Goal: Task Accomplishment & Management: Manage account settings

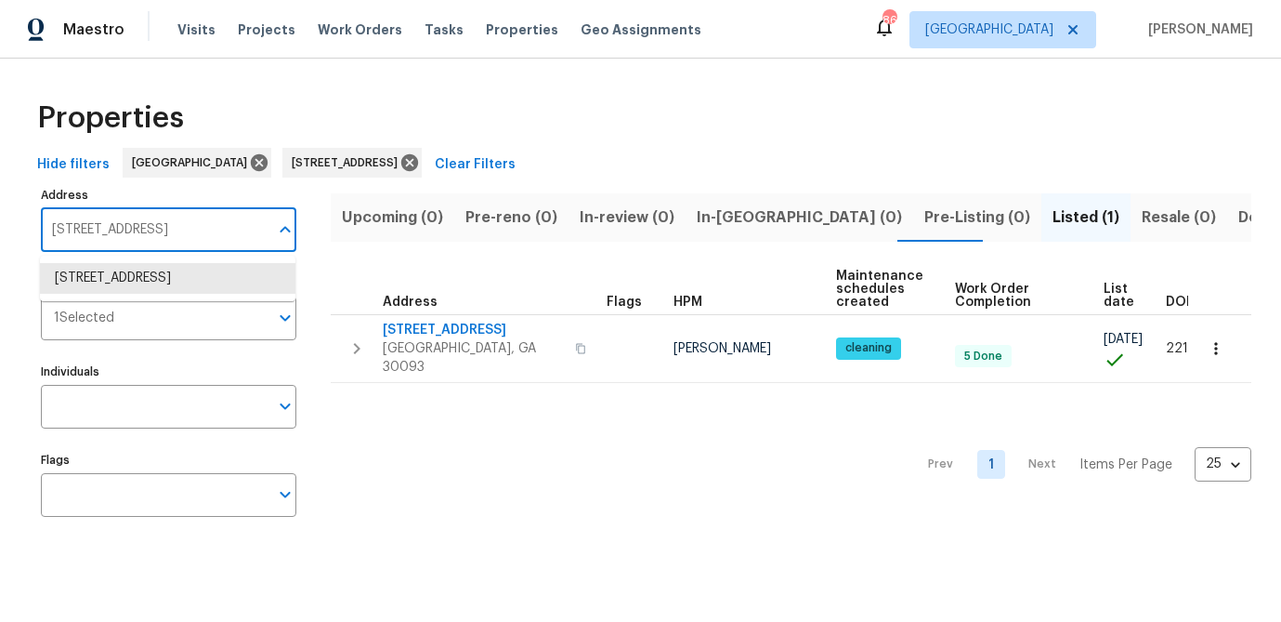
click at [139, 235] on input "5431 Village Green Sq Norcross GA 30093" at bounding box center [155, 230] width 228 height 44
type input "3541 old"
click at [113, 274] on li "3541 Old Chamblee Tucker Rd Apt G Atlanta GA 30340" at bounding box center [168, 288] width 256 height 50
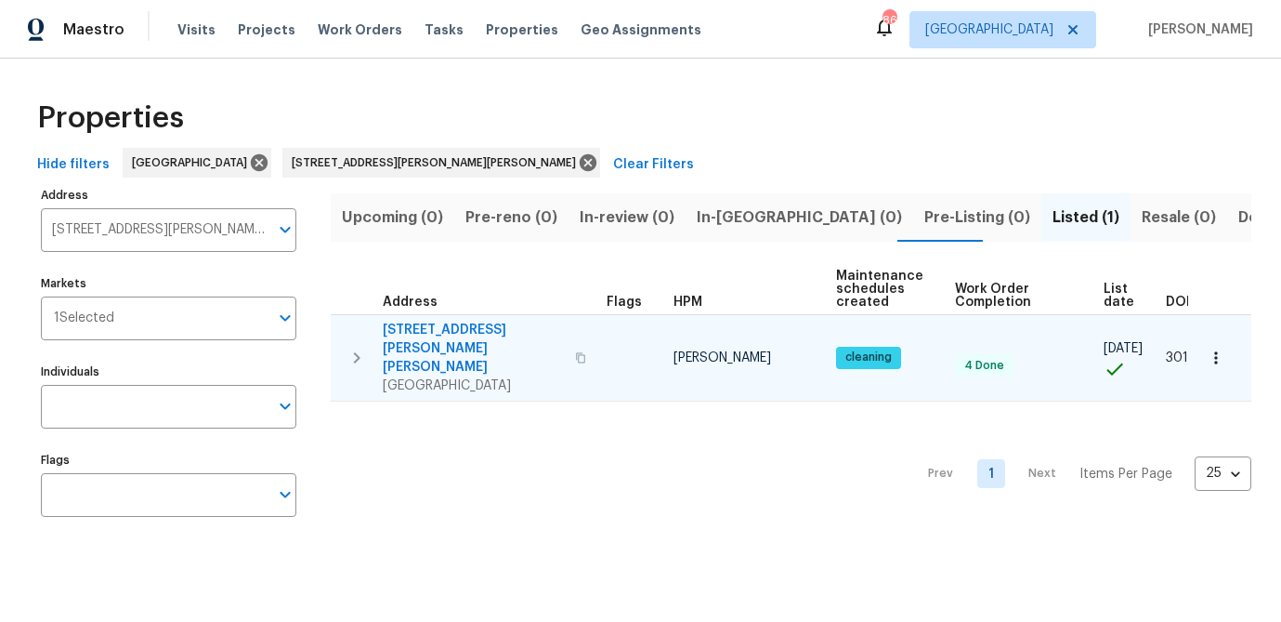
click at [495, 328] on span "3541 Old Chamblee Tucker Rd Apt G" at bounding box center [473, 349] width 181 height 56
click at [467, 331] on span "3541 Old Chamblee Tucker Rd Apt G" at bounding box center [473, 349] width 181 height 56
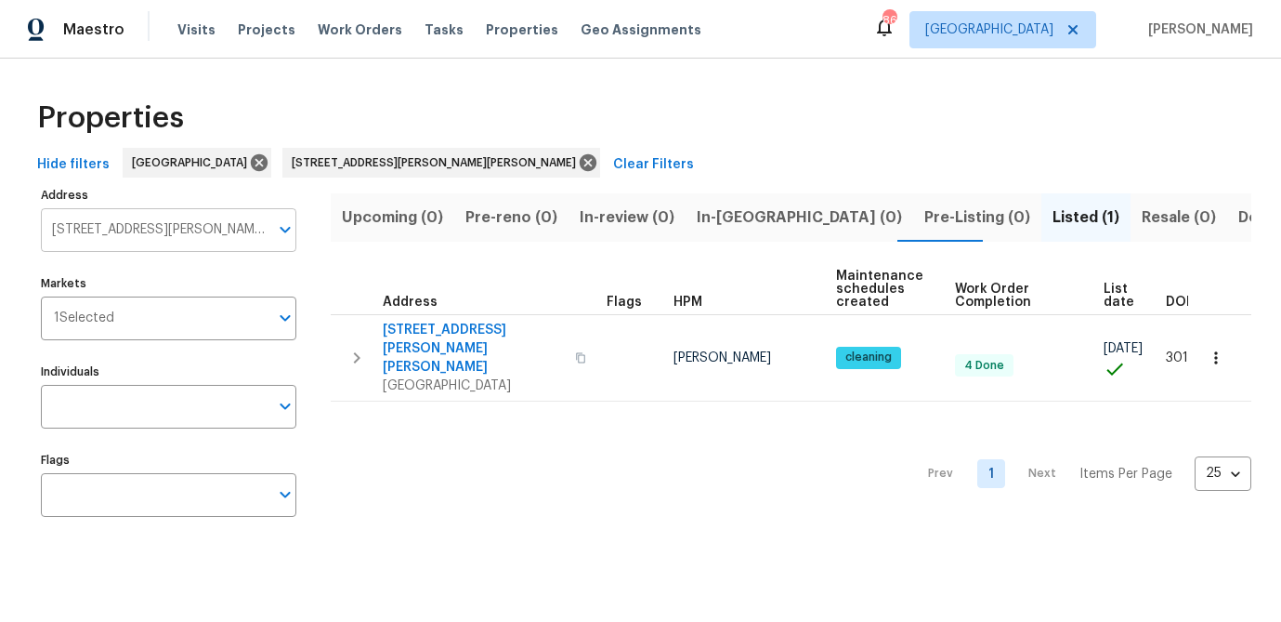
click at [129, 243] on input "3541 Old Chamblee Tucker Rd Apt G Atlanta GA 30340" at bounding box center [155, 230] width 228 height 44
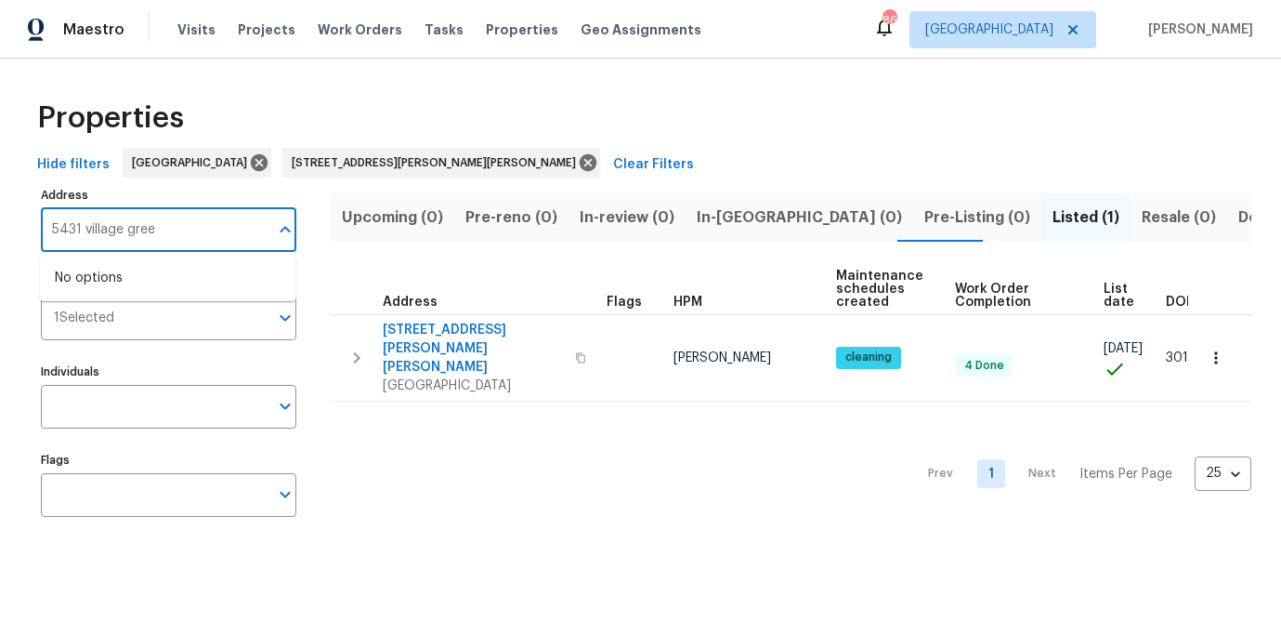
type input "5431 village green"
click at [128, 294] on li "5431 Village Green Sq Norcross GA 30093" at bounding box center [168, 278] width 256 height 31
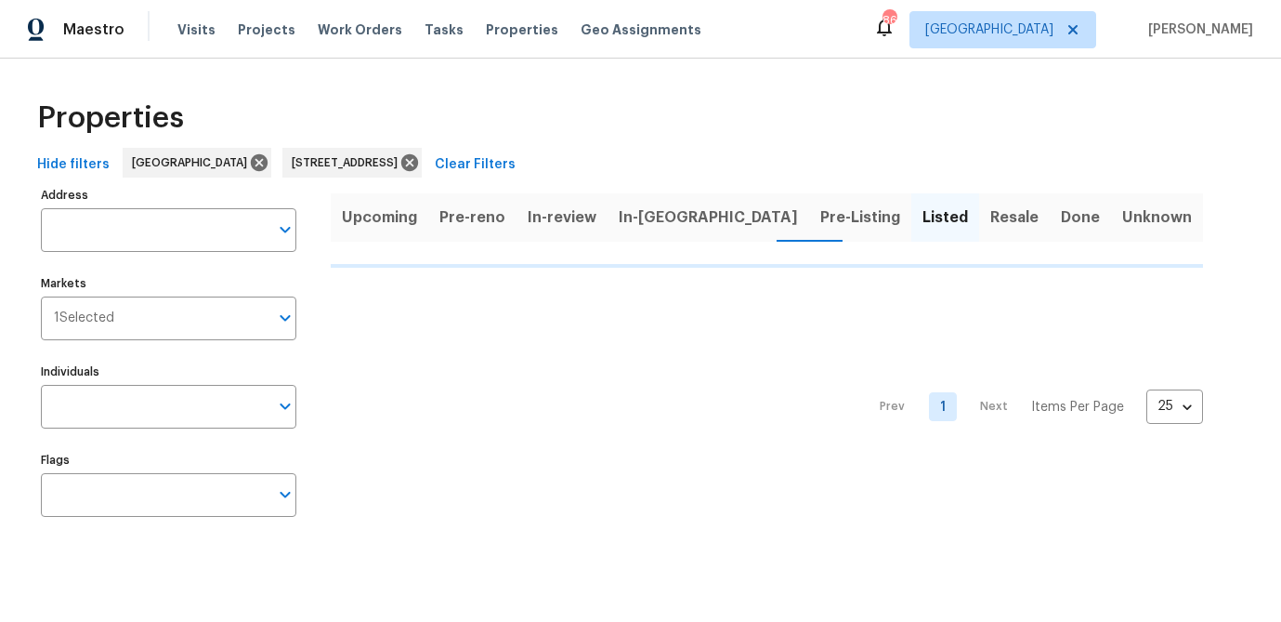
type input "5431 Village Green Sq Norcross GA 30093"
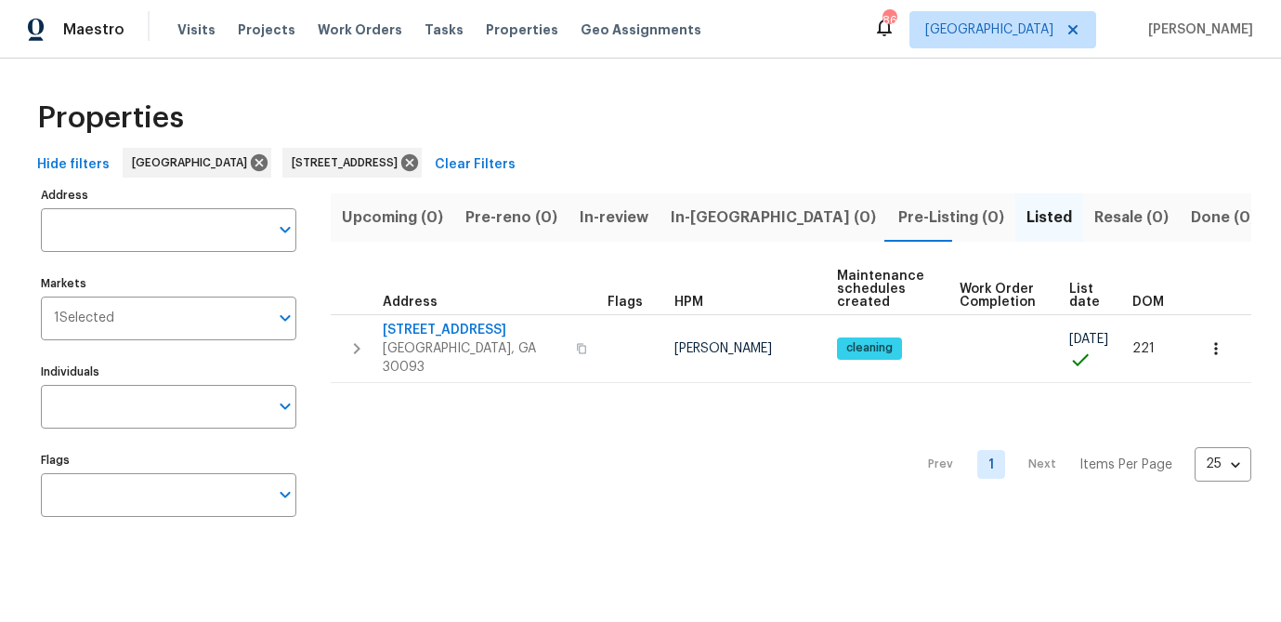
type input "5431 Village Green Sq Norcross GA 30093"
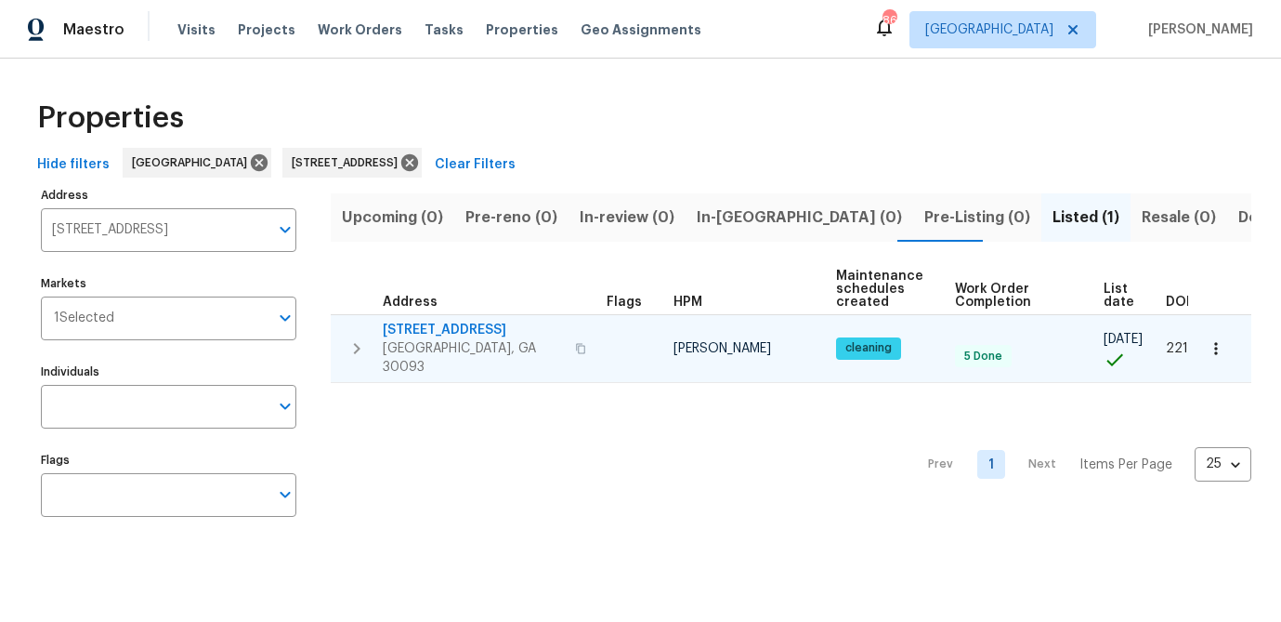
click at [461, 328] on span "5431 Village Green Sq" at bounding box center [473, 330] width 181 height 19
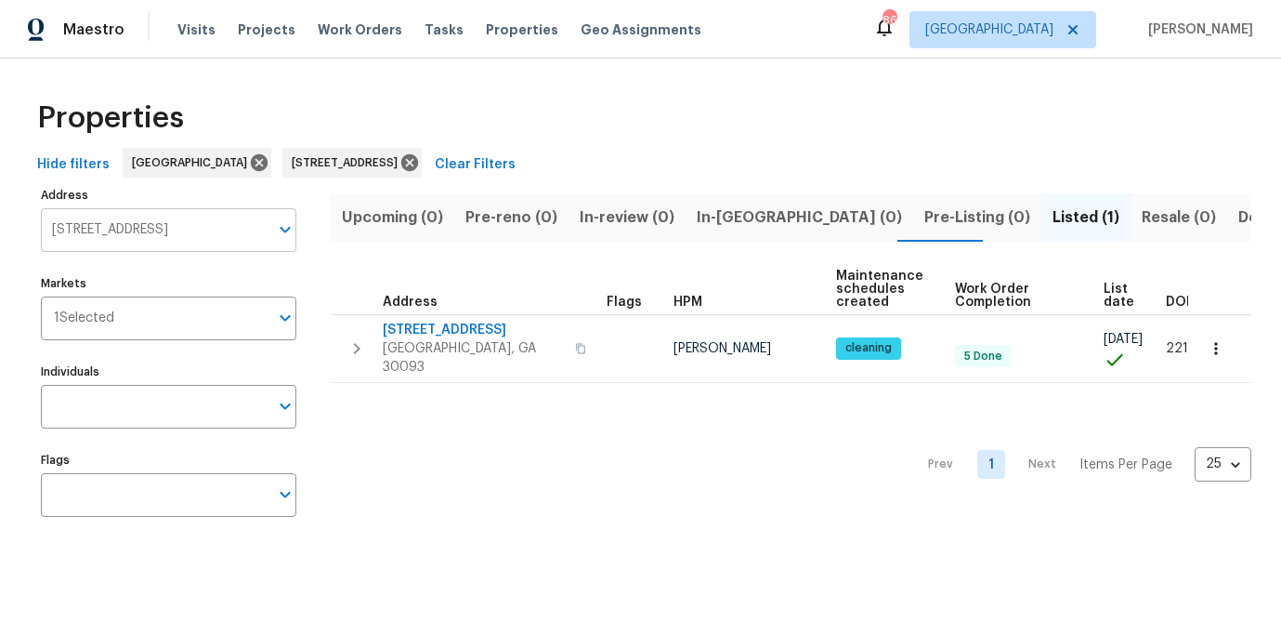
click at [179, 221] on input "5431 Village Green Sq Norcross GA 30093" at bounding box center [155, 230] width 228 height 44
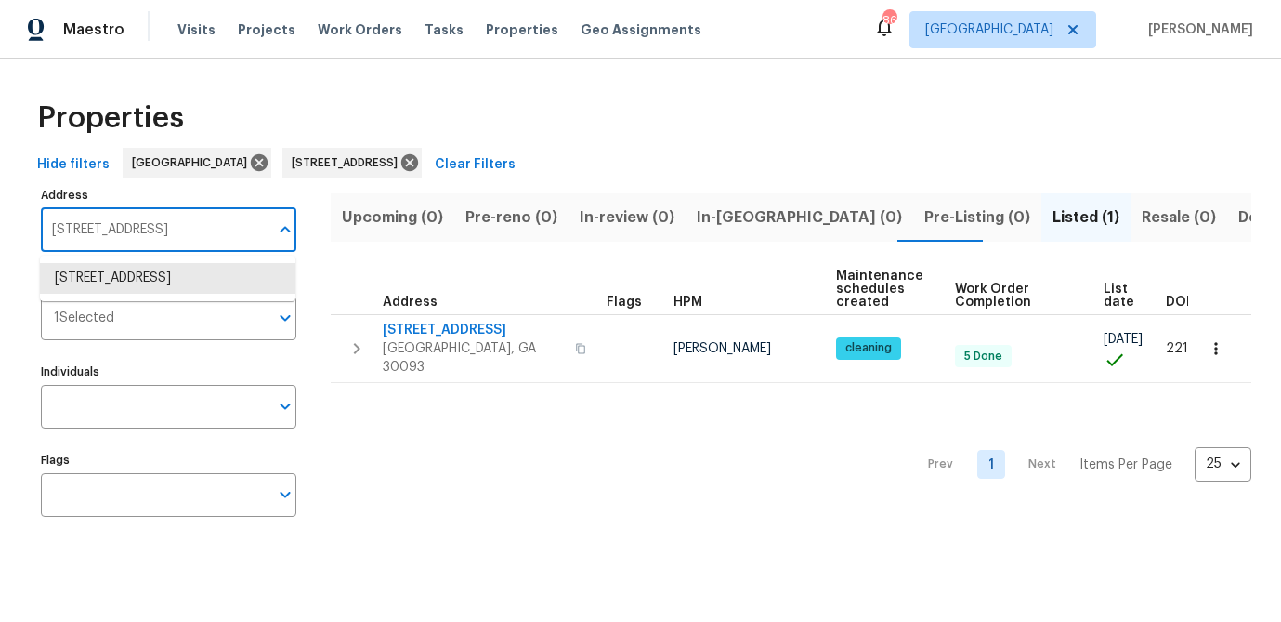
paste input "3541 Old Chamblee Tucker Rd"
type input "3541 Old Chamblee Tucker Rd"
click at [164, 294] on li "3541 Old Chamblee Tucker Rd Apt G Atlanta GA 30340" at bounding box center [168, 288] width 256 height 50
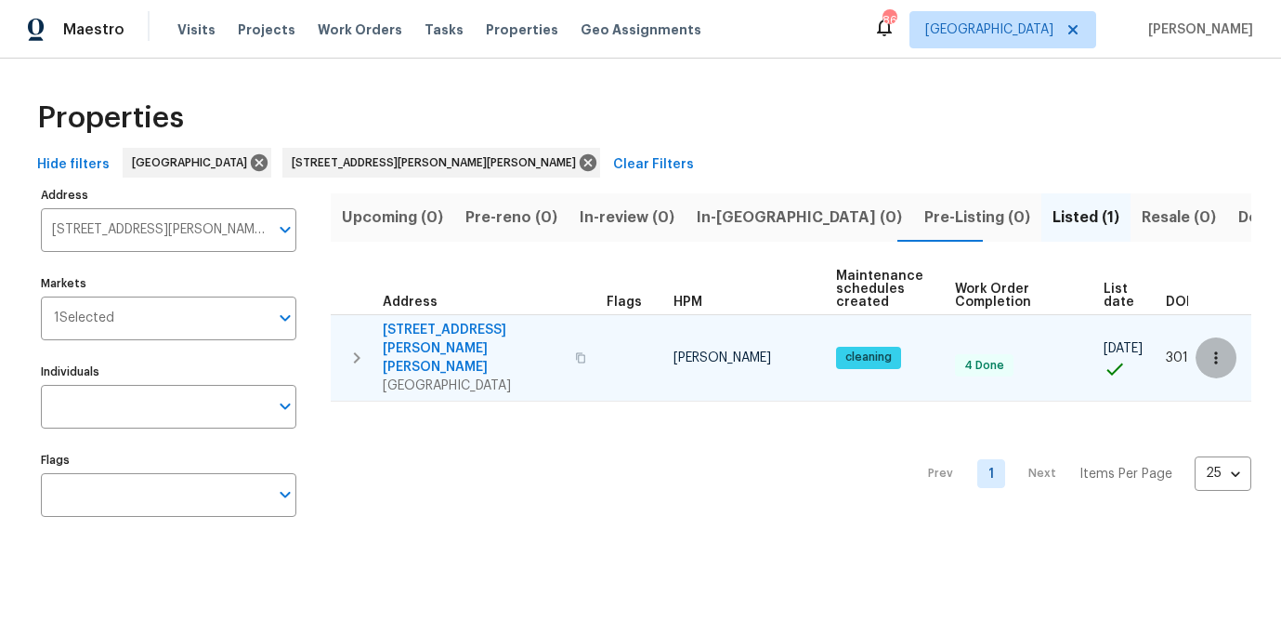
click at [1229, 347] on button "button" at bounding box center [1216, 357] width 41 height 41
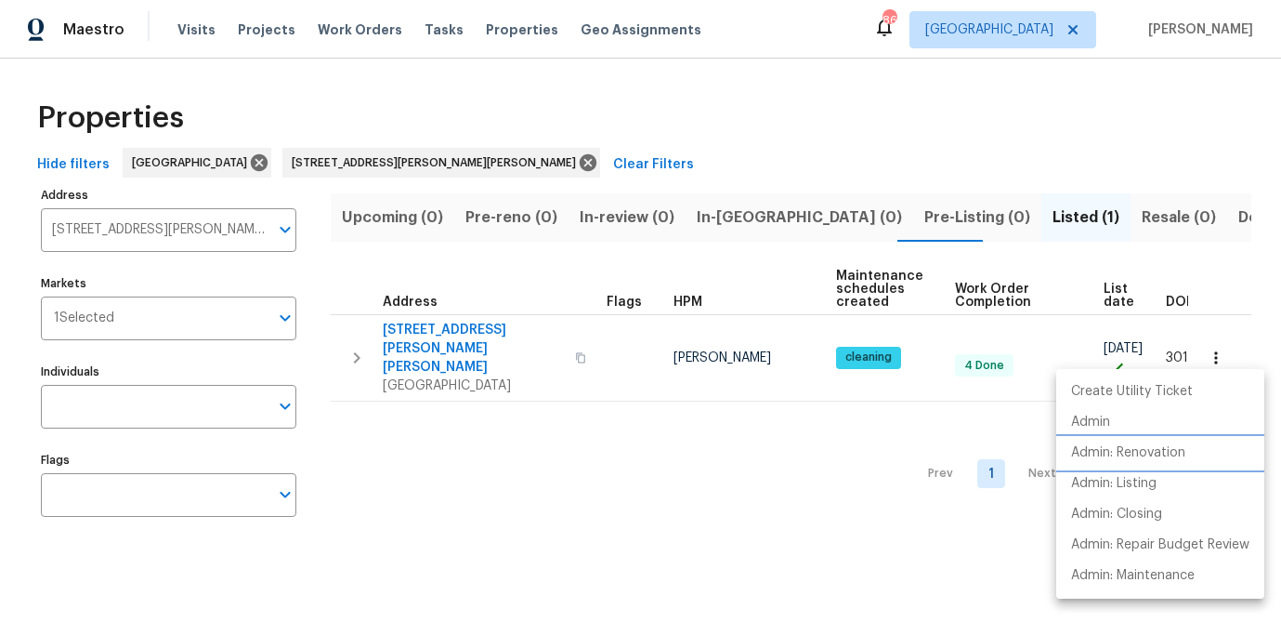
click at [1151, 449] on p "Admin: Renovation" at bounding box center [1128, 453] width 114 height 20
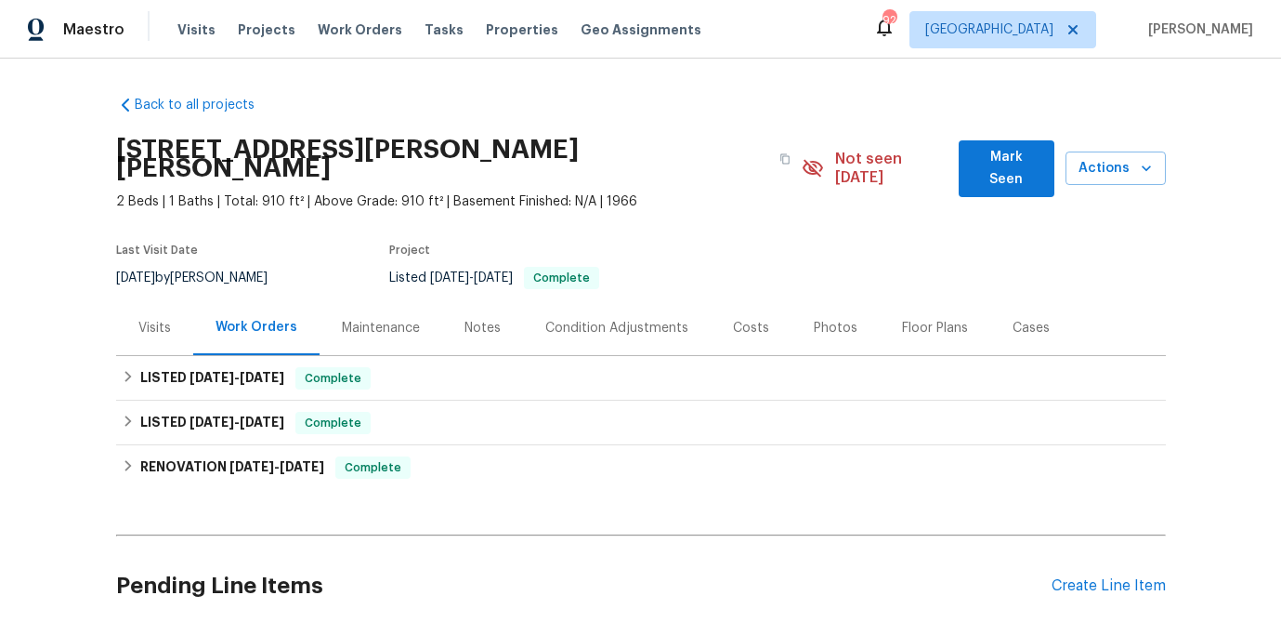
click at [154, 326] on div "Visits" at bounding box center [154, 328] width 33 height 19
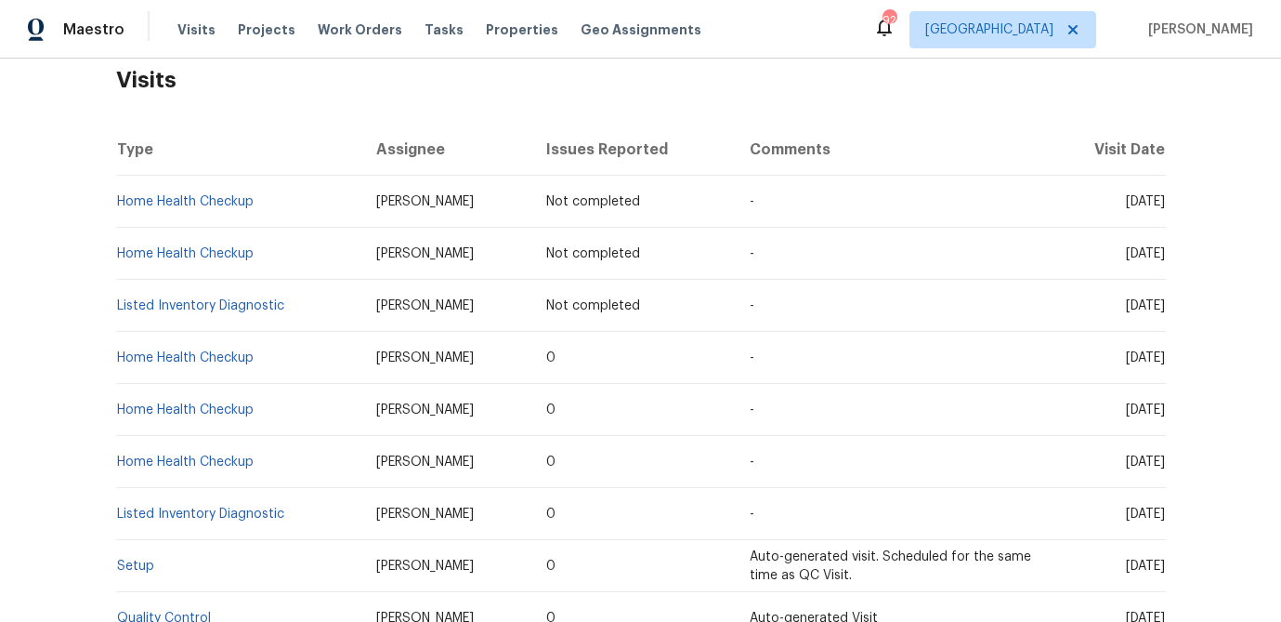
scroll to position [334, 0]
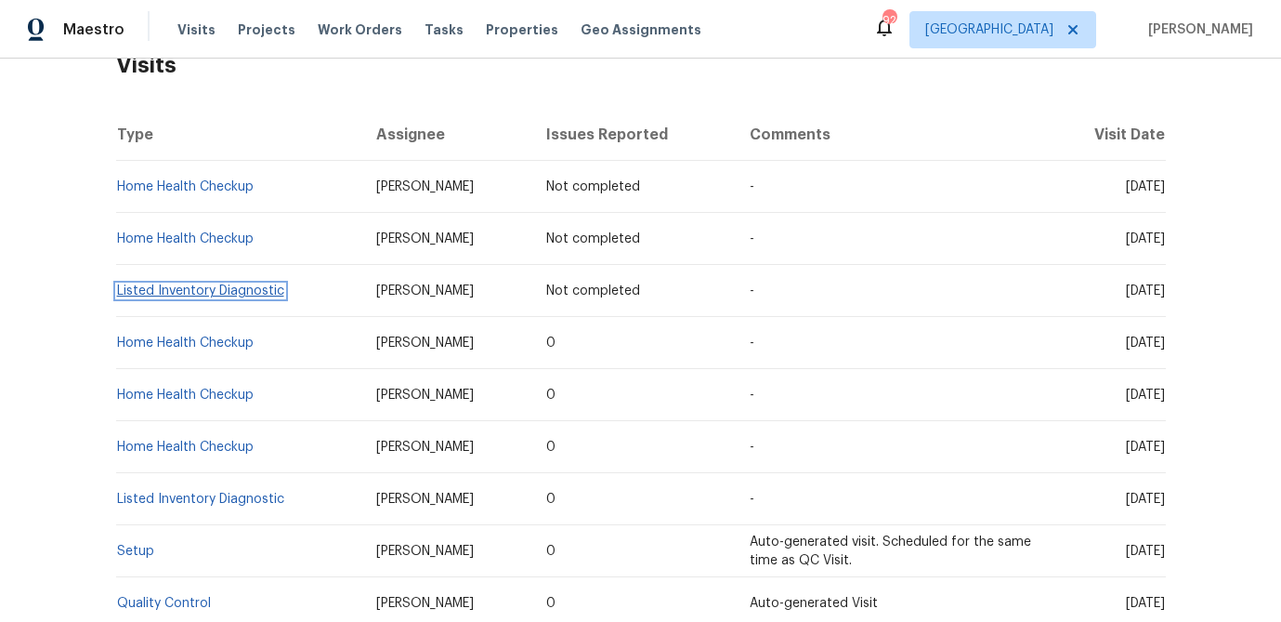
click at [249, 287] on link "Listed Inventory Diagnostic" at bounding box center [200, 290] width 167 height 13
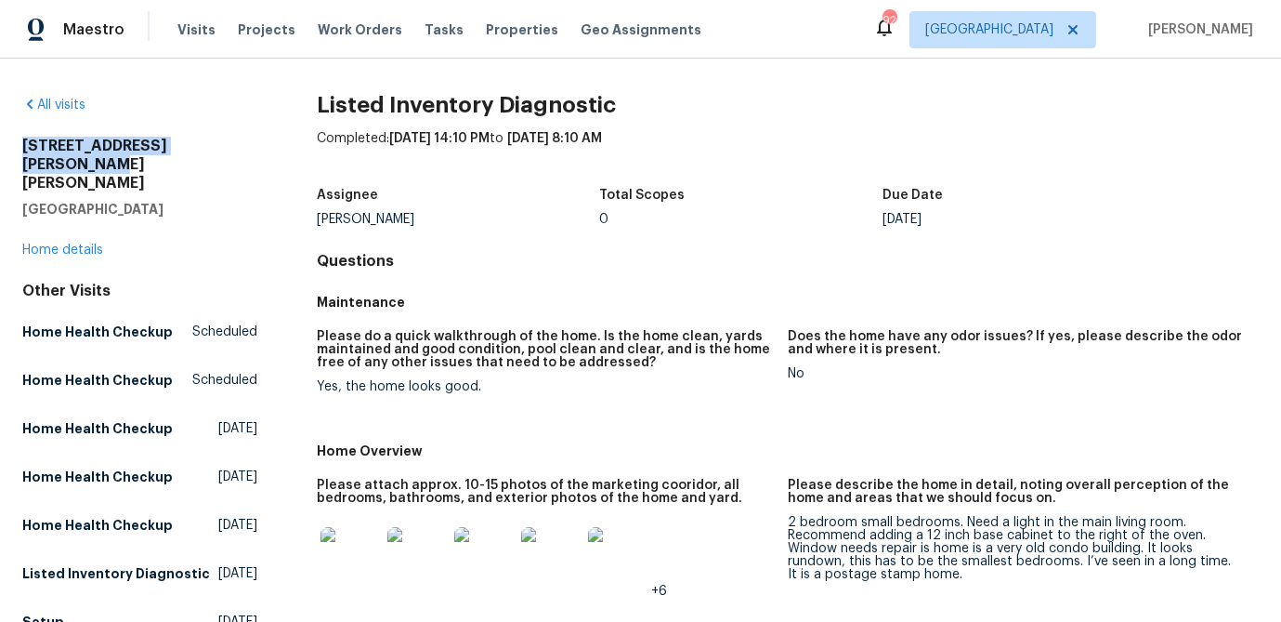
drag, startPoint x: 235, startPoint y: 151, endPoint x: -9, endPoint y: 139, distance: 244.7
click at [0, 139] on html "Maestro Visits Projects Work Orders Tasks Properties Geo Assignments 92 Atlanta…" at bounding box center [640, 311] width 1281 height 622
copy h2 "3541 Old Chamblee Tucker Rd"
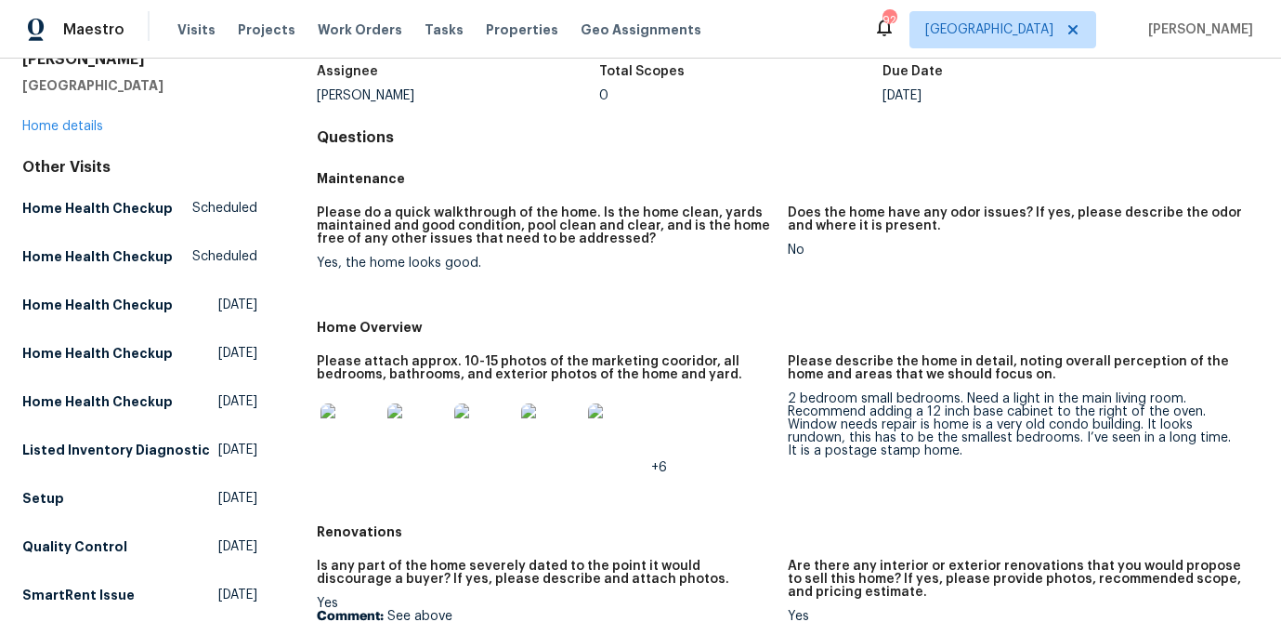
scroll to position [135, 0]
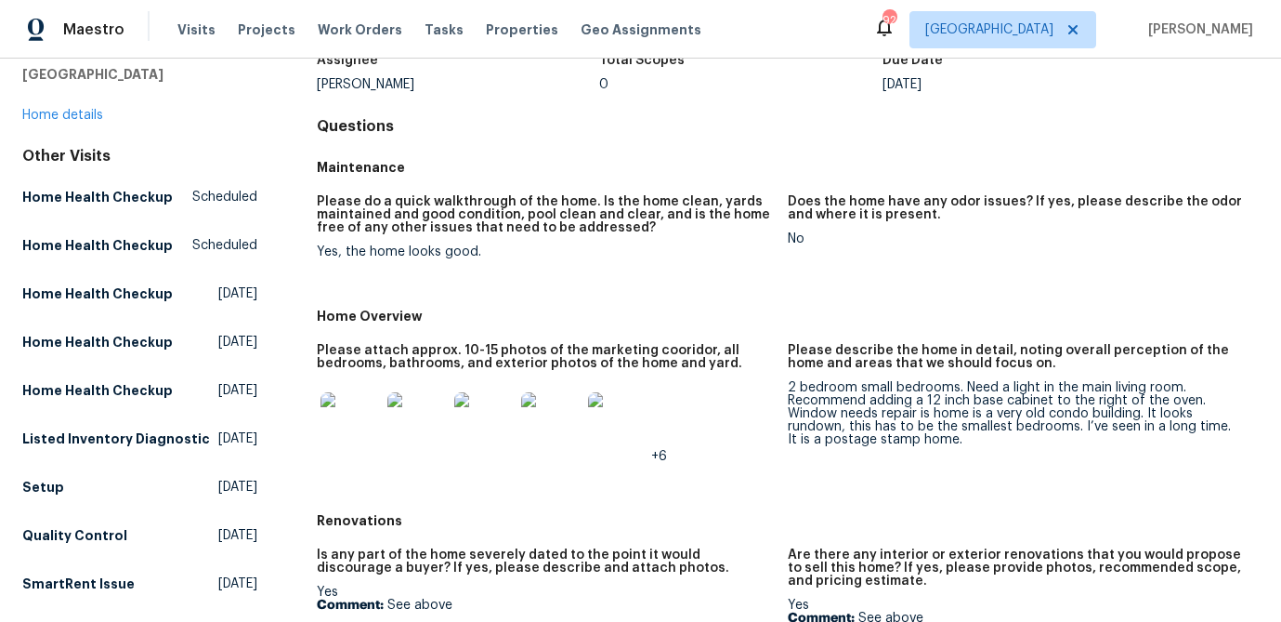
click at [340, 423] on img at bounding box center [350, 421] width 59 height 59
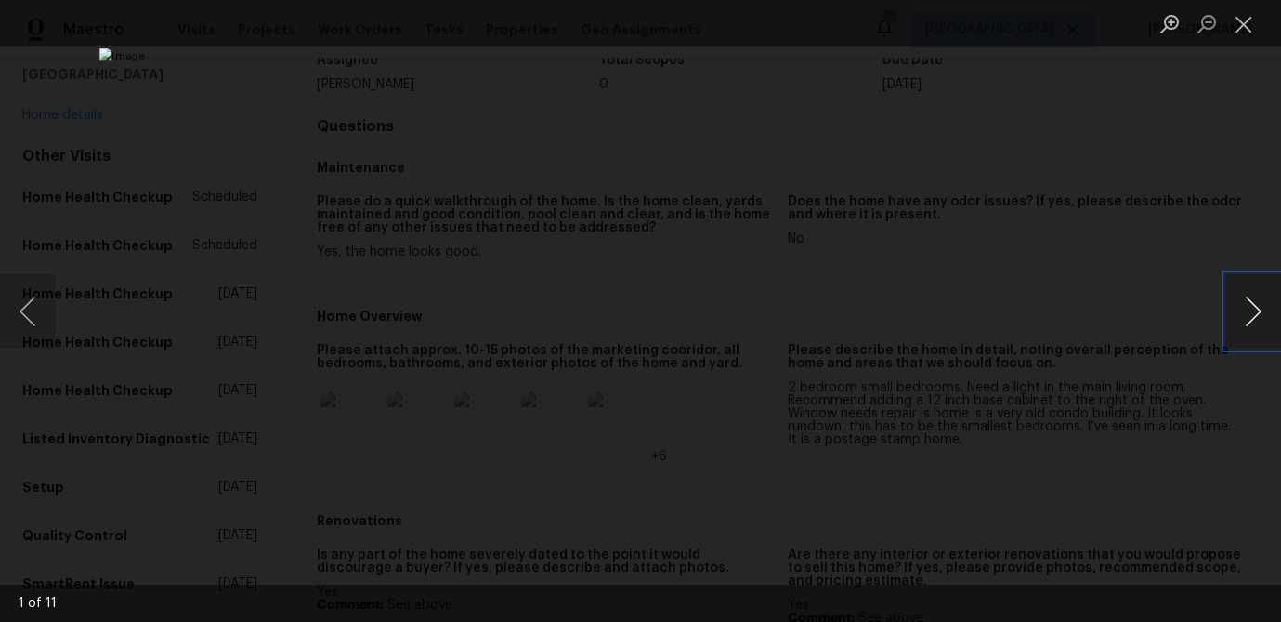
click at [1249, 313] on button "Next image" at bounding box center [1254, 311] width 56 height 74
click at [1239, 24] on button "Close lightbox" at bounding box center [1244, 23] width 37 height 33
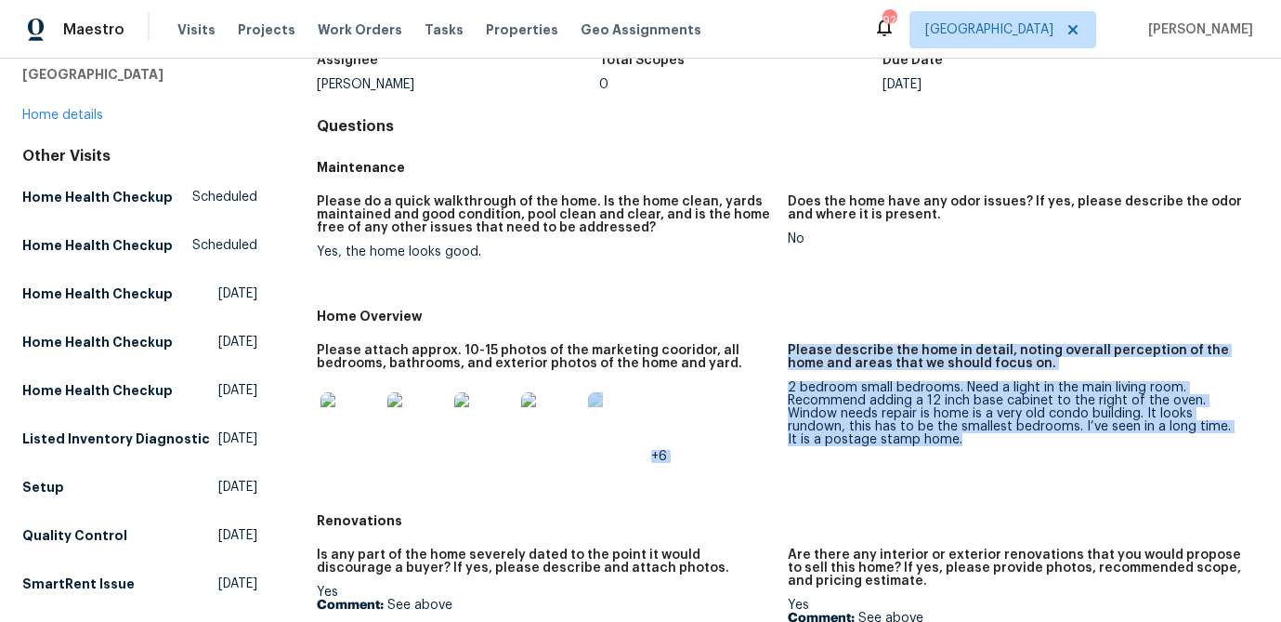
drag, startPoint x: 892, startPoint y: 421, endPoint x: 769, endPoint y: 392, distance: 126.9
click at [769, 392] on div "Please attach approx. 10-15 photos of the marketing cooridor, all bedrooms, bat…" at bounding box center [788, 418] width 942 height 171
copy div "+6 Please describe the home in detail, noting overall perception of the home an…"
click at [1068, 413] on div "2 bedroom small bedrooms. Need a light in the main living room. Recommend addin…" at bounding box center [1016, 413] width 456 height 65
drag, startPoint x: 989, startPoint y: 448, endPoint x: 786, endPoint y: 387, distance: 211.7
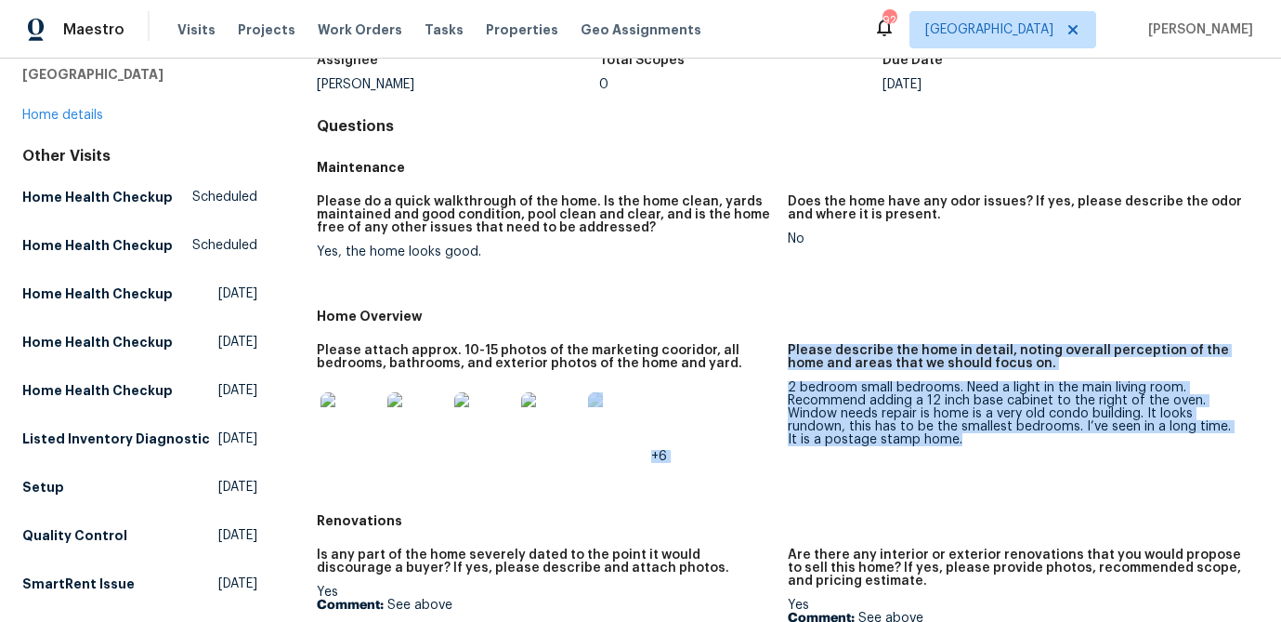
click at [786, 387] on div "Please attach approx. 10-15 photos of the marketing cooridor, all bedrooms, bat…" at bounding box center [788, 418] width 942 height 171
drag, startPoint x: 827, startPoint y: 394, endPoint x: 836, endPoint y: 402, distance: 12.5
click at [827, 394] on div "2 bedroom small bedrooms. Need a light in the main living room. Recommend addin…" at bounding box center [1016, 413] width 456 height 65
drag, startPoint x: 965, startPoint y: 441, endPoint x: 789, endPoint y: 392, distance: 182.4
click at [789, 392] on div "2 bedroom small bedrooms. Need a light in the main living room. Recommend addin…" at bounding box center [1016, 413] width 456 height 65
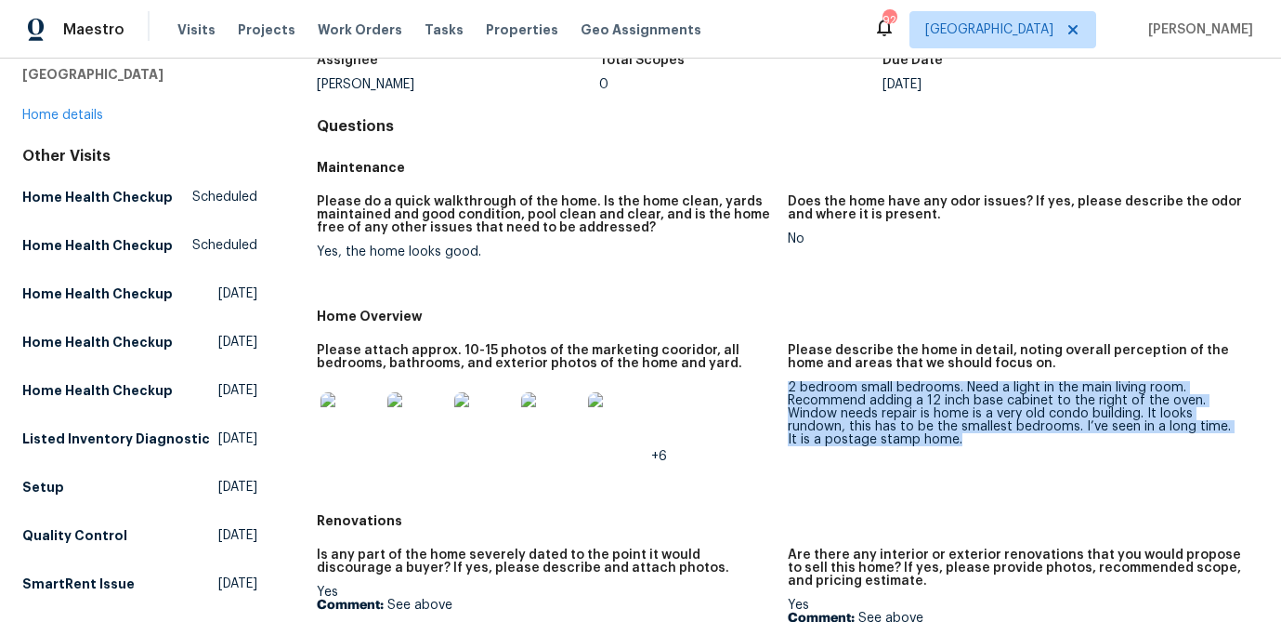
copy div "2 bedroom small bedrooms. Need a light in the main living room. Recommend addin…"
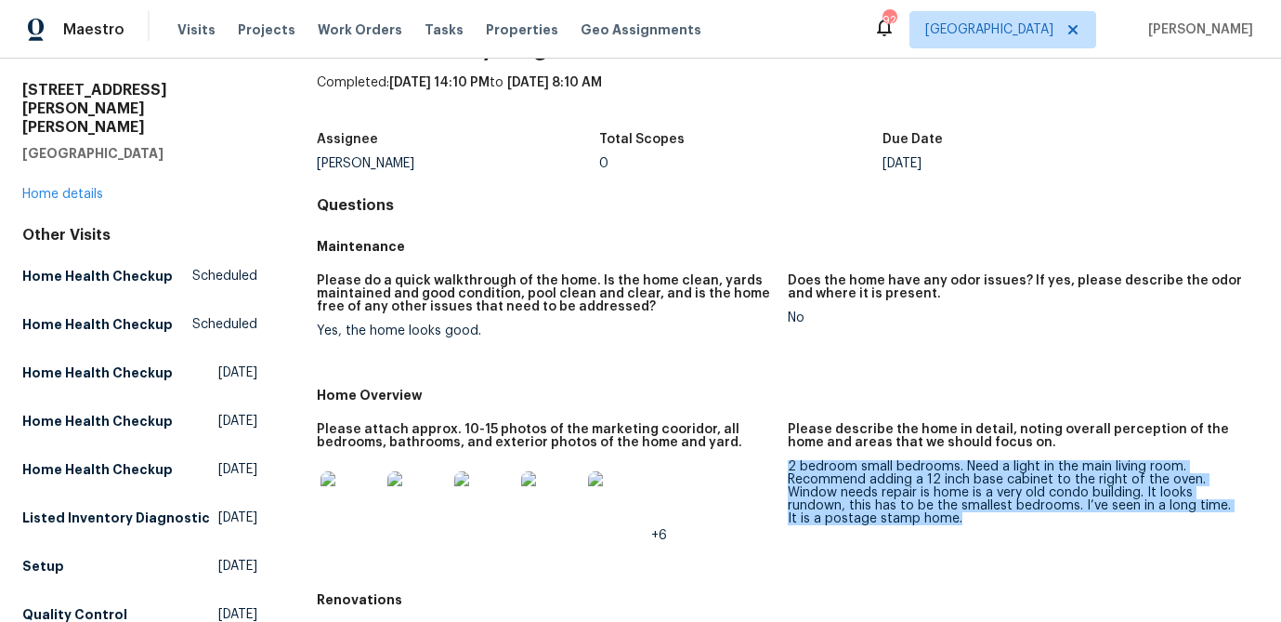
scroll to position [0, 0]
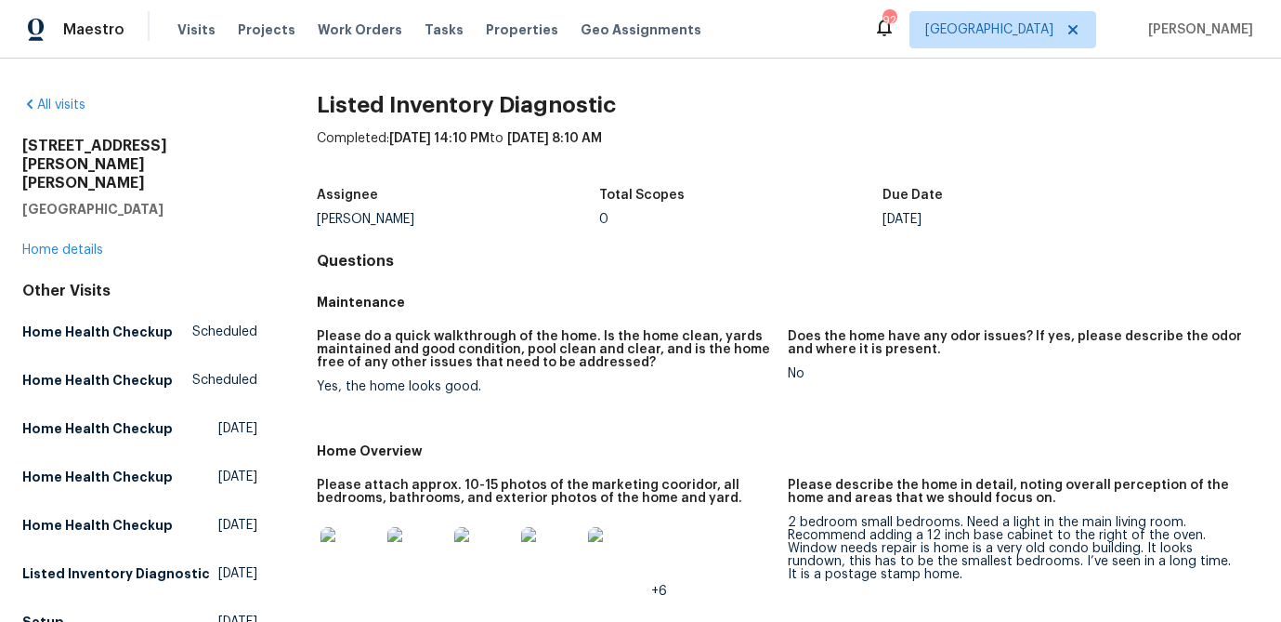
click at [125, 149] on h2 "[STREET_ADDRESS][PERSON_NAME][PERSON_NAME]" at bounding box center [139, 165] width 235 height 56
drag, startPoint x: 256, startPoint y: 143, endPoint x: -34, endPoint y: 145, distance: 289.9
click at [0, 145] on html "Maestro Visits Projects Work Orders Tasks Properties Geo Assignments 92 Atlanta…" at bounding box center [640, 311] width 1281 height 622
copy h2 "3541 Old Chamblee Tucker Rd"
click at [93, 243] on link "Home details" at bounding box center [62, 249] width 81 height 13
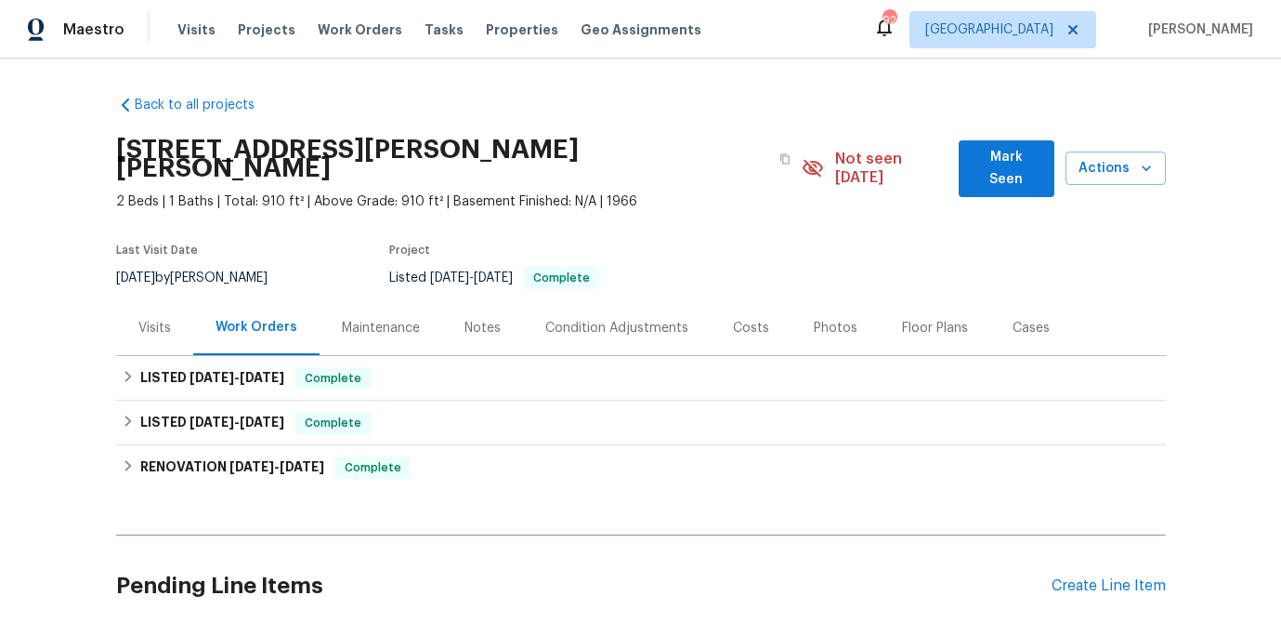
click at [170, 313] on div "Visits" at bounding box center [154, 327] width 77 height 55
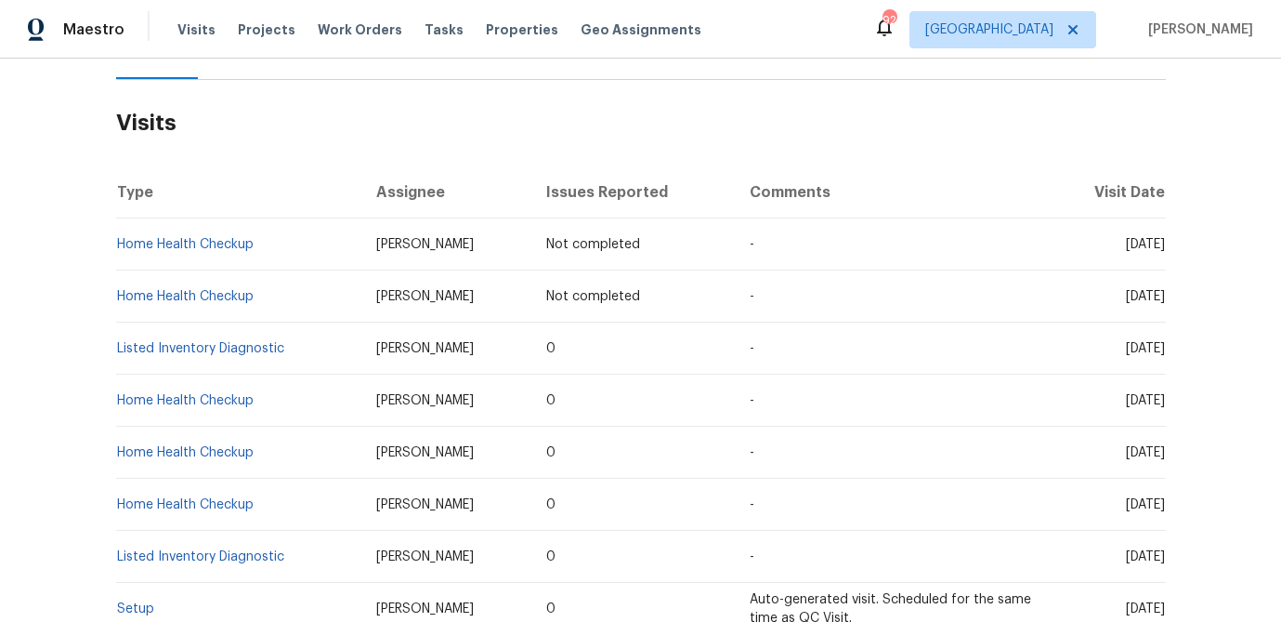
scroll to position [225, 0]
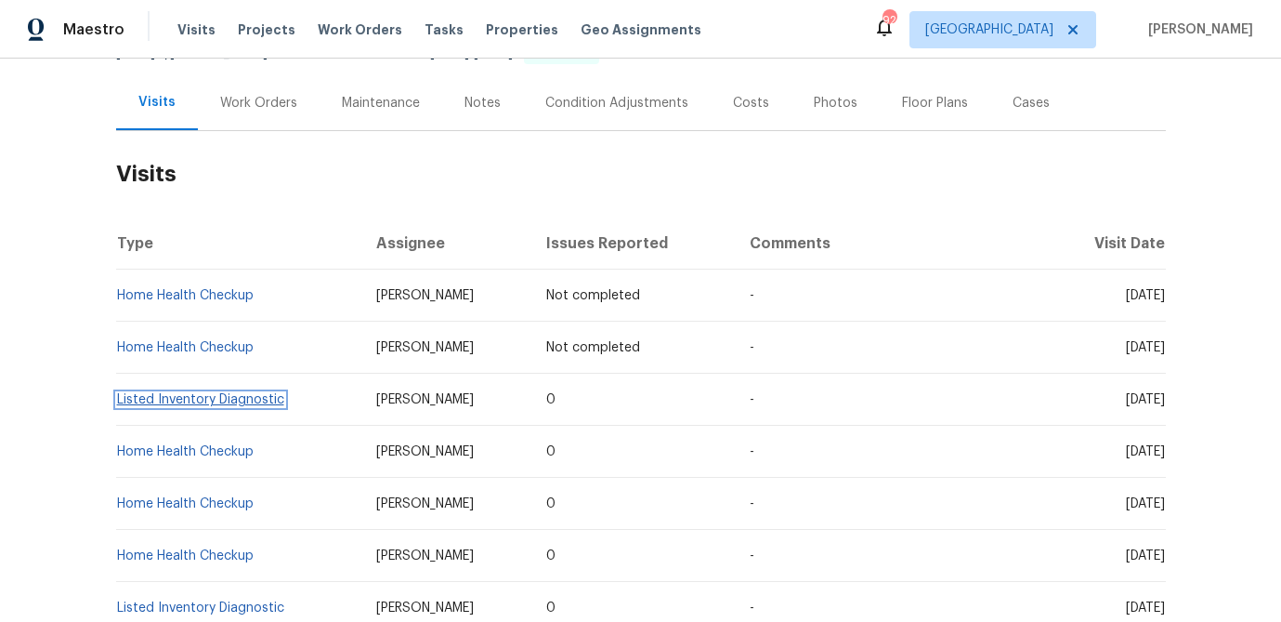
click at [194, 397] on link "Listed Inventory Diagnostic" at bounding box center [200, 399] width 167 height 13
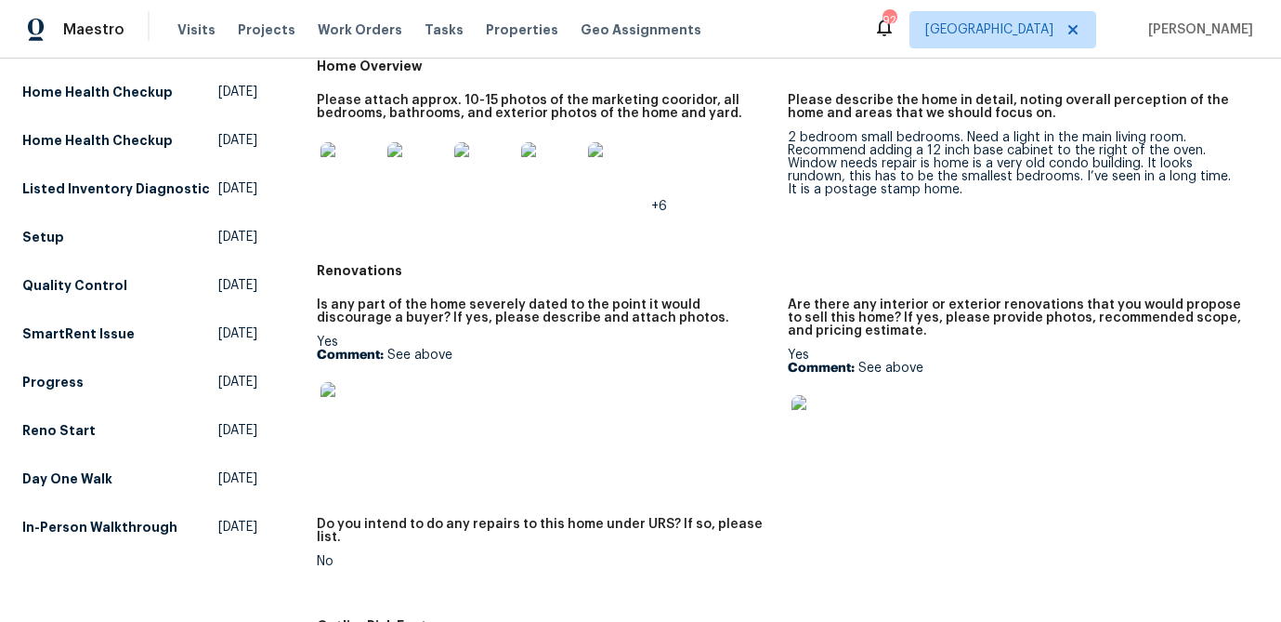
scroll to position [386, 0]
click at [867, 186] on div "2 bedroom small bedrooms. Need a light in the main living room. Recommend addin…" at bounding box center [1016, 162] width 456 height 65
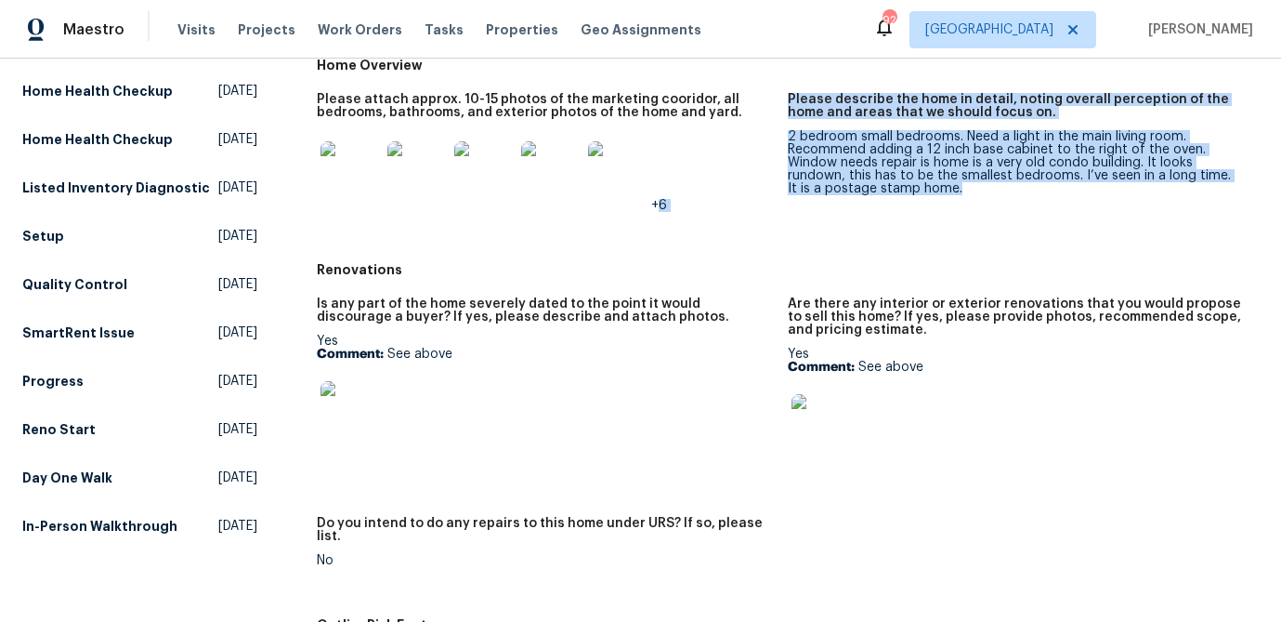
drag, startPoint x: 985, startPoint y: 192, endPoint x: 786, endPoint y: 140, distance: 205.6
click at [786, 140] on div "Please attach approx. 10-15 photos of the marketing cooridor, all bedrooms, bat…" at bounding box center [788, 167] width 942 height 171
click at [978, 169] on div "2 bedroom small bedrooms. Need a light in the main living room. Recommend addin…" at bounding box center [1016, 162] width 456 height 65
drag, startPoint x: 939, startPoint y: 183, endPoint x: 789, endPoint y: 142, distance: 156.0
click at [789, 142] on div "2 bedroom small bedrooms. Need a light in the main living room. Recommend addin…" at bounding box center [1016, 162] width 456 height 65
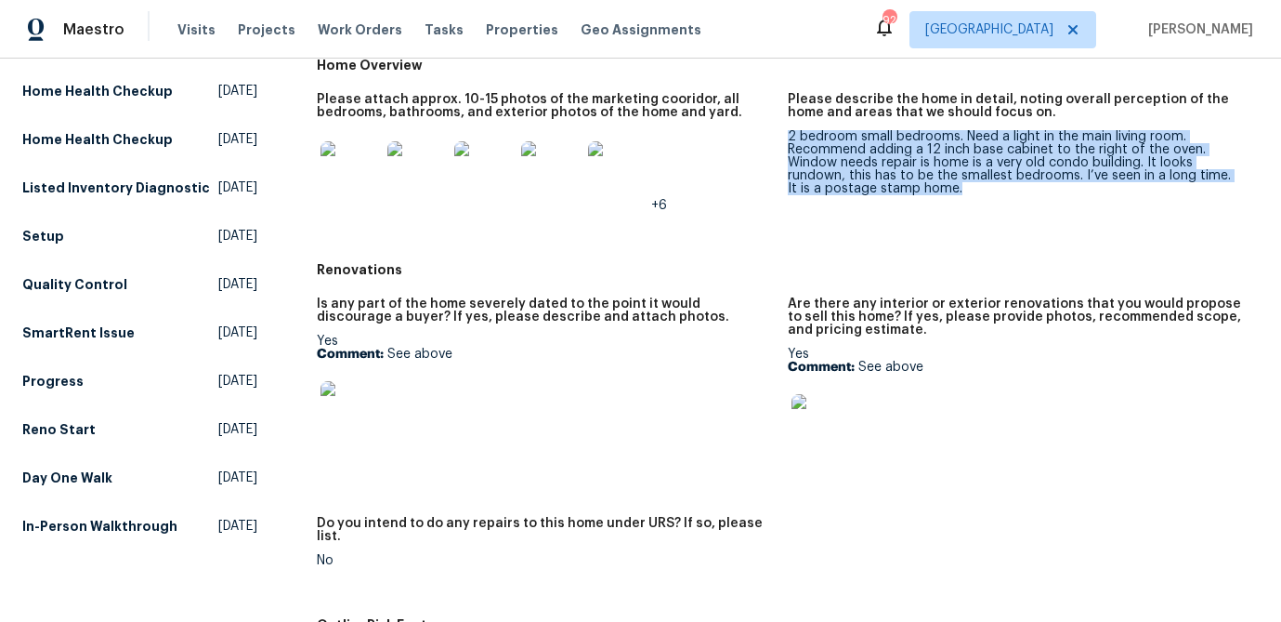
copy div "2 bedroom small bedrooms. Need a light in the main living room. Recommend addin…"
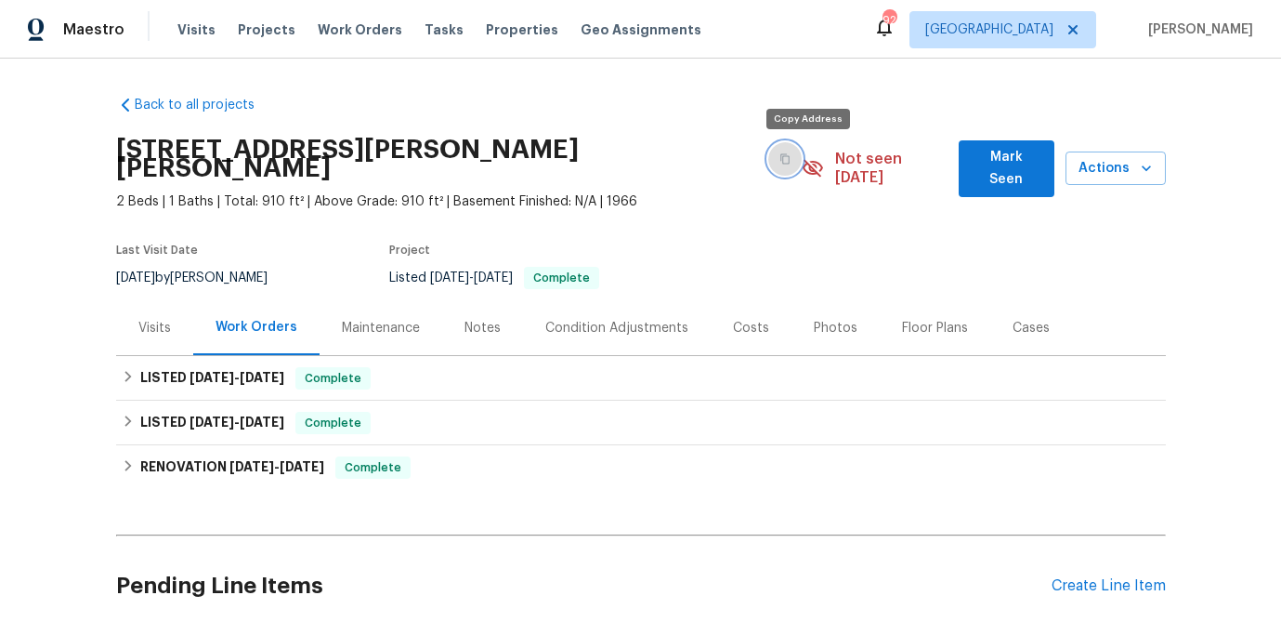
drag, startPoint x: 803, startPoint y: 156, endPoint x: 935, endPoint y: 59, distance: 164.1
click at [791, 156] on icon "button" at bounding box center [786, 159] width 9 height 10
click at [155, 326] on div "Visits" at bounding box center [154, 328] width 33 height 19
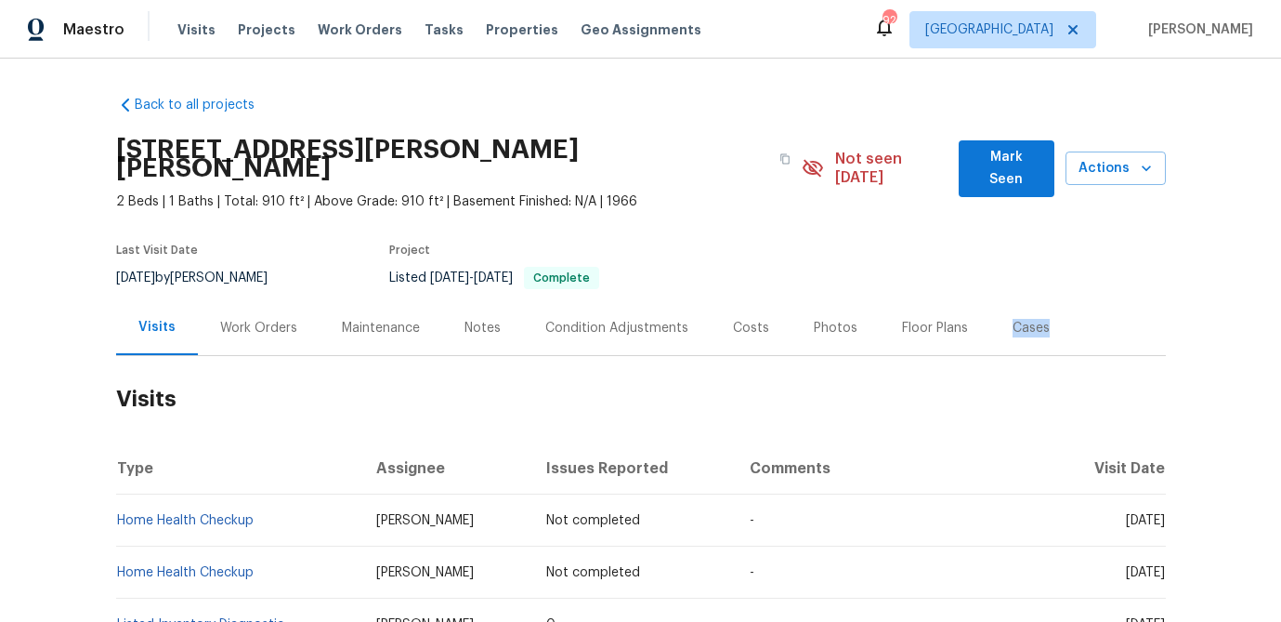
scroll to position [274, 0]
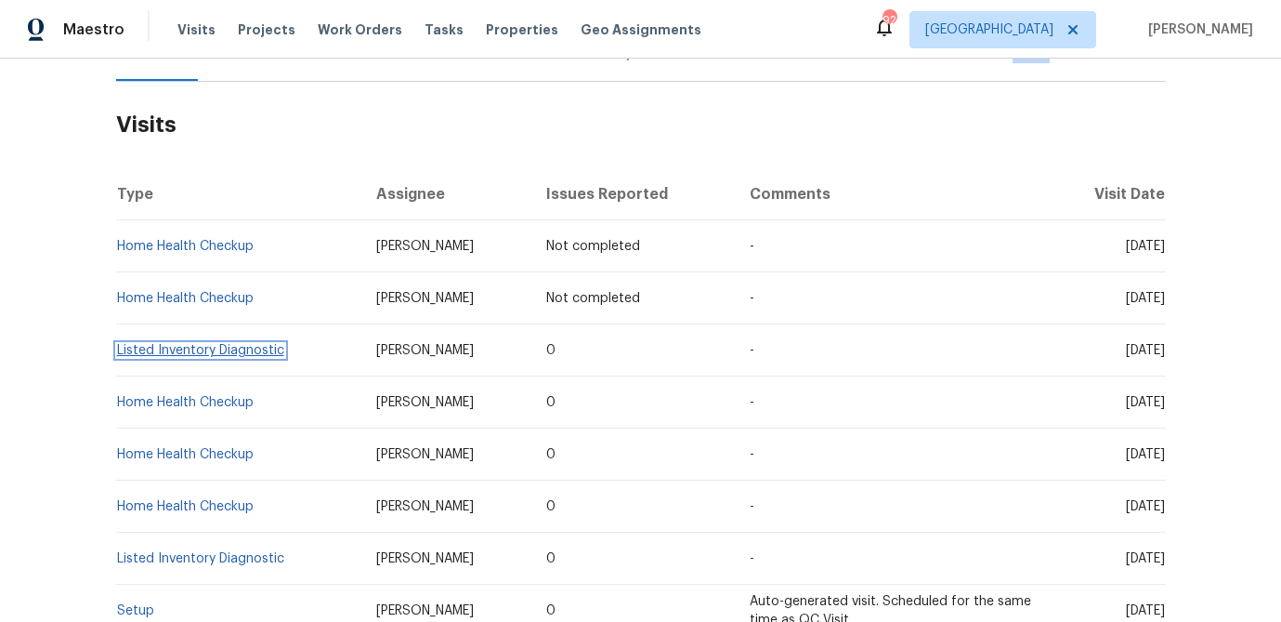
click at [226, 350] on link "Listed Inventory Diagnostic" at bounding box center [200, 350] width 167 height 13
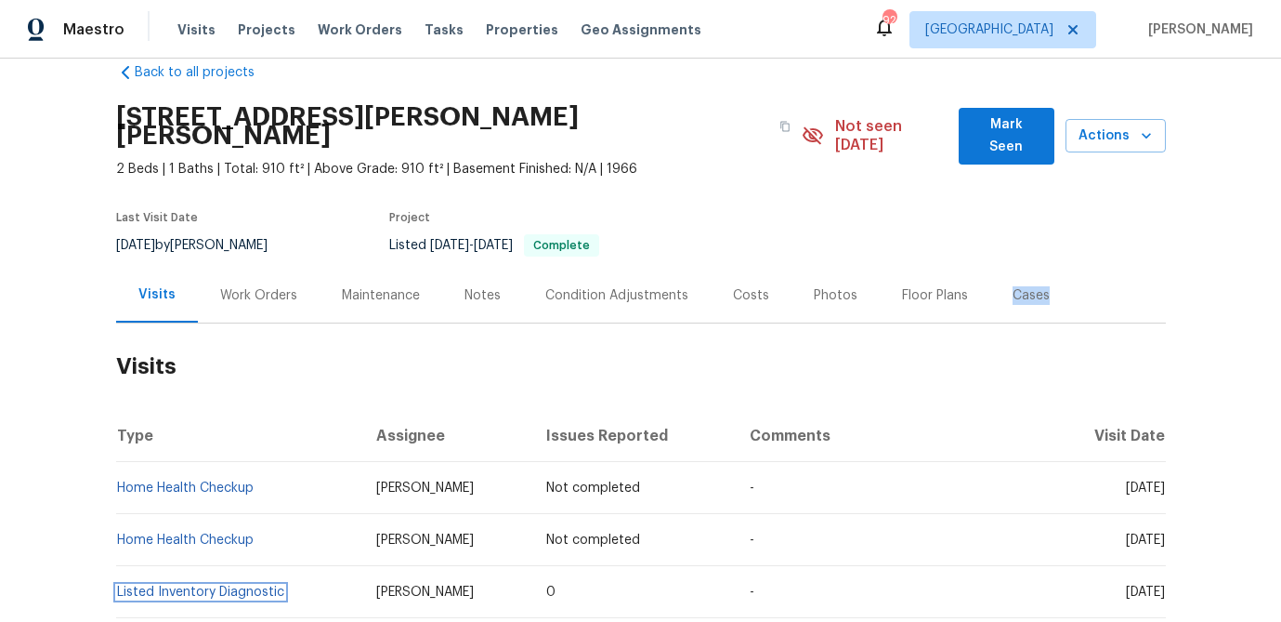
scroll to position [22, 0]
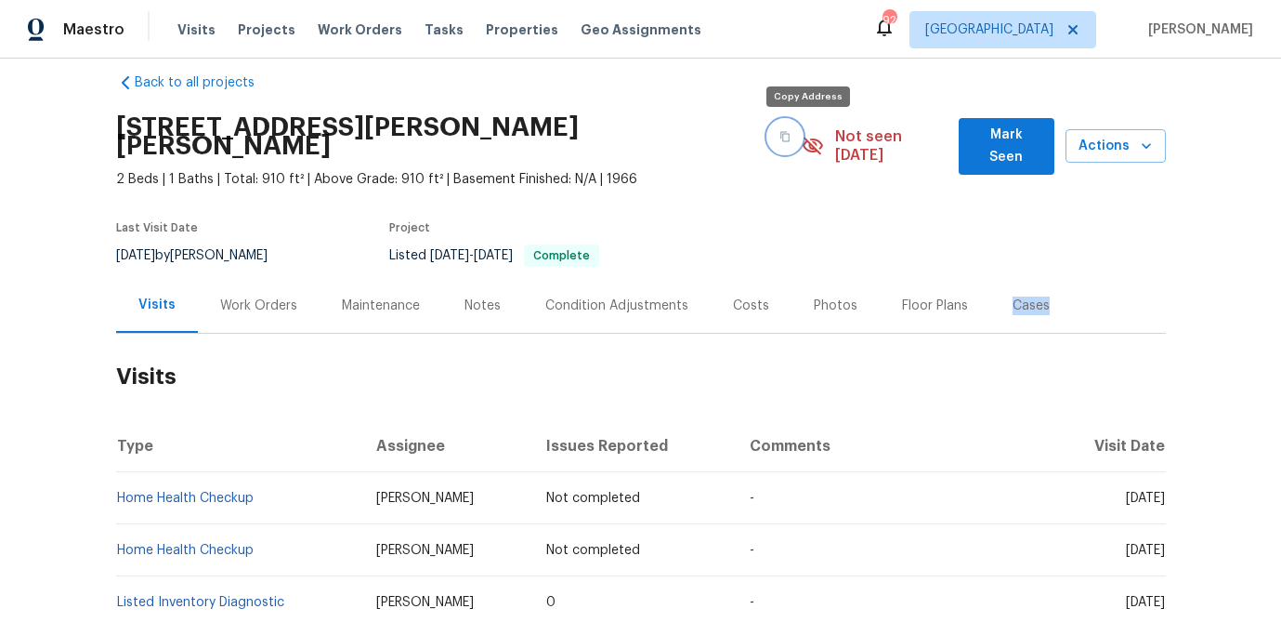
click at [791, 138] on icon "button" at bounding box center [785, 136] width 11 height 11
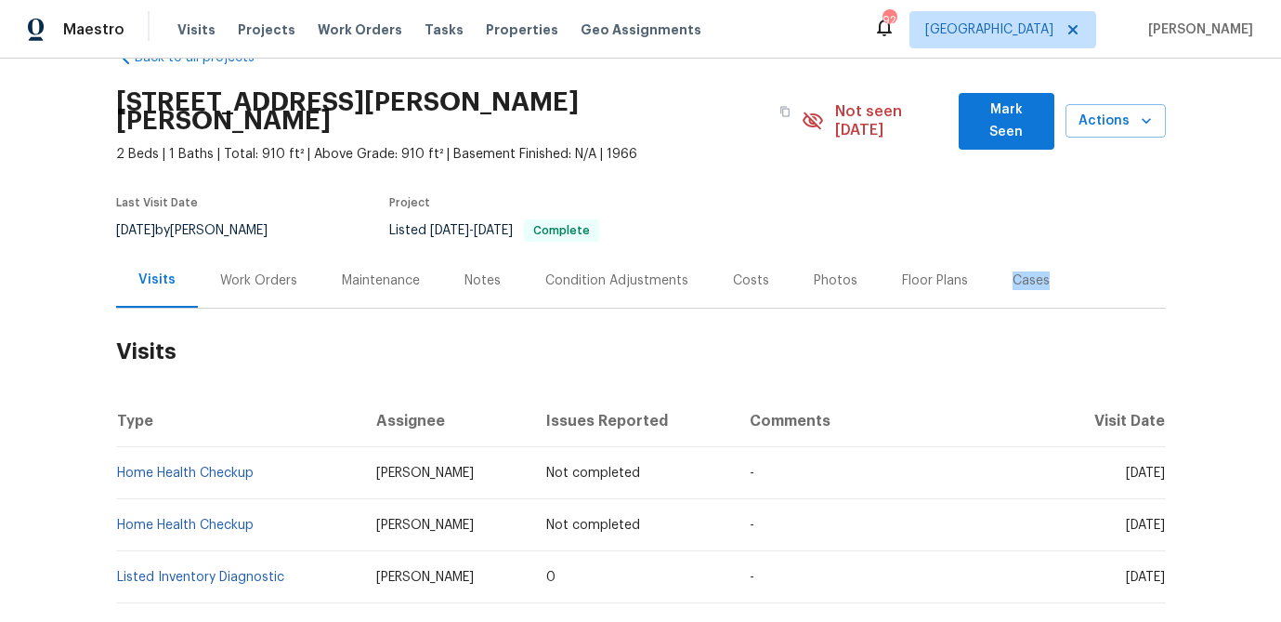
scroll to position [0, 0]
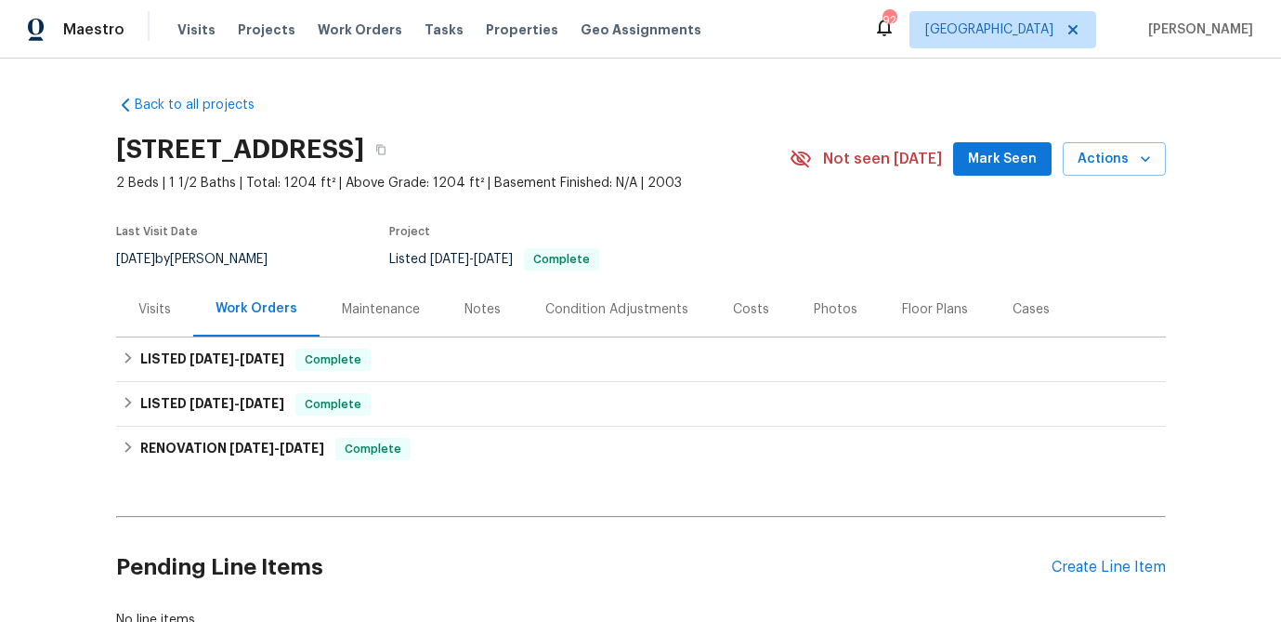
click at [160, 302] on div "Visits" at bounding box center [154, 309] width 33 height 19
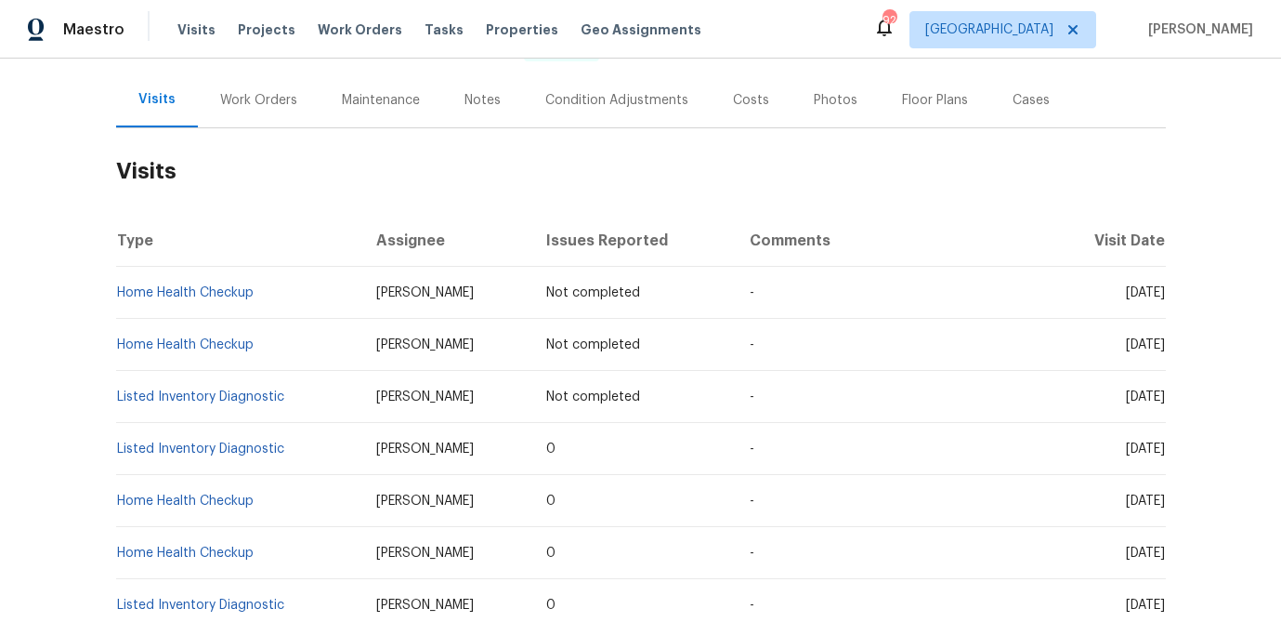
scroll to position [212, 0]
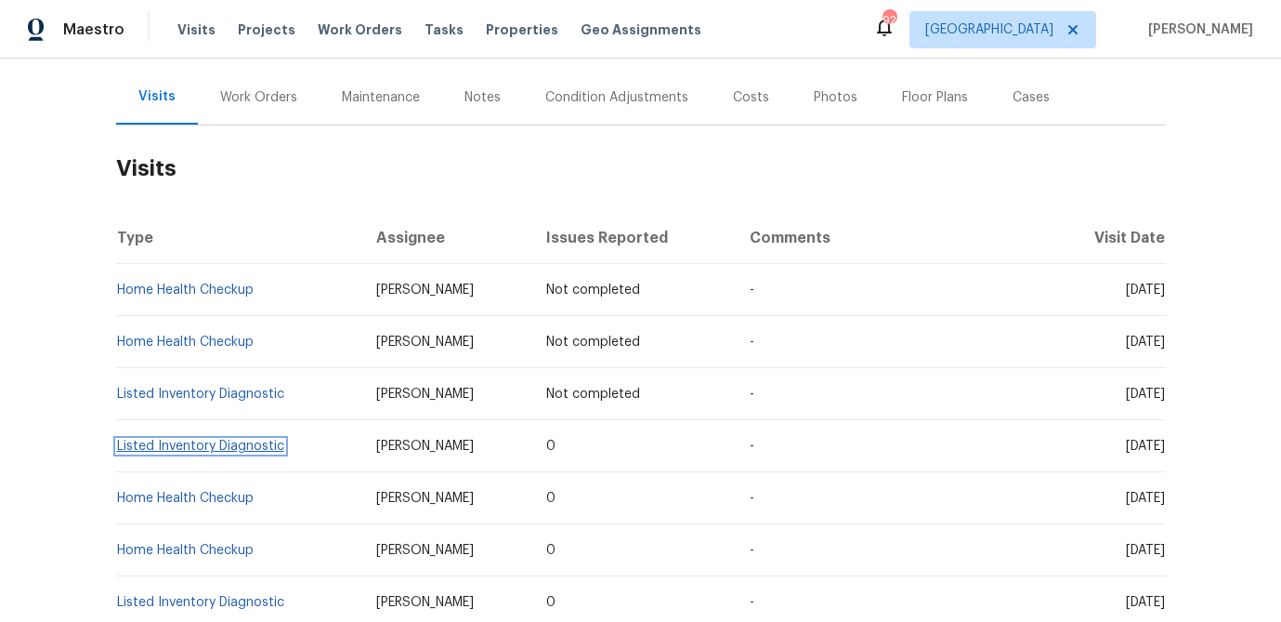
click at [218, 444] on link "Listed Inventory Diagnostic" at bounding box center [200, 446] width 167 height 13
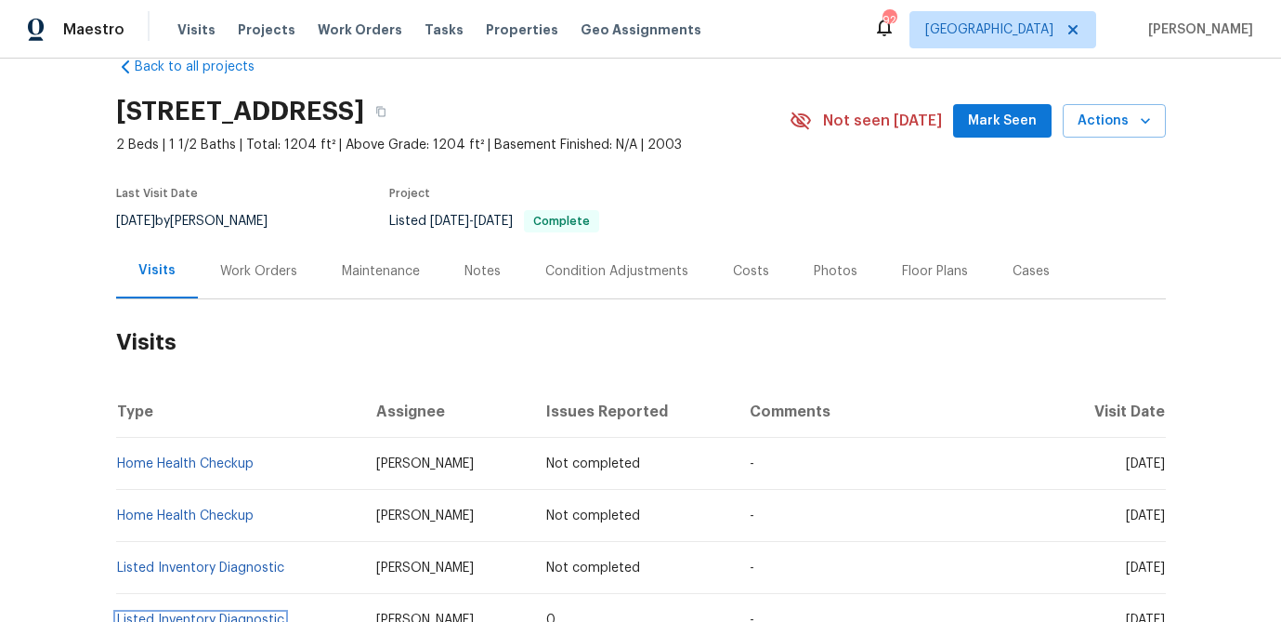
scroll to position [0, 0]
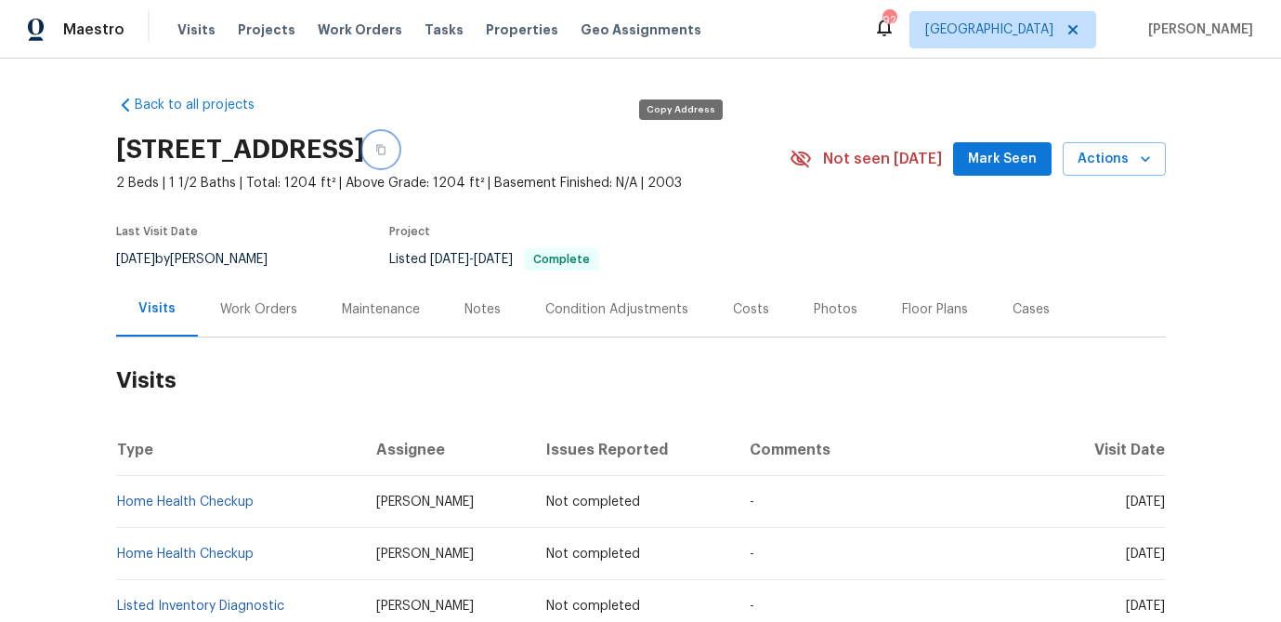
click at [387, 151] on icon "button" at bounding box center [380, 149] width 11 height 11
click at [203, 29] on span "Visits" at bounding box center [196, 29] width 38 height 19
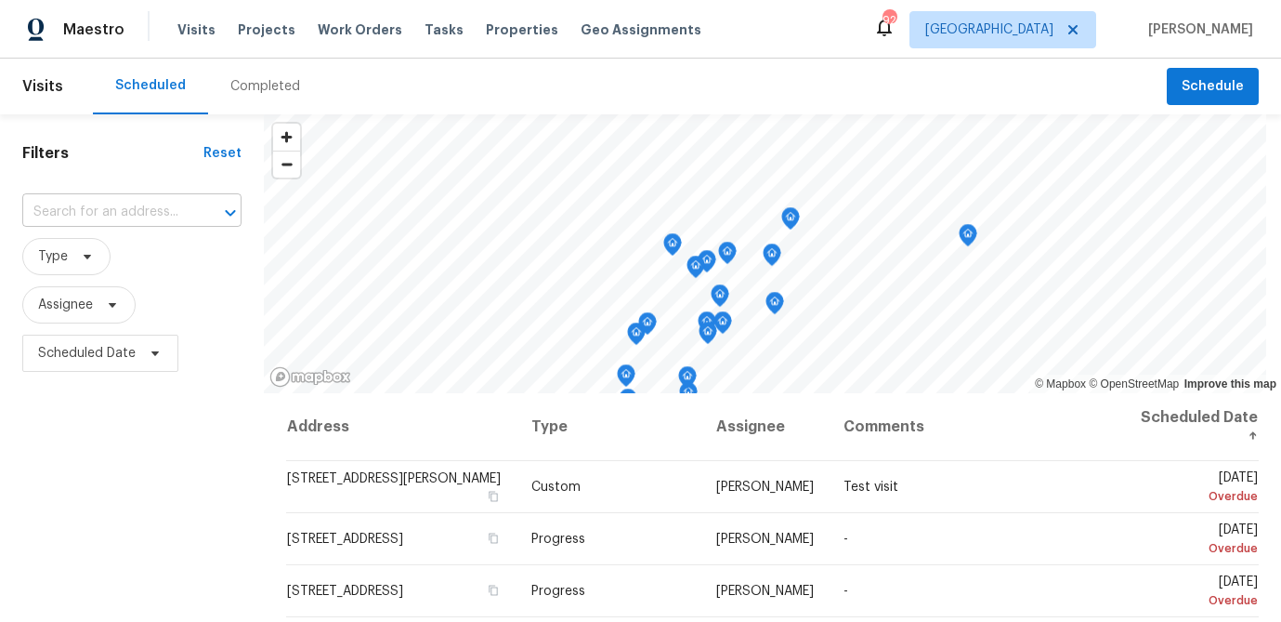
click at [107, 216] on input "text" at bounding box center [105, 212] width 167 height 29
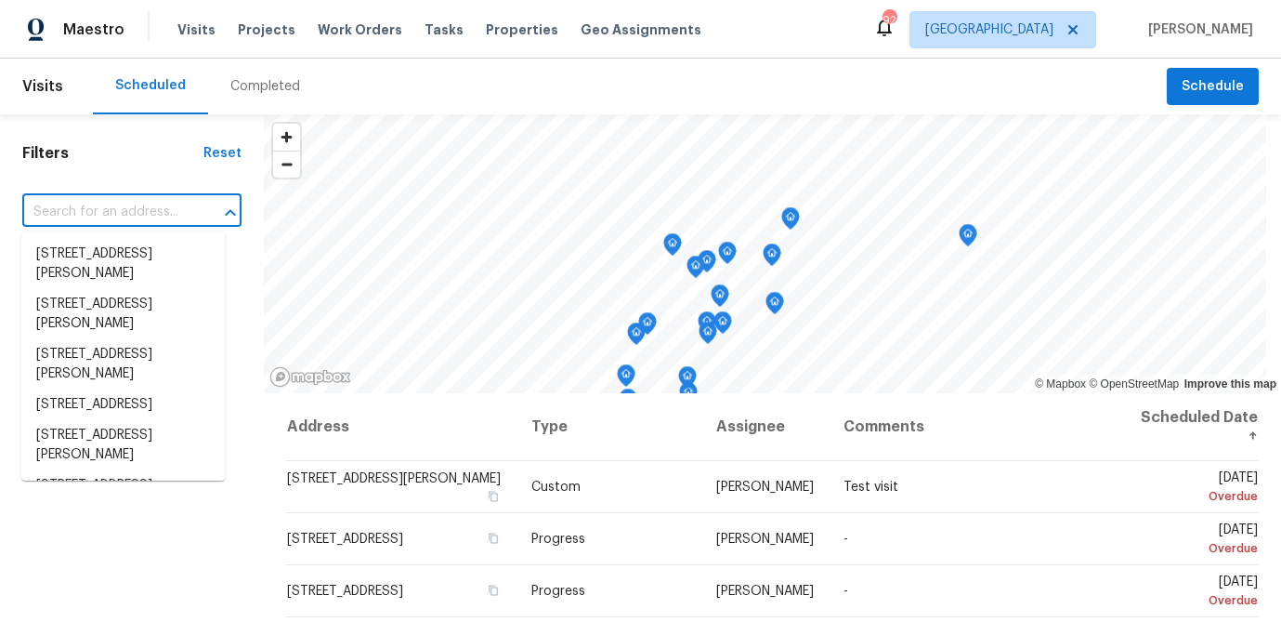
paste input "[STREET_ADDRESS]"
type input "[STREET_ADDRESS]"
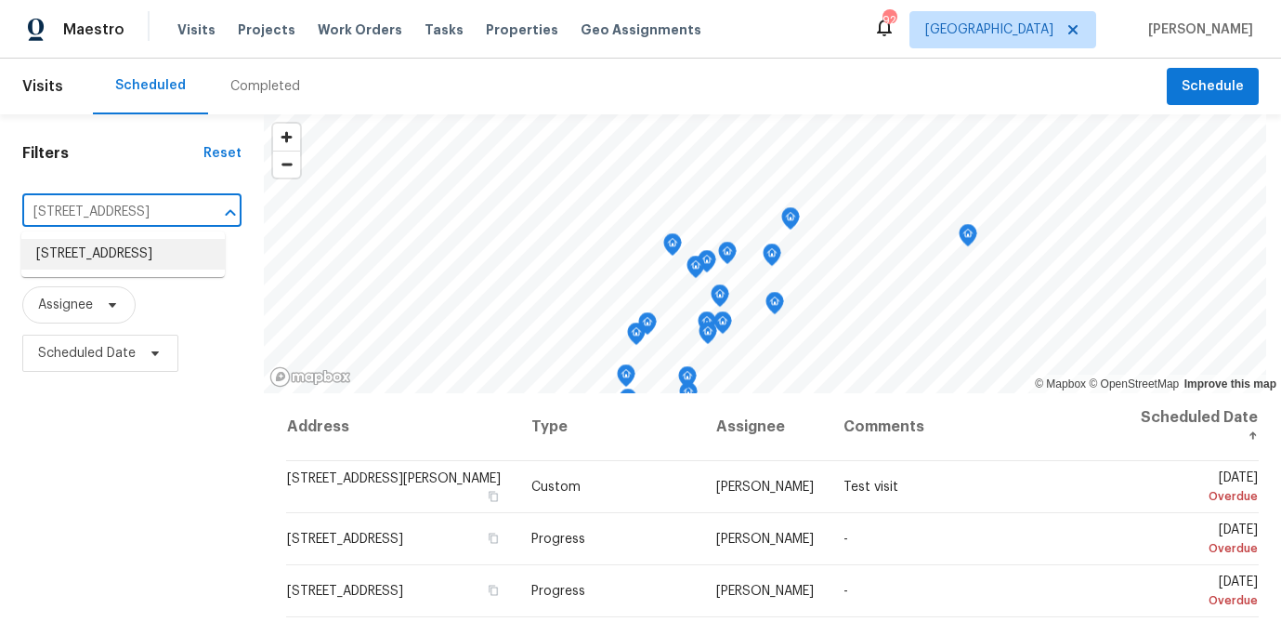
click at [109, 251] on li "5431 Village Green Sq, Norcross, GA 30093" at bounding box center [123, 254] width 204 height 31
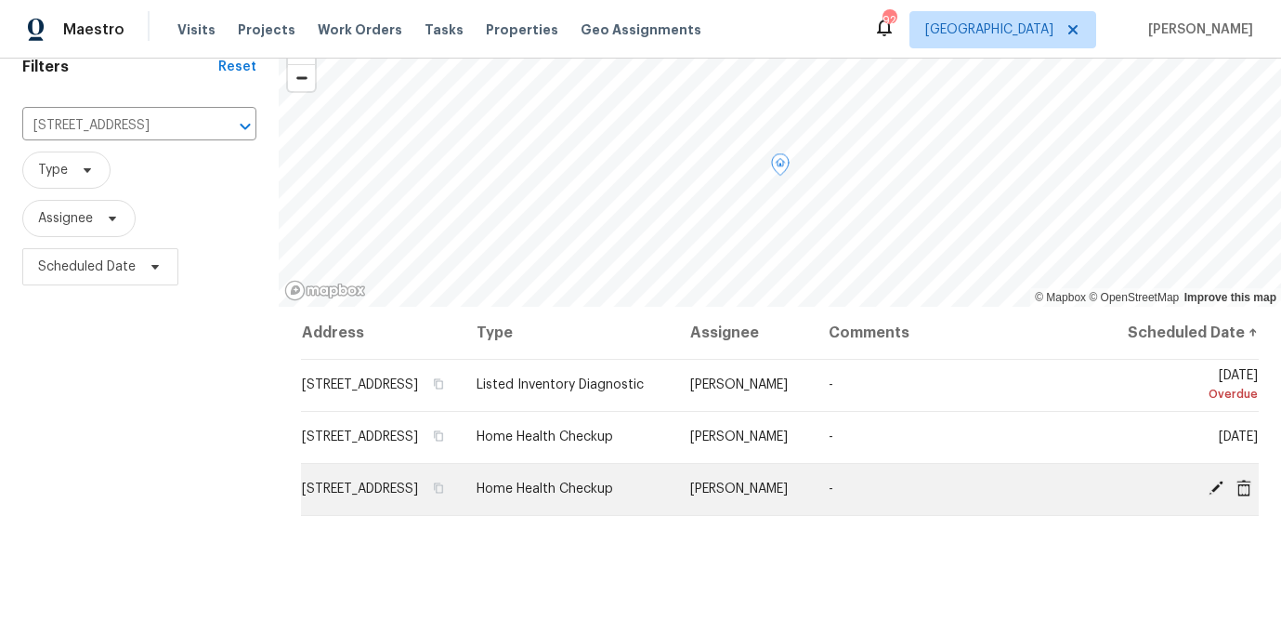
scroll to position [87, 0]
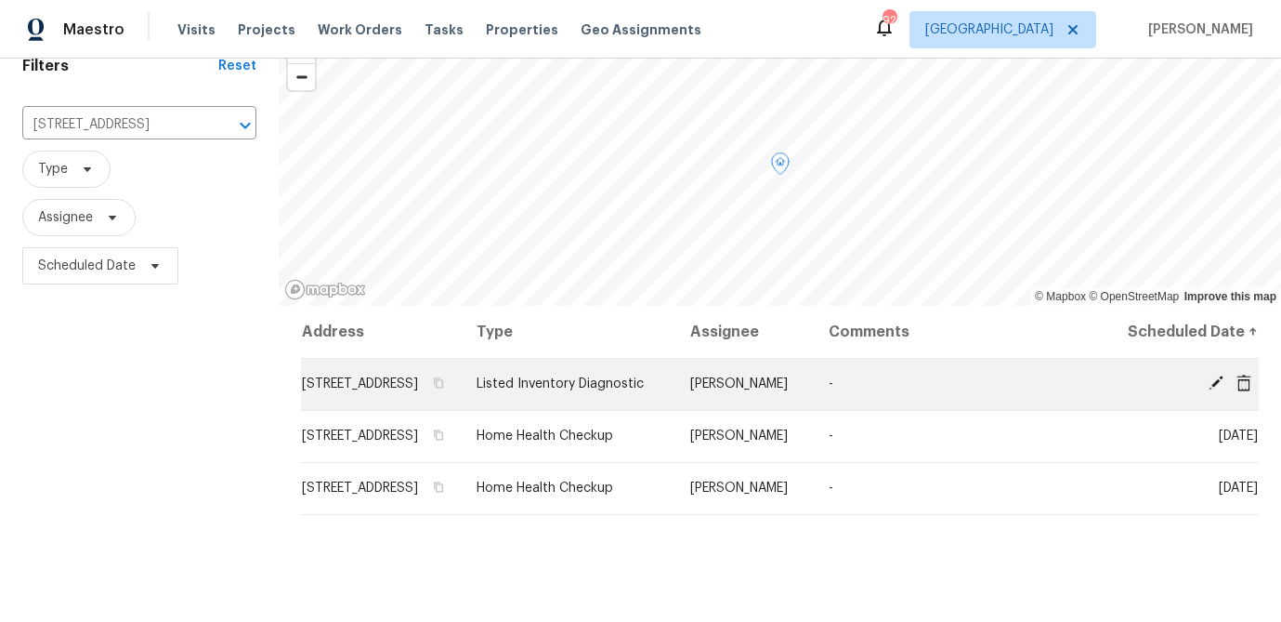
click at [1245, 390] on icon at bounding box center [1244, 382] width 15 height 17
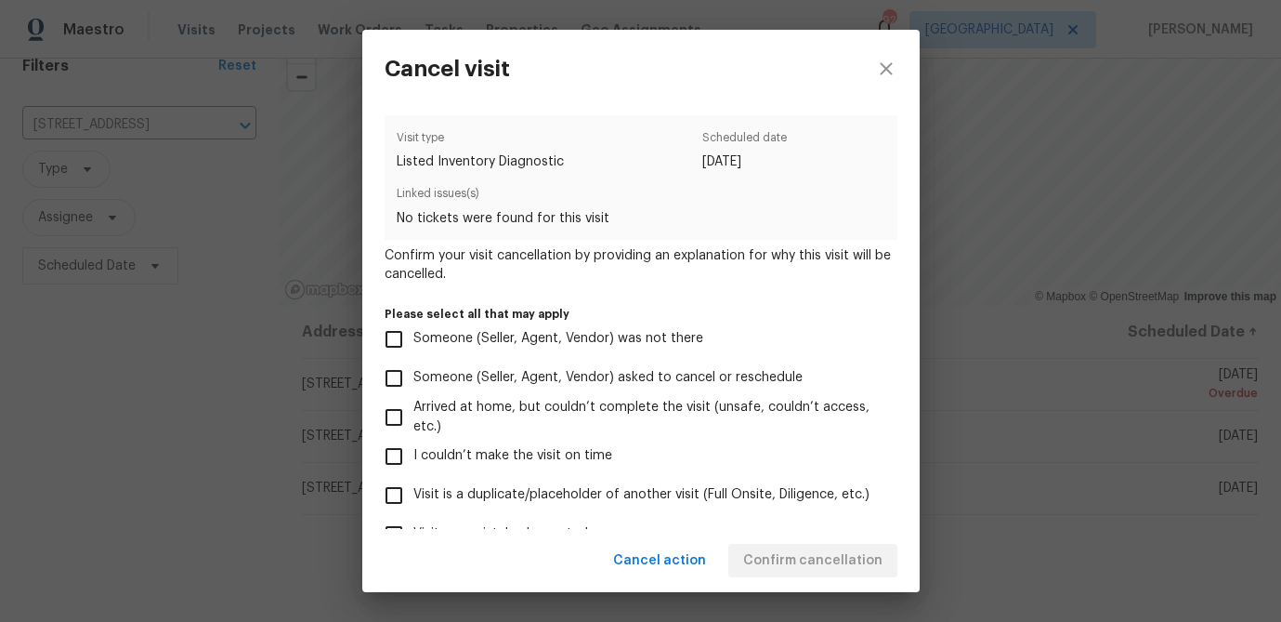
scroll to position [198, 0]
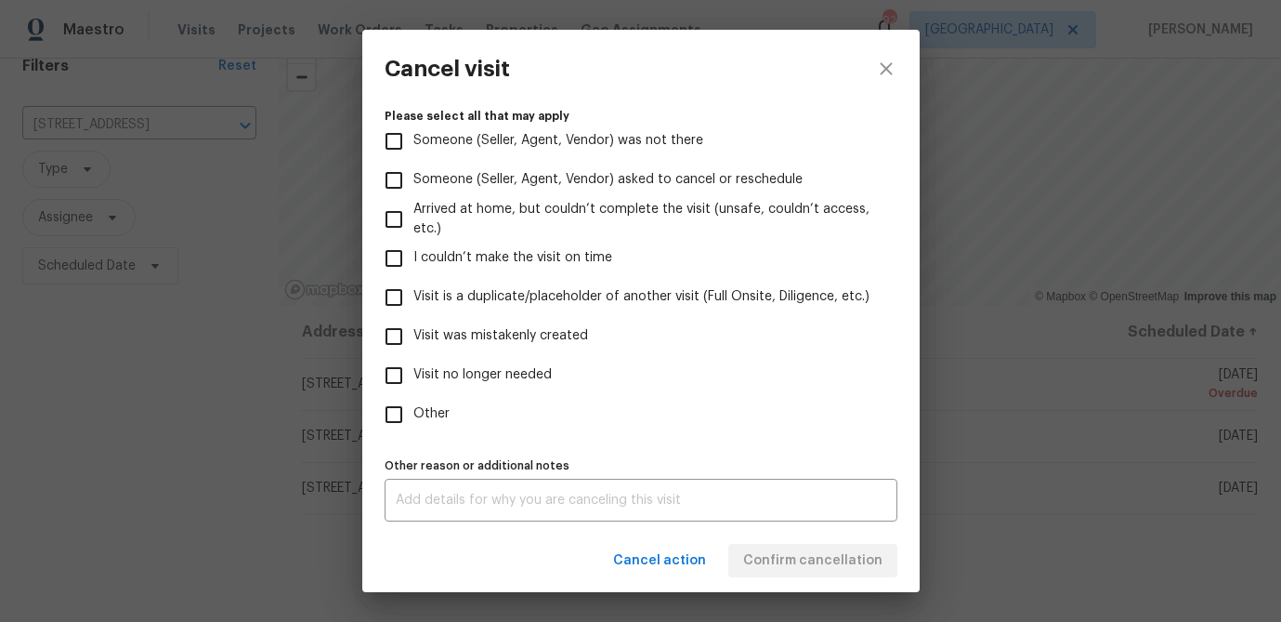
click at [390, 418] on input "Other" at bounding box center [393, 414] width 39 height 39
checkbox input "true"
click at [439, 492] on div "x Other reason or additional notes" at bounding box center [641, 500] width 513 height 43
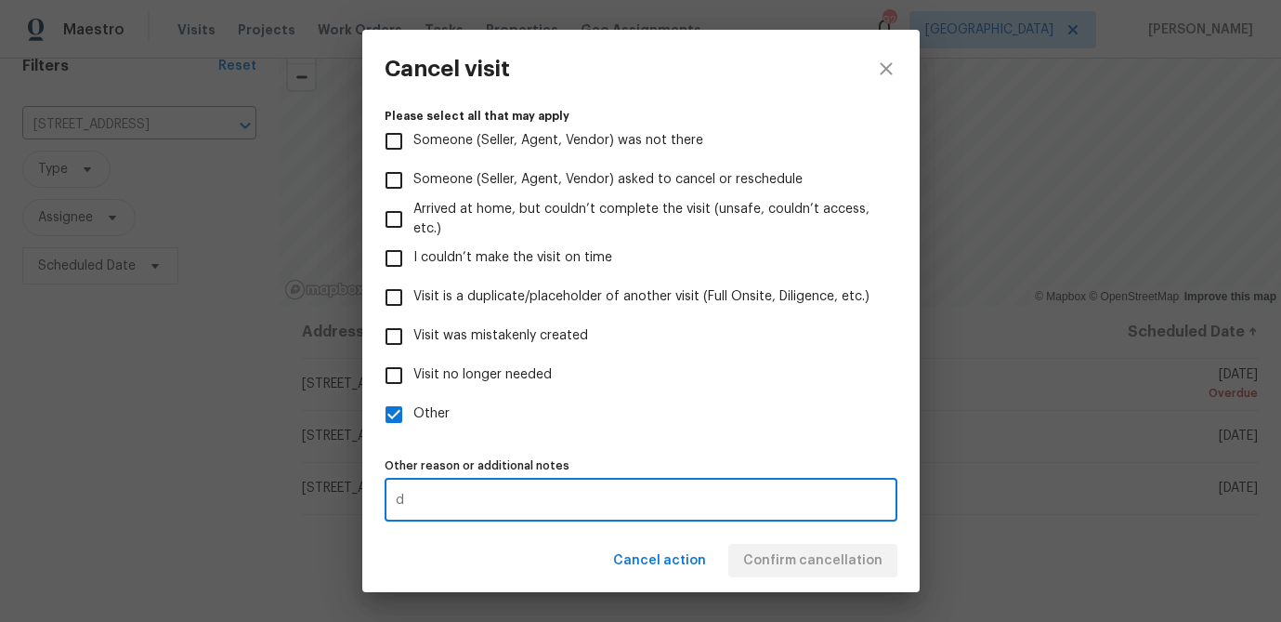
type textarea "d"
click at [696, 416] on label "Other" at bounding box center [628, 414] width 508 height 39
click at [414, 416] on input "Other" at bounding box center [393, 414] width 39 height 39
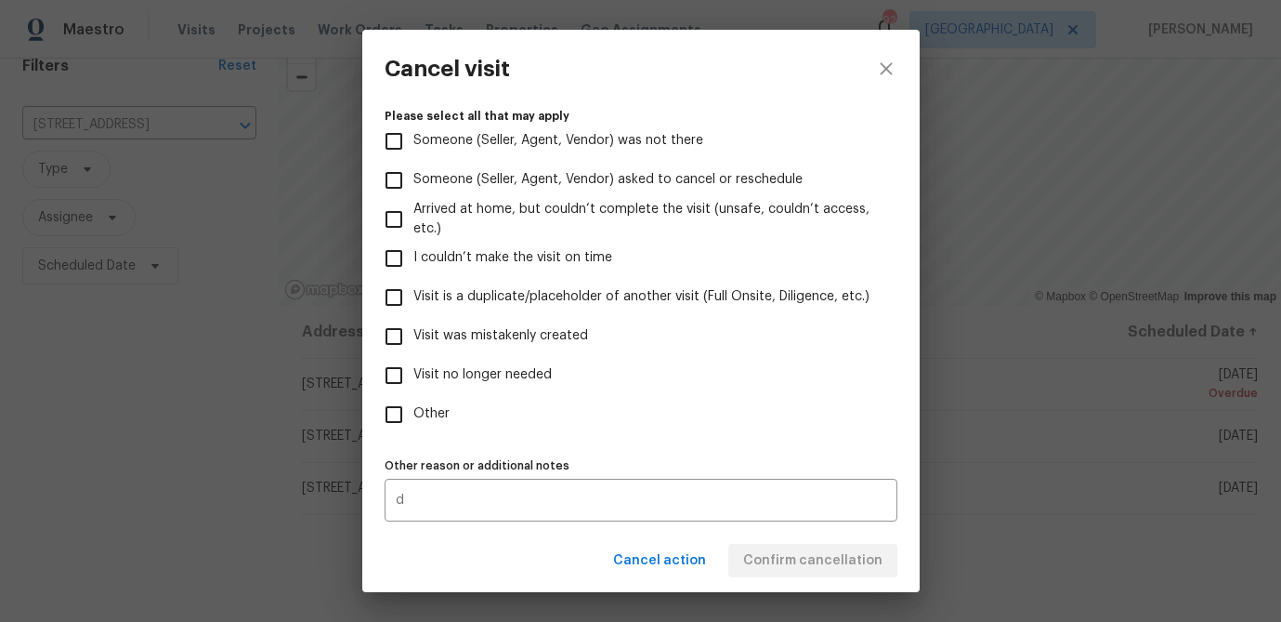
click at [742, 422] on label "Other" at bounding box center [628, 414] width 508 height 39
click at [414, 422] on input "Other" at bounding box center [393, 414] width 39 height 39
checkbox input "true"
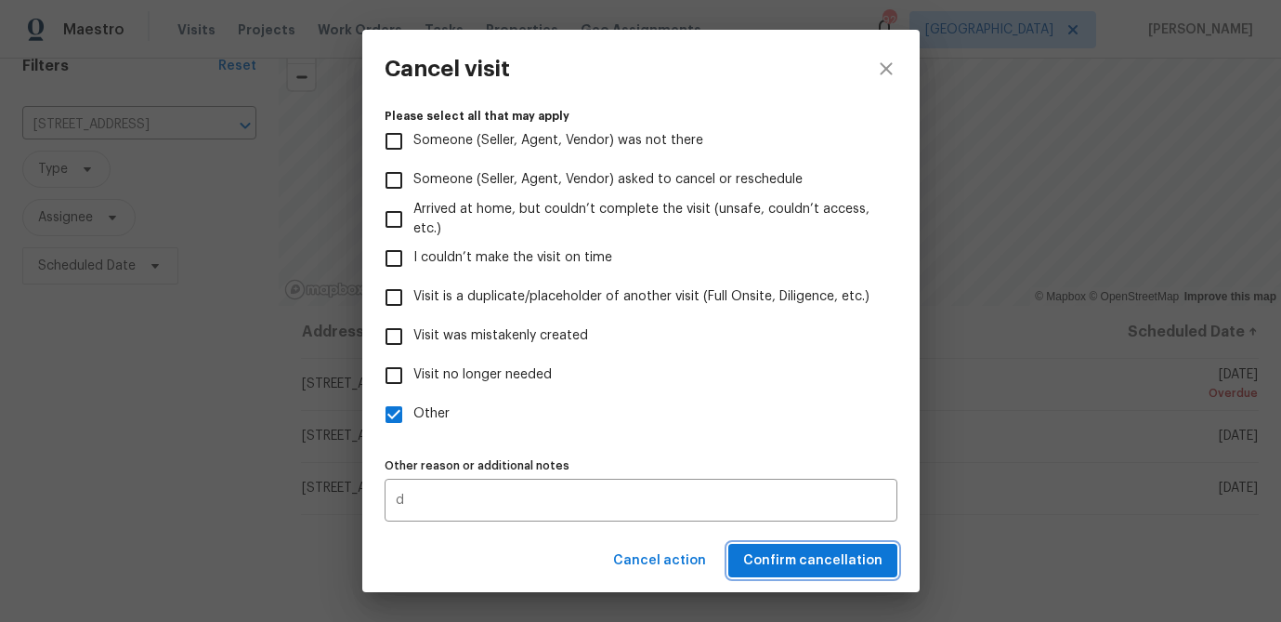
drag, startPoint x: 768, startPoint y: 563, endPoint x: 741, endPoint y: 562, distance: 27.0
click at [768, 563] on span "Confirm cancellation" at bounding box center [812, 560] width 139 height 23
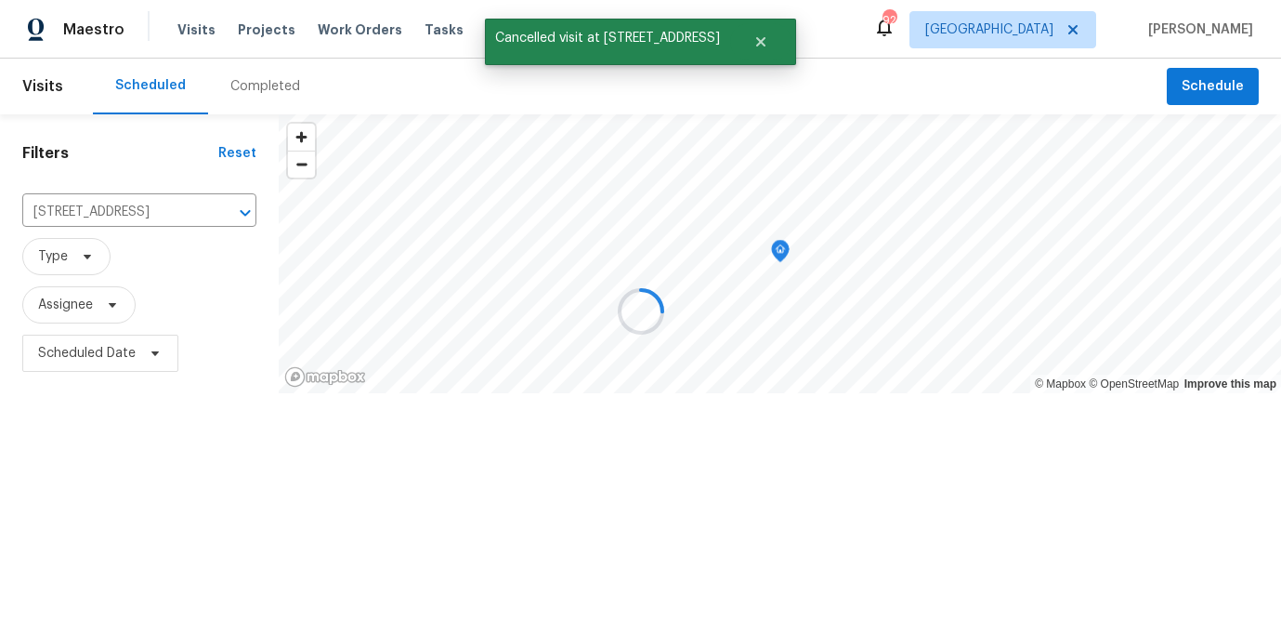
scroll to position [0, 0]
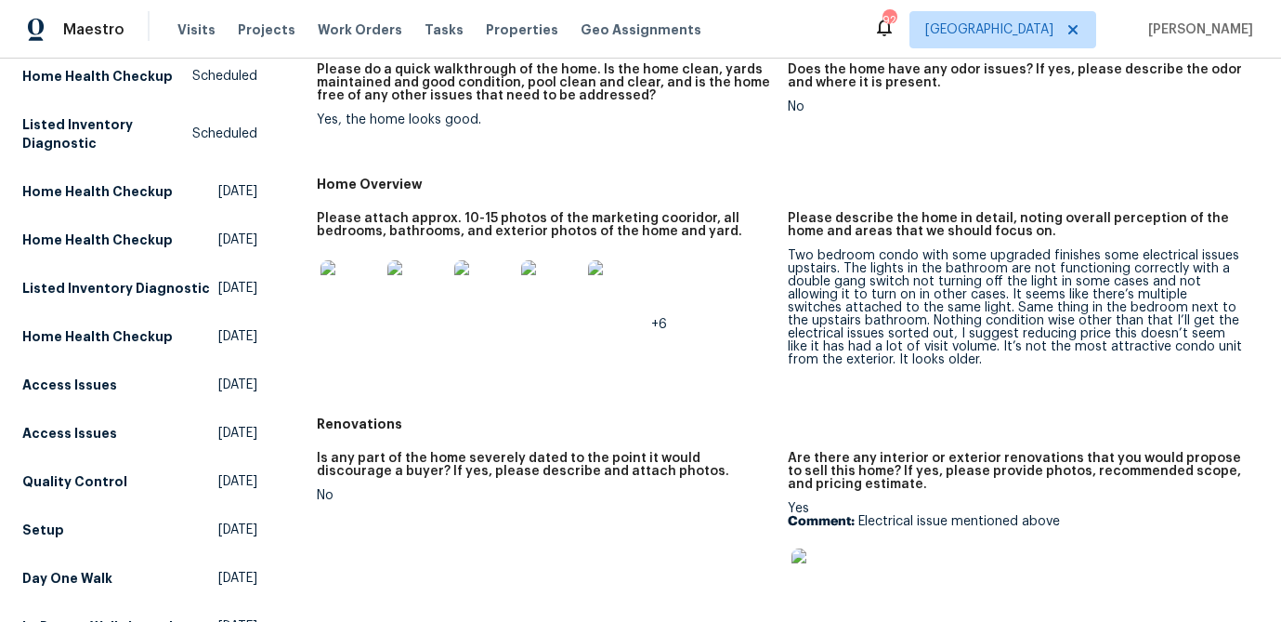
scroll to position [304, 0]
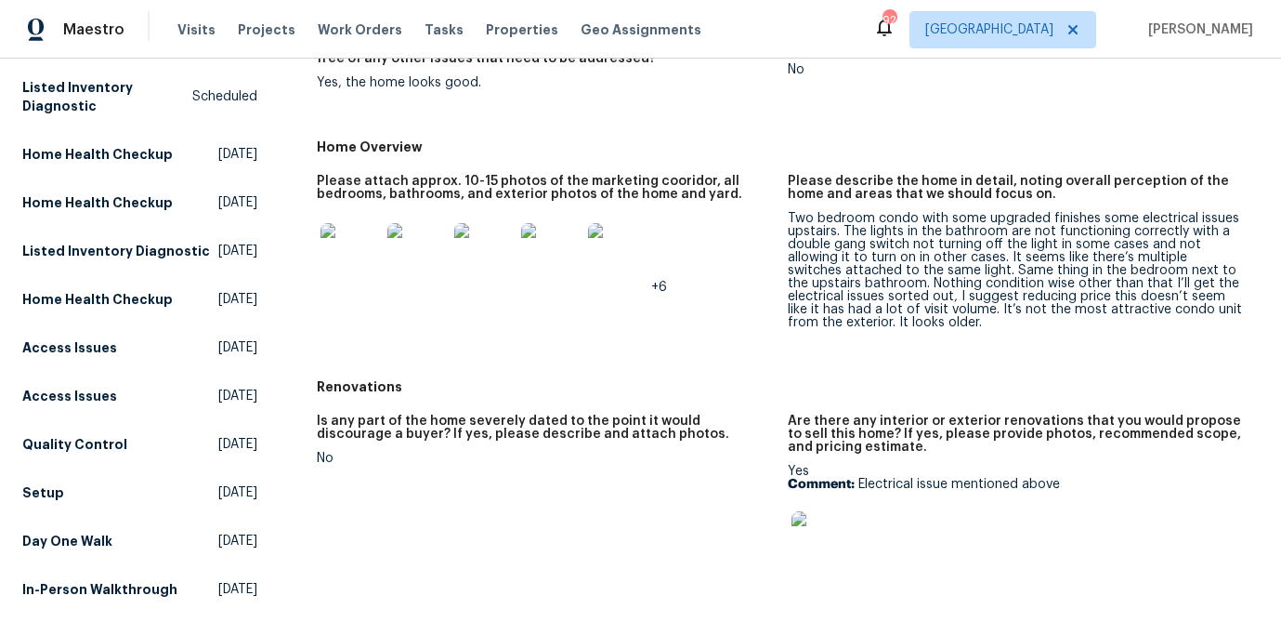
click at [779, 301] on figure "Please attach approx. 10-15 photos of the marketing cooridor, all bedrooms, bat…" at bounding box center [552, 267] width 471 height 184
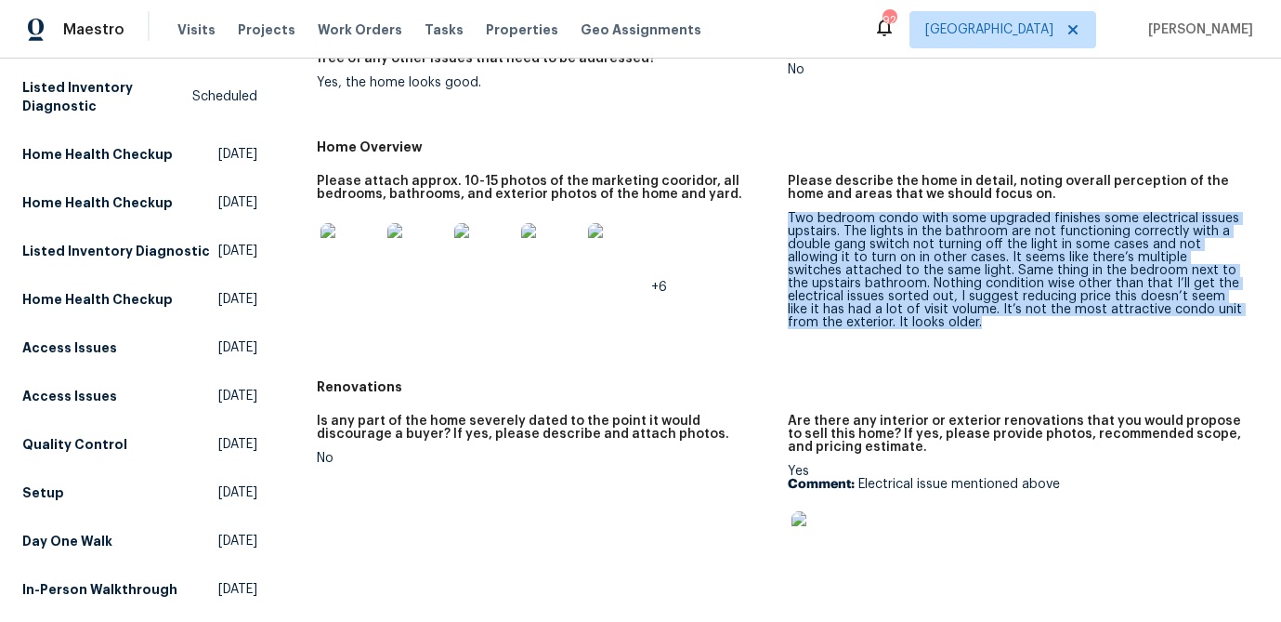
drag, startPoint x: 933, startPoint y: 329, endPoint x: 789, endPoint y: 223, distance: 178.8
click at [789, 223] on figure "Please describe the home in detail, noting overall perception of the home and a…" at bounding box center [1023, 267] width 471 height 184
copy div "Two bedroom condo with some upgraded finishes some electrical issues upstairs. …"
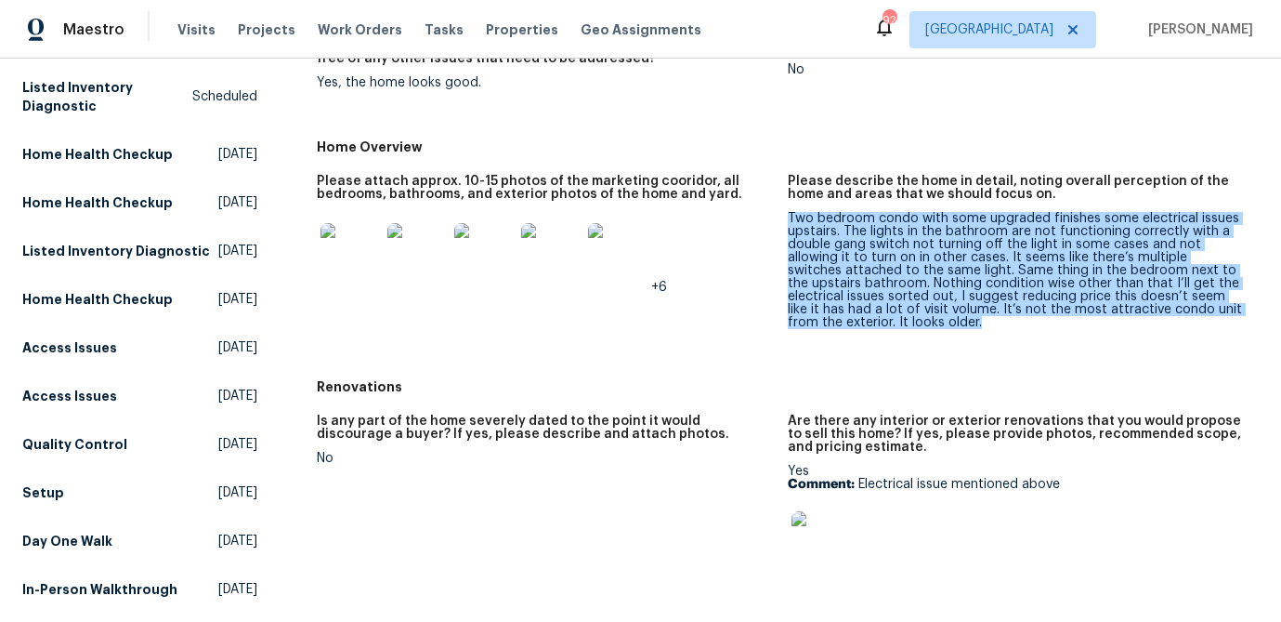
scroll to position [0, 0]
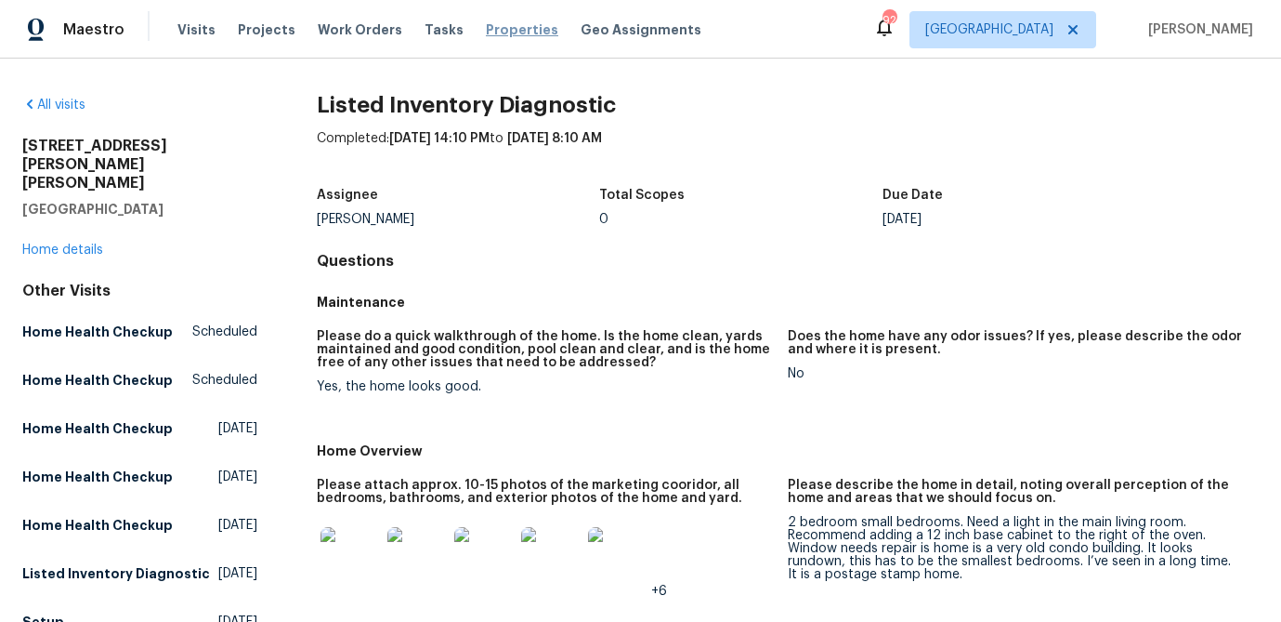
click at [520, 32] on span "Properties" at bounding box center [522, 29] width 72 height 19
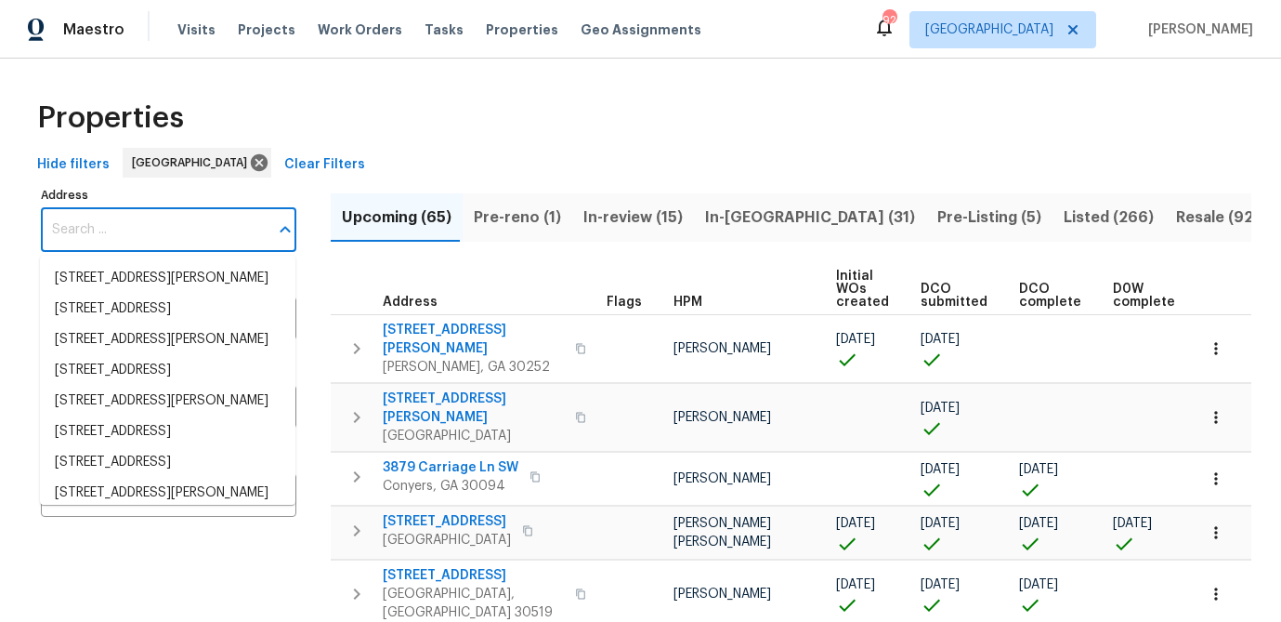
click at [74, 226] on input "Address" at bounding box center [155, 230] width 228 height 44
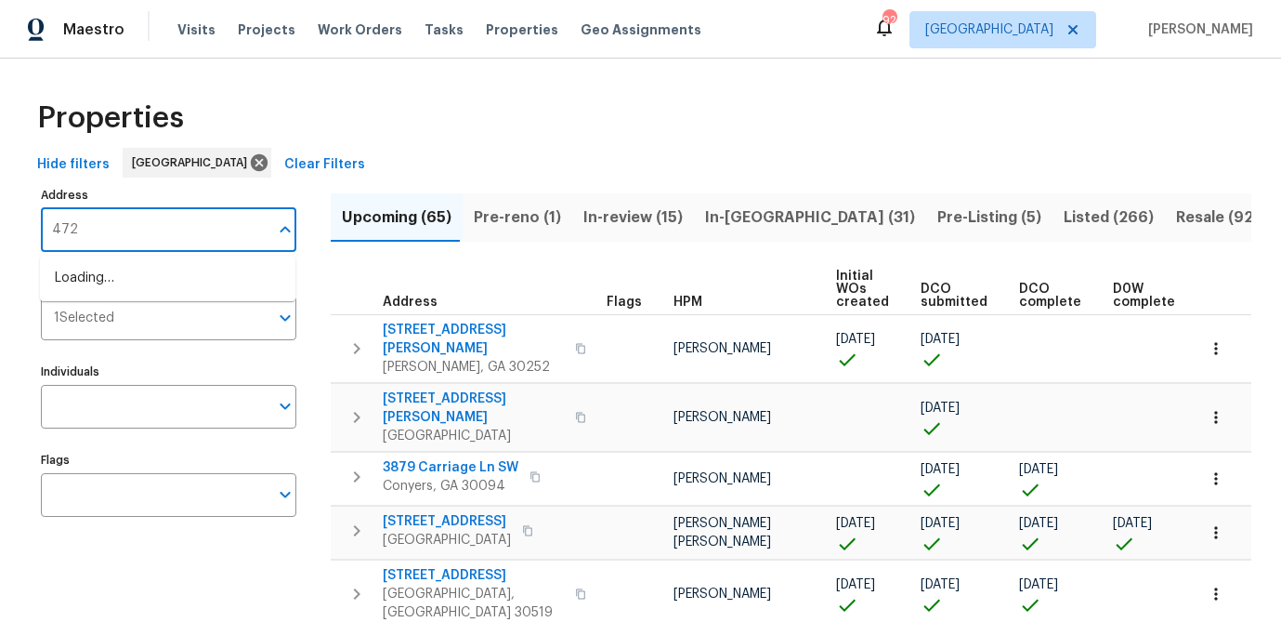
type input "4727"
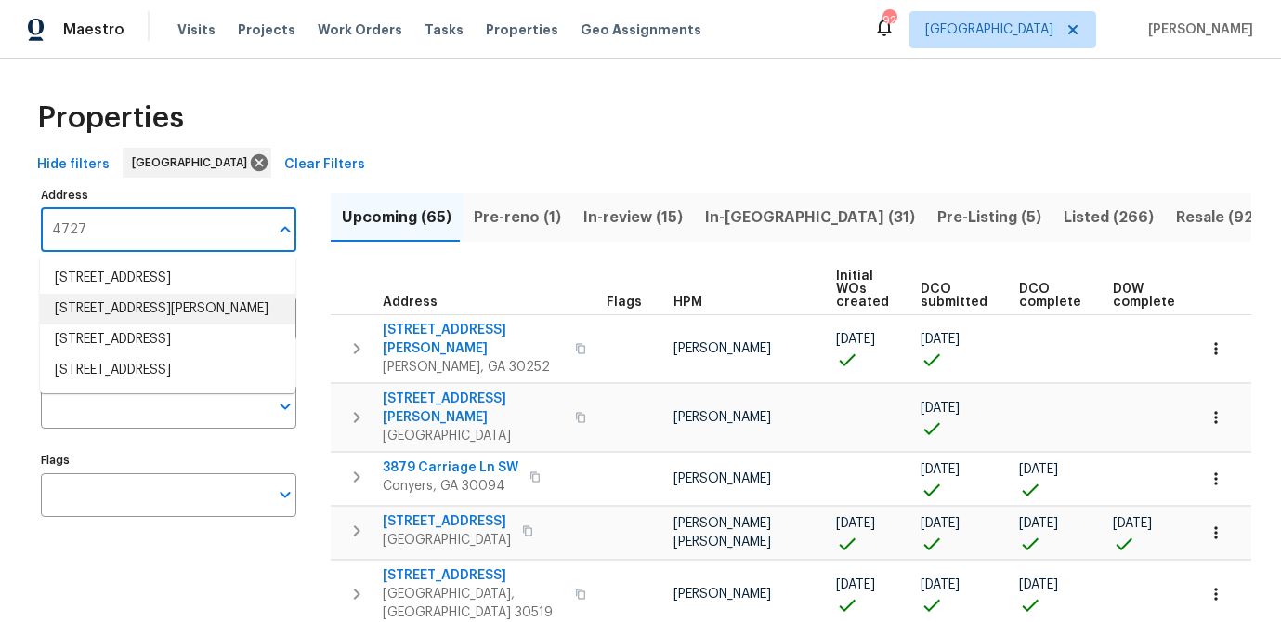
click at [106, 322] on li "4727 Garden Hills Dr Stone Mountain GA 30083" at bounding box center [168, 309] width 256 height 31
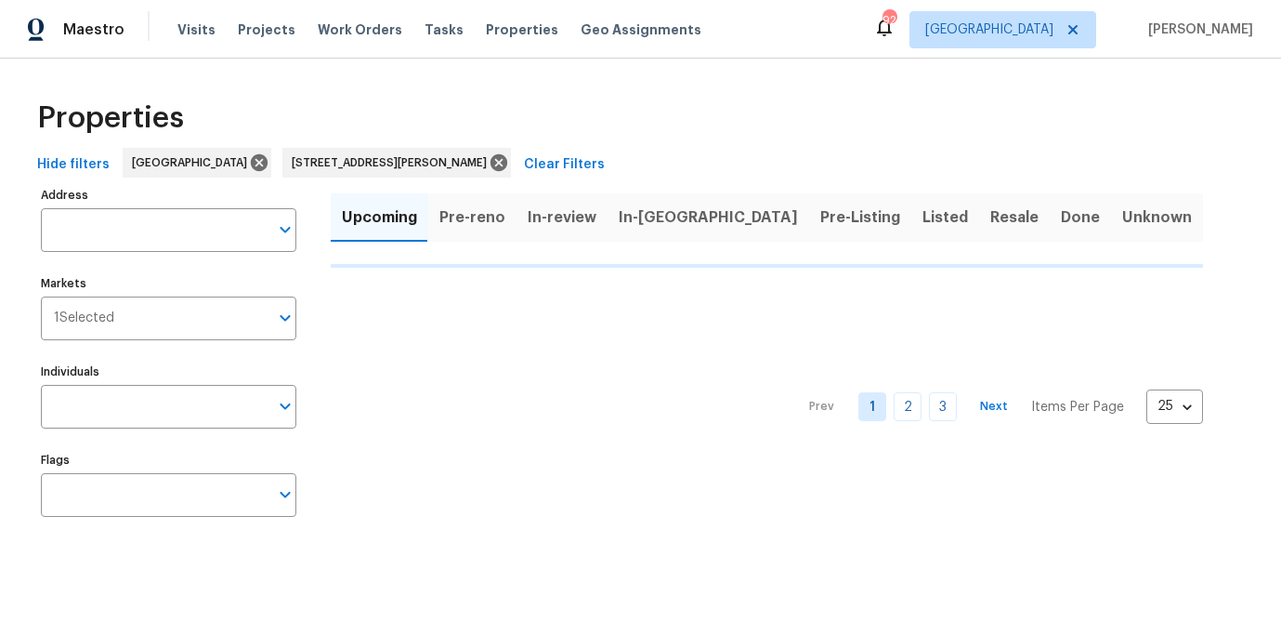
type input "4727 Garden Hills Dr Stone Mountain GA 30083"
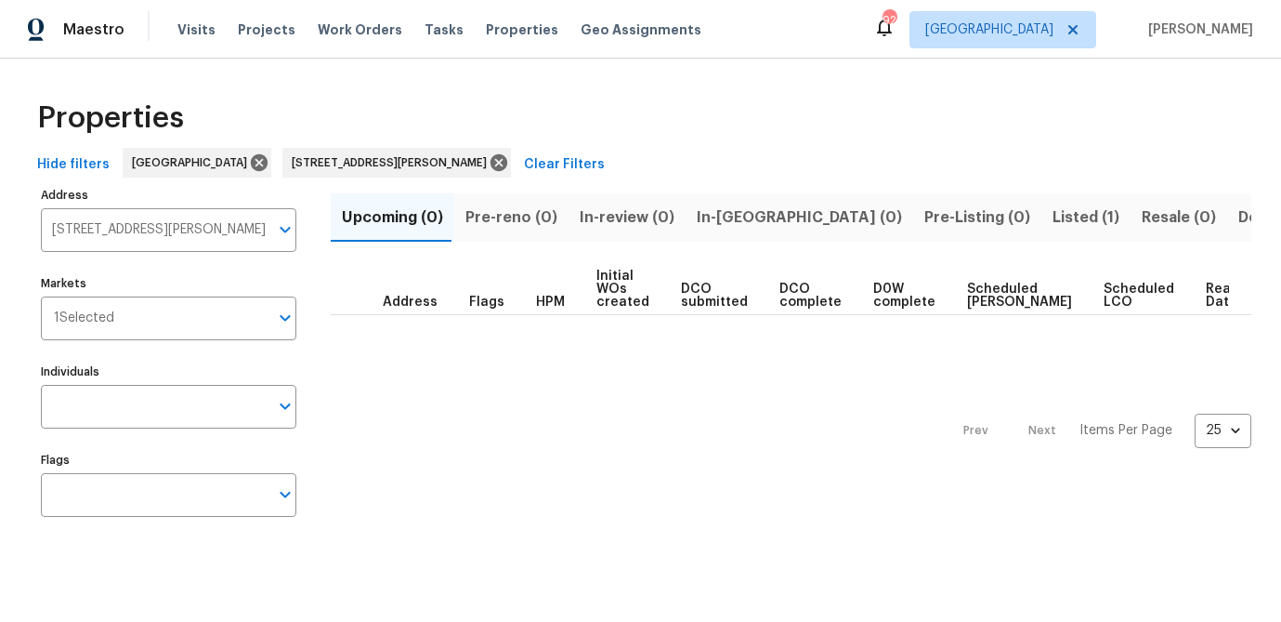
click at [1053, 211] on span "Listed (1)" at bounding box center [1086, 217] width 67 height 26
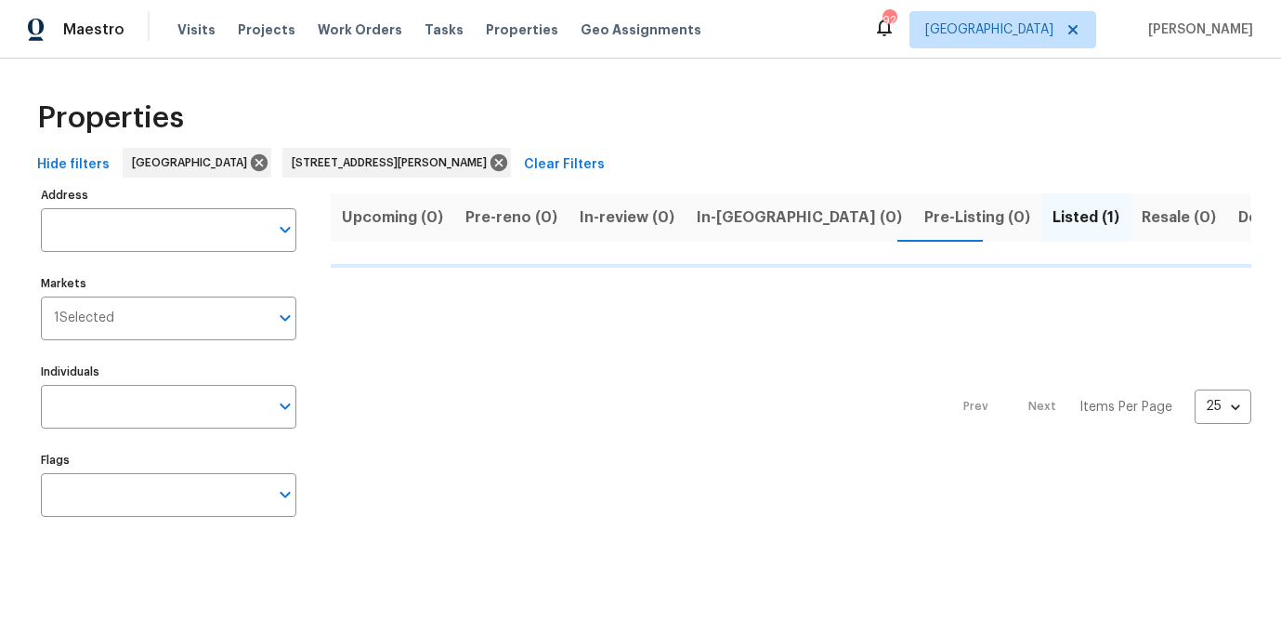
type input "4727 Garden Hills Dr Stone Mountain GA 30083"
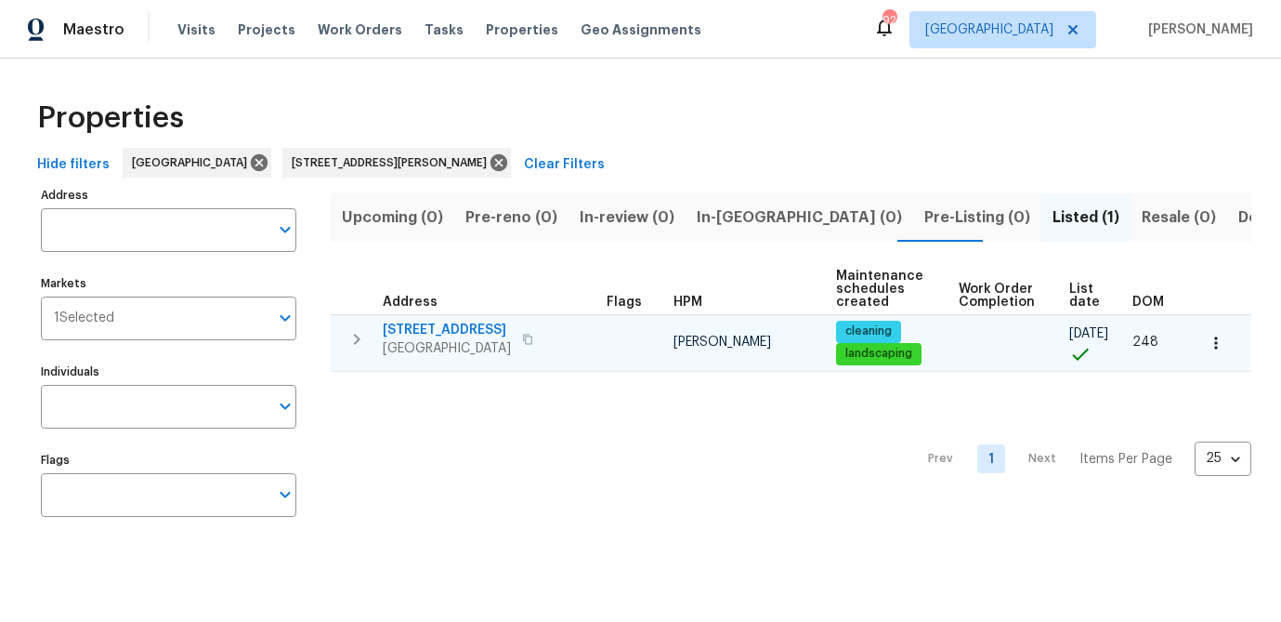
type input "4727 Garden Hills Dr Stone Mountain GA 30083"
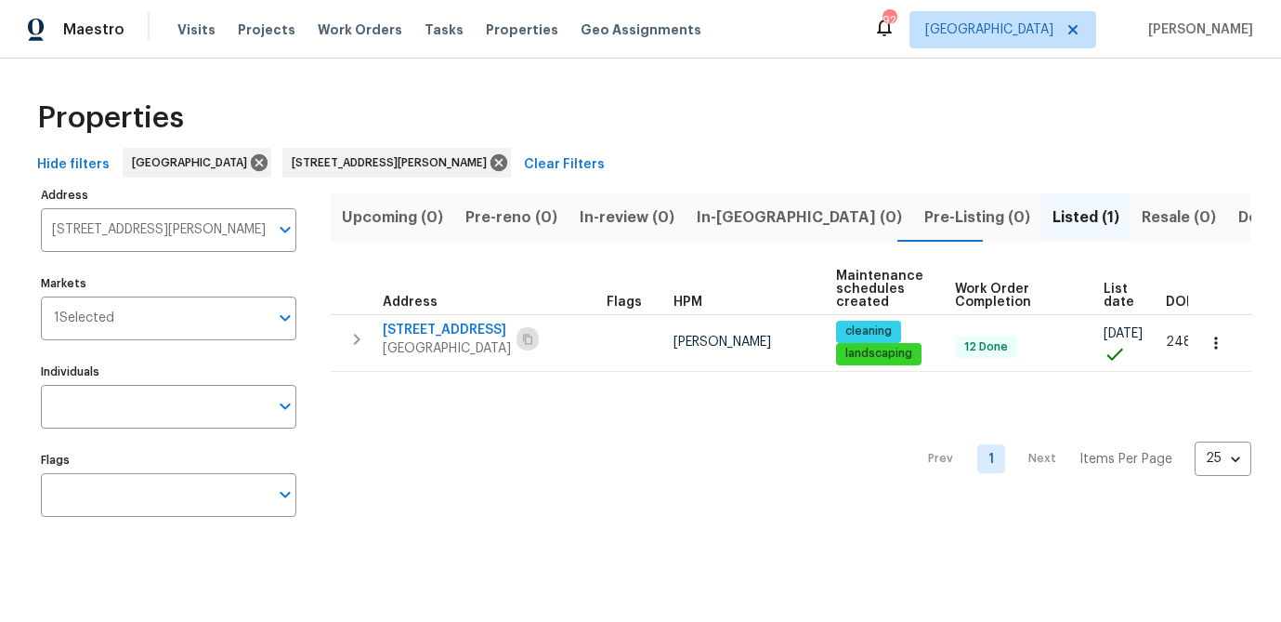
drag, startPoint x: 569, startPoint y: 337, endPoint x: 651, endPoint y: 287, distance: 96.7
click at [532, 337] on icon "button" at bounding box center [527, 339] width 9 height 10
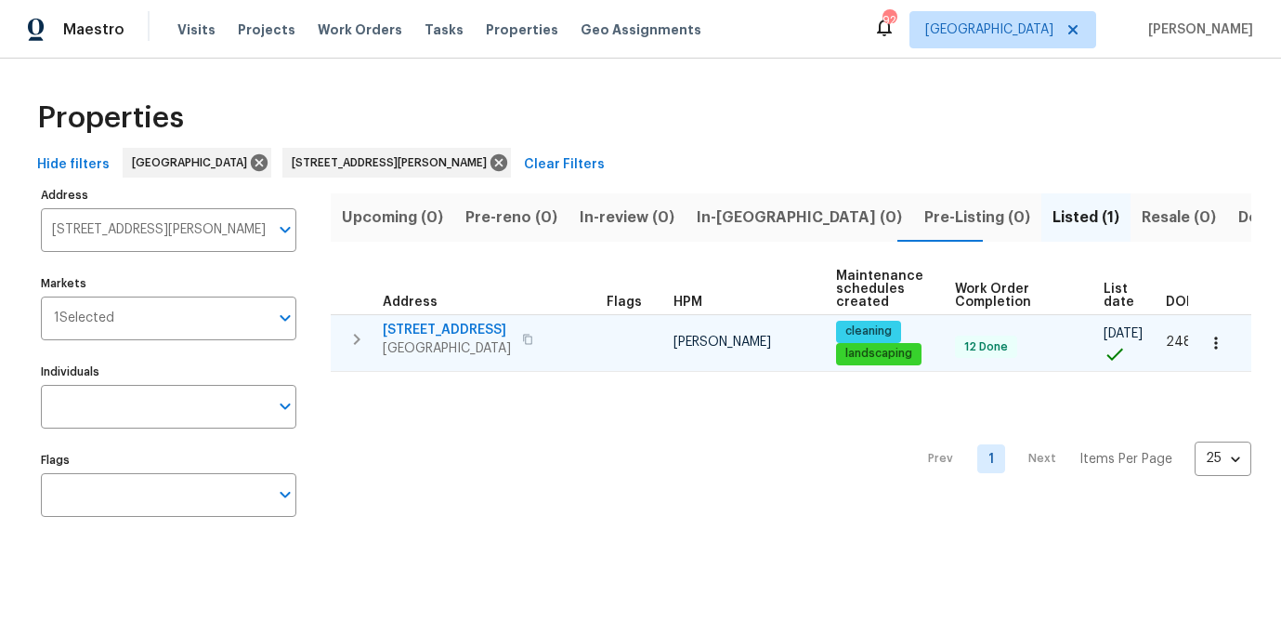
click at [1221, 338] on icon "button" at bounding box center [1216, 343] width 19 height 19
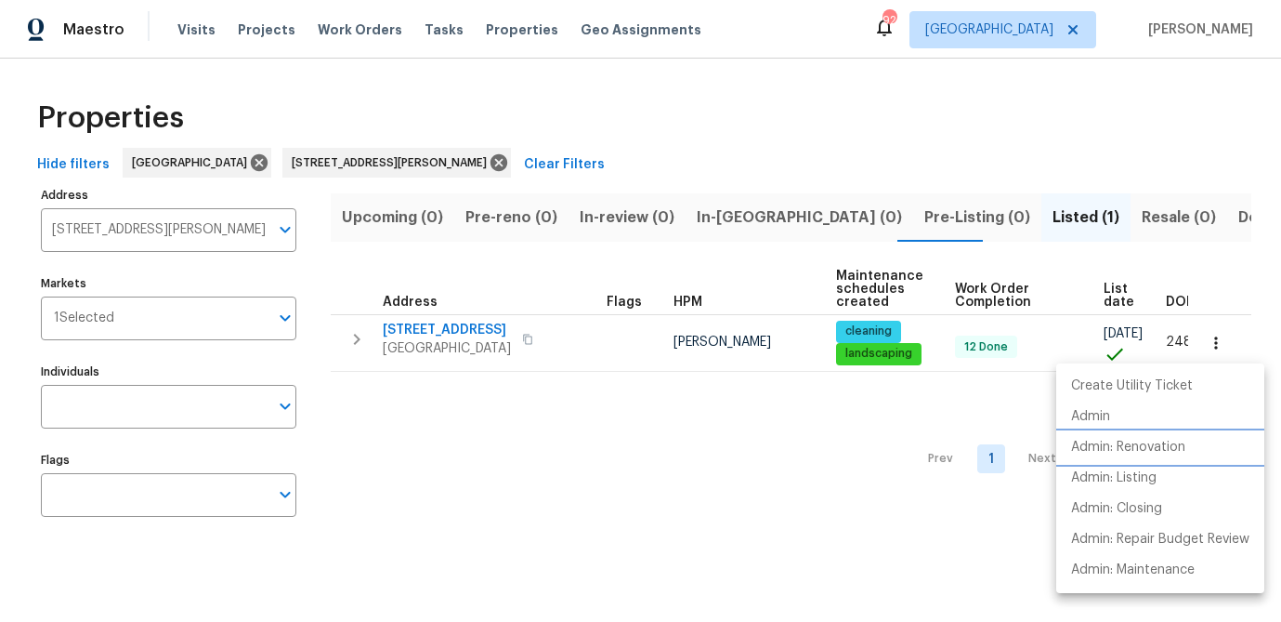
click at [1138, 452] on p "Admin: Renovation" at bounding box center [1128, 448] width 114 height 20
click at [450, 322] on div at bounding box center [640, 311] width 1281 height 622
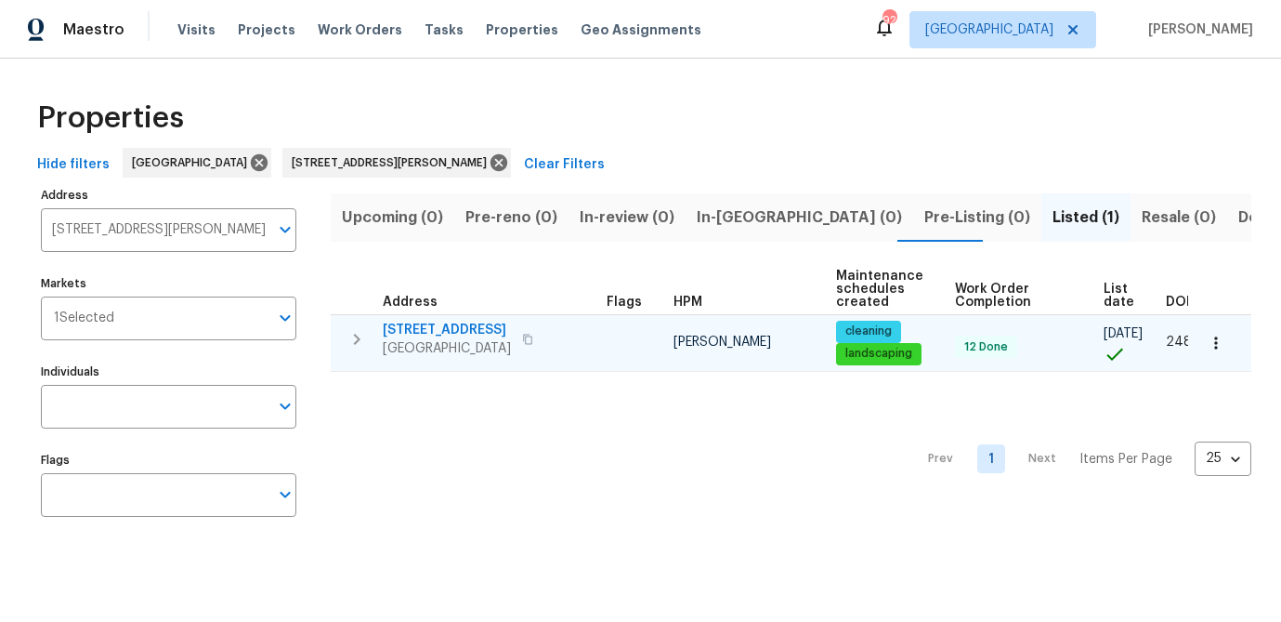
click at [459, 329] on span "4727 Garden Hills Dr" at bounding box center [447, 330] width 128 height 19
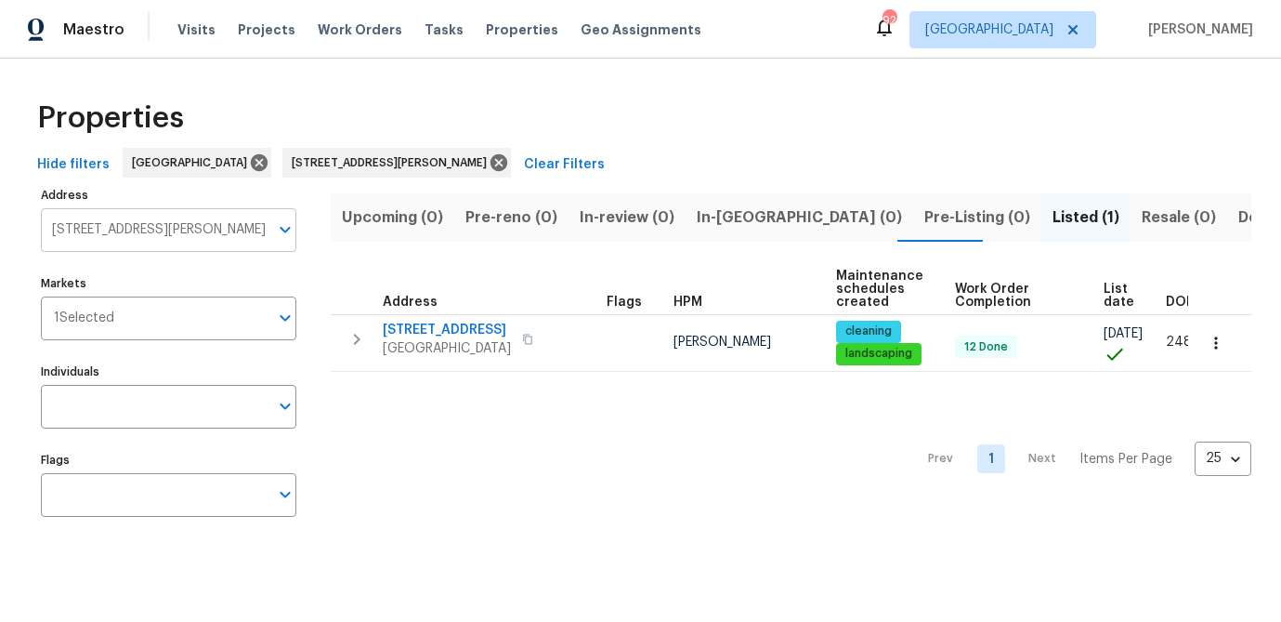
click at [155, 228] on input "4727 Garden Hills Dr Stone Mountain GA 30083" at bounding box center [155, 230] width 228 height 44
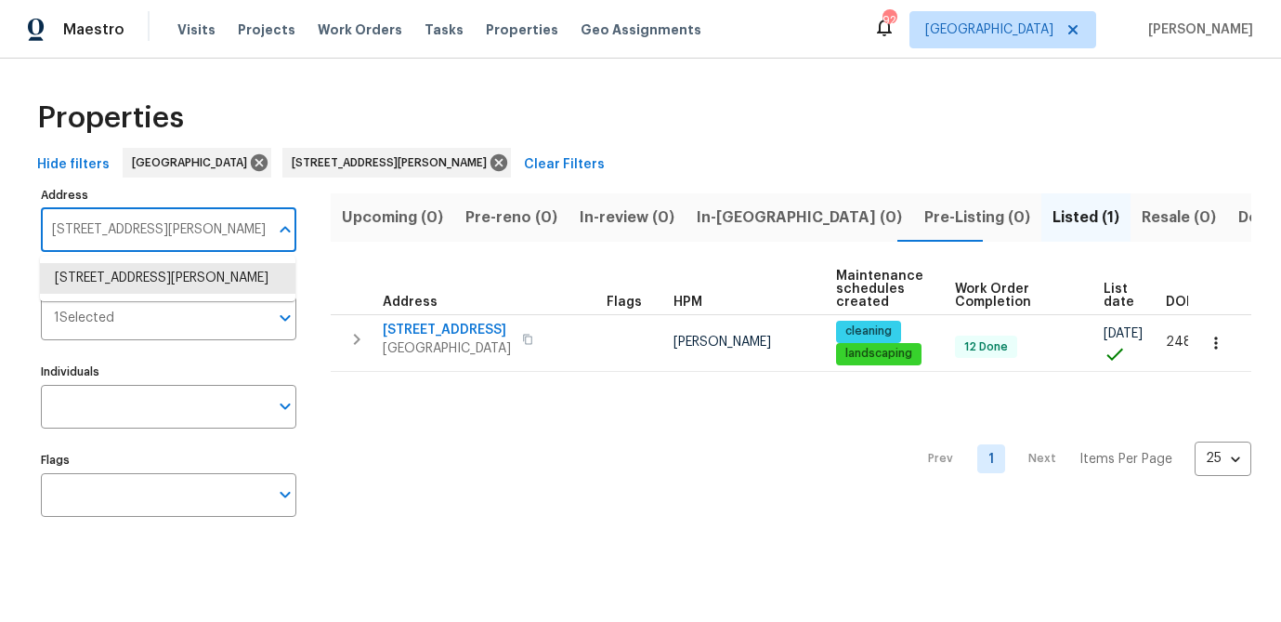
paste input "[STREET_ADDRESS][PERSON_NAME]"
type input "2232 Dunseath Ave NW"
click at [125, 279] on li "2232 Dunseath Ave NW Apt 202 Atlanta GA 30318" at bounding box center [168, 278] width 256 height 31
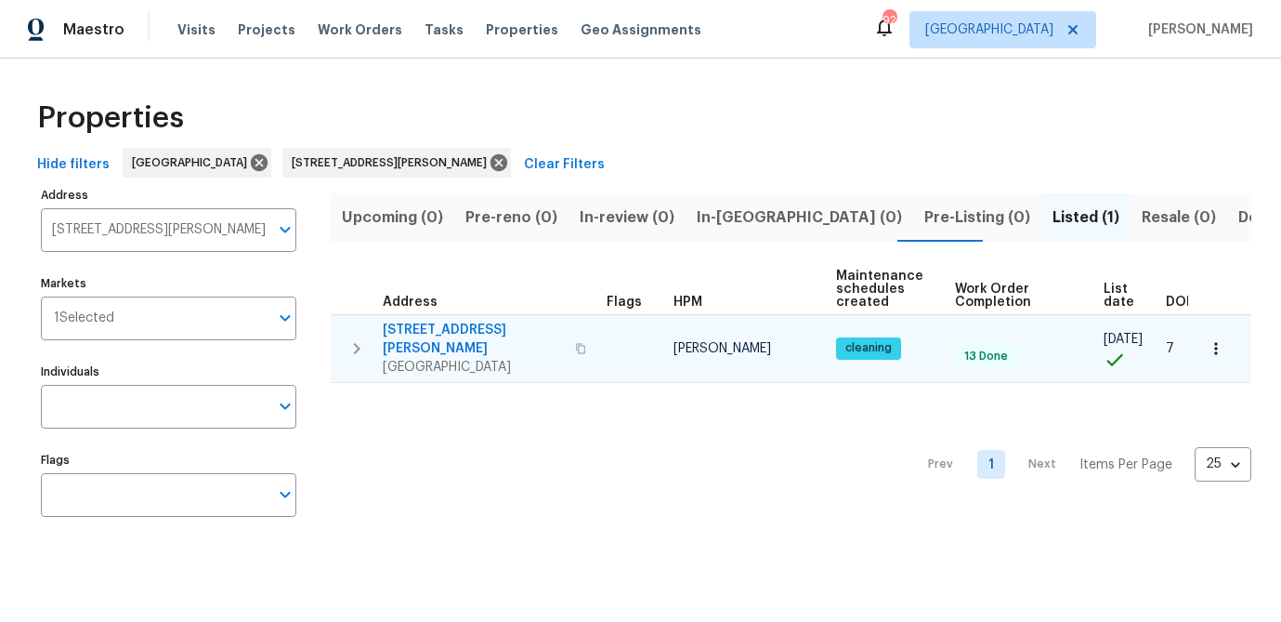
click at [427, 323] on span "2232 Dunseath Ave NW Apt 202" at bounding box center [473, 339] width 181 height 37
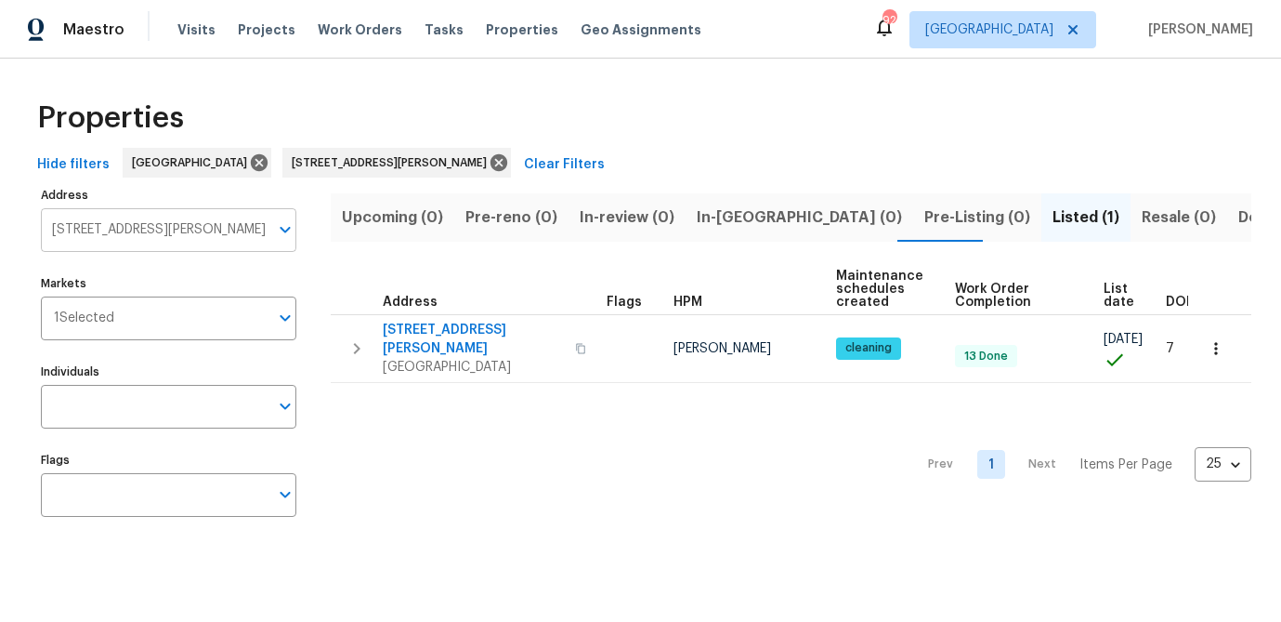
click at [197, 230] on input "2232 Dunseath Ave NW Apt 202 Atlanta GA 30318" at bounding box center [155, 230] width 228 height 44
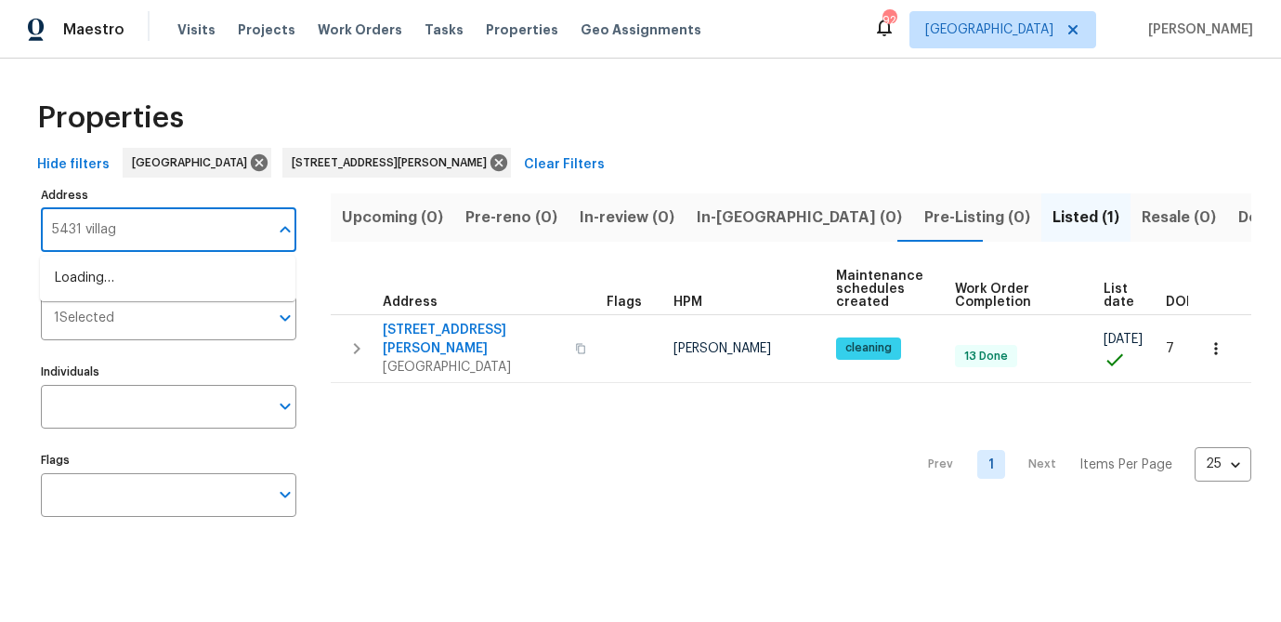
type input "5431 village"
click at [198, 284] on li "5431 Village Green Sq Norcross GA 30093" at bounding box center [168, 278] width 256 height 31
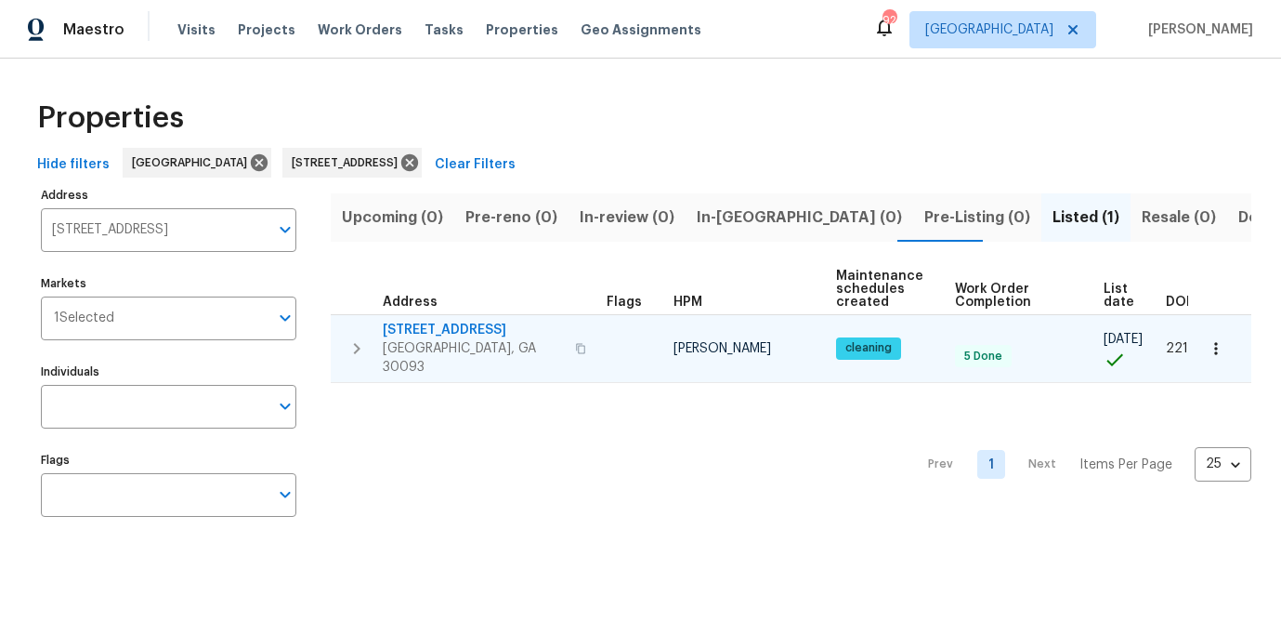
click at [418, 331] on span "5431 Village Green Sq" at bounding box center [473, 330] width 181 height 19
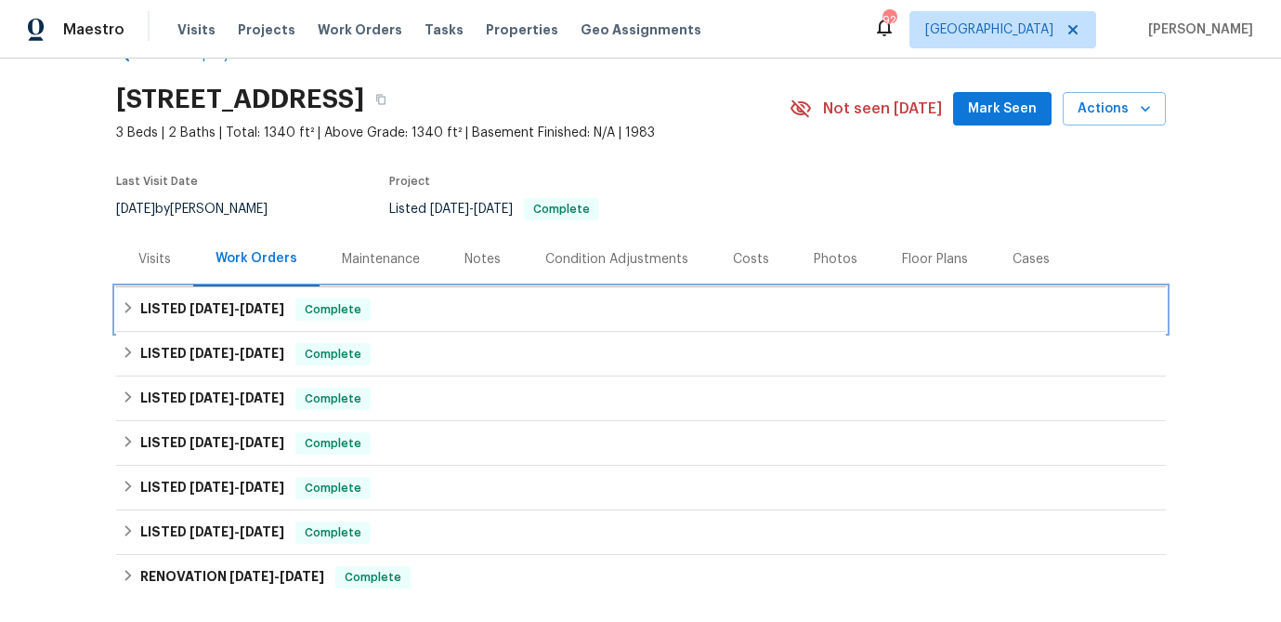
click at [147, 310] on h6 "LISTED [DATE] - [DATE]" at bounding box center [212, 309] width 144 height 22
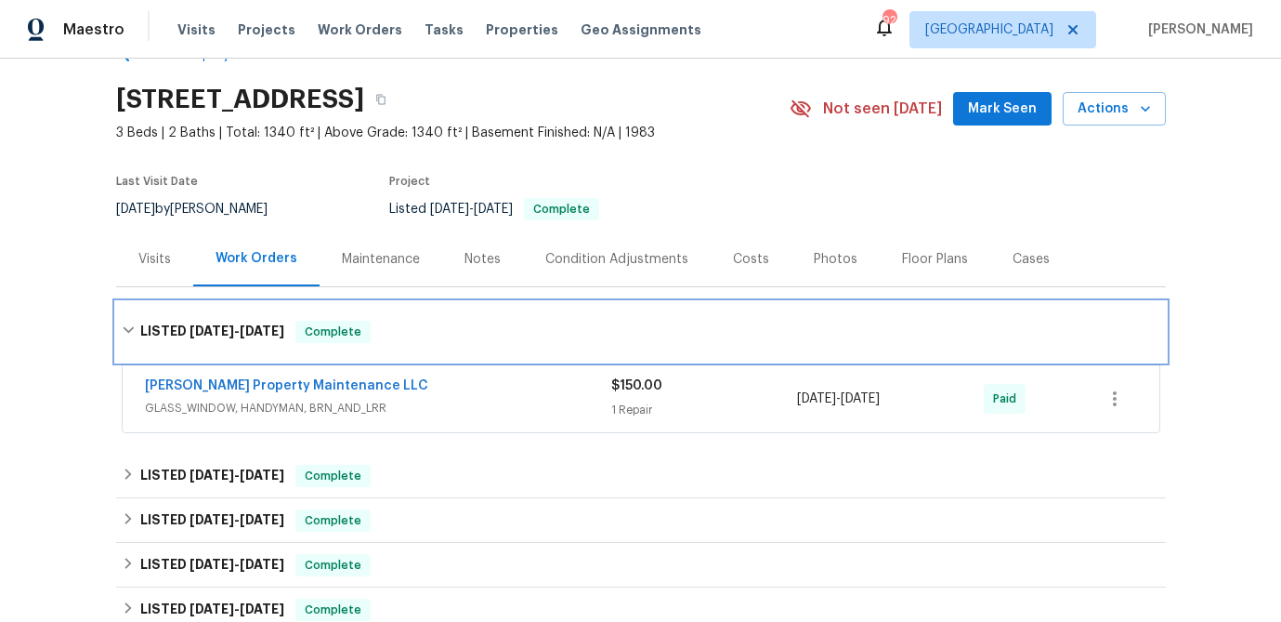
scroll to position [49, 0]
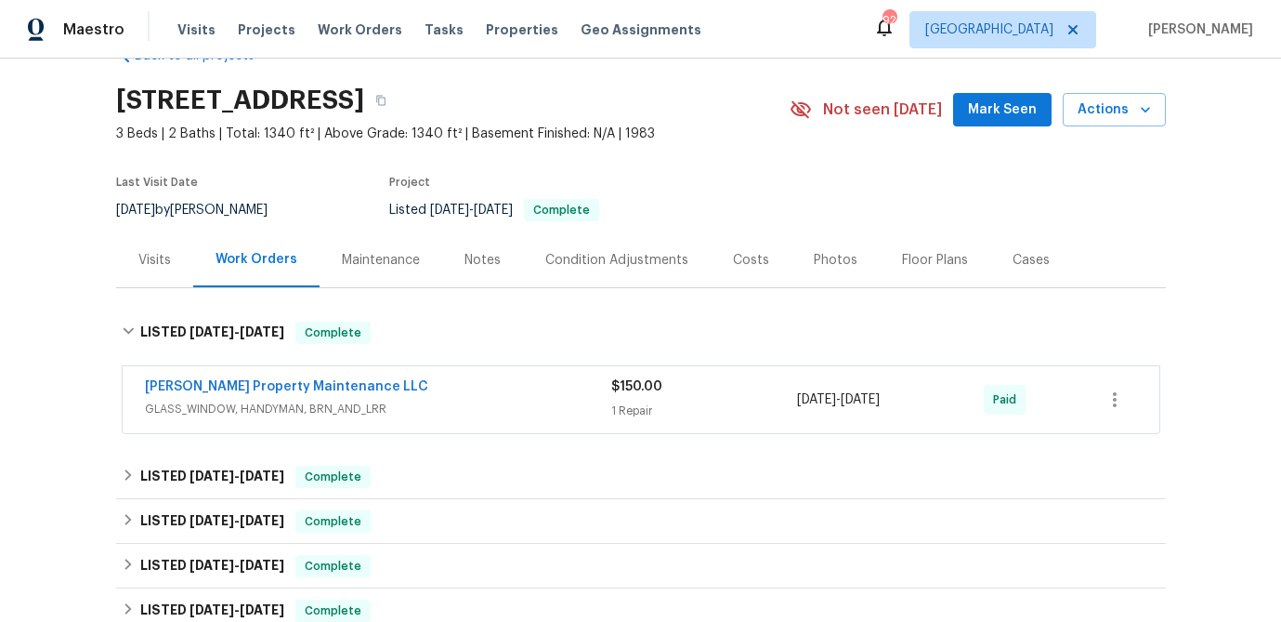
click at [164, 269] on div "Visits" at bounding box center [154, 260] width 33 height 19
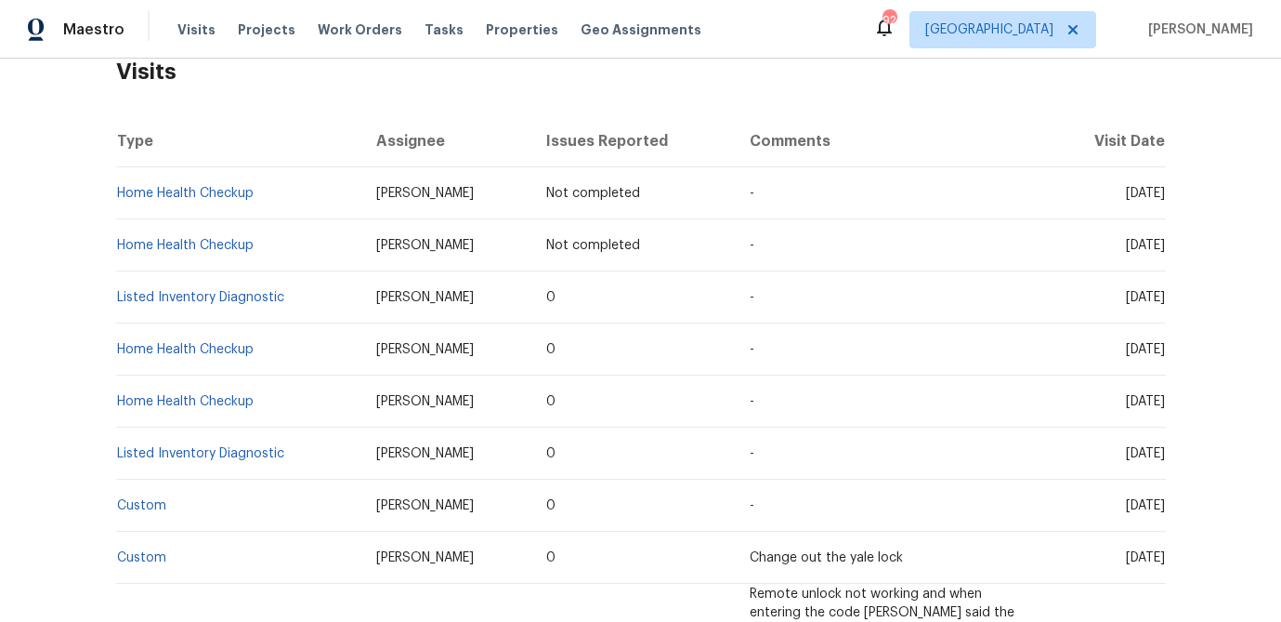
scroll to position [310, 0]
click at [215, 292] on link "Listed Inventory Diagnostic" at bounding box center [200, 295] width 167 height 13
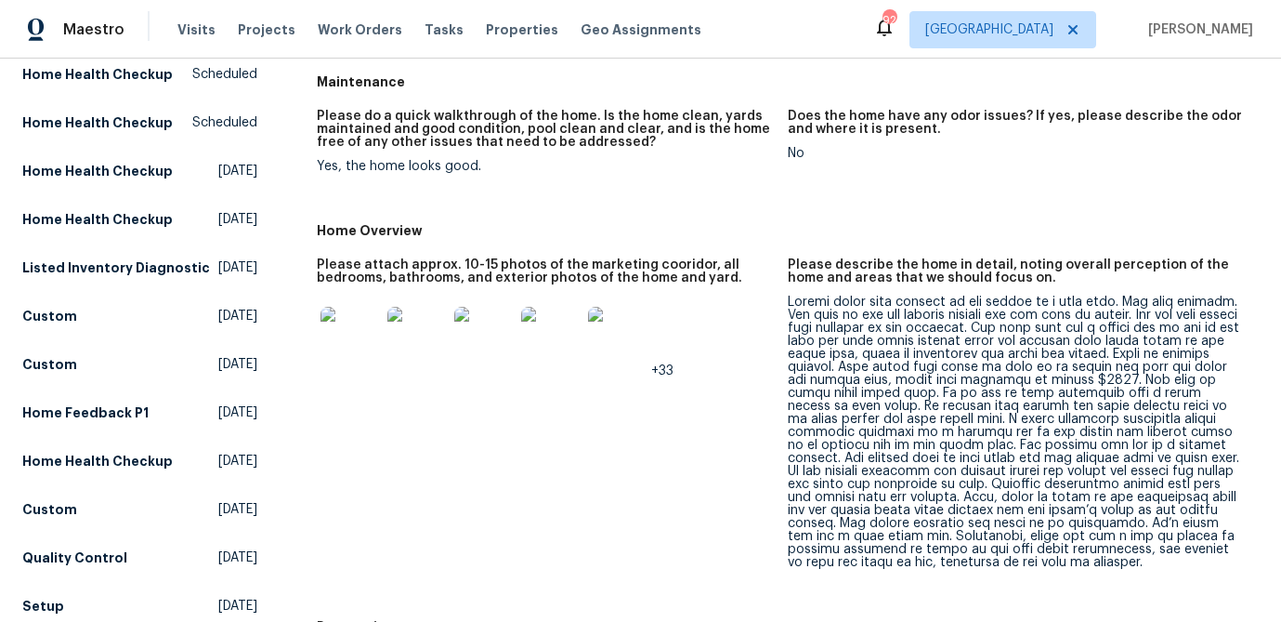
scroll to position [382, 0]
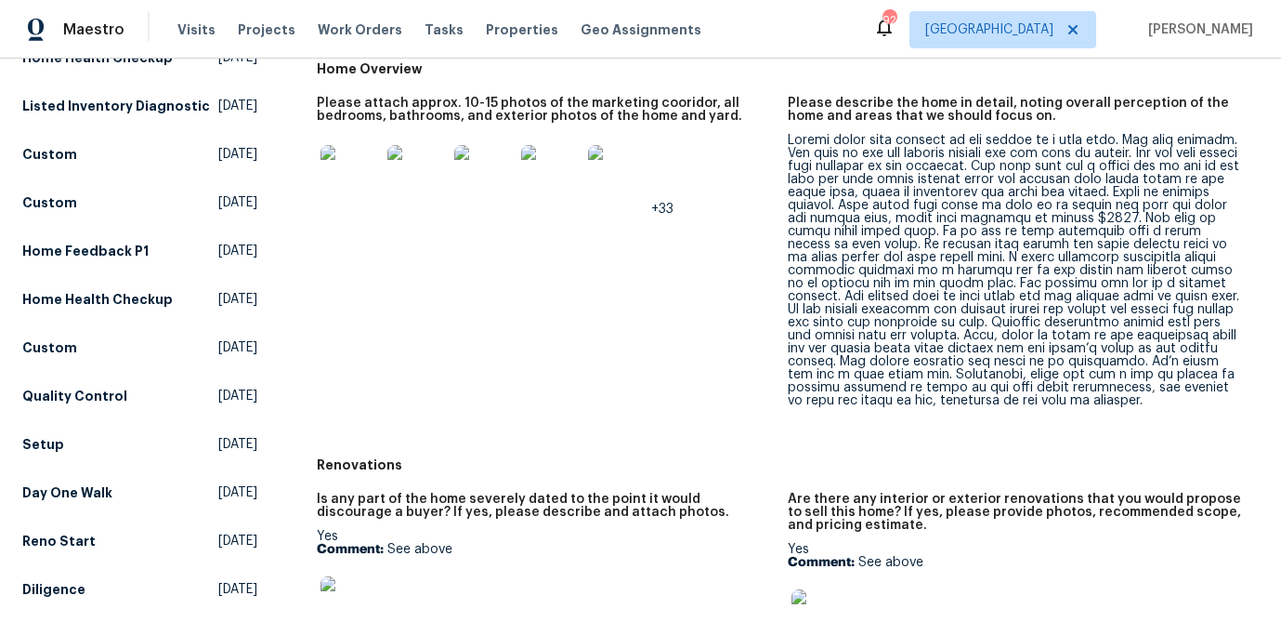
click at [890, 265] on div at bounding box center [1016, 270] width 456 height 273
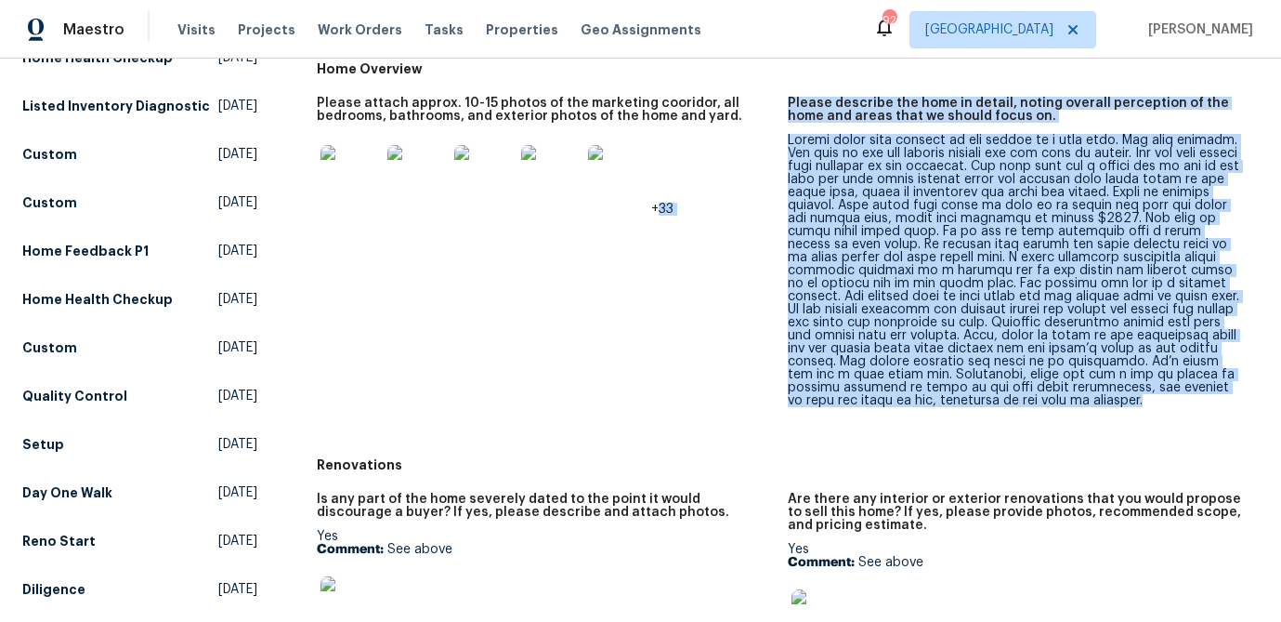
drag, startPoint x: 777, startPoint y: 144, endPoint x: 1026, endPoint y: 399, distance: 356.2
click at [1026, 399] on div "Please attach approx. 10-15 photos of the marketing cooridor, all bedrooms, bat…" at bounding box center [788, 266] width 942 height 362
copy div "+33 Please describe the home in detail, noting overall perception of the home a…"
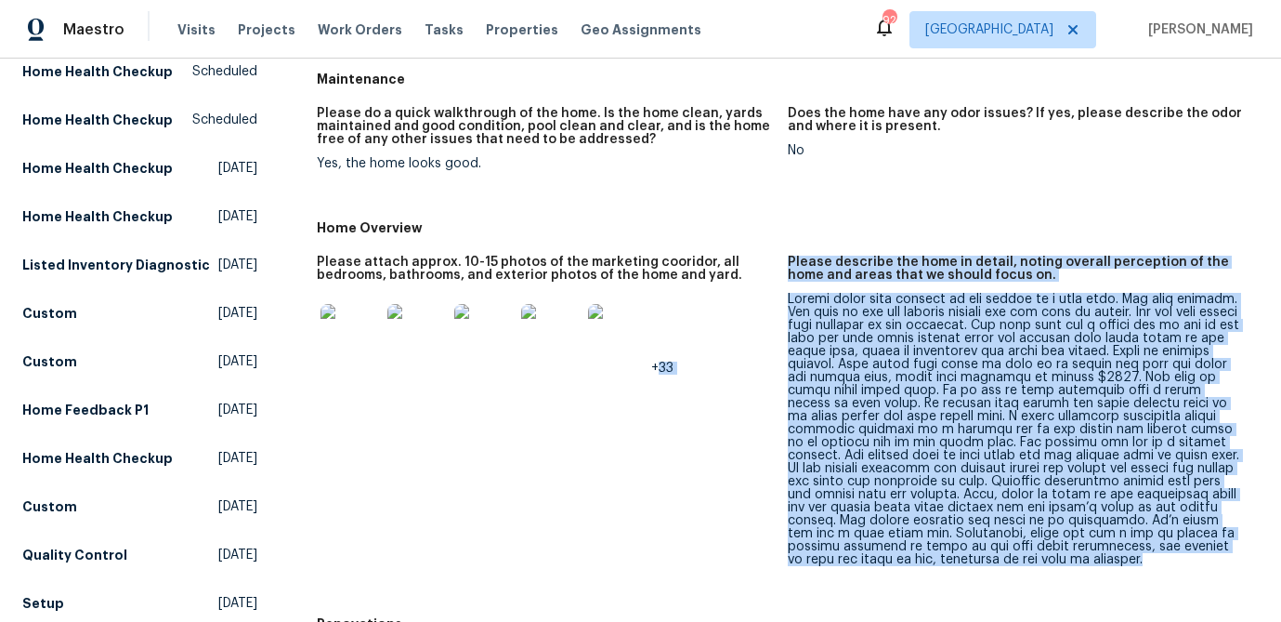
scroll to position [224, 0]
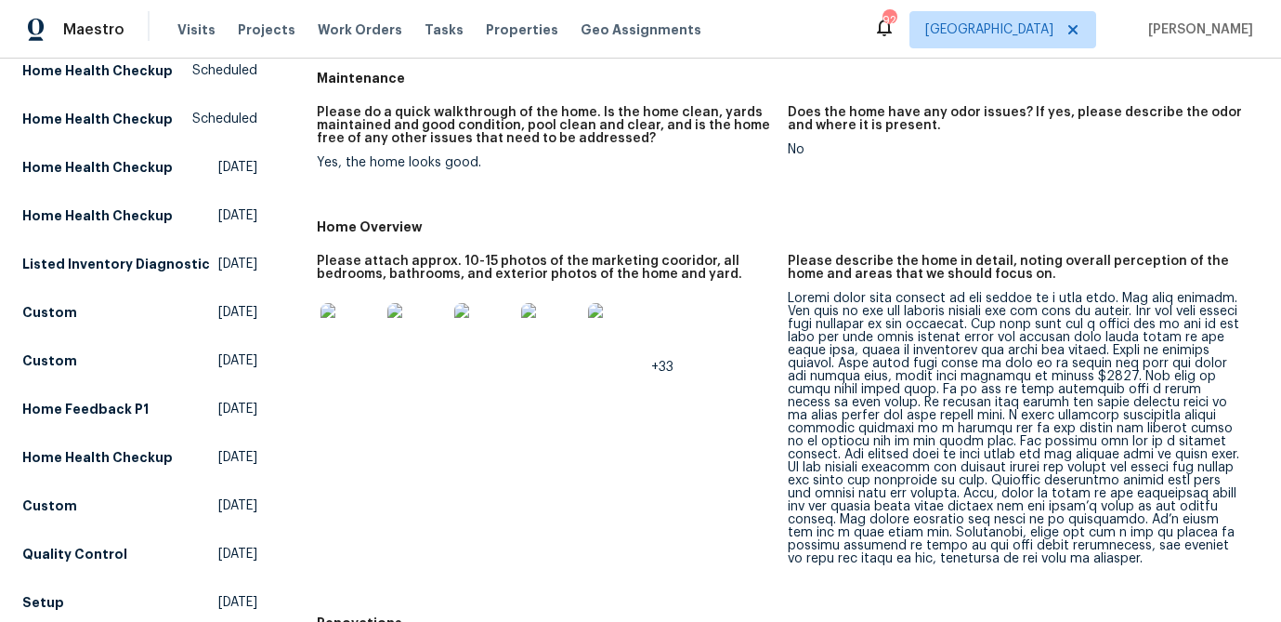
click at [710, 241] on div "Home Overview" at bounding box center [788, 226] width 942 height 33
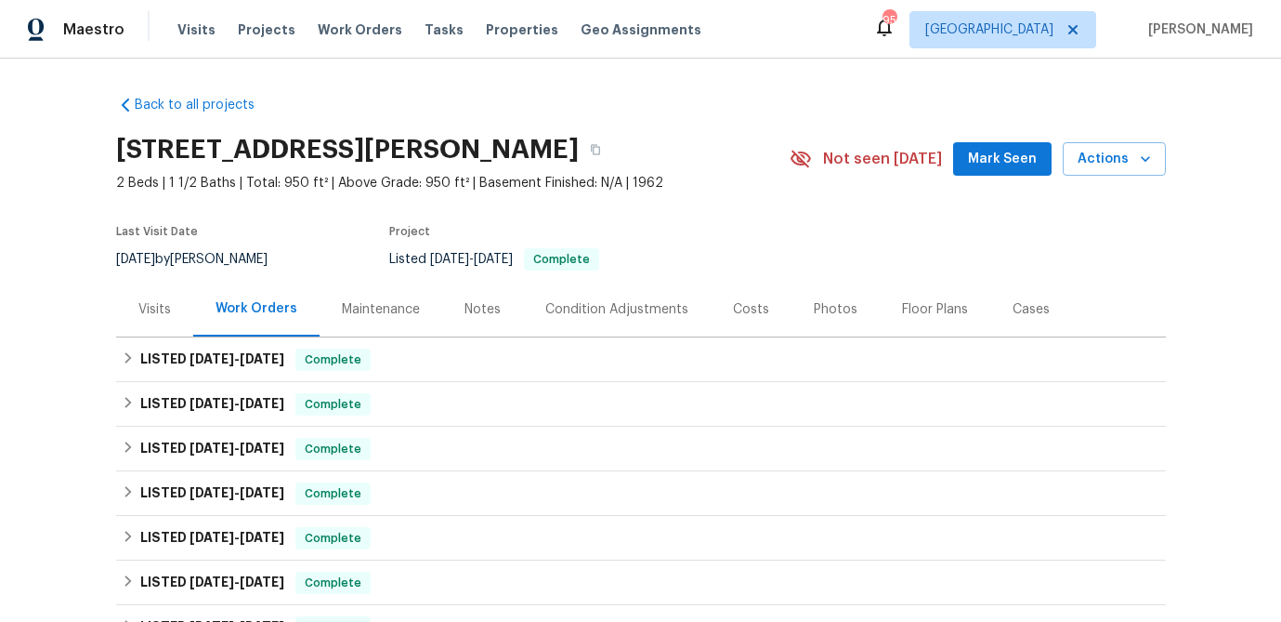
click at [146, 313] on div "Visits" at bounding box center [154, 309] width 33 height 19
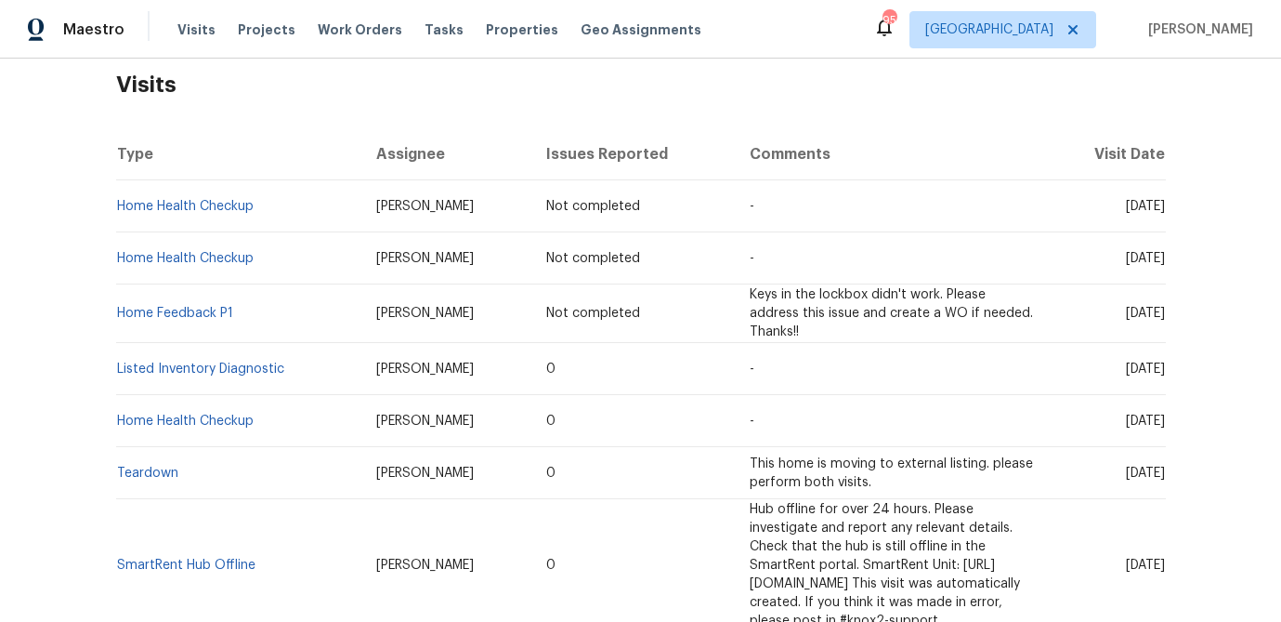
scroll to position [298, 0]
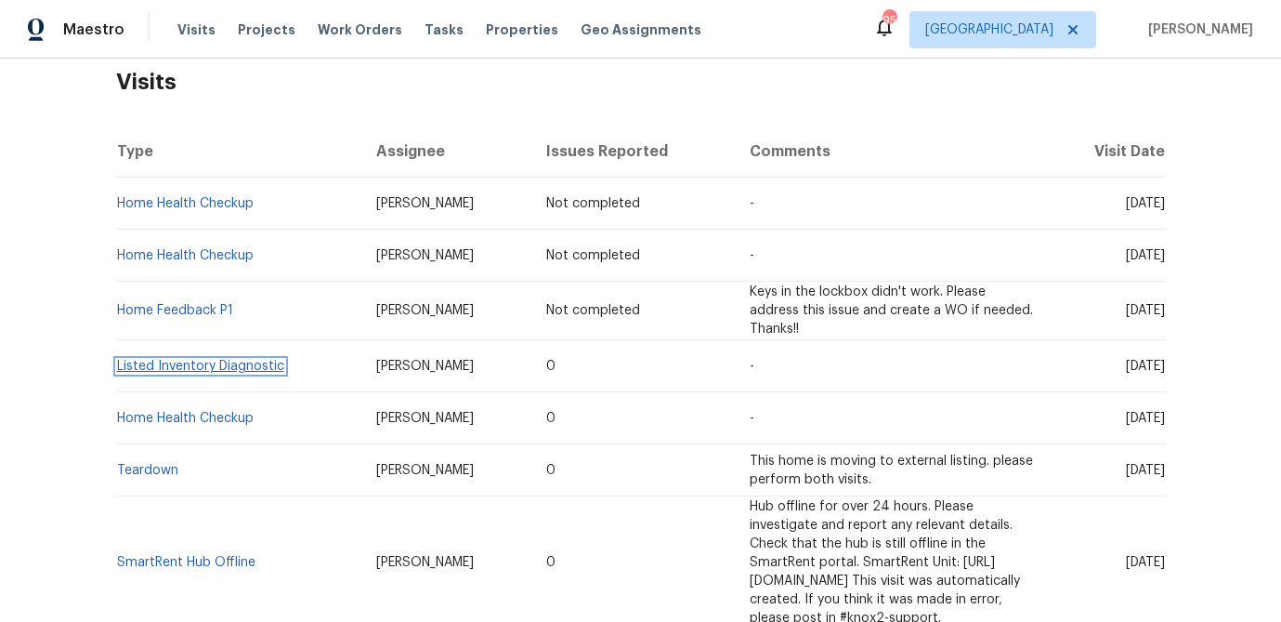
click at [208, 361] on link "Listed Inventory Diagnostic" at bounding box center [200, 366] width 167 height 13
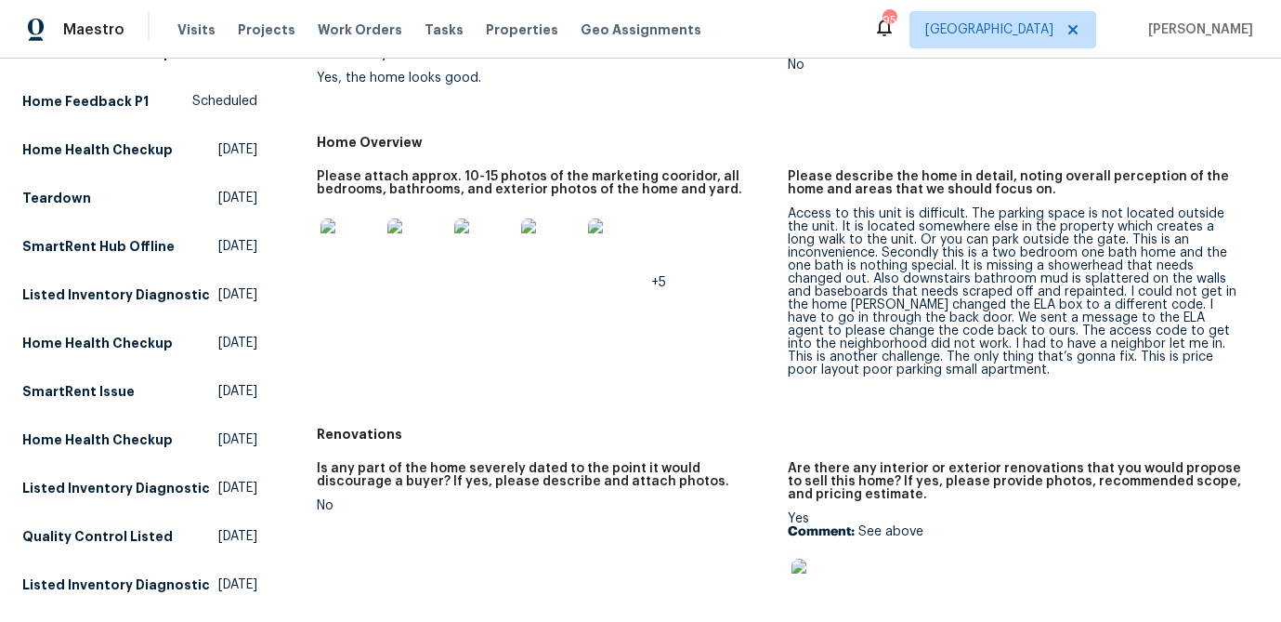
scroll to position [343, 0]
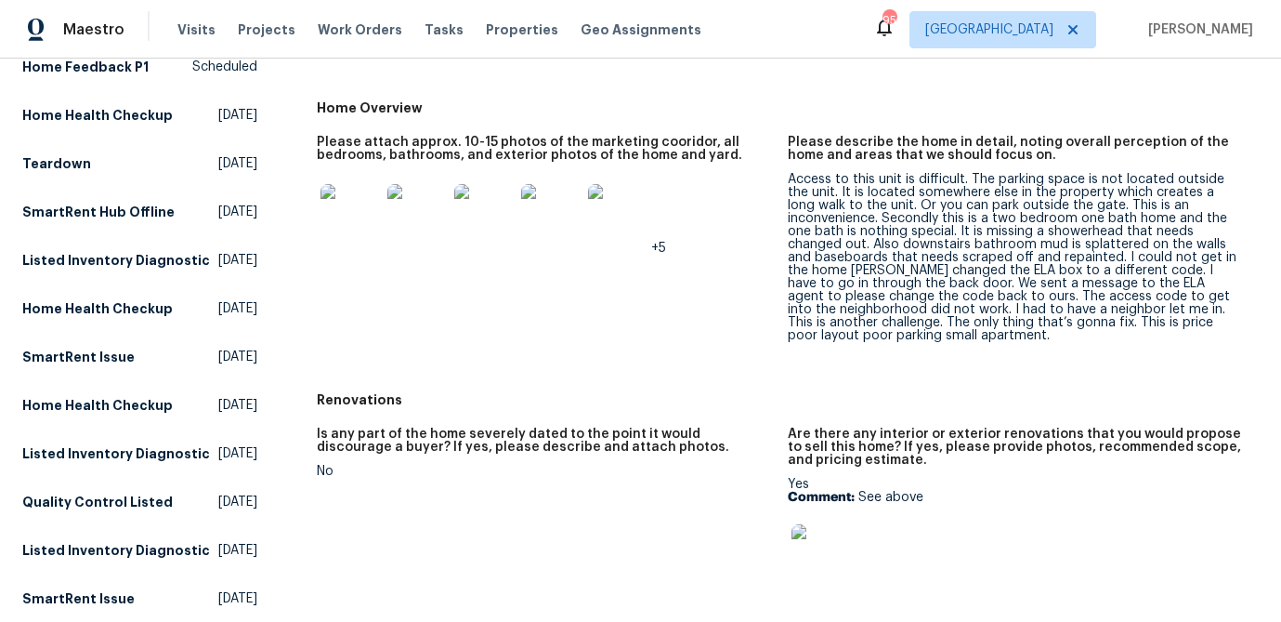
drag, startPoint x: 861, startPoint y: 323, endPoint x: 895, endPoint y: 328, distance: 34.7
click at [861, 323] on div "Access to this unit is difficult. The parking space is not located outside the …" at bounding box center [1016, 257] width 456 height 169
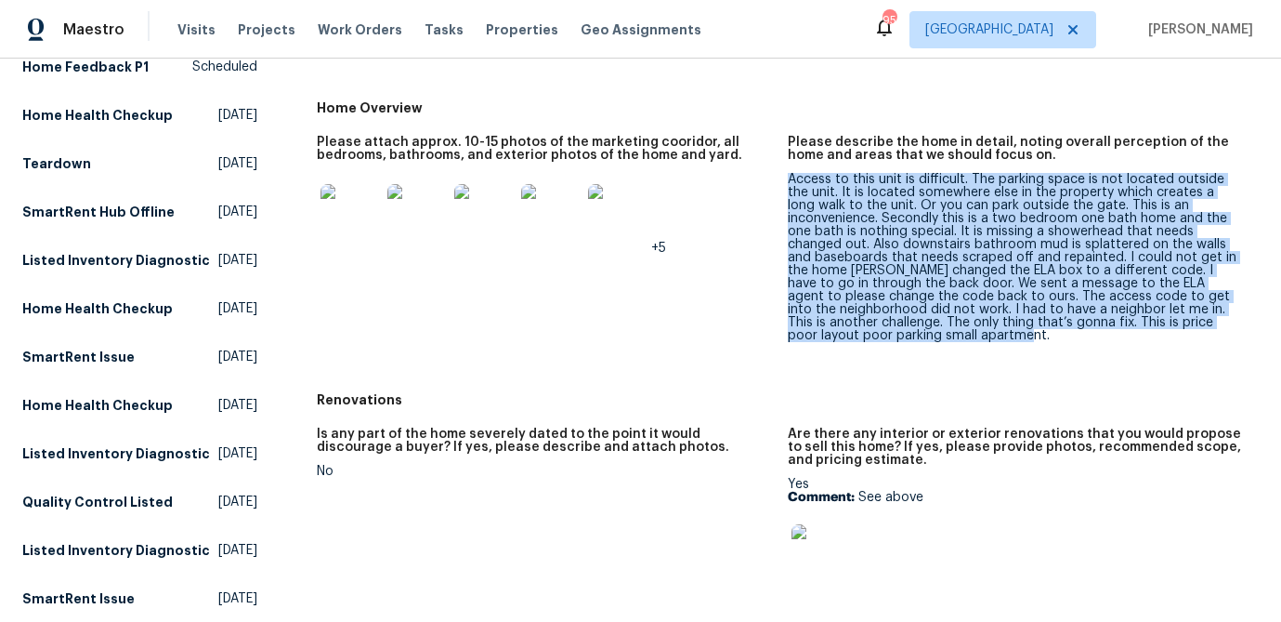
drag, startPoint x: 984, startPoint y: 340, endPoint x: 787, endPoint y: 184, distance: 251.4
click at [788, 184] on div "Access to this unit is difficult. The parking space is not located outside the …" at bounding box center [1016, 257] width 456 height 169
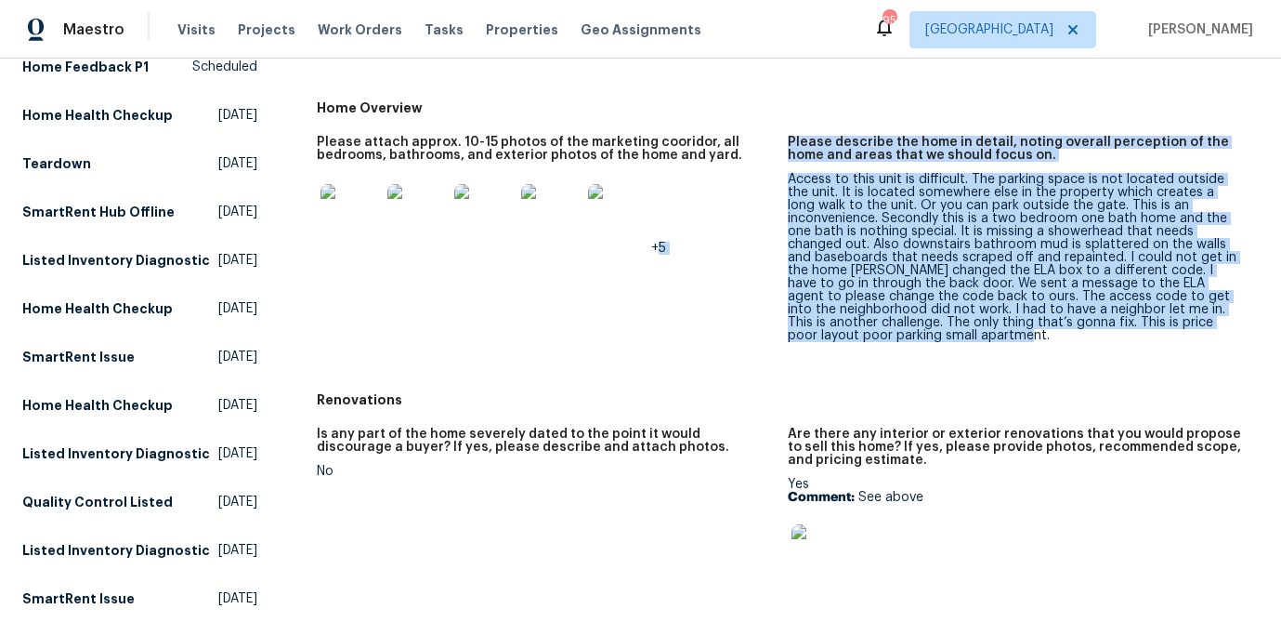
copy div "+5 Please describe the home in detail, noting overall perception of the home an…"
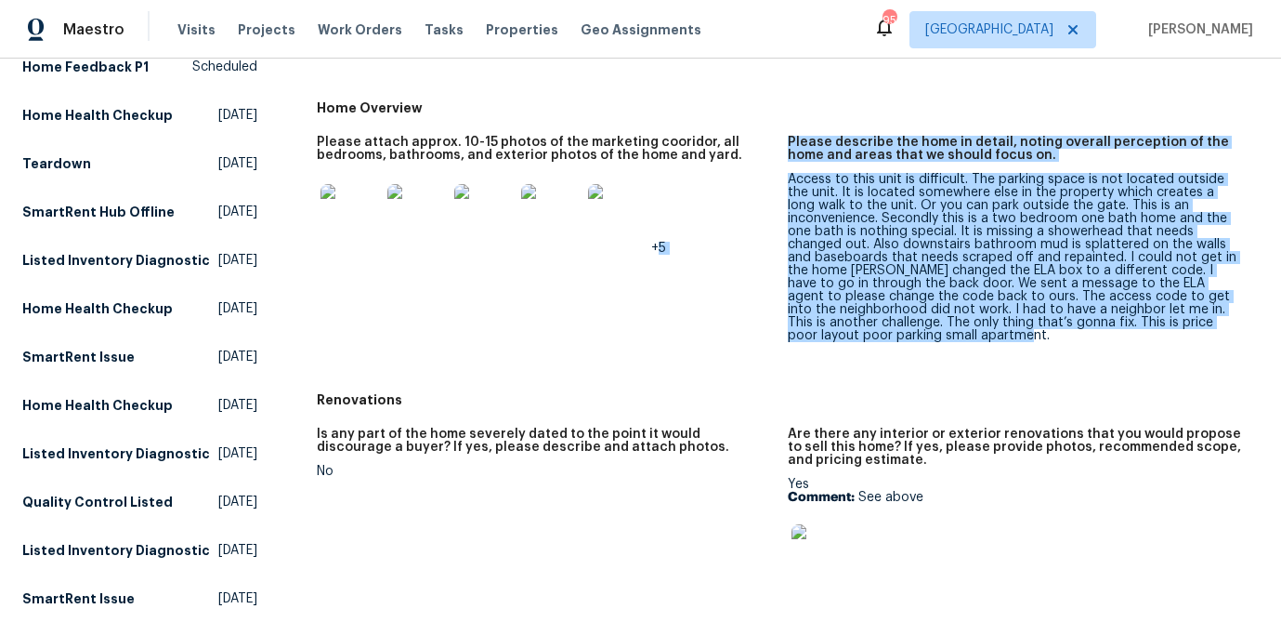
scroll to position [0, 0]
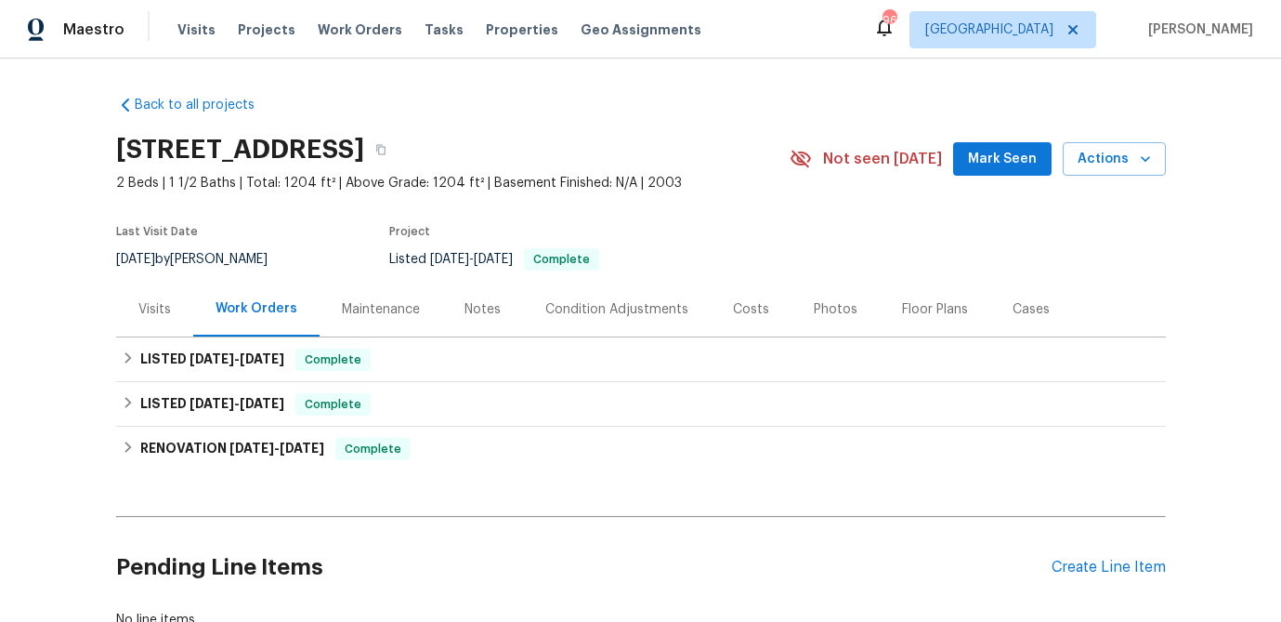
click at [143, 317] on div "Visits" at bounding box center [154, 309] width 33 height 19
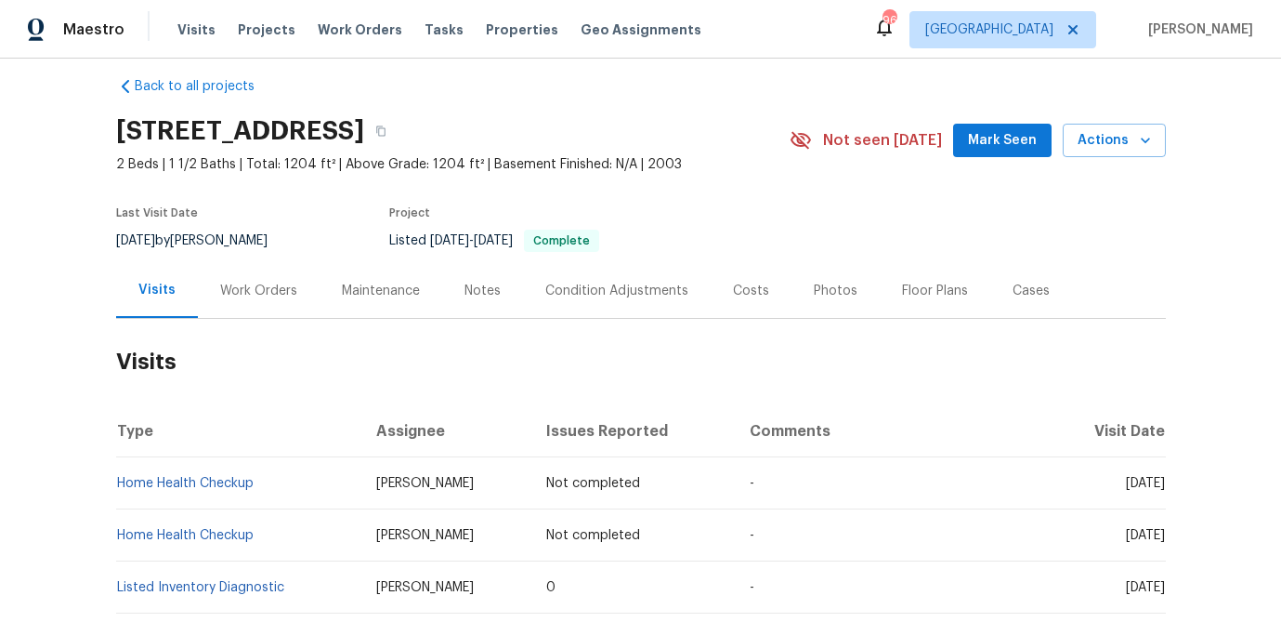
scroll to position [17, 0]
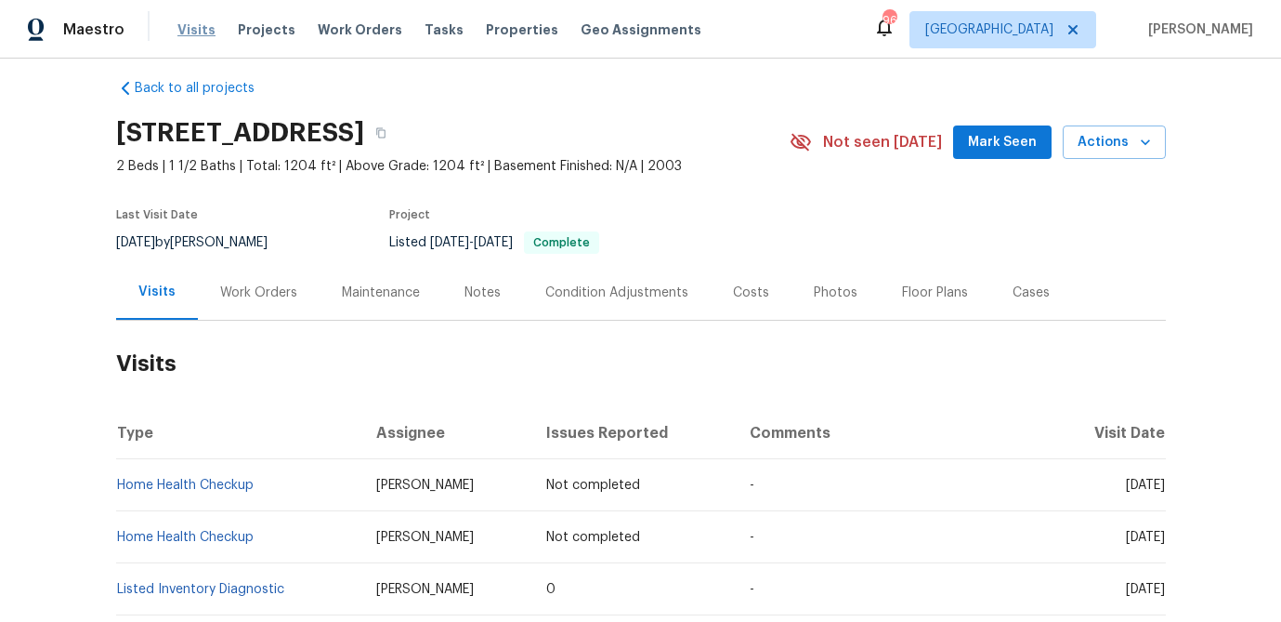
click at [186, 27] on span "Visits" at bounding box center [196, 29] width 38 height 19
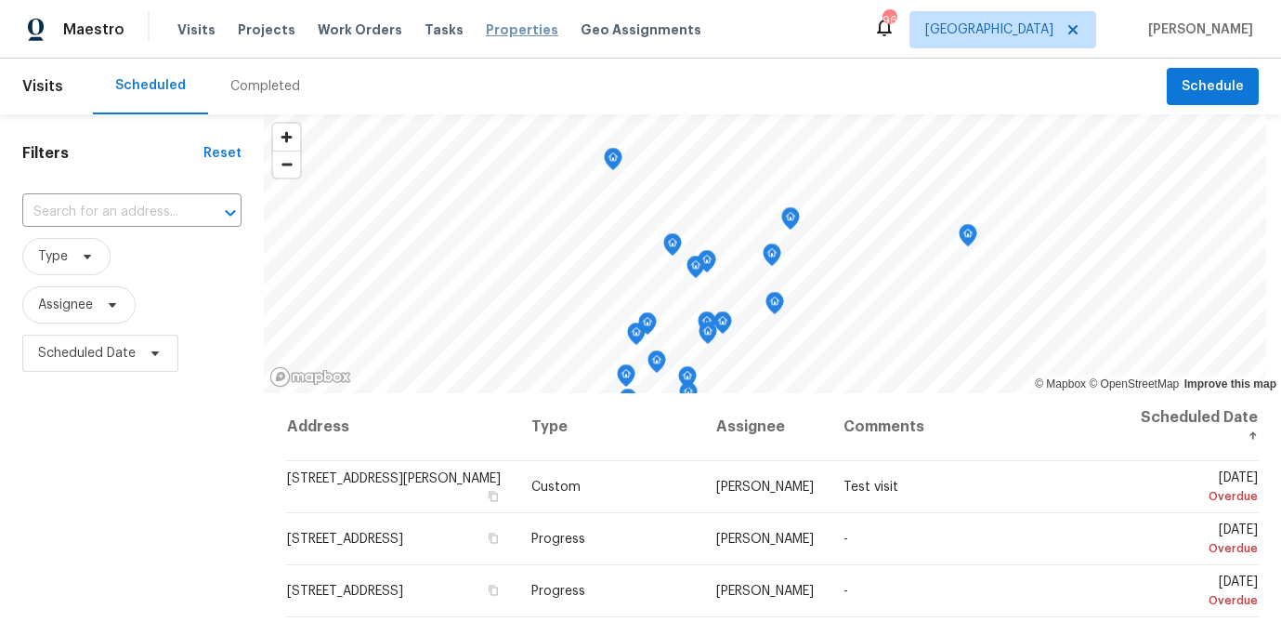
click at [487, 33] on span "Properties" at bounding box center [522, 29] width 72 height 19
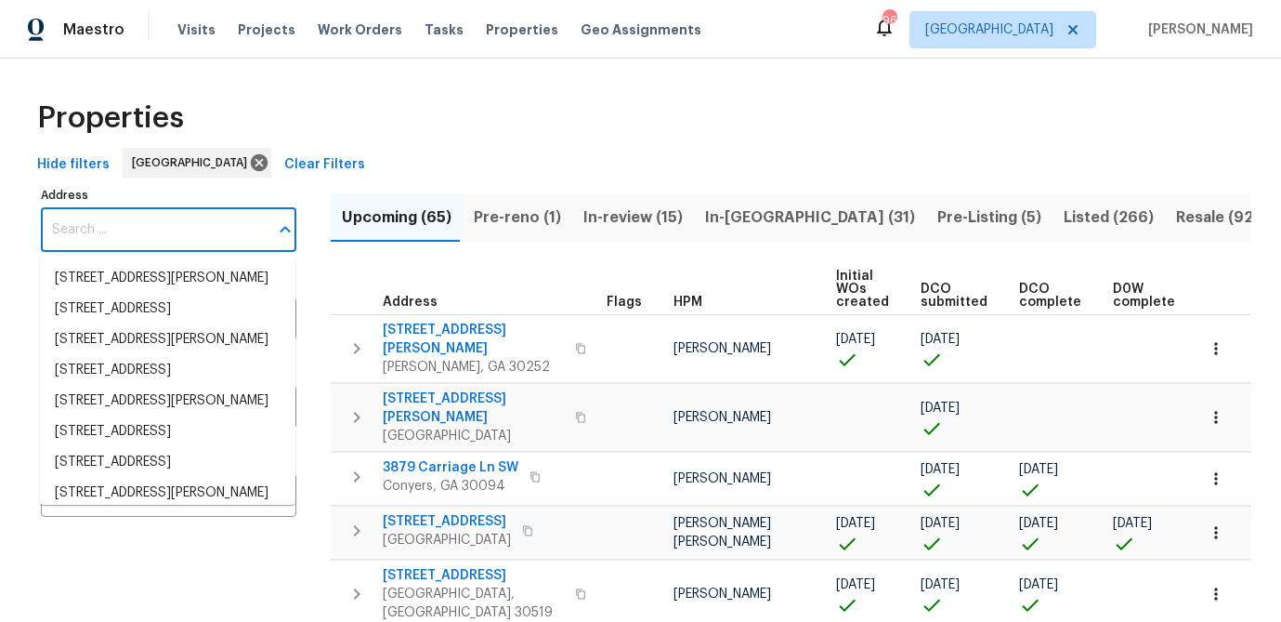
click at [101, 232] on input "Address" at bounding box center [155, 230] width 228 height 44
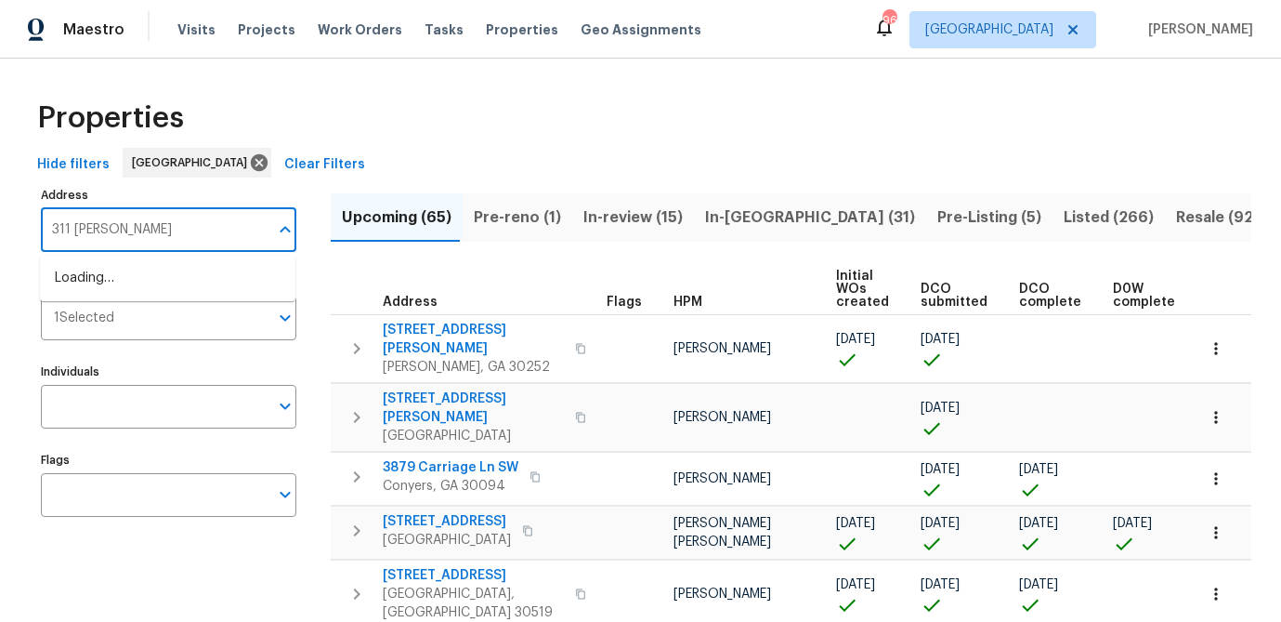
type input "311 granville"
click at [113, 277] on li "311 Granville Ct Atlanta GA 30328" at bounding box center [168, 278] width 256 height 31
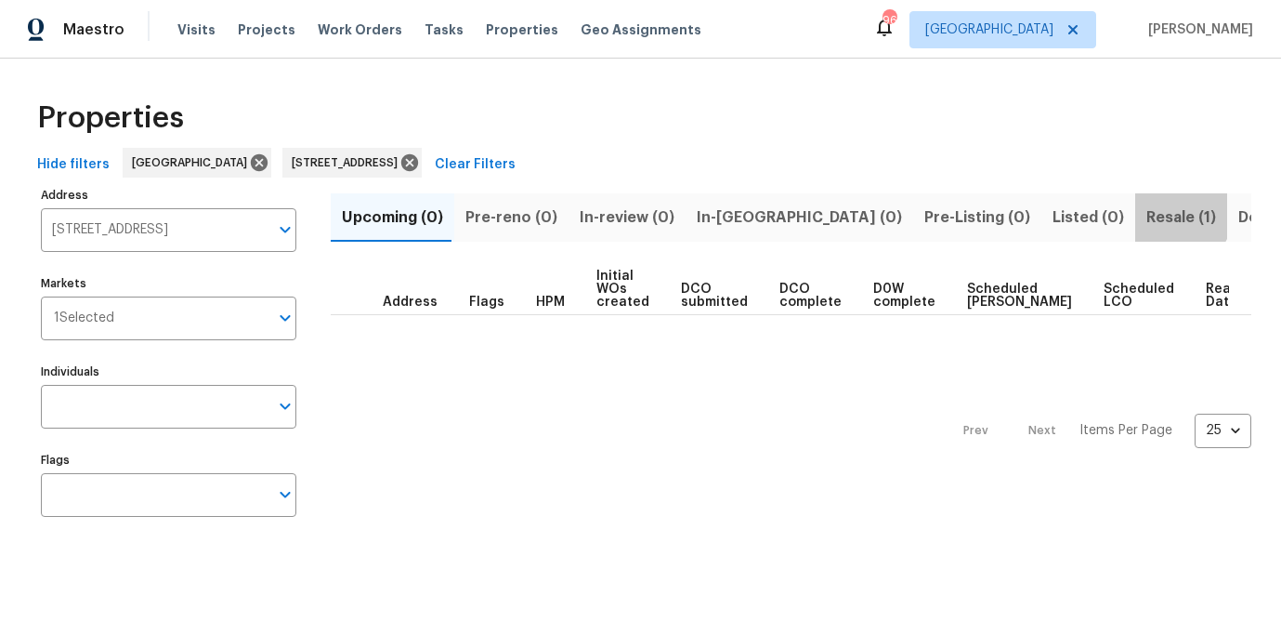
click at [1147, 207] on span "Resale (1)" at bounding box center [1182, 217] width 70 height 26
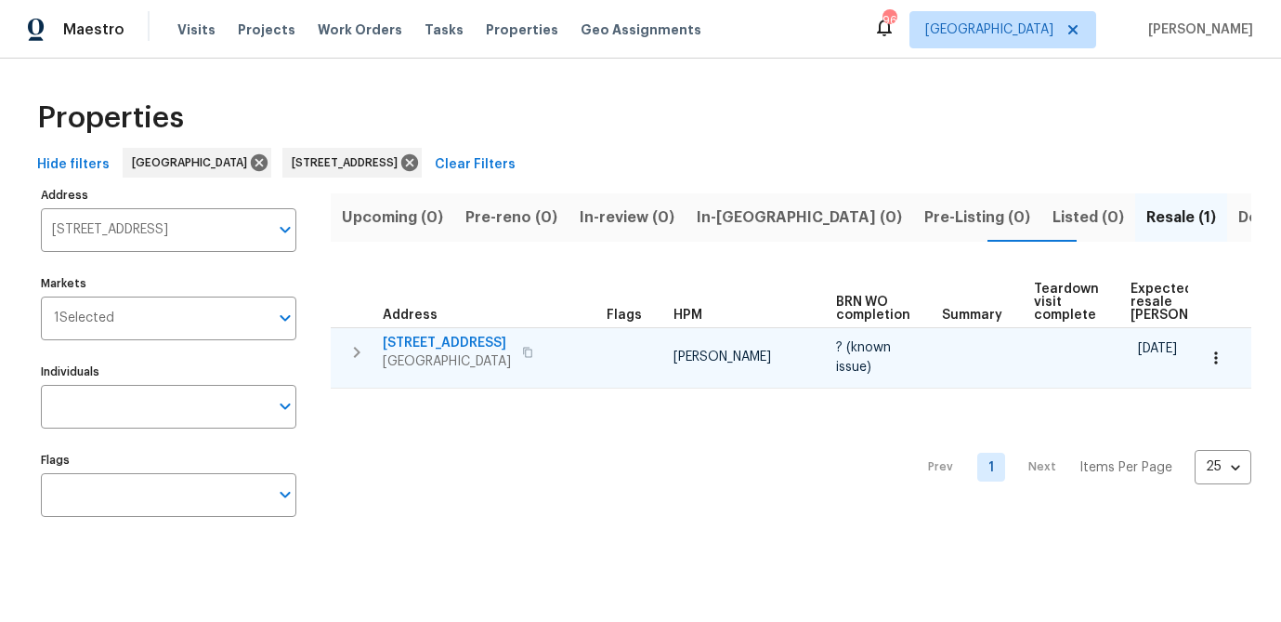
click at [522, 350] on icon "button" at bounding box center [527, 352] width 11 height 11
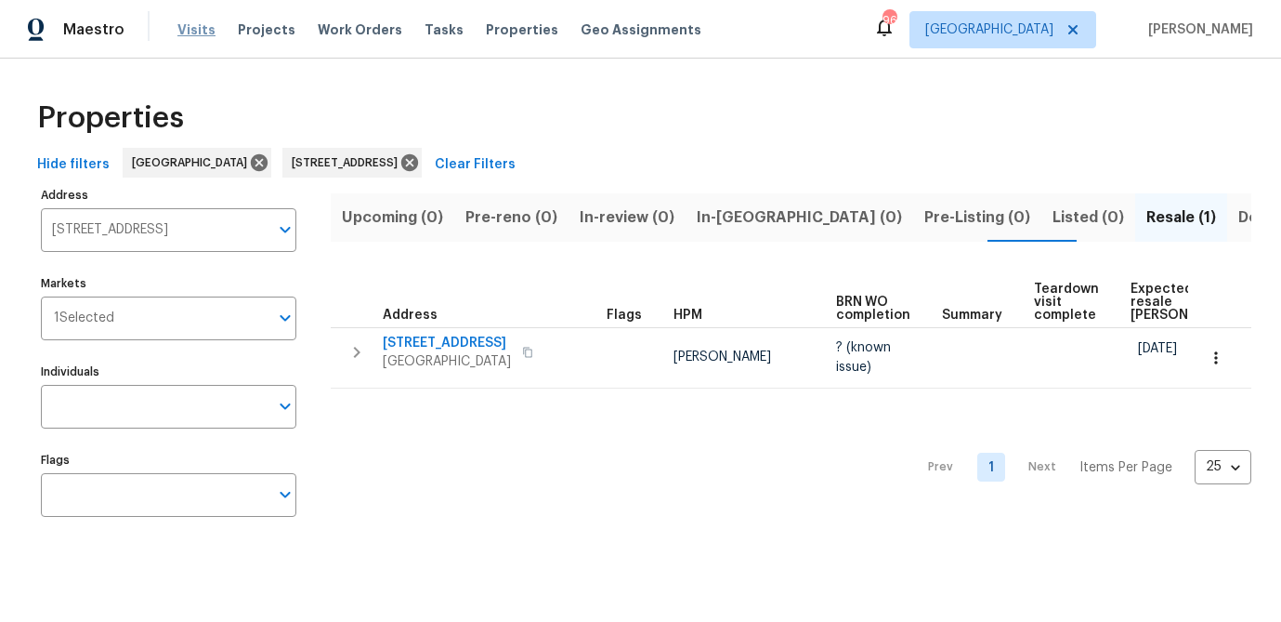
click at [186, 21] on span "Visits" at bounding box center [196, 29] width 38 height 19
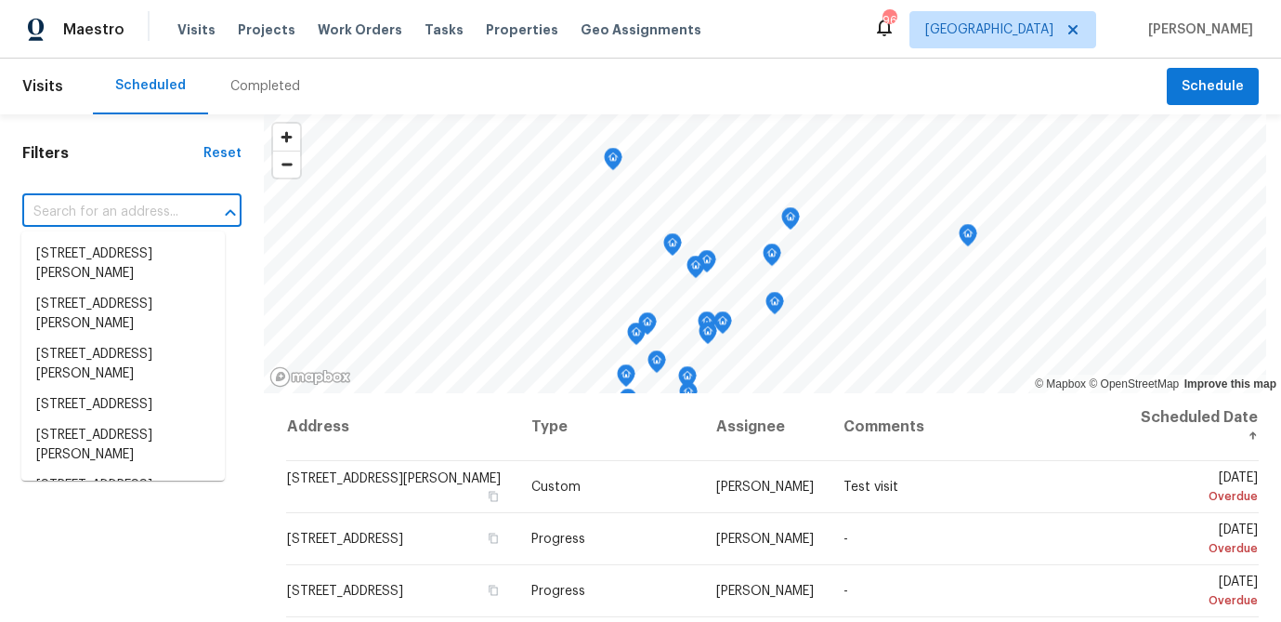
click at [92, 214] on input "text" at bounding box center [105, 212] width 167 height 29
paste input "311 Granville Ct Atlanta GA 30328"
type input "311 Granville Ct Atlanta GA 30328"
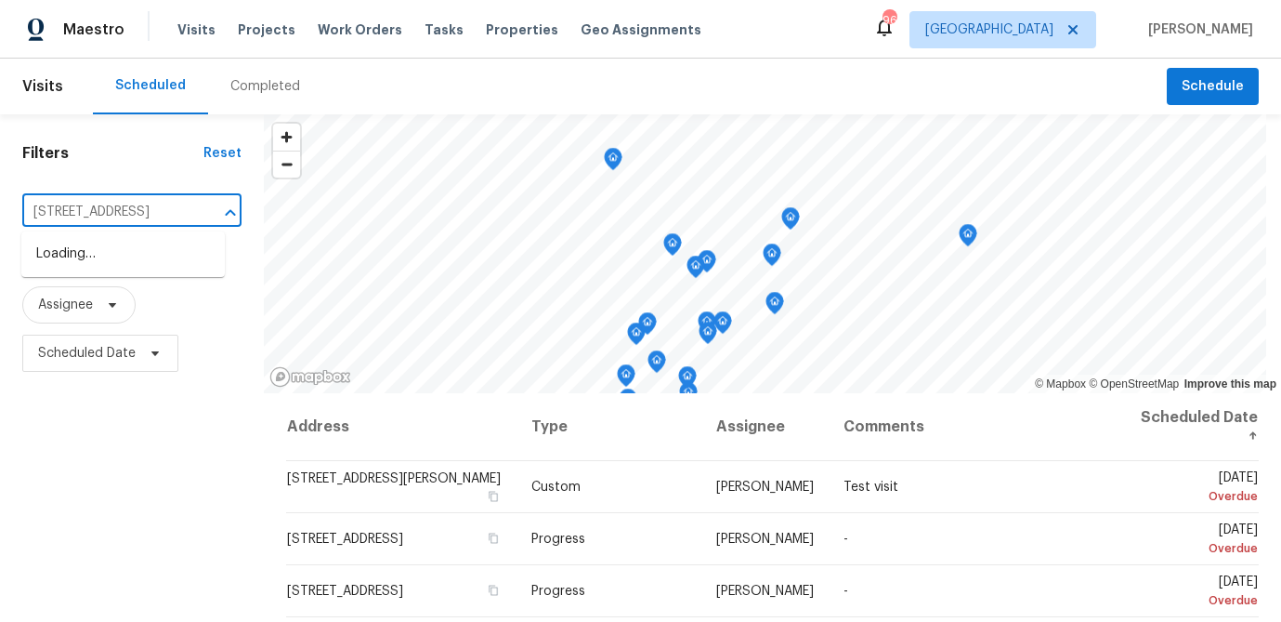
scroll to position [0, 63]
click at [85, 246] on li "311 Granville Ct, Atlanta, GA 30328" at bounding box center [123, 254] width 204 height 31
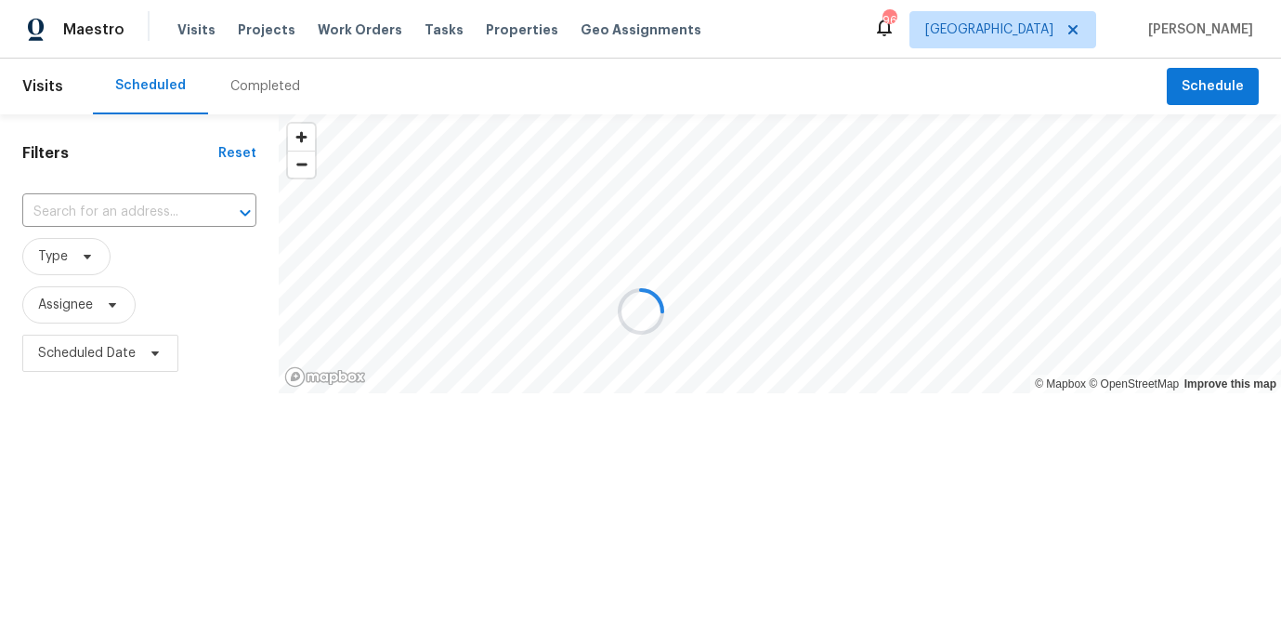
type input "311 Granville Ct, Atlanta, GA 30328"
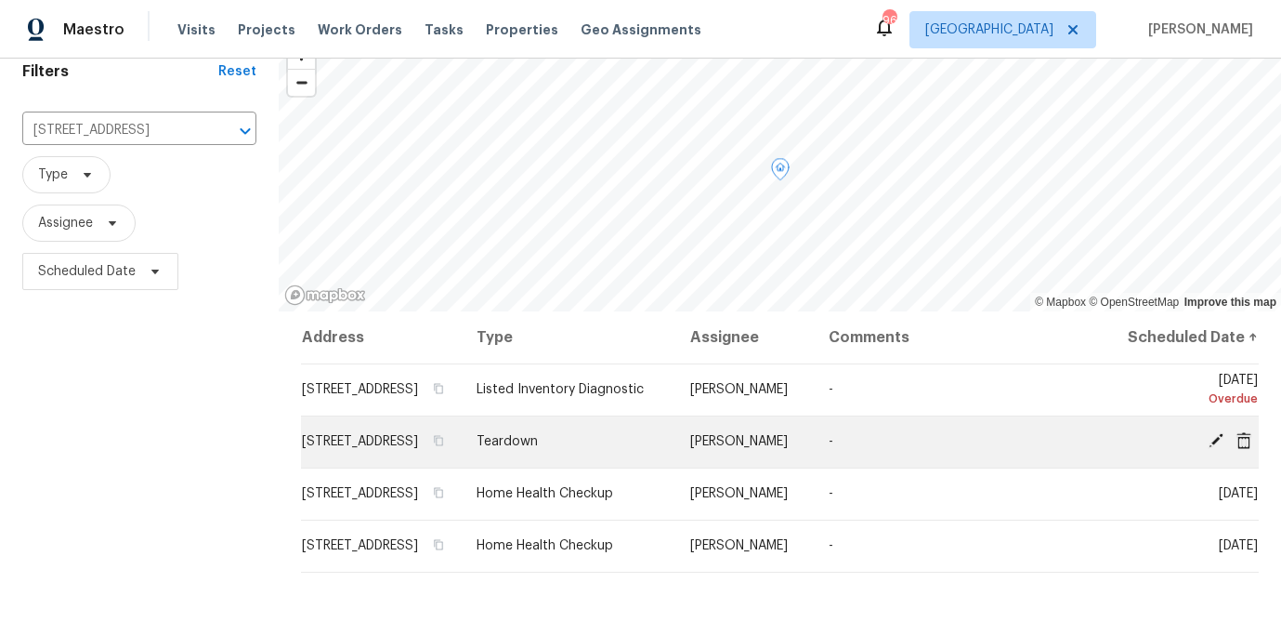
scroll to position [85, 0]
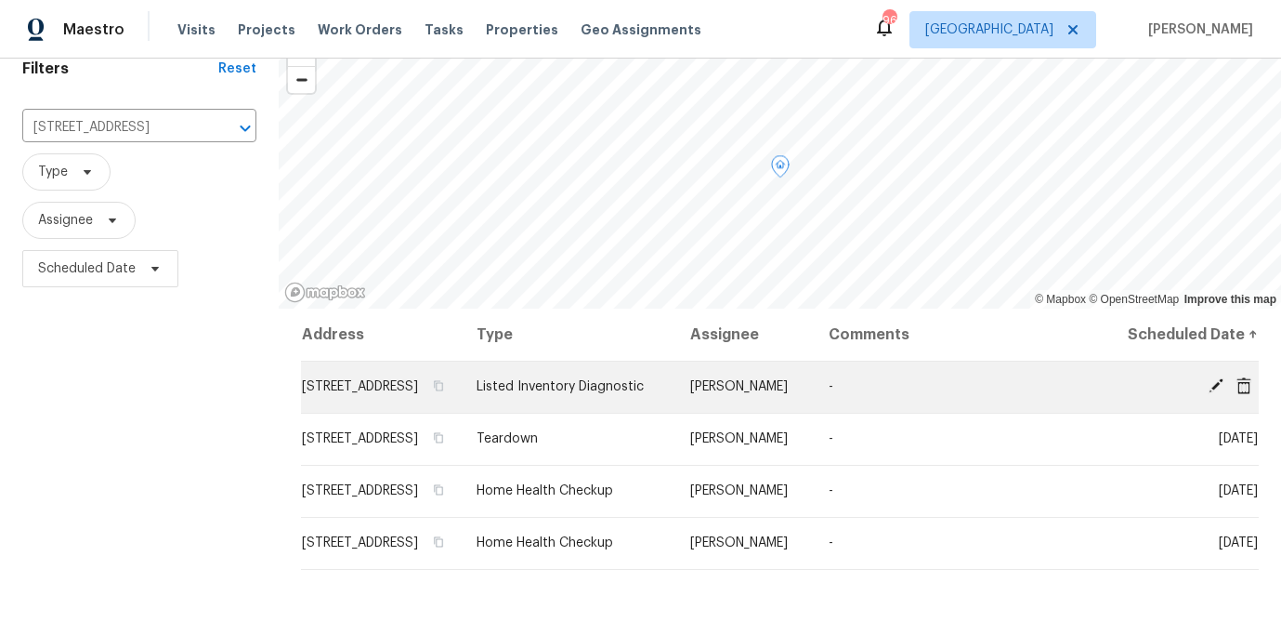
click at [1248, 393] on icon at bounding box center [1244, 384] width 15 height 17
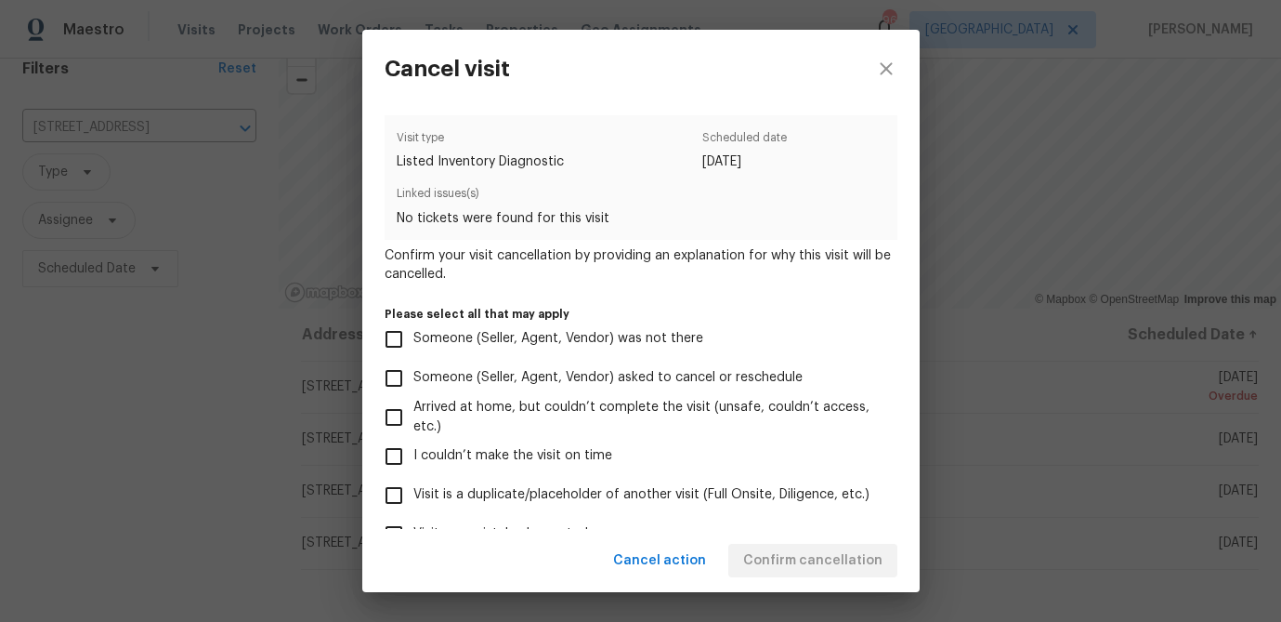
scroll to position [198, 0]
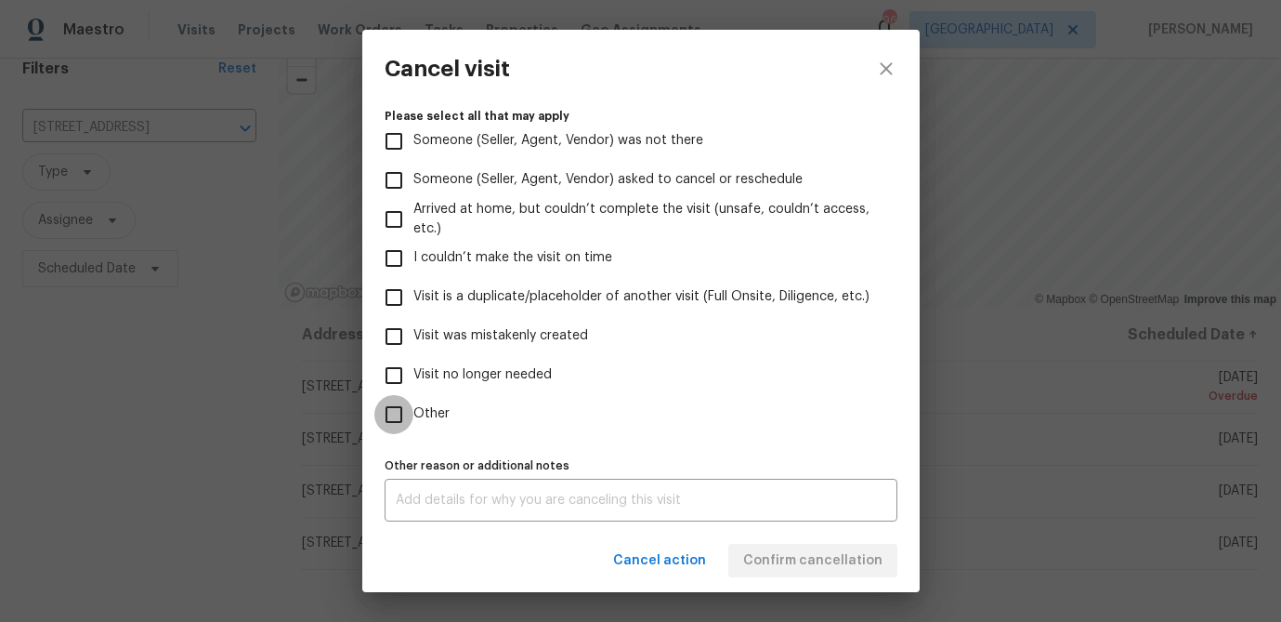
click at [388, 406] on input "Other" at bounding box center [393, 414] width 39 height 39
checkbox input "true"
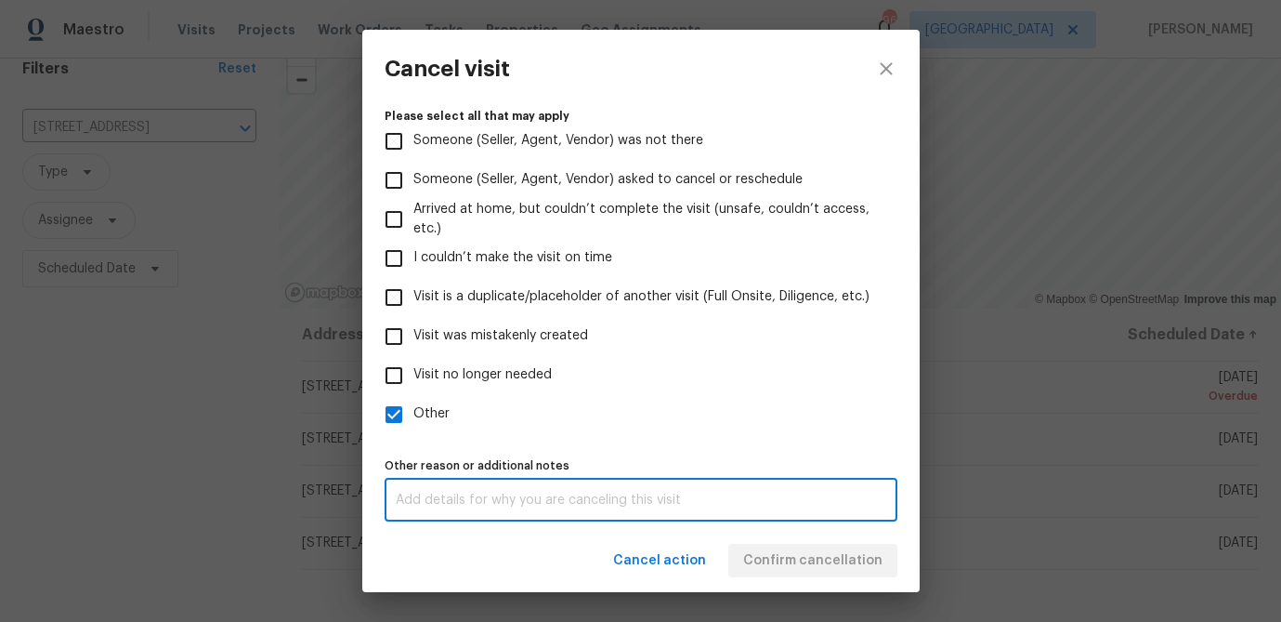
click at [416, 495] on textarea at bounding box center [641, 499] width 491 height 13
type textarea "d"
click at [699, 382] on label "Visit no longer needed" at bounding box center [628, 375] width 508 height 39
click at [414, 382] on input "Visit no longer needed" at bounding box center [393, 375] width 39 height 39
checkbox input "true"
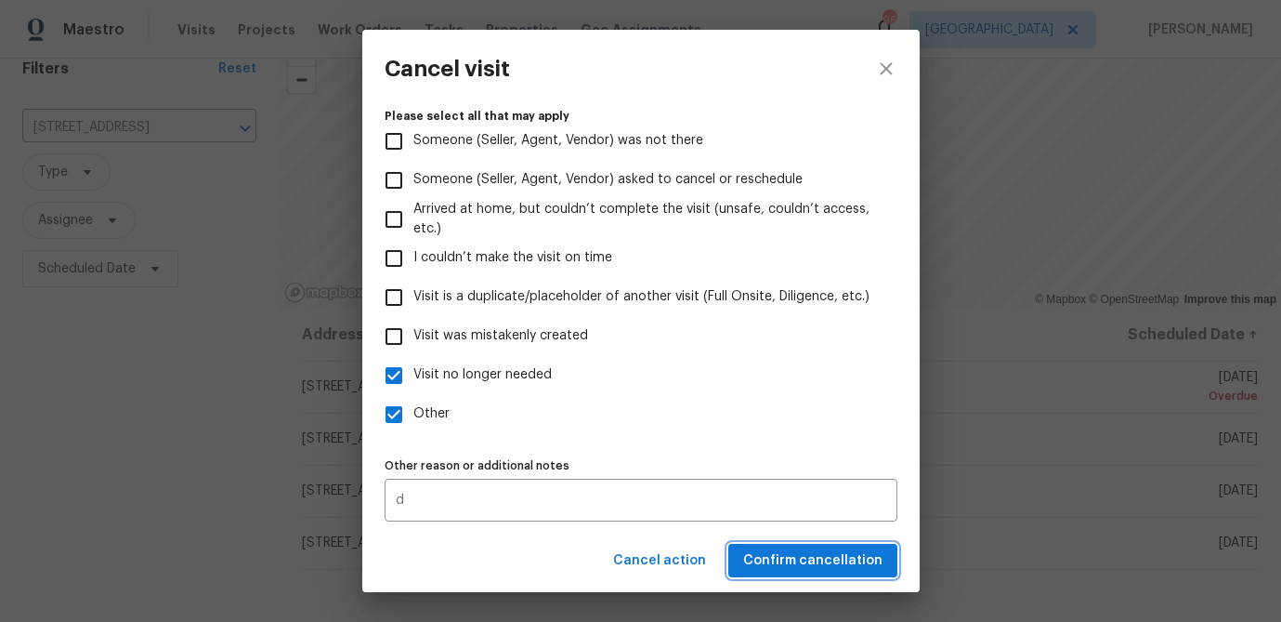
click at [779, 559] on span "Confirm cancellation" at bounding box center [812, 560] width 139 height 23
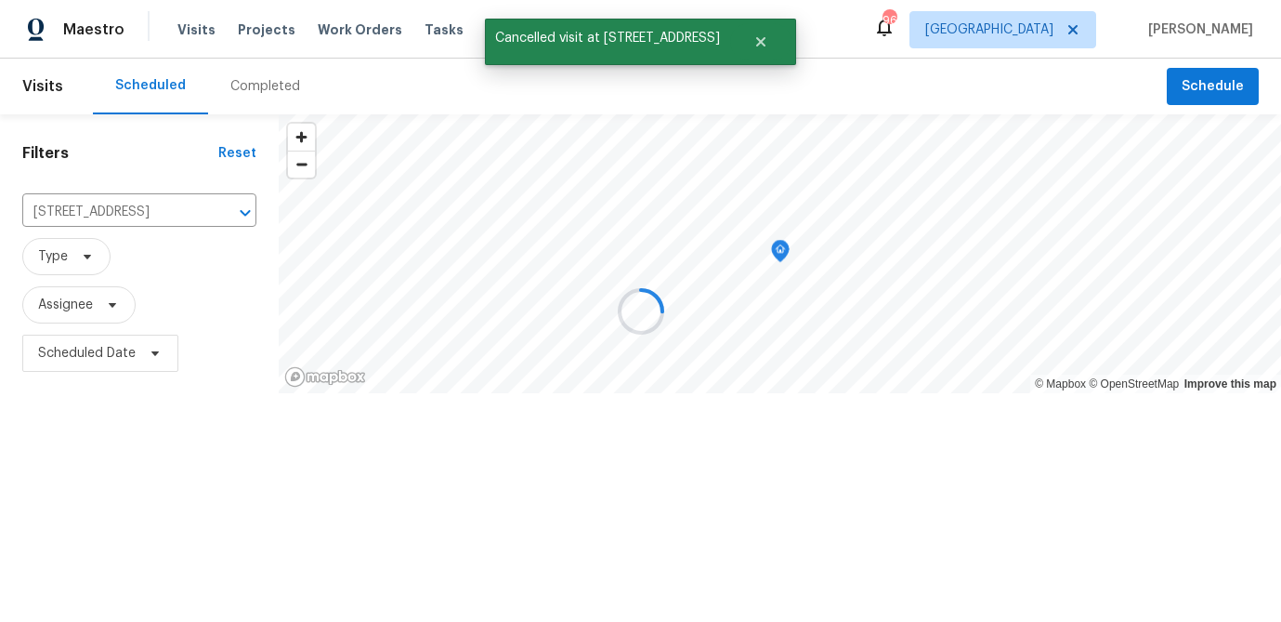
scroll to position [0, 0]
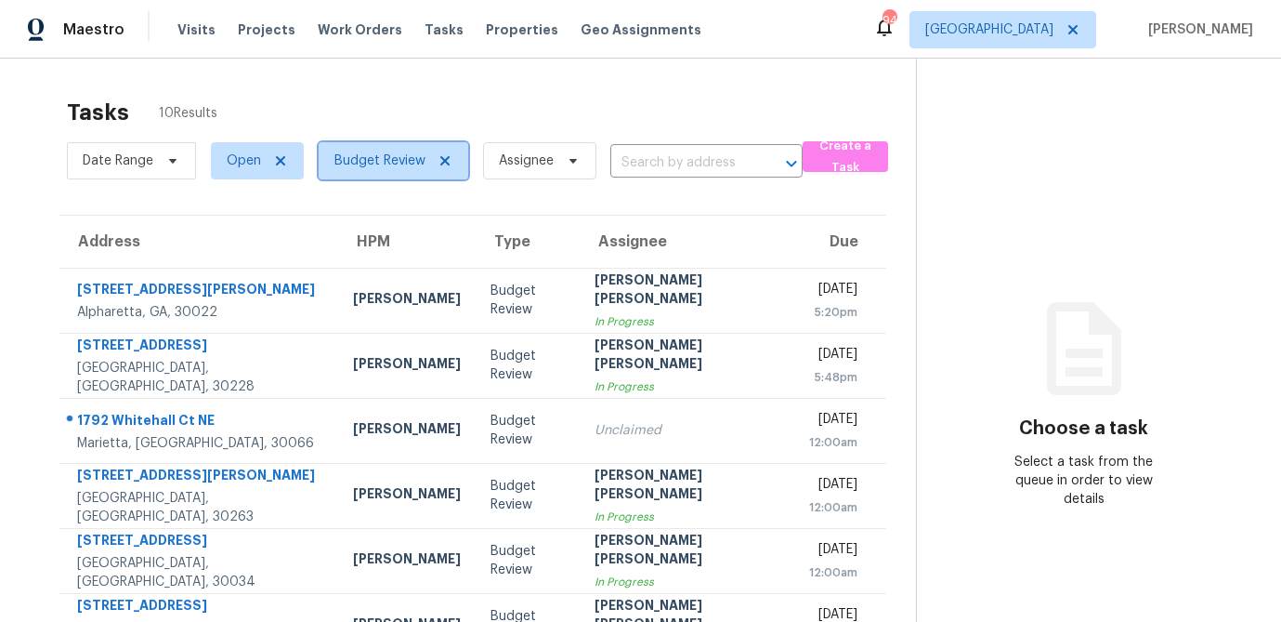
click at [401, 169] on span "Budget Review" at bounding box center [380, 160] width 91 height 19
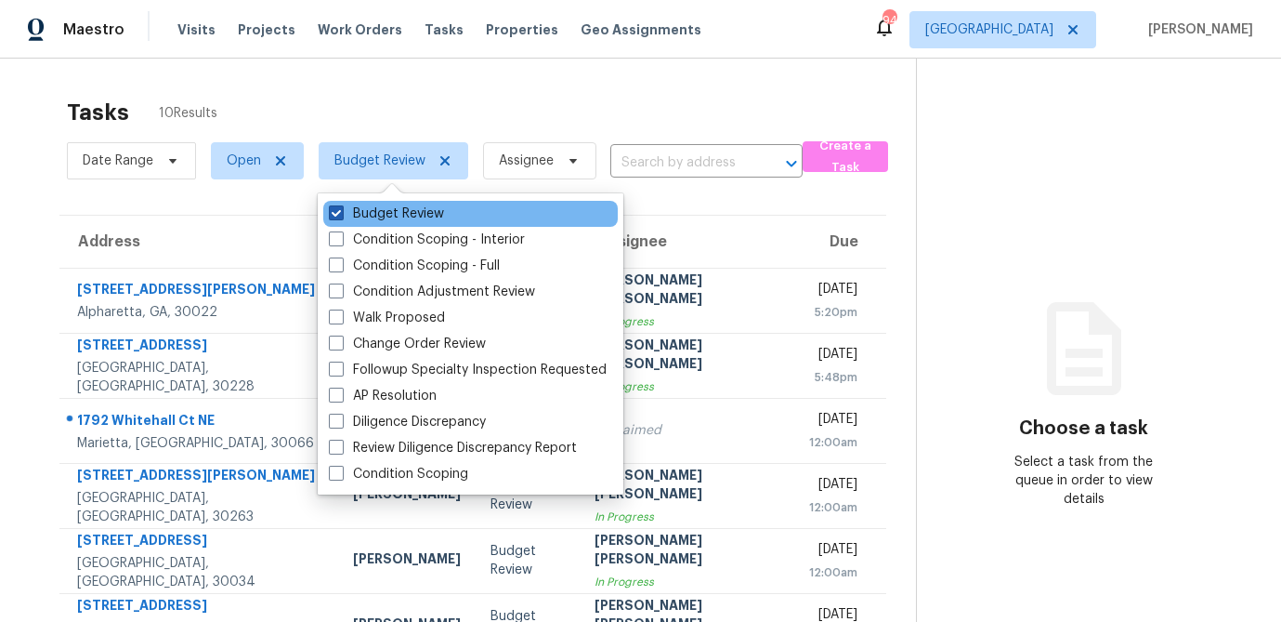
click at [336, 211] on span at bounding box center [336, 212] width 15 height 15
click at [336, 211] on input "Budget Review" at bounding box center [335, 210] width 12 height 12
checkbox input "false"
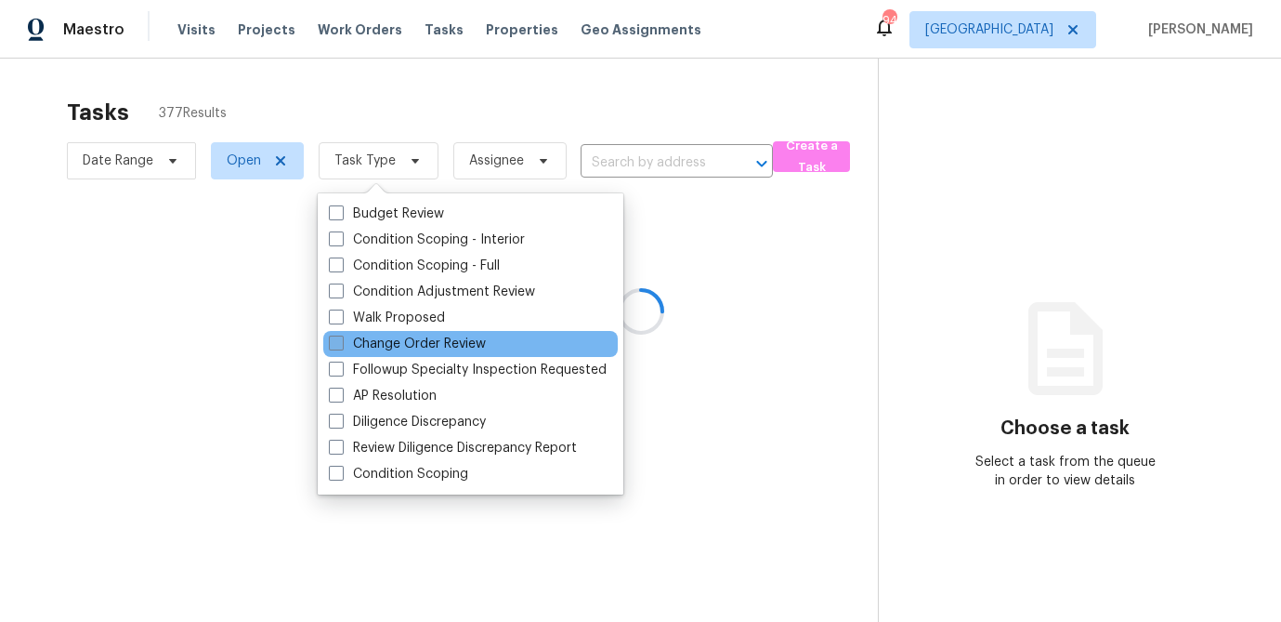
click at [334, 344] on span at bounding box center [336, 342] width 15 height 15
click at [334, 344] on input "Change Order Review" at bounding box center [335, 341] width 12 height 12
checkbox input "true"
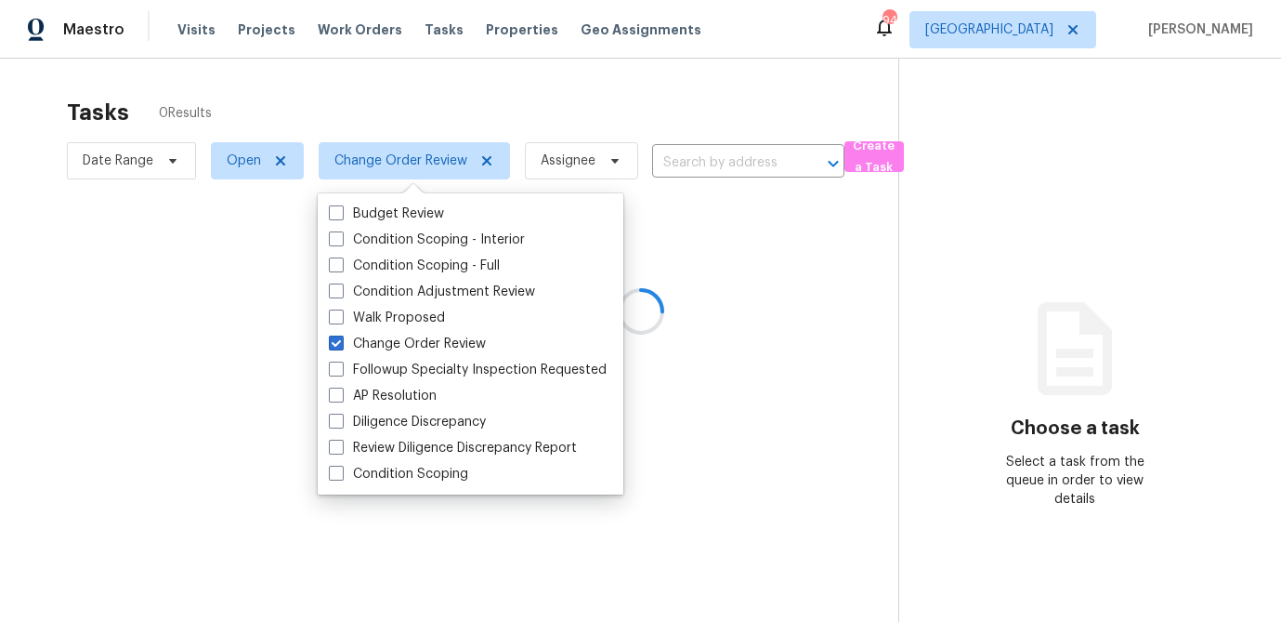
click at [386, 92] on div at bounding box center [640, 311] width 1281 height 622
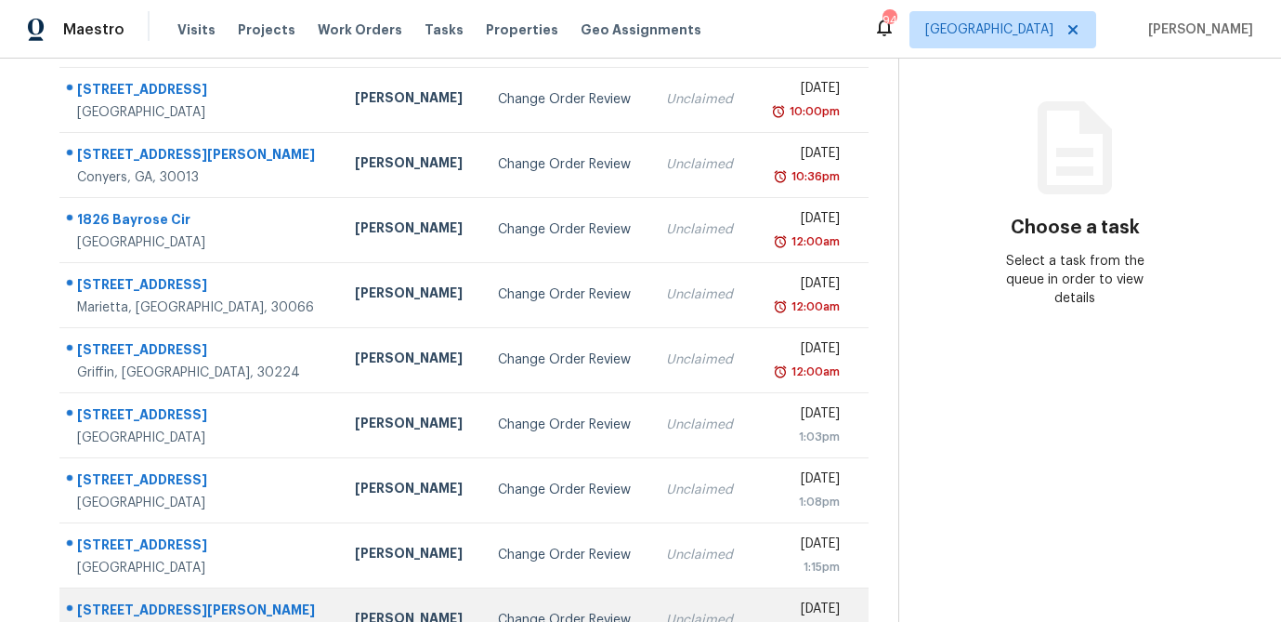
scroll to position [346, 0]
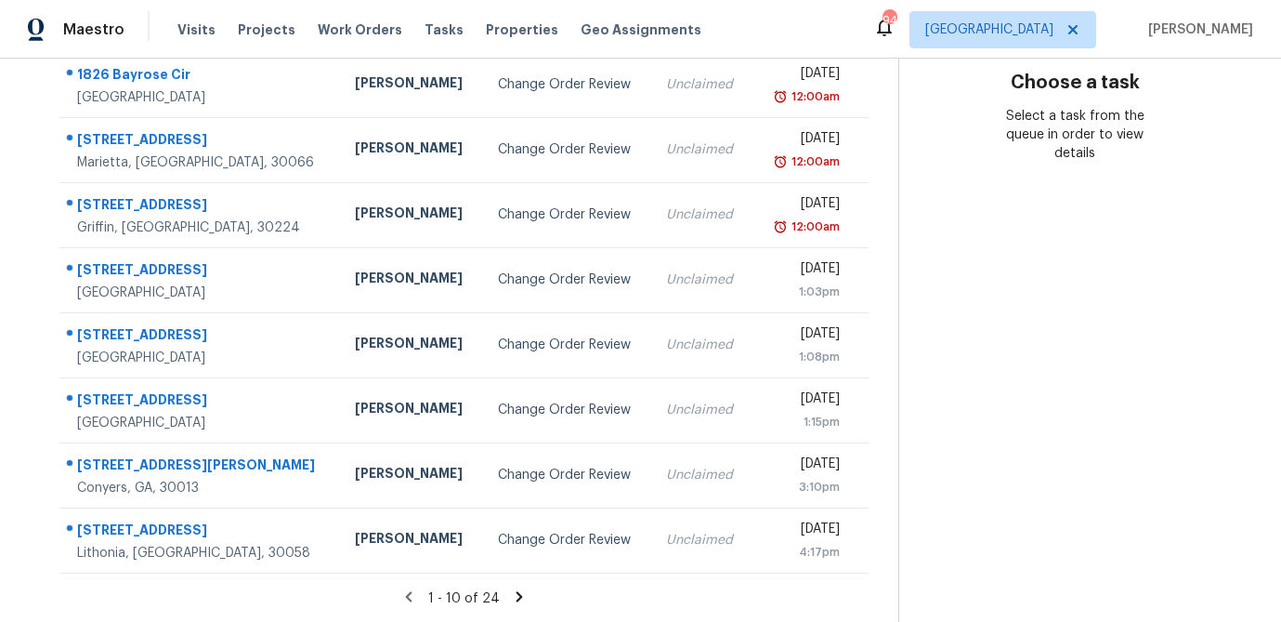
click at [516, 597] on icon at bounding box center [519, 596] width 7 height 10
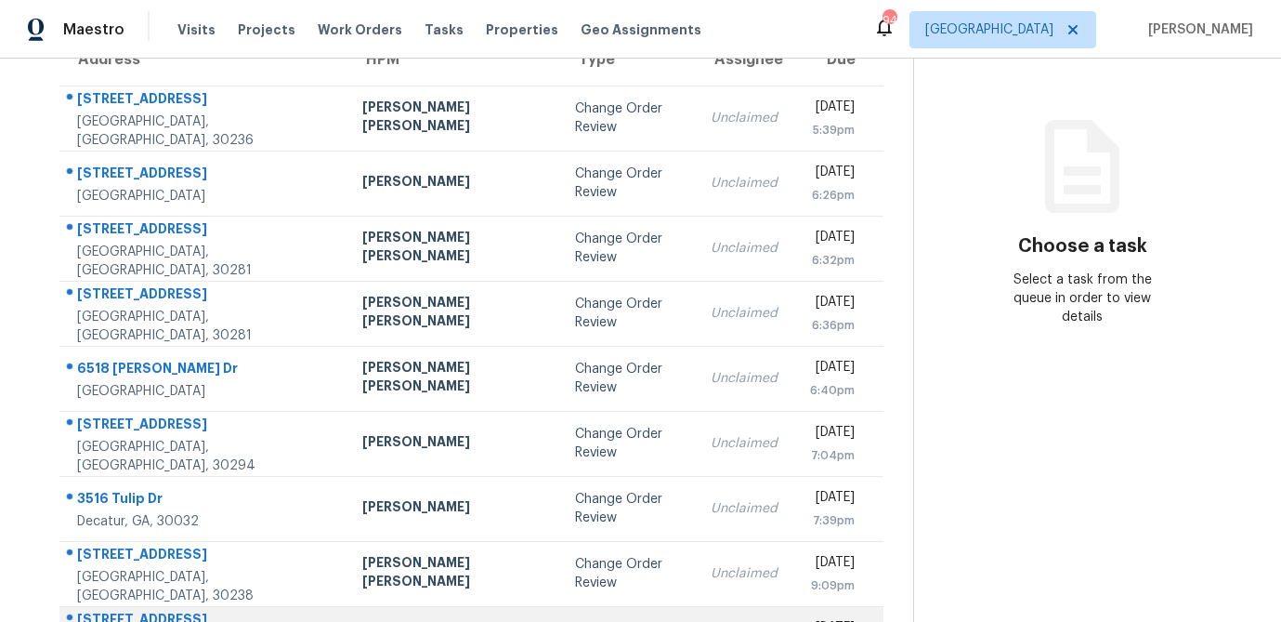
scroll to position [189, 0]
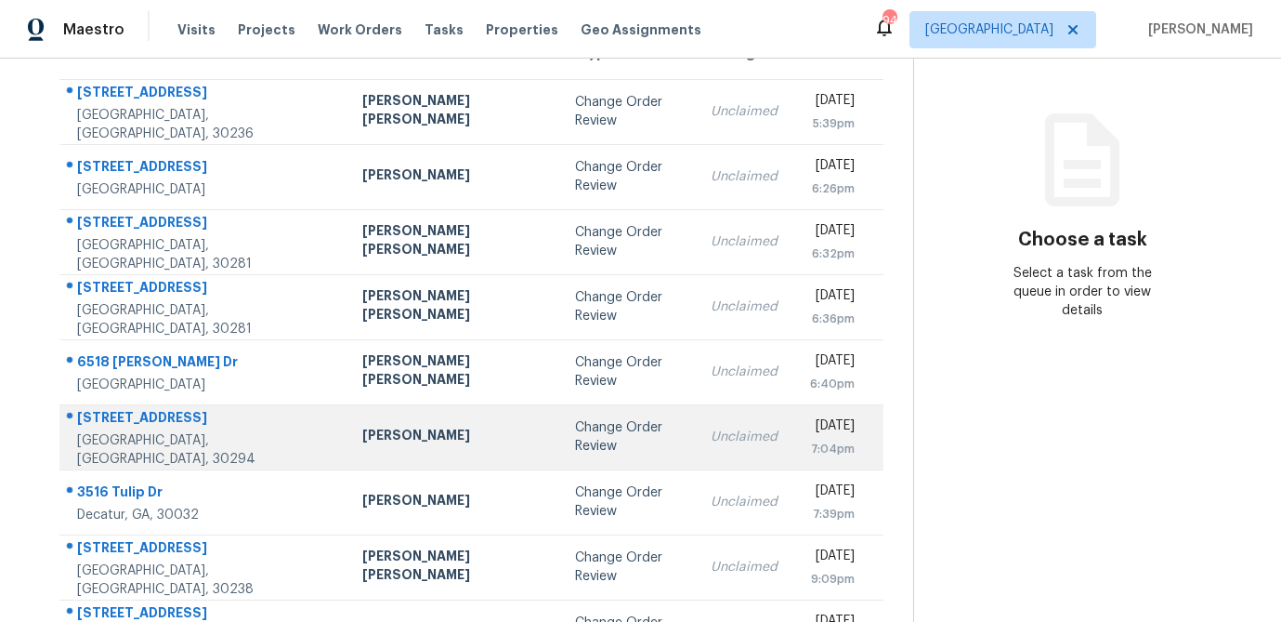
click at [348, 455] on td "Juan Lozano" at bounding box center [454, 436] width 213 height 65
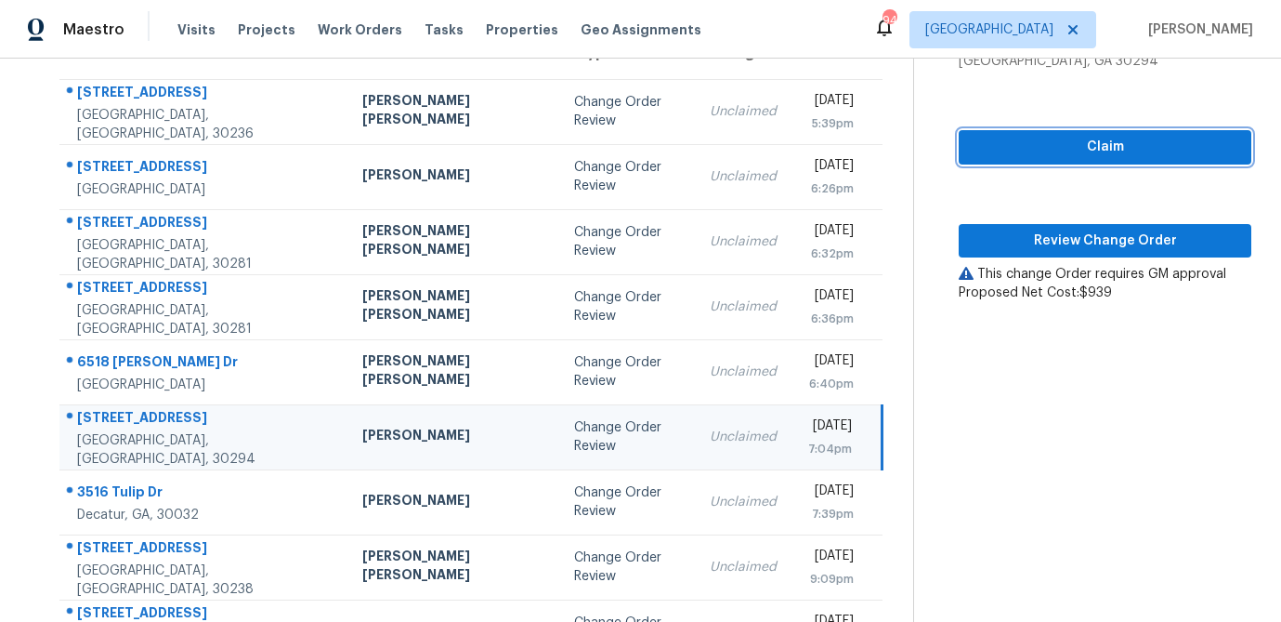
click at [1110, 154] on span "Claim" at bounding box center [1105, 147] width 263 height 23
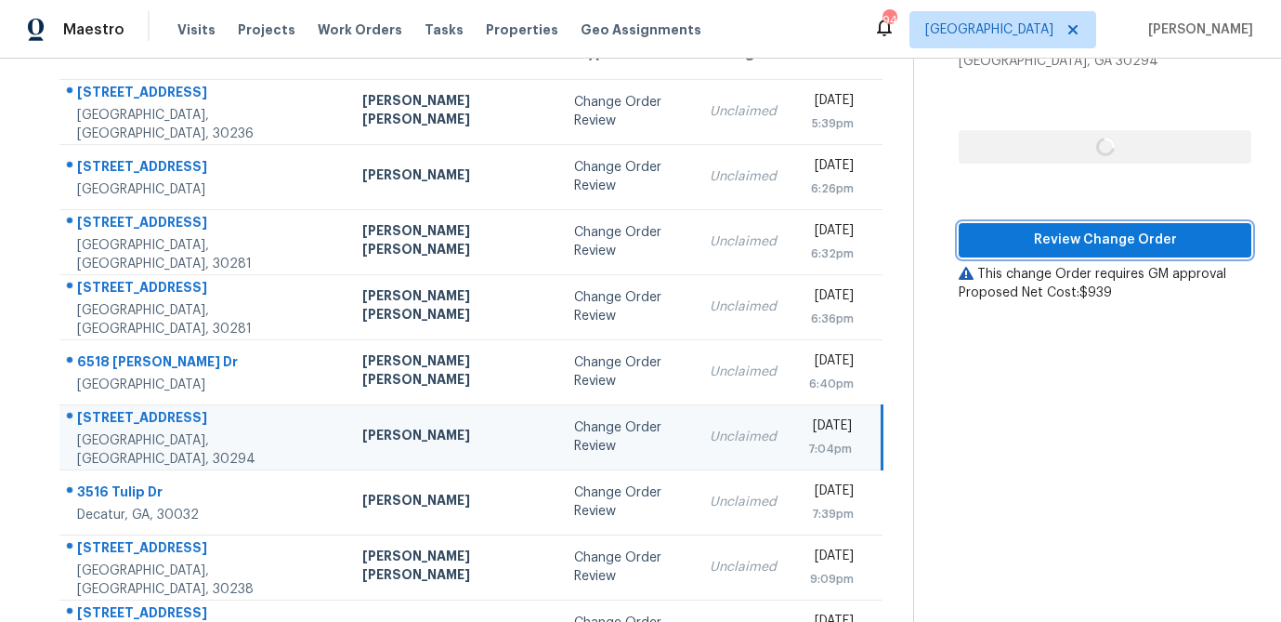
click at [1084, 239] on span "Review Change Order" at bounding box center [1105, 240] width 263 height 23
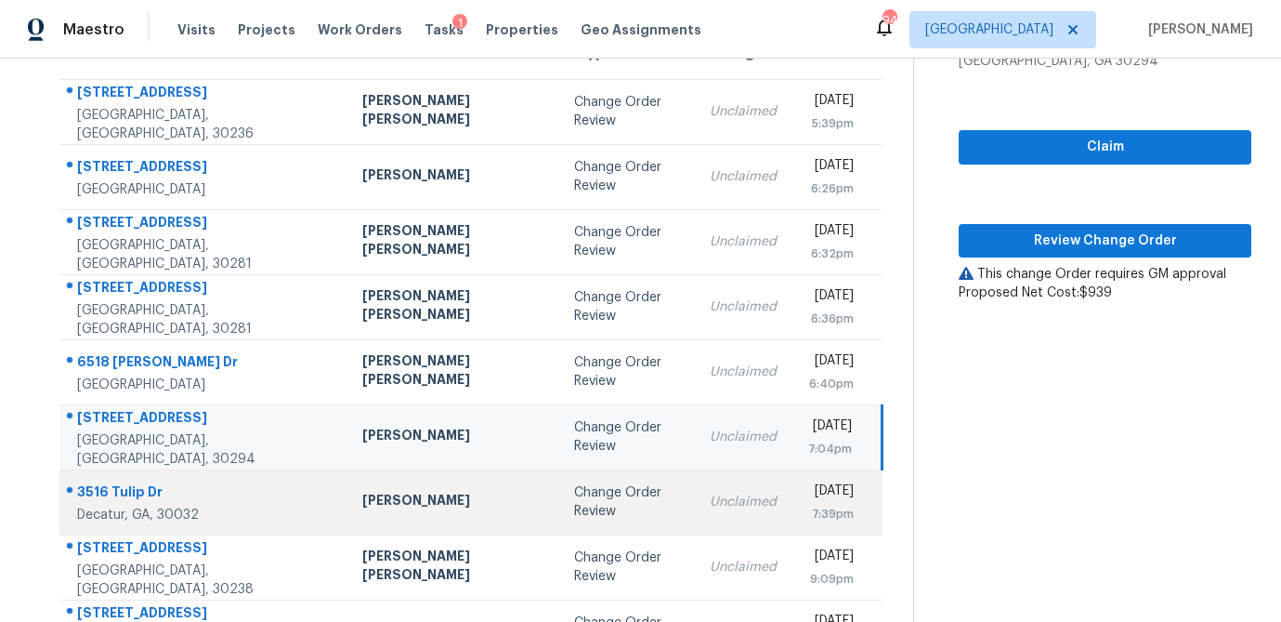
click at [408, 507] on div "Juan Lozano" at bounding box center [453, 502] width 183 height 23
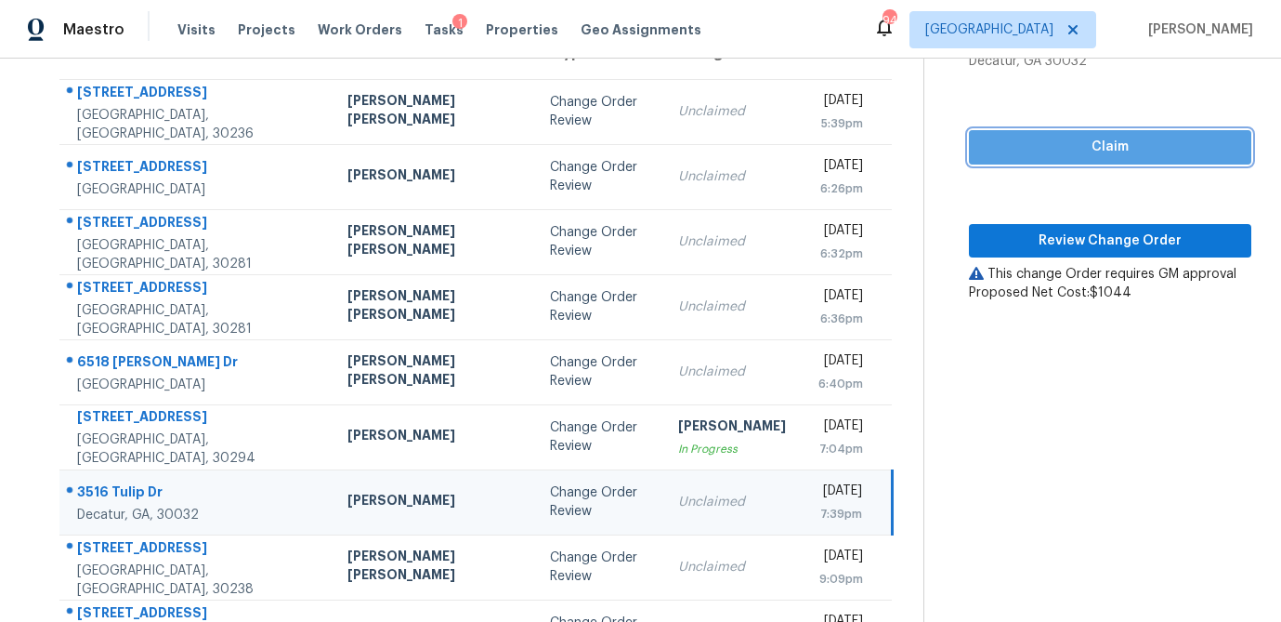
click at [1078, 162] on button "Claim" at bounding box center [1110, 147] width 282 height 34
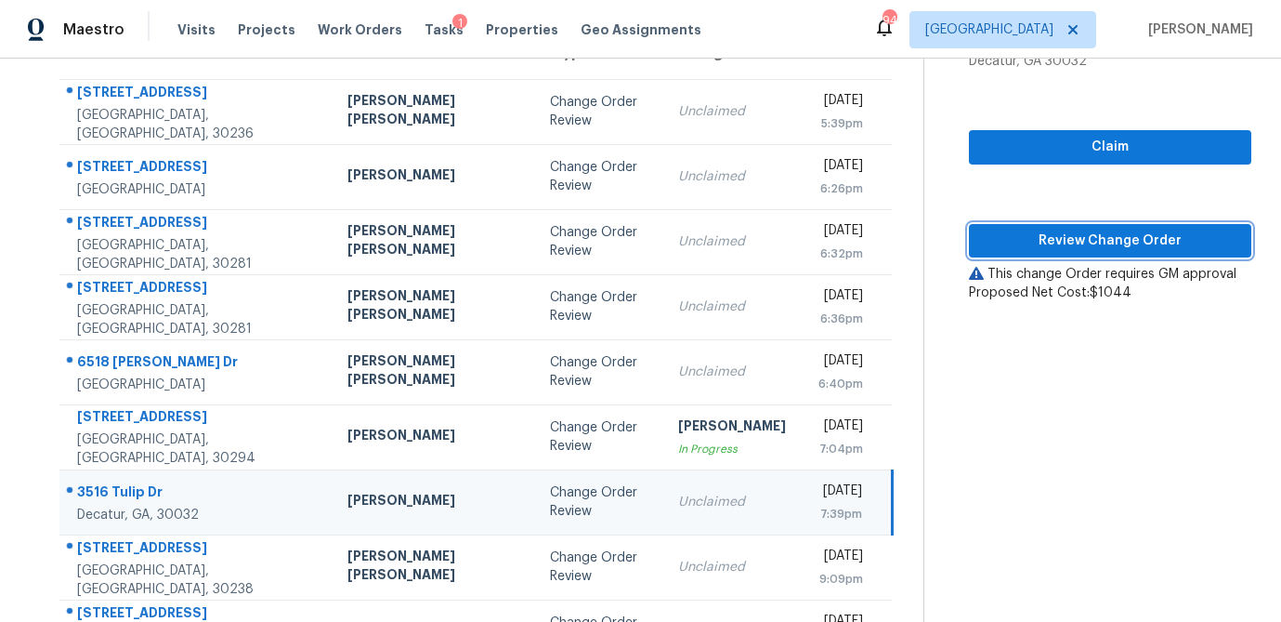
click at [1070, 246] on span "Review Change Order" at bounding box center [1110, 241] width 253 height 23
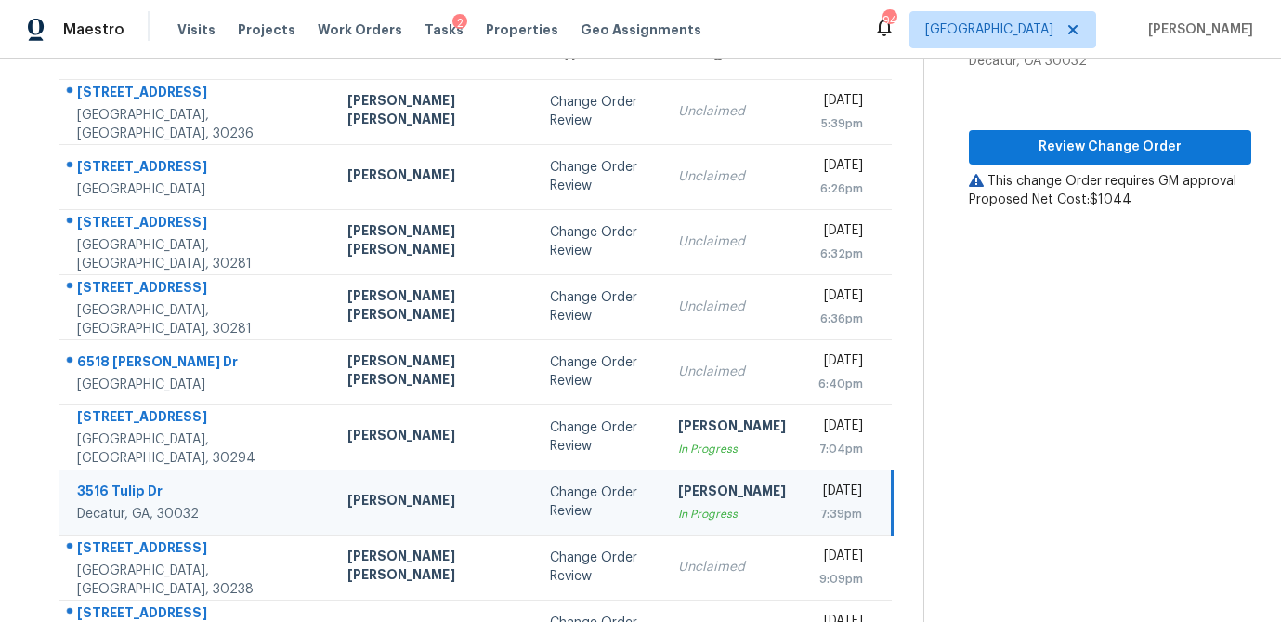
scroll to position [346, 0]
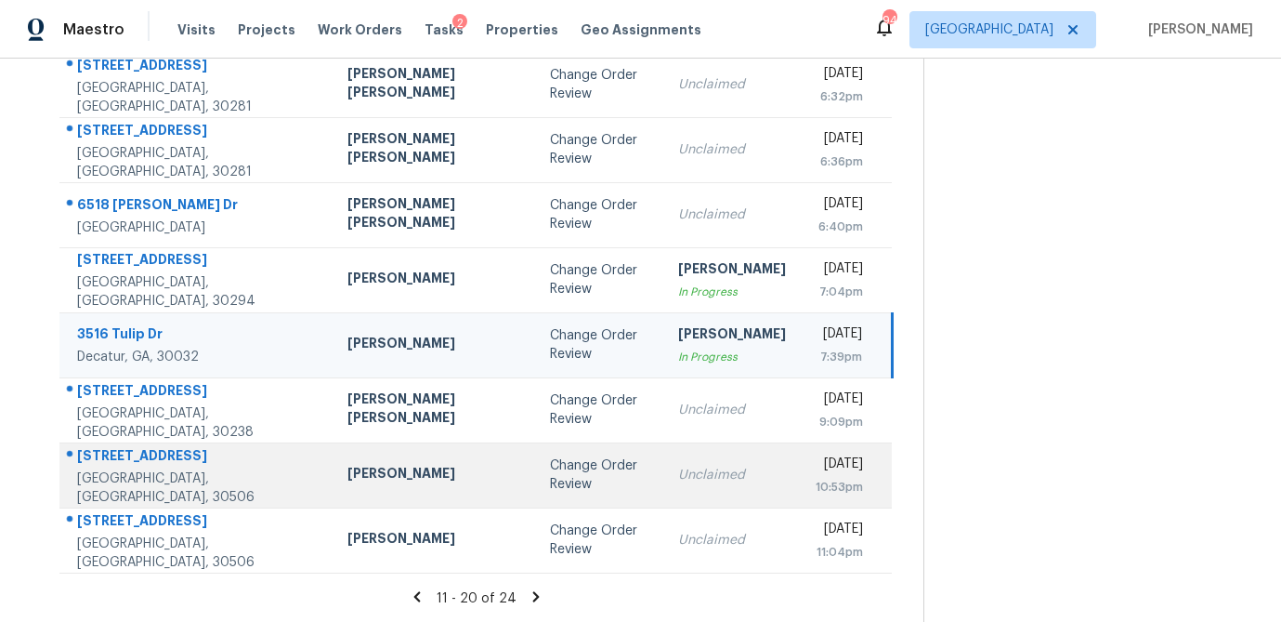
click at [550, 471] on div "Change Order Review" at bounding box center [599, 474] width 99 height 37
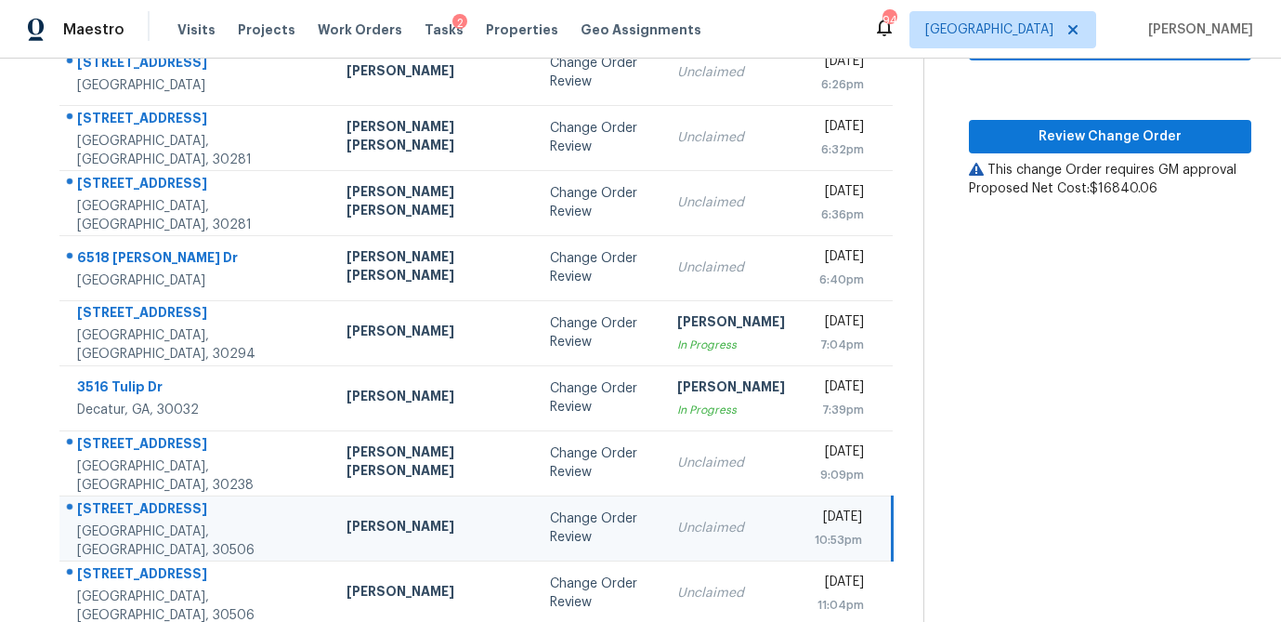
scroll to position [177, 0]
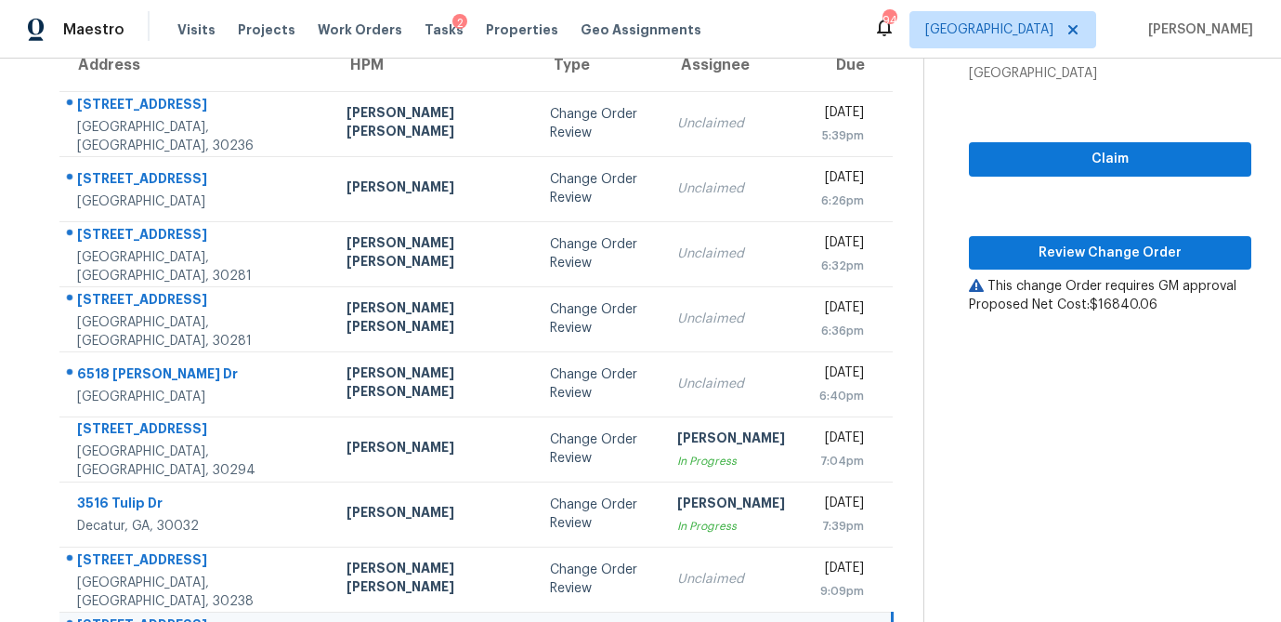
click at [1020, 138] on div "Claim Review Change Order This change Order requires GM approval Proposed Net C…" at bounding box center [1110, 198] width 282 height 231
click at [1019, 153] on span "Claim" at bounding box center [1110, 159] width 253 height 23
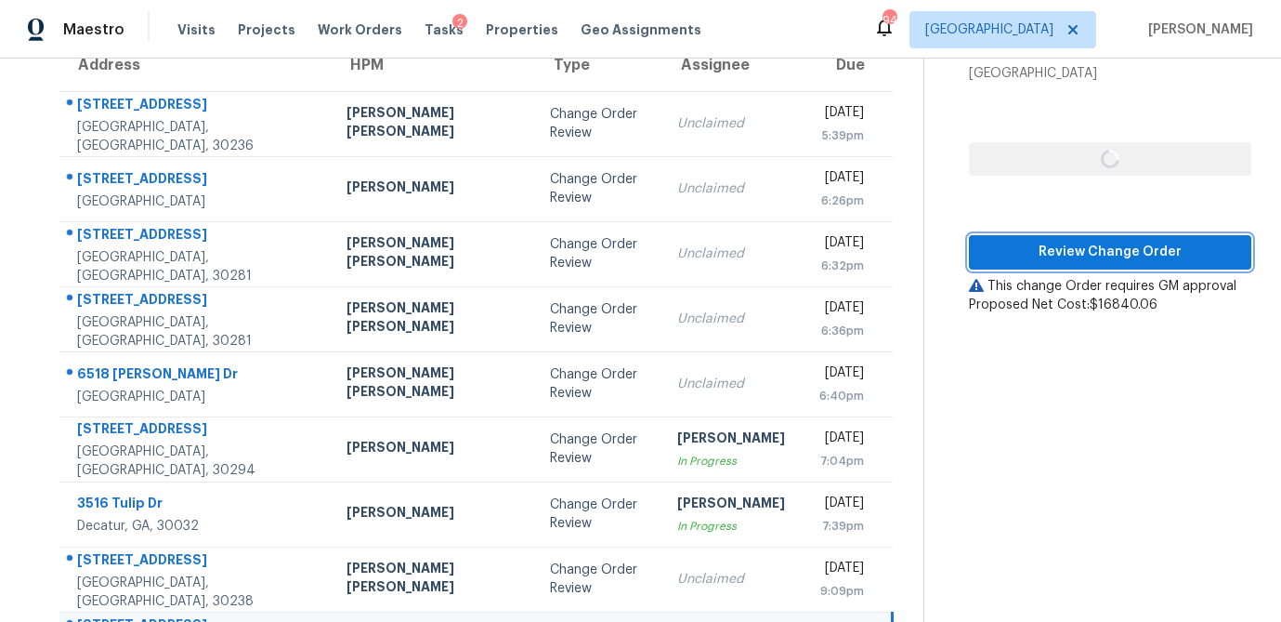
click at [1018, 252] on span "Review Change Order" at bounding box center [1110, 252] width 253 height 23
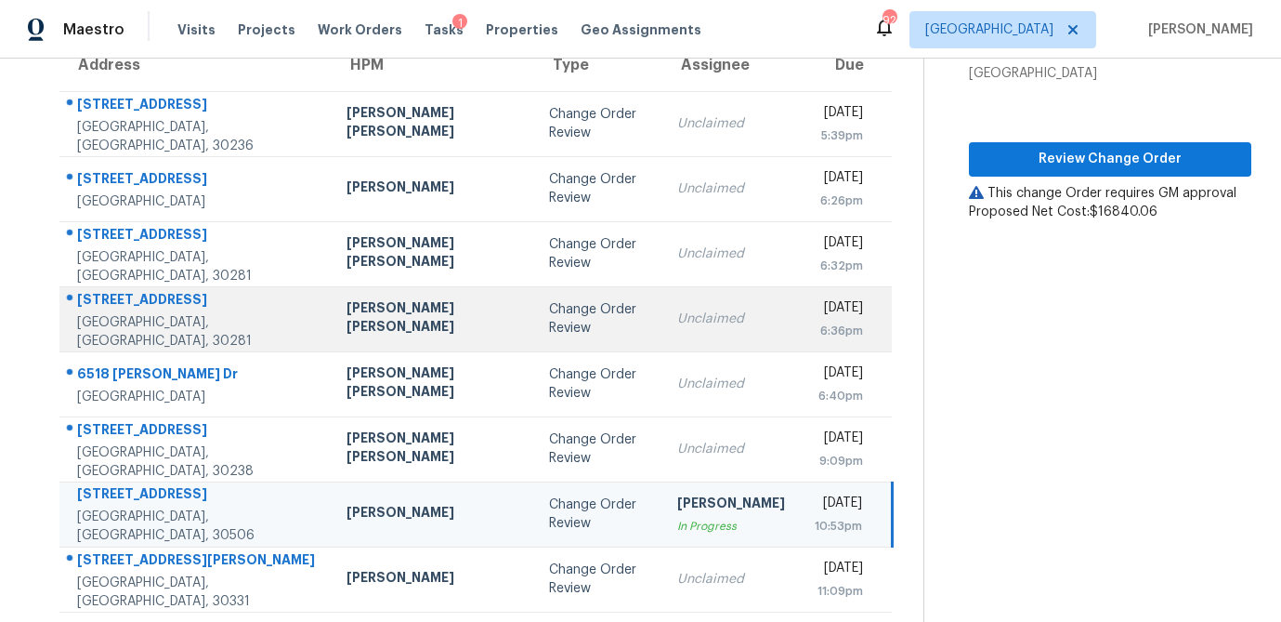
scroll to position [0, 0]
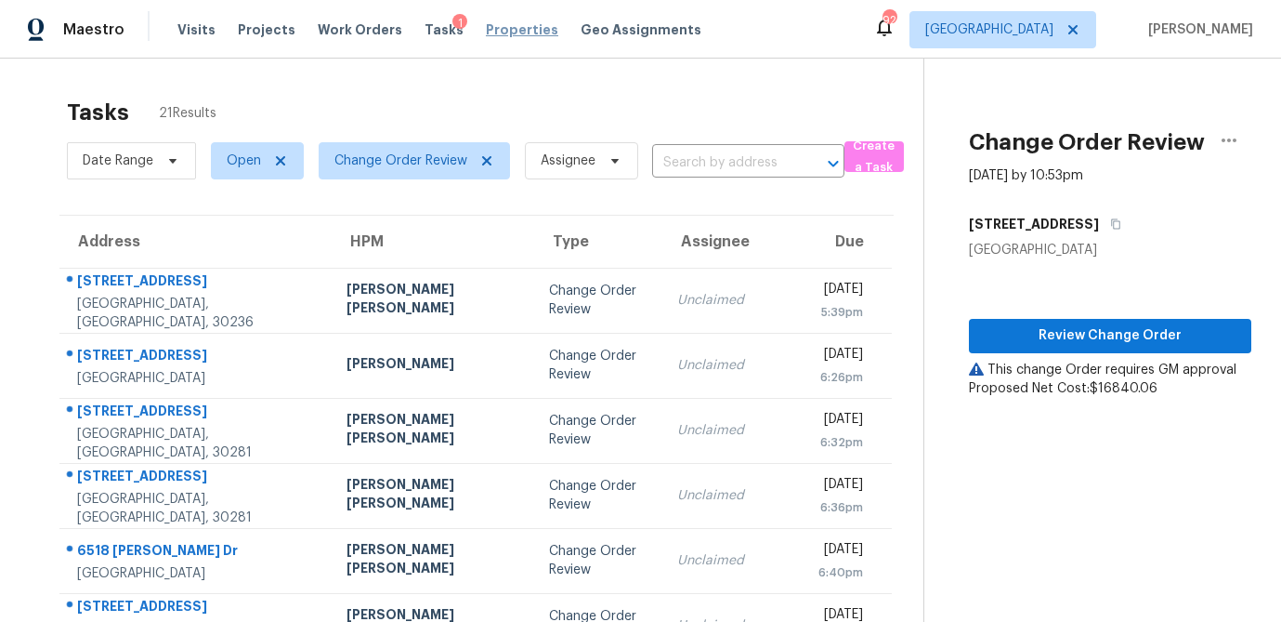
click at [486, 28] on span "Properties" at bounding box center [522, 29] width 72 height 19
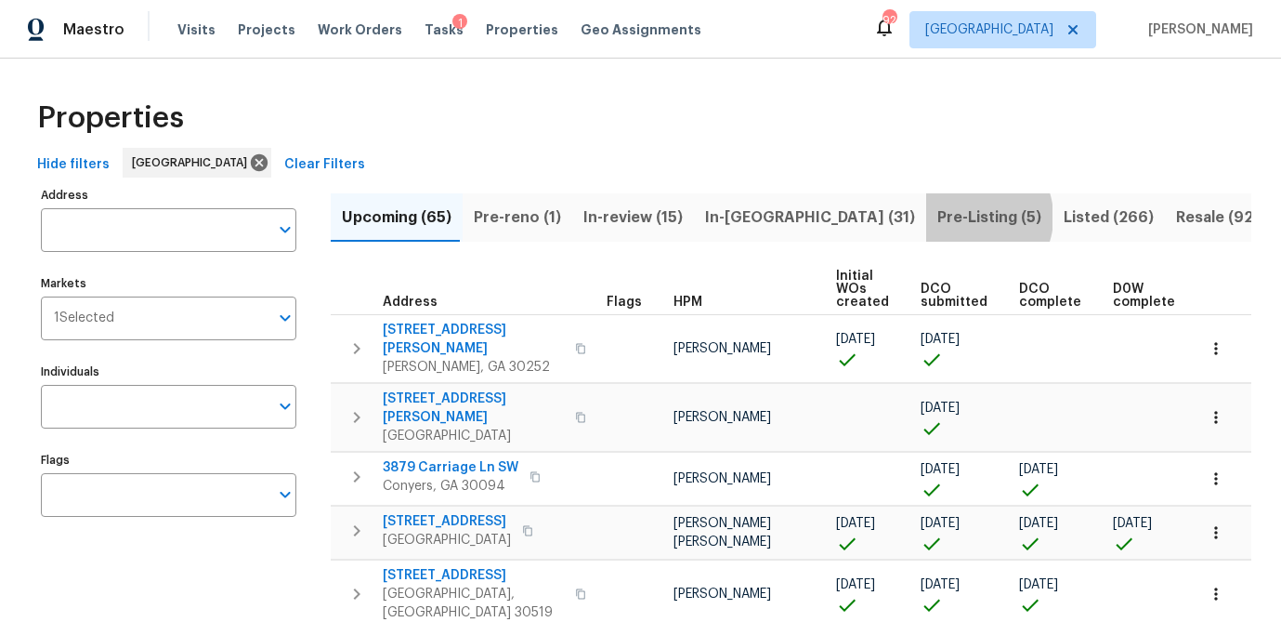
click at [938, 217] on span "Pre-Listing (5)" at bounding box center [990, 217] width 104 height 26
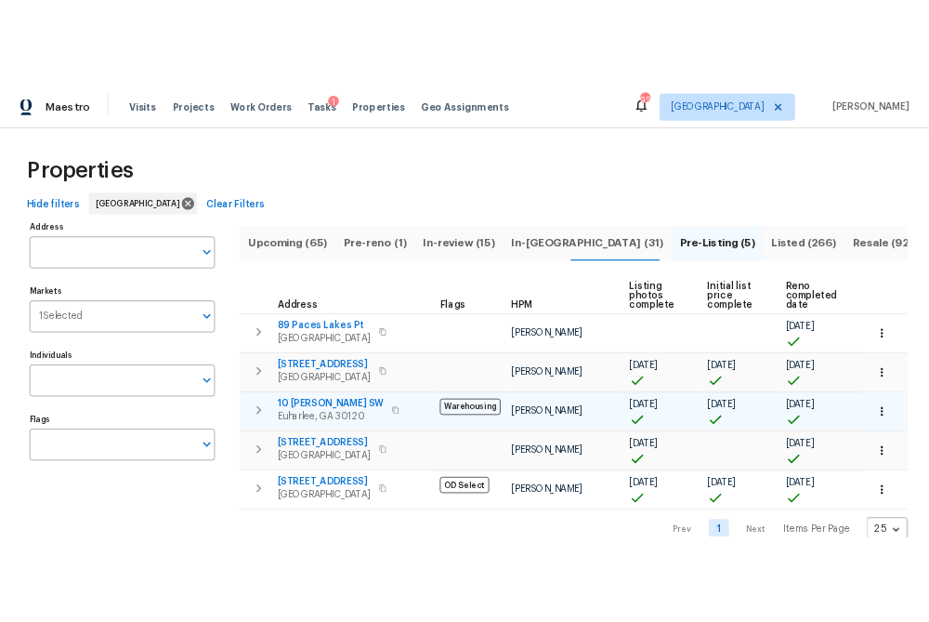
scroll to position [36, 0]
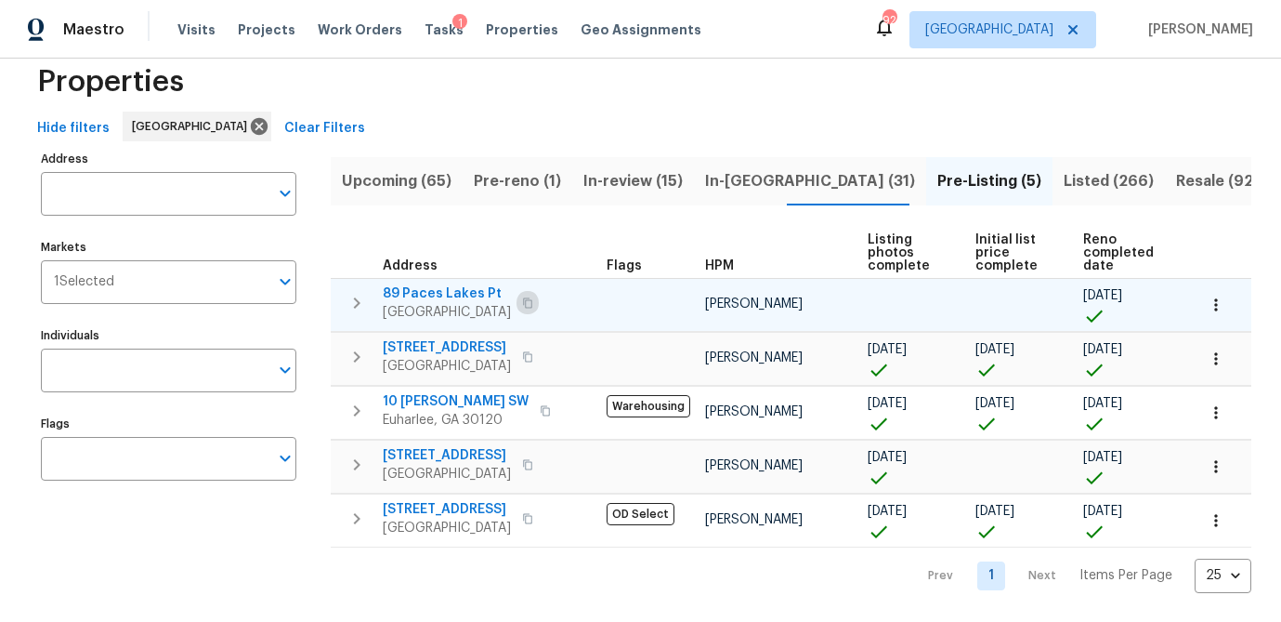
click at [522, 300] on icon "button" at bounding box center [527, 302] width 11 height 11
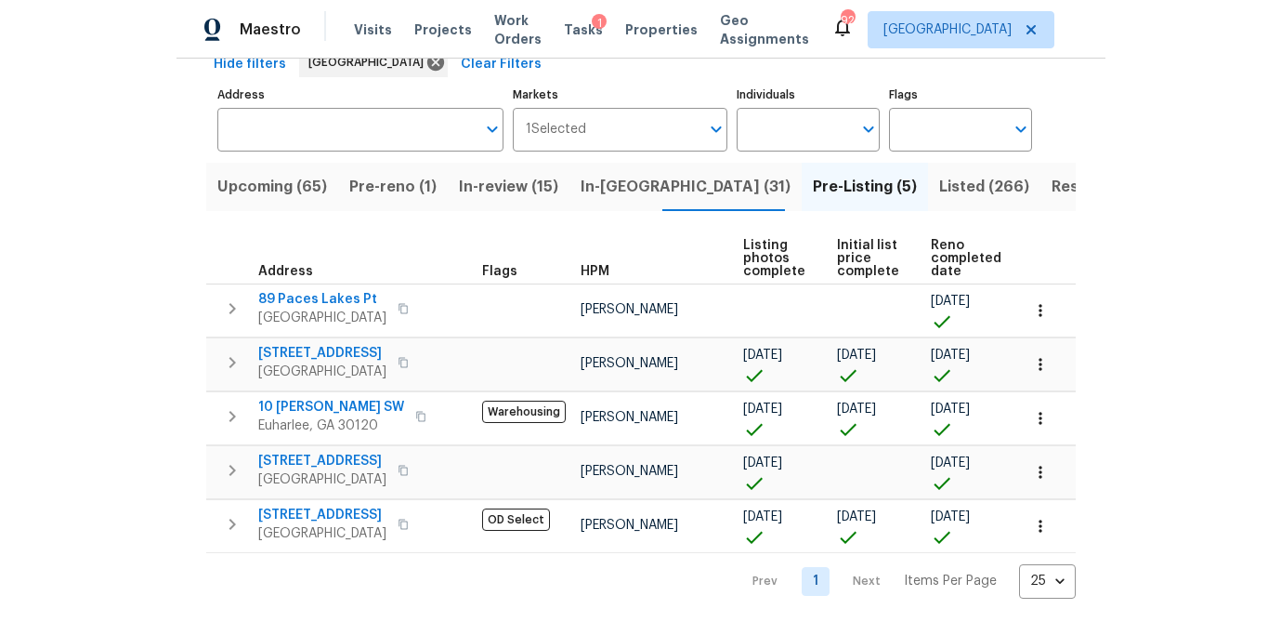
scroll to position [103, 0]
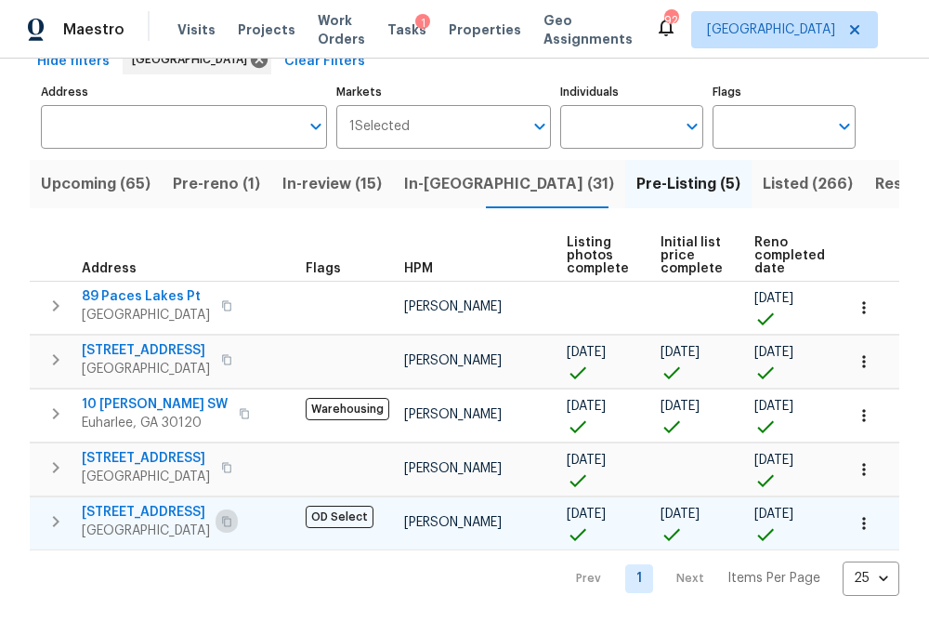
click at [221, 519] on icon "button" at bounding box center [226, 521] width 11 height 11
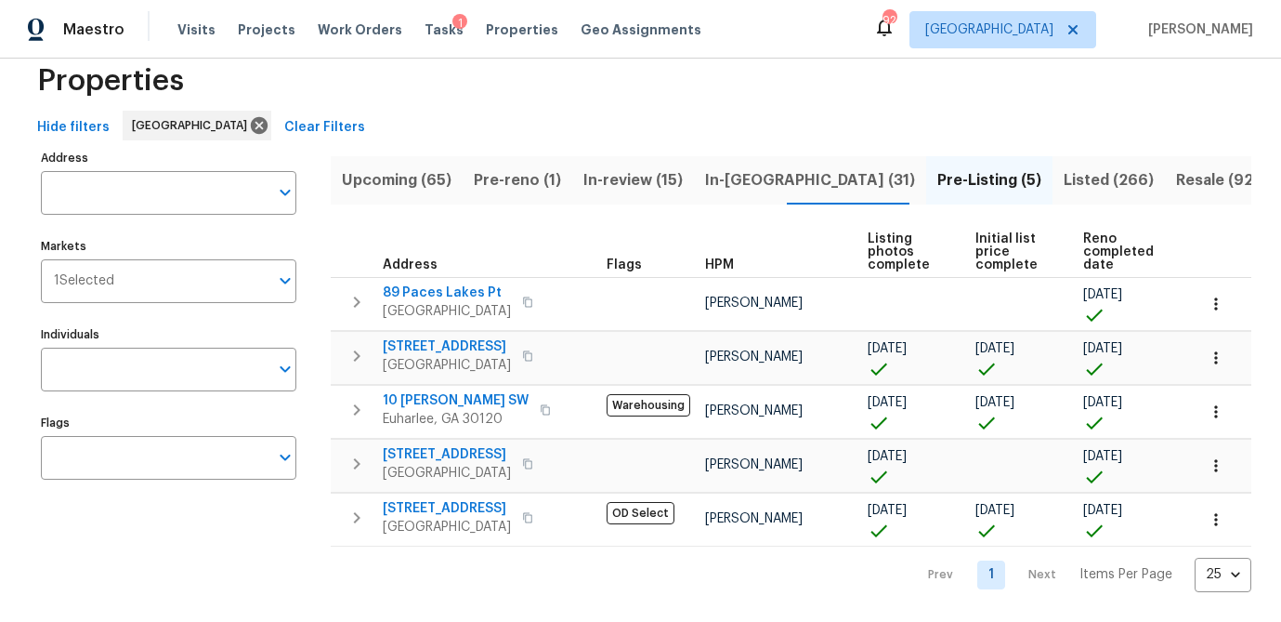
scroll to position [36, 0]
click at [1064, 170] on span "Listed (266)" at bounding box center [1109, 181] width 90 height 26
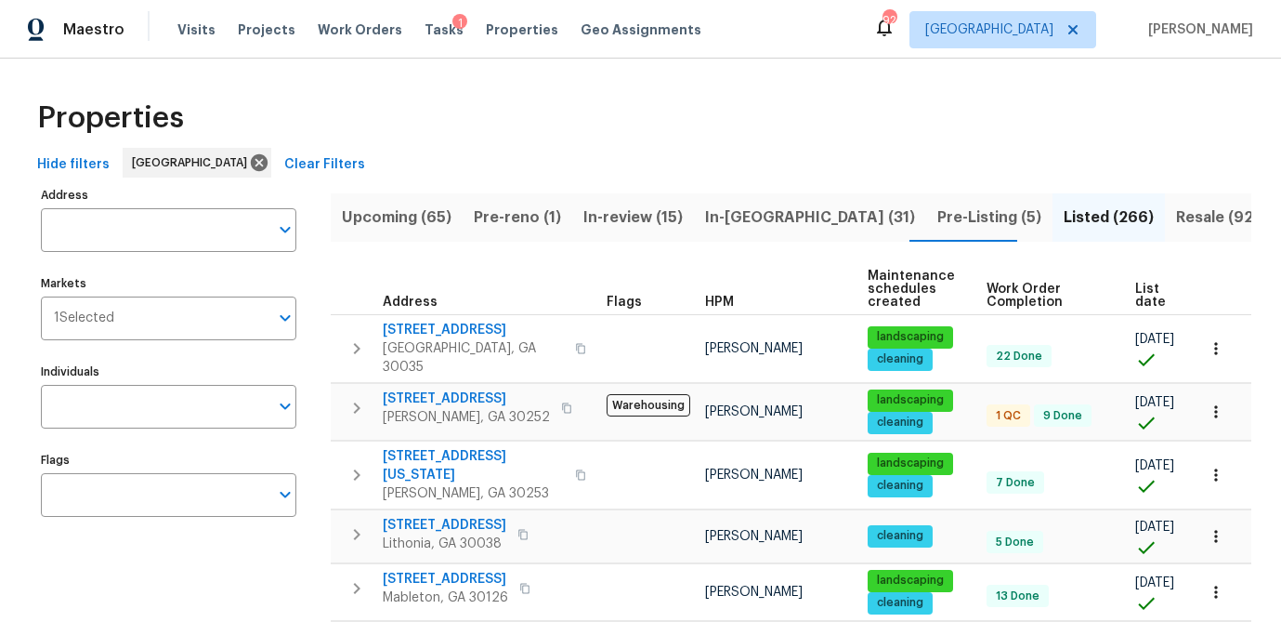
click at [1147, 295] on span "List date" at bounding box center [1151, 295] width 31 height 26
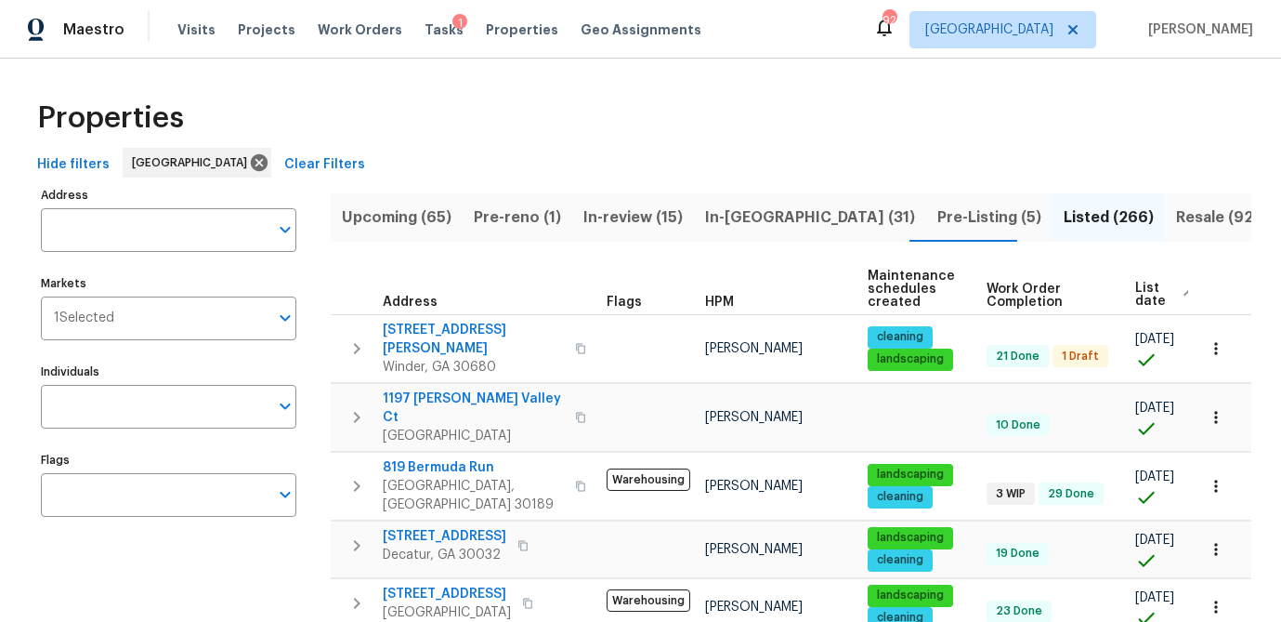
click at [1137, 296] on span "List date" at bounding box center [1151, 295] width 31 height 26
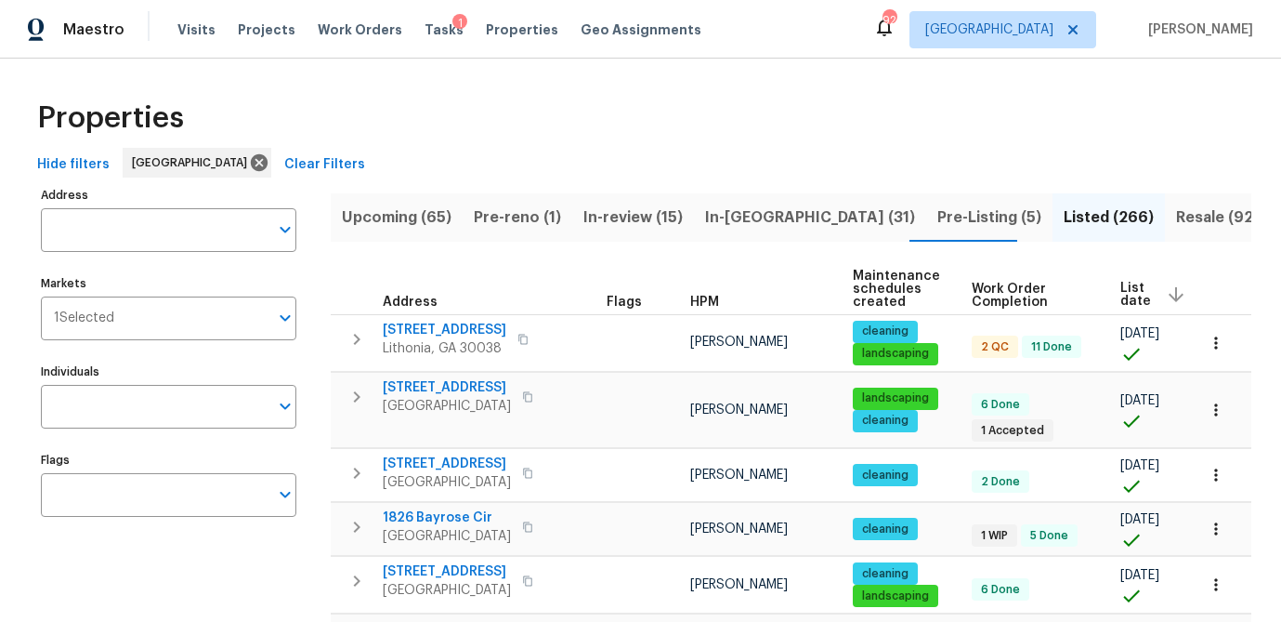
click at [938, 217] on span "Pre-Listing (5)" at bounding box center [990, 217] width 104 height 26
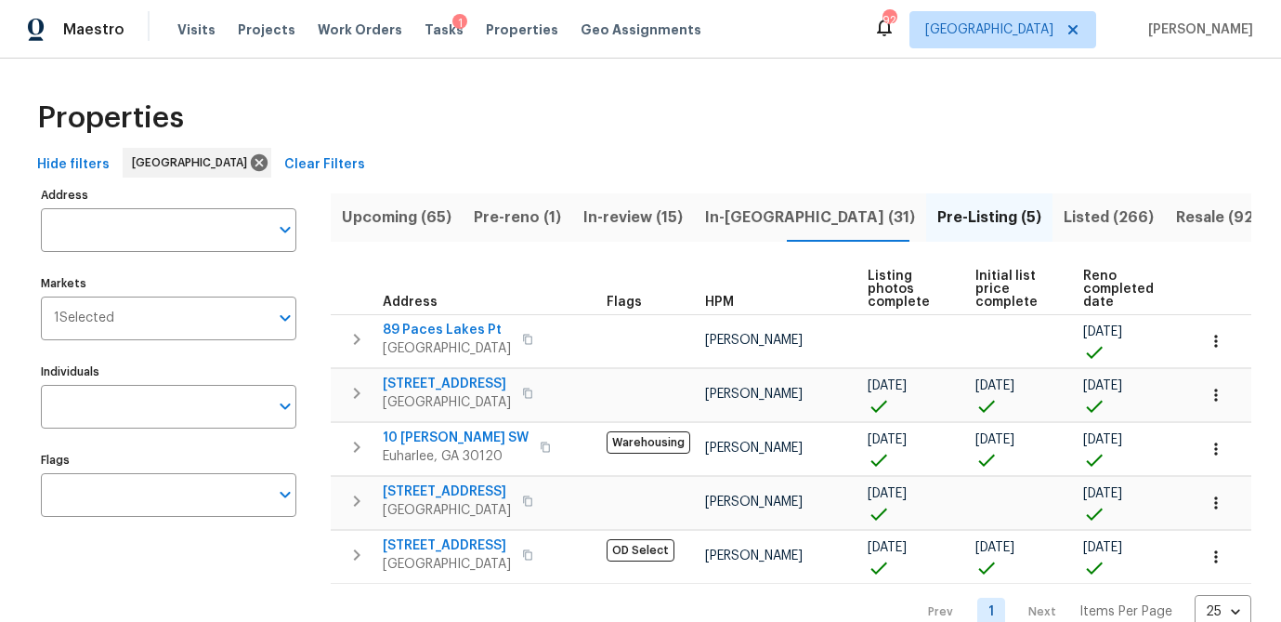
click at [1064, 207] on span "Listed (266)" at bounding box center [1109, 217] width 90 height 26
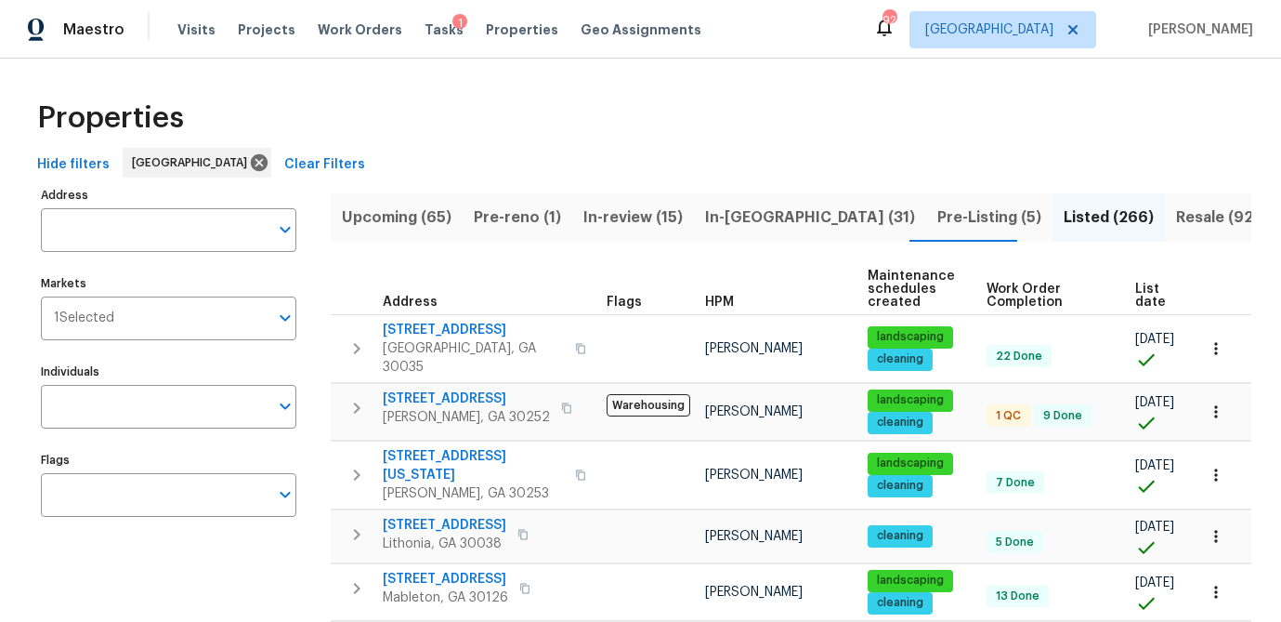
click at [1144, 283] on span "List date" at bounding box center [1151, 295] width 31 height 26
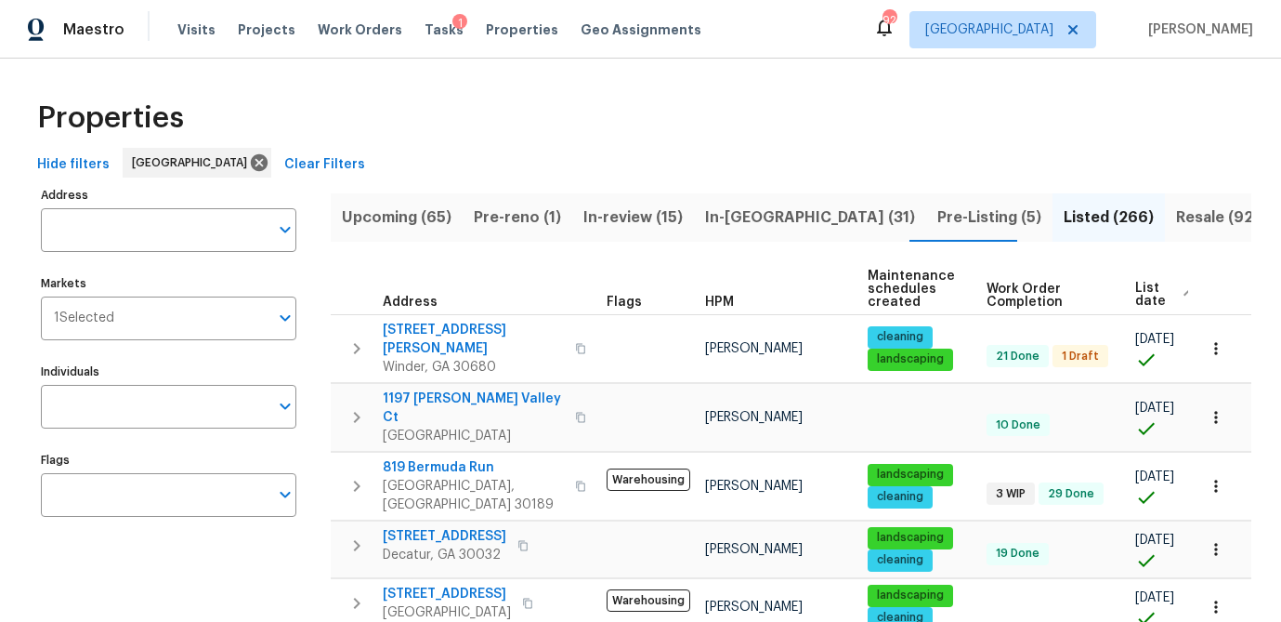
click at [1147, 287] on span "List date" at bounding box center [1151, 295] width 31 height 26
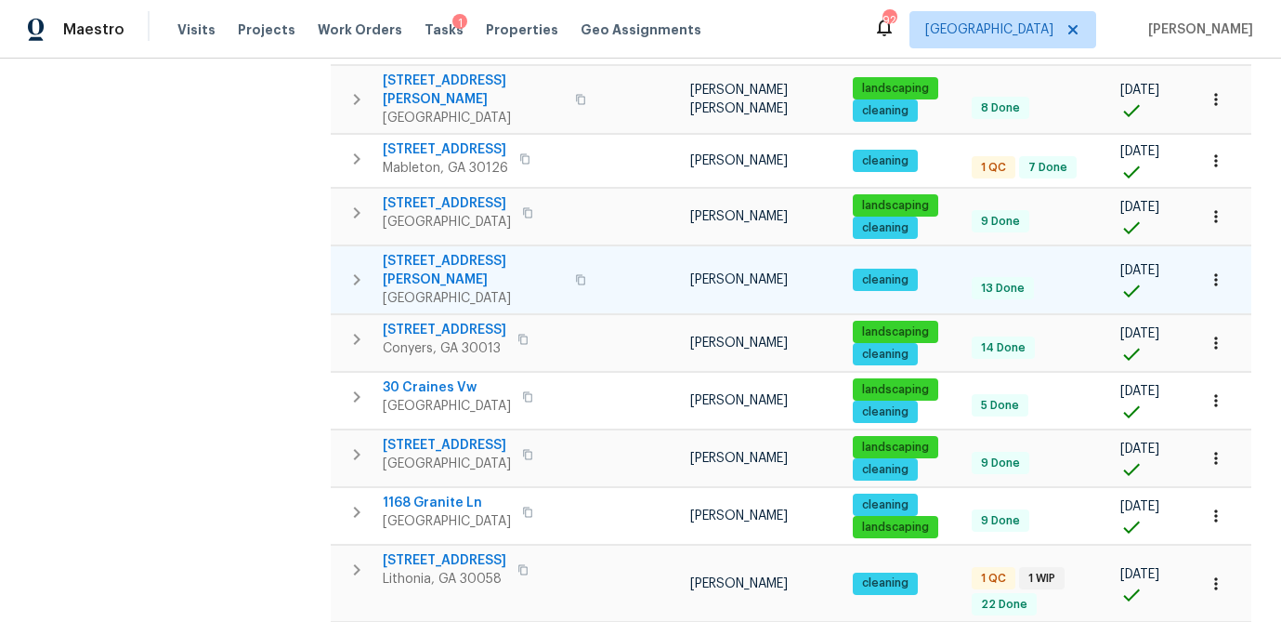
scroll to position [552, 0]
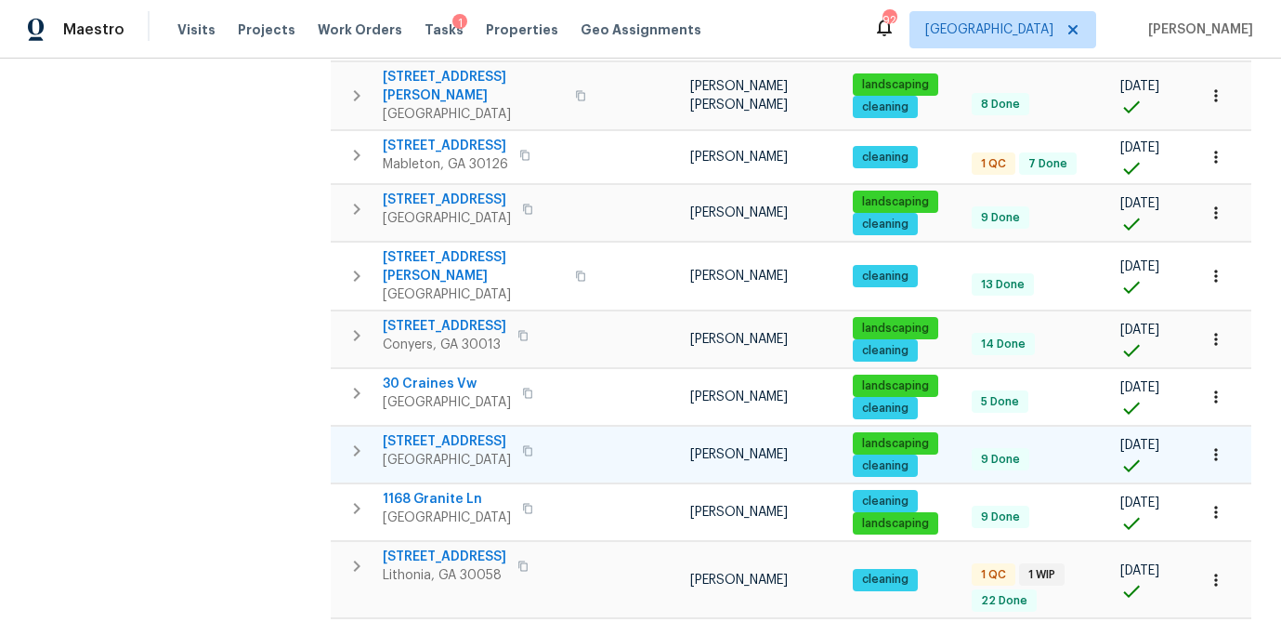
click at [451, 432] on span "670 Spring Forest Dr" at bounding box center [447, 441] width 128 height 19
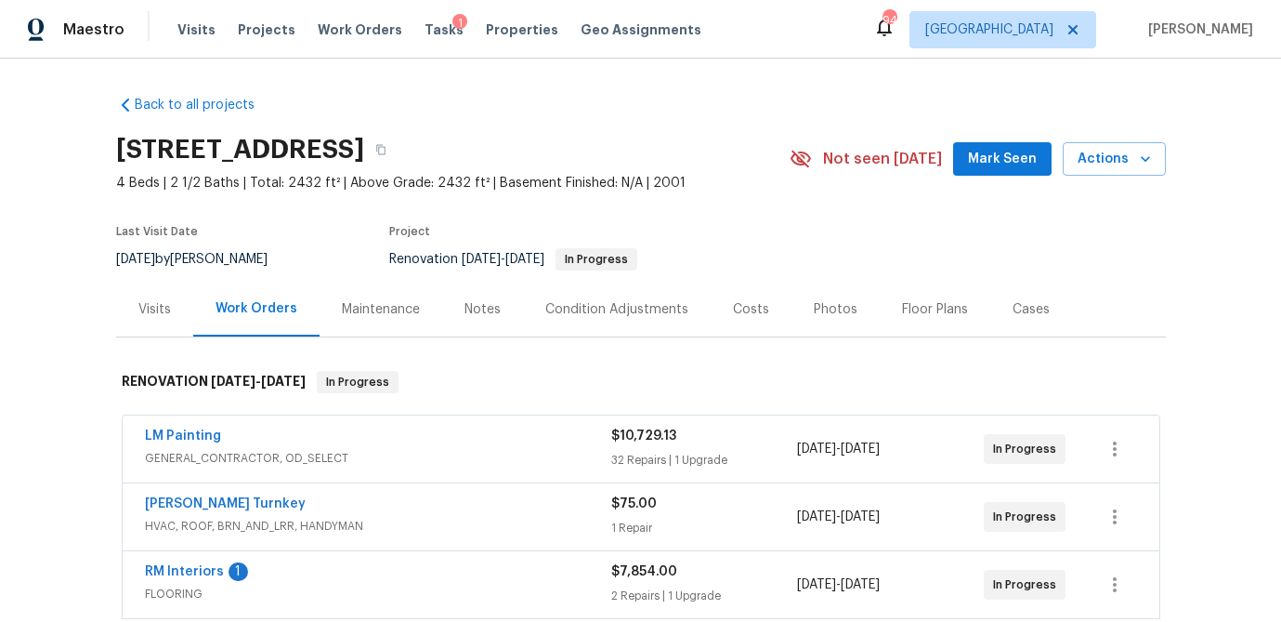
scroll to position [183, 0]
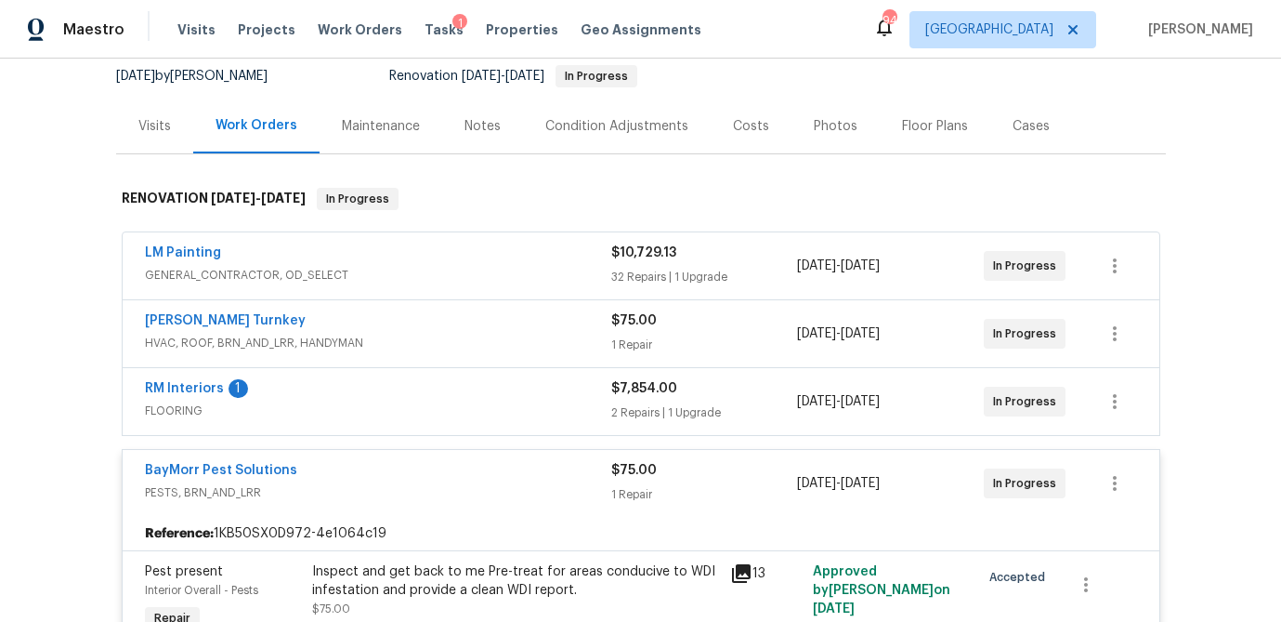
click at [684, 282] on div "32 Repairs | 1 Upgrade" at bounding box center [704, 277] width 187 height 19
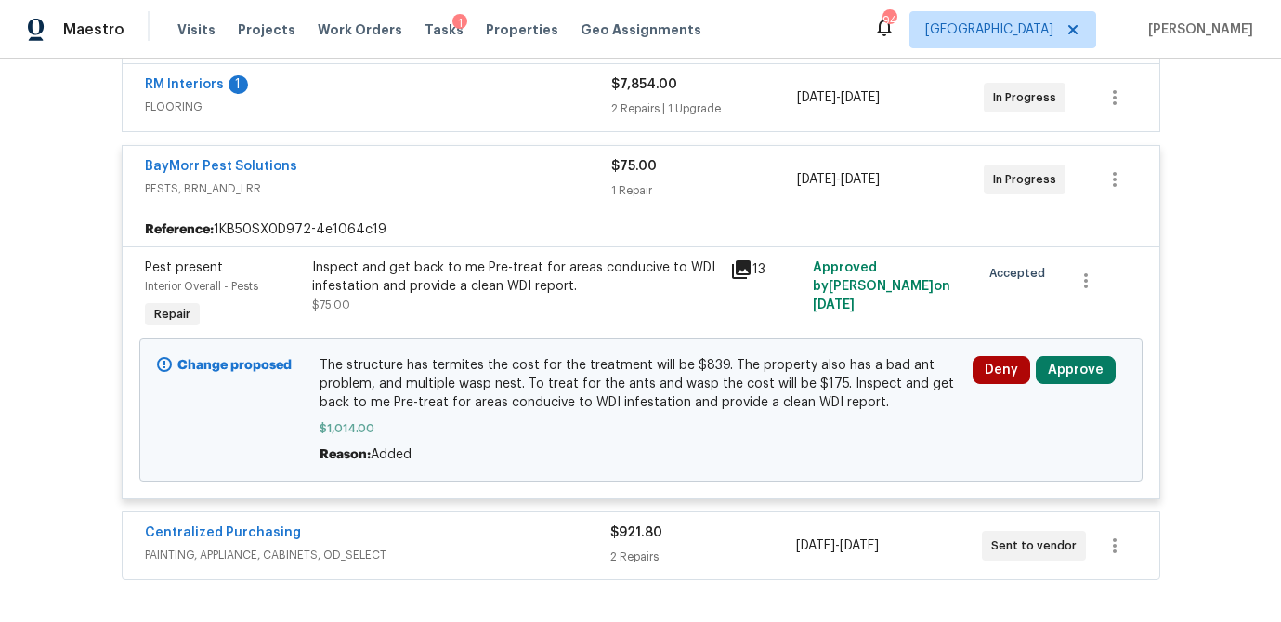
scroll to position [5610, 0]
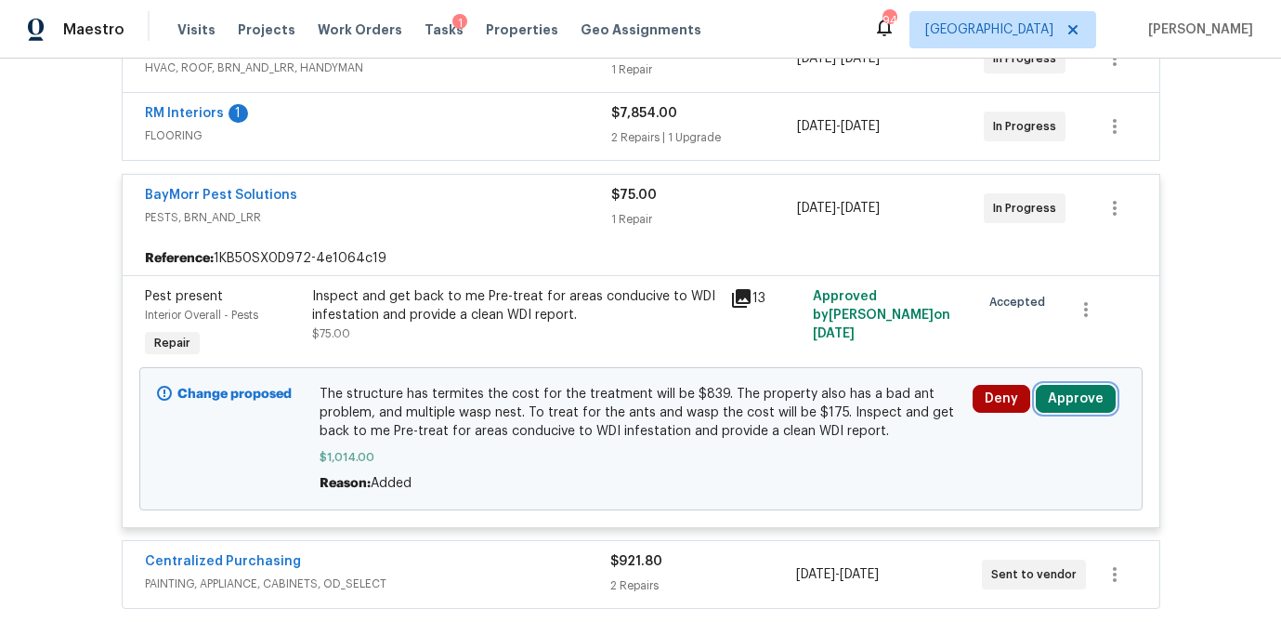
click at [1066, 385] on button "Approve" at bounding box center [1076, 399] width 80 height 28
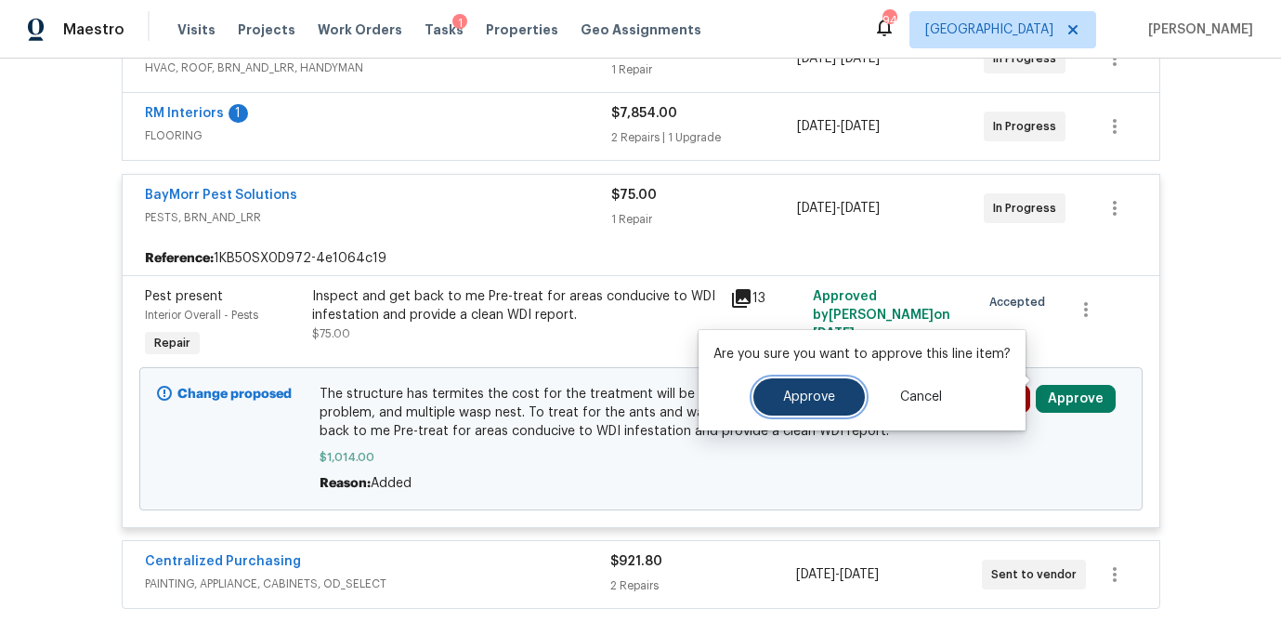
click at [804, 386] on button "Approve" at bounding box center [810, 396] width 112 height 37
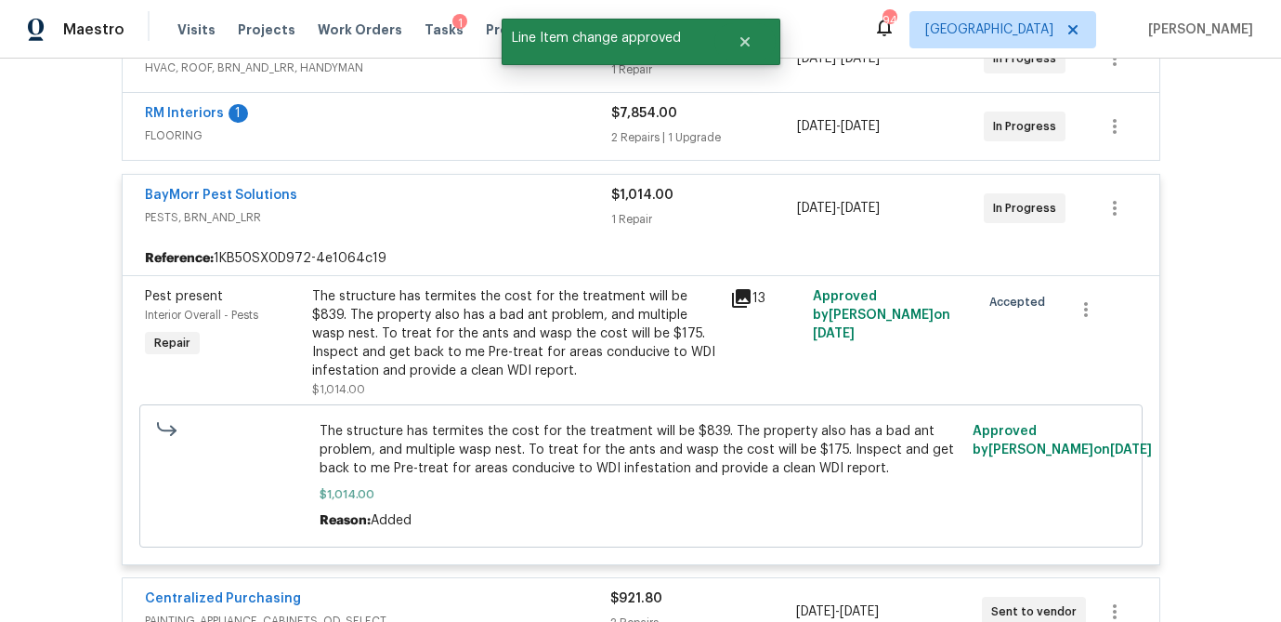
click at [766, 128] on div "2 Repairs | 1 Upgrade" at bounding box center [704, 137] width 187 height 19
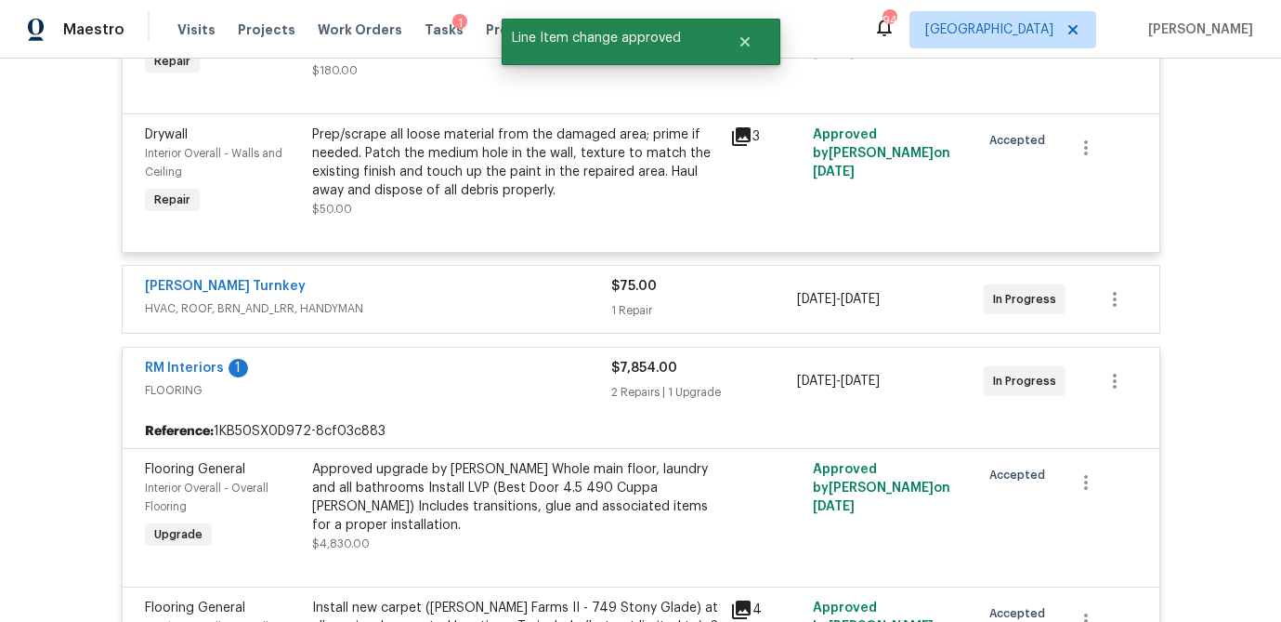
scroll to position [5372, 0]
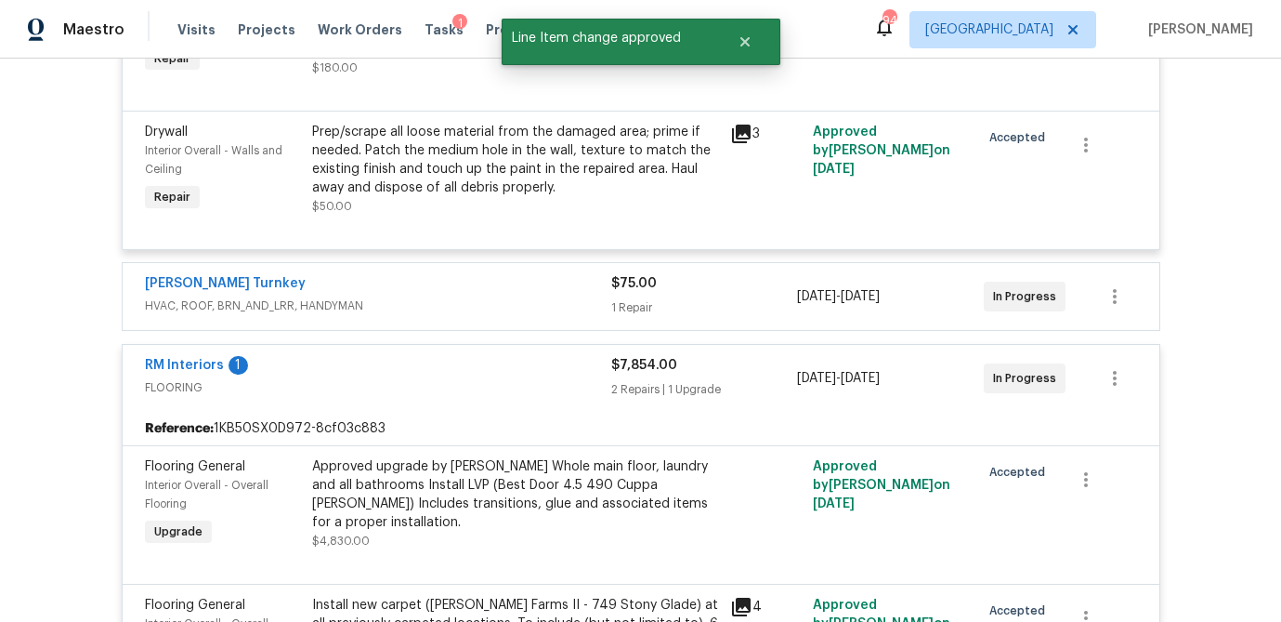
drag, startPoint x: 768, startPoint y: 258, endPoint x: 806, endPoint y: 245, distance: 40.3
click at [768, 274] on div "$75.00" at bounding box center [704, 283] width 187 height 19
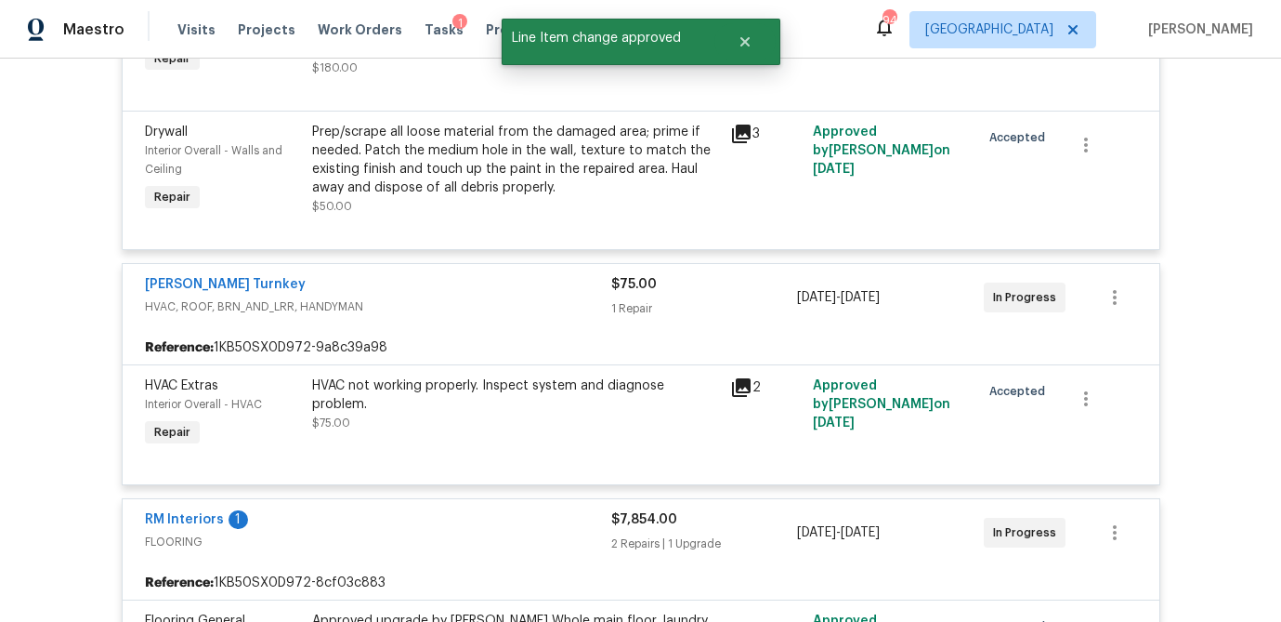
scroll to position [6588, 0]
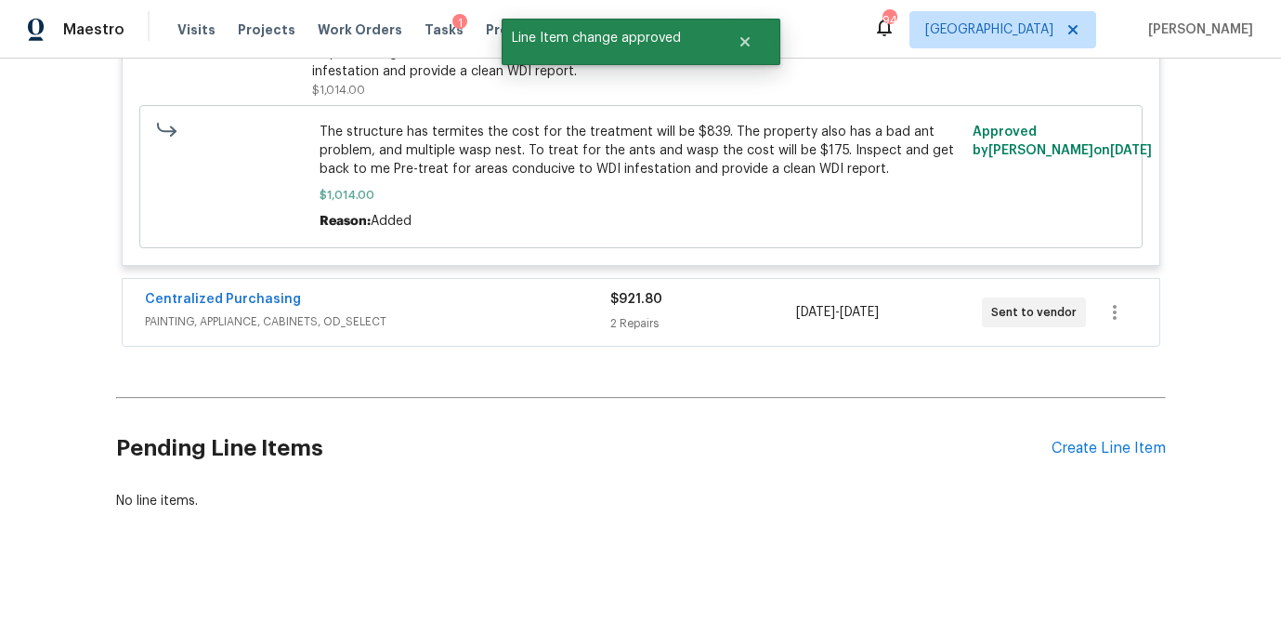
click at [751, 290] on div "$921.80" at bounding box center [704, 299] width 186 height 19
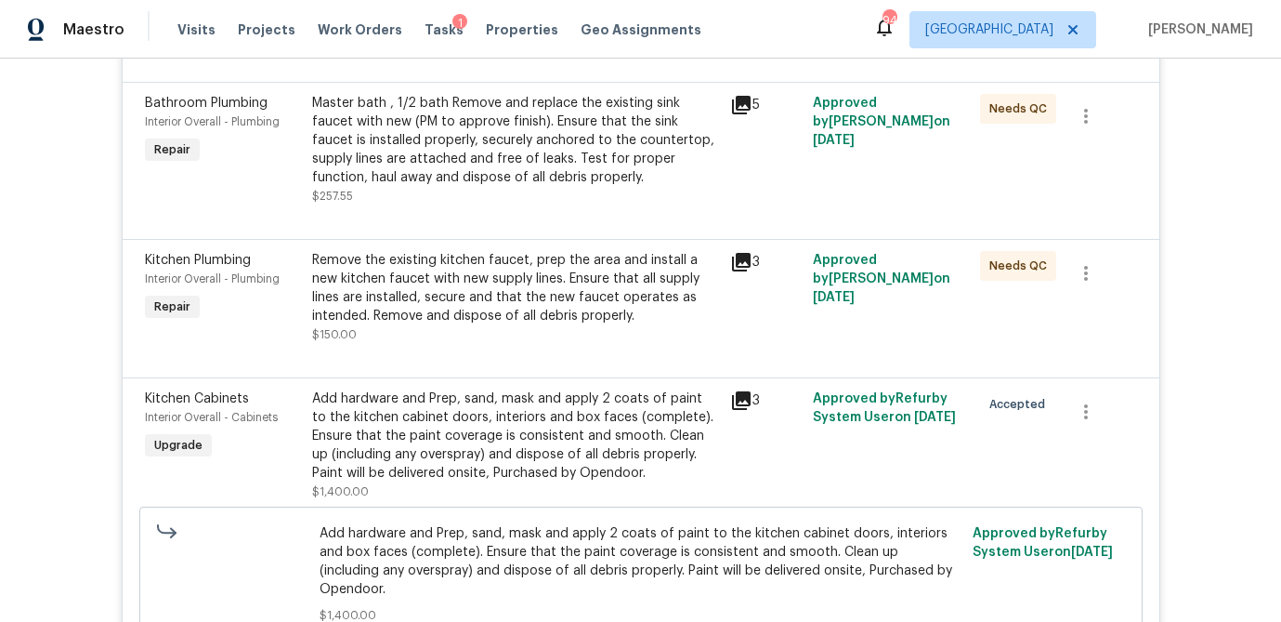
scroll to position [0, 0]
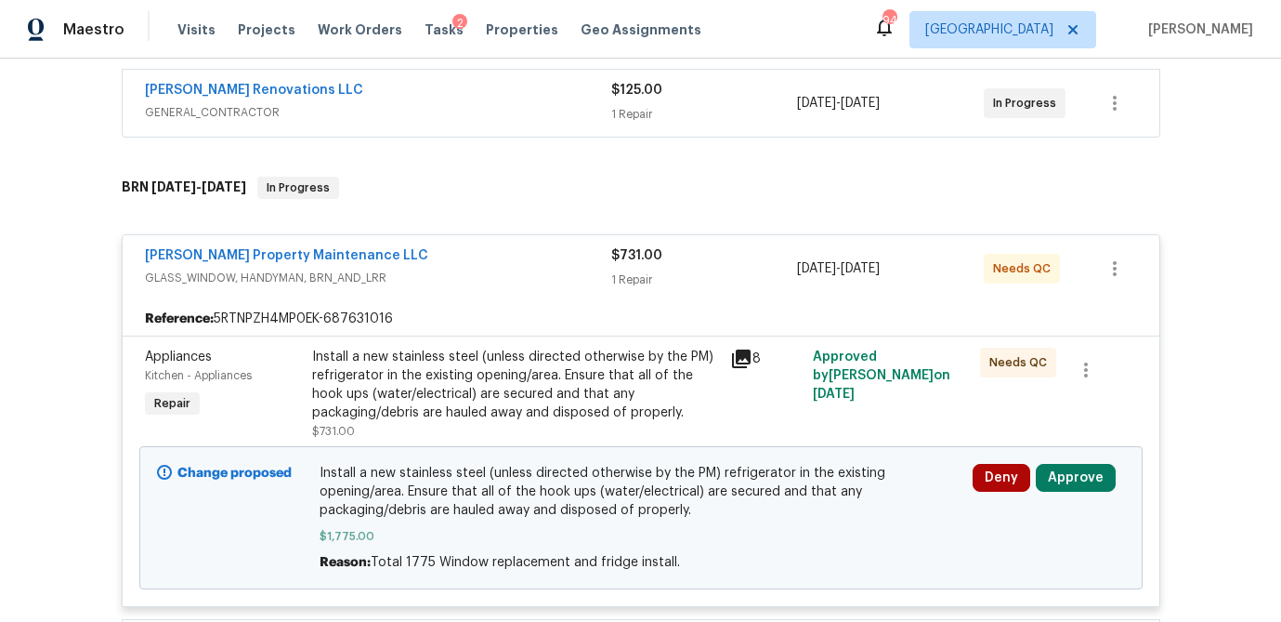
scroll to position [503, 0]
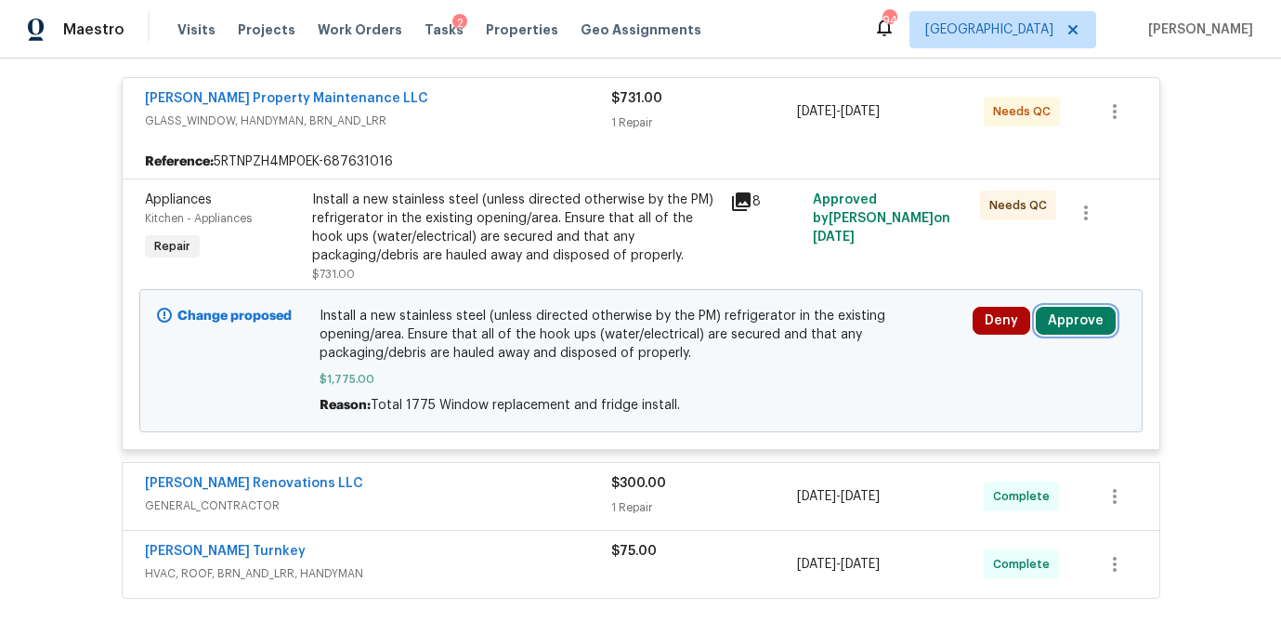
click at [1090, 321] on button "Approve" at bounding box center [1076, 321] width 80 height 28
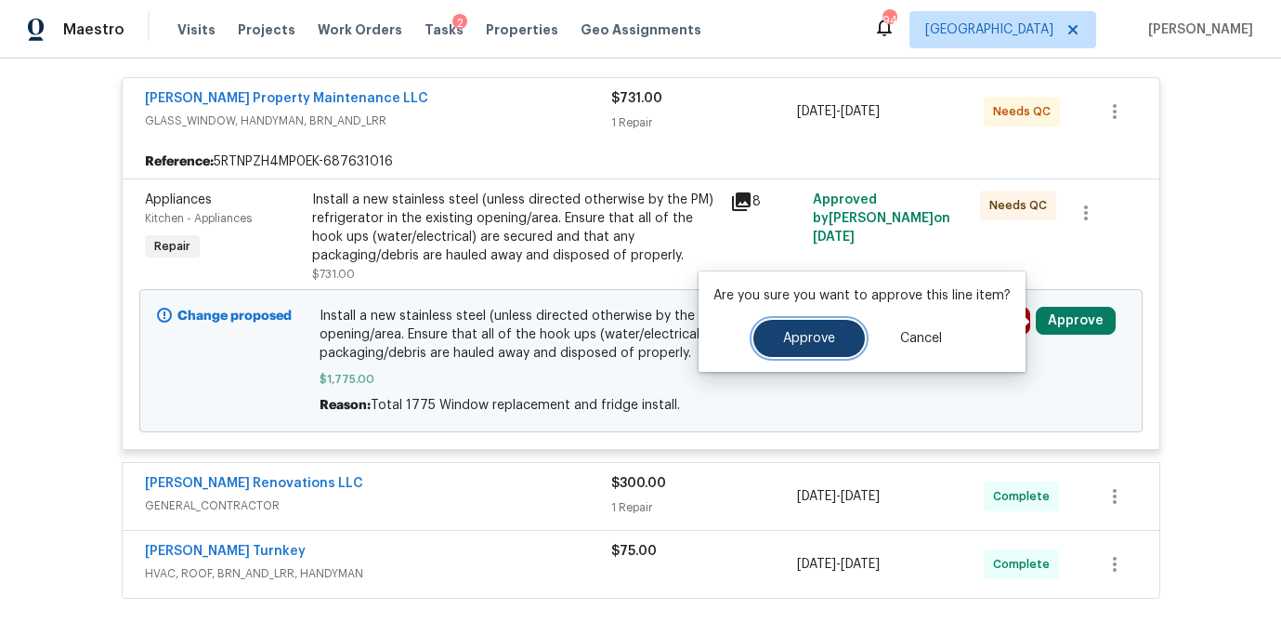
click at [812, 349] on button "Approve" at bounding box center [810, 338] width 112 height 37
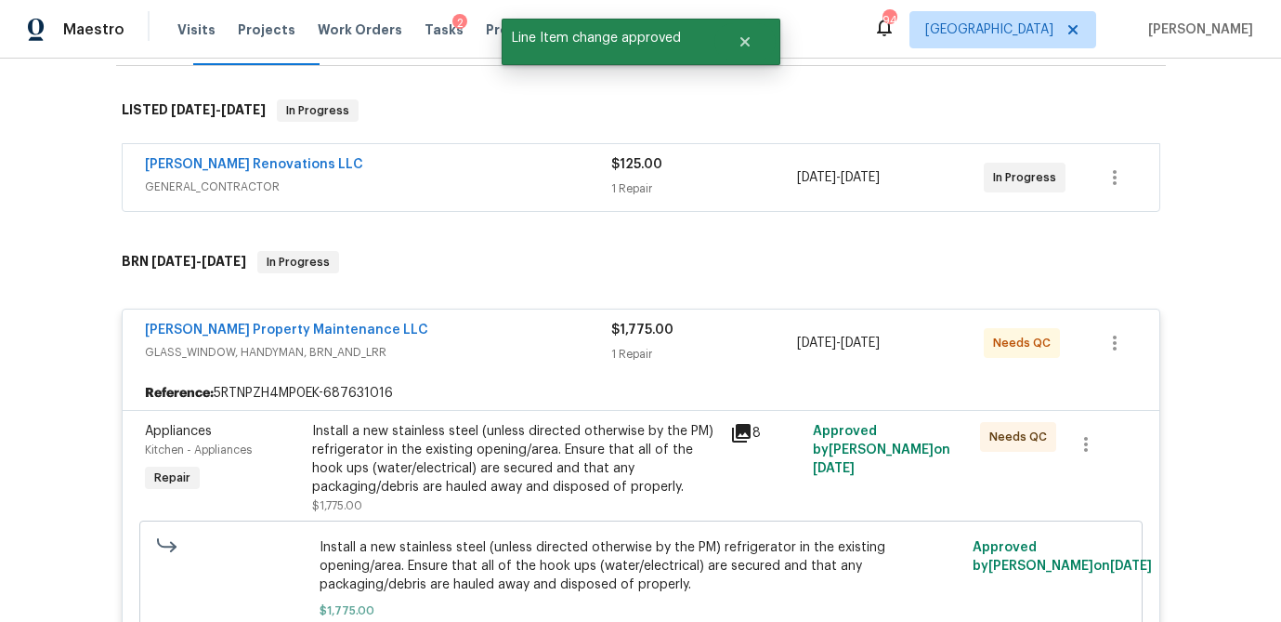
scroll to position [264, 0]
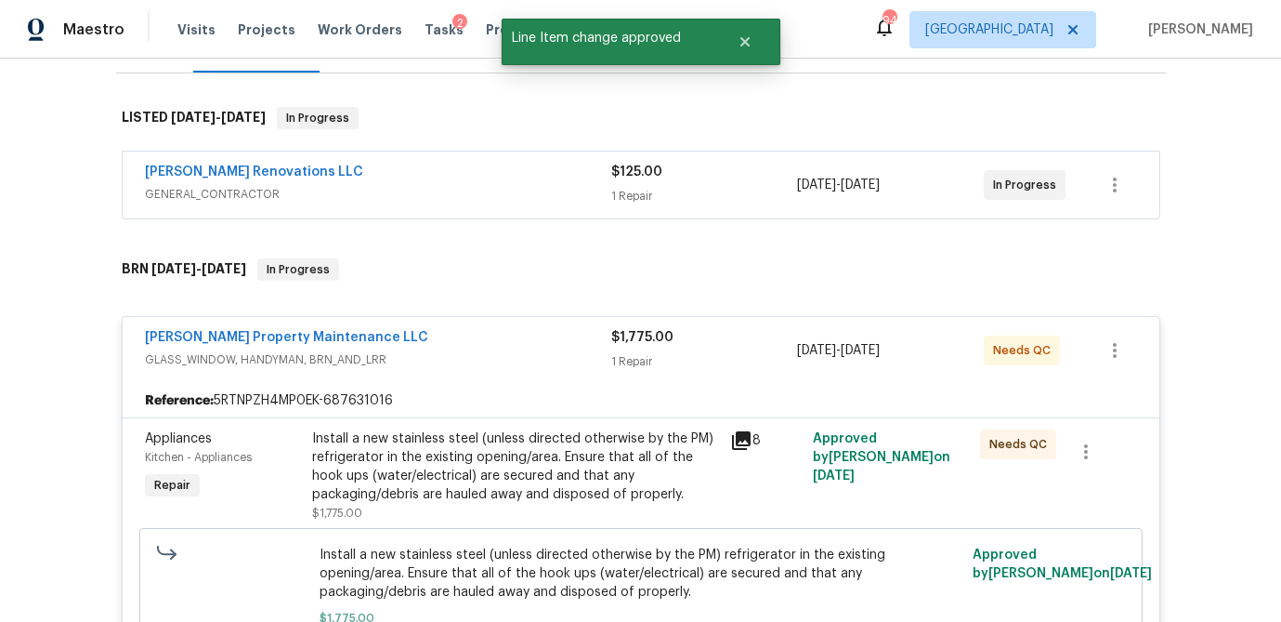
click at [676, 196] on div "1 Repair" at bounding box center [704, 196] width 187 height 19
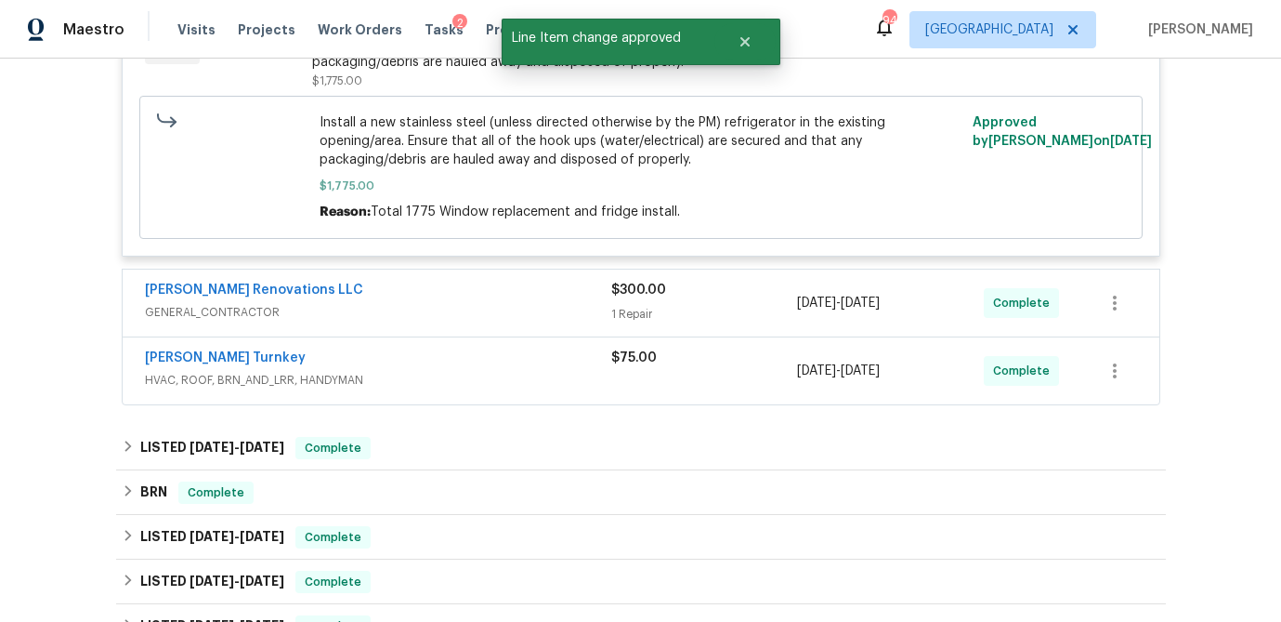
scroll to position [1951, 0]
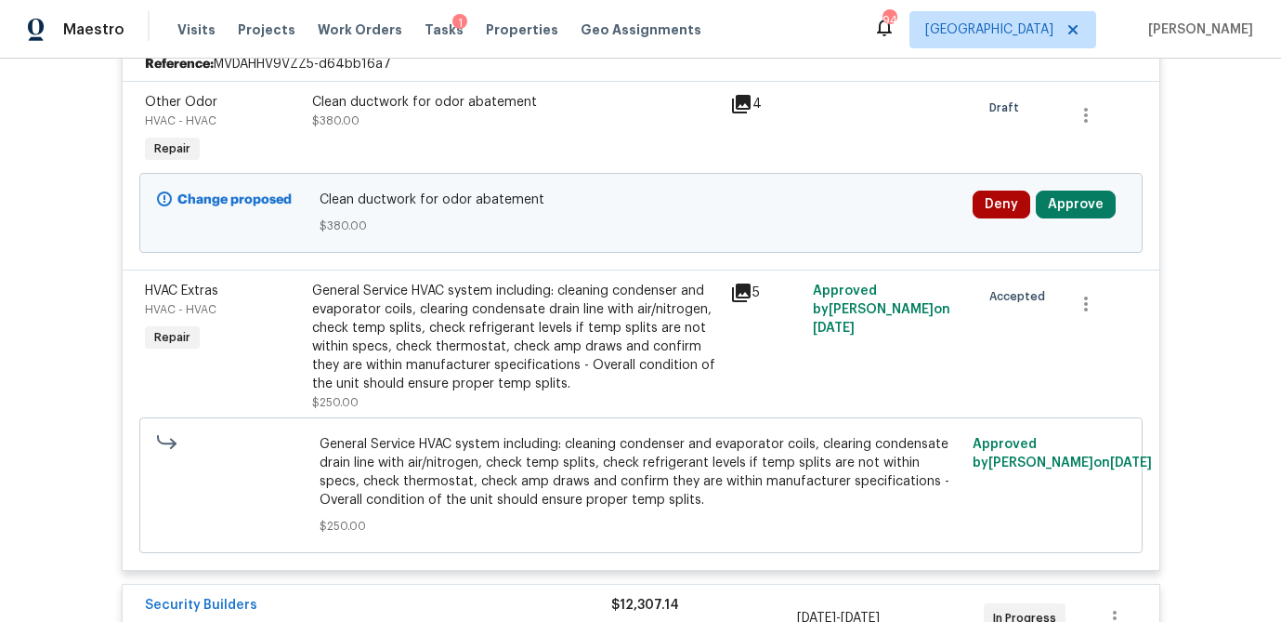
scroll to position [450, 0]
drag, startPoint x: 1081, startPoint y: 201, endPoint x: 1027, endPoint y: 206, distance: 54.2
click at [1081, 201] on button "Approve" at bounding box center [1076, 204] width 80 height 28
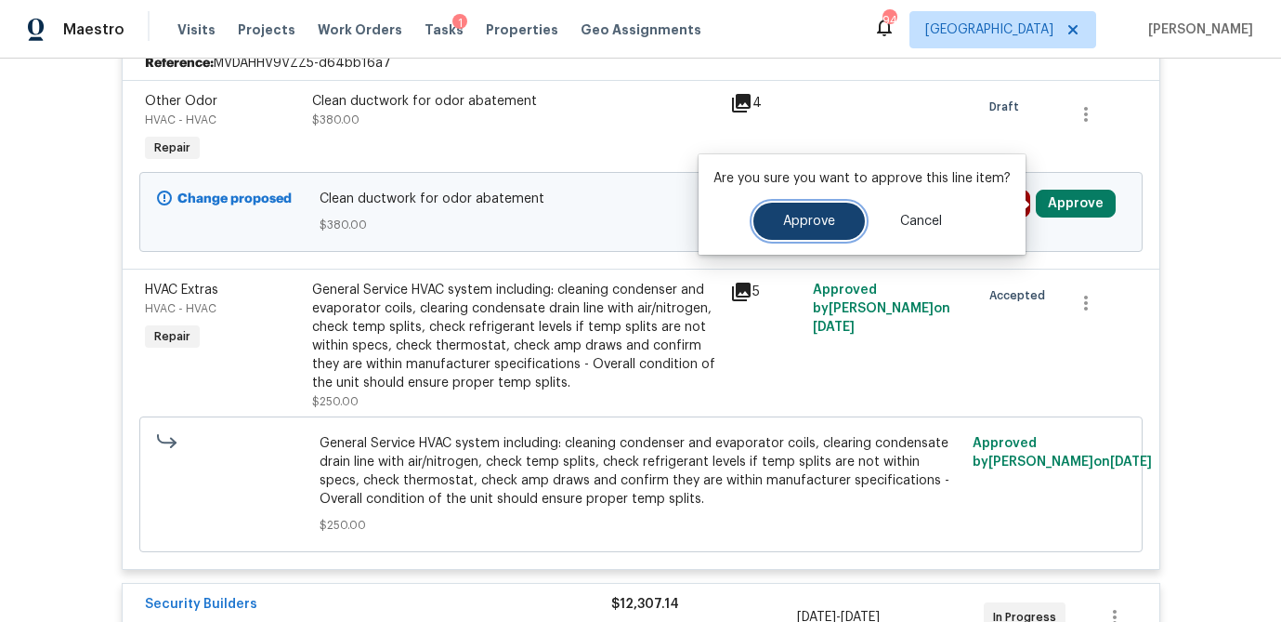
click at [809, 226] on span "Approve" at bounding box center [809, 222] width 52 height 14
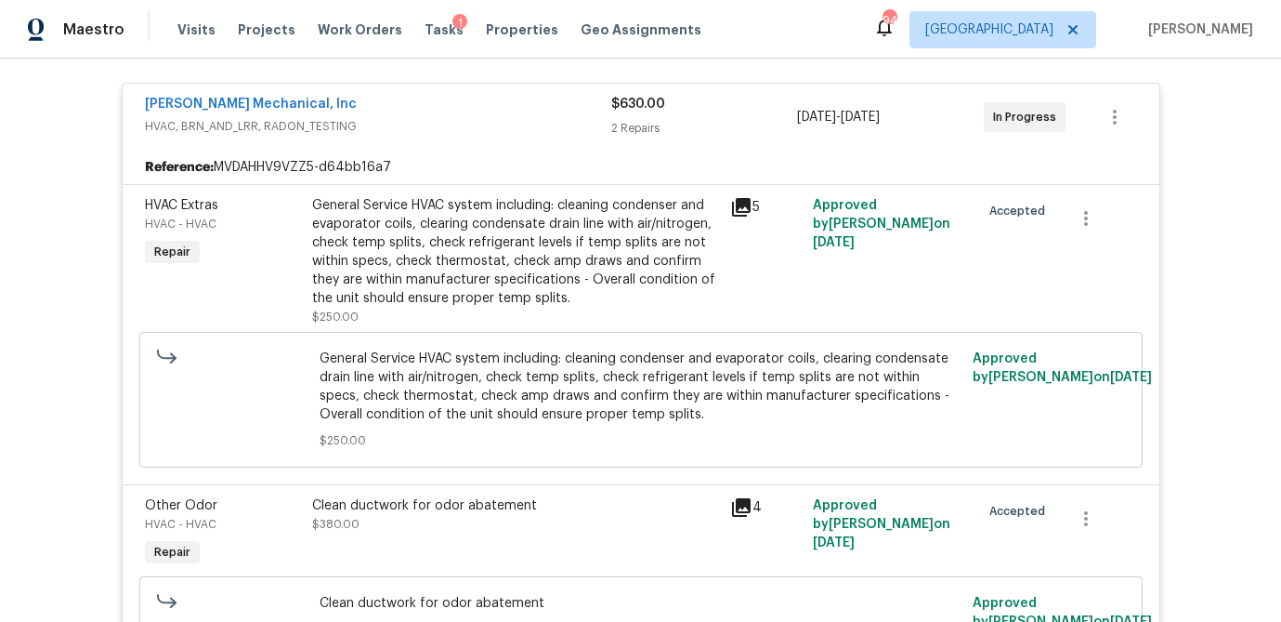
scroll to position [0, 0]
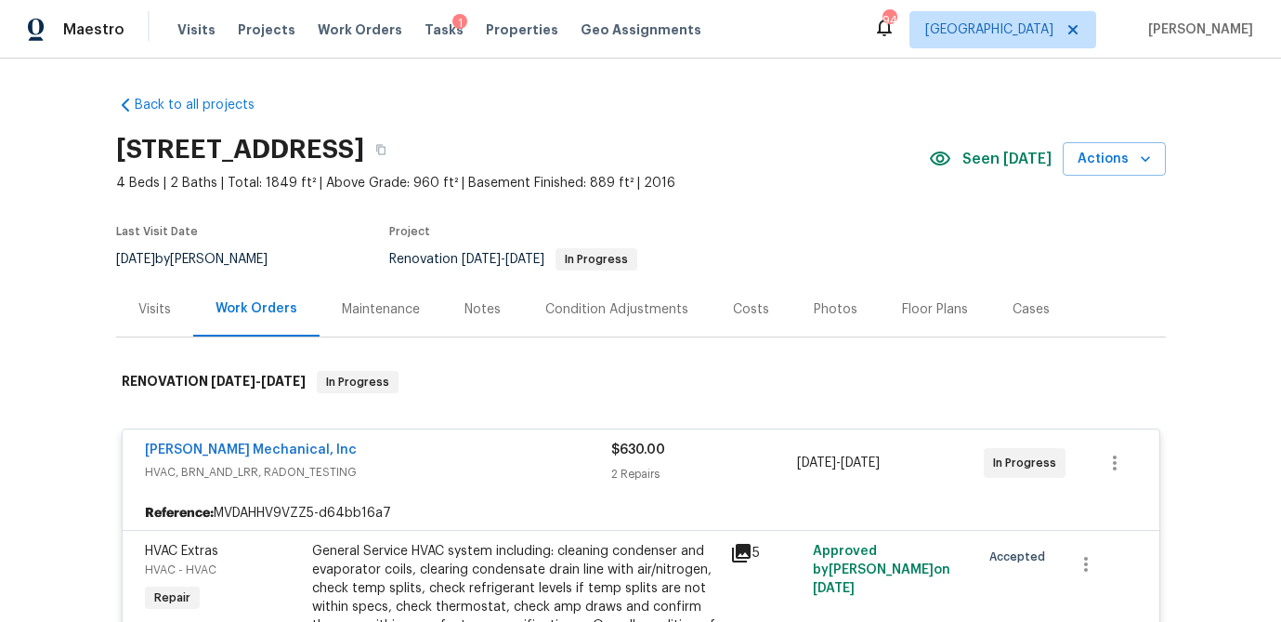
click at [135, 304] on div "Visits" at bounding box center [154, 309] width 77 height 55
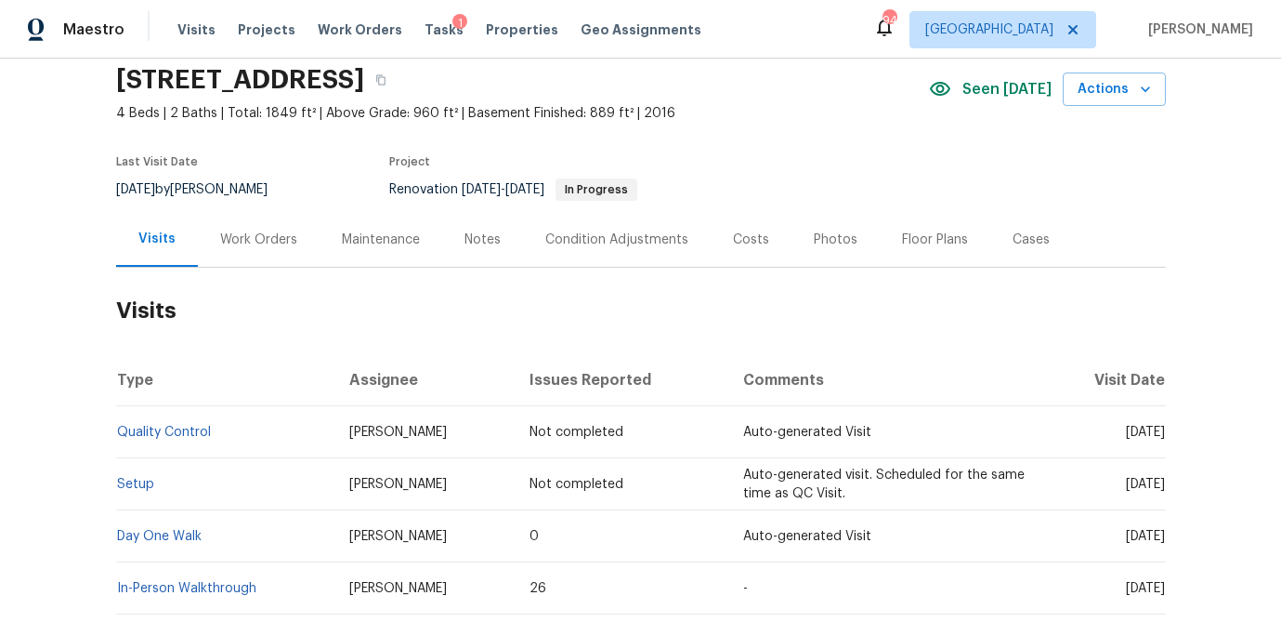
scroll to position [59, 0]
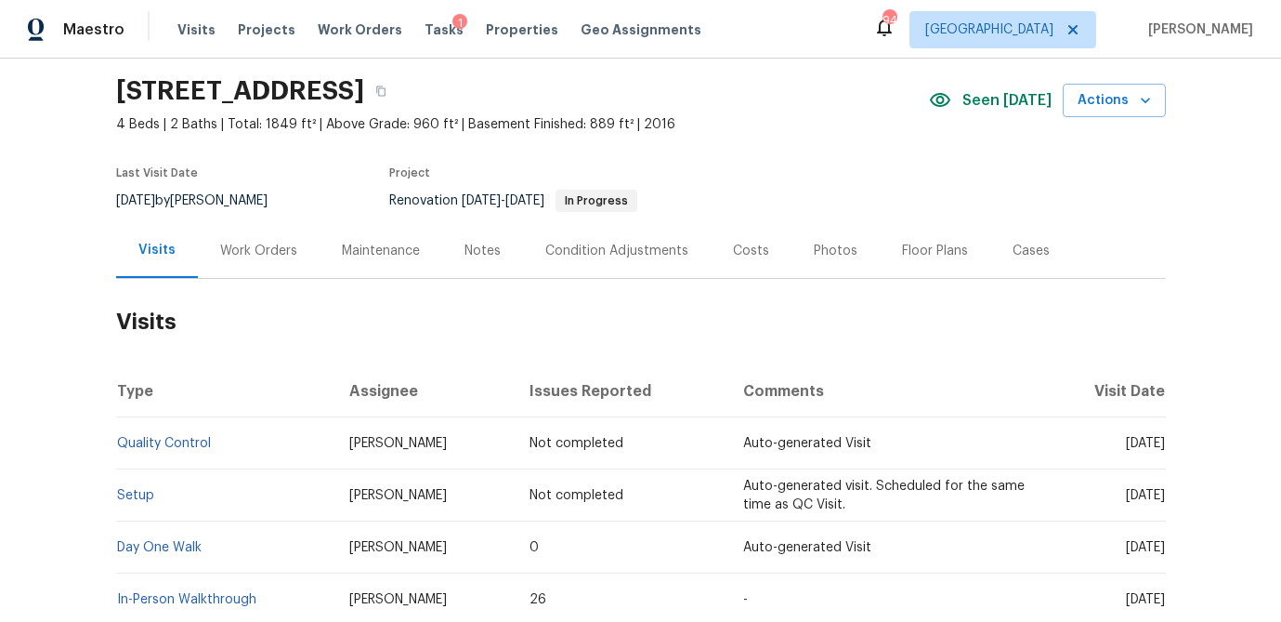
click at [738, 248] on div "Costs" at bounding box center [751, 251] width 36 height 19
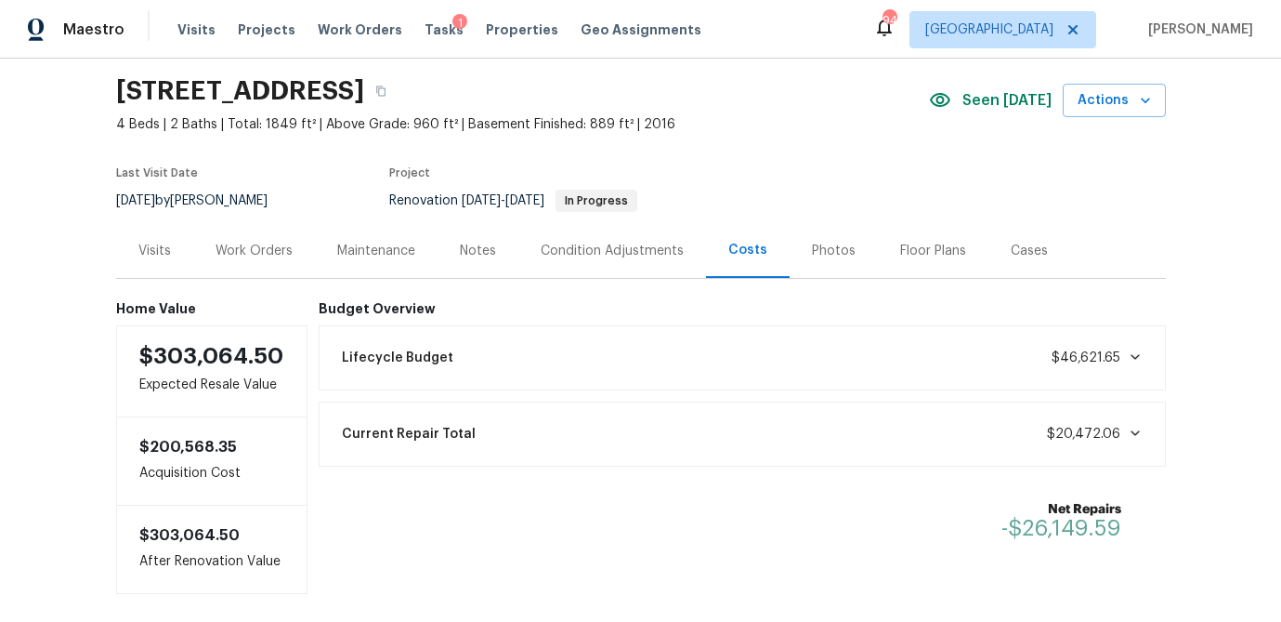
click at [168, 253] on div "Visits" at bounding box center [154, 251] width 33 height 19
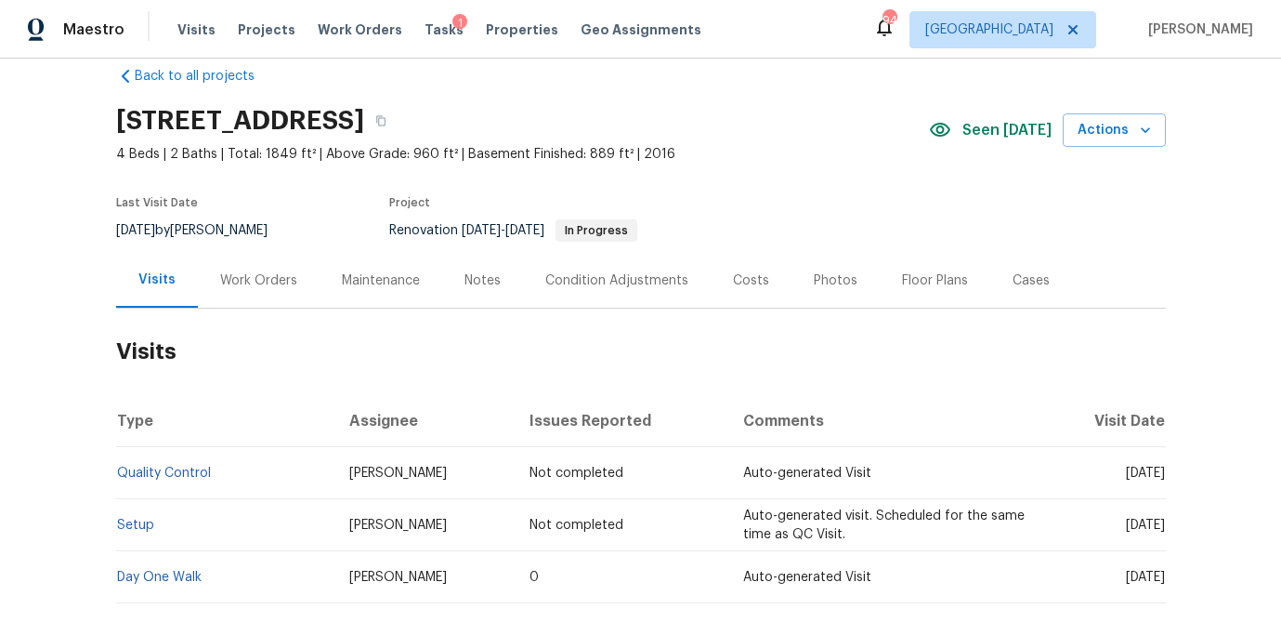
scroll to position [25, 0]
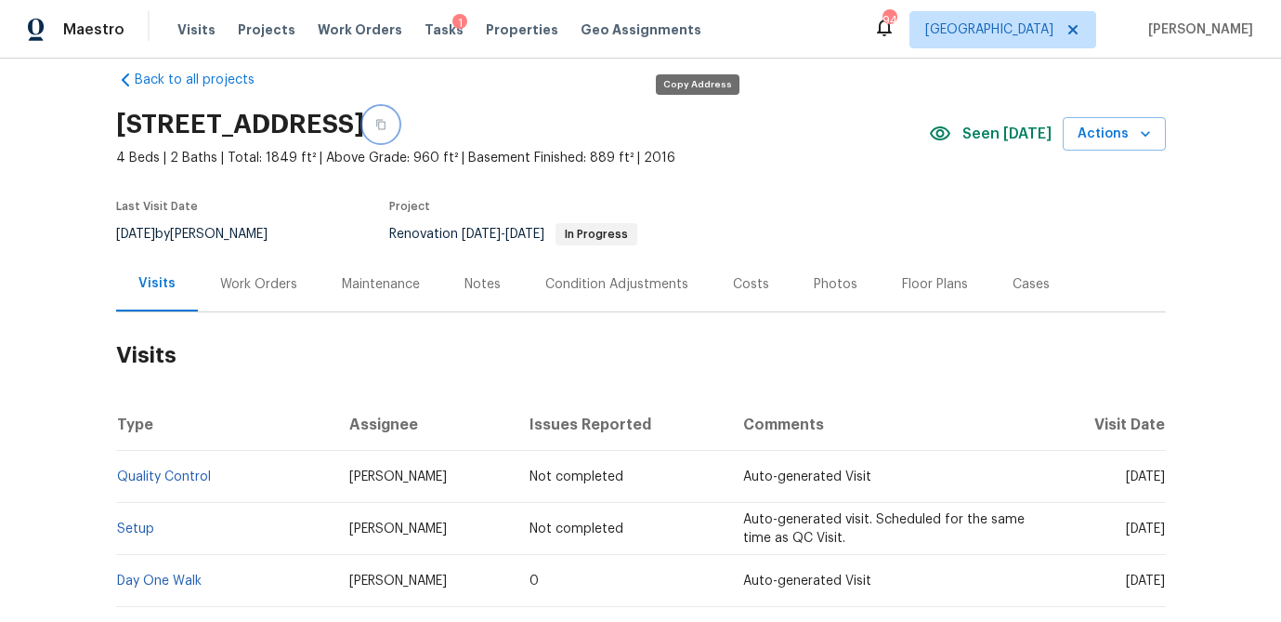
click at [386, 125] on icon "button" at bounding box center [380, 125] width 9 height 10
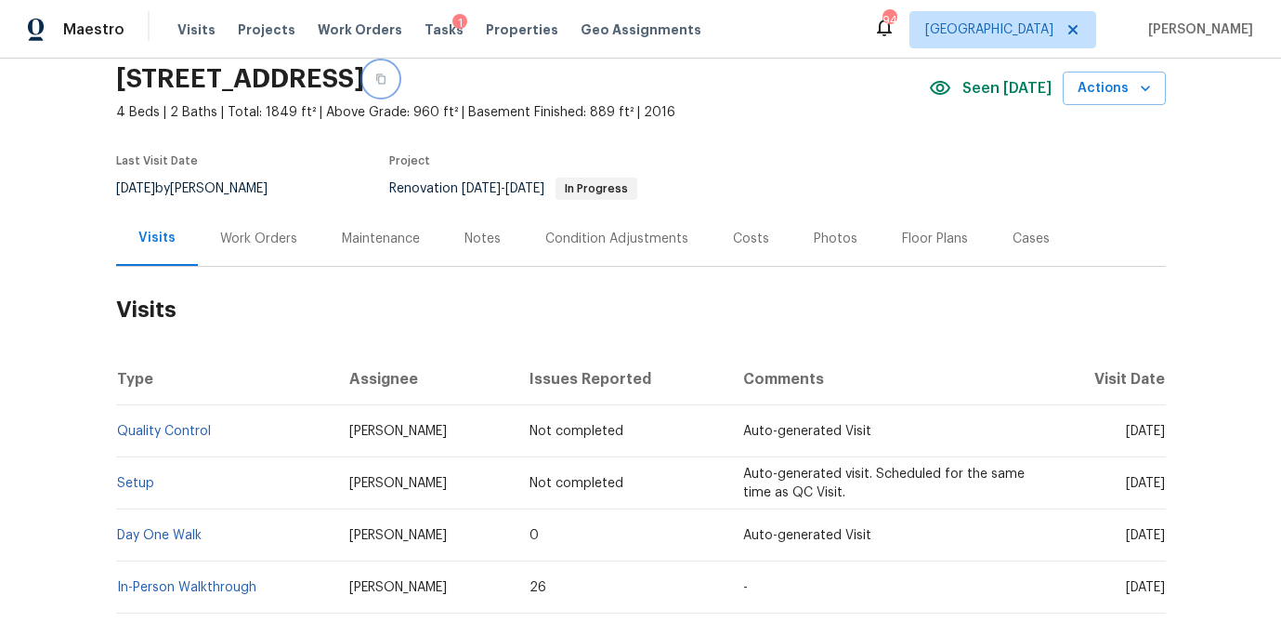
scroll to position [67, 0]
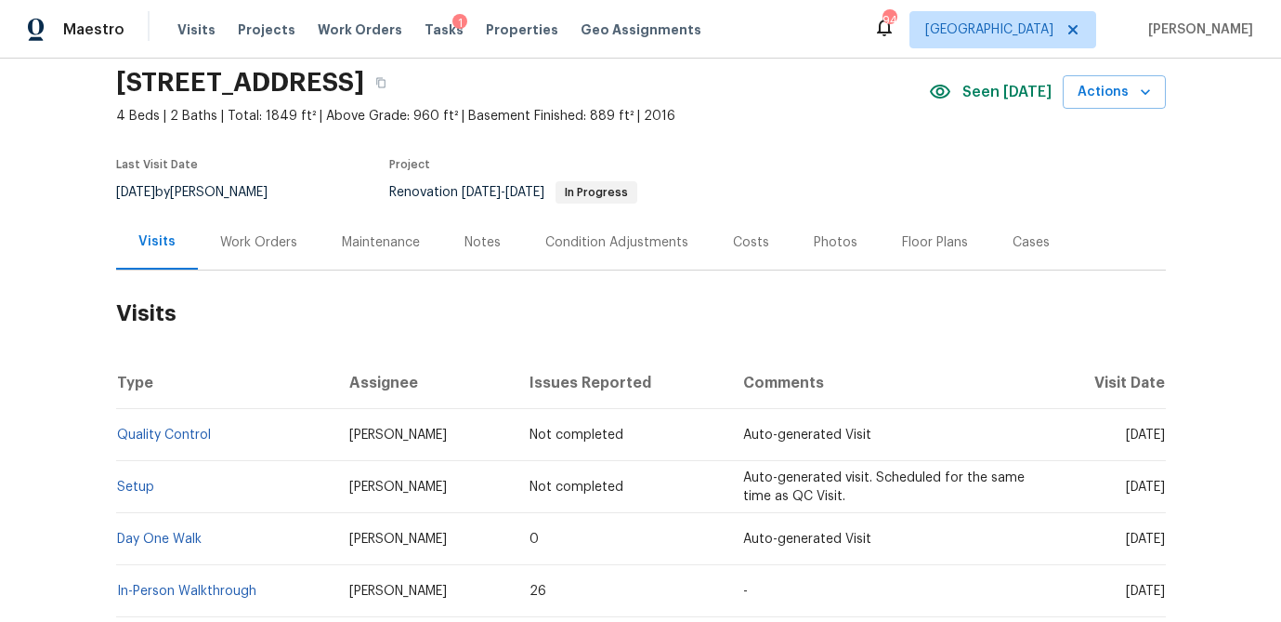
click at [254, 241] on div "Work Orders" at bounding box center [258, 242] width 77 height 19
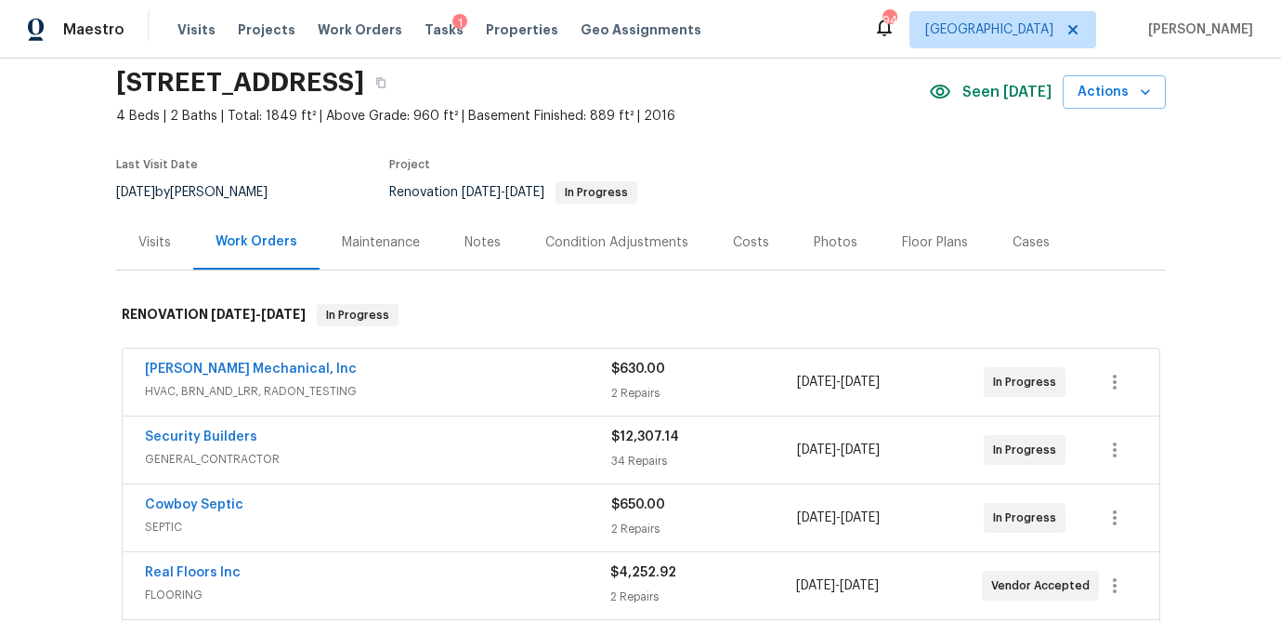
scroll to position [125, 0]
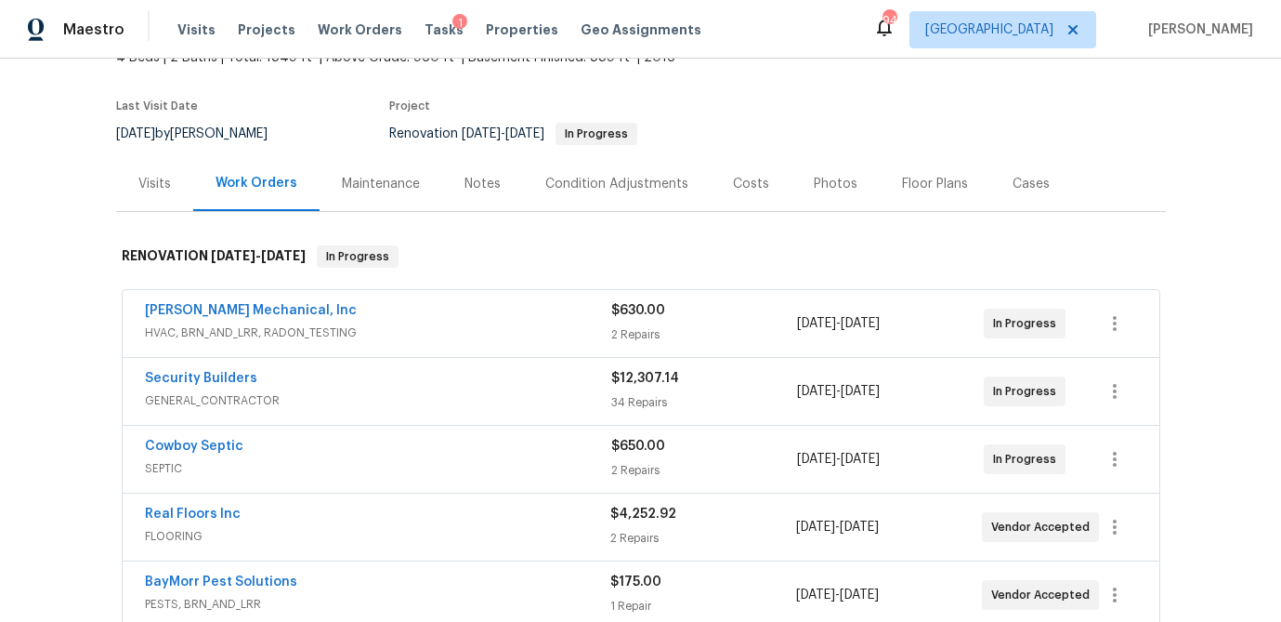
click at [401, 325] on span "HVAC, BRN_AND_LRR, RADON_TESTING" at bounding box center [378, 332] width 466 height 19
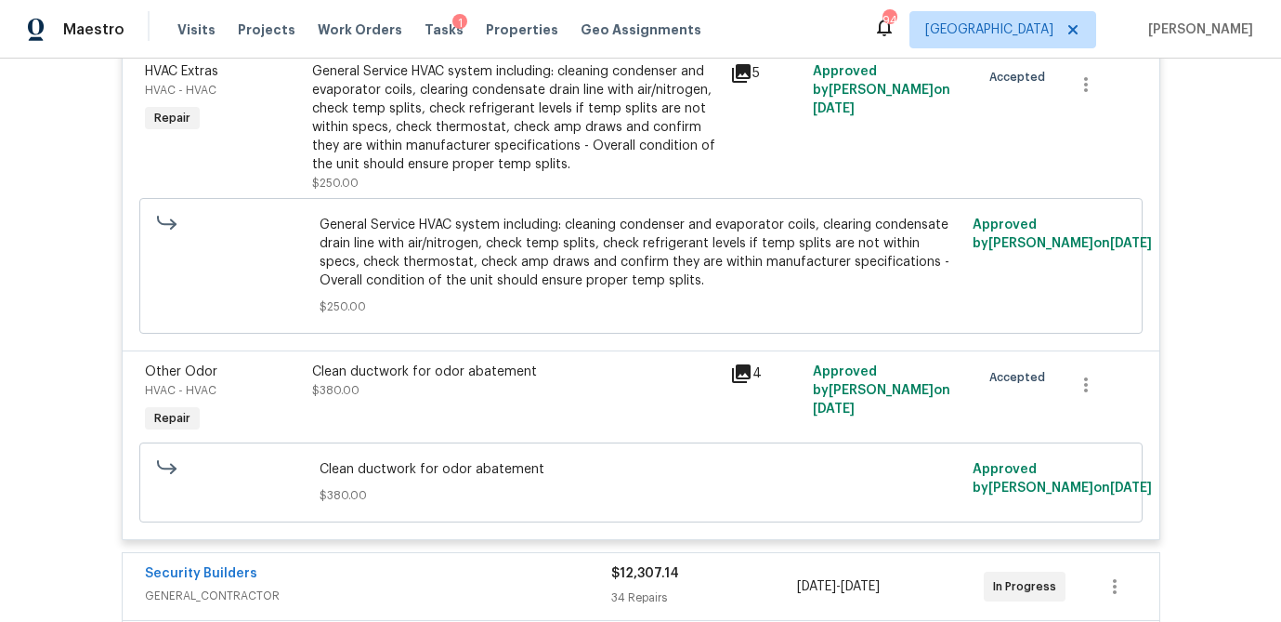
scroll to position [719, 0]
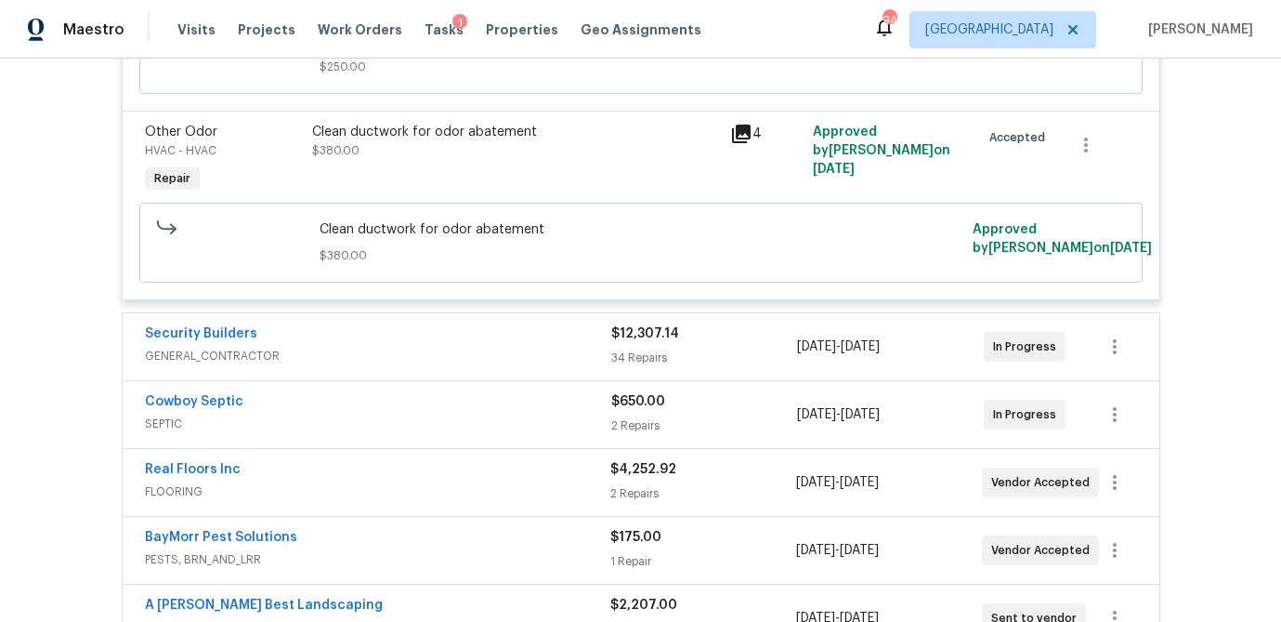
click at [377, 361] on span "GENERAL_CONTRACTOR" at bounding box center [378, 356] width 466 height 19
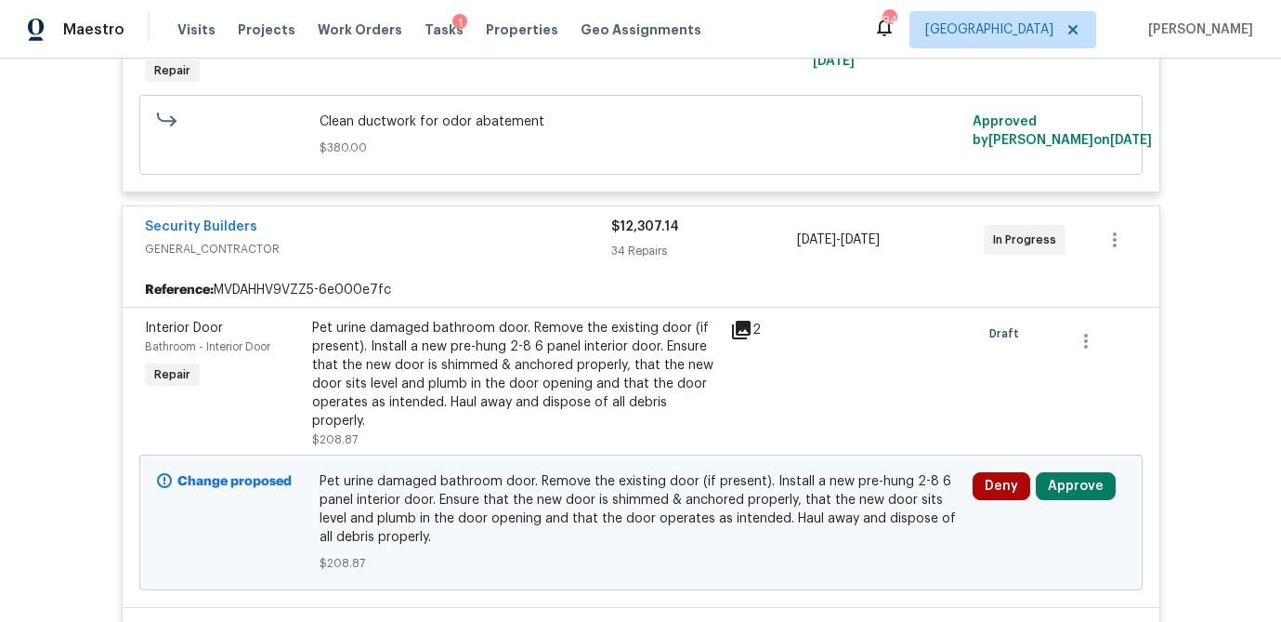
scroll to position [873, 0]
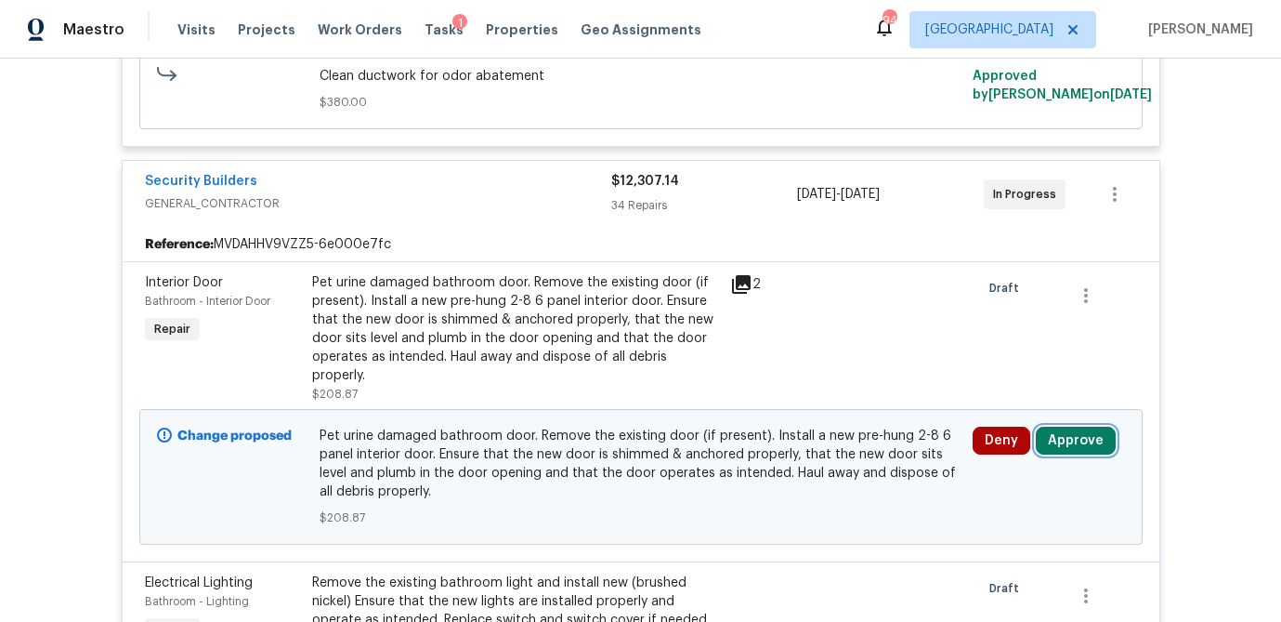
click at [1077, 433] on button "Approve" at bounding box center [1076, 441] width 80 height 28
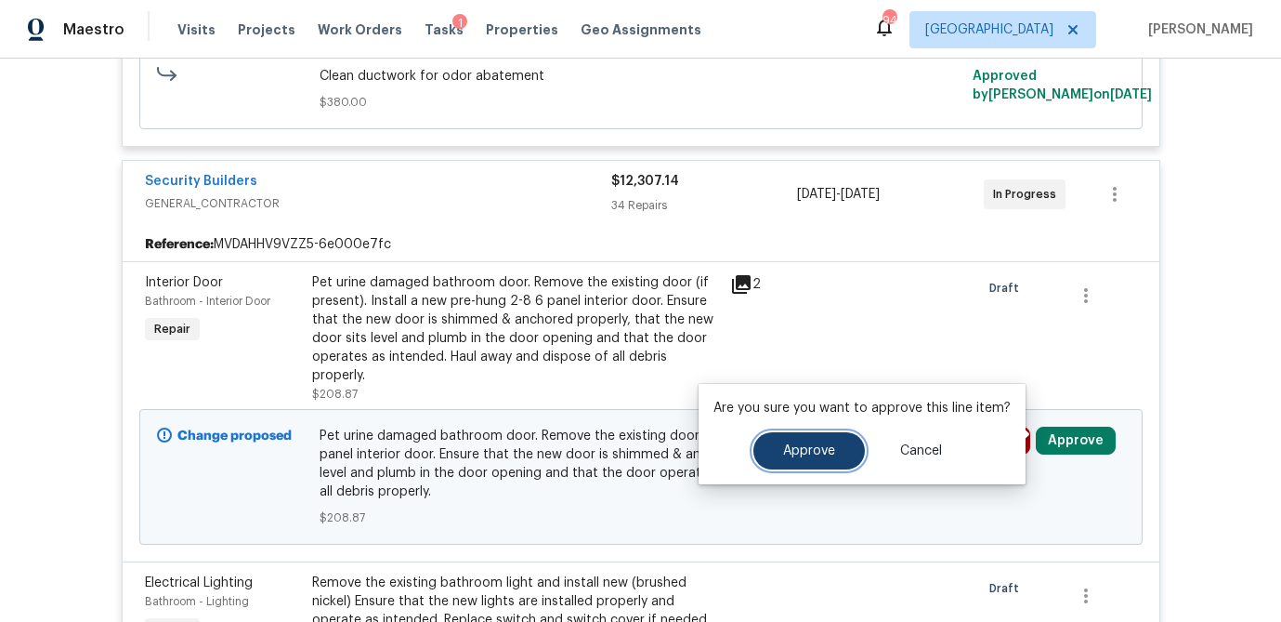
click at [822, 451] on span "Approve" at bounding box center [809, 451] width 52 height 14
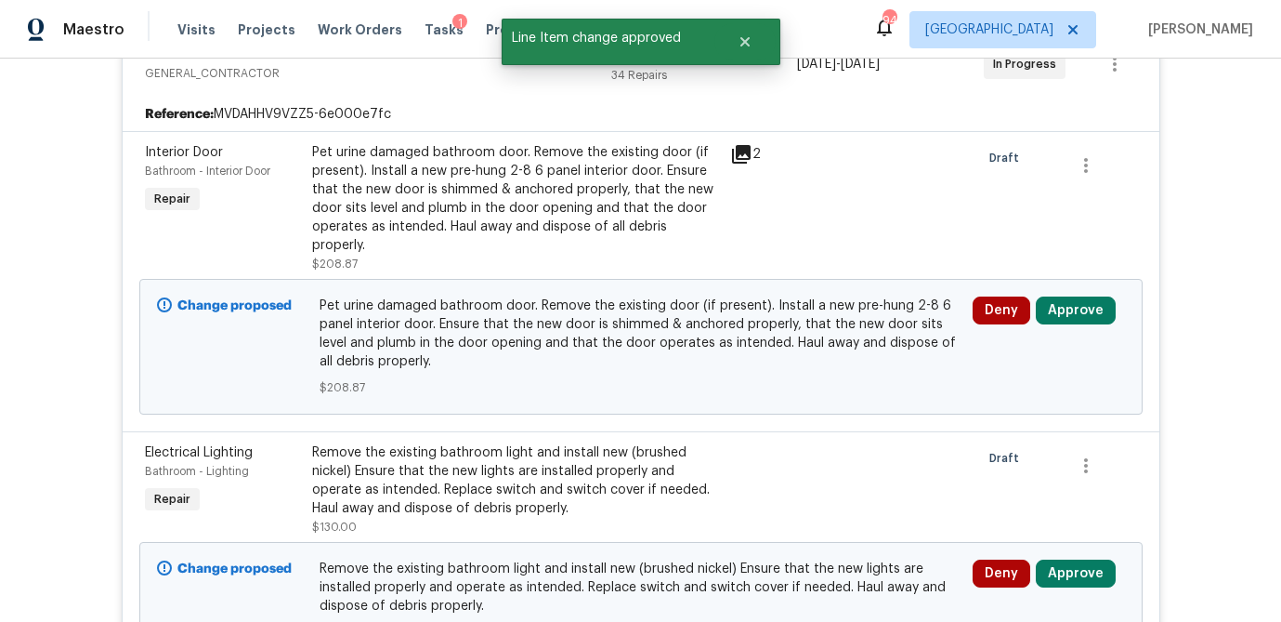
scroll to position [1005, 0]
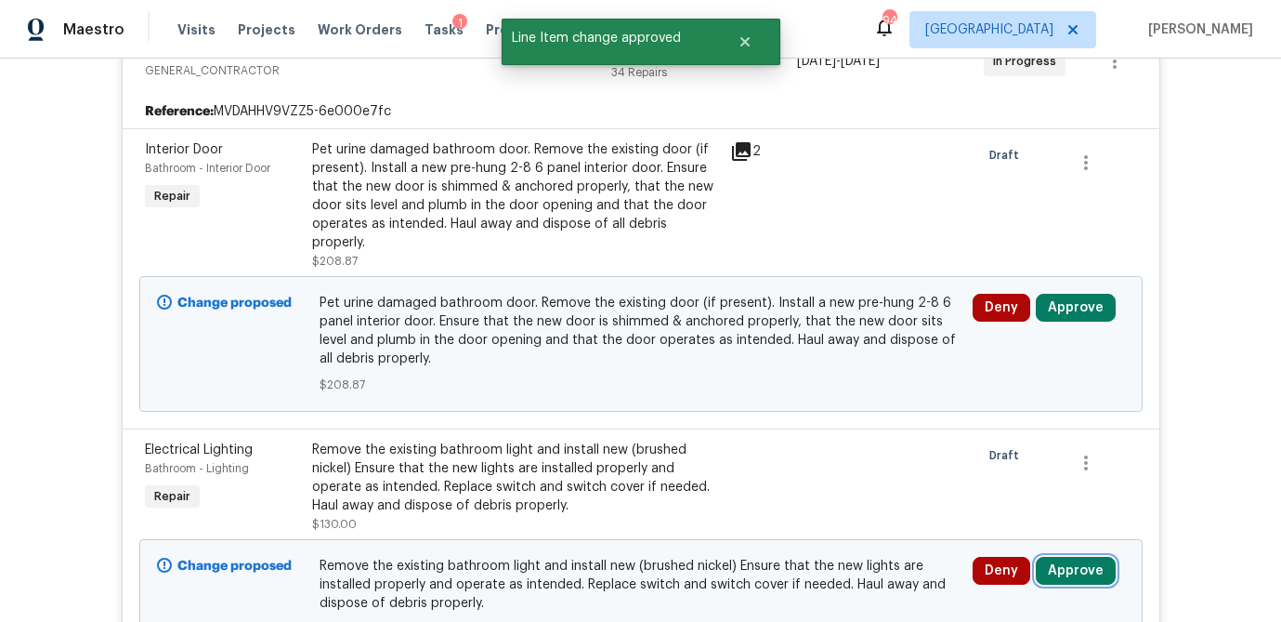
click at [1082, 558] on button "Approve" at bounding box center [1076, 571] width 80 height 28
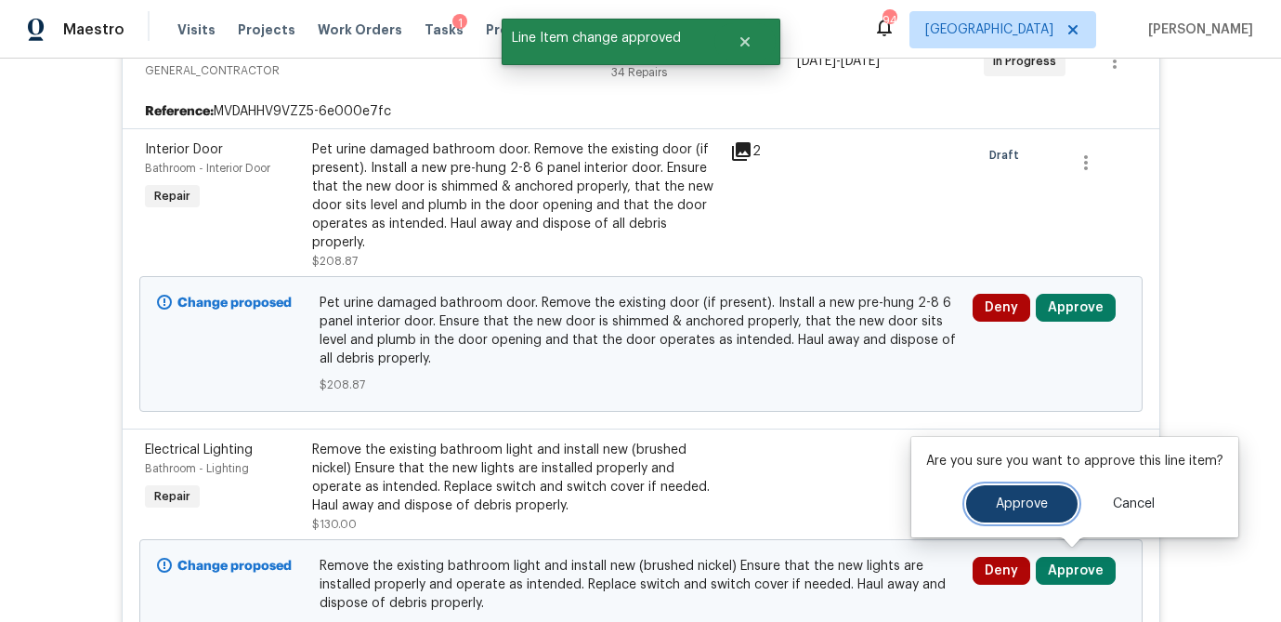
click at [996, 502] on span "Approve" at bounding box center [1022, 504] width 52 height 14
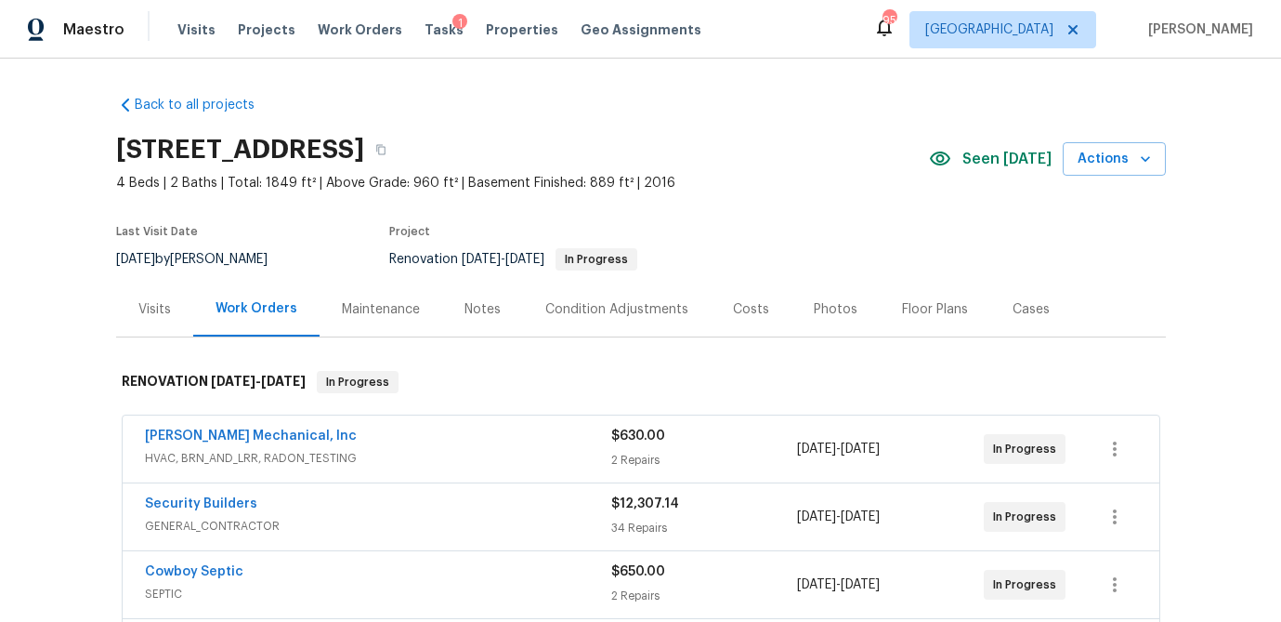
click at [733, 439] on div "$630.00" at bounding box center [704, 436] width 187 height 19
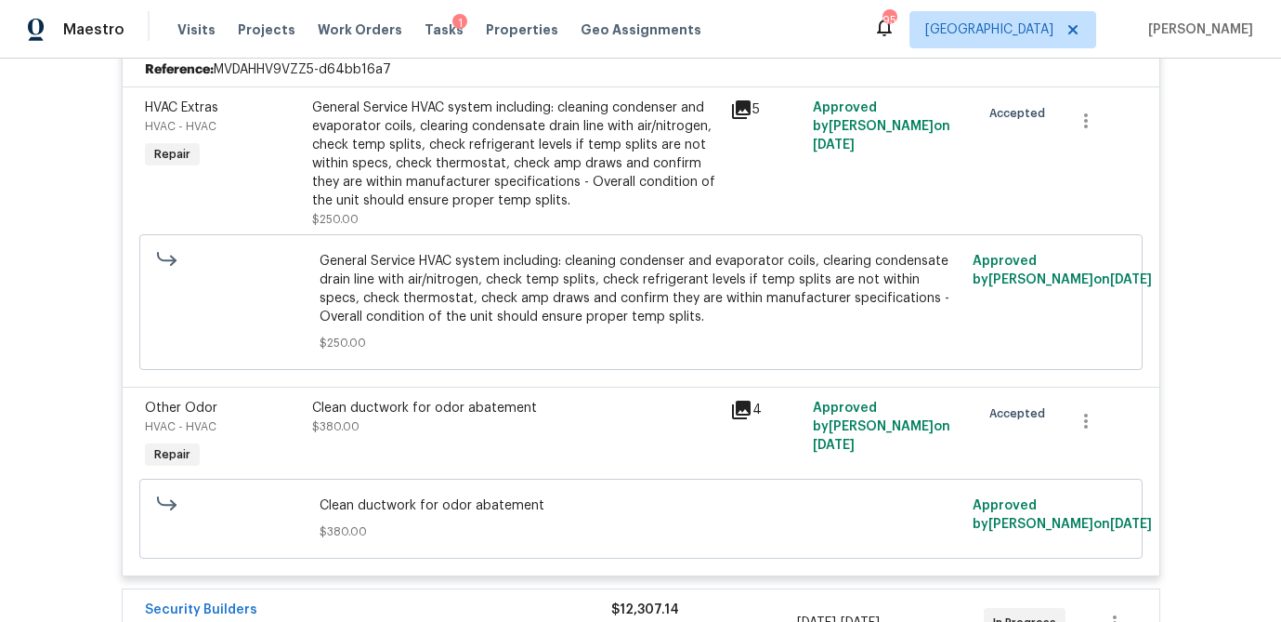
scroll to position [677, 0]
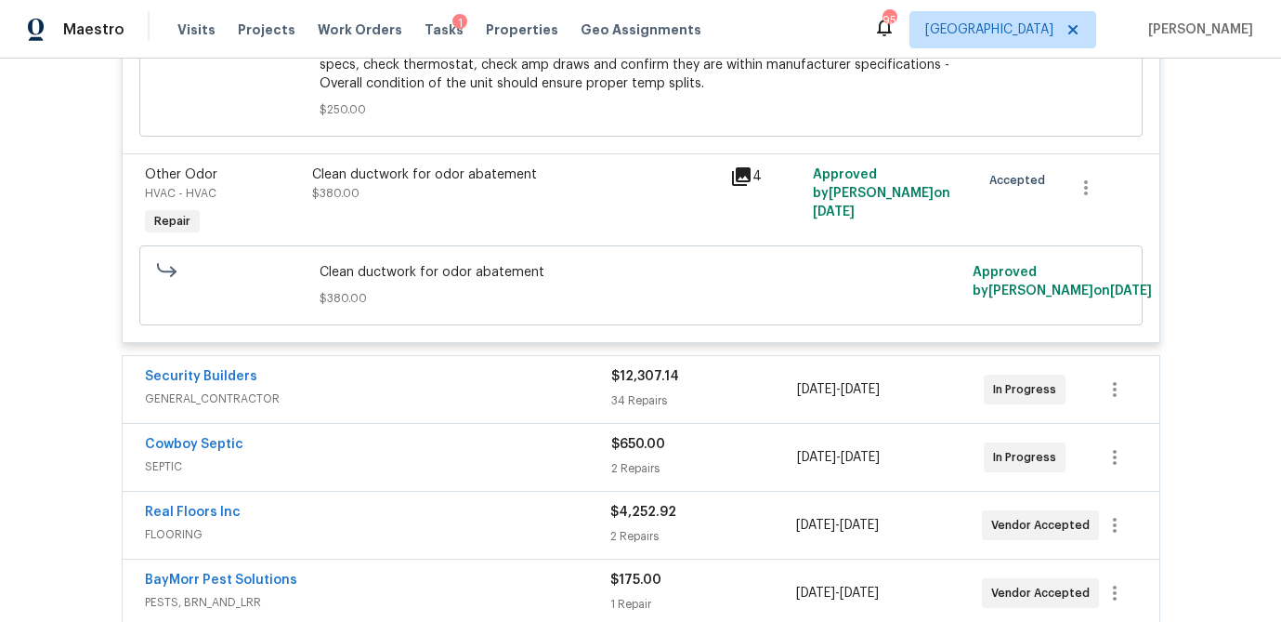
click at [716, 410] on div "34 Repairs" at bounding box center [704, 400] width 187 height 19
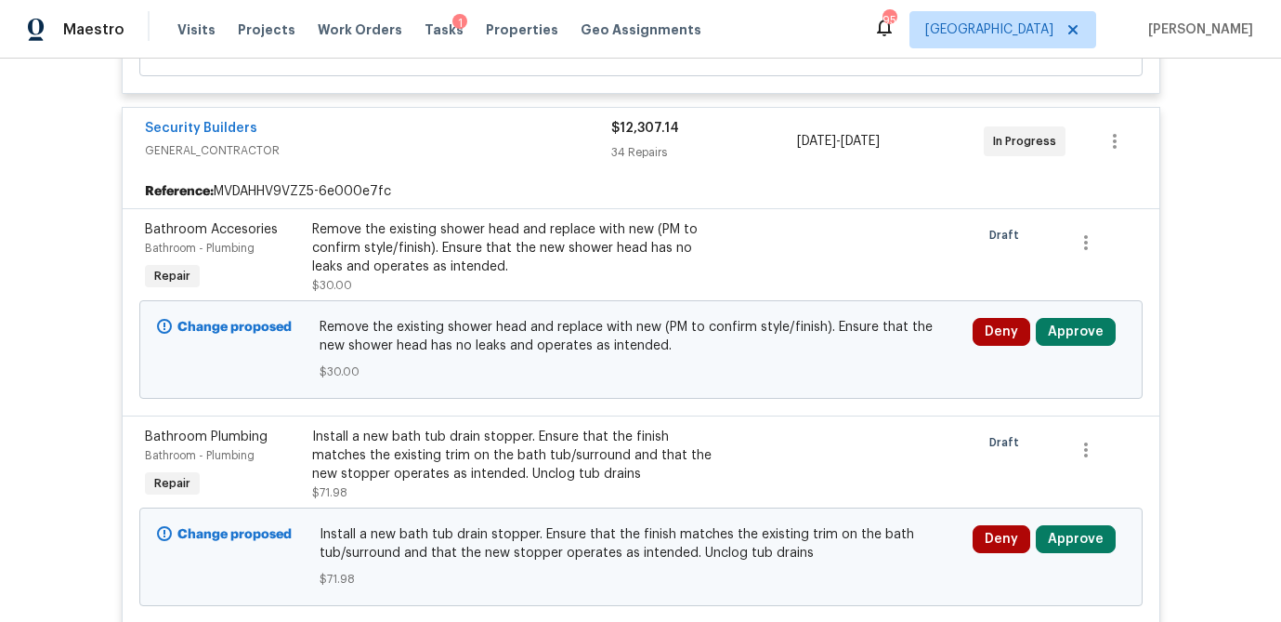
scroll to position [852, 0]
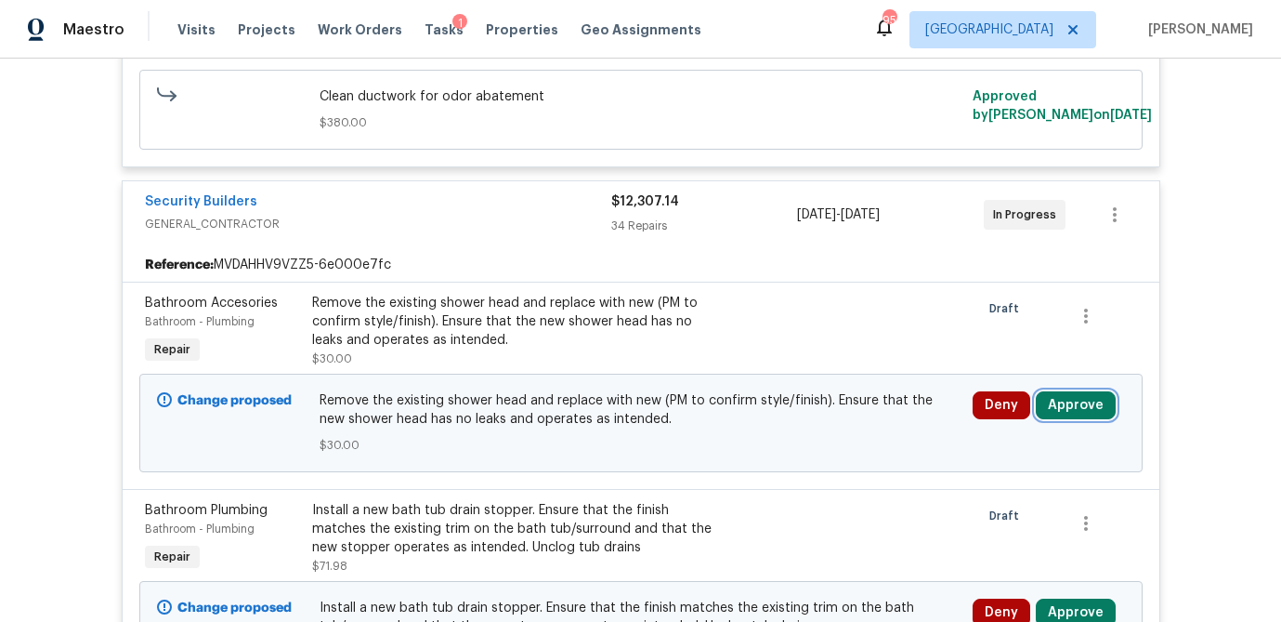
click at [1085, 410] on button "Approve" at bounding box center [1076, 405] width 80 height 28
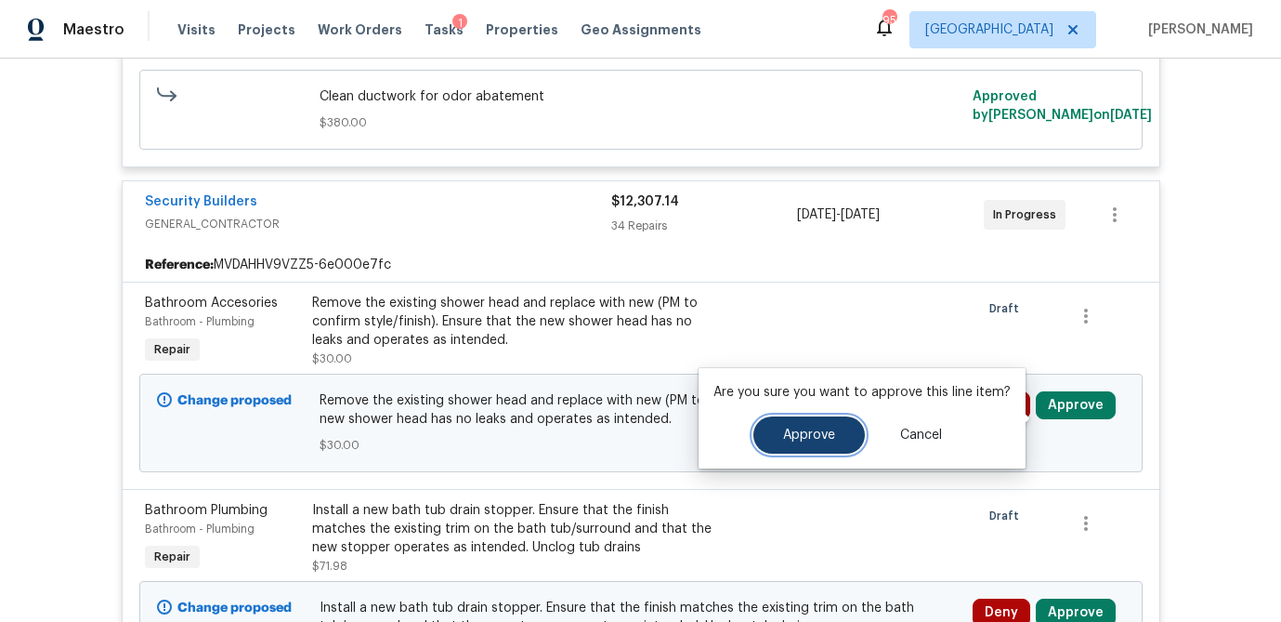
click at [809, 427] on button "Approve" at bounding box center [810, 434] width 112 height 37
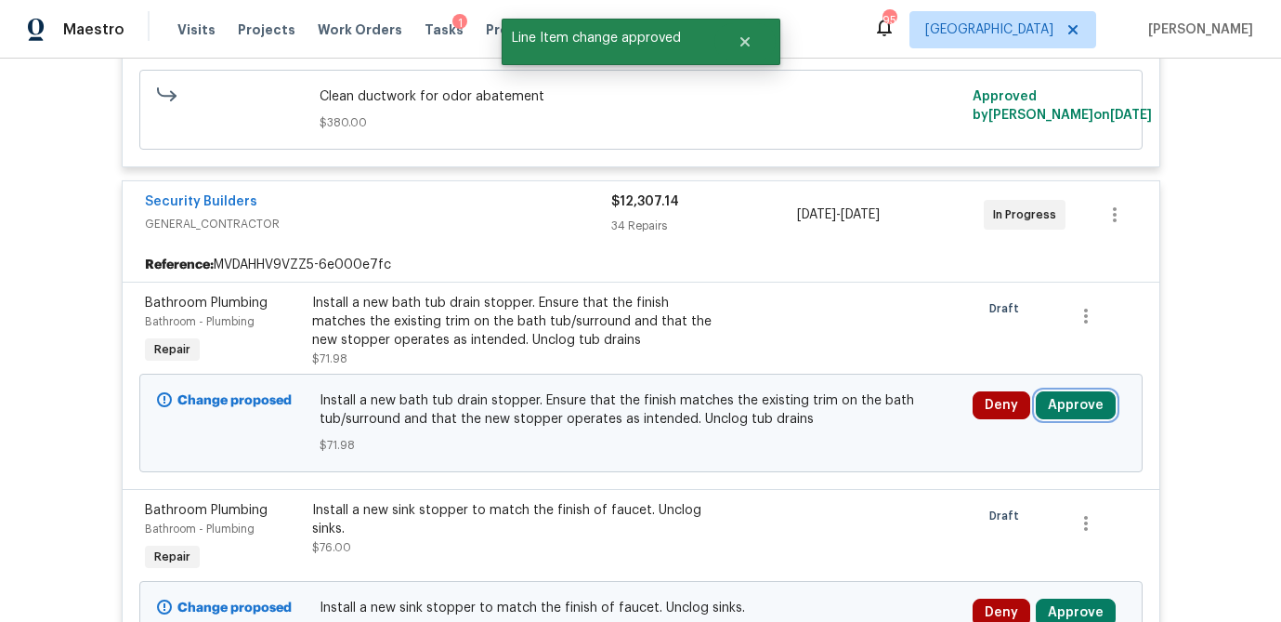
click at [1088, 419] on button "Approve" at bounding box center [1076, 405] width 80 height 28
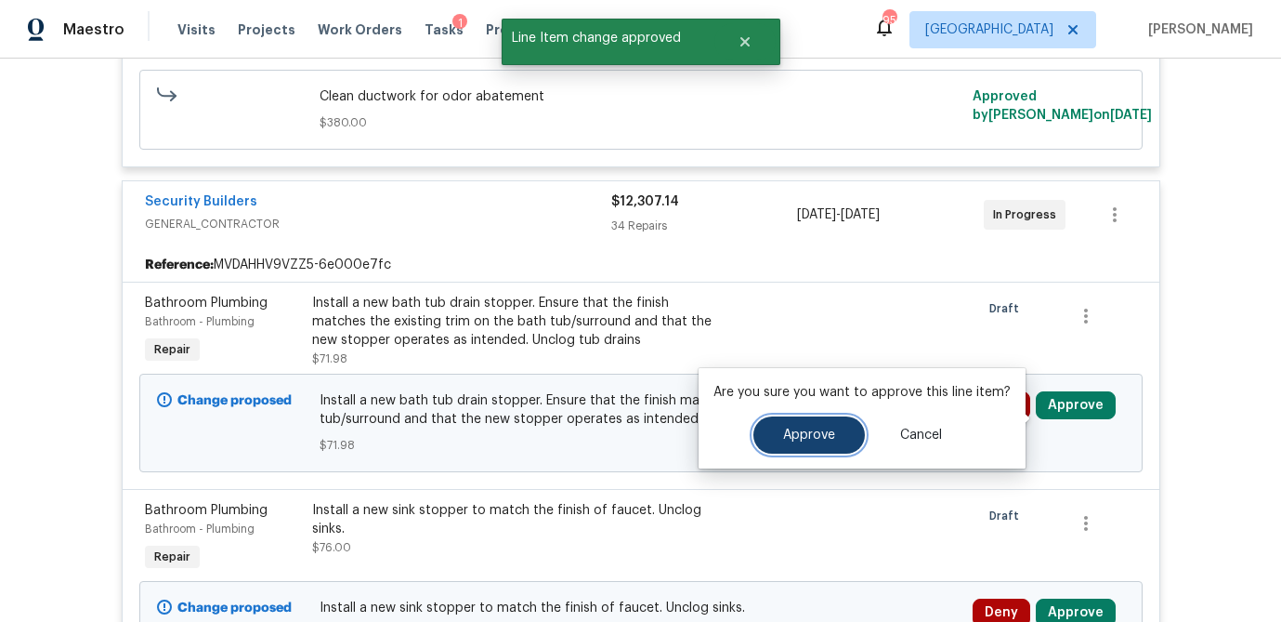
click at [819, 431] on span "Approve" at bounding box center [809, 435] width 52 height 14
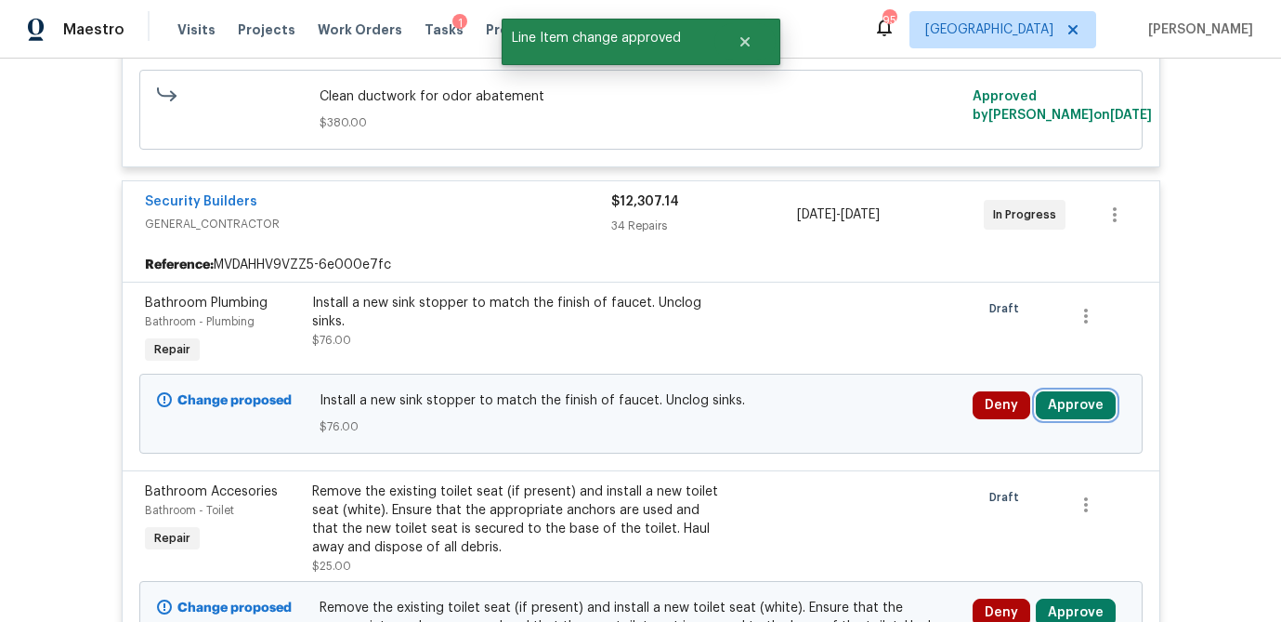
click at [1087, 414] on button "Approve" at bounding box center [1076, 405] width 80 height 28
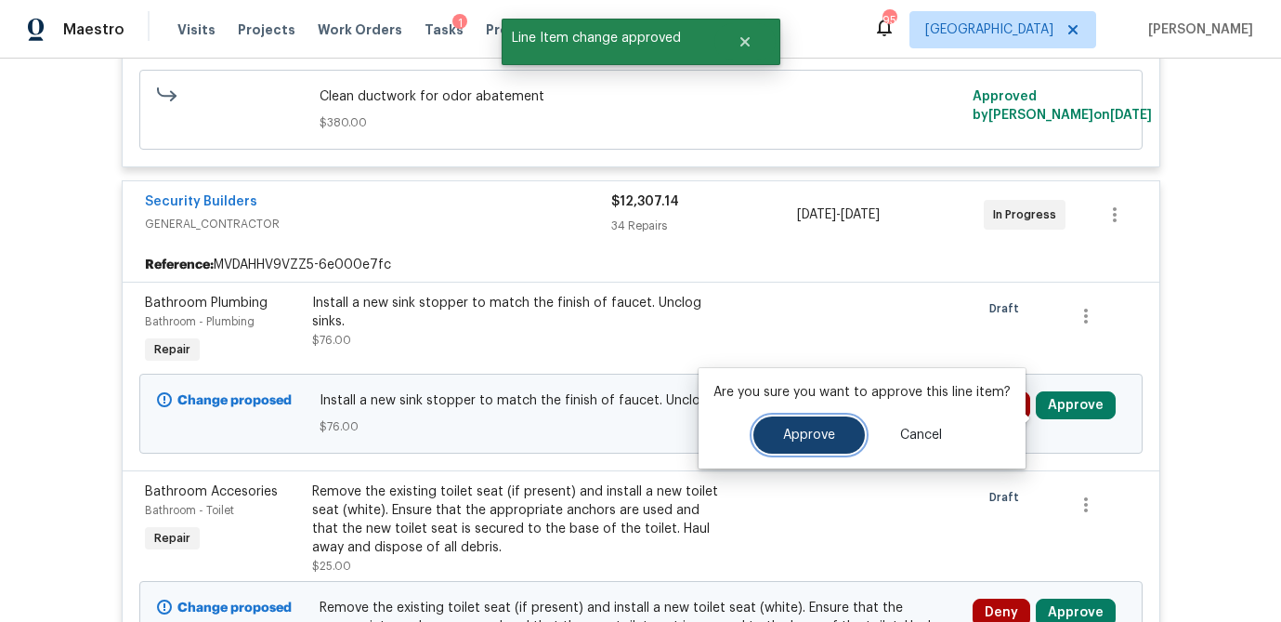
click at [811, 430] on span "Approve" at bounding box center [809, 435] width 52 height 14
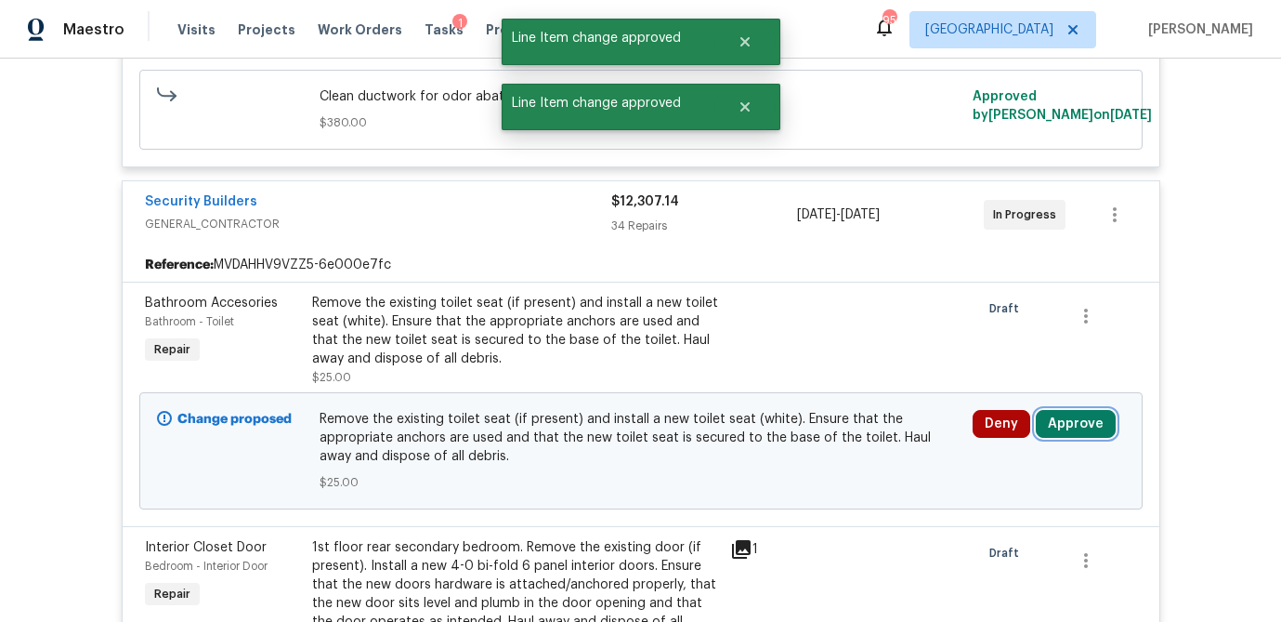
drag, startPoint x: 1083, startPoint y: 434, endPoint x: 1041, endPoint y: 438, distance: 42.0
click at [1083, 434] on button "Approve" at bounding box center [1076, 424] width 80 height 28
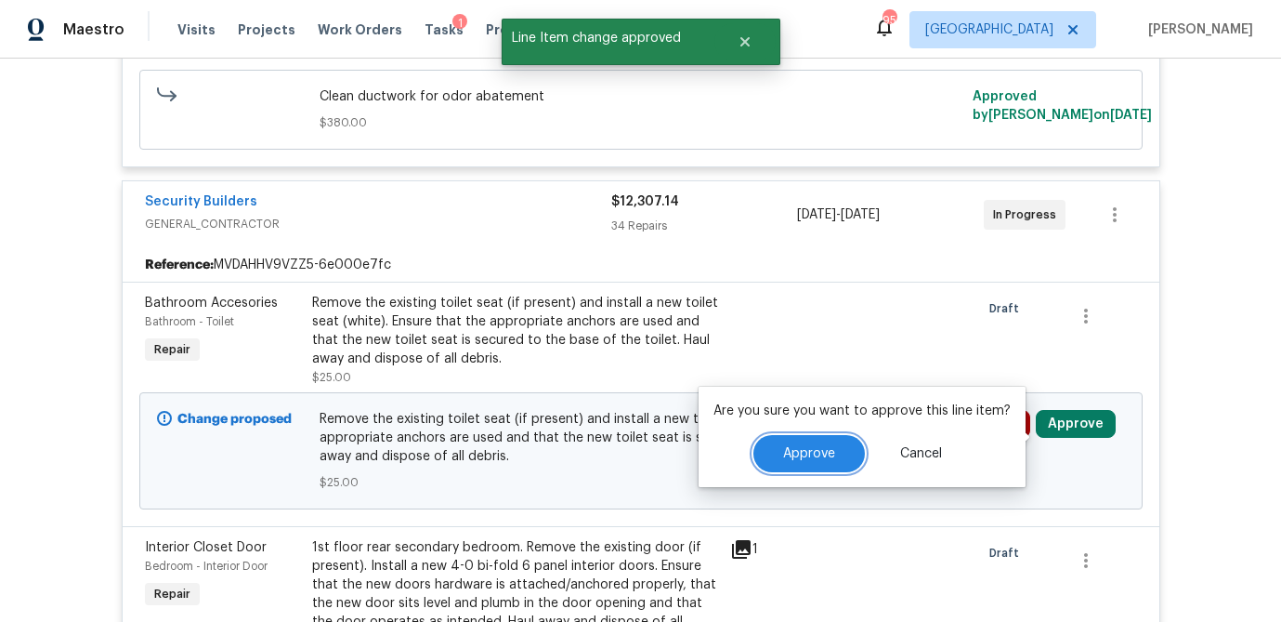
click at [804, 438] on button "Approve" at bounding box center [810, 453] width 112 height 37
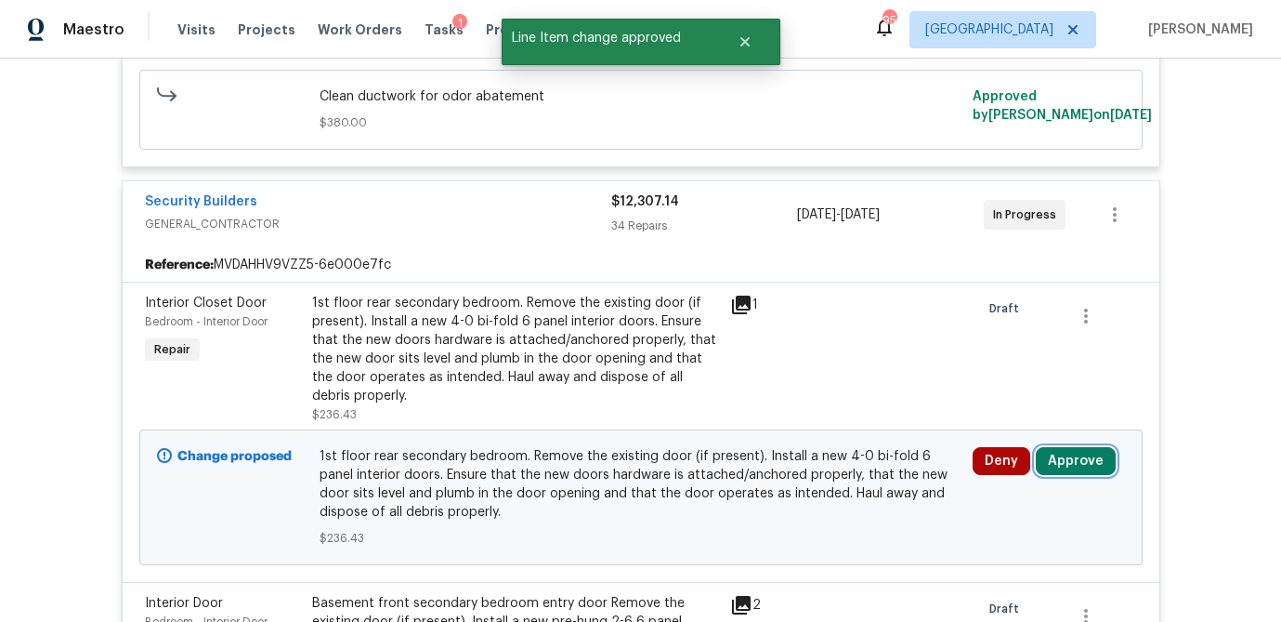
click at [1082, 475] on button "Approve" at bounding box center [1076, 461] width 80 height 28
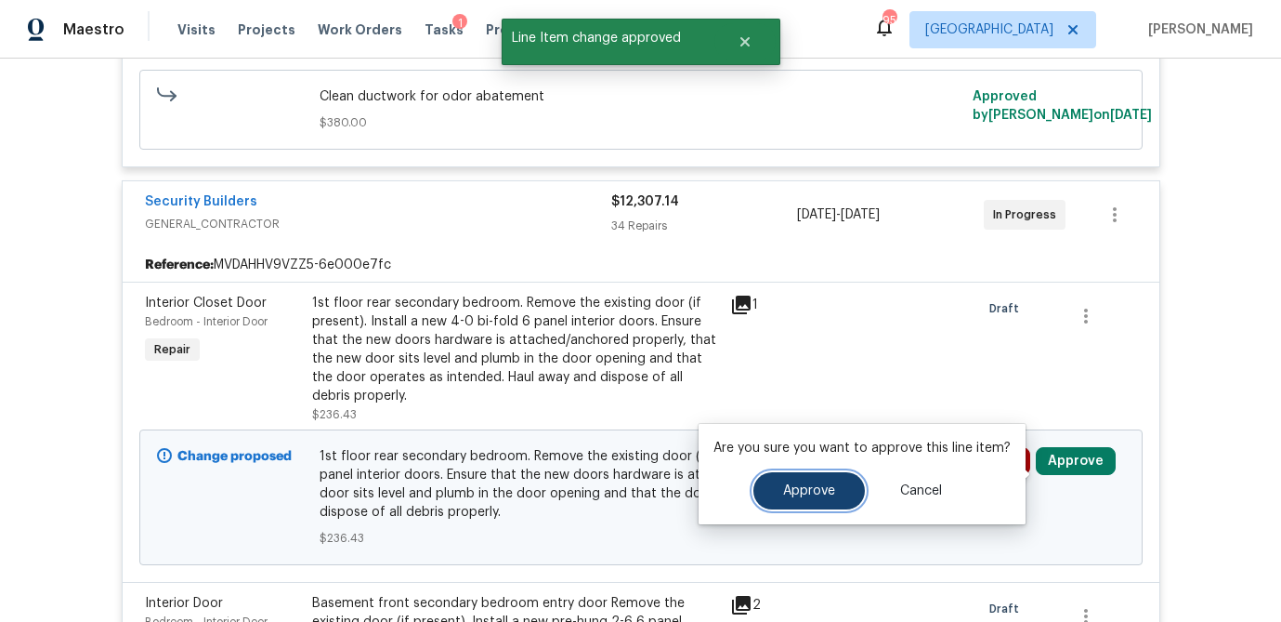
click at [803, 481] on button "Approve" at bounding box center [810, 490] width 112 height 37
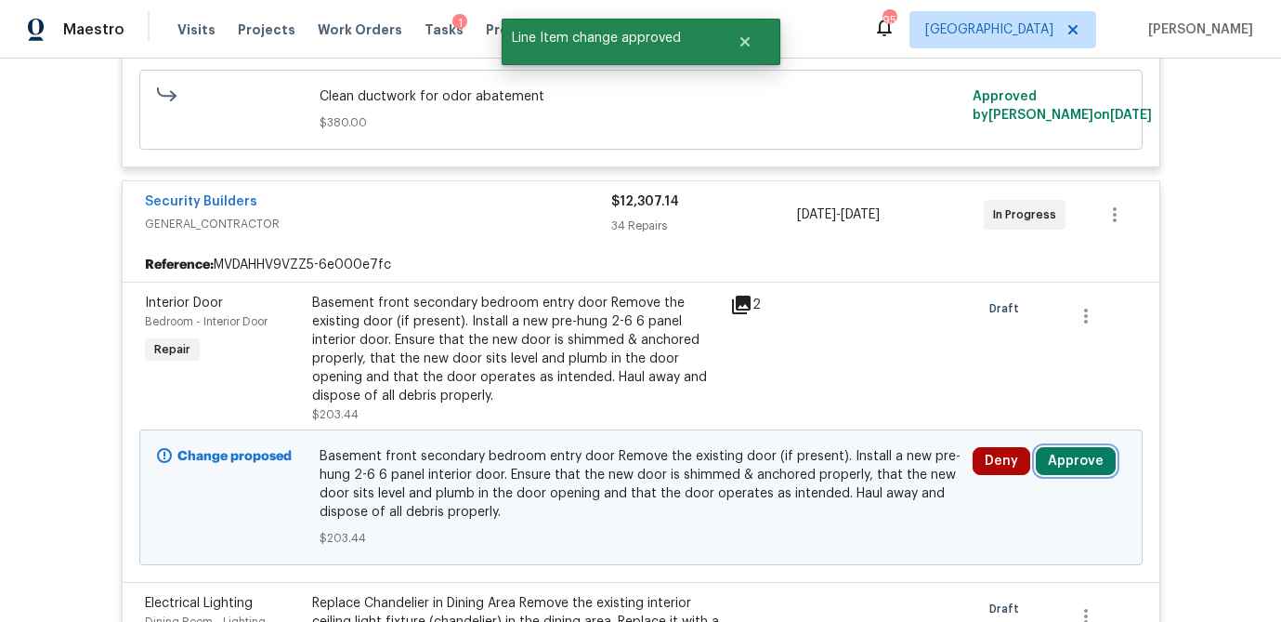
drag, startPoint x: 1081, startPoint y: 482, endPoint x: 1042, endPoint y: 480, distance: 39.1
click at [1081, 475] on button "Approve" at bounding box center [1076, 461] width 80 height 28
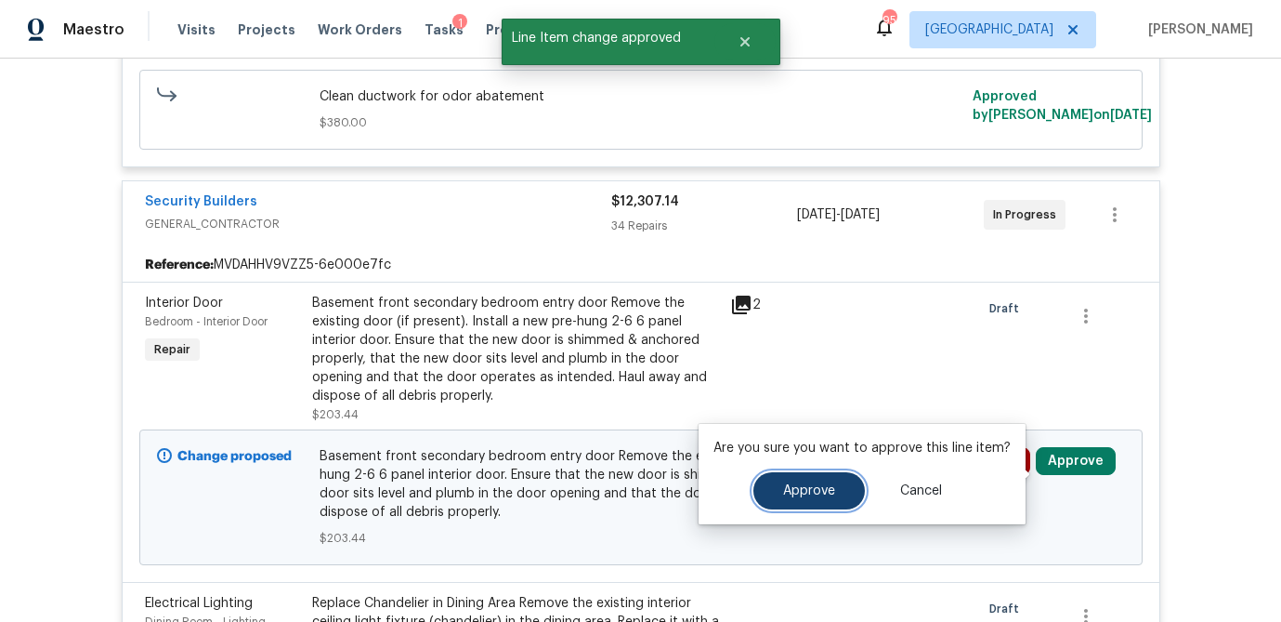
click at [806, 487] on span "Approve" at bounding box center [809, 491] width 52 height 14
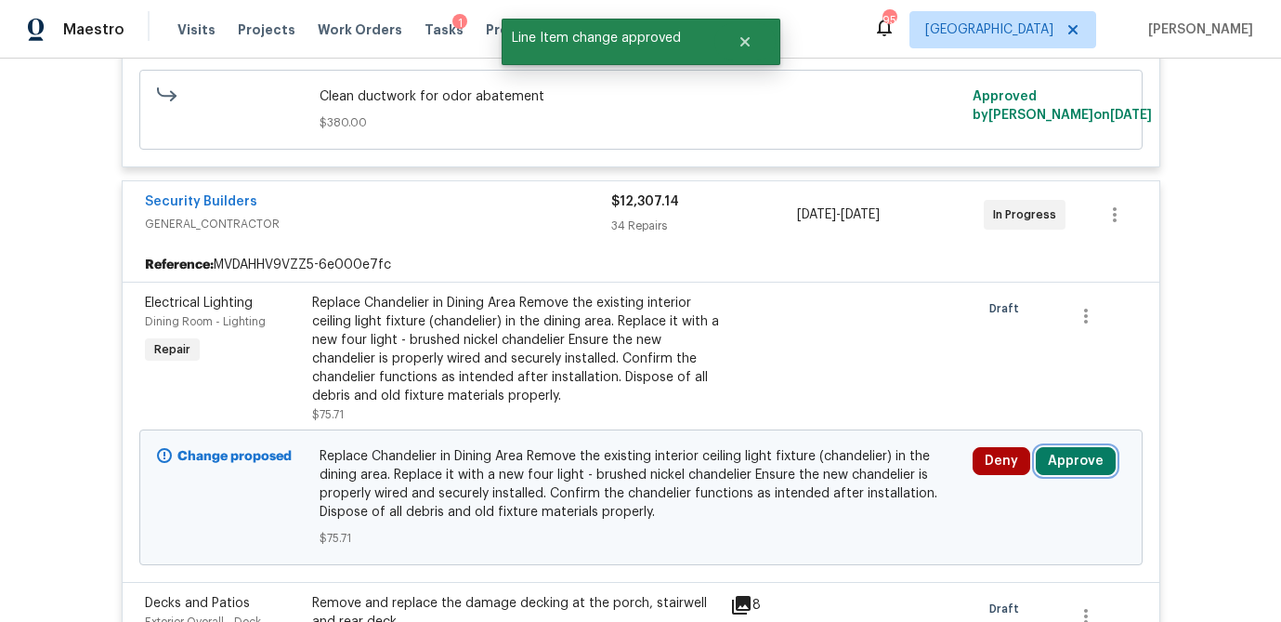
click at [1081, 475] on button "Approve" at bounding box center [1076, 461] width 80 height 28
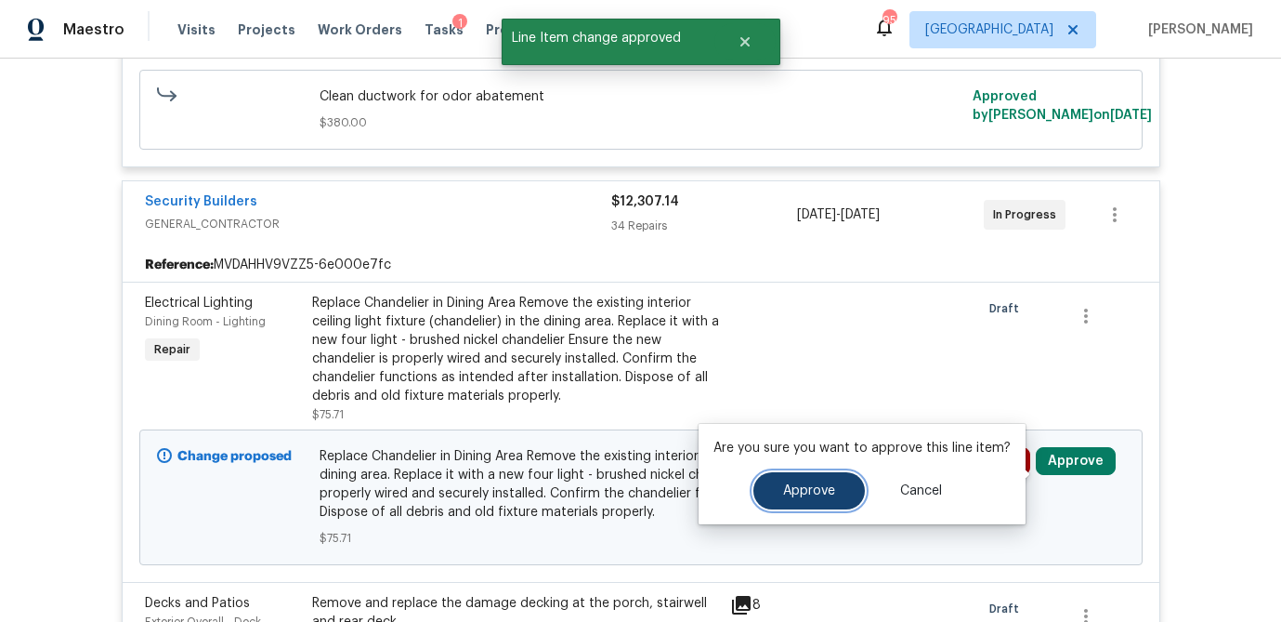
click at [801, 496] on span "Approve" at bounding box center [809, 491] width 52 height 14
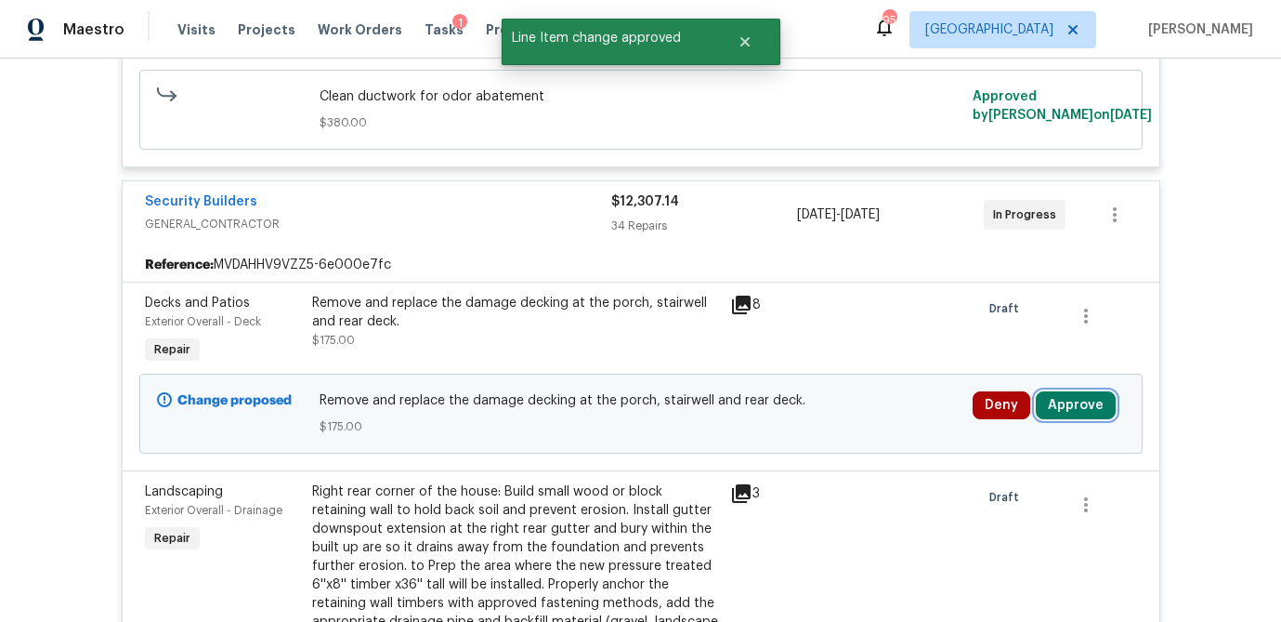
click at [1086, 414] on button "Approve" at bounding box center [1076, 405] width 80 height 28
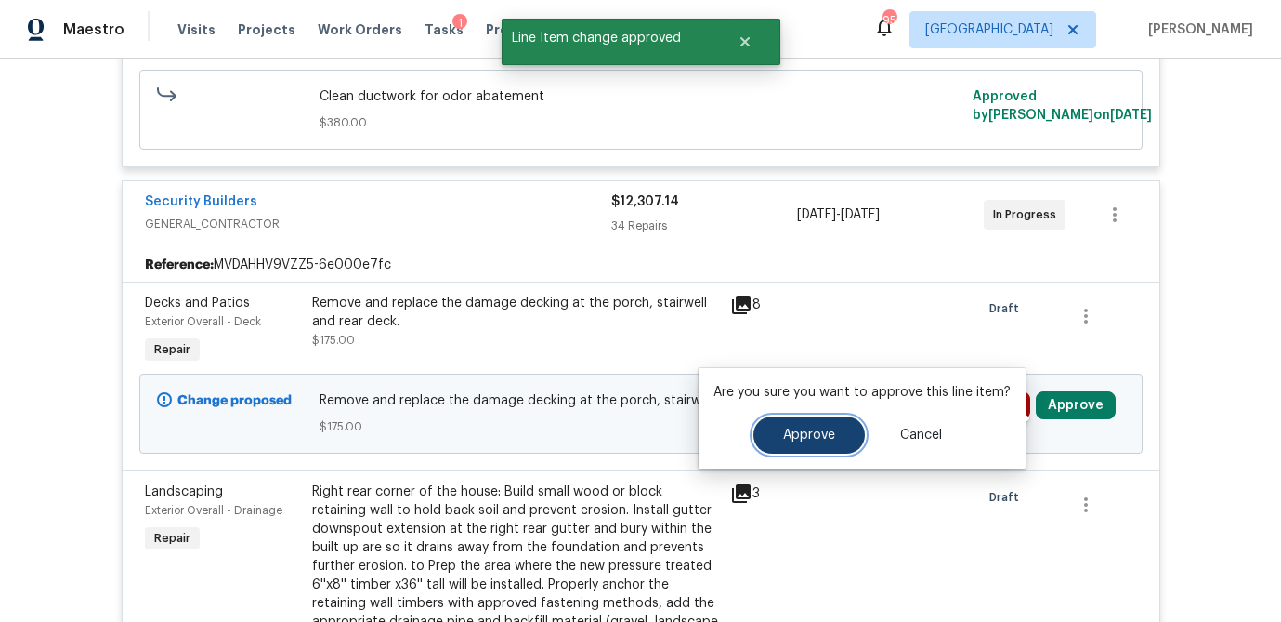
click at [764, 443] on button "Approve" at bounding box center [810, 434] width 112 height 37
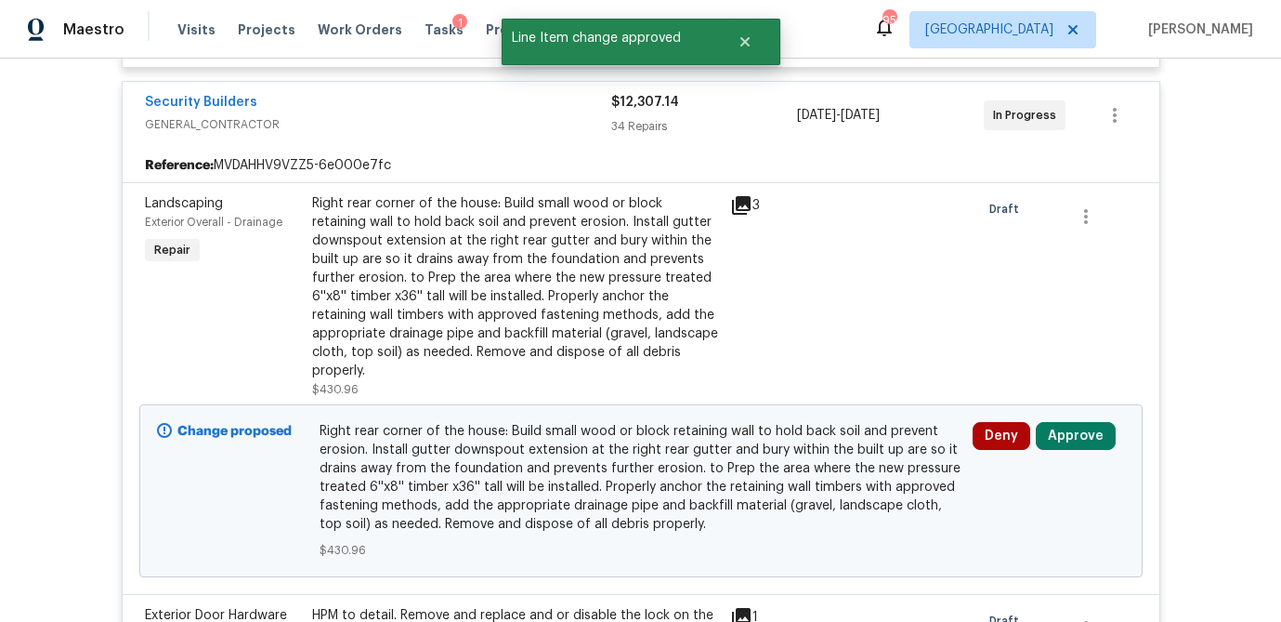
scroll to position [950, 0]
click at [740, 216] on icon at bounding box center [741, 207] width 19 height 19
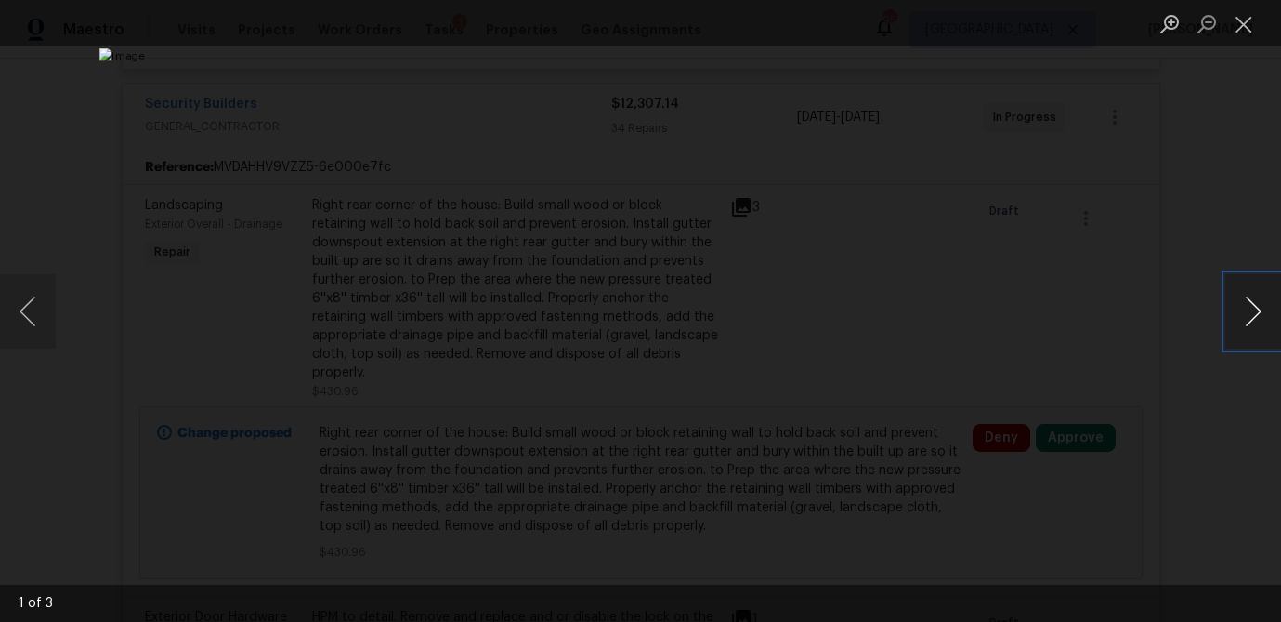
click at [1242, 307] on button "Next image" at bounding box center [1254, 311] width 56 height 74
click at [1254, 18] on button "Close lightbox" at bounding box center [1244, 23] width 37 height 33
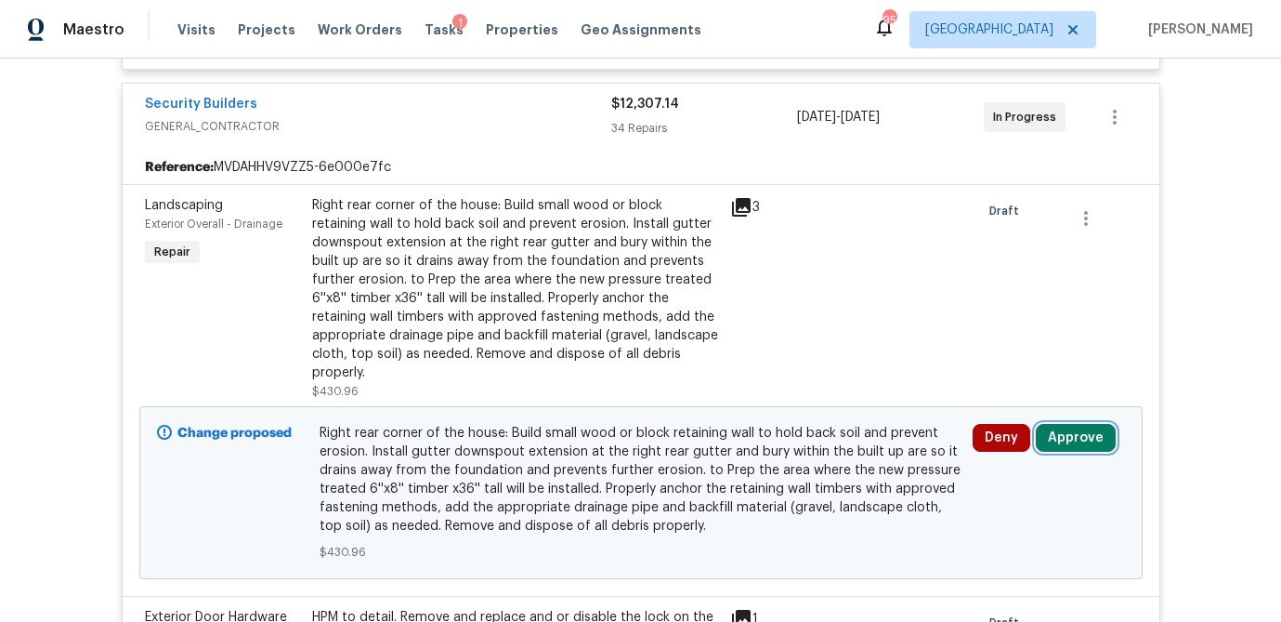
click at [1084, 442] on button "Approve" at bounding box center [1076, 438] width 80 height 28
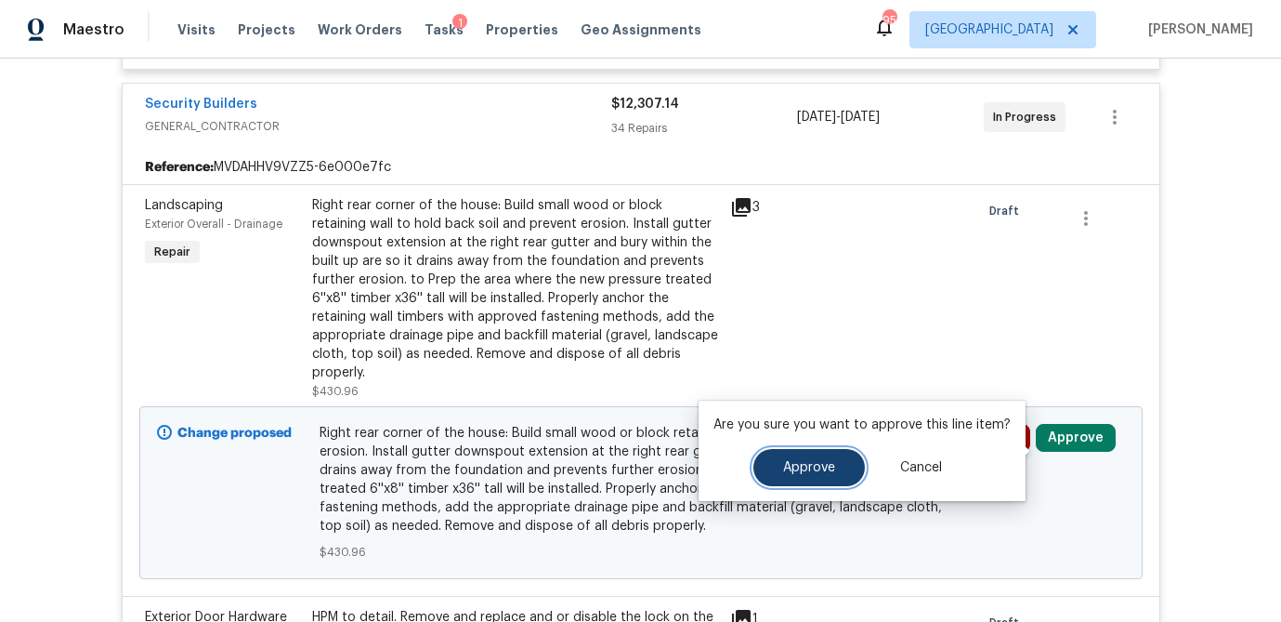
click at [795, 464] on span "Approve" at bounding box center [809, 468] width 52 height 14
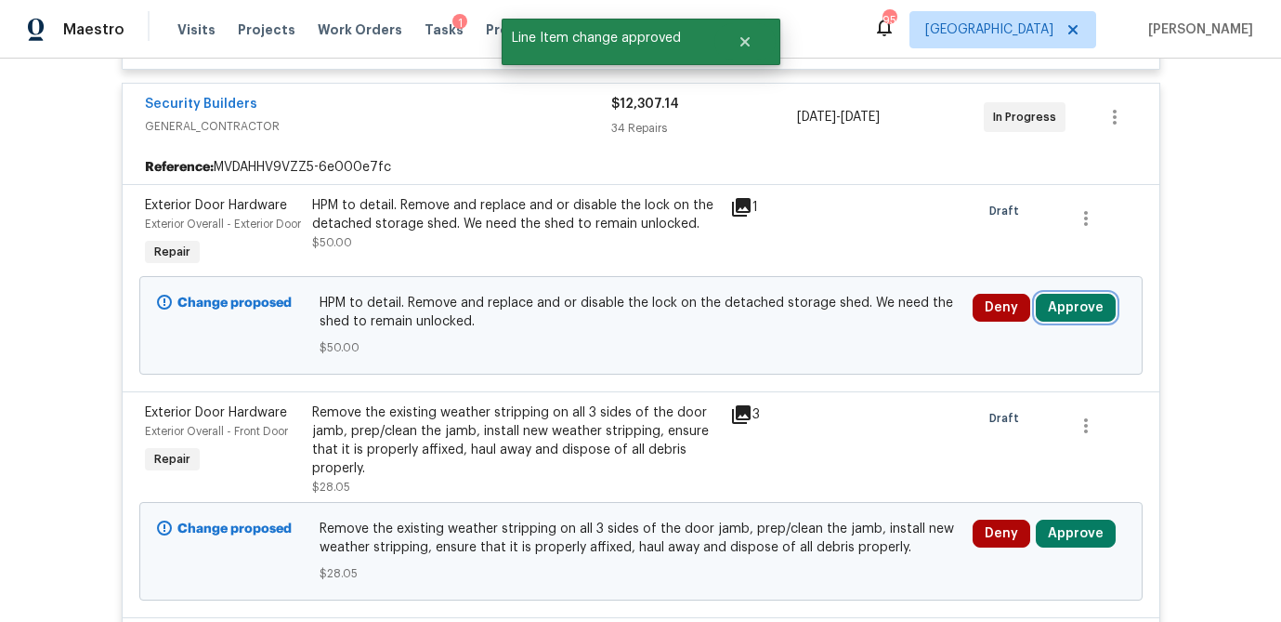
click at [1098, 322] on button "Approve" at bounding box center [1076, 308] width 80 height 28
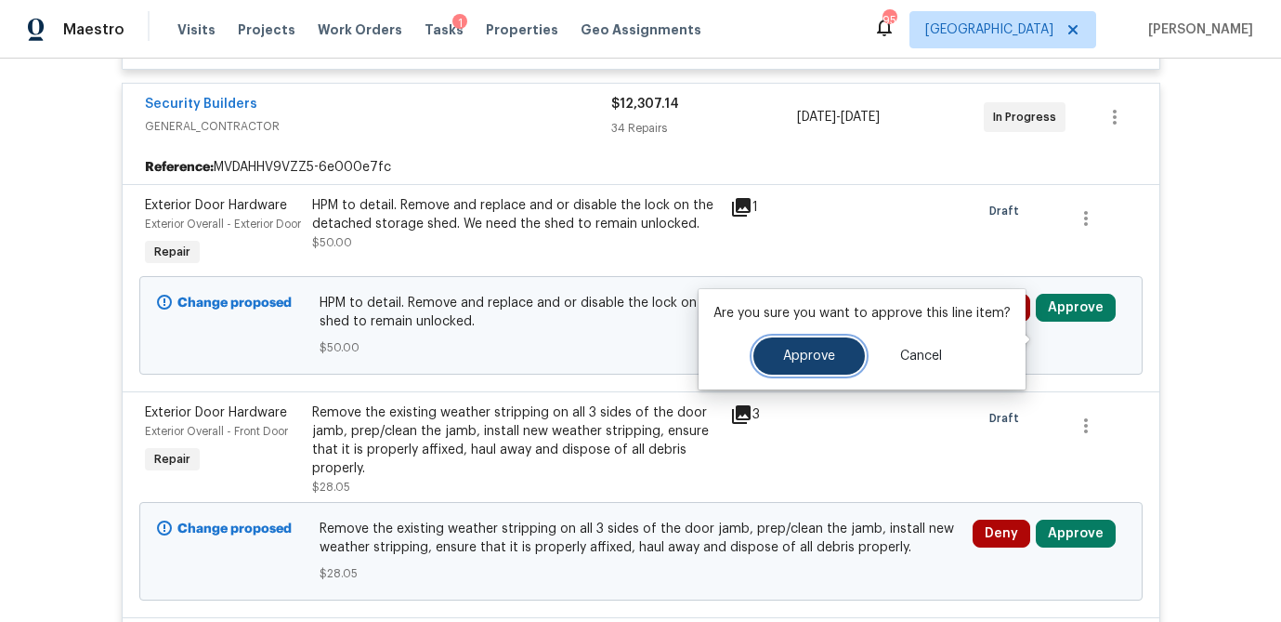
click at [794, 360] on span "Approve" at bounding box center [809, 356] width 52 height 14
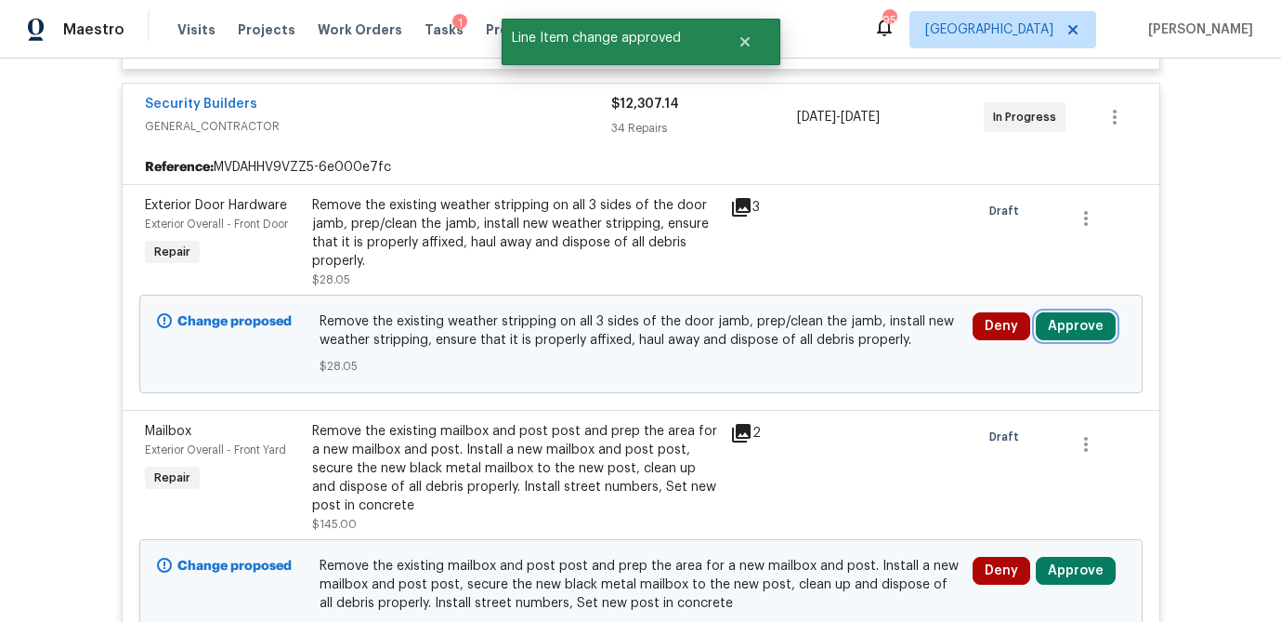
click at [1100, 338] on button "Approve" at bounding box center [1076, 326] width 80 height 28
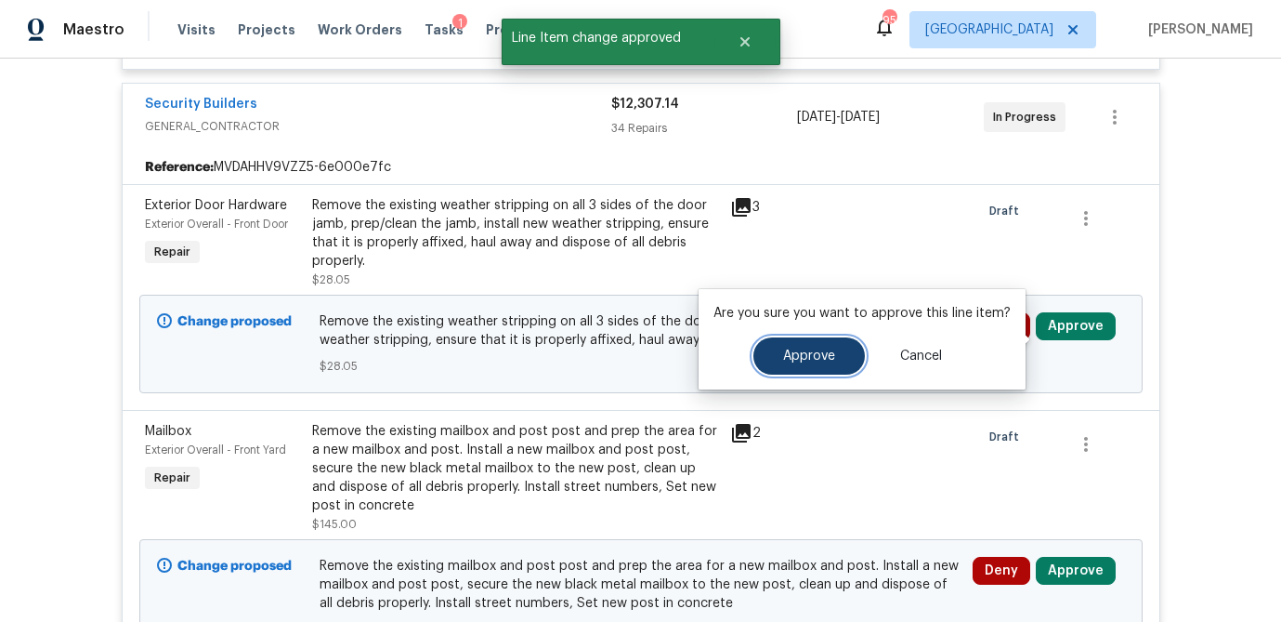
click at [794, 356] on span "Approve" at bounding box center [809, 356] width 52 height 14
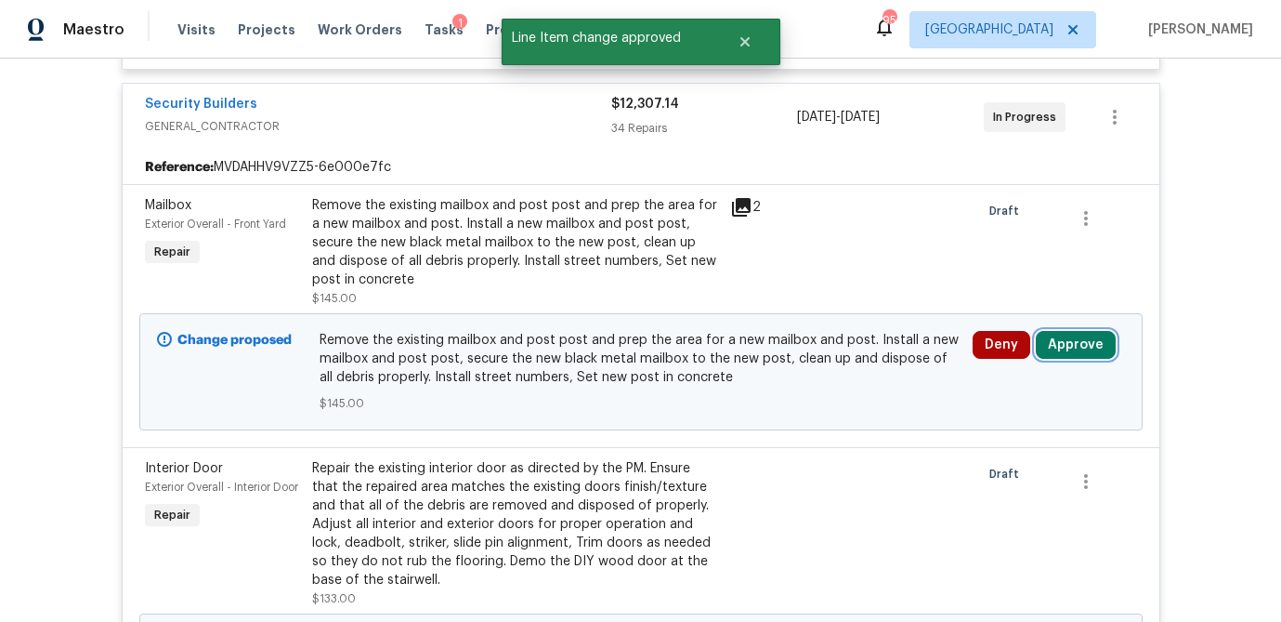
click at [1103, 356] on button "Approve" at bounding box center [1076, 345] width 80 height 28
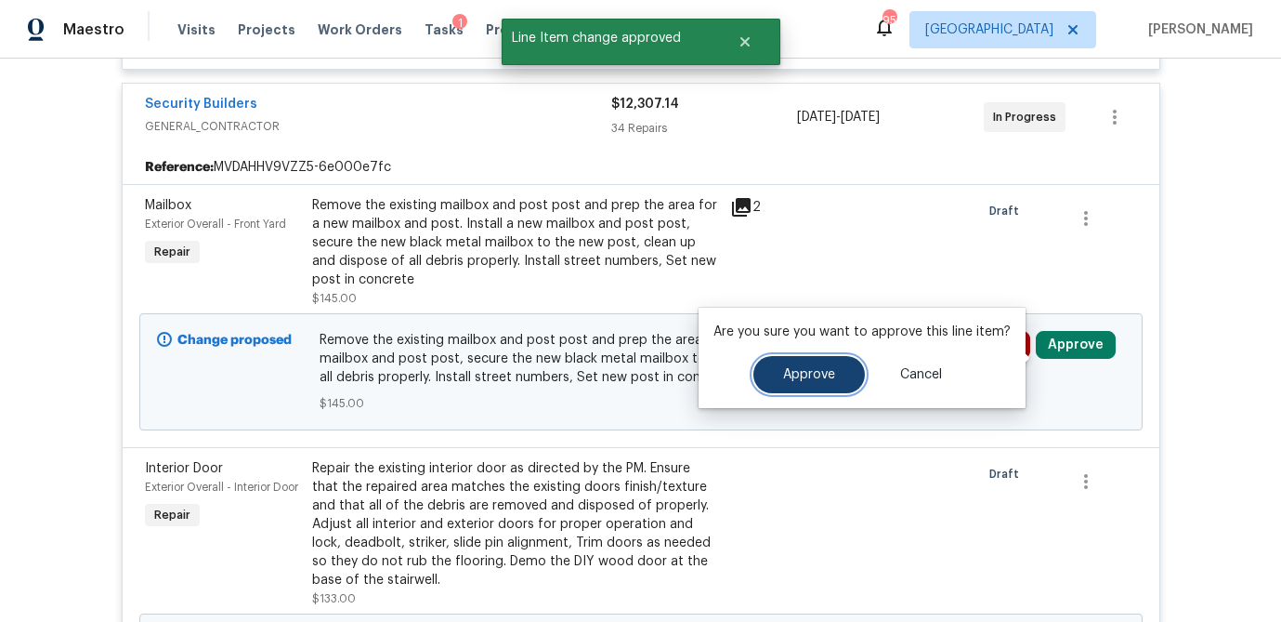
click at [783, 377] on span "Approve" at bounding box center [809, 375] width 52 height 14
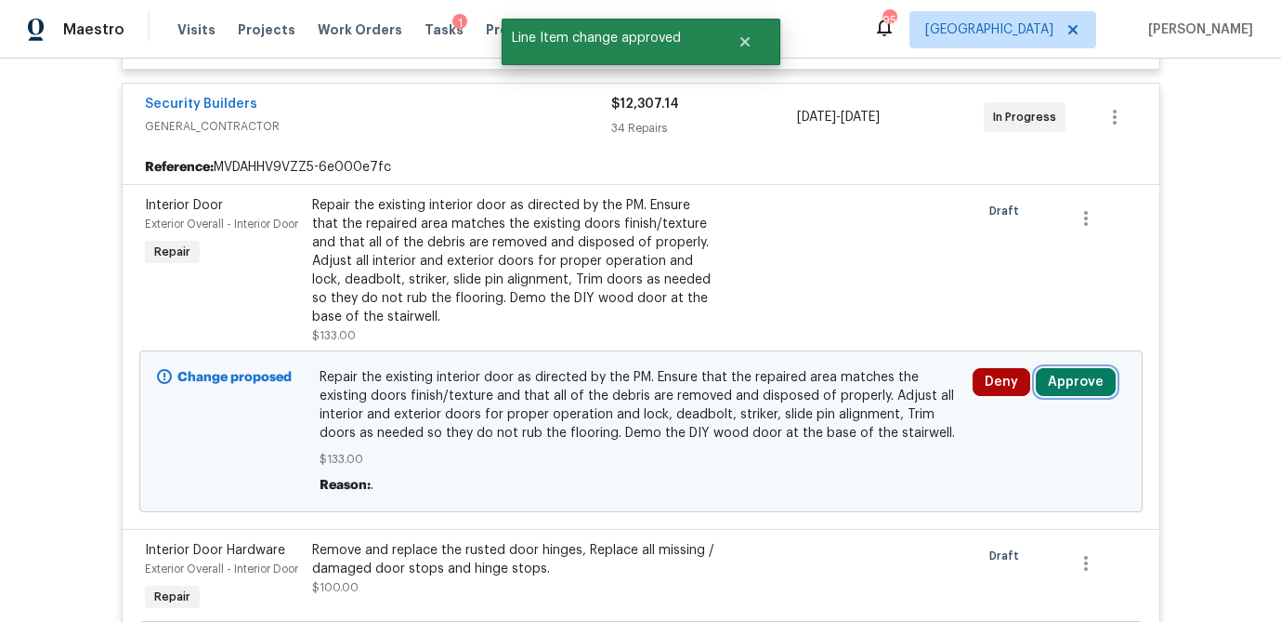
click at [1087, 396] on button "Approve" at bounding box center [1076, 382] width 80 height 28
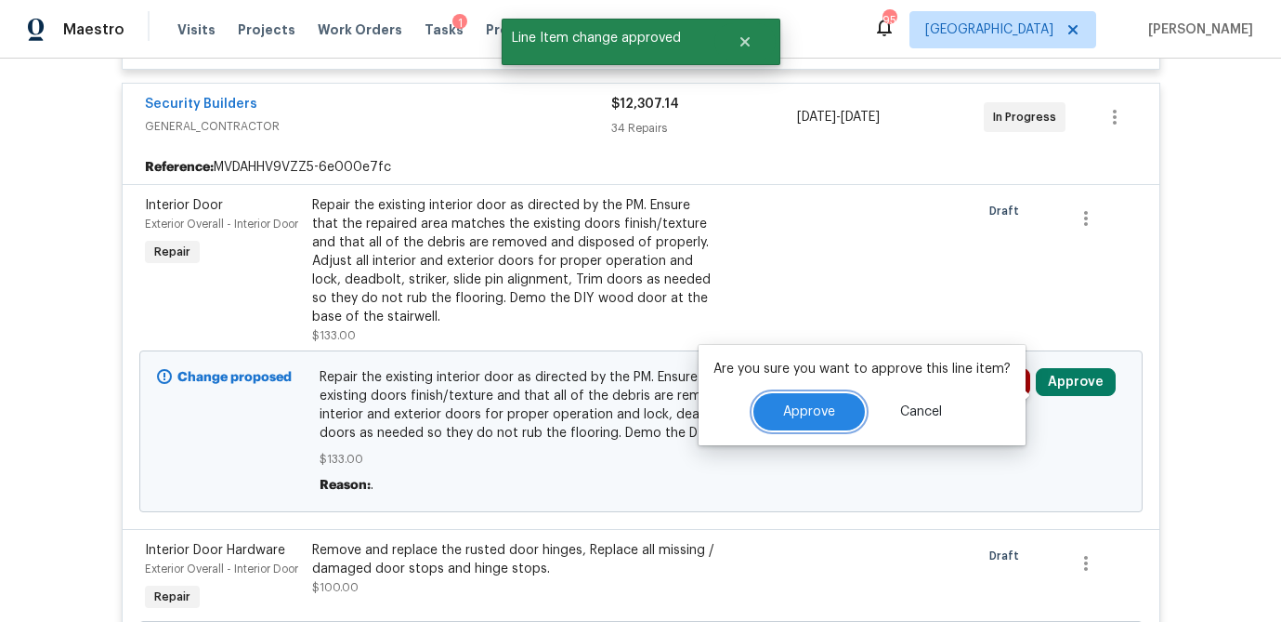
click at [804, 410] on span "Approve" at bounding box center [809, 412] width 52 height 14
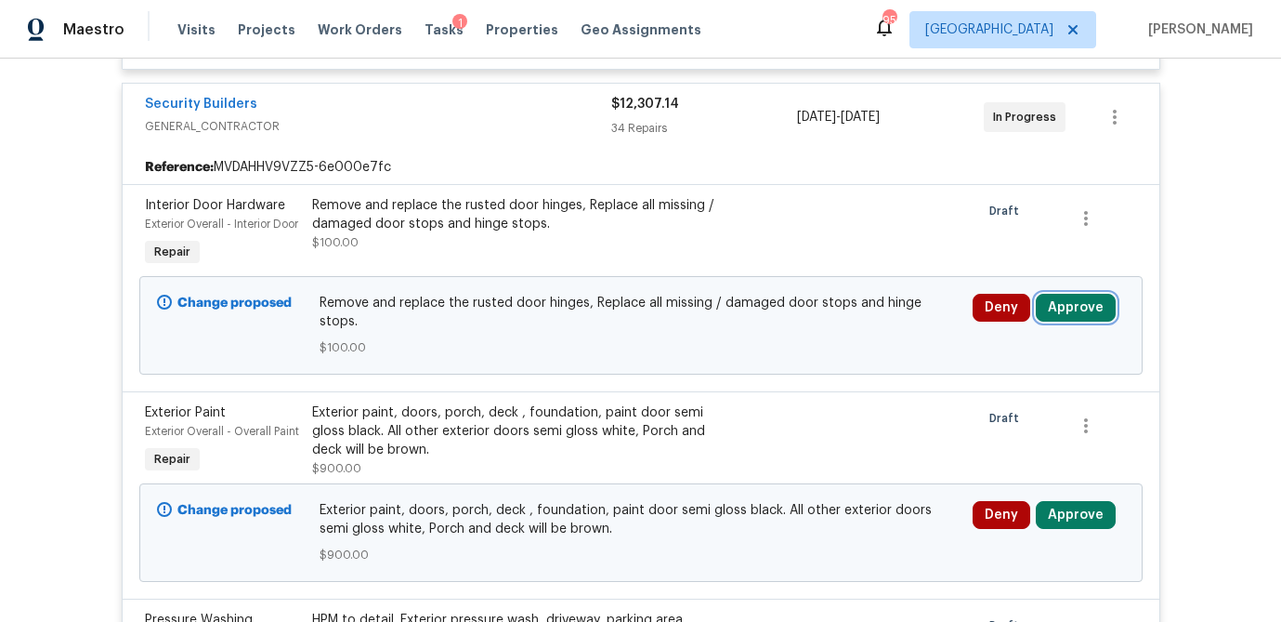
click at [1073, 322] on button "Approve" at bounding box center [1076, 308] width 80 height 28
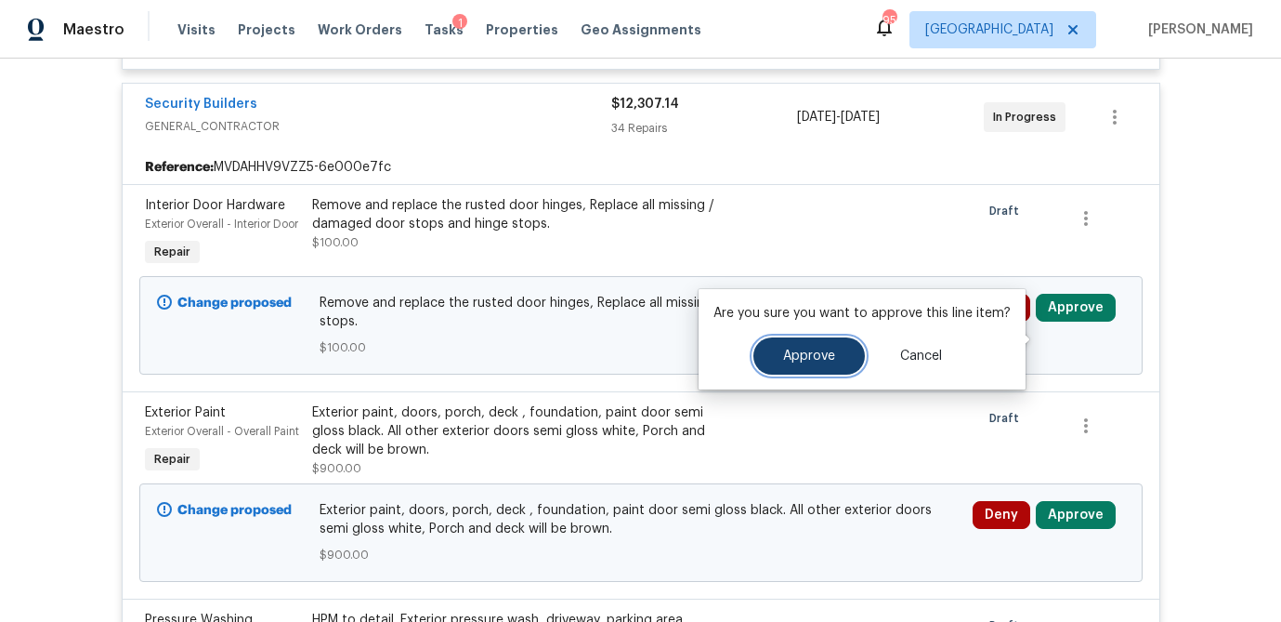
click at [810, 358] on span "Approve" at bounding box center [809, 356] width 52 height 14
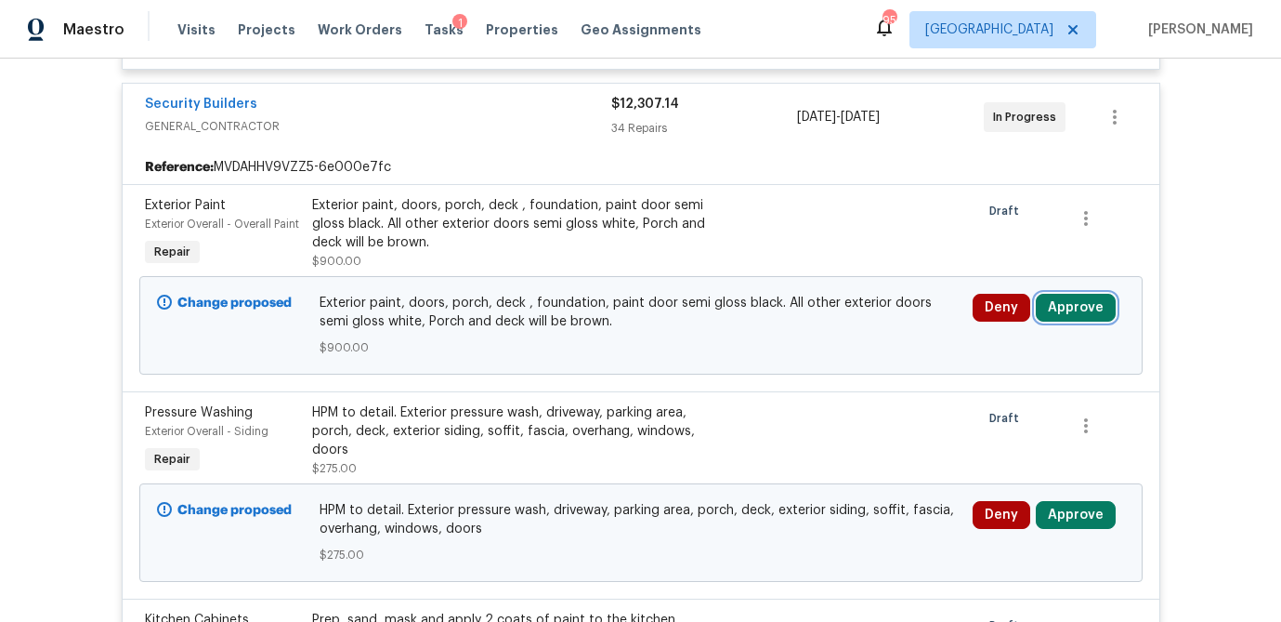
click at [1088, 322] on button "Approve" at bounding box center [1076, 308] width 80 height 28
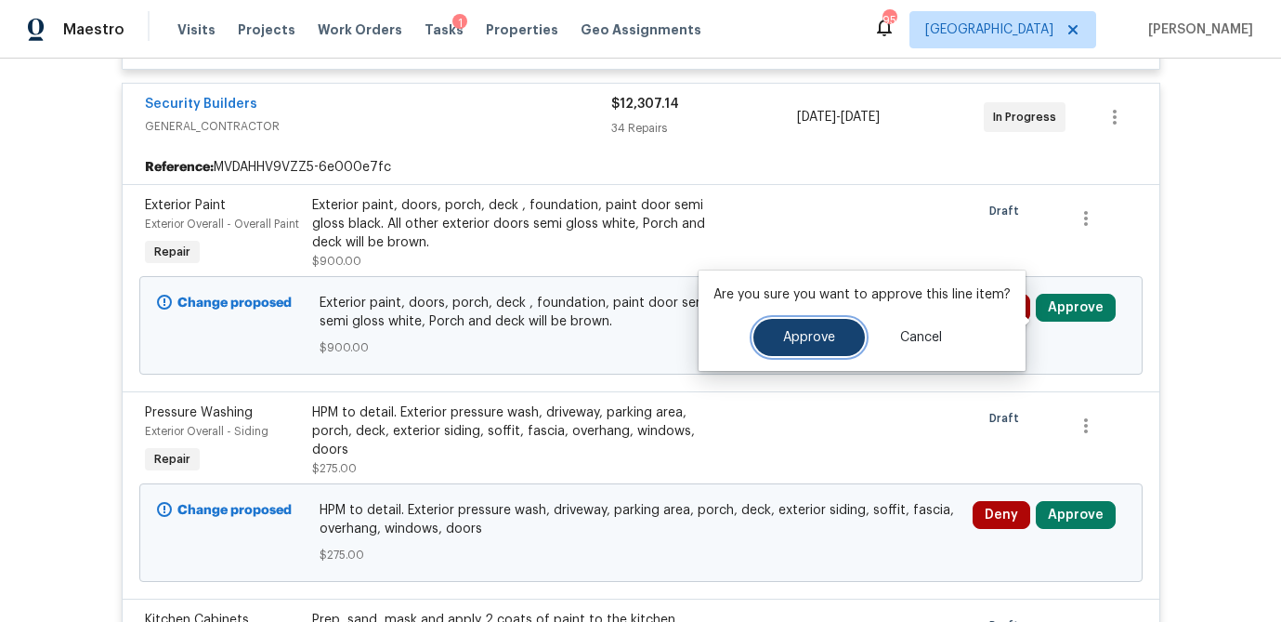
click at [812, 331] on span "Approve" at bounding box center [809, 338] width 52 height 14
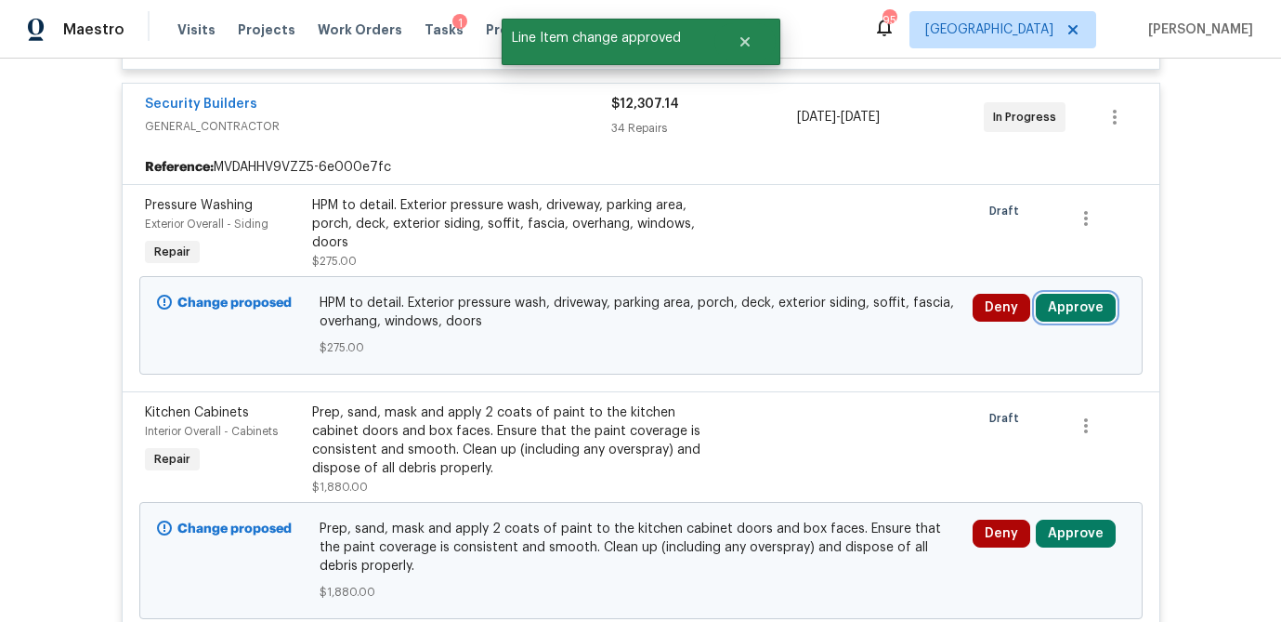
click at [1073, 321] on button "Approve" at bounding box center [1076, 308] width 80 height 28
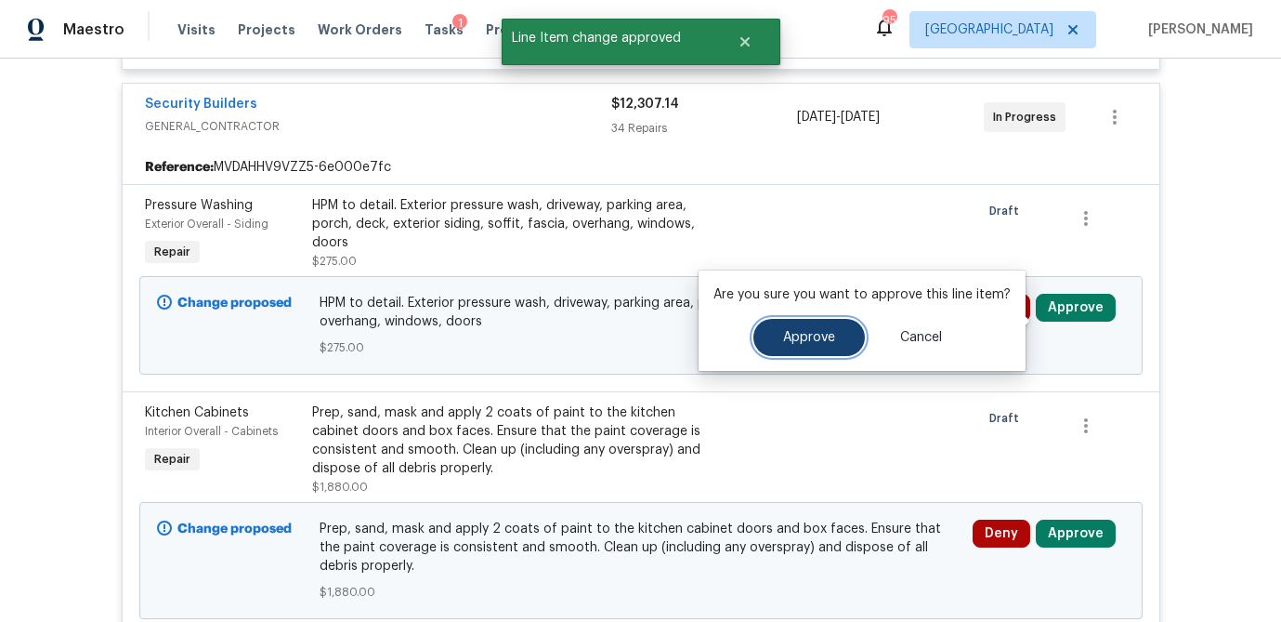
click at [787, 339] on span "Approve" at bounding box center [809, 338] width 52 height 14
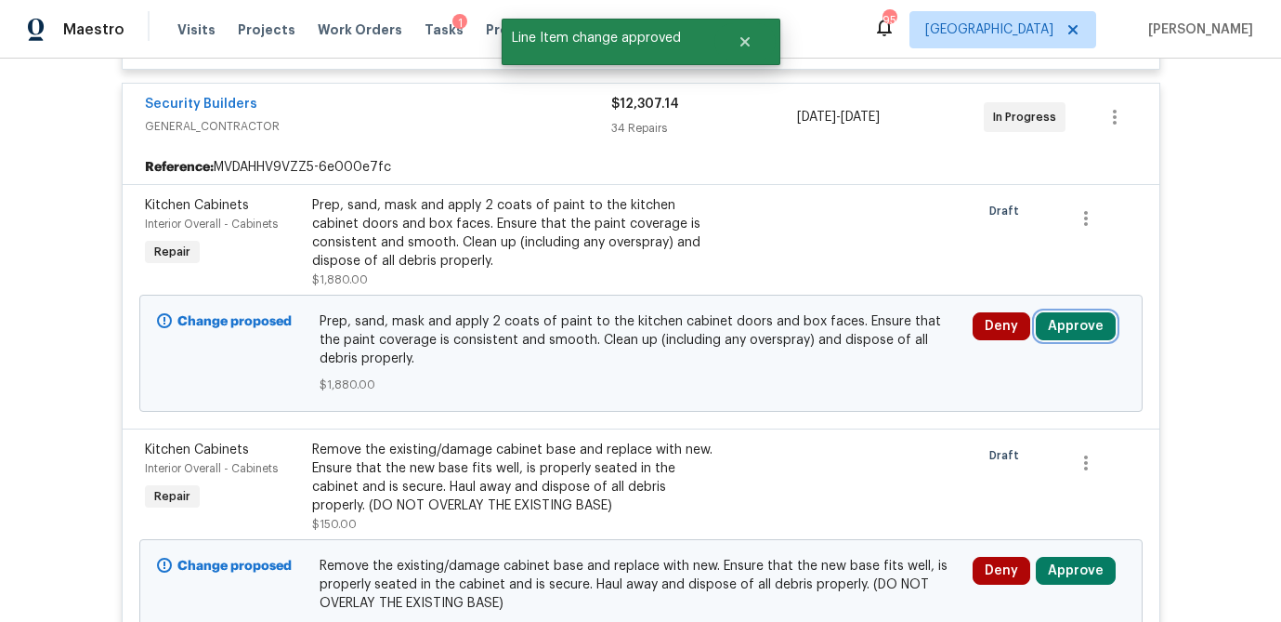
click at [1088, 337] on button "Approve" at bounding box center [1076, 326] width 80 height 28
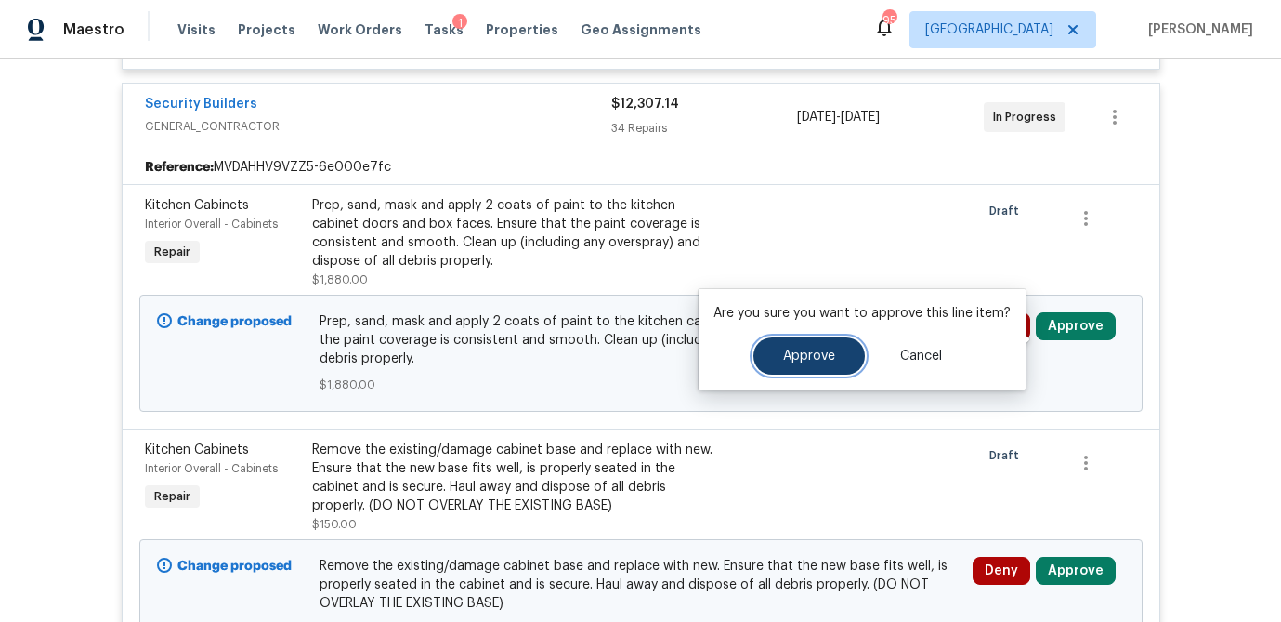
click at [780, 346] on button "Approve" at bounding box center [810, 355] width 112 height 37
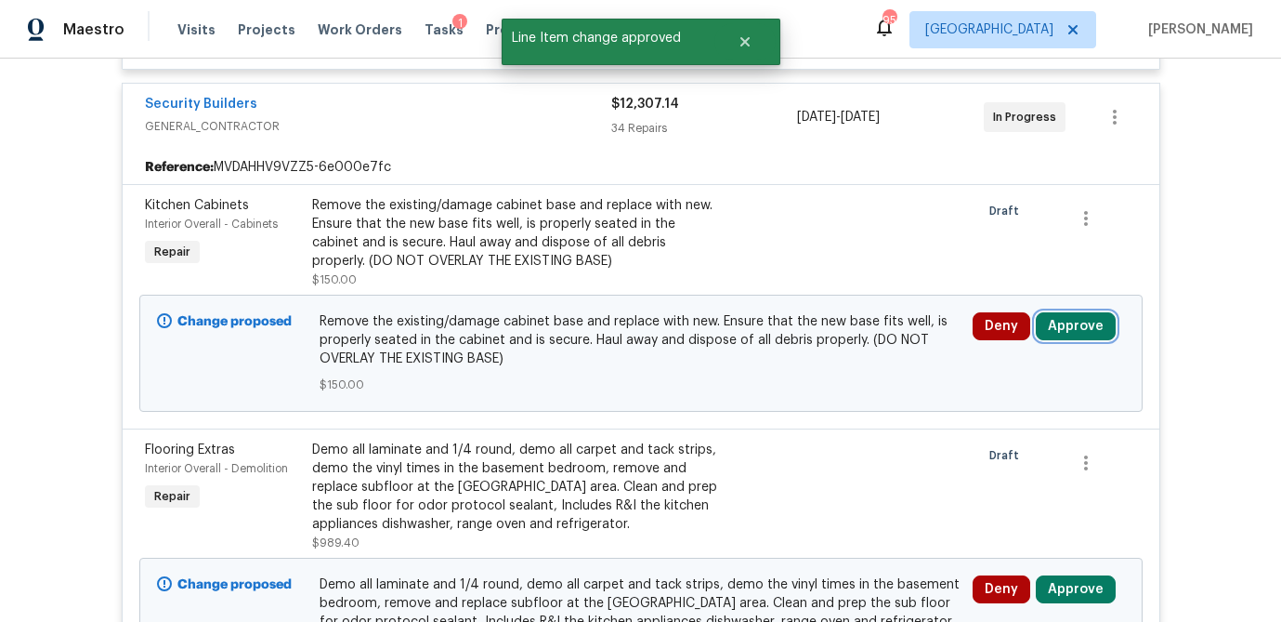
click at [1091, 340] on button "Approve" at bounding box center [1076, 326] width 80 height 28
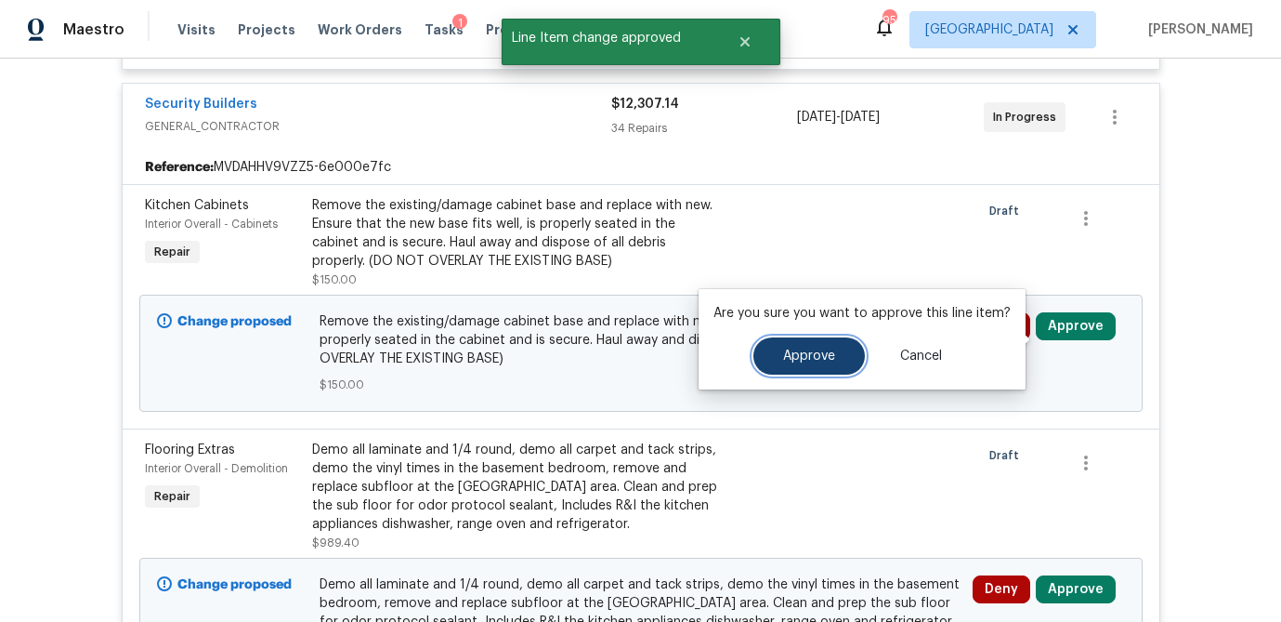
click at [802, 366] on button "Approve" at bounding box center [810, 355] width 112 height 37
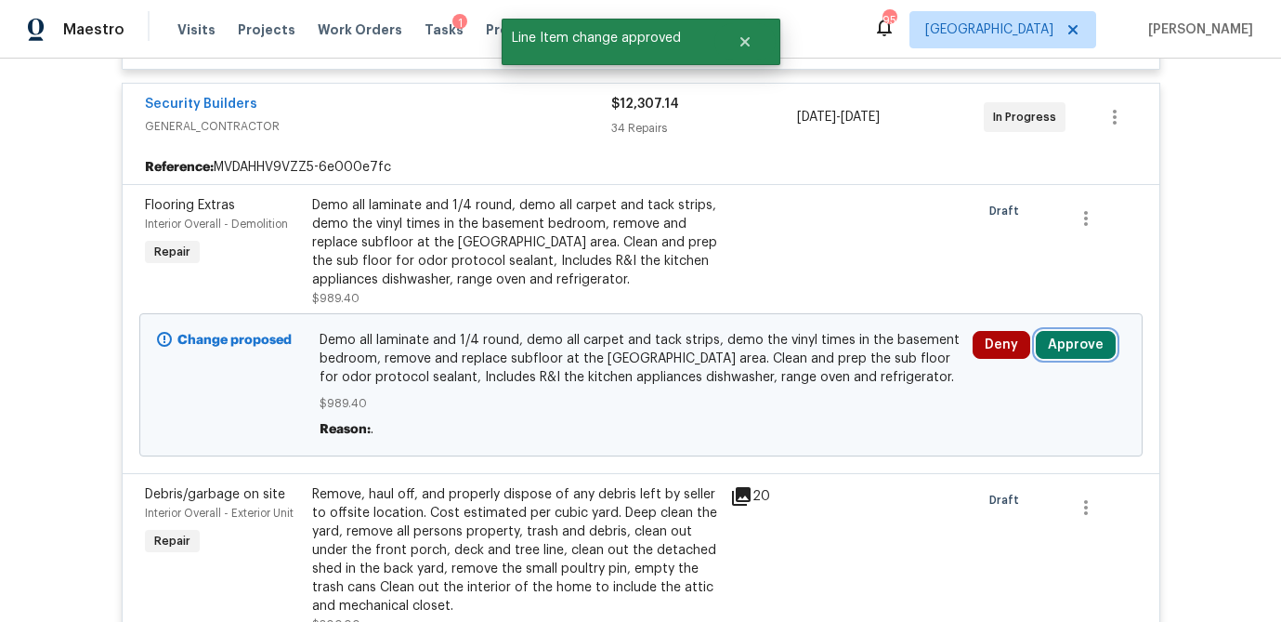
click at [1078, 359] on button "Approve" at bounding box center [1076, 345] width 80 height 28
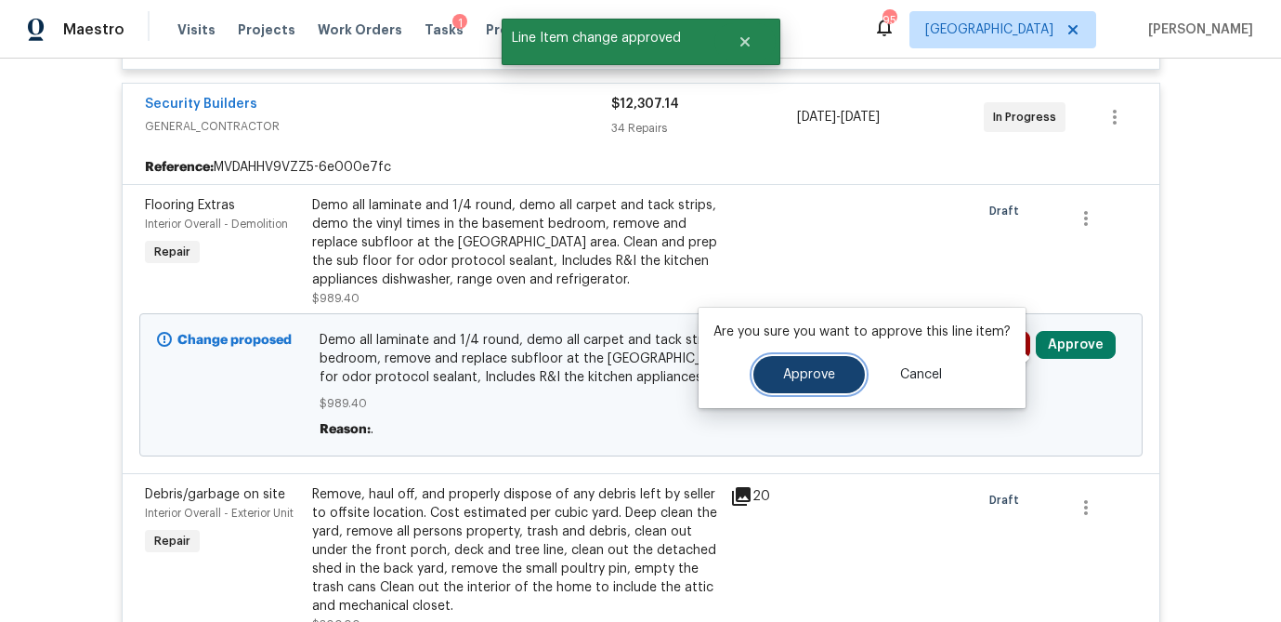
click at [821, 372] on span "Approve" at bounding box center [809, 375] width 52 height 14
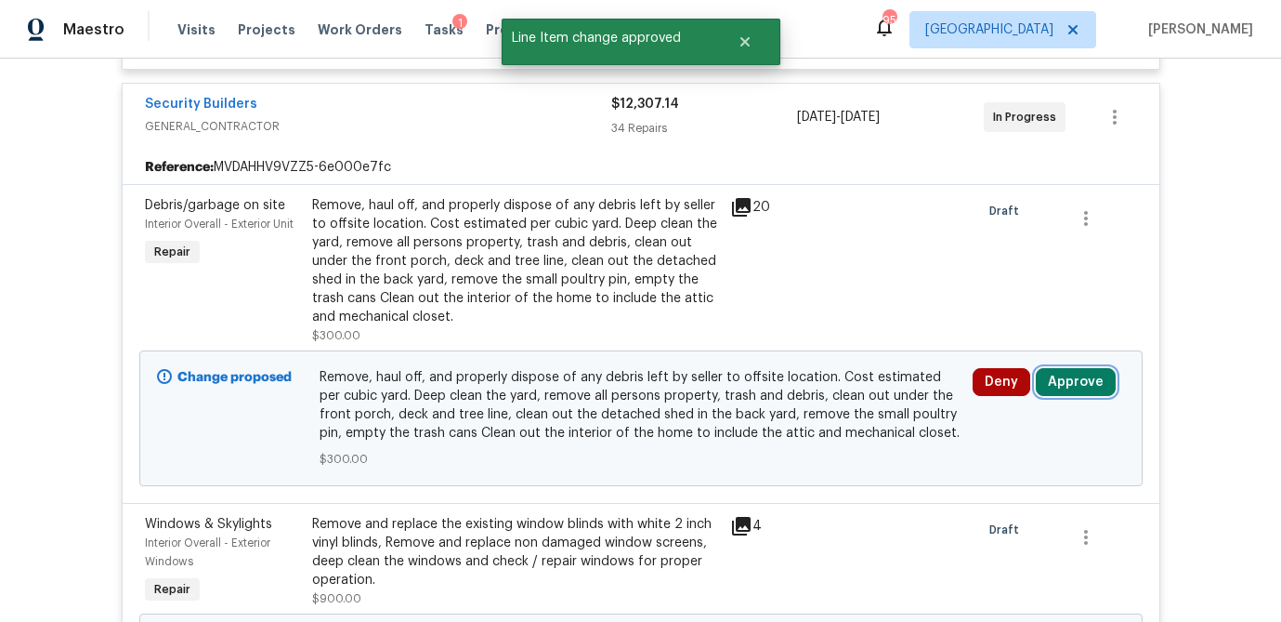
click at [1093, 396] on button "Approve" at bounding box center [1076, 382] width 80 height 28
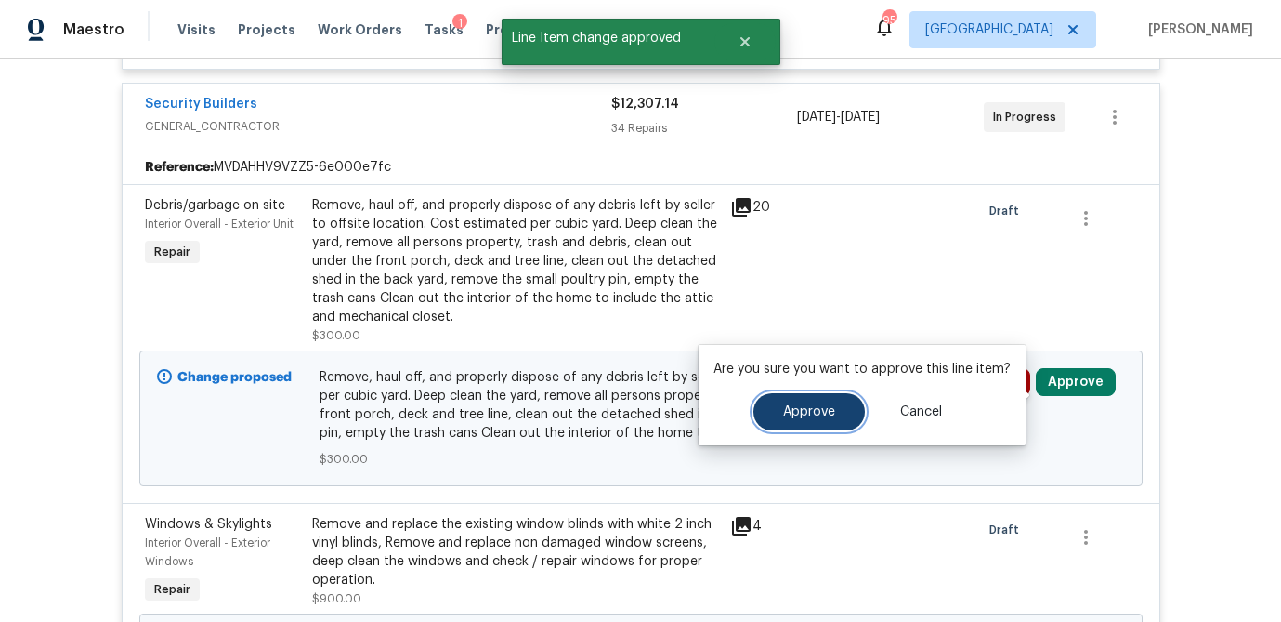
click at [814, 413] on span "Approve" at bounding box center [809, 412] width 52 height 14
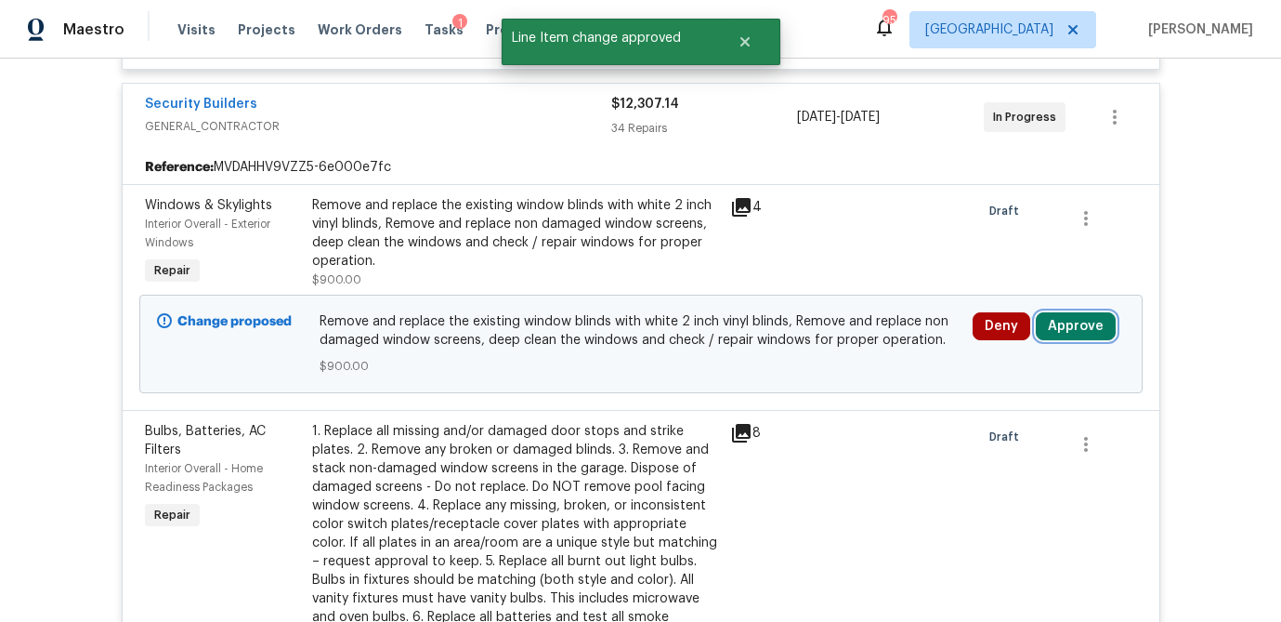
click at [1094, 340] on button "Approve" at bounding box center [1076, 326] width 80 height 28
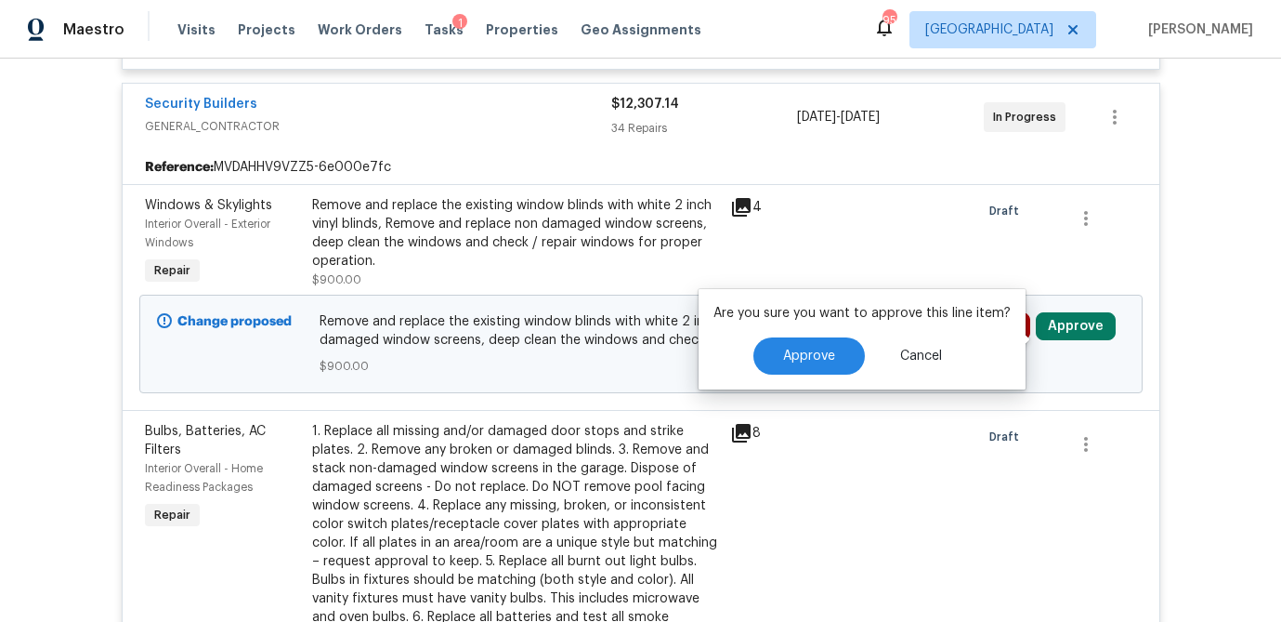
click at [606, 284] on div "Remove and replace the existing window blinds with white 2 inch vinyl blinds, R…" at bounding box center [515, 242] width 407 height 93
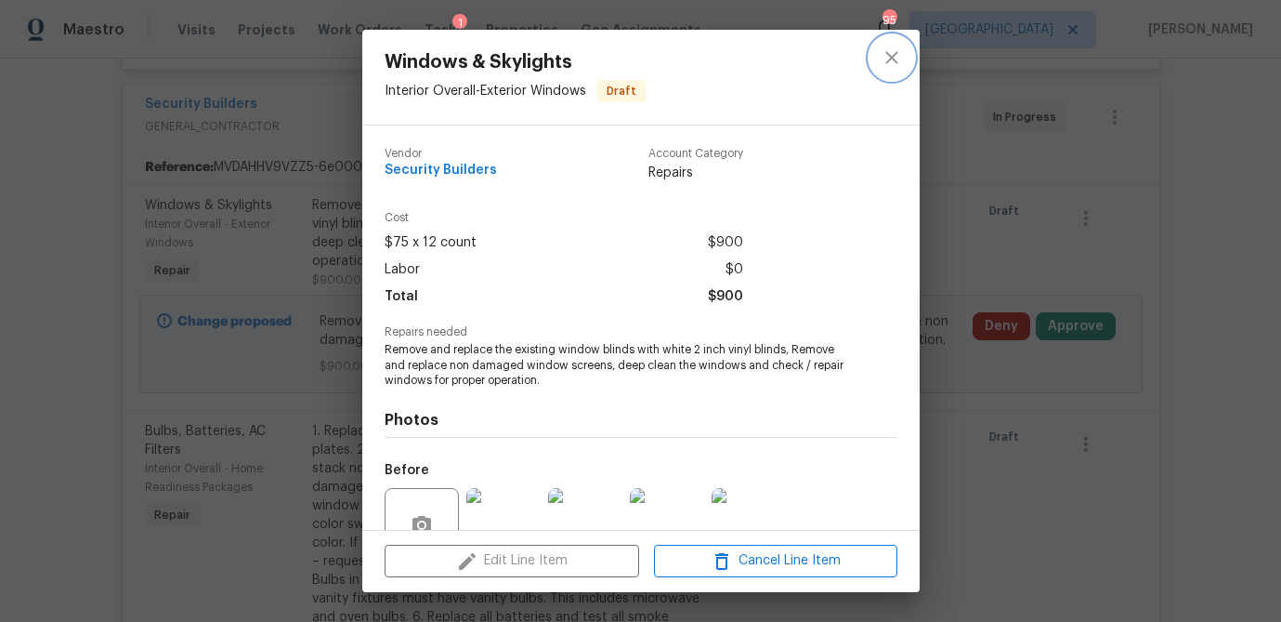
click at [905, 59] on button "close" at bounding box center [892, 57] width 45 height 45
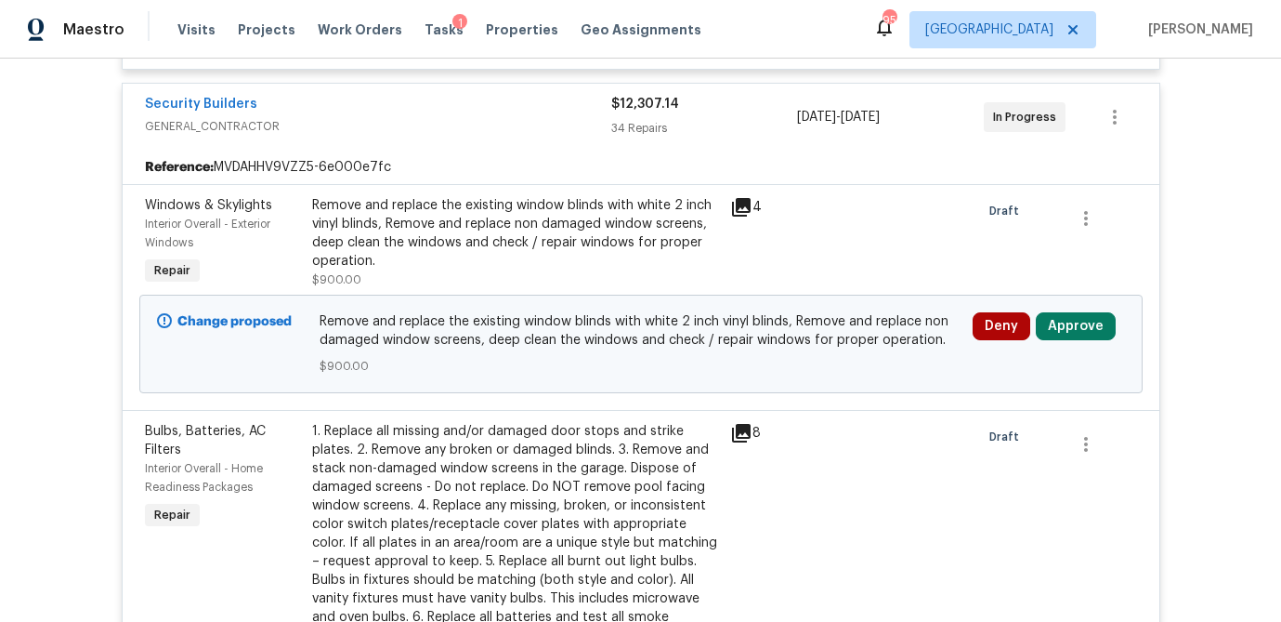
click at [733, 217] on icon at bounding box center [741, 207] width 19 height 19
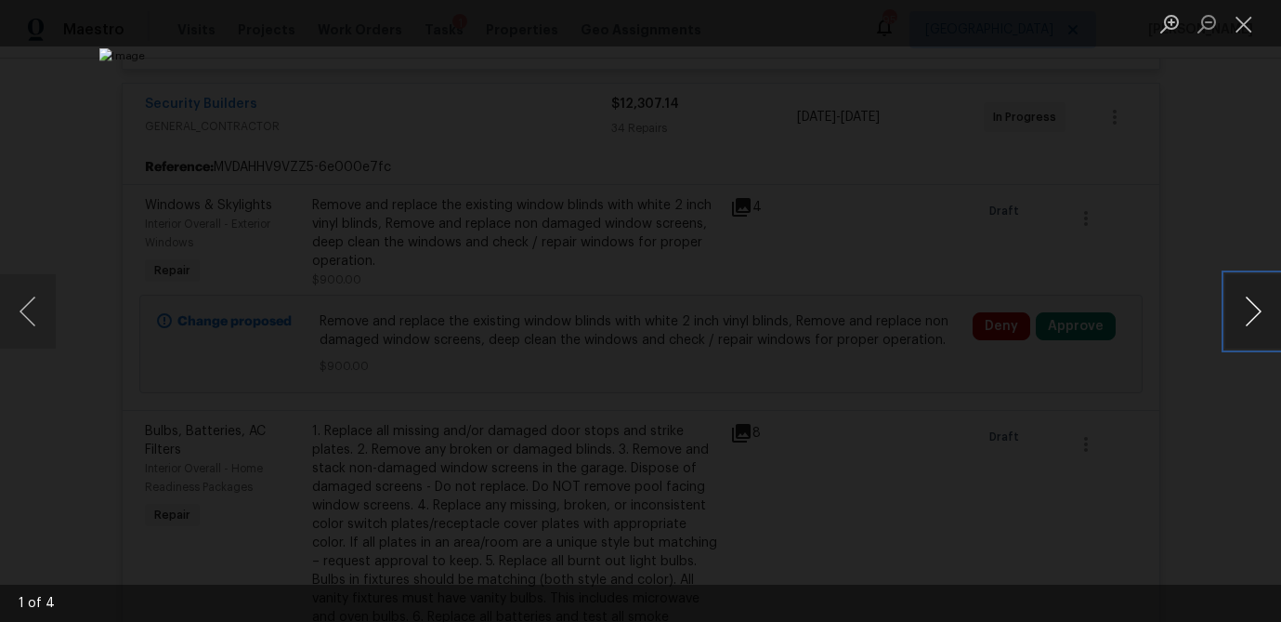
click at [1243, 320] on button "Next image" at bounding box center [1254, 311] width 56 height 74
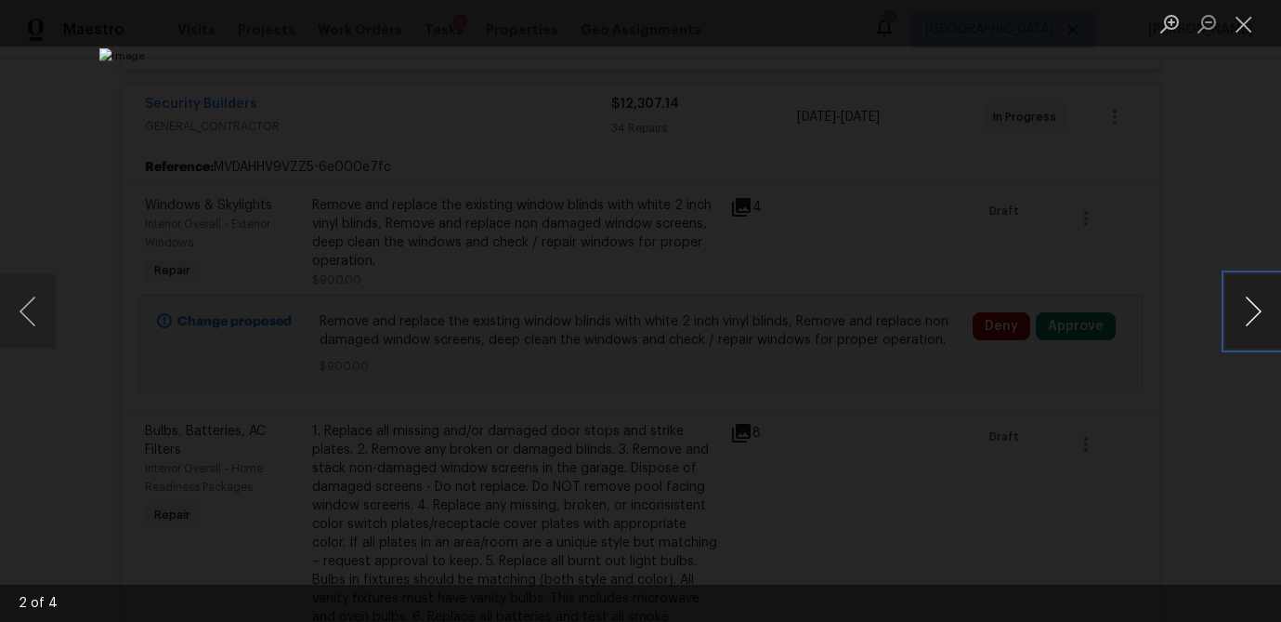
click at [1243, 320] on button "Next image" at bounding box center [1254, 311] width 56 height 74
click at [1246, 22] on button "Close lightbox" at bounding box center [1244, 23] width 37 height 33
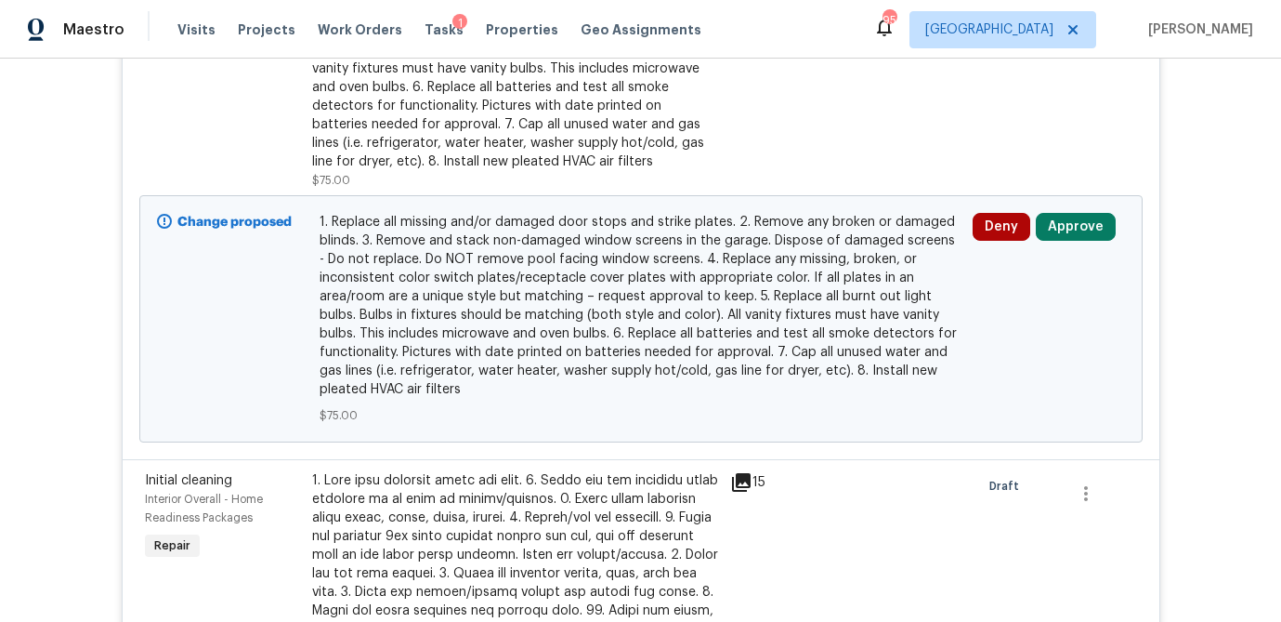
scroll to position [1483, 0]
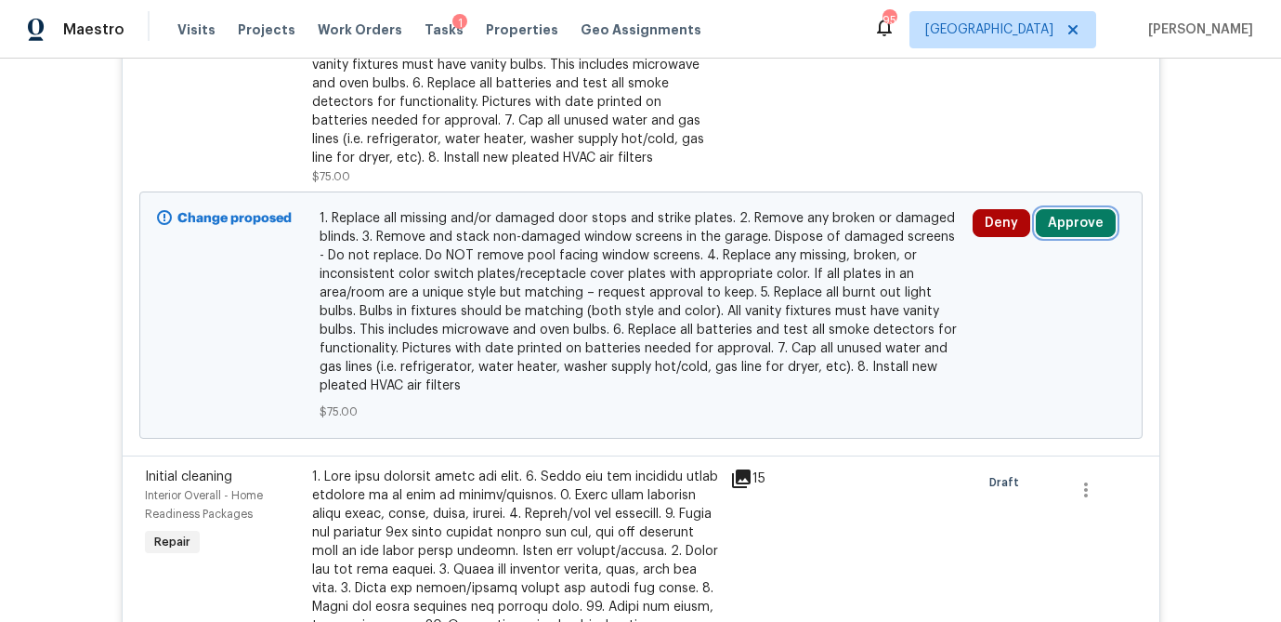
click at [1084, 228] on button "Approve" at bounding box center [1076, 223] width 80 height 28
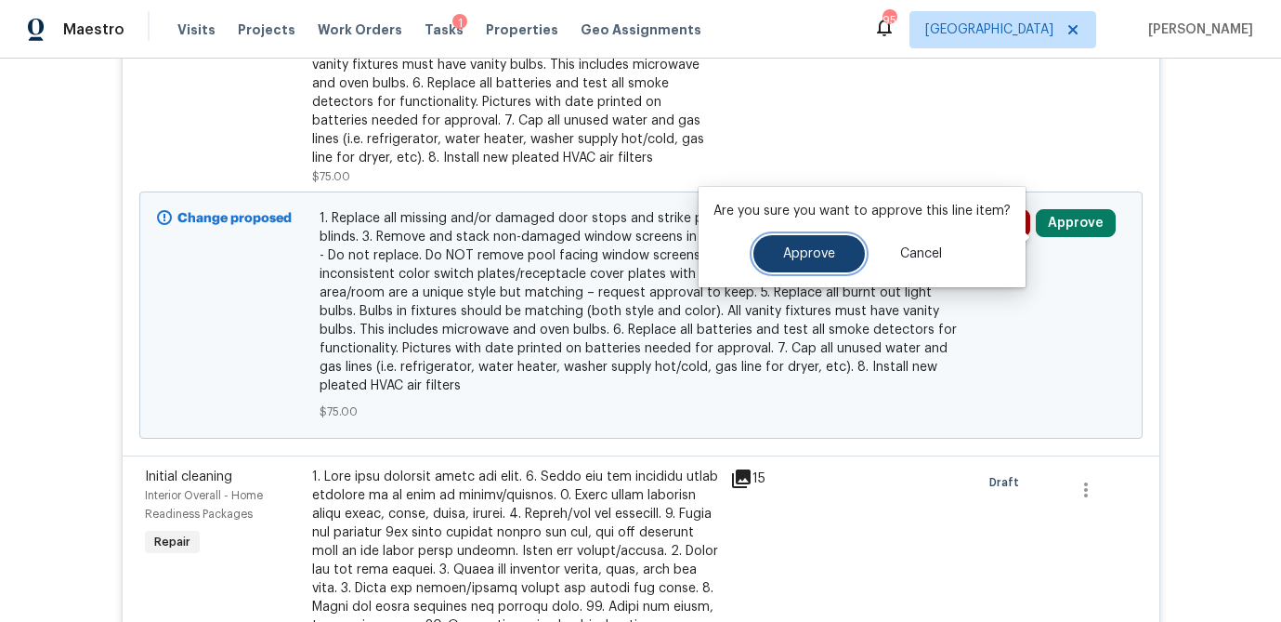
click at [823, 268] on button "Approve" at bounding box center [810, 253] width 112 height 37
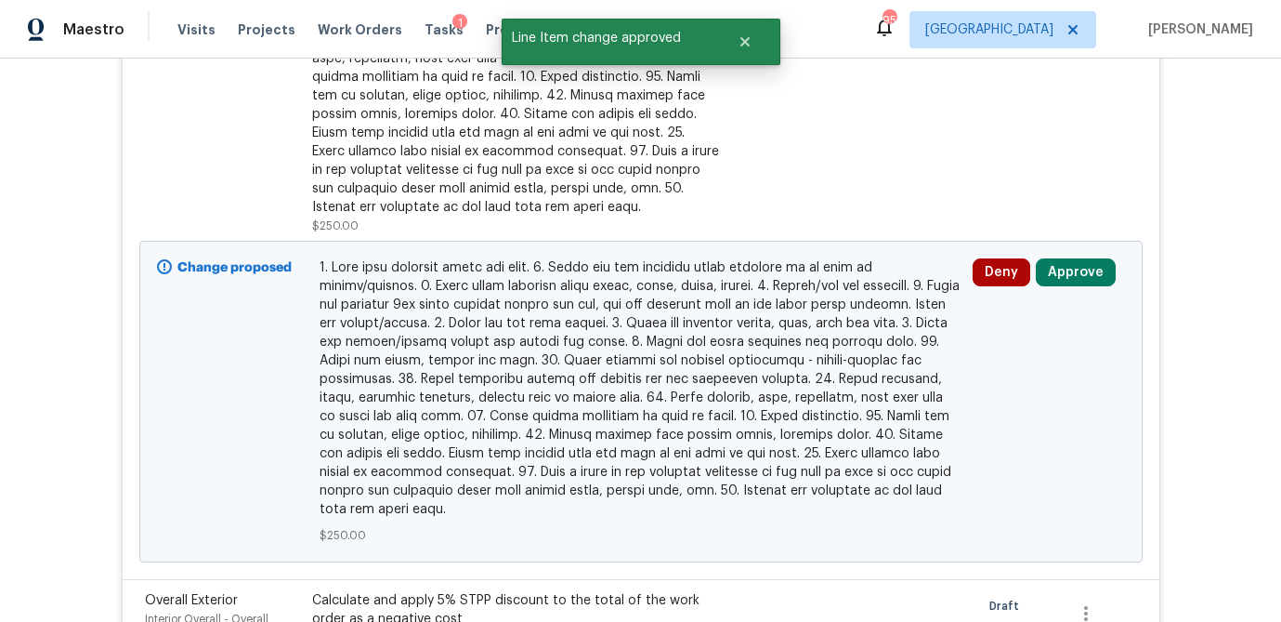
scroll to position [1542, 0]
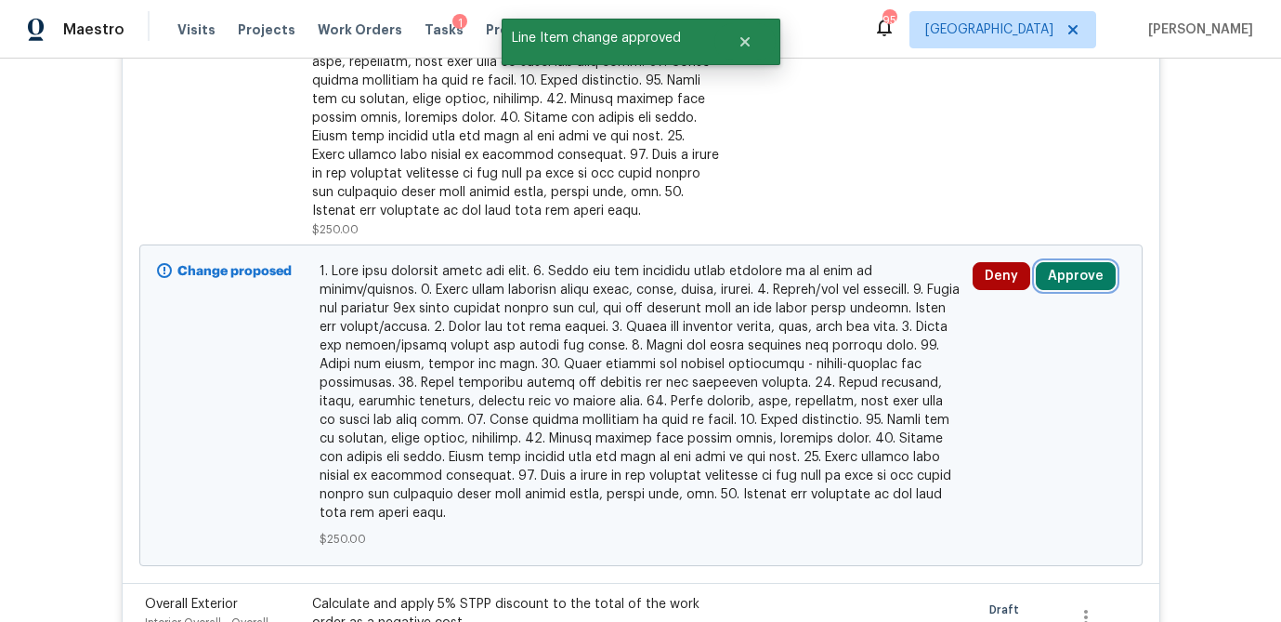
drag, startPoint x: 1076, startPoint y: 295, endPoint x: 1027, endPoint y: 296, distance: 49.3
click at [1075, 290] on button "Approve" at bounding box center [1076, 276] width 80 height 28
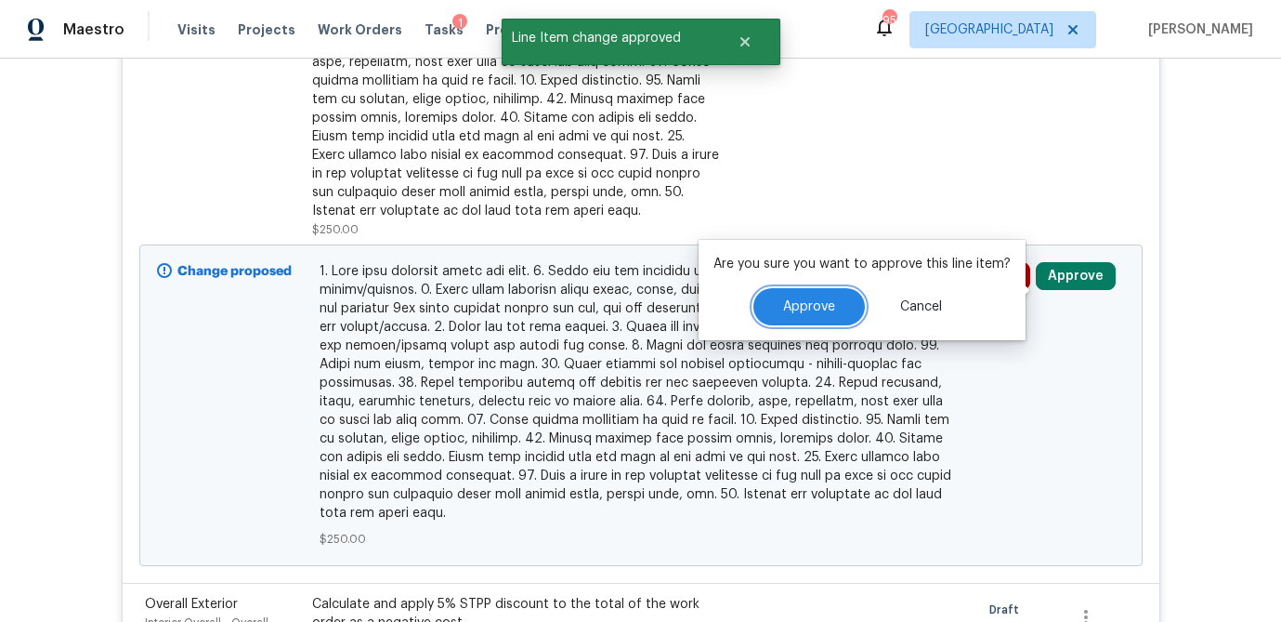
click at [821, 320] on button "Approve" at bounding box center [810, 306] width 112 height 37
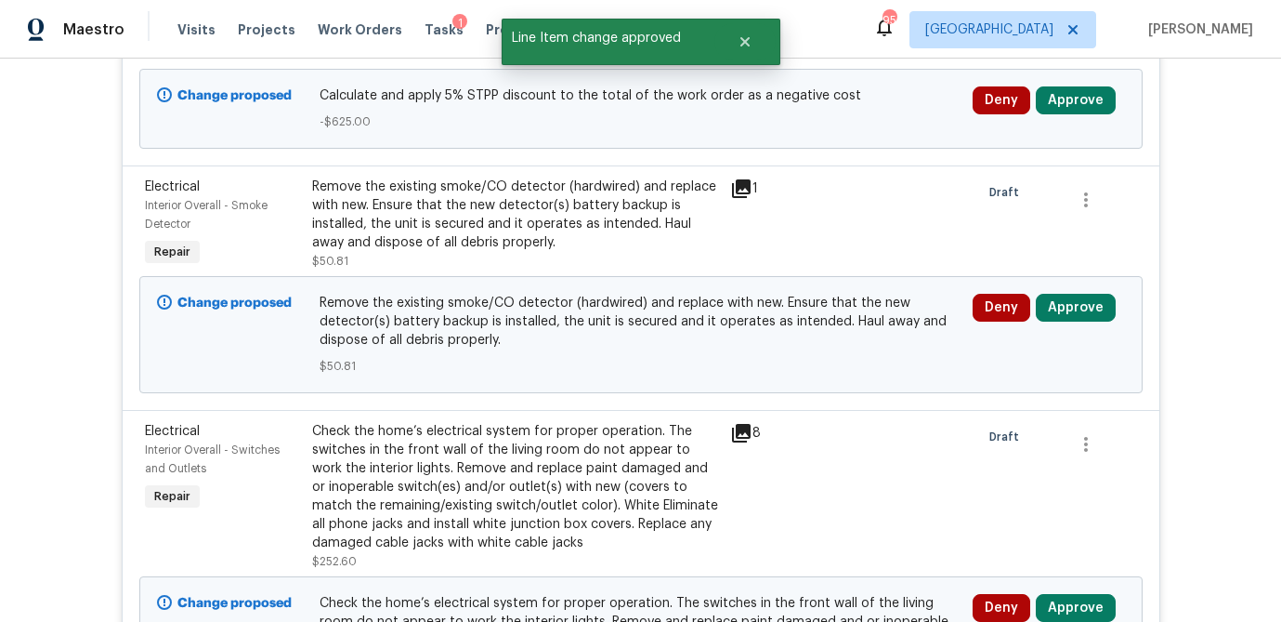
scroll to position [1378, 0]
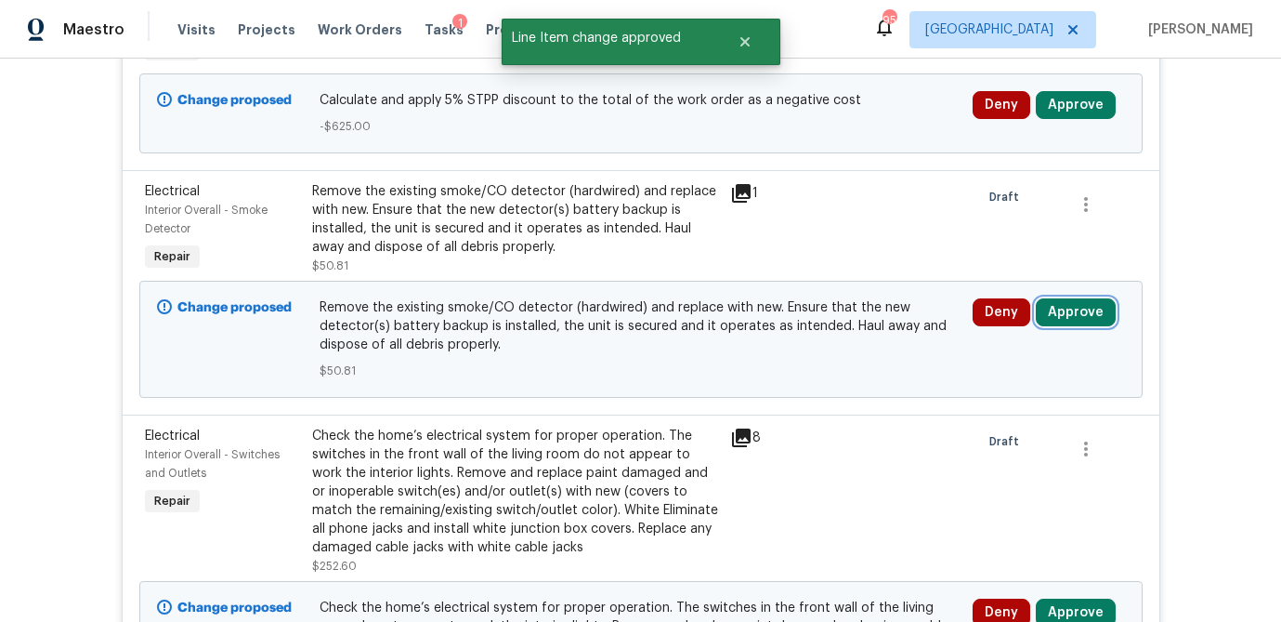
click at [1082, 323] on button "Approve" at bounding box center [1076, 312] width 80 height 28
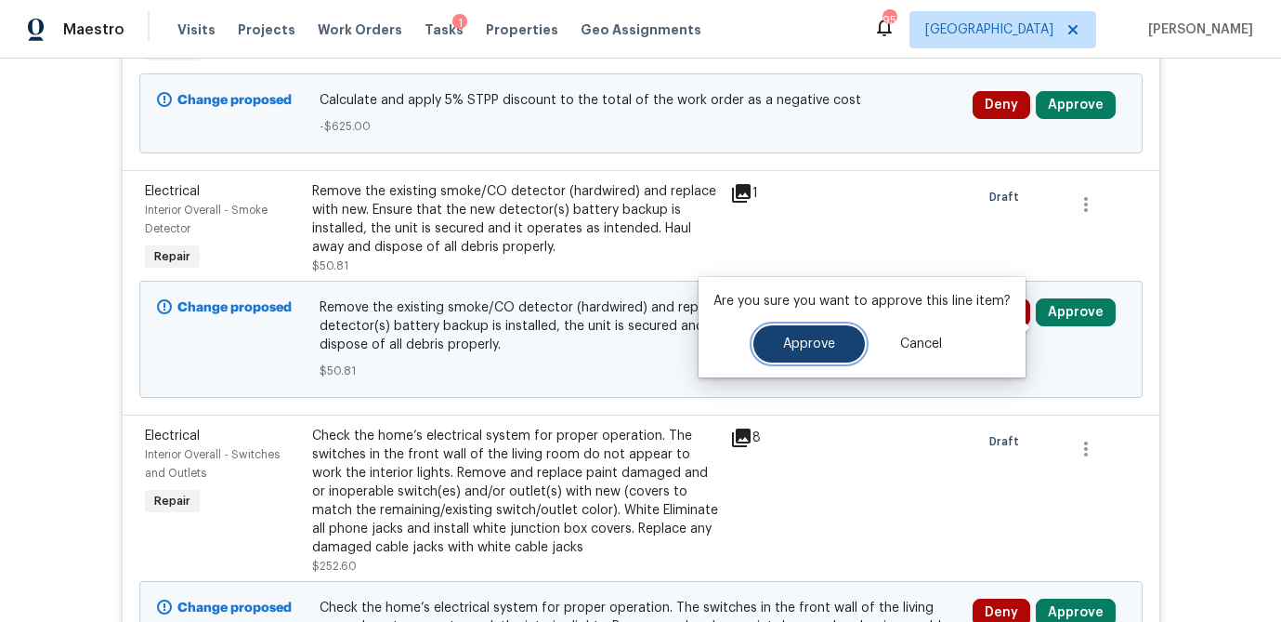
click at [822, 344] on span "Approve" at bounding box center [809, 344] width 52 height 14
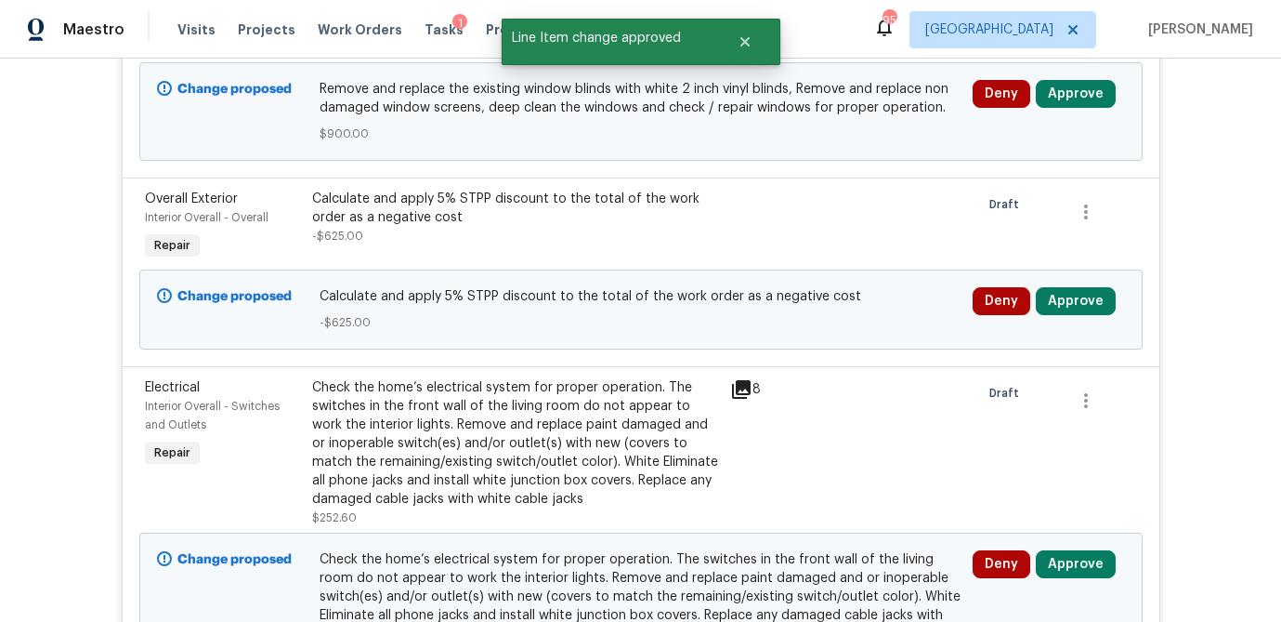
scroll to position [1177, 0]
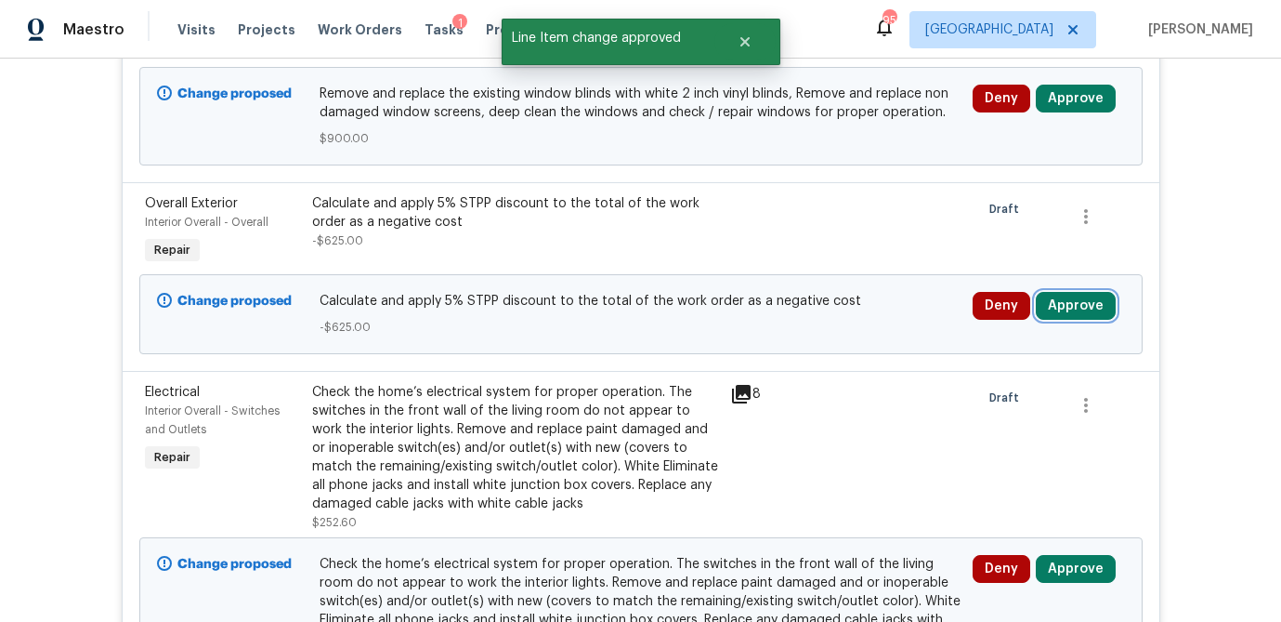
drag, startPoint x: 1097, startPoint y: 311, endPoint x: 1063, endPoint y: 314, distance: 34.5
click at [1097, 311] on button "Approve" at bounding box center [1076, 306] width 80 height 28
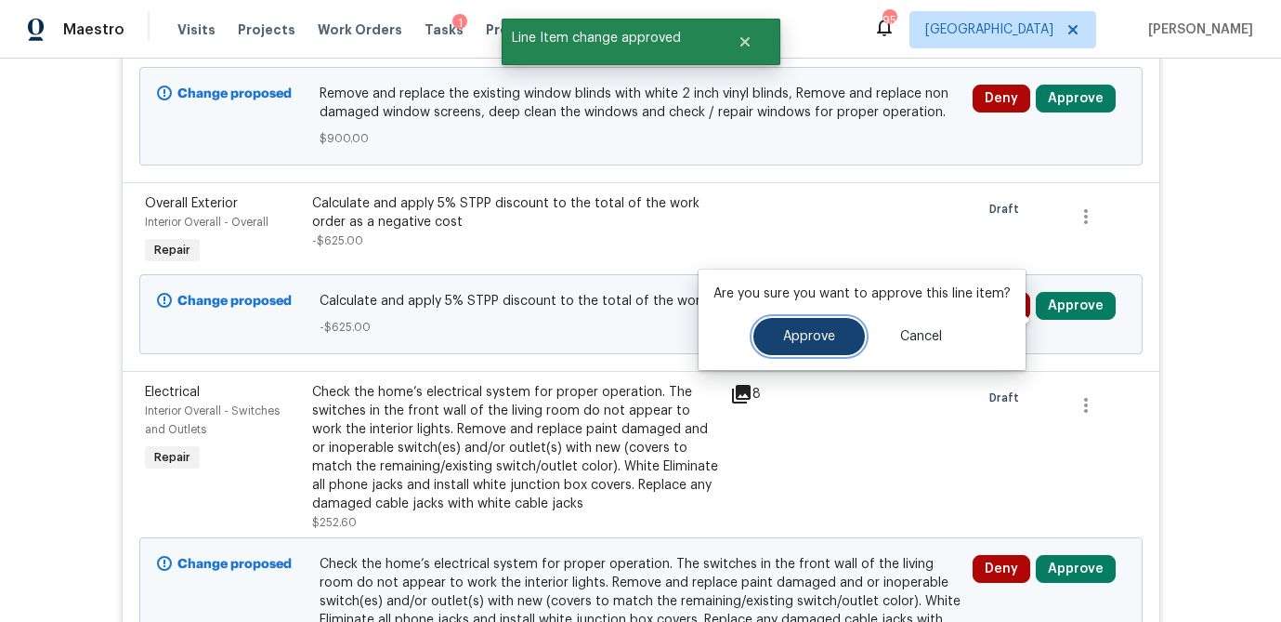
click at [789, 330] on span "Approve" at bounding box center [809, 337] width 52 height 14
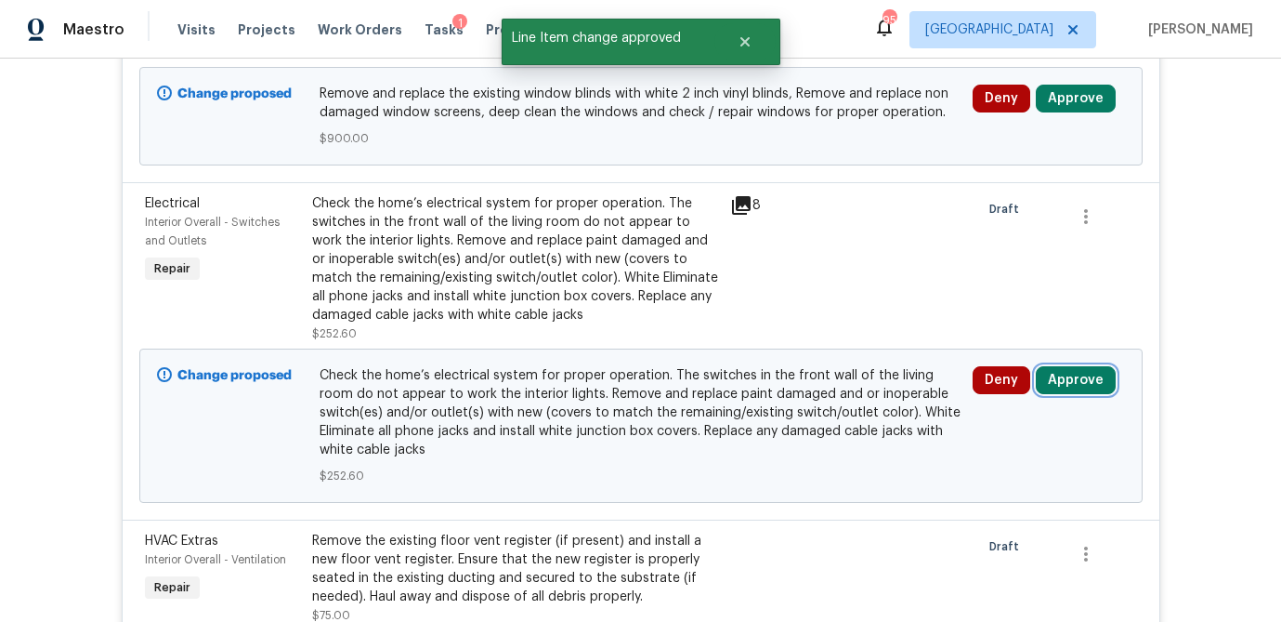
click at [1088, 394] on button "Approve" at bounding box center [1076, 380] width 80 height 28
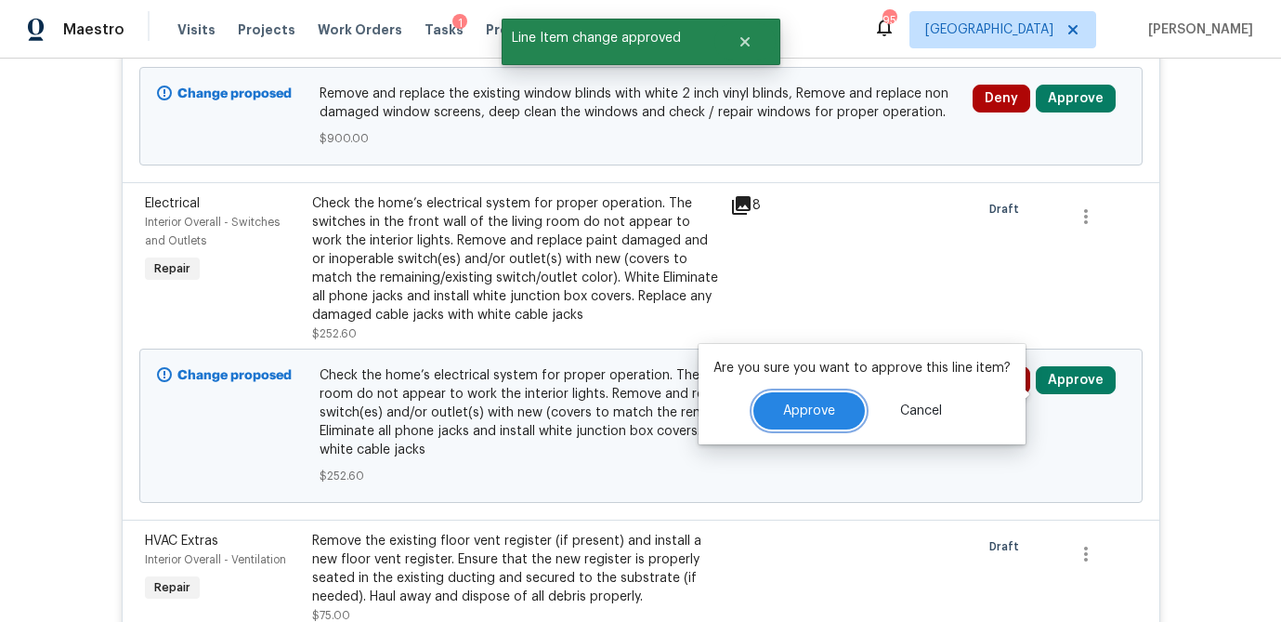
click at [814, 404] on span "Approve" at bounding box center [809, 411] width 52 height 14
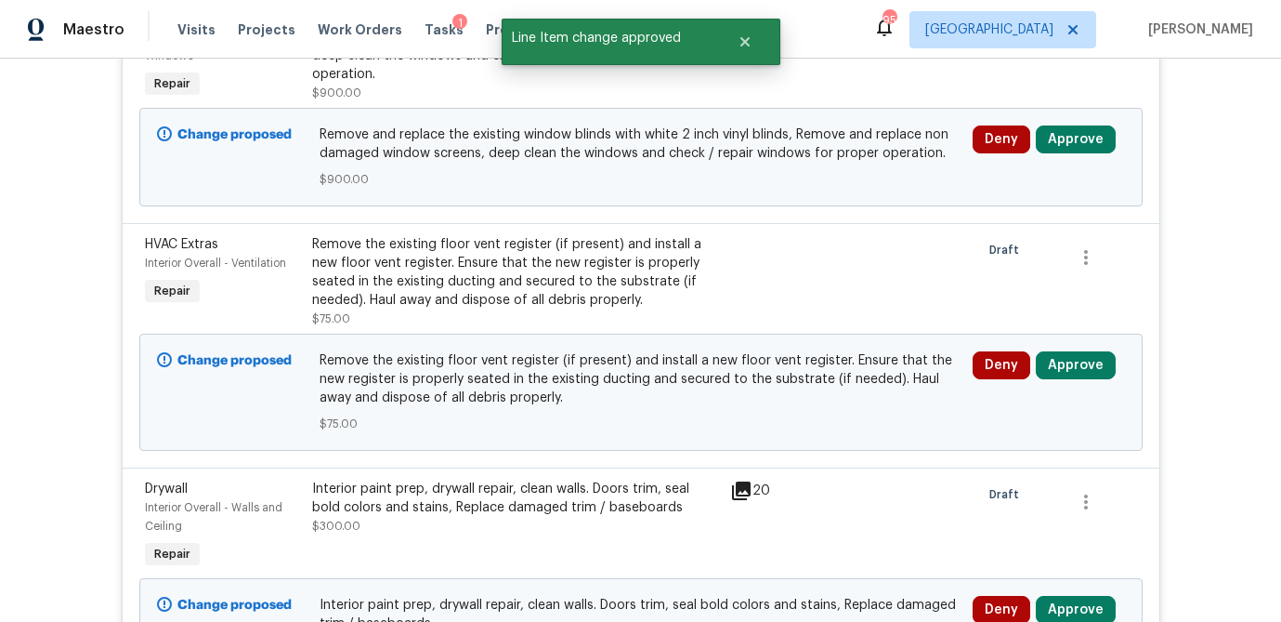
scroll to position [1192, 0]
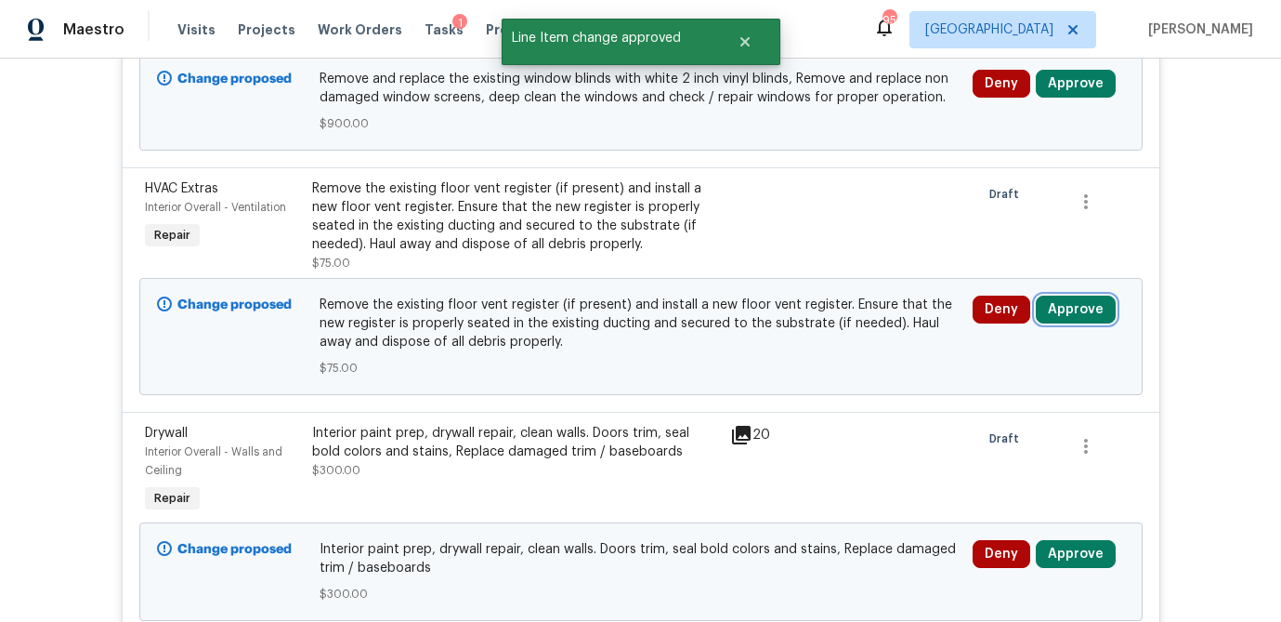
click at [1078, 317] on button "Approve" at bounding box center [1076, 310] width 80 height 28
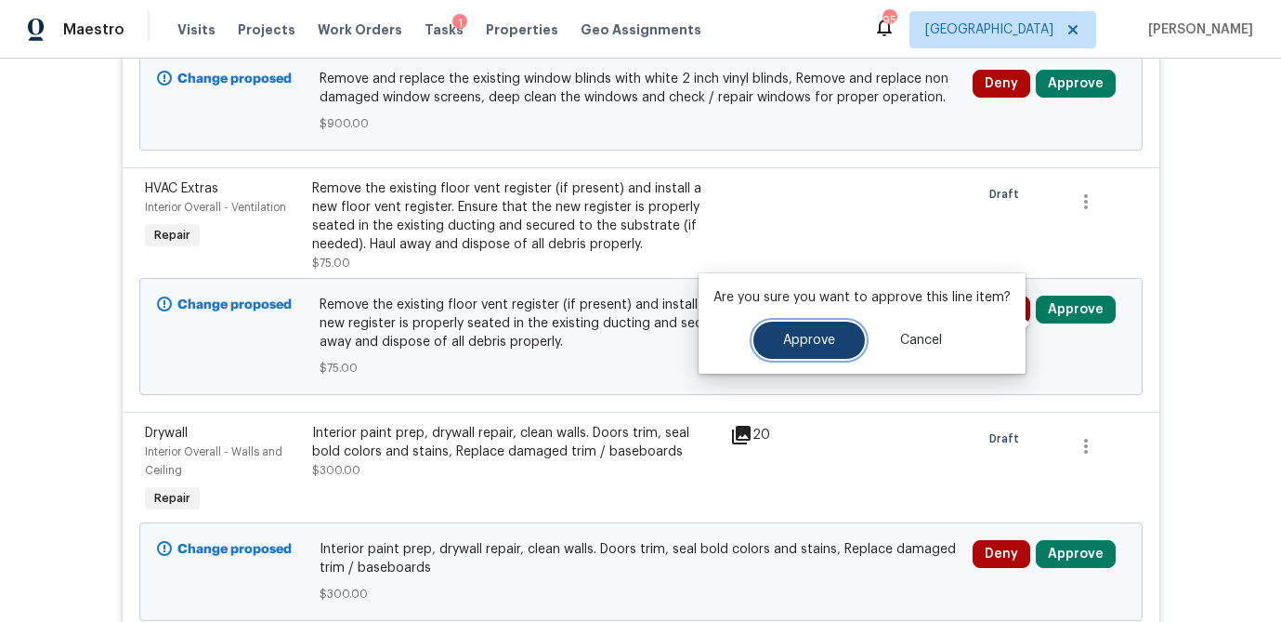
click at [788, 347] on span "Approve" at bounding box center [809, 341] width 52 height 14
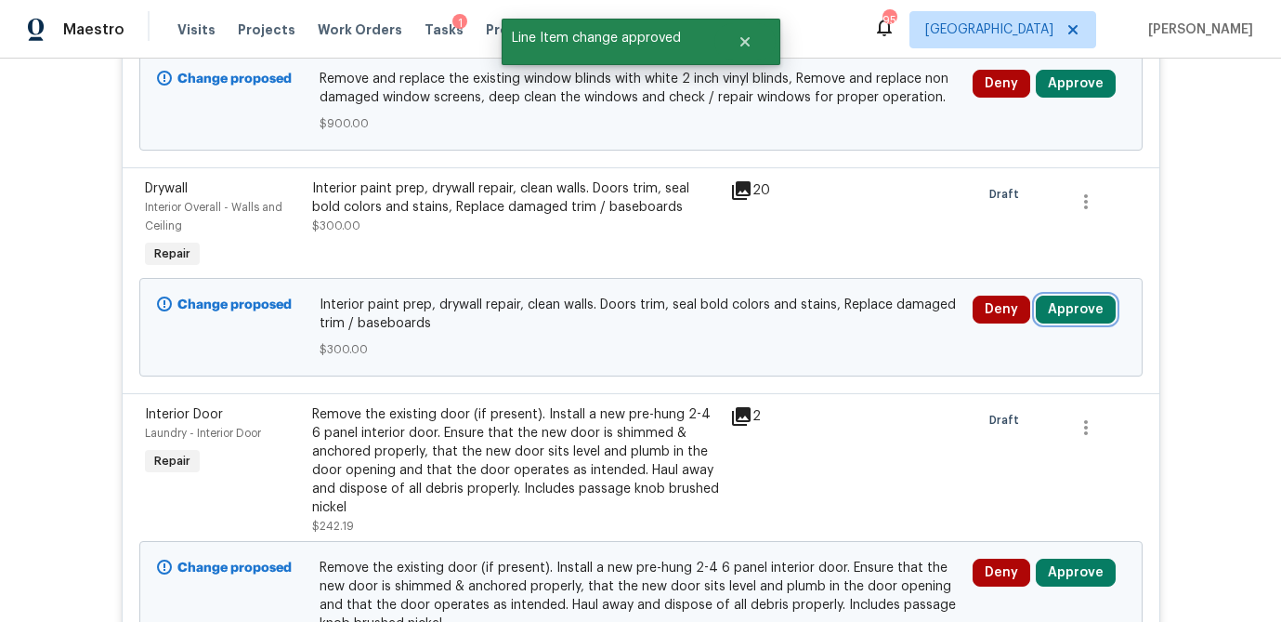
click at [1091, 323] on button "Approve" at bounding box center [1076, 310] width 80 height 28
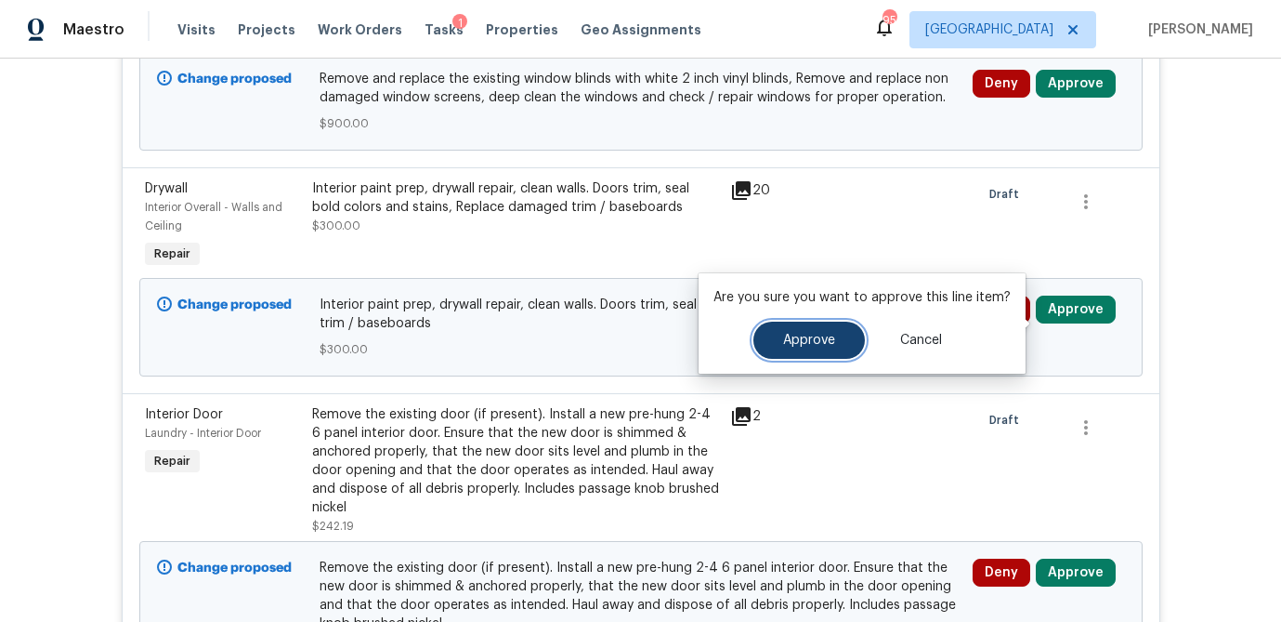
click at [816, 343] on span "Approve" at bounding box center [809, 341] width 52 height 14
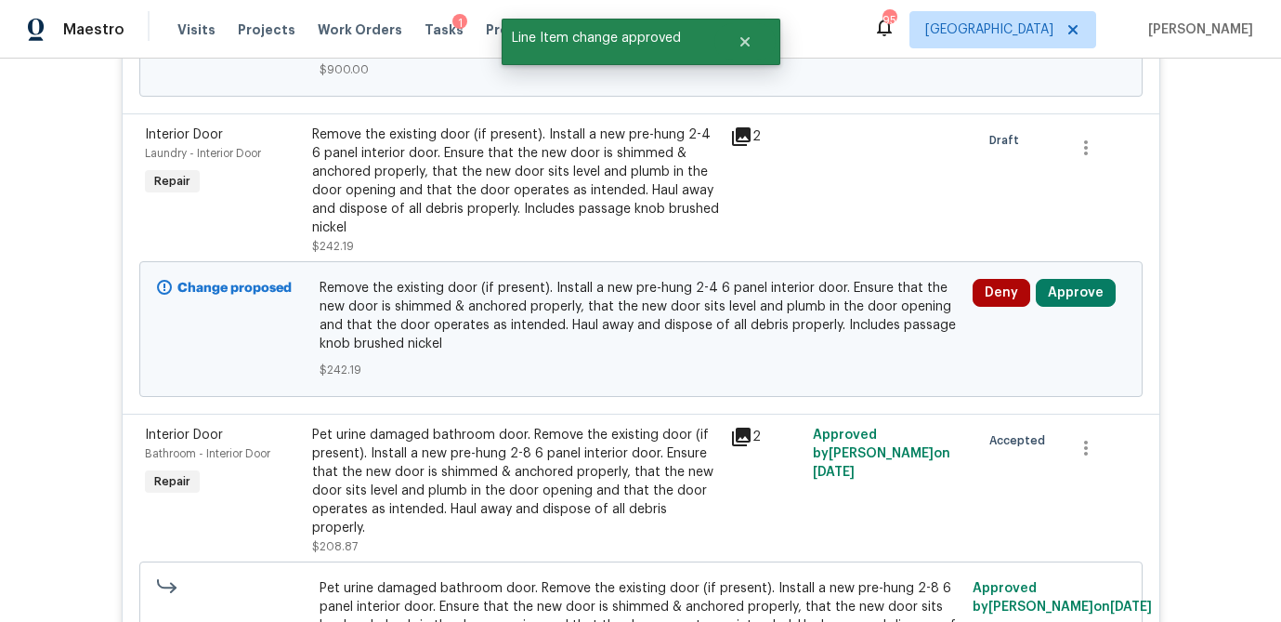
scroll to position [1249, 0]
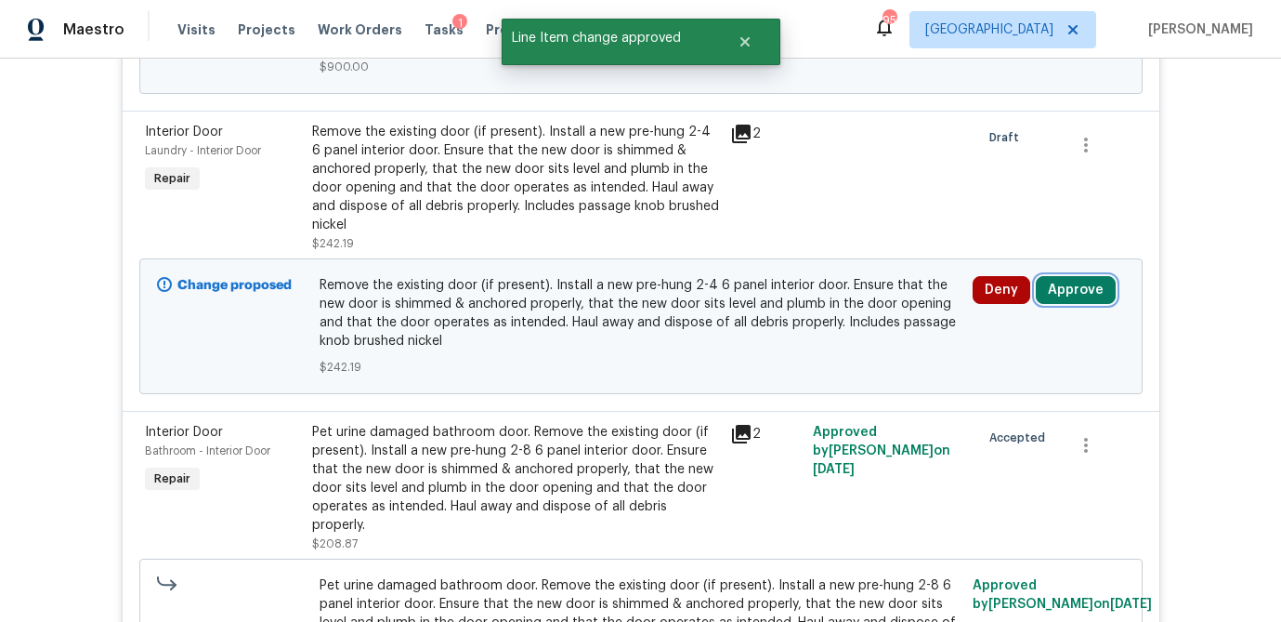
click at [1091, 302] on button "Approve" at bounding box center [1076, 290] width 80 height 28
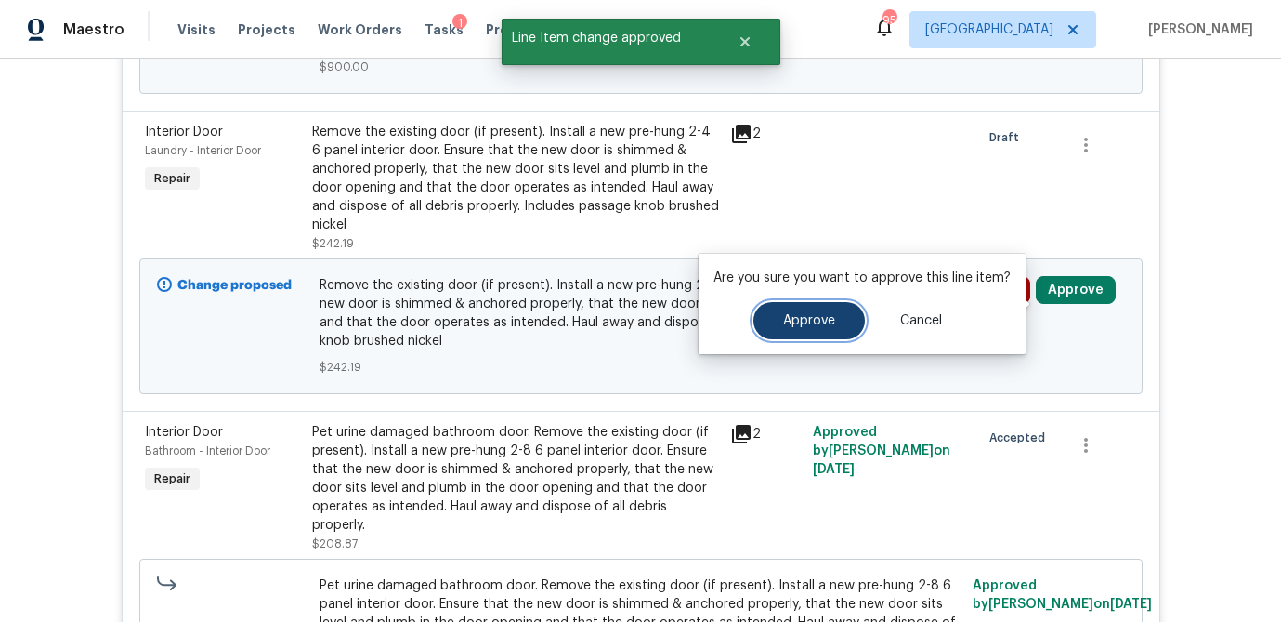
click at [839, 317] on button "Approve" at bounding box center [810, 320] width 112 height 37
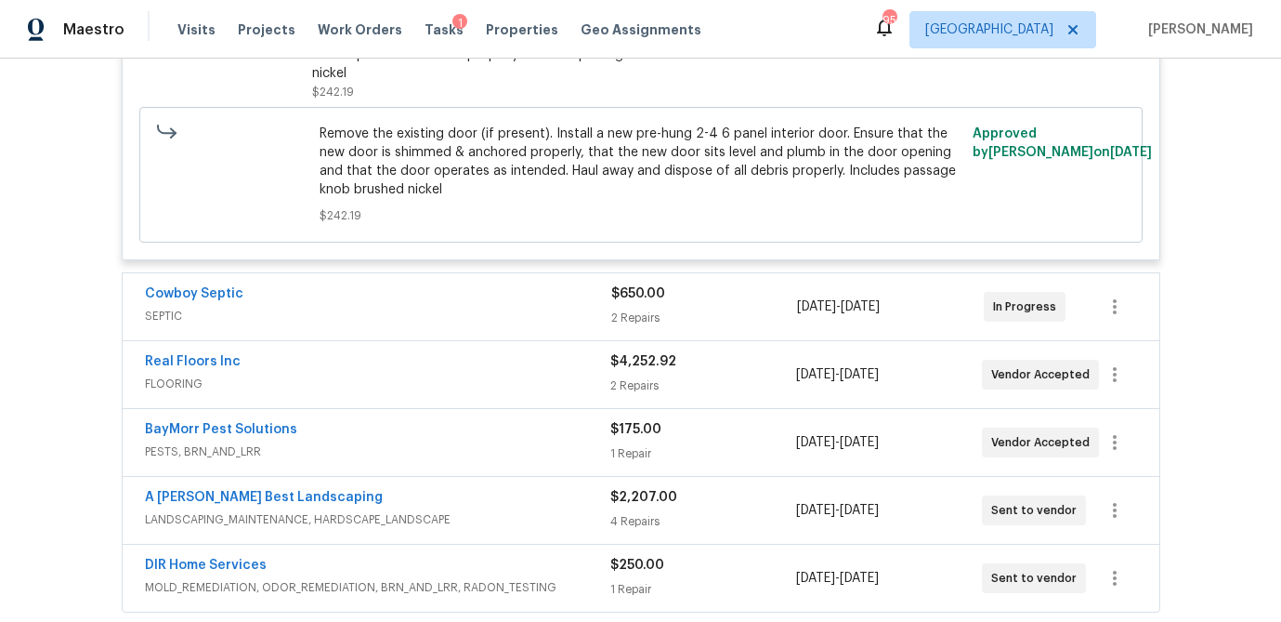
scroll to position [10432, 0]
click at [695, 330] on div "$650.00 2 Repairs" at bounding box center [704, 307] width 187 height 45
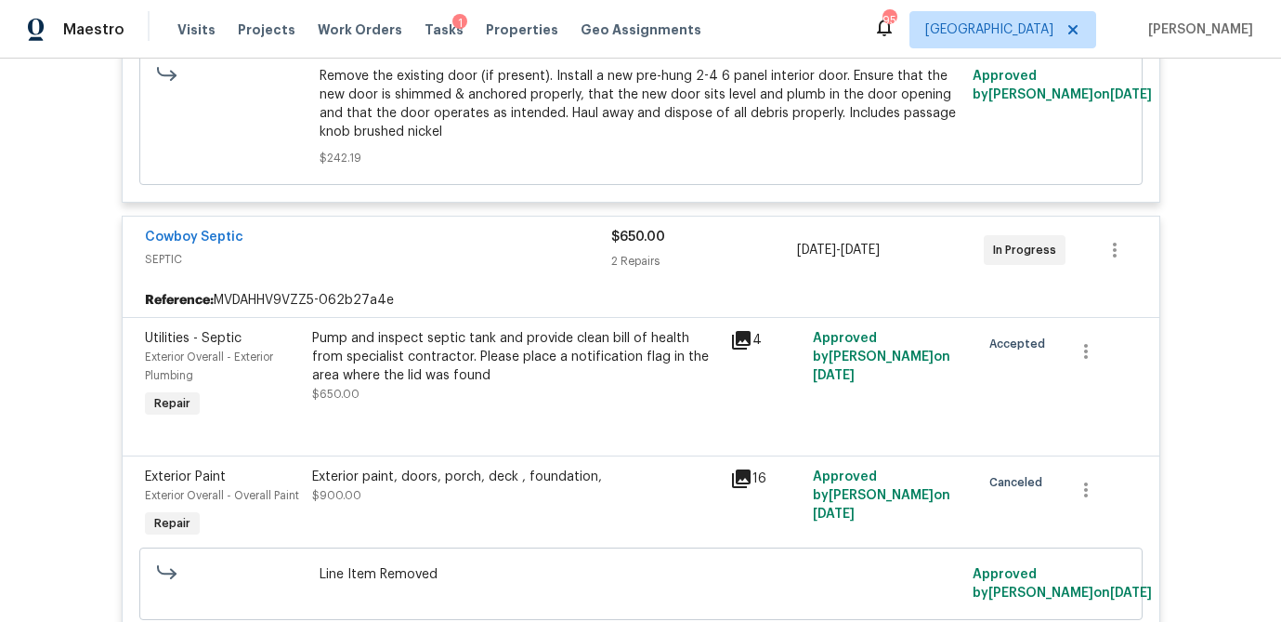
scroll to position [10785, 0]
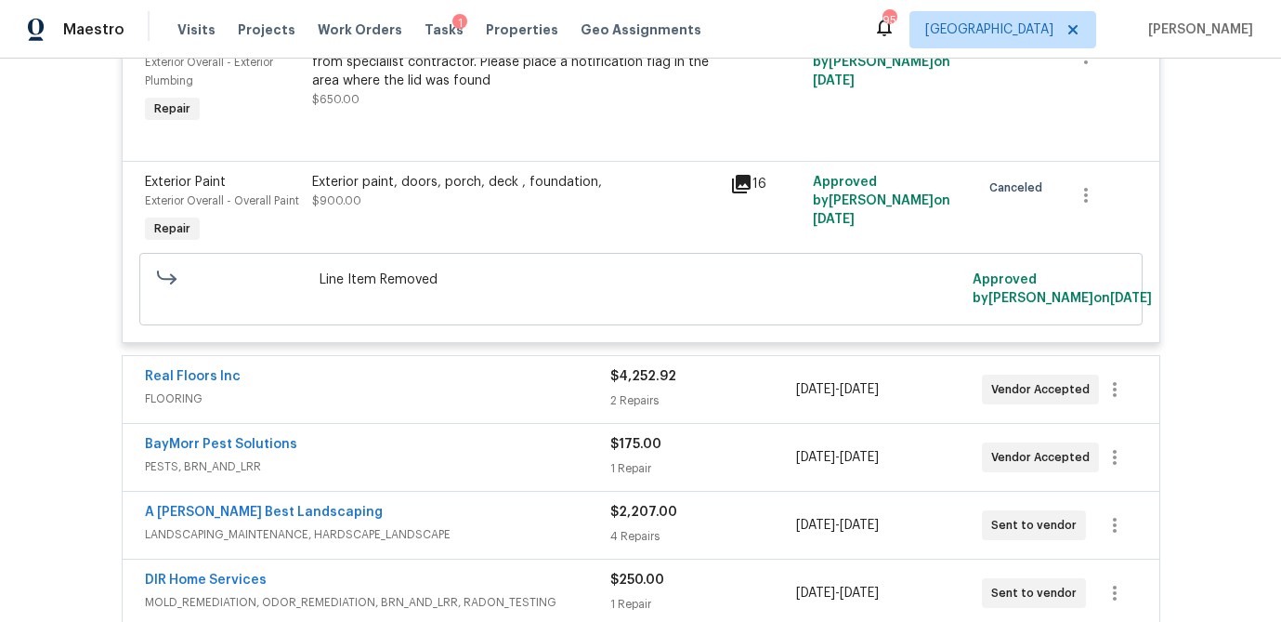
click at [720, 412] on div "$4,252.92 2 Repairs" at bounding box center [704, 389] width 186 height 45
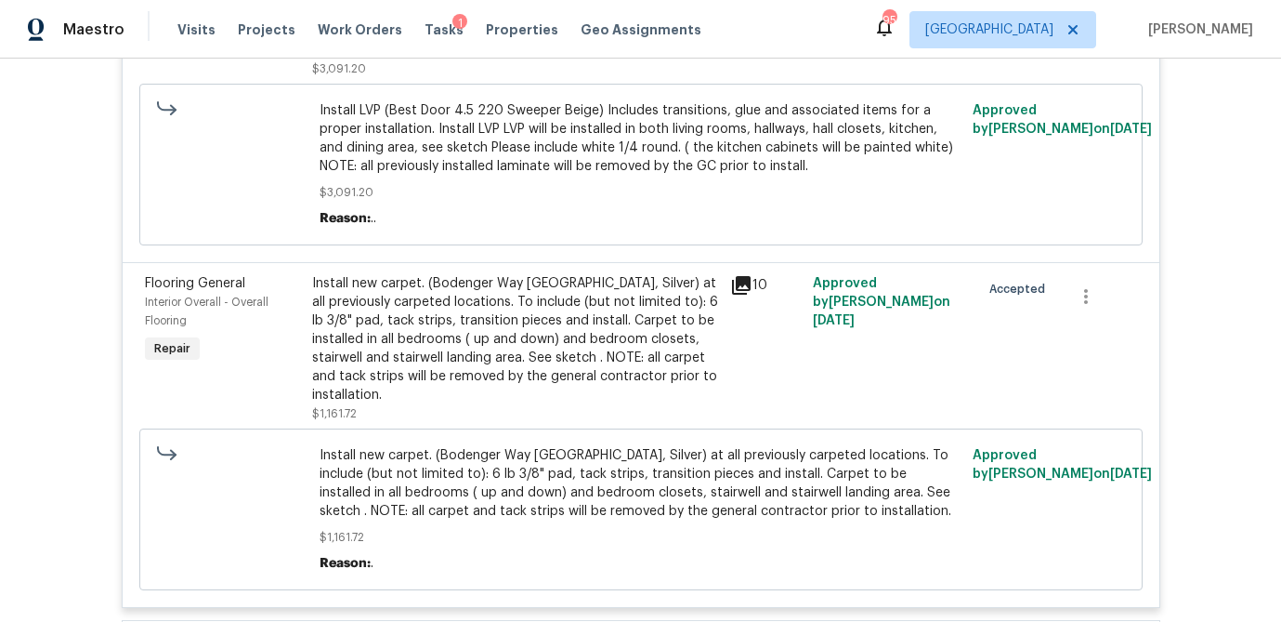
scroll to position [11319, 0]
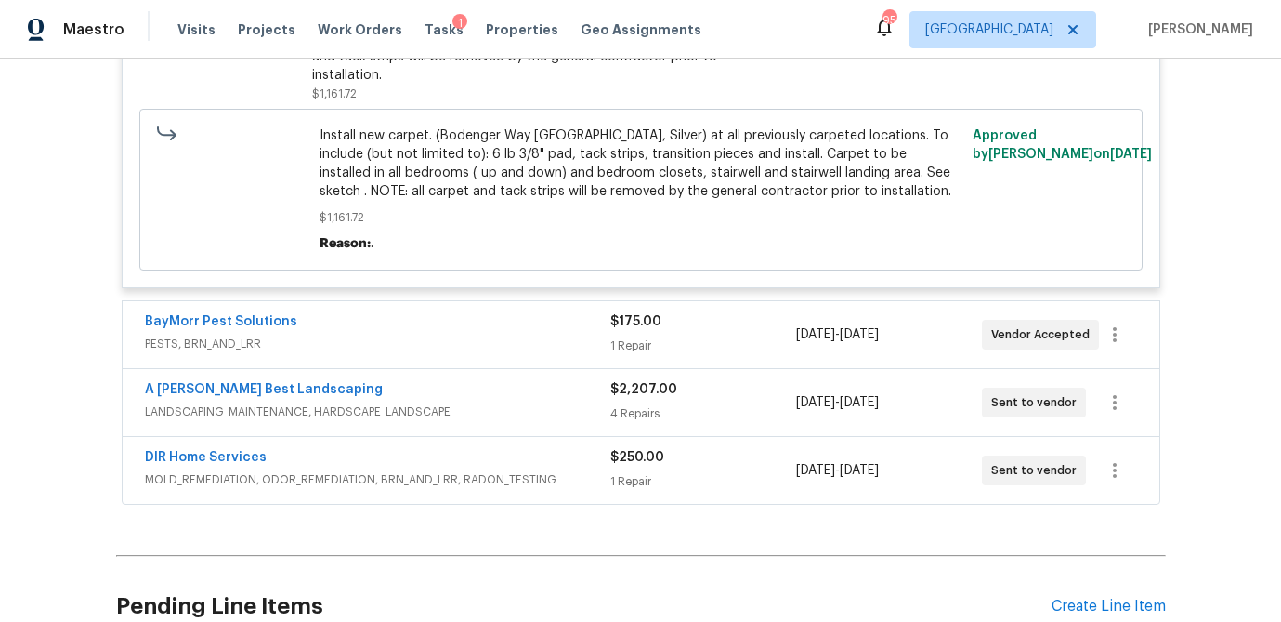
click at [708, 355] on div "1 Repair" at bounding box center [704, 345] width 186 height 19
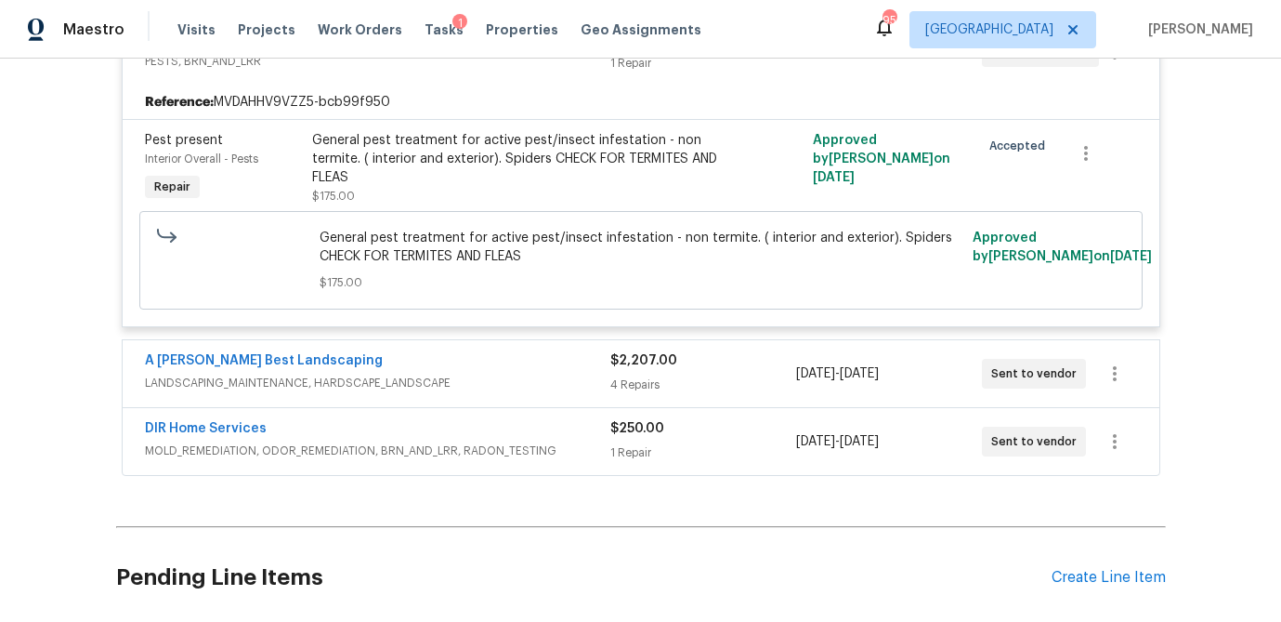
scroll to position [11934, 0]
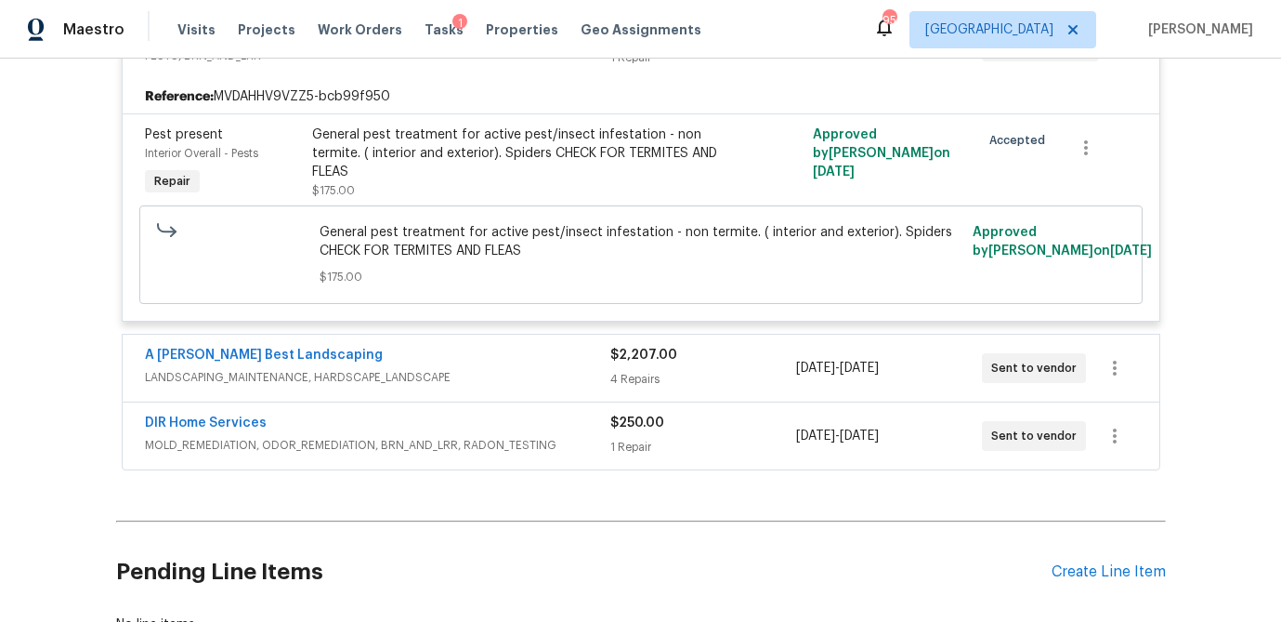
click at [708, 364] on div "$2,207.00" at bounding box center [704, 355] width 186 height 19
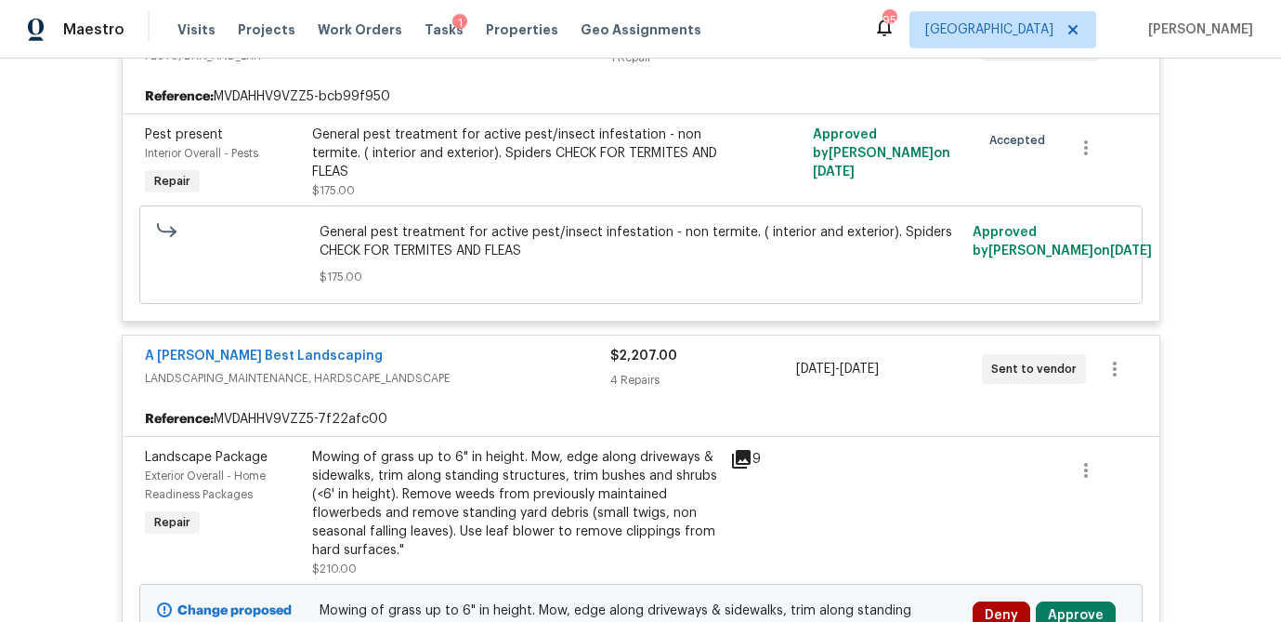
scroll to position [12351, 0]
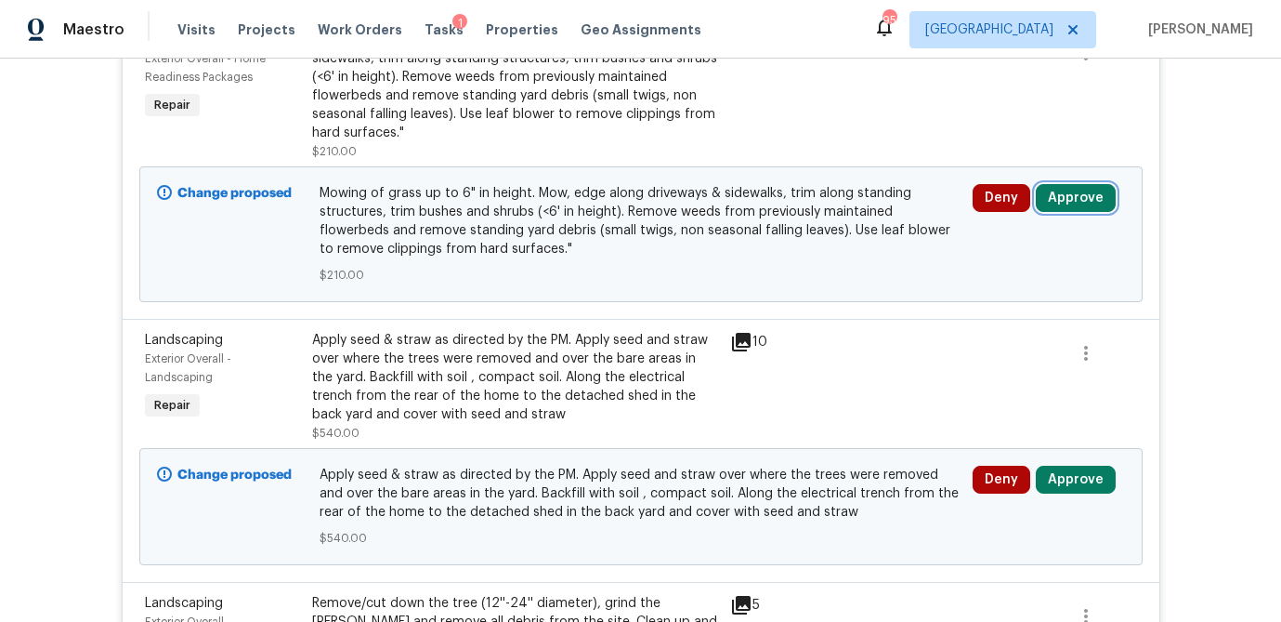
drag, startPoint x: 1087, startPoint y: 253, endPoint x: 1037, endPoint y: 263, distance: 51.2
click at [1087, 212] on button "Approve" at bounding box center [1076, 198] width 80 height 28
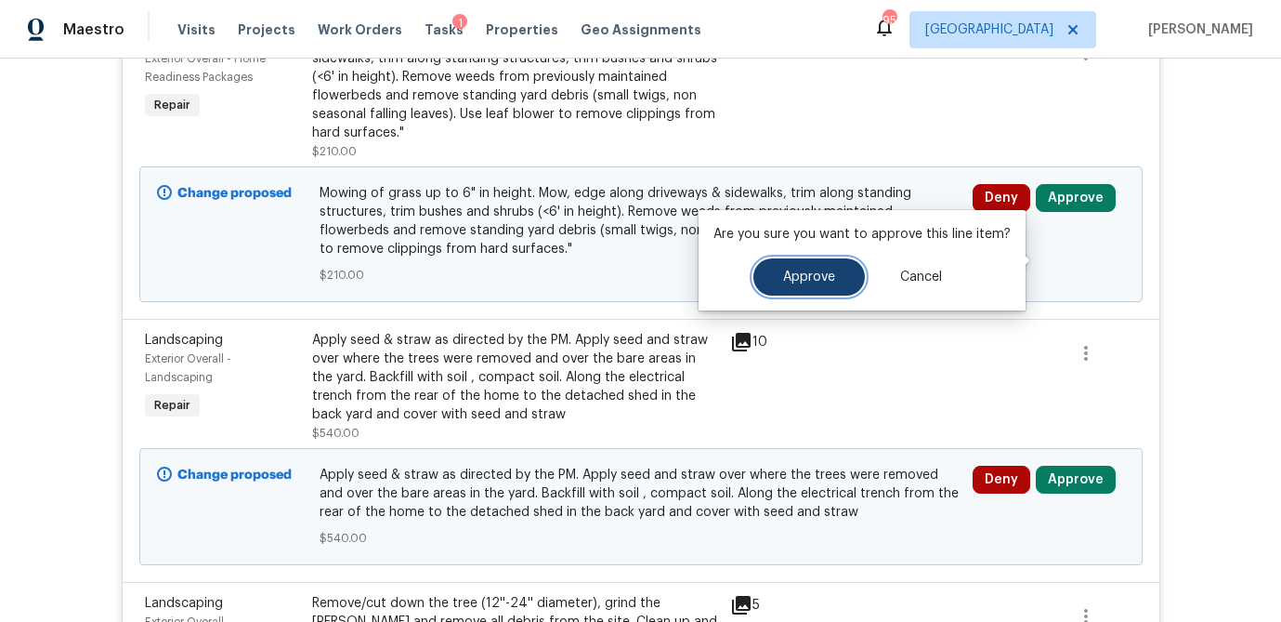
click at [775, 276] on button "Approve" at bounding box center [810, 276] width 112 height 37
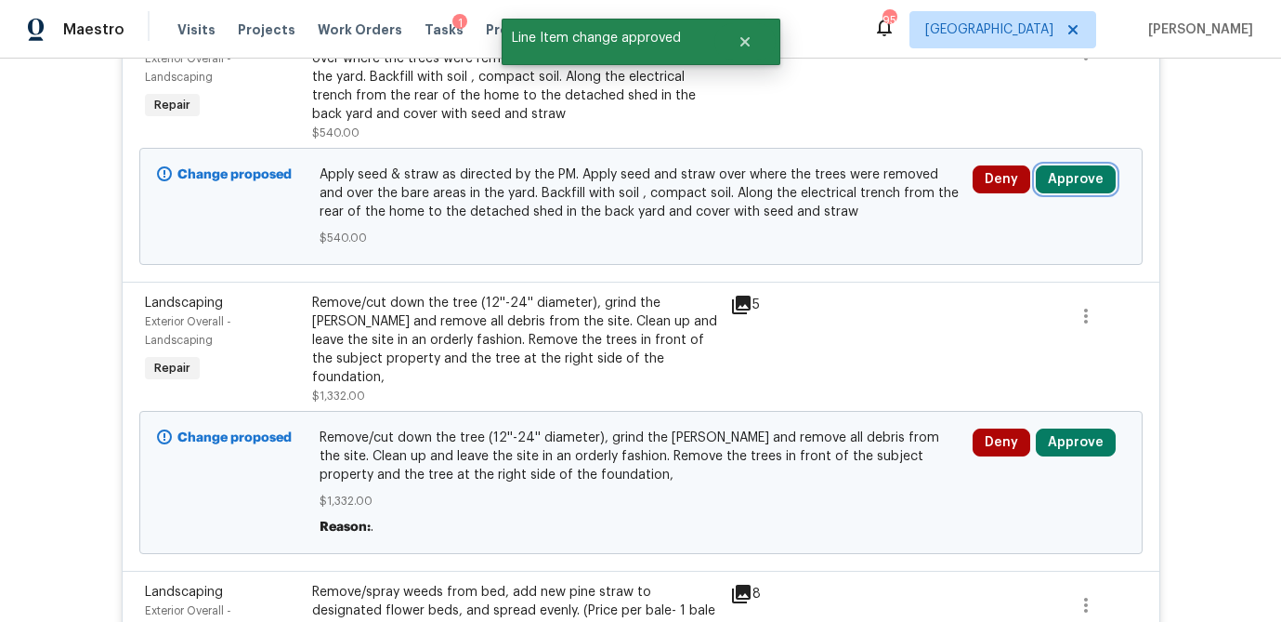
click at [1060, 193] on button "Approve" at bounding box center [1076, 179] width 80 height 28
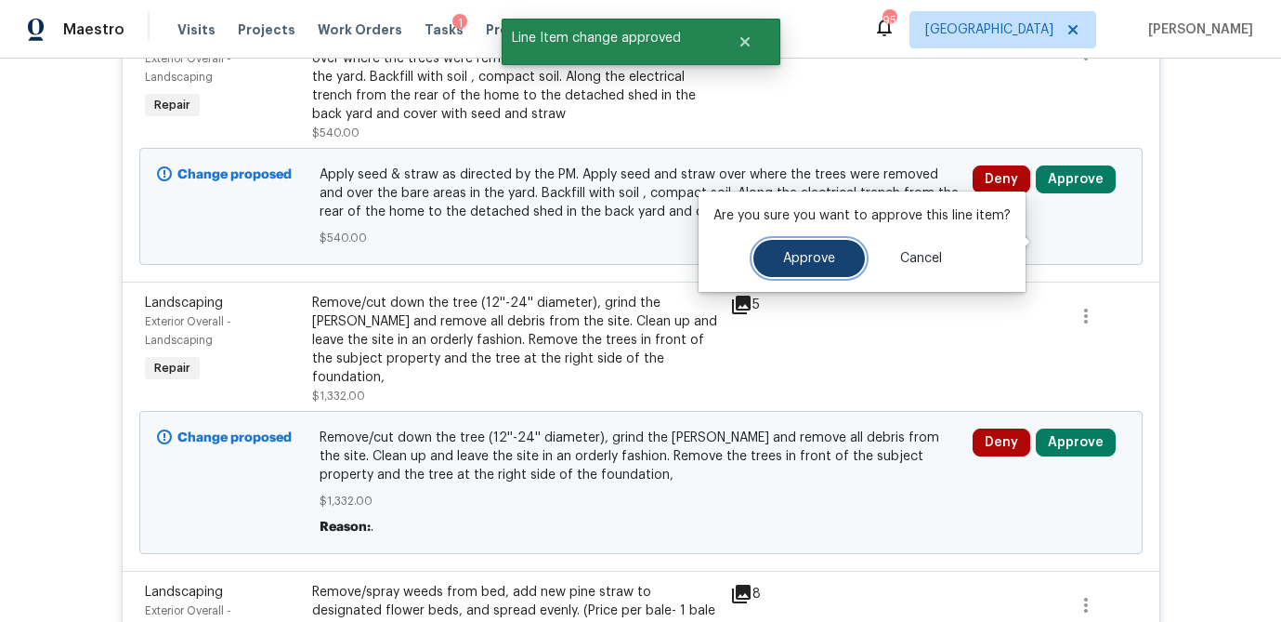
click at [812, 260] on span "Approve" at bounding box center [809, 259] width 52 height 14
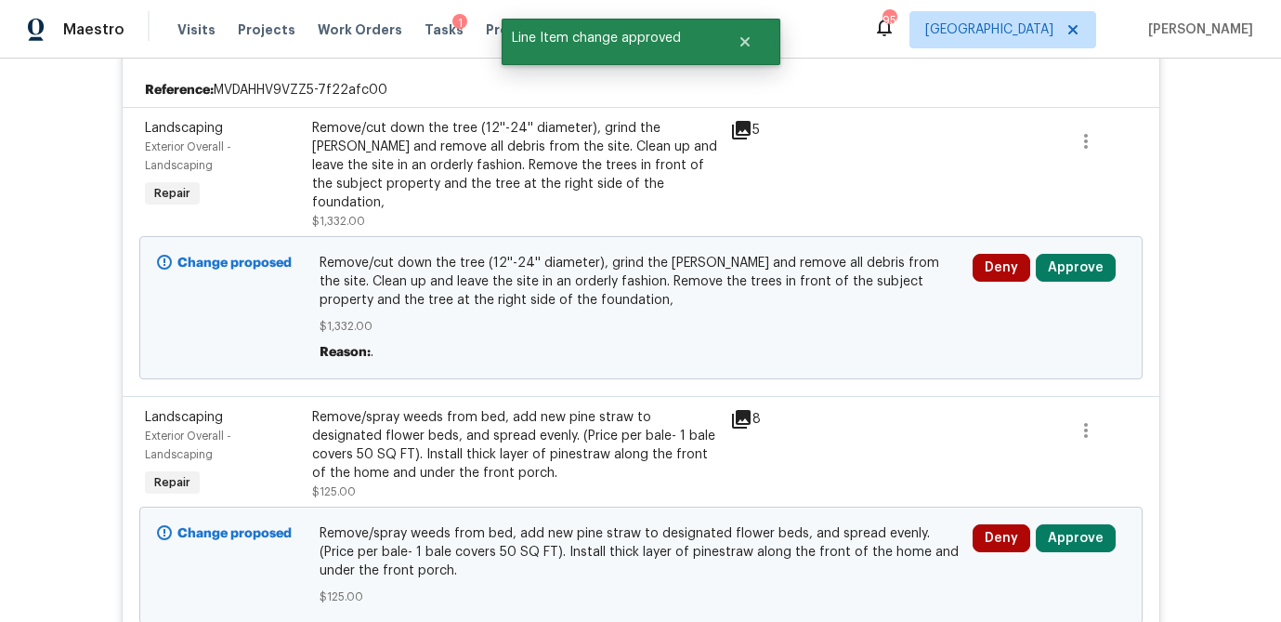
scroll to position [12259, 0]
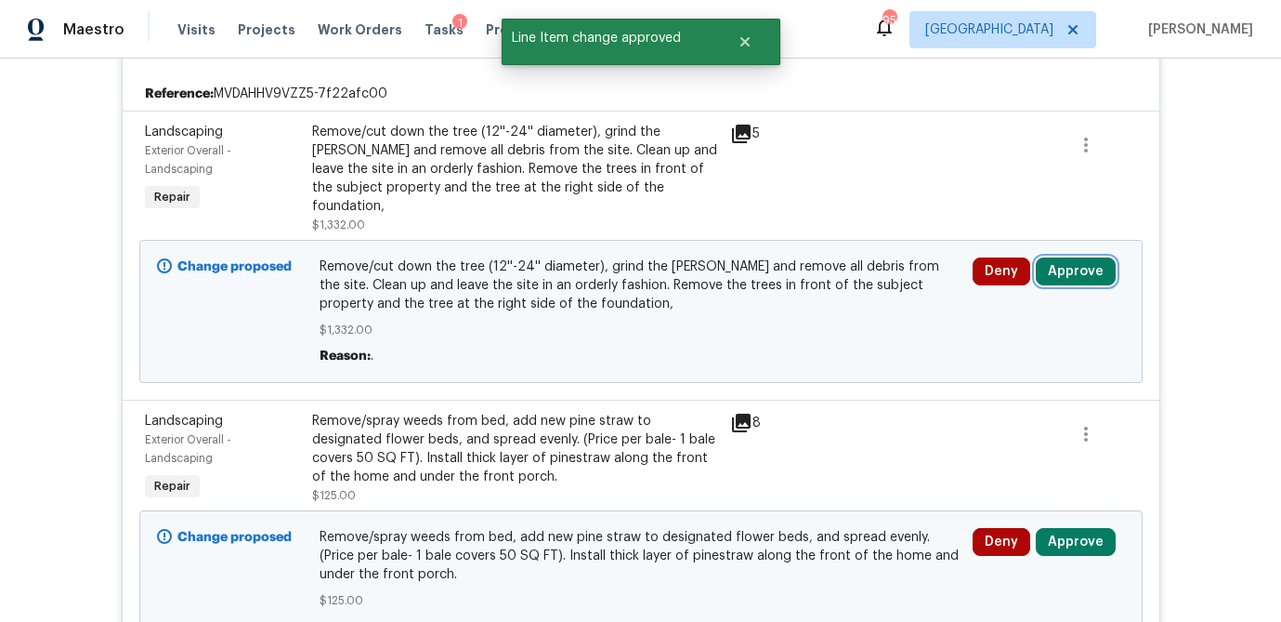
click at [1078, 285] on button "Approve" at bounding box center [1076, 271] width 80 height 28
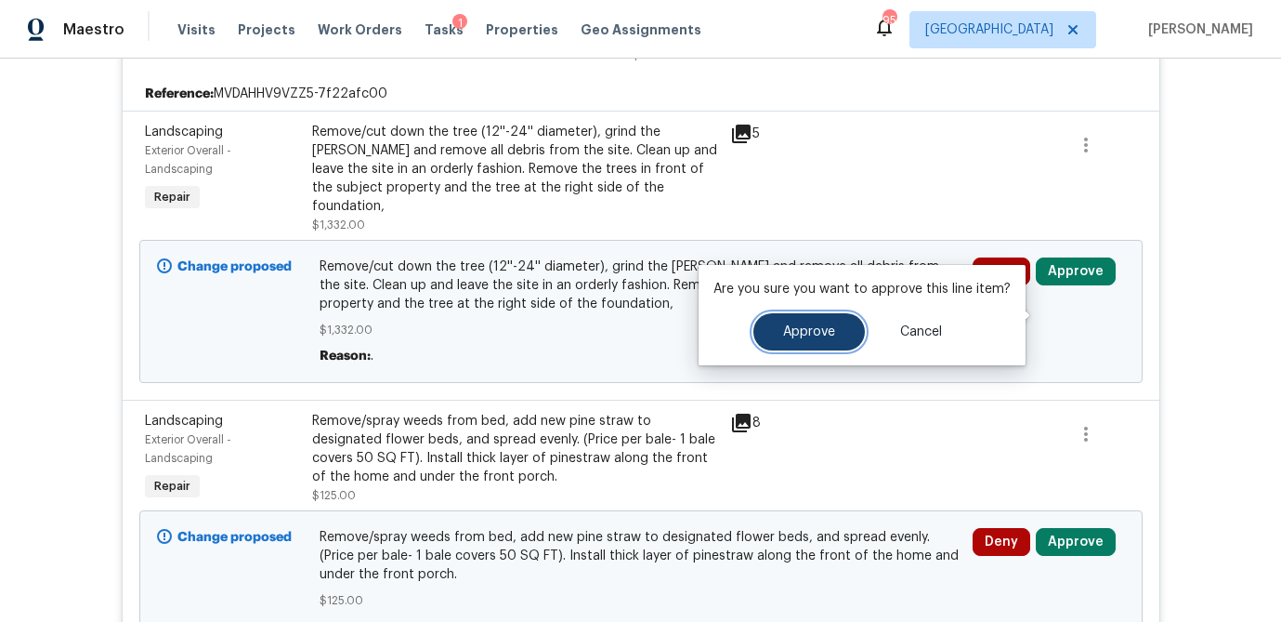
click at [806, 336] on span "Approve" at bounding box center [809, 332] width 52 height 14
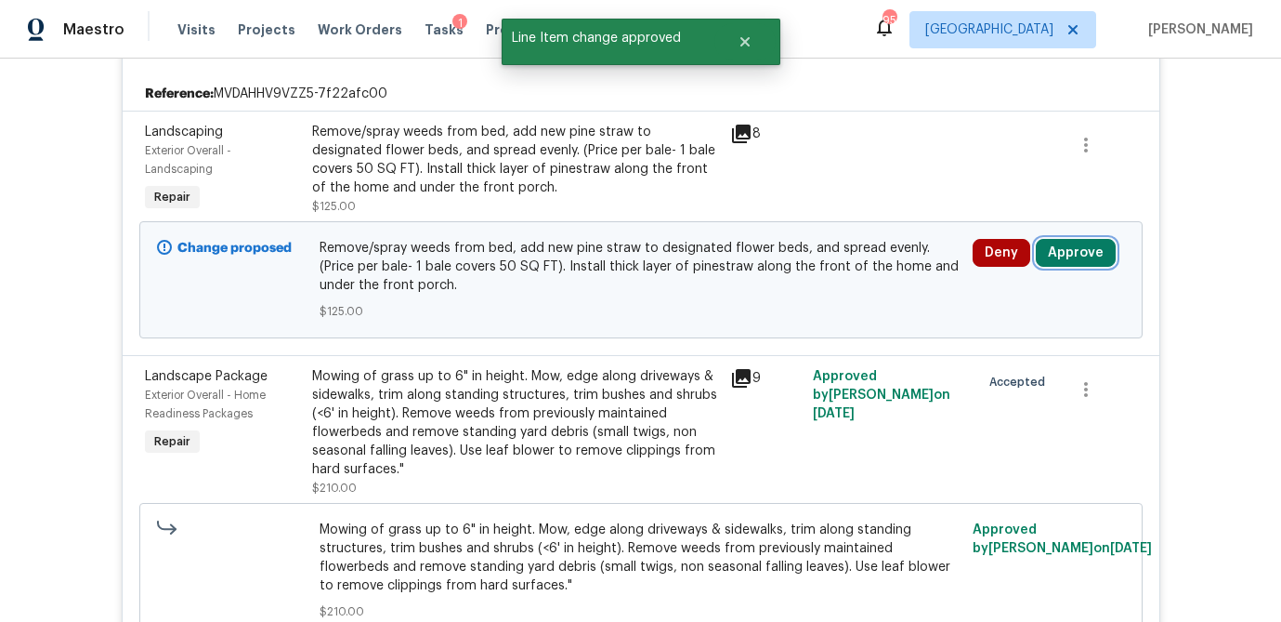
click at [1068, 267] on button "Approve" at bounding box center [1076, 253] width 80 height 28
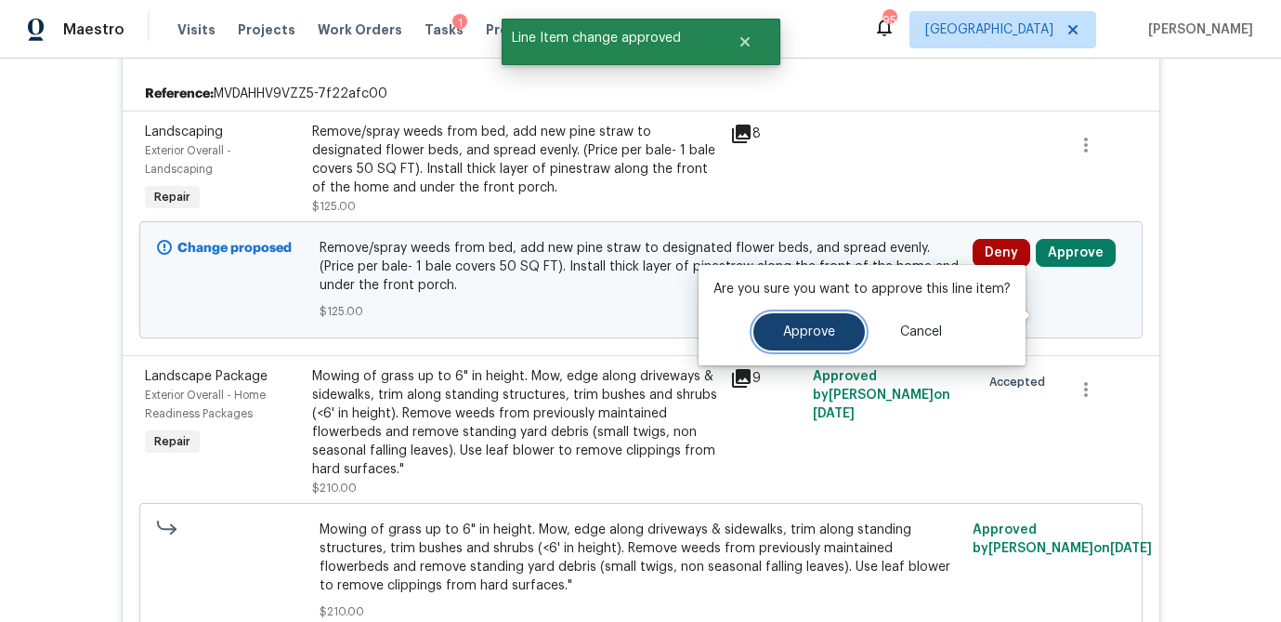
click at [821, 335] on span "Approve" at bounding box center [809, 332] width 52 height 14
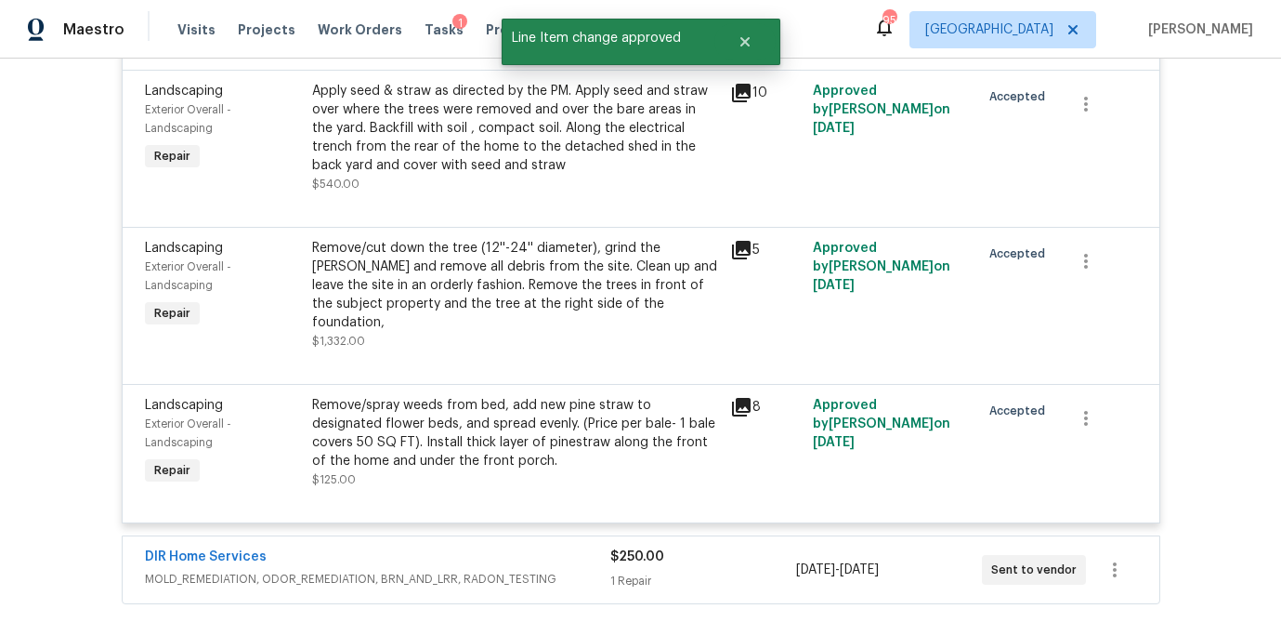
scroll to position [12367, 0]
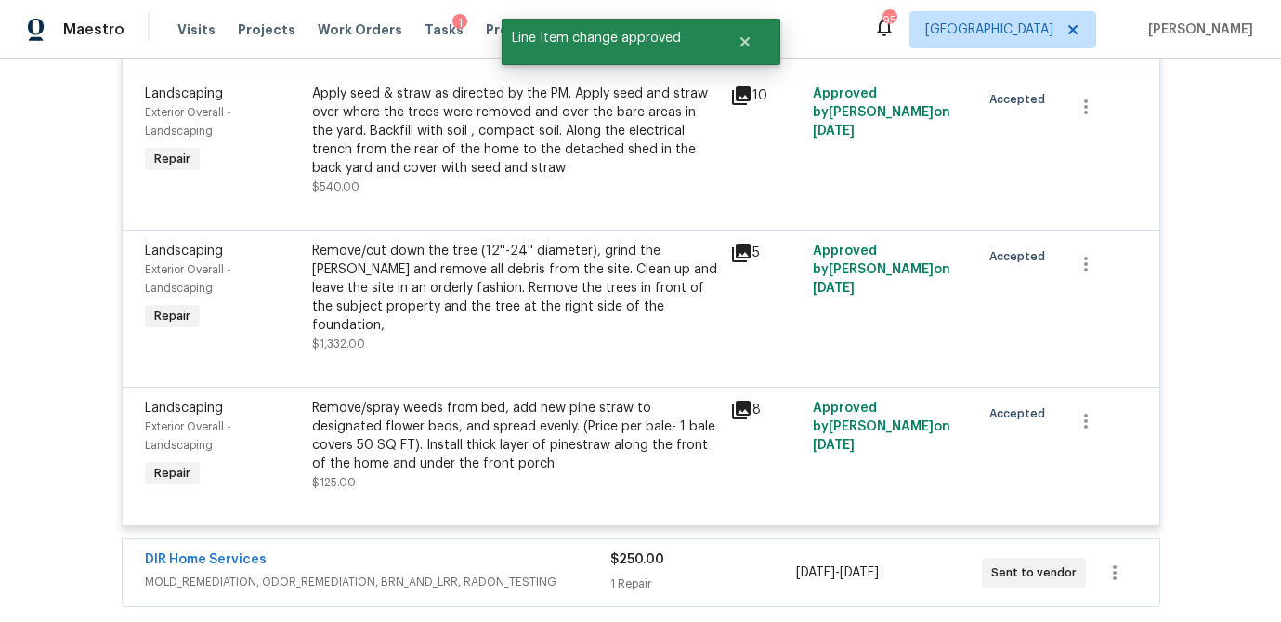
click at [743, 262] on icon at bounding box center [741, 252] width 19 height 19
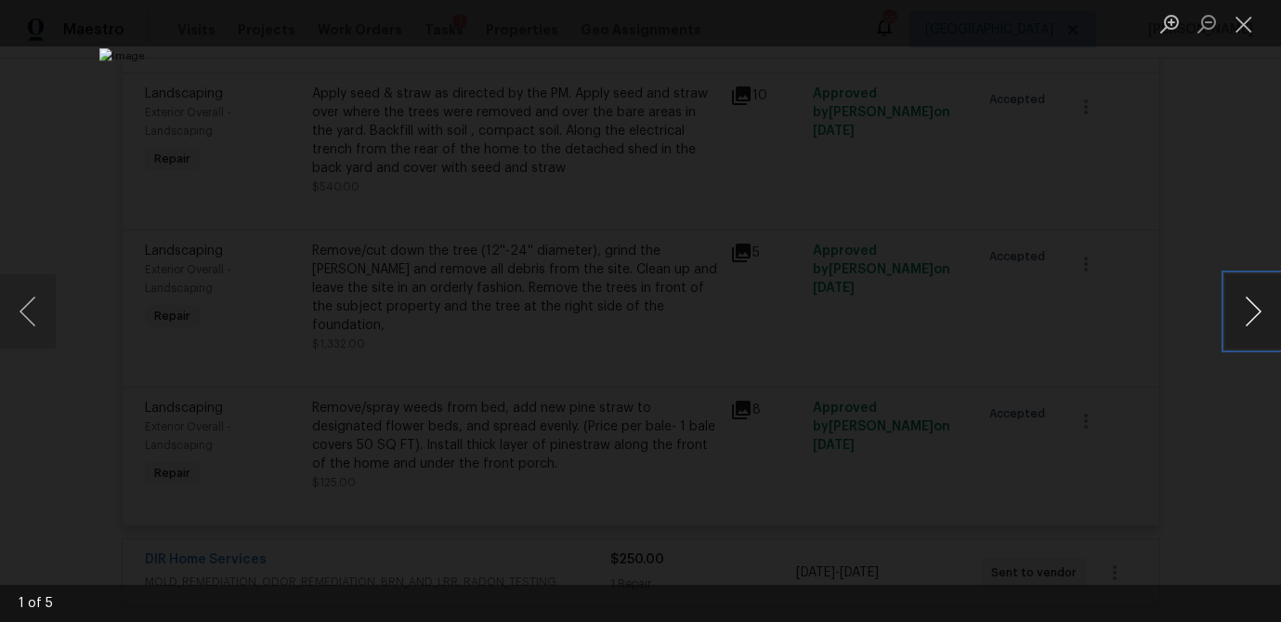
click at [1254, 313] on button "Next image" at bounding box center [1254, 311] width 56 height 74
click at [1238, 21] on button "Close lightbox" at bounding box center [1244, 23] width 37 height 33
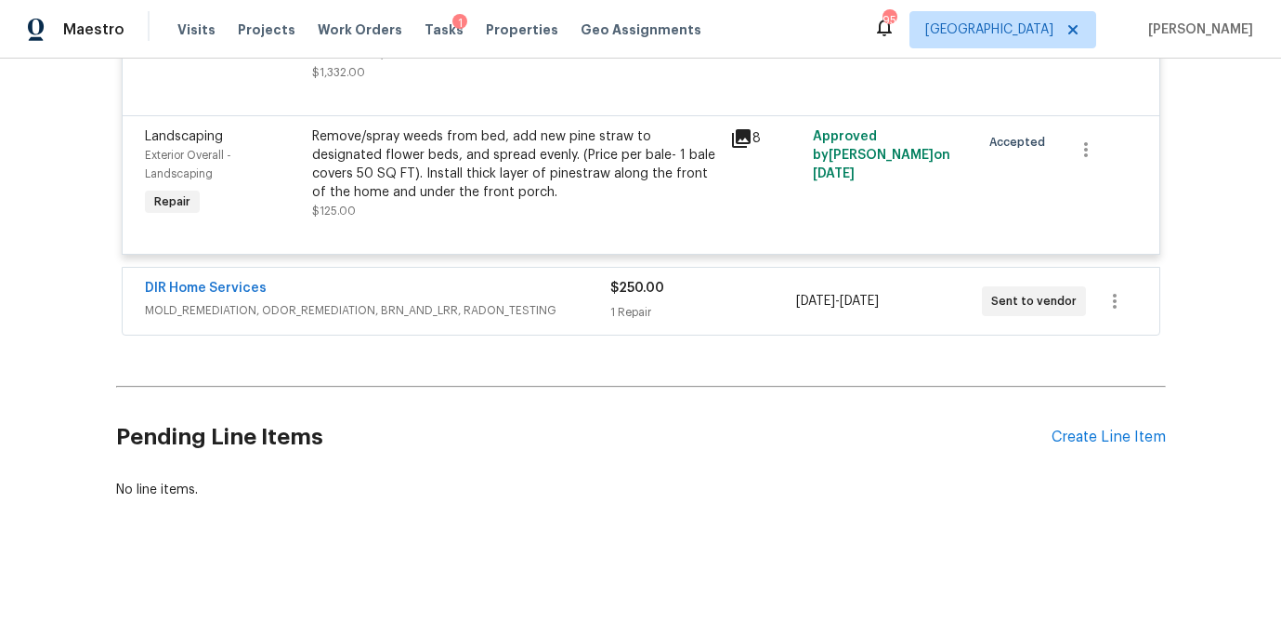
scroll to position [12665, 0]
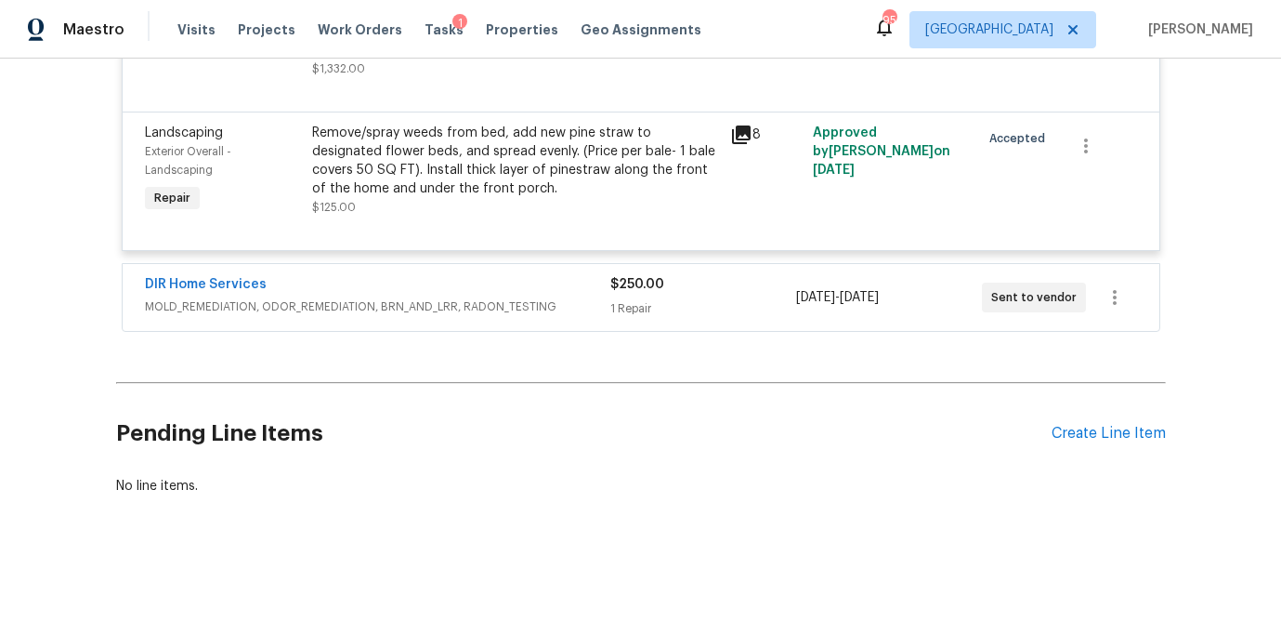
click at [664, 318] on div "1 Repair" at bounding box center [704, 308] width 186 height 19
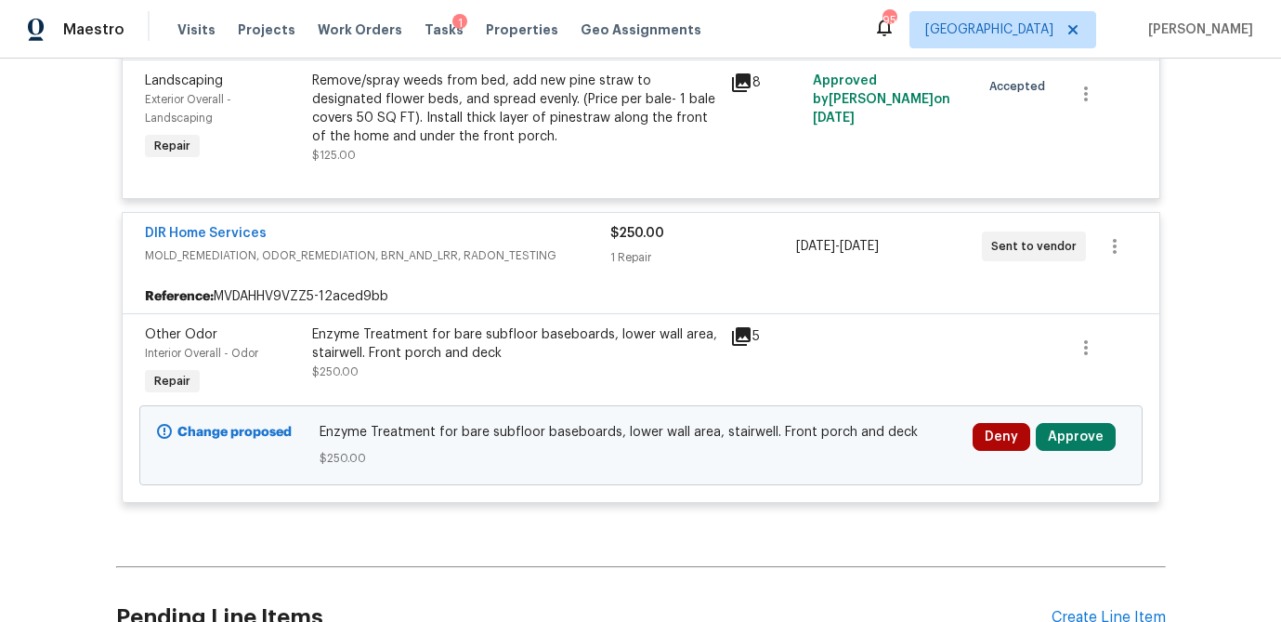
scroll to position [12695, 0]
click at [1086, 450] on button "Approve" at bounding box center [1076, 436] width 80 height 28
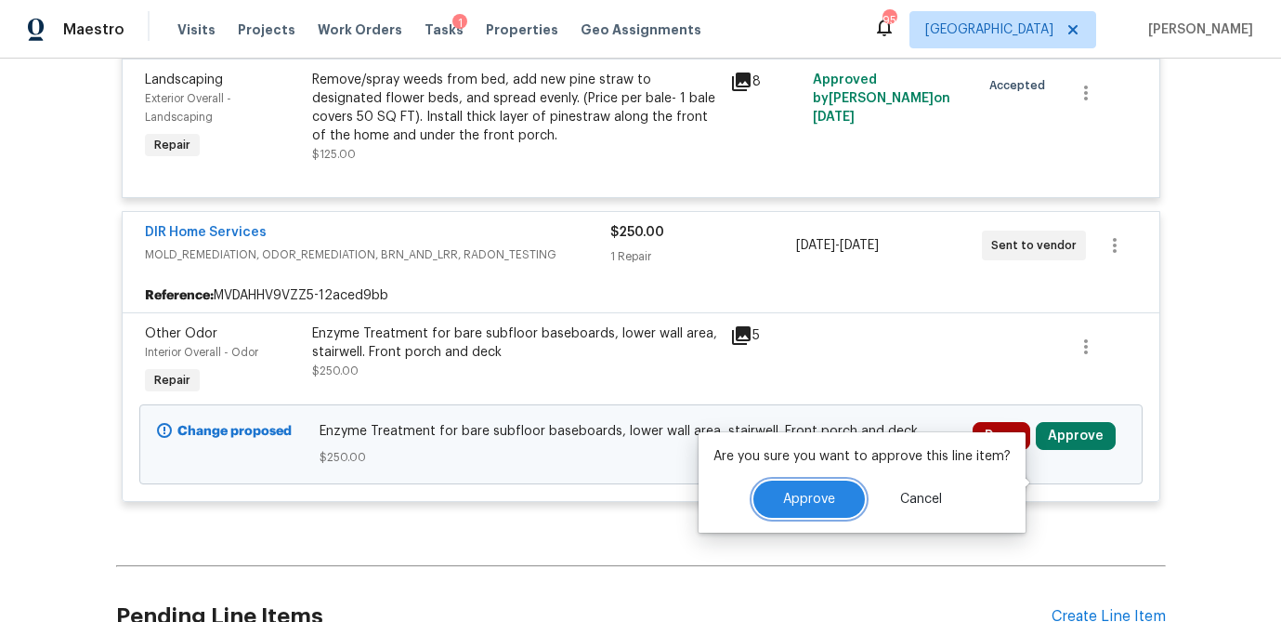
click at [825, 497] on span "Approve" at bounding box center [809, 500] width 52 height 14
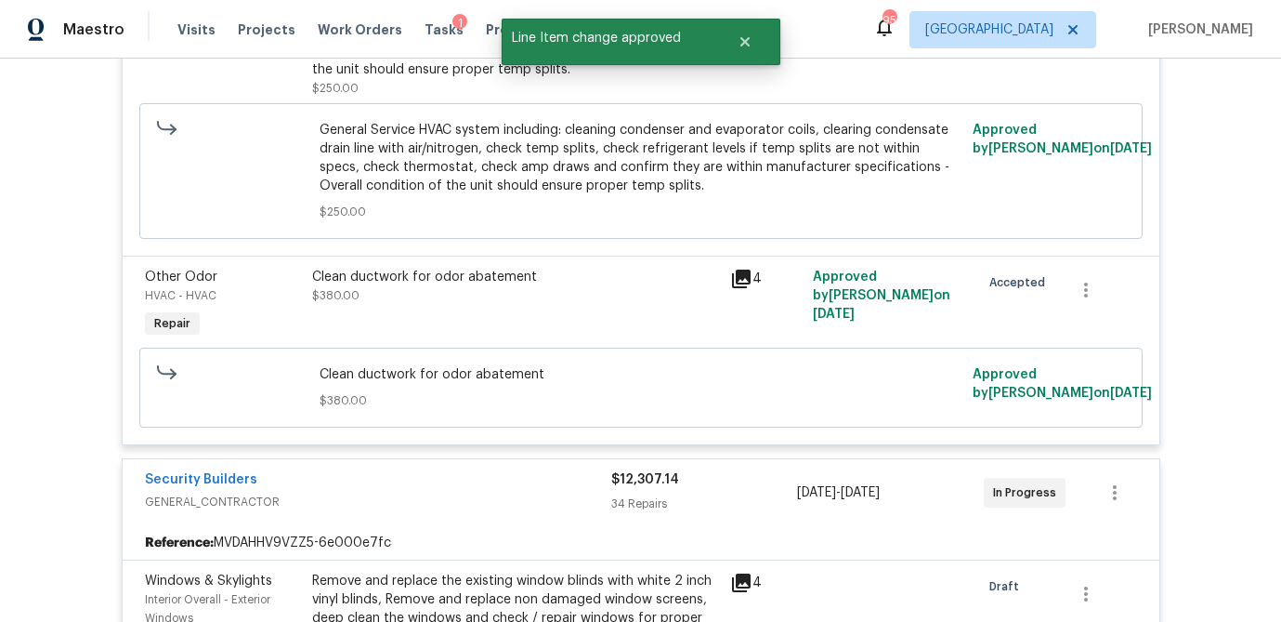
scroll to position [0, 0]
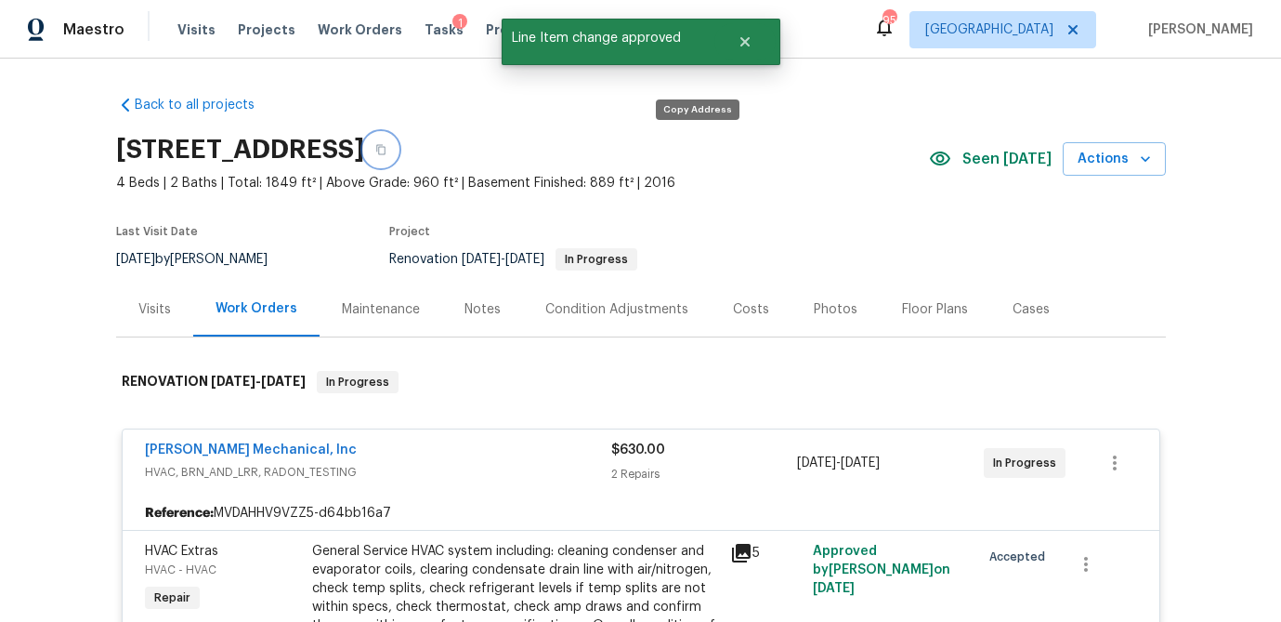
click at [387, 150] on icon "button" at bounding box center [380, 149] width 11 height 11
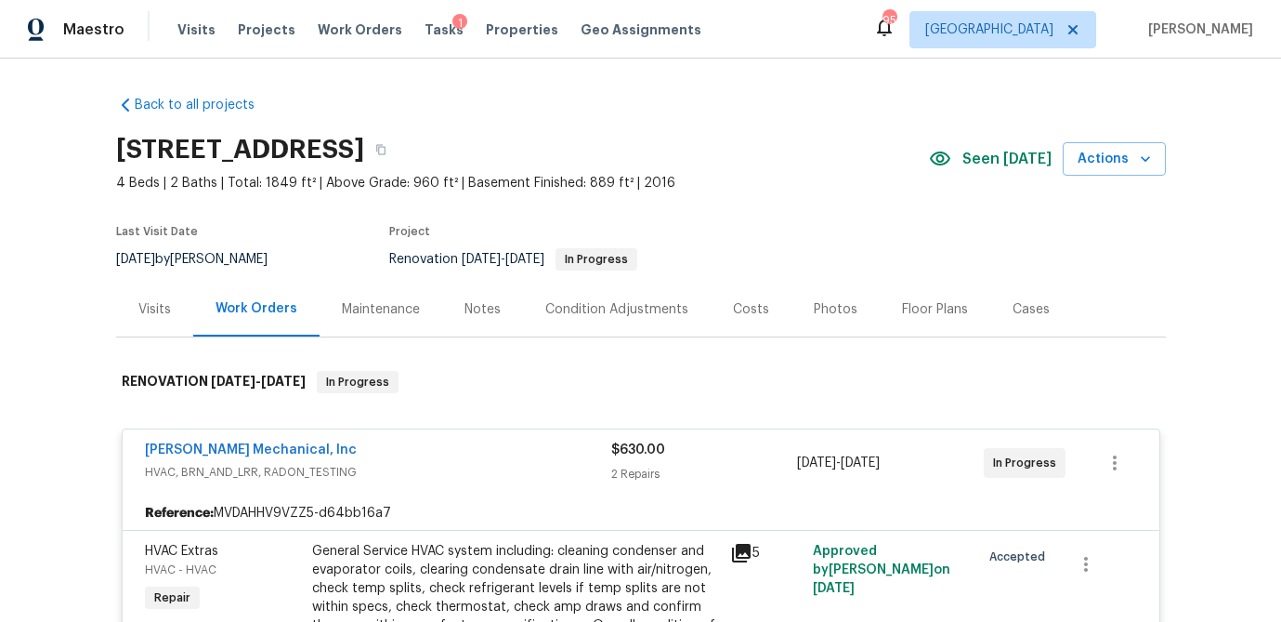
click at [907, 200] on section "6105 Crystal Cove Trl, Gainesville, GA 30506 4 Beds | 2 Baths | Total: 1849 ft²…" at bounding box center [641, 203] width 1050 height 156
click at [387, 147] on icon "button" at bounding box center [380, 149] width 11 height 11
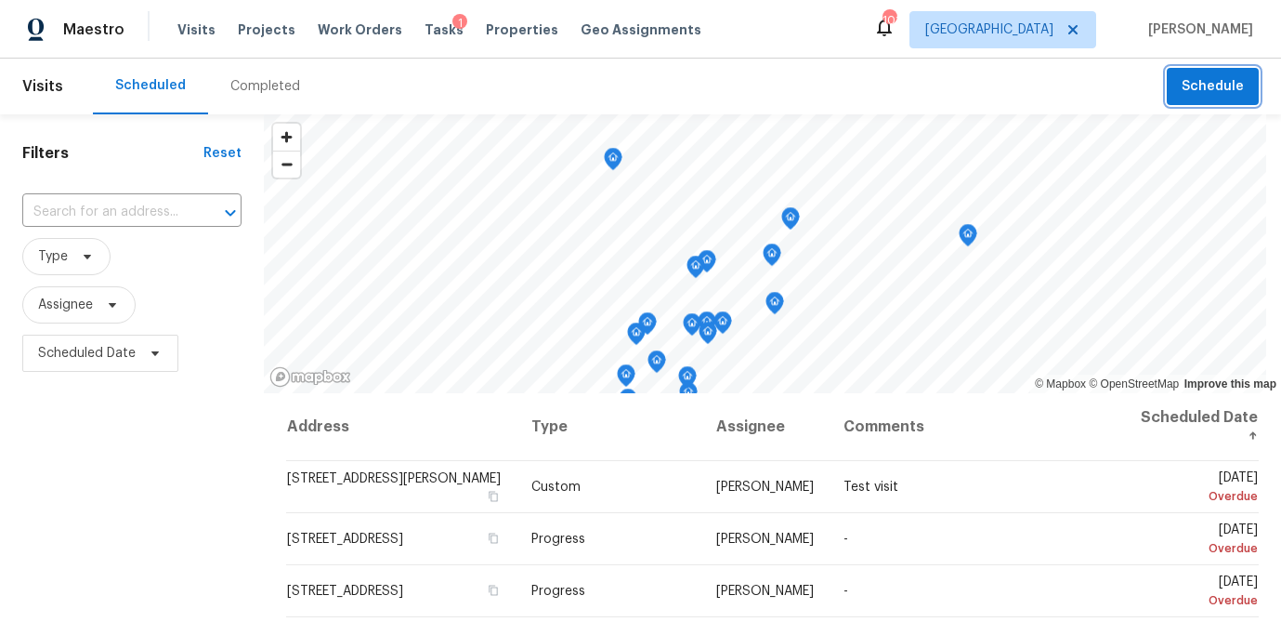
click at [1185, 99] on button "Schedule" at bounding box center [1213, 87] width 92 height 38
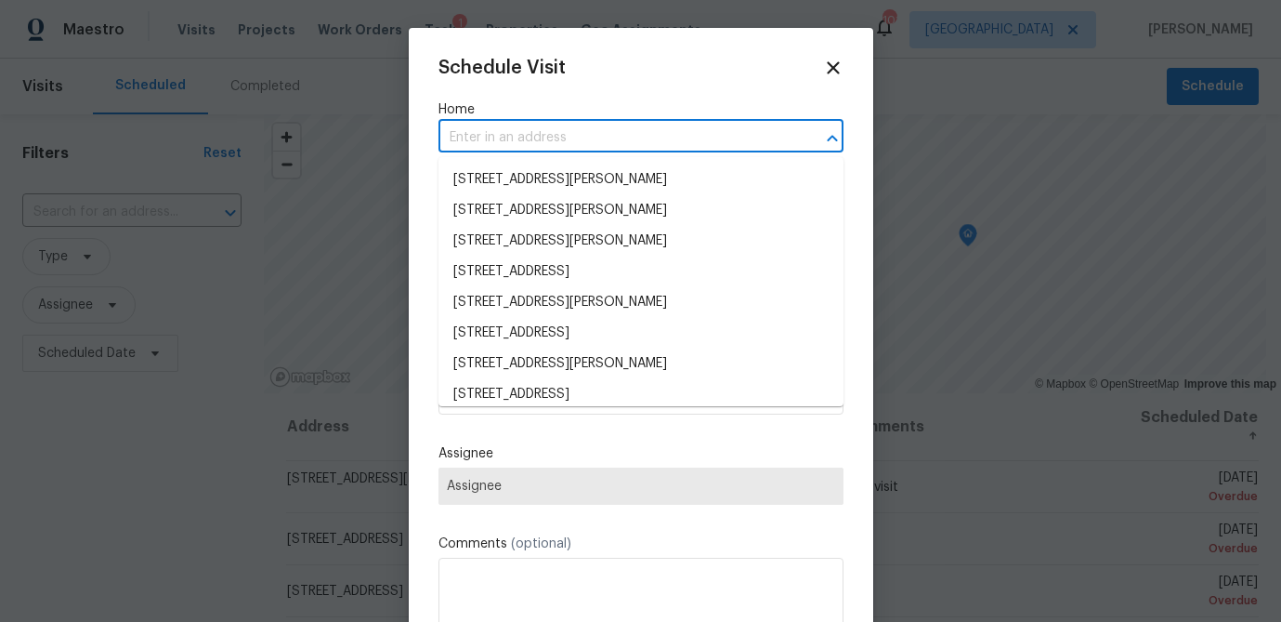
click at [545, 134] on input "text" at bounding box center [615, 138] width 353 height 29
paste input "[STREET_ADDRESS]"
type input "[STREET_ADDRESS]"
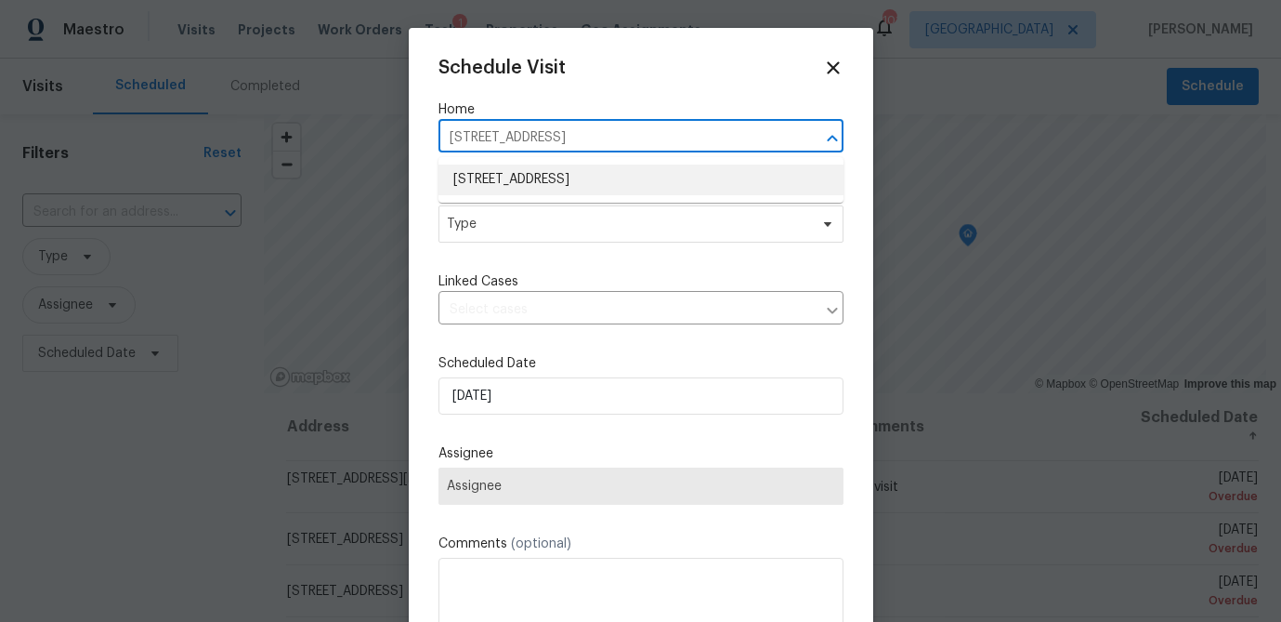
click at [519, 189] on li "[STREET_ADDRESS]" at bounding box center [641, 179] width 405 height 31
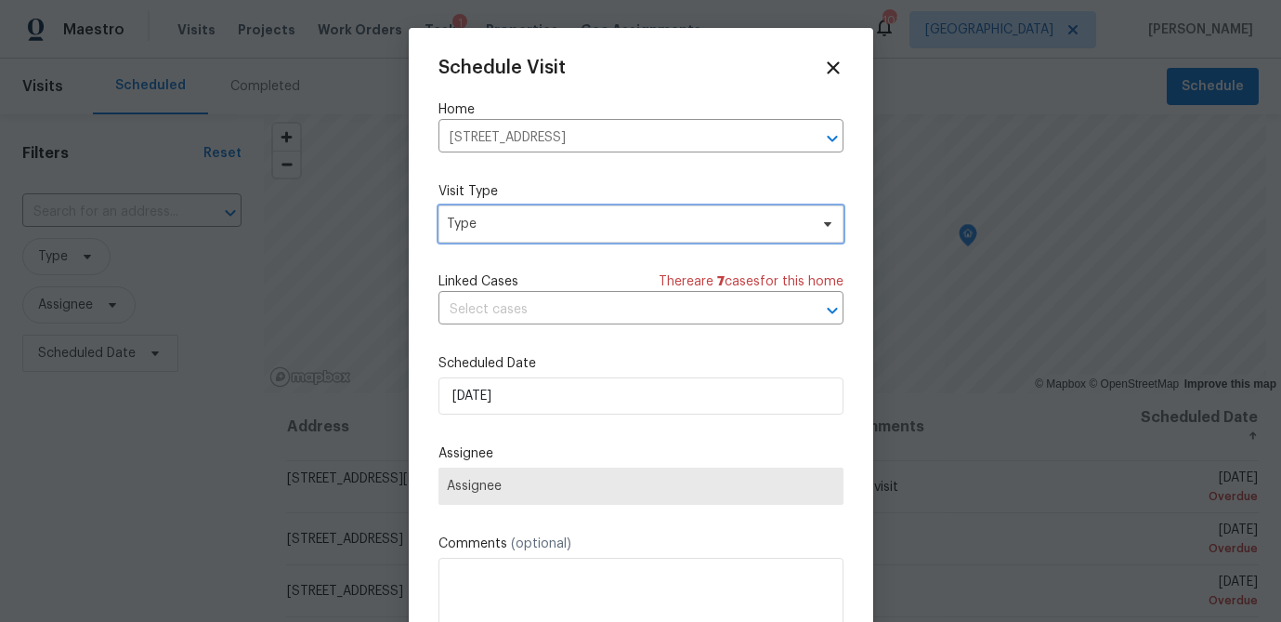
click at [500, 231] on span "Type" at bounding box center [627, 224] width 361 height 19
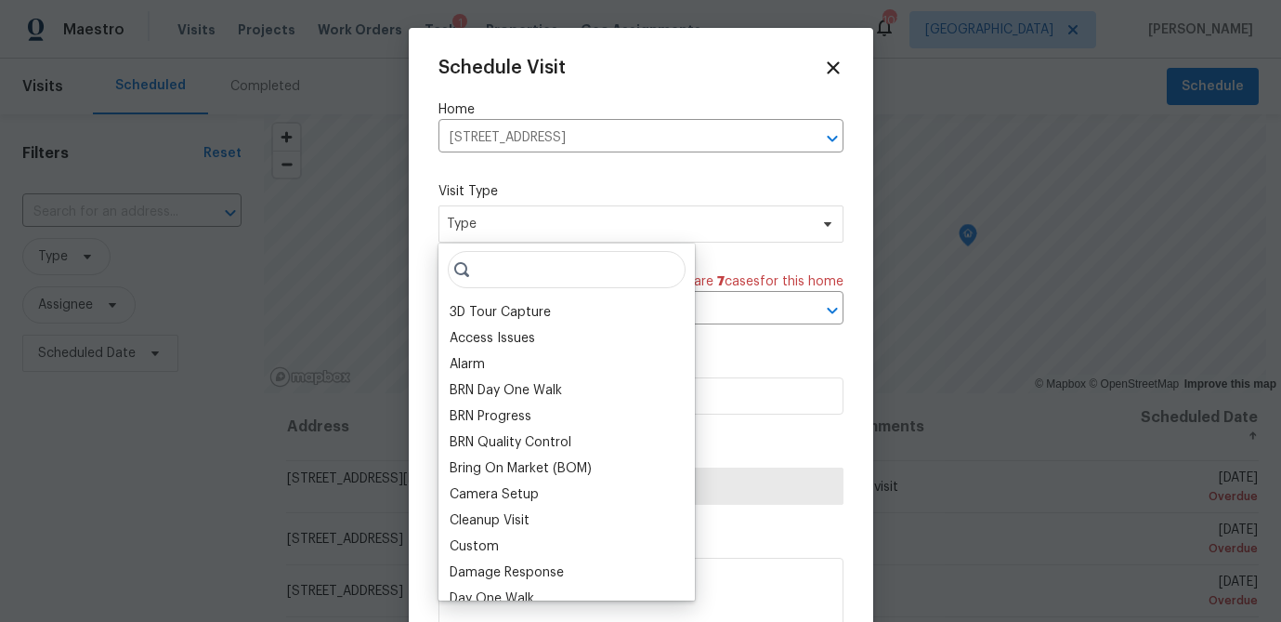
click at [502, 269] on input "search" at bounding box center [567, 269] width 238 height 37
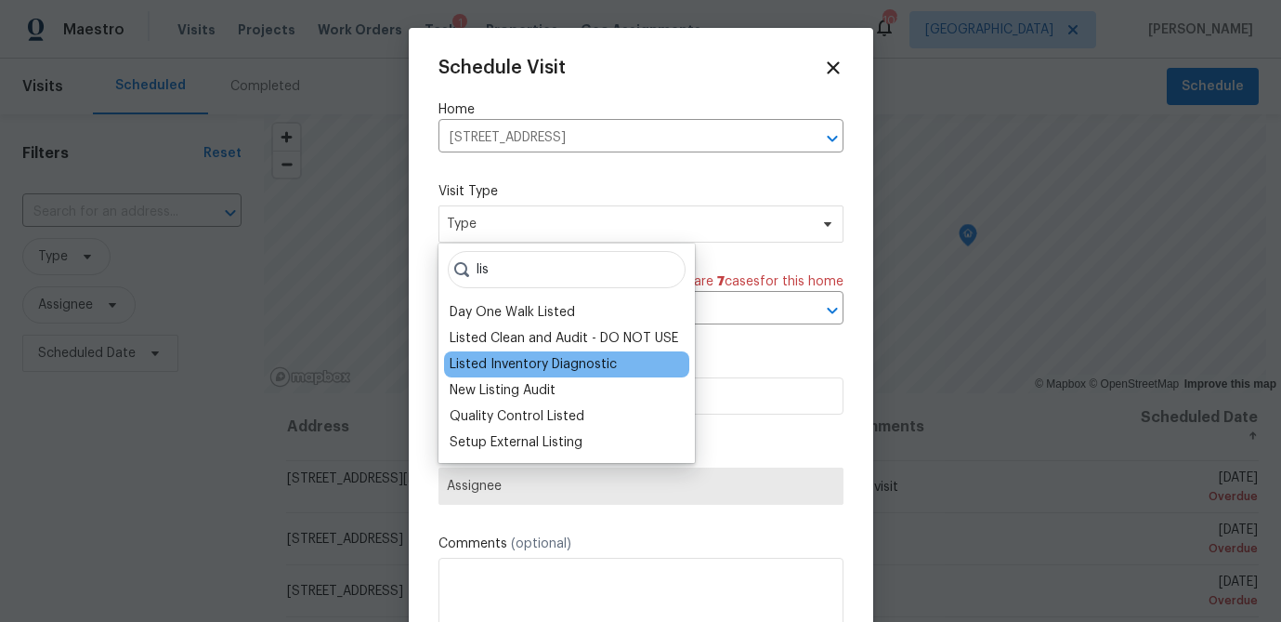
type input "lis"
click at [493, 362] on div "Listed Inventory Diagnostic" at bounding box center [533, 364] width 167 height 19
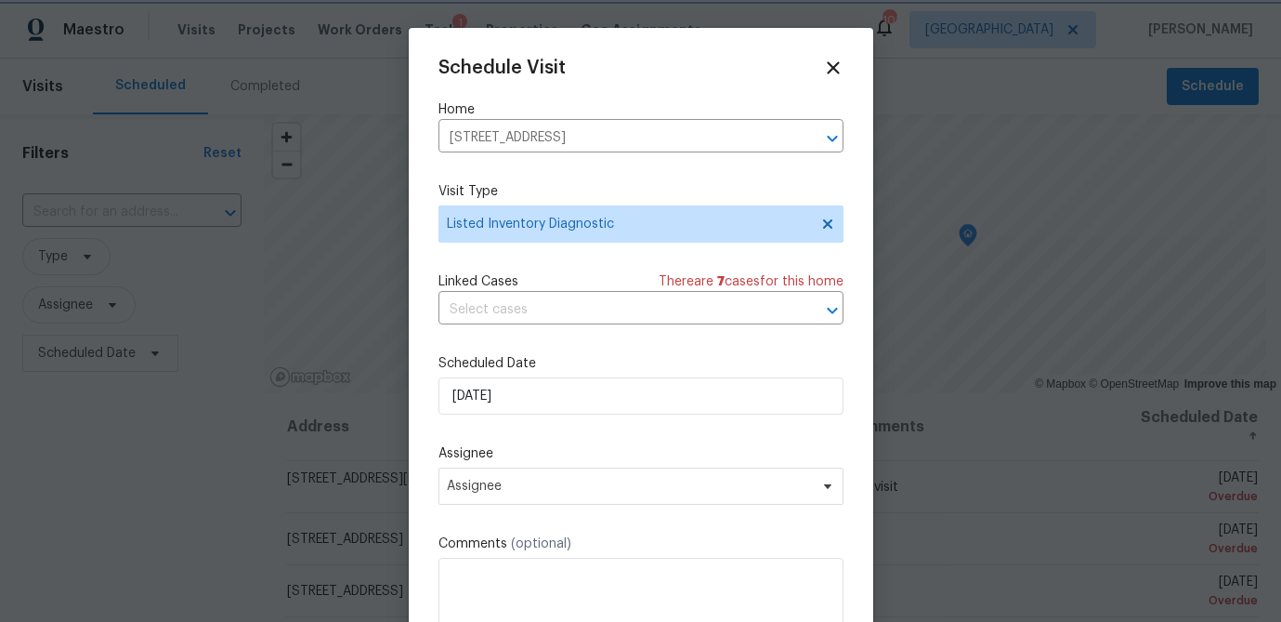
scroll to position [33, 0]
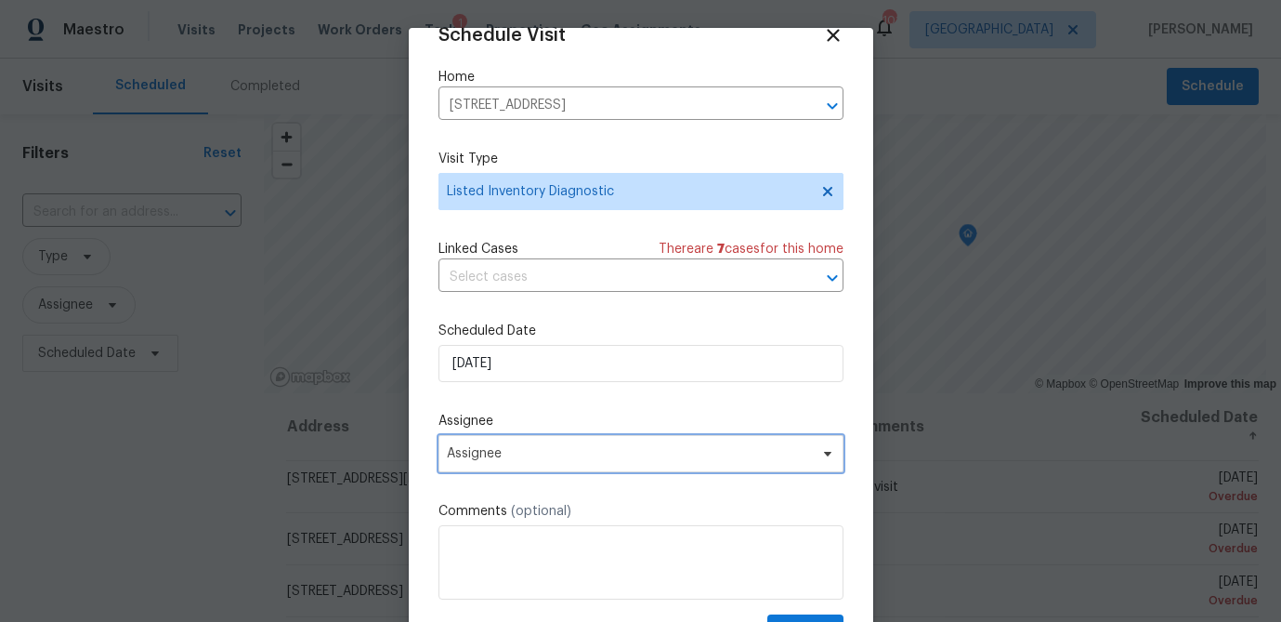
click at [508, 461] on span "Assignee" at bounding box center [629, 453] width 364 height 15
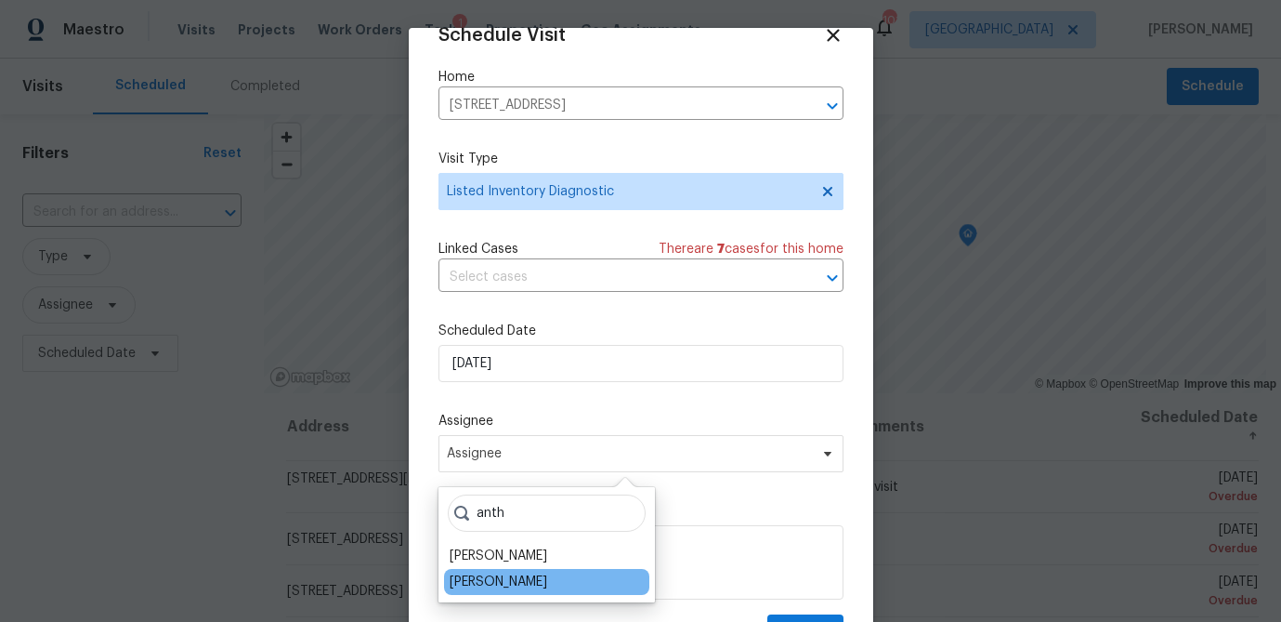
type input "anth"
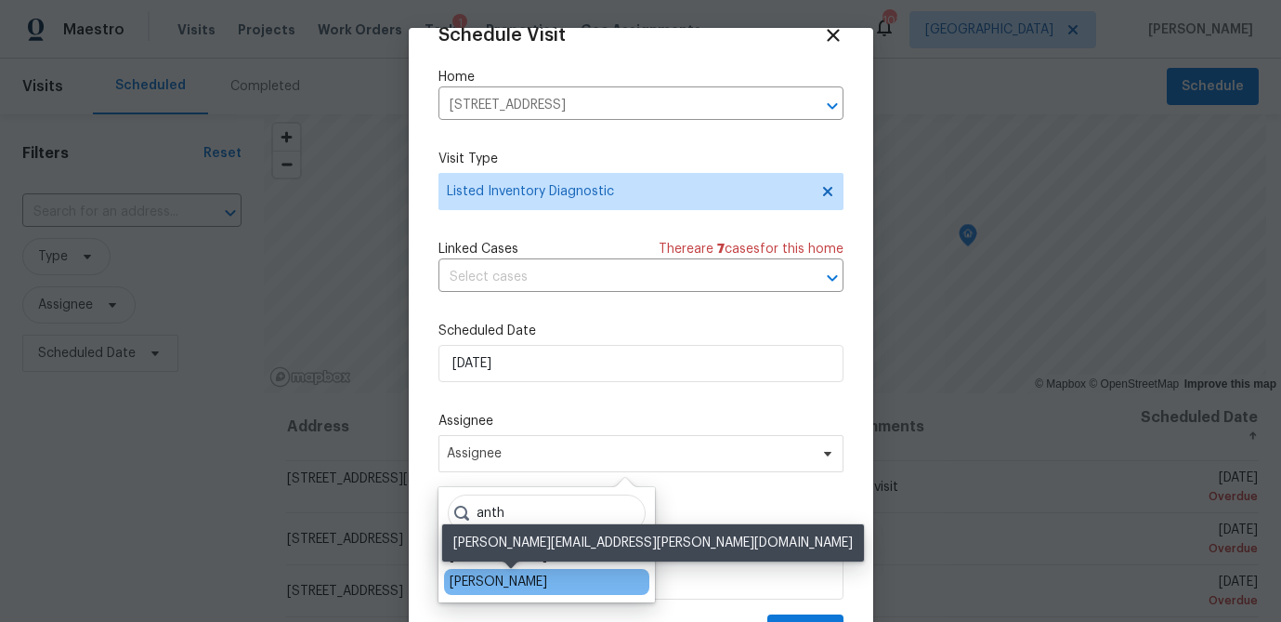
click at [490, 577] on div "[PERSON_NAME]" at bounding box center [499, 581] width 98 height 19
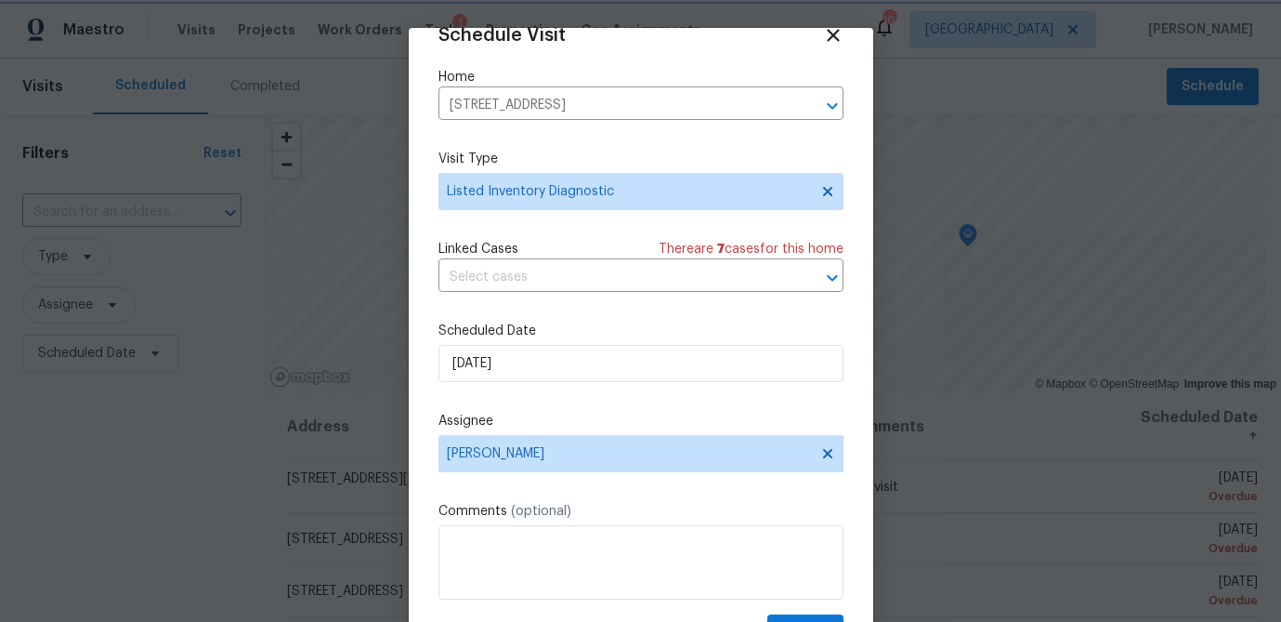
scroll to position [85, 0]
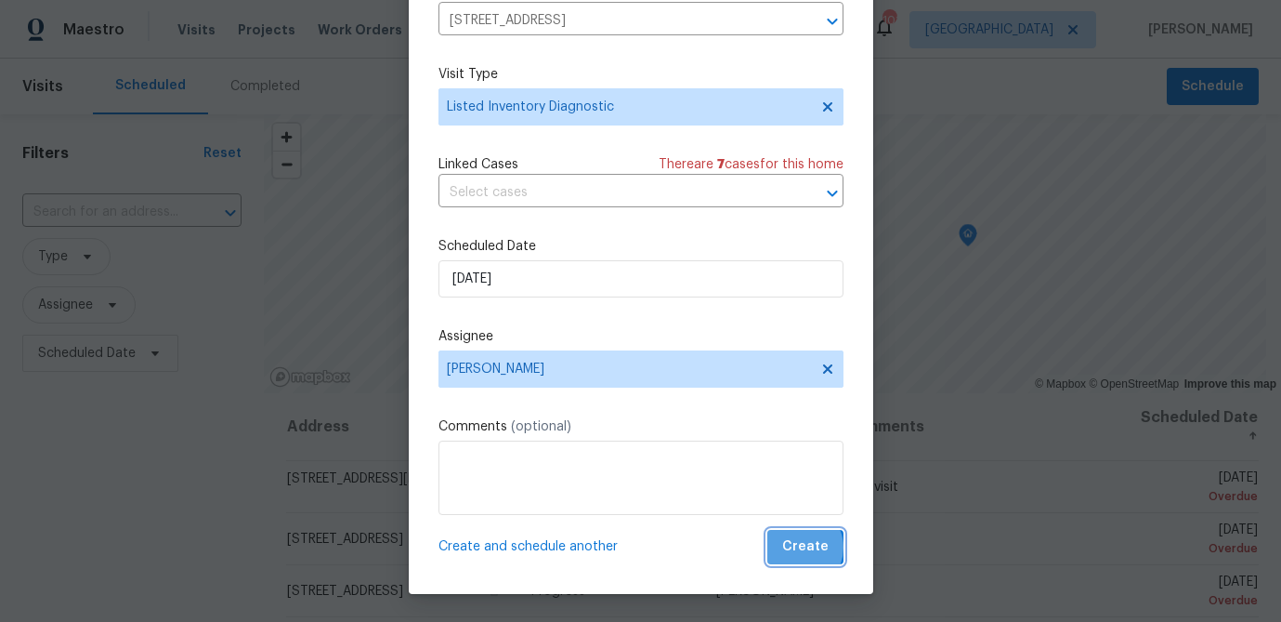
click at [800, 547] on span "Create" at bounding box center [805, 546] width 46 height 23
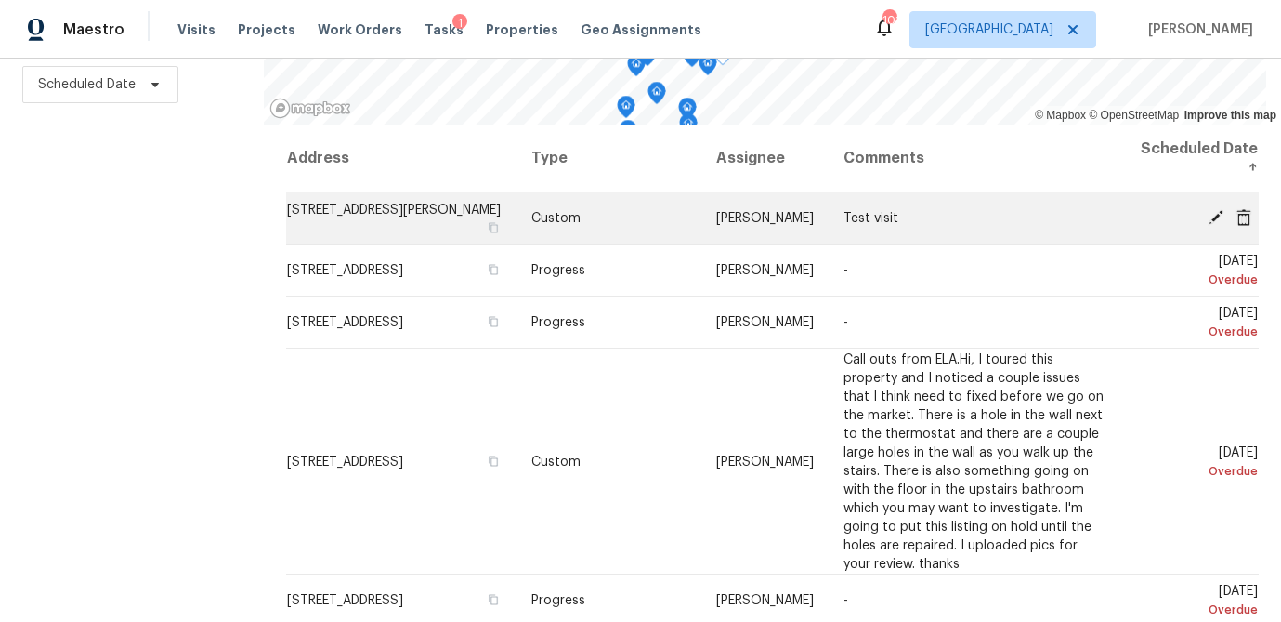
scroll to position [0, 0]
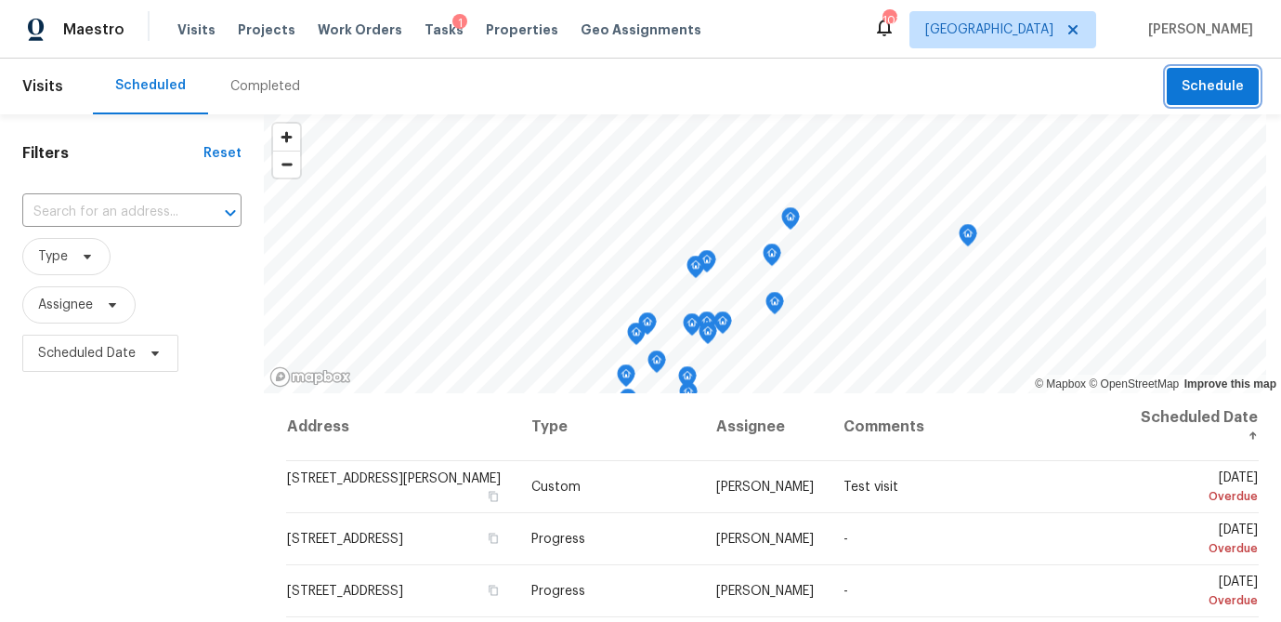
click at [1194, 104] on button "Schedule" at bounding box center [1213, 87] width 92 height 38
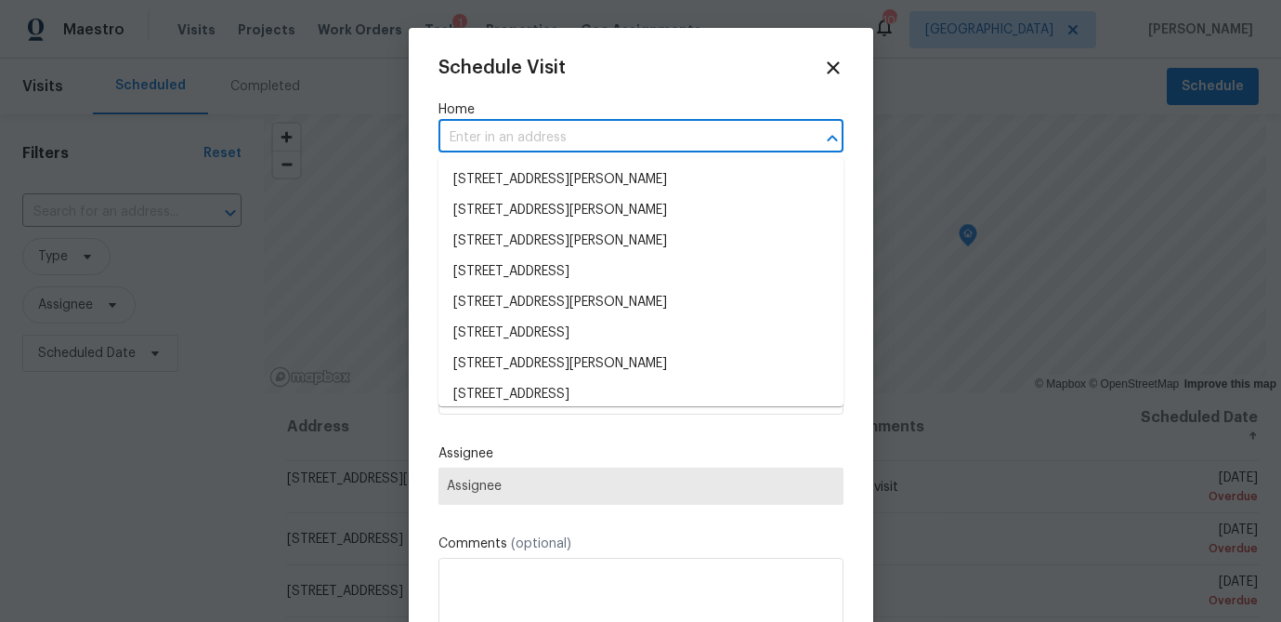
click at [508, 136] on input "text" at bounding box center [615, 138] width 353 height 29
paste input "[STREET_ADDRESS]"
type input "[STREET_ADDRESS]"
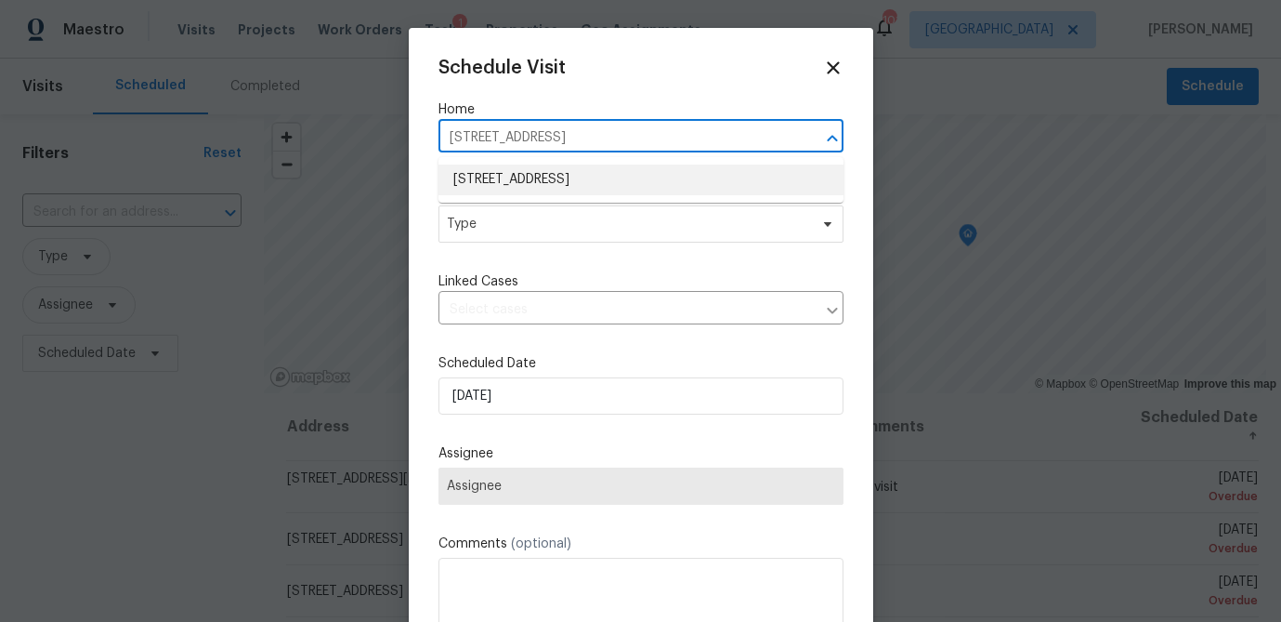
click at [506, 178] on li "[STREET_ADDRESS]" at bounding box center [641, 179] width 405 height 31
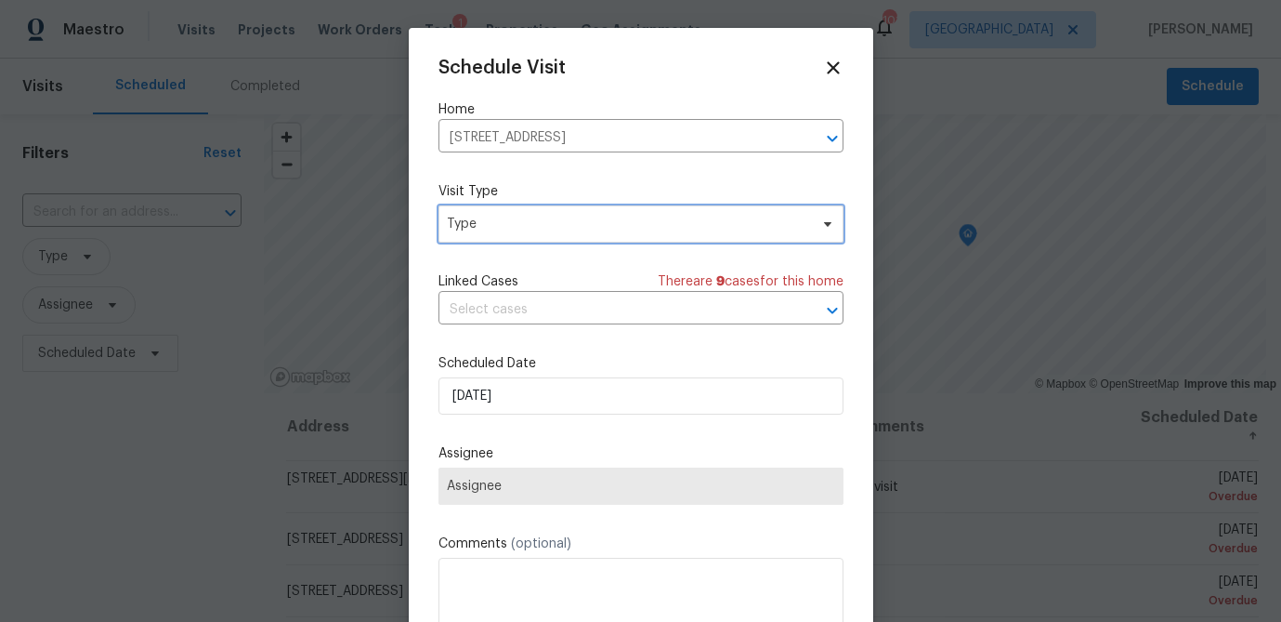
click at [509, 226] on span "Type" at bounding box center [627, 224] width 361 height 19
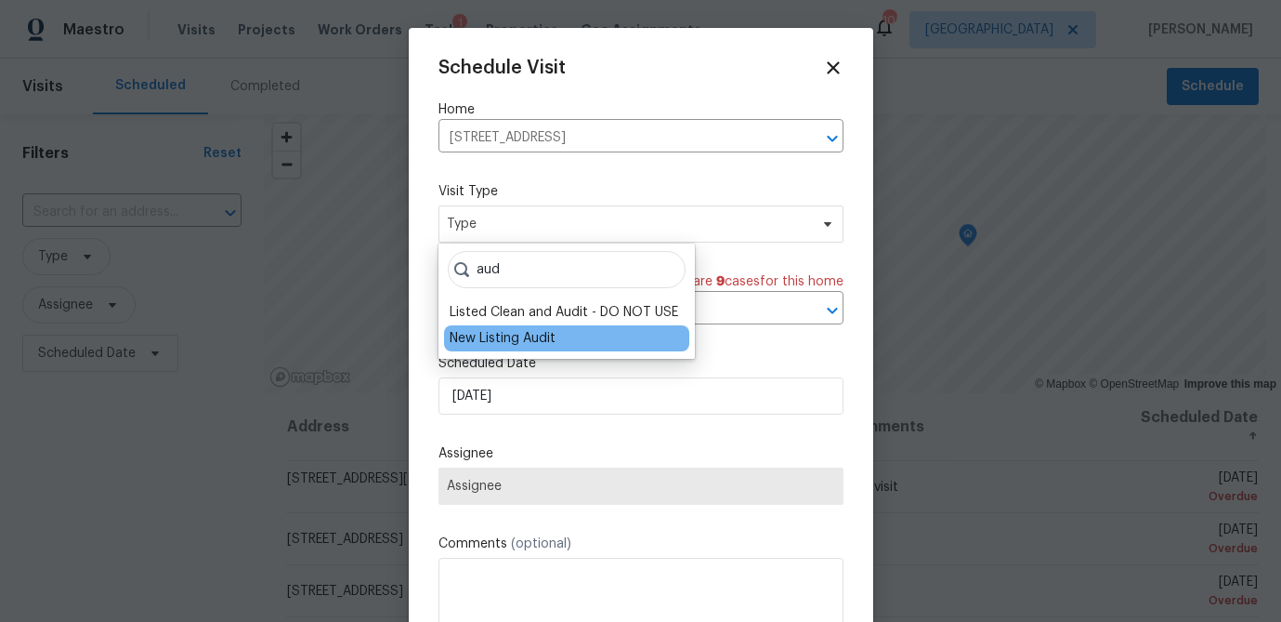
type input "aud"
click at [519, 327] on div "New Listing Audit" at bounding box center [566, 338] width 245 height 26
click at [519, 338] on div "New Listing Audit" at bounding box center [503, 338] width 106 height 19
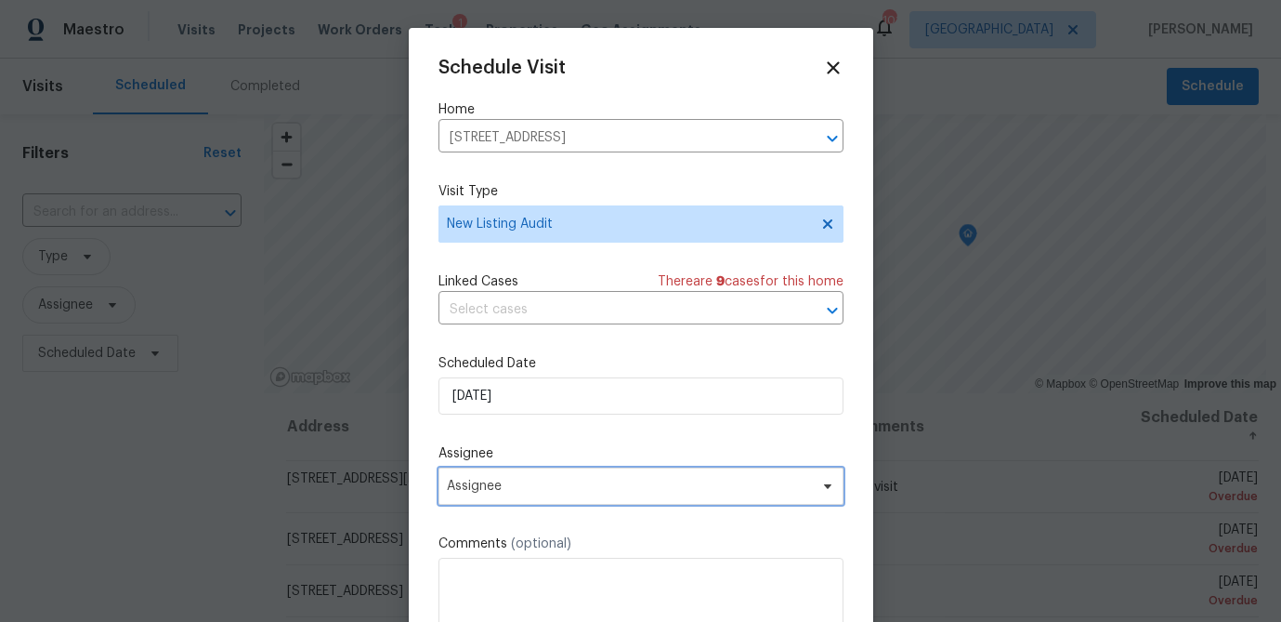
click at [502, 491] on span "Assignee" at bounding box center [629, 486] width 364 height 15
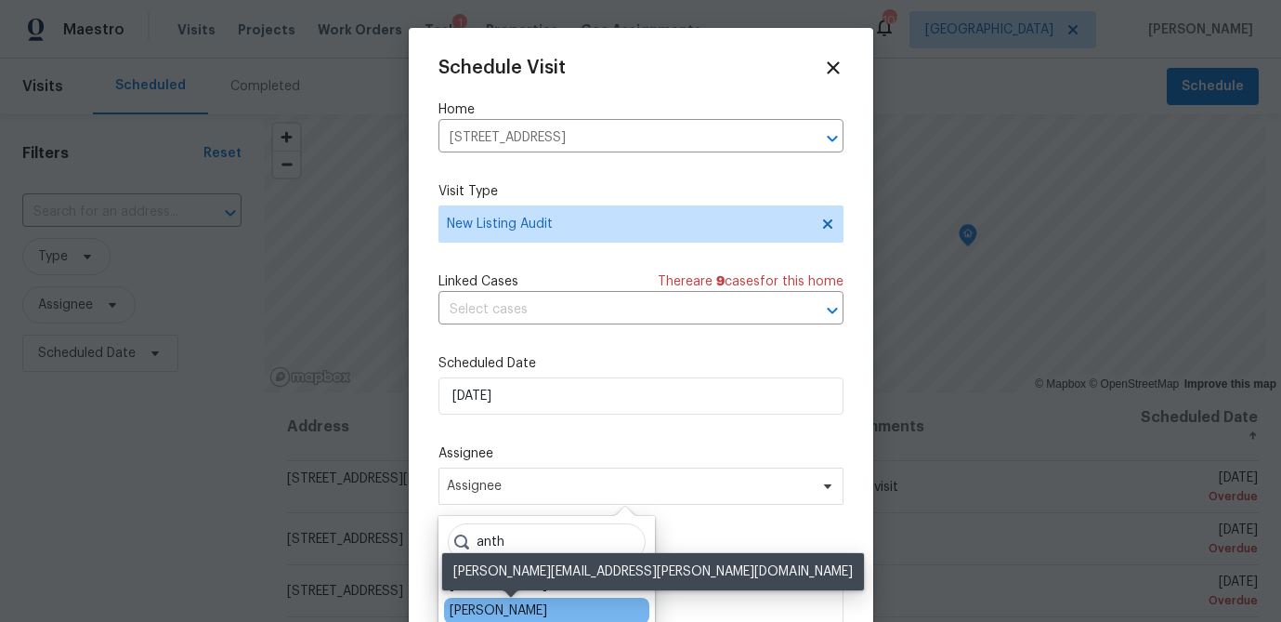
type input "anth"
click at [519, 615] on div "[PERSON_NAME]" at bounding box center [499, 610] width 98 height 19
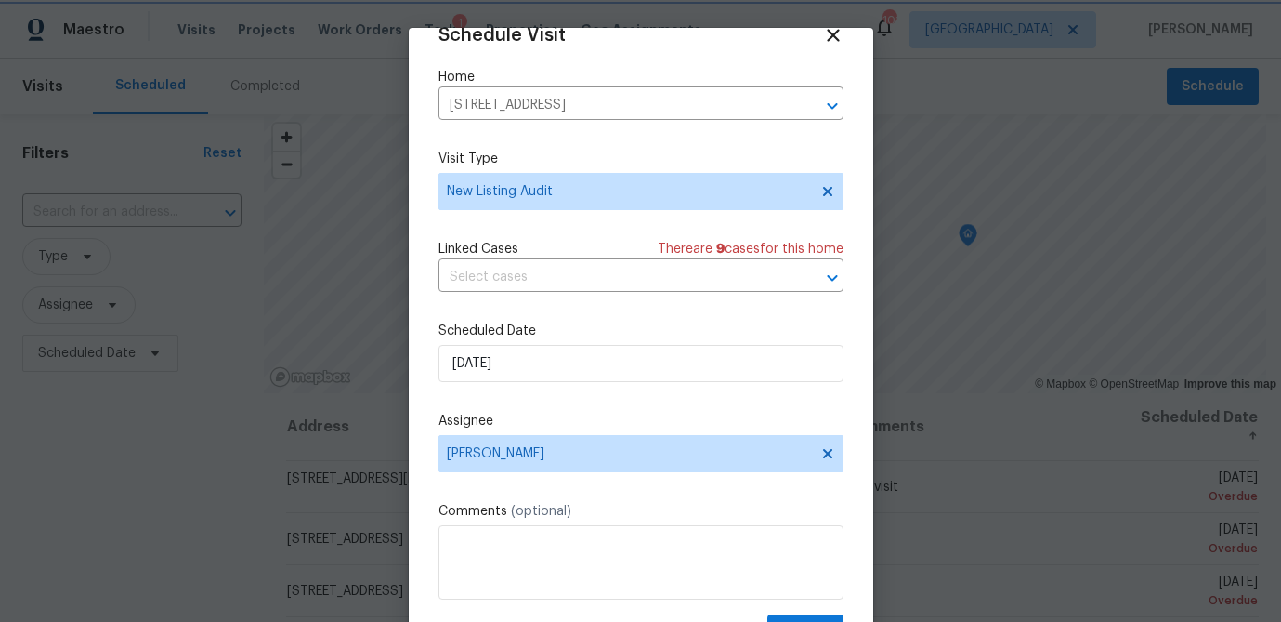
scroll to position [85, 0]
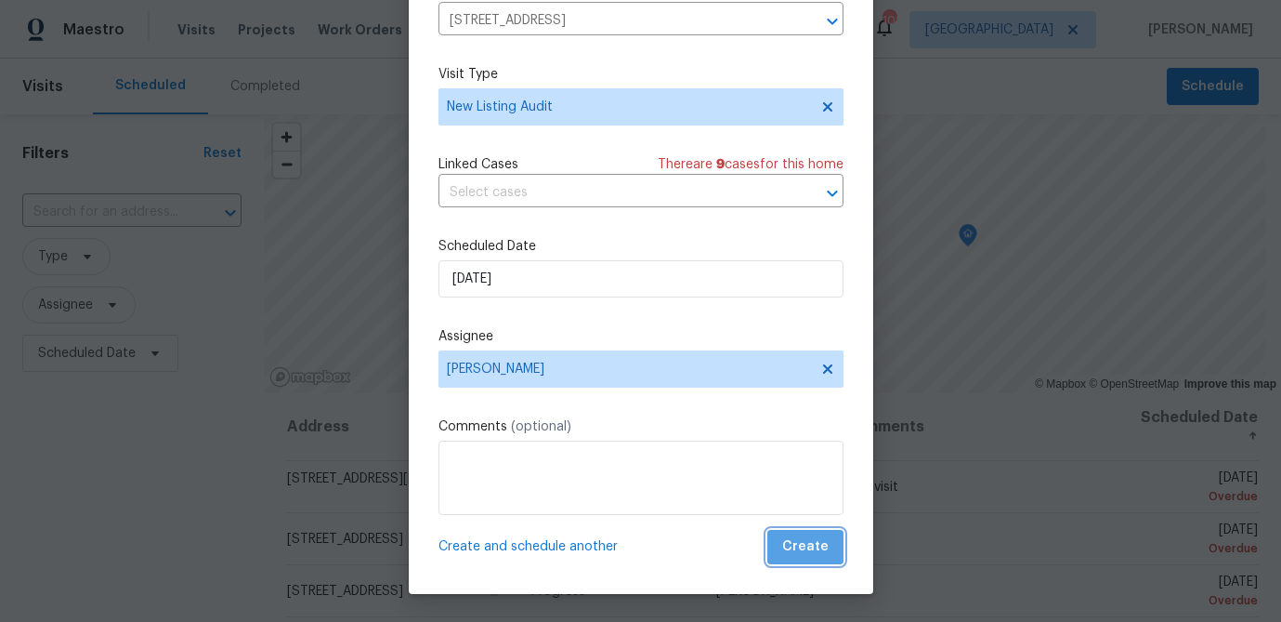
click at [808, 549] on span "Create" at bounding box center [805, 546] width 46 height 23
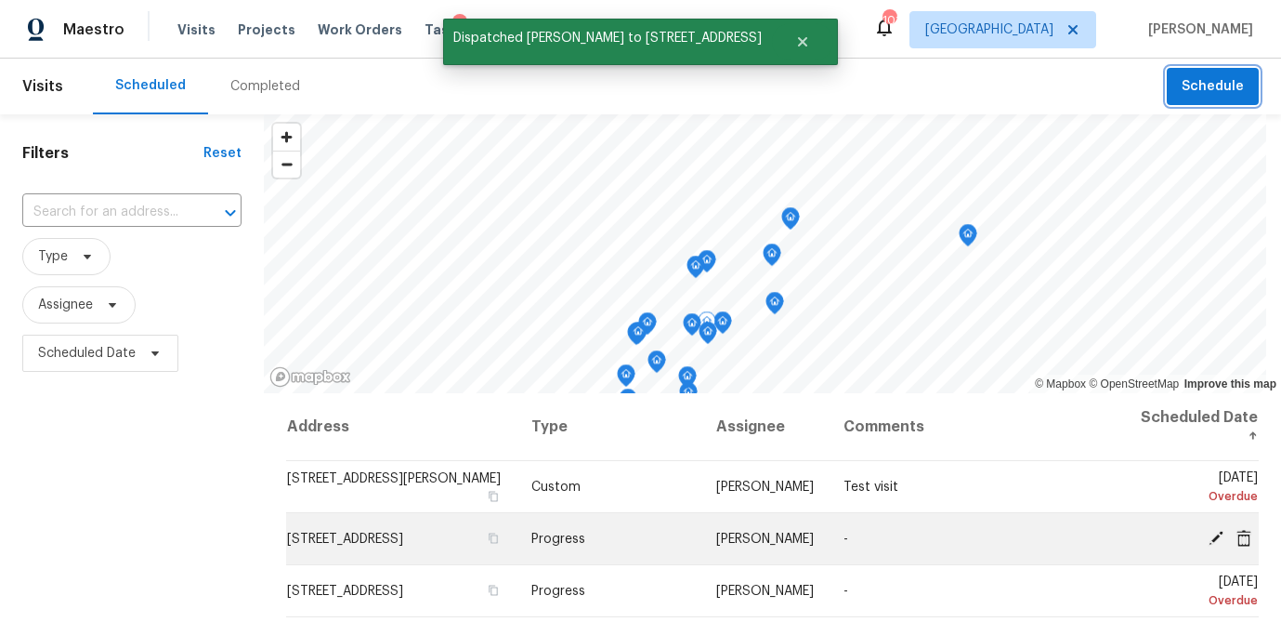
scroll to position [0, 0]
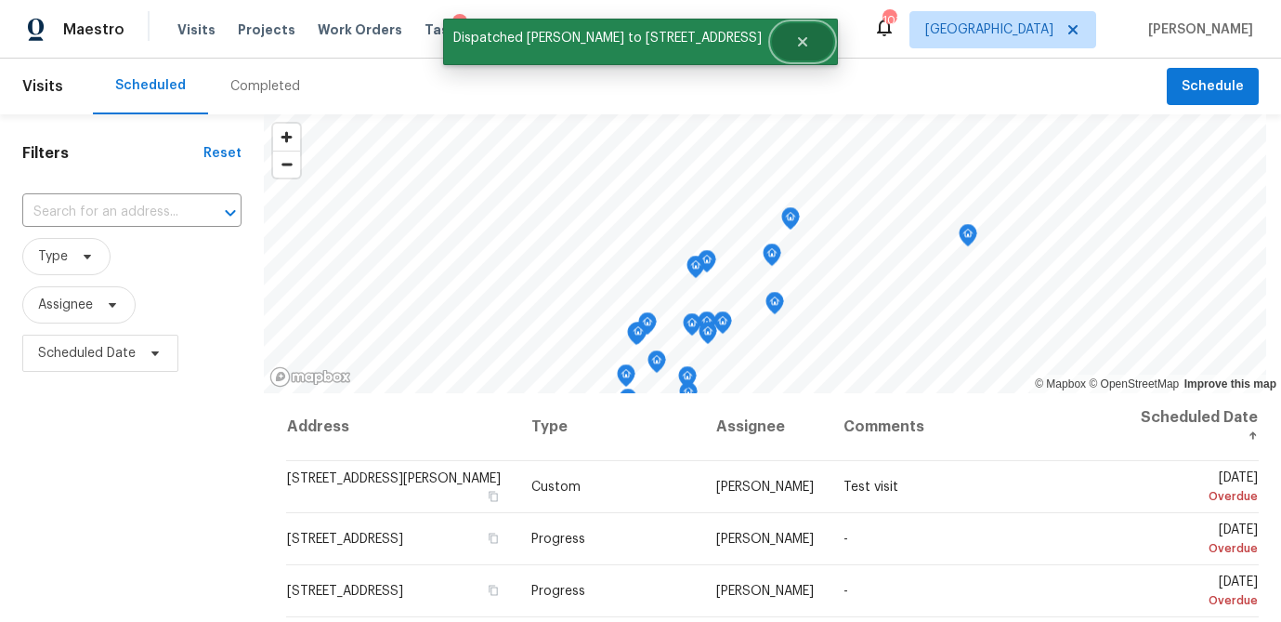
click at [808, 37] on icon "Close" at bounding box center [802, 41] width 9 height 9
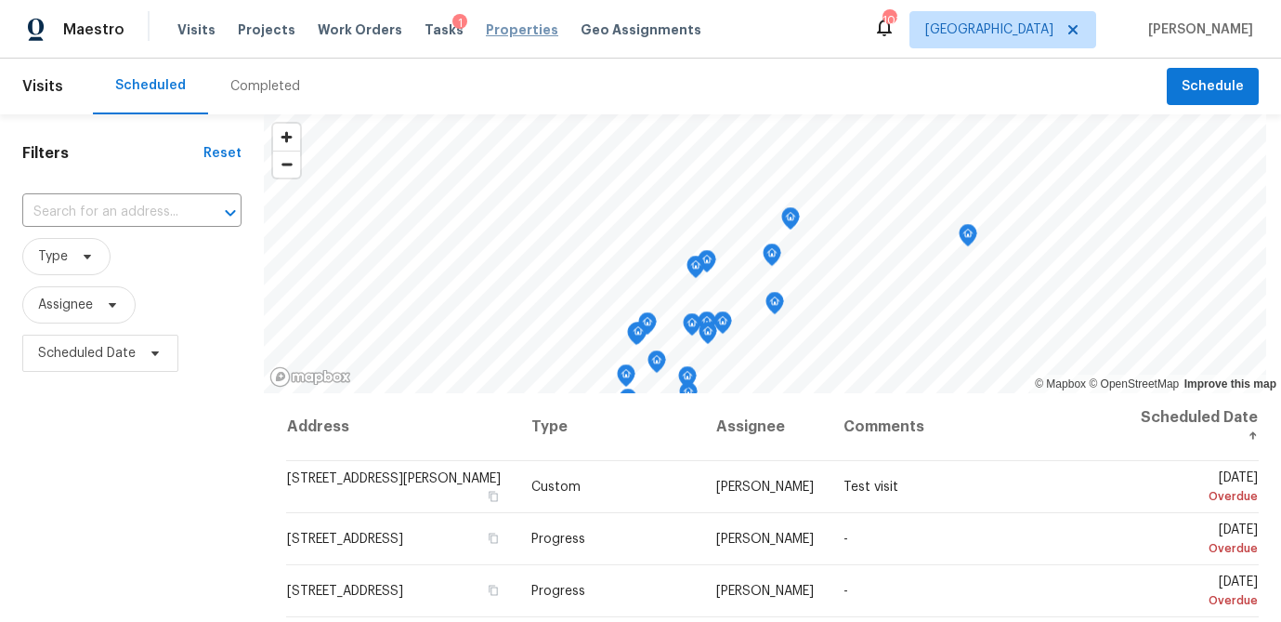
click at [507, 28] on span "Properties" at bounding box center [522, 29] width 72 height 19
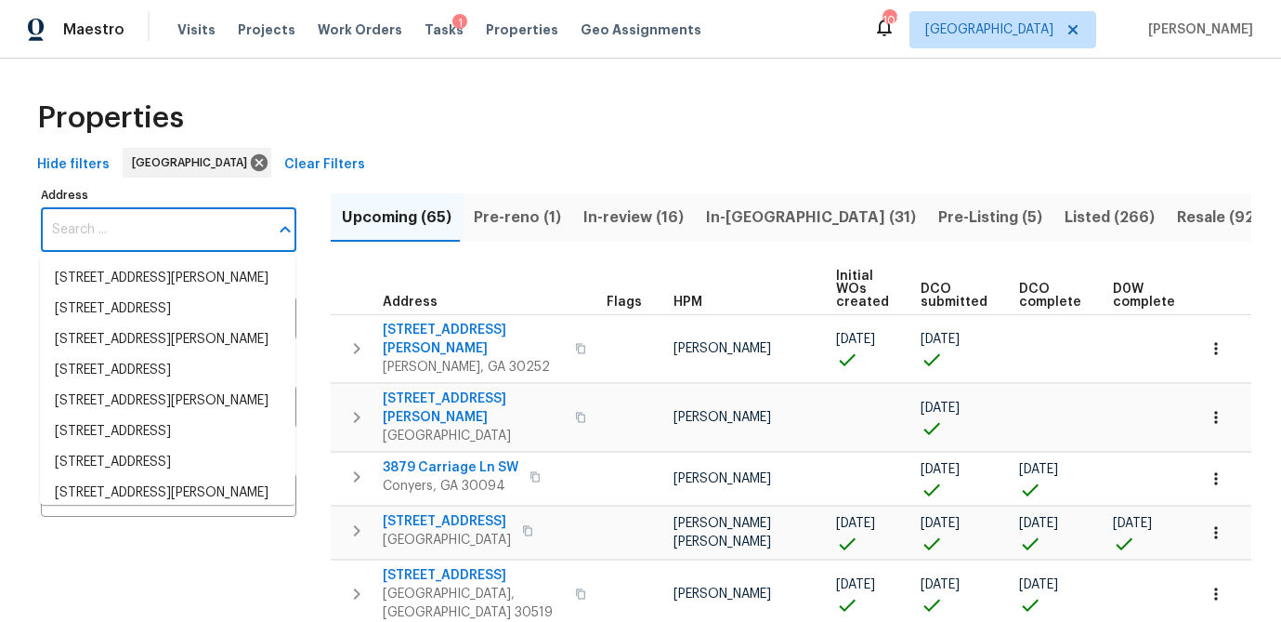
click at [145, 237] on input "Address" at bounding box center [155, 230] width 228 height 44
paste input "[STREET_ADDRESS]"
type input "[STREET_ADDRESS]"
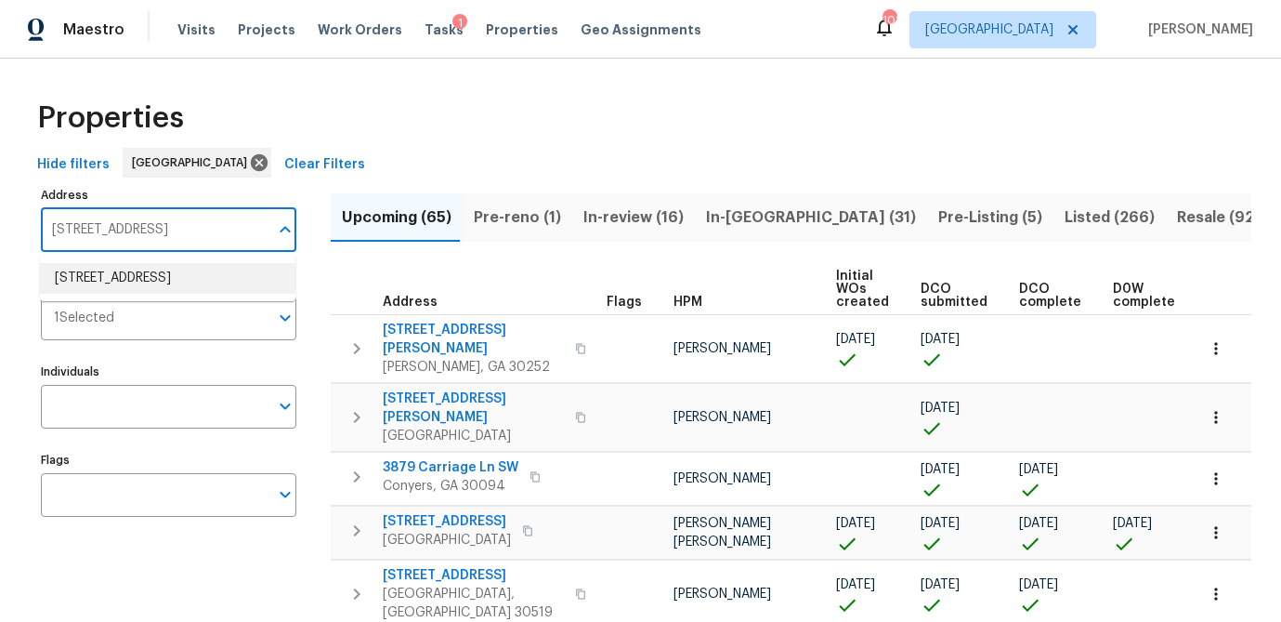
click at [145, 283] on li "[STREET_ADDRESS]" at bounding box center [168, 278] width 256 height 31
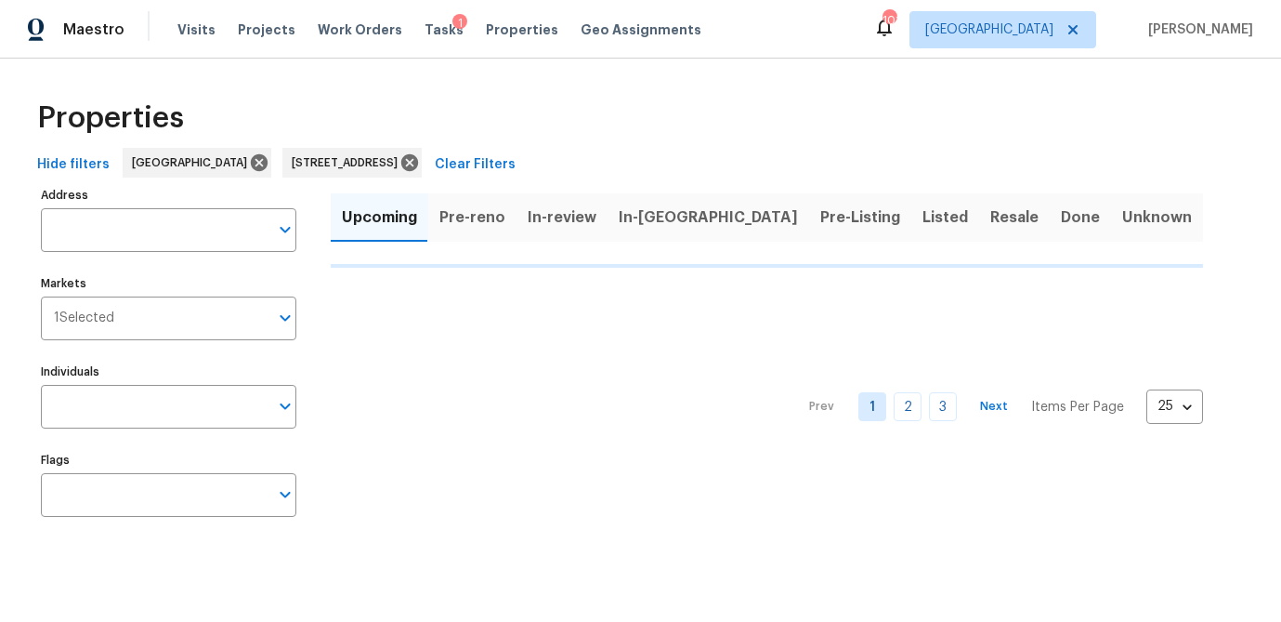
type input "[STREET_ADDRESS]"
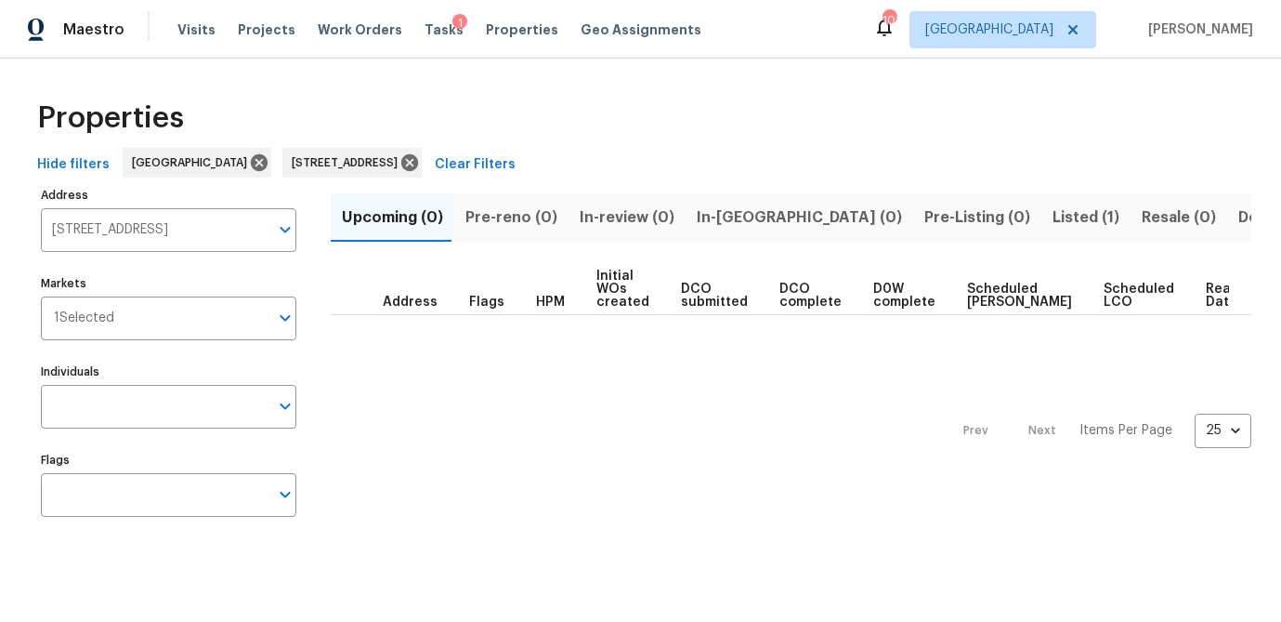
click at [1053, 215] on span "Listed (1)" at bounding box center [1086, 217] width 67 height 26
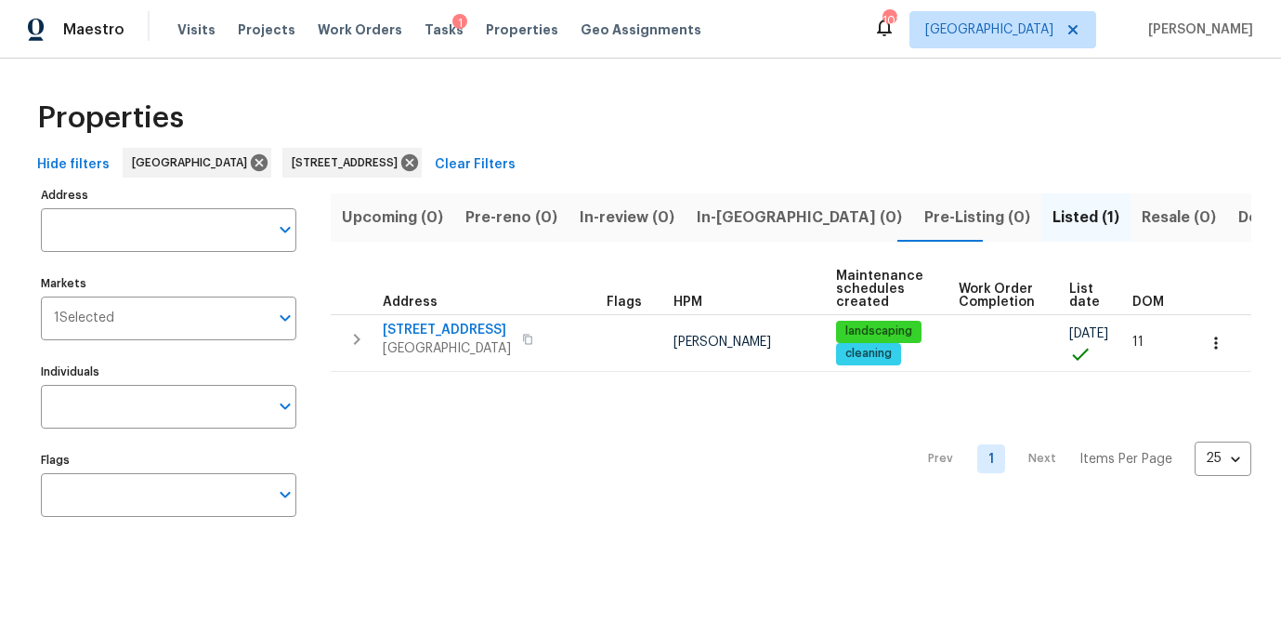
type input "[STREET_ADDRESS]"
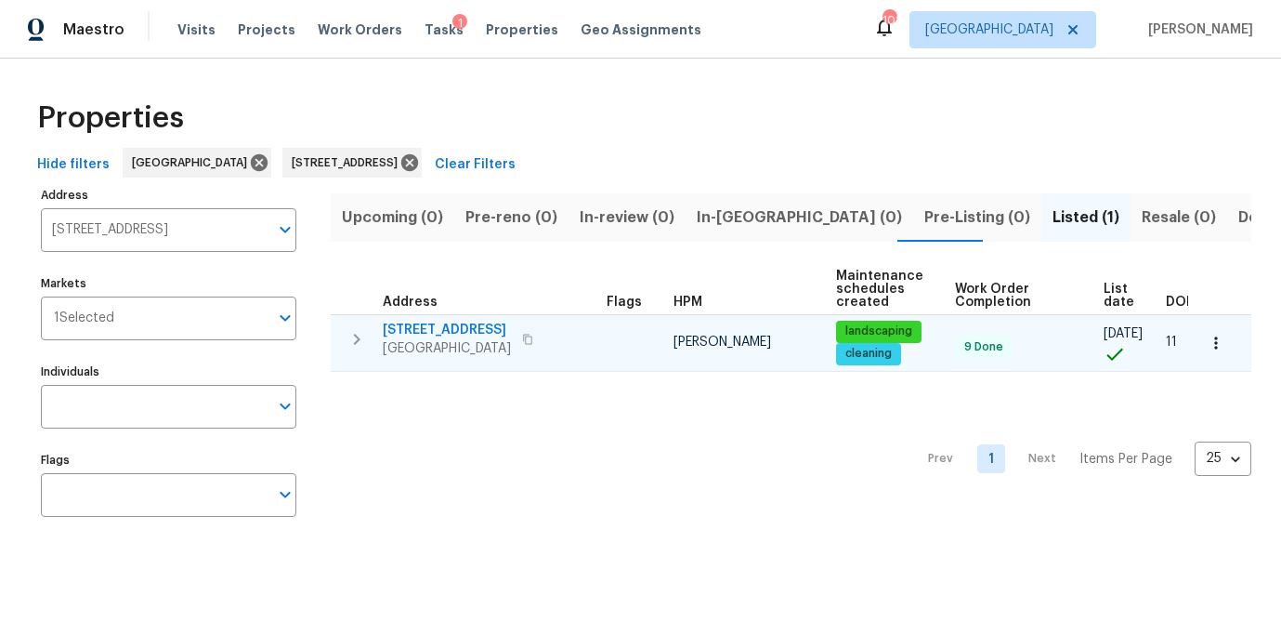
click at [444, 332] on span "[STREET_ADDRESS]" at bounding box center [447, 330] width 128 height 19
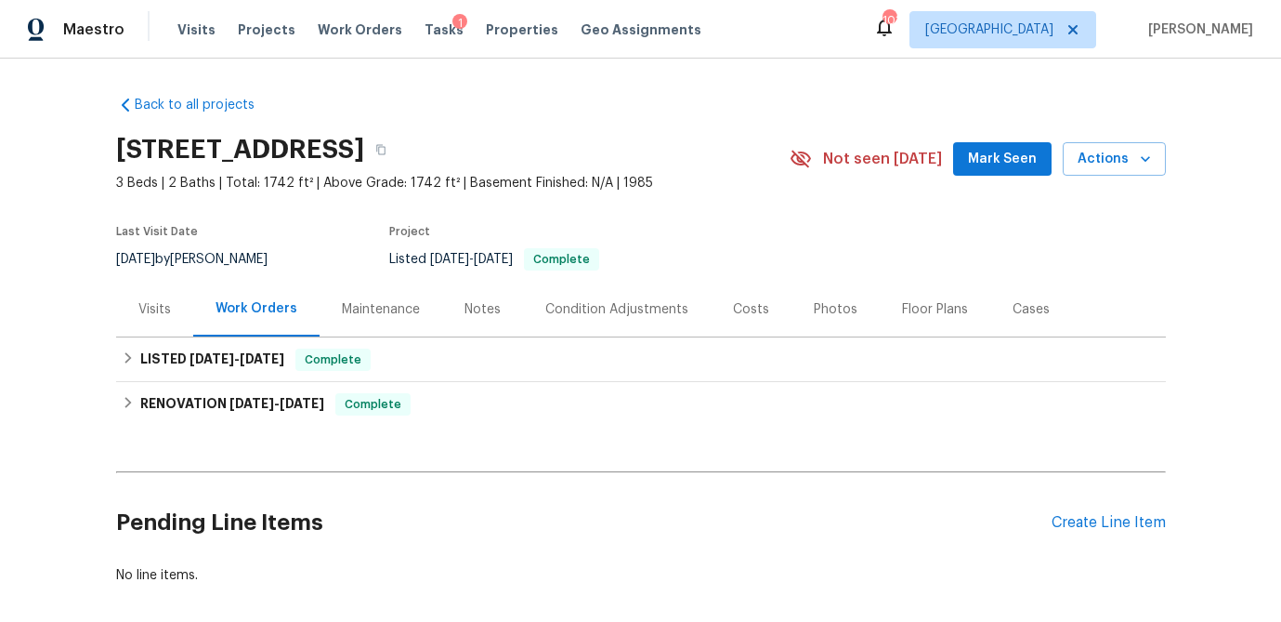
click at [148, 307] on div "Visits" at bounding box center [154, 309] width 33 height 19
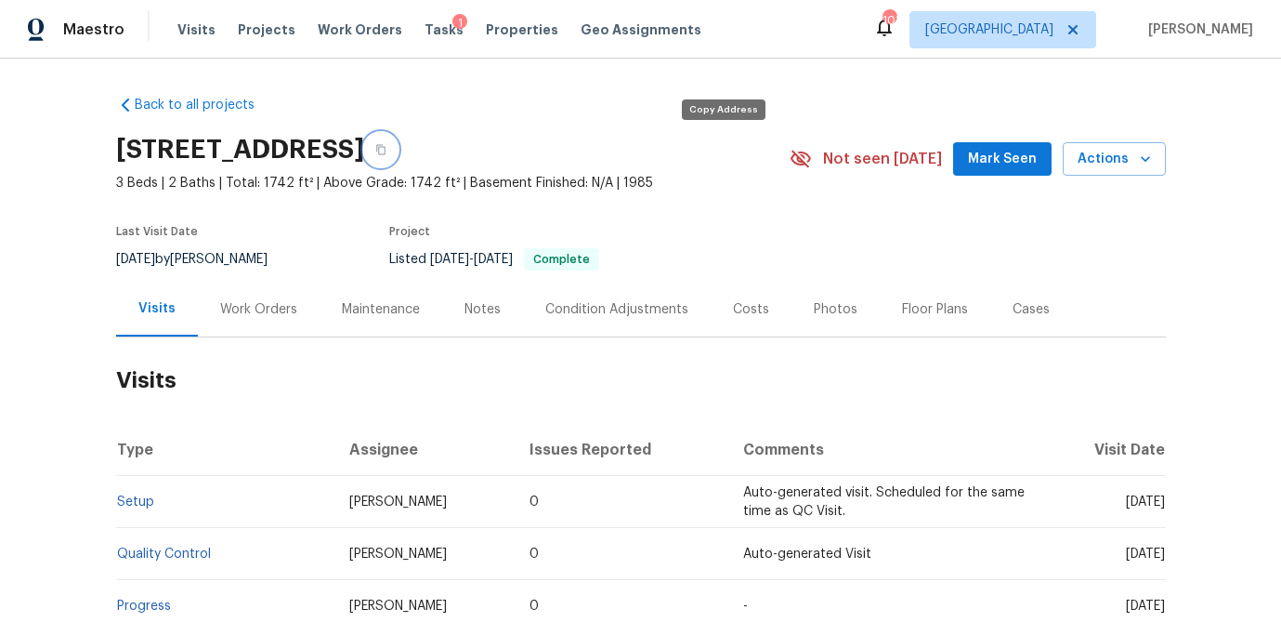
click at [386, 145] on icon "button" at bounding box center [380, 150] width 9 height 10
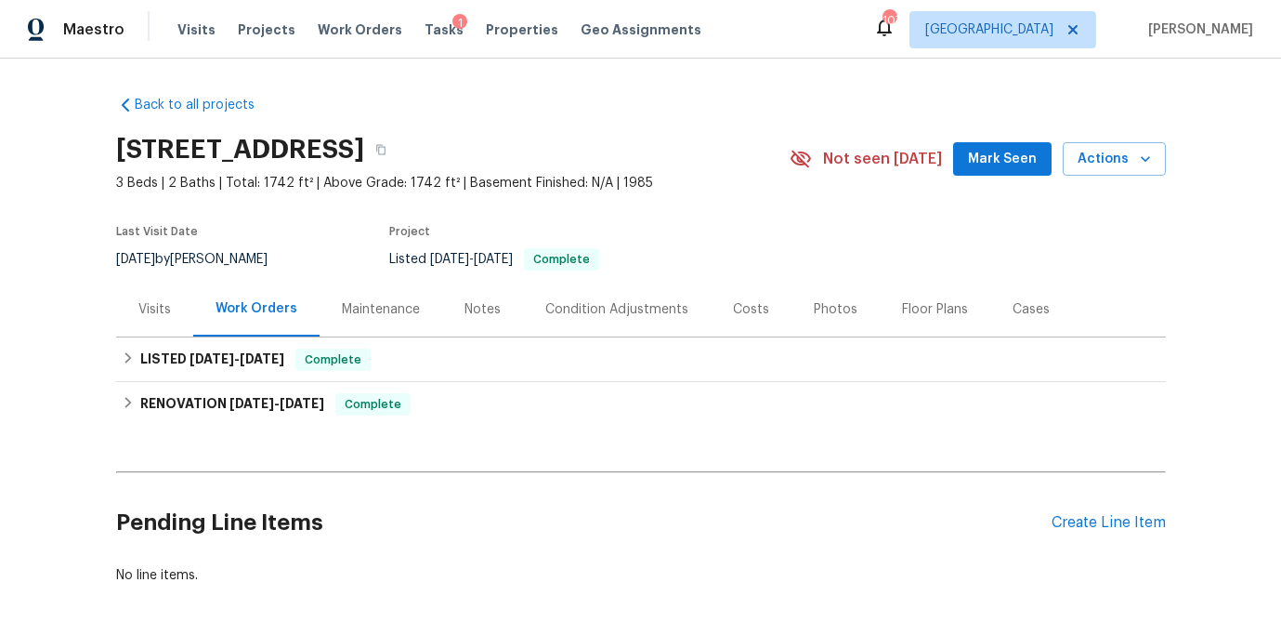
click at [160, 311] on div "Visits" at bounding box center [154, 309] width 33 height 19
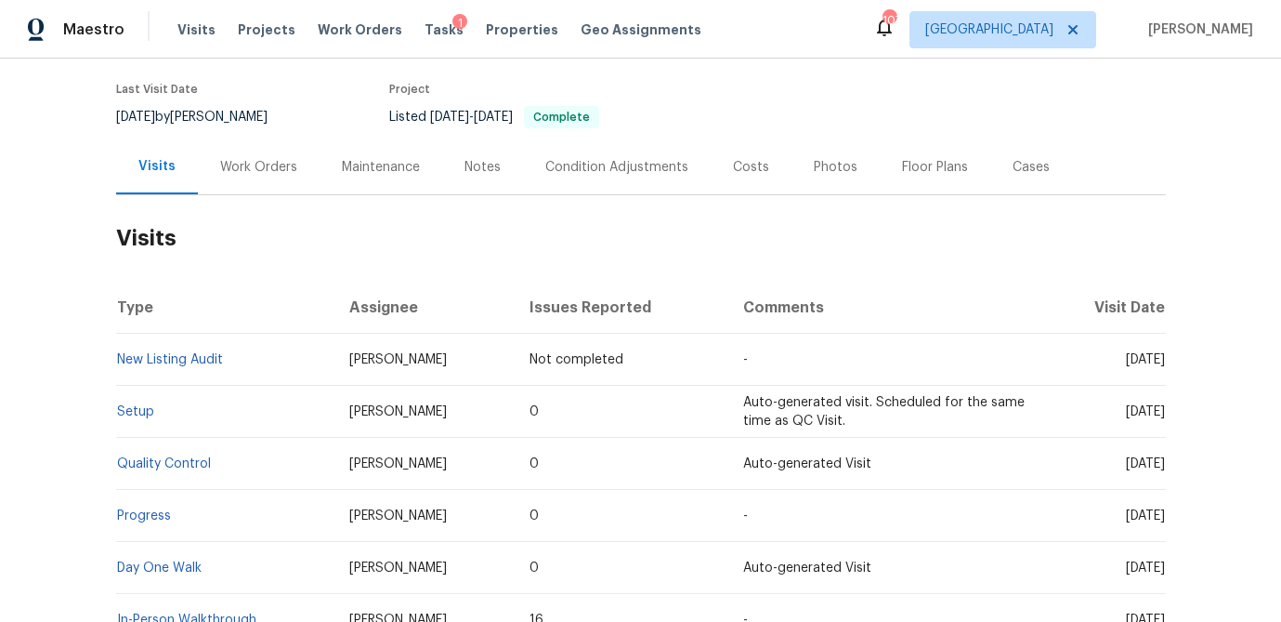
scroll to position [137, 0]
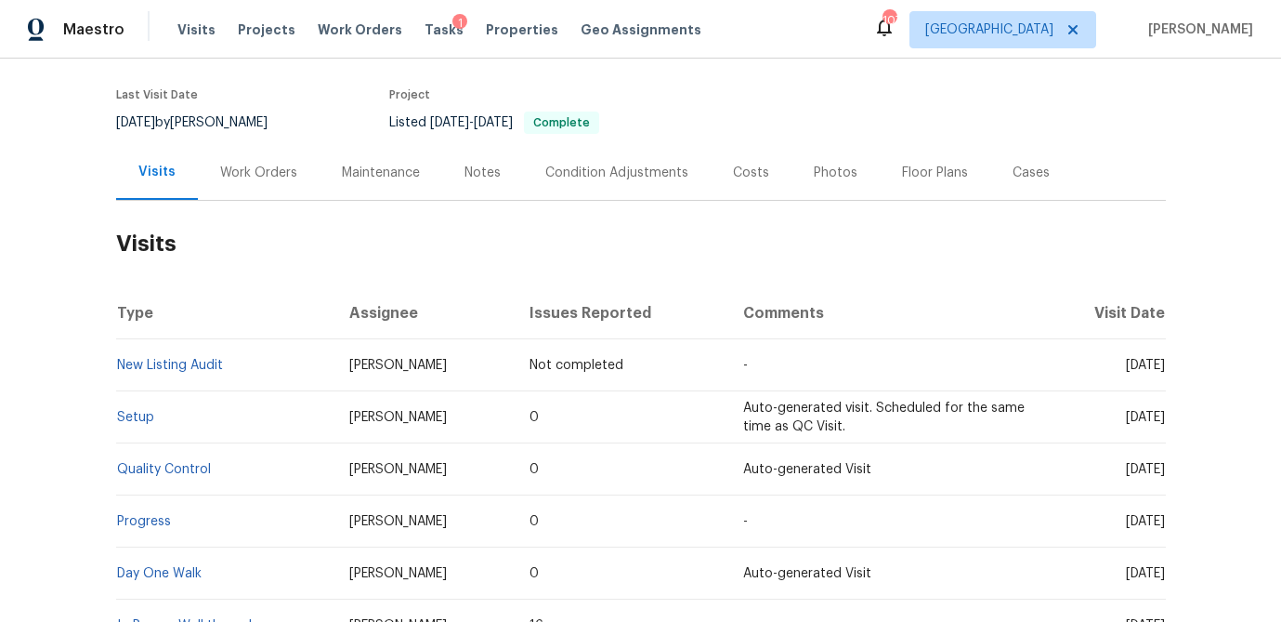
click at [259, 175] on div "Work Orders" at bounding box center [258, 173] width 77 height 19
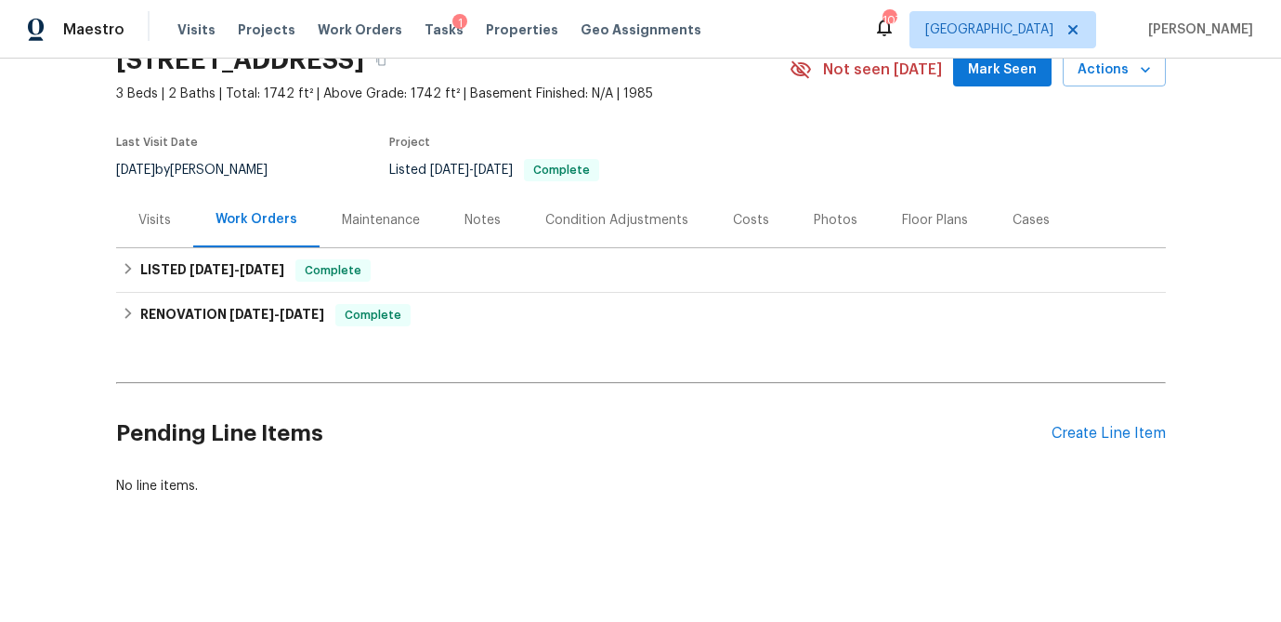
click at [157, 222] on div "Visits" at bounding box center [154, 220] width 33 height 19
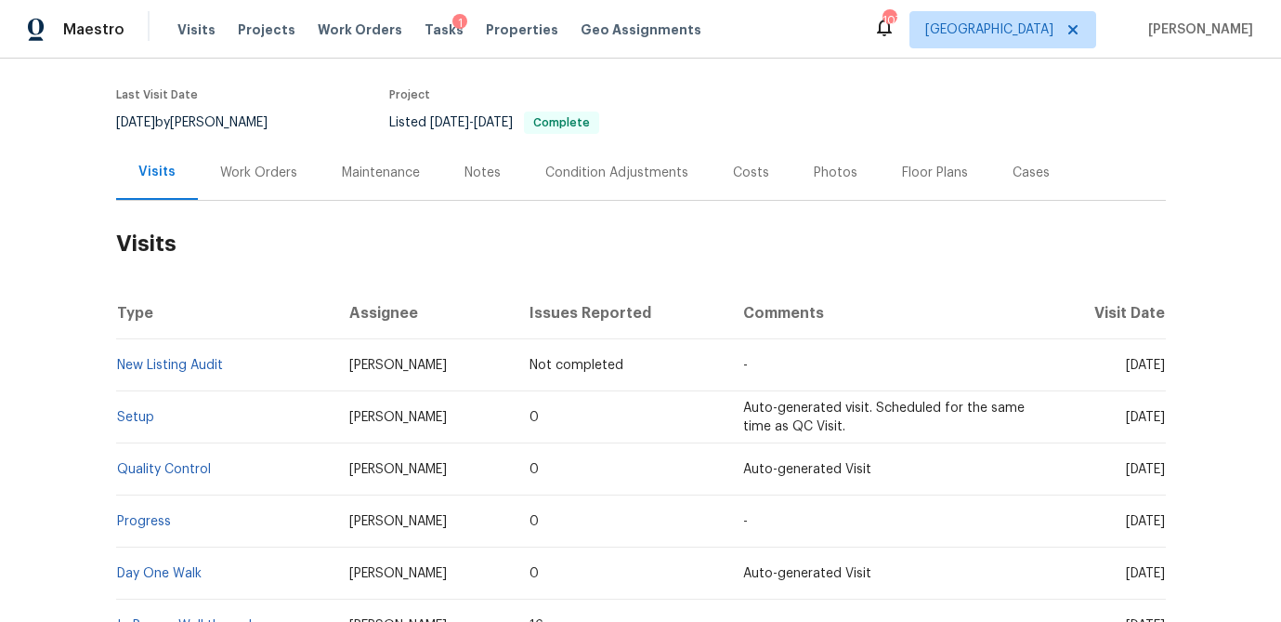
scroll to position [194, 0]
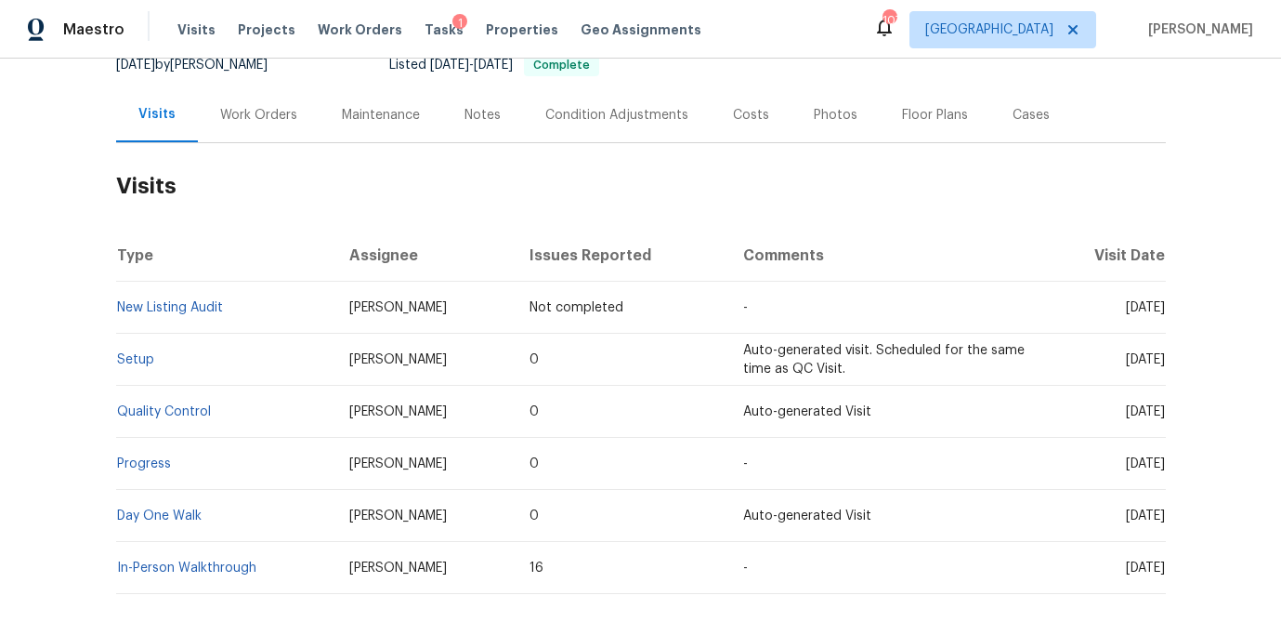
click at [245, 117] on div "Work Orders" at bounding box center [258, 115] width 77 height 19
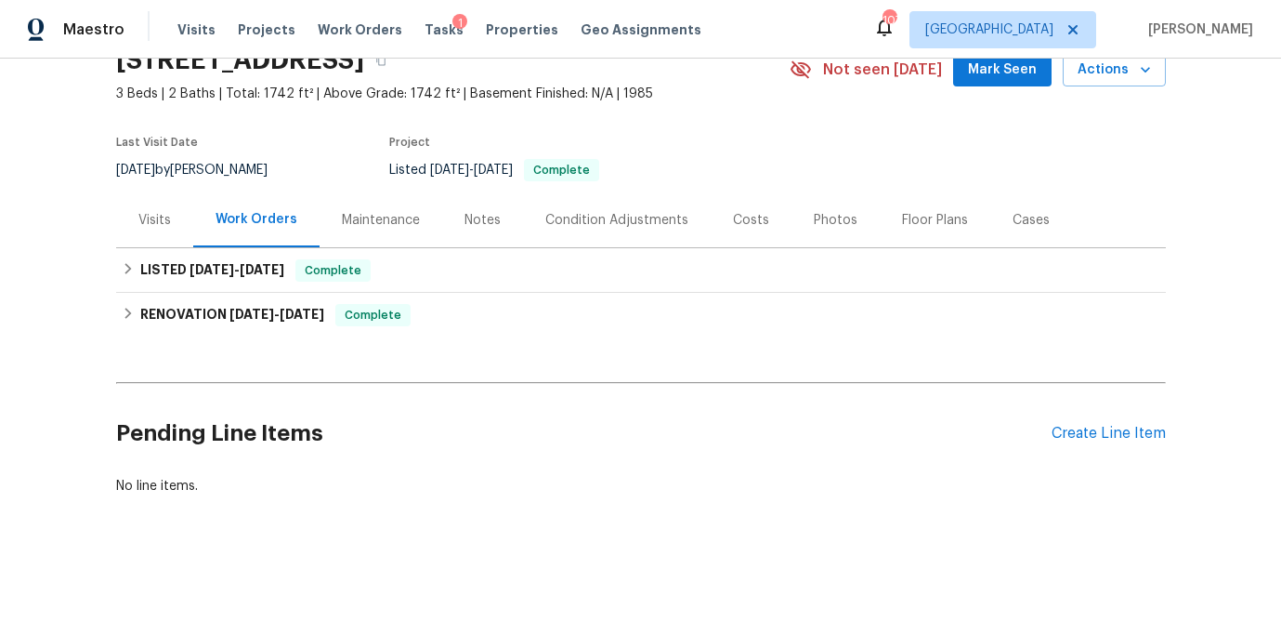
scroll to position [89, 0]
click at [750, 224] on div "Costs" at bounding box center [751, 220] width 36 height 19
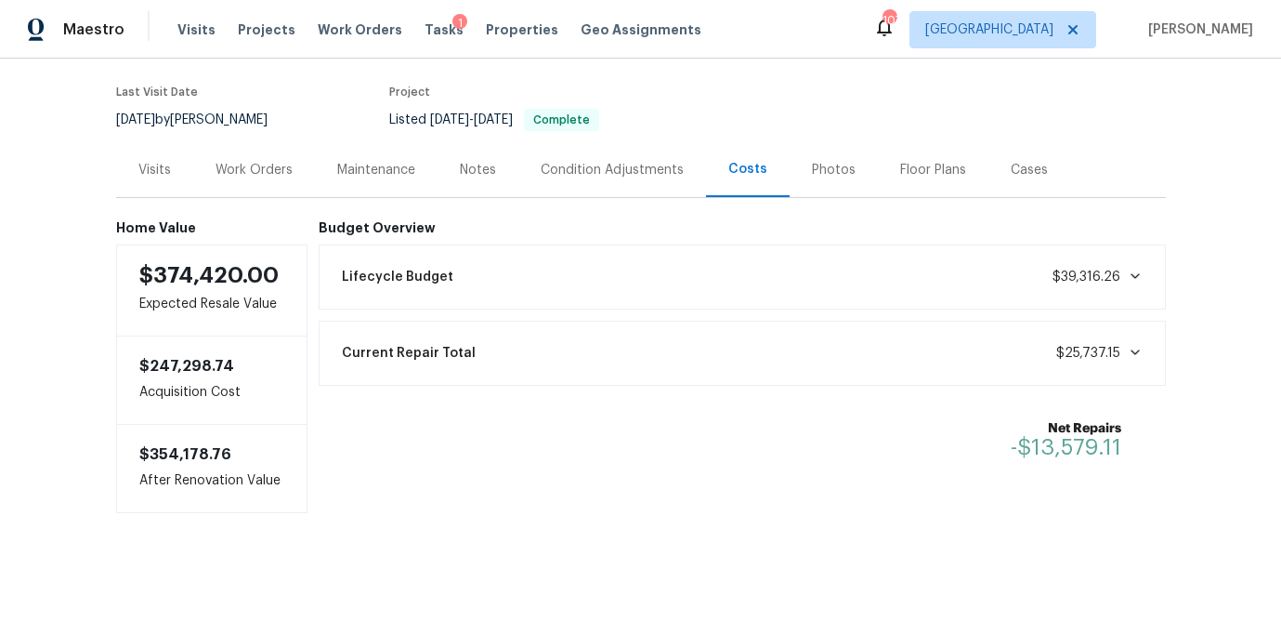
scroll to position [143, 0]
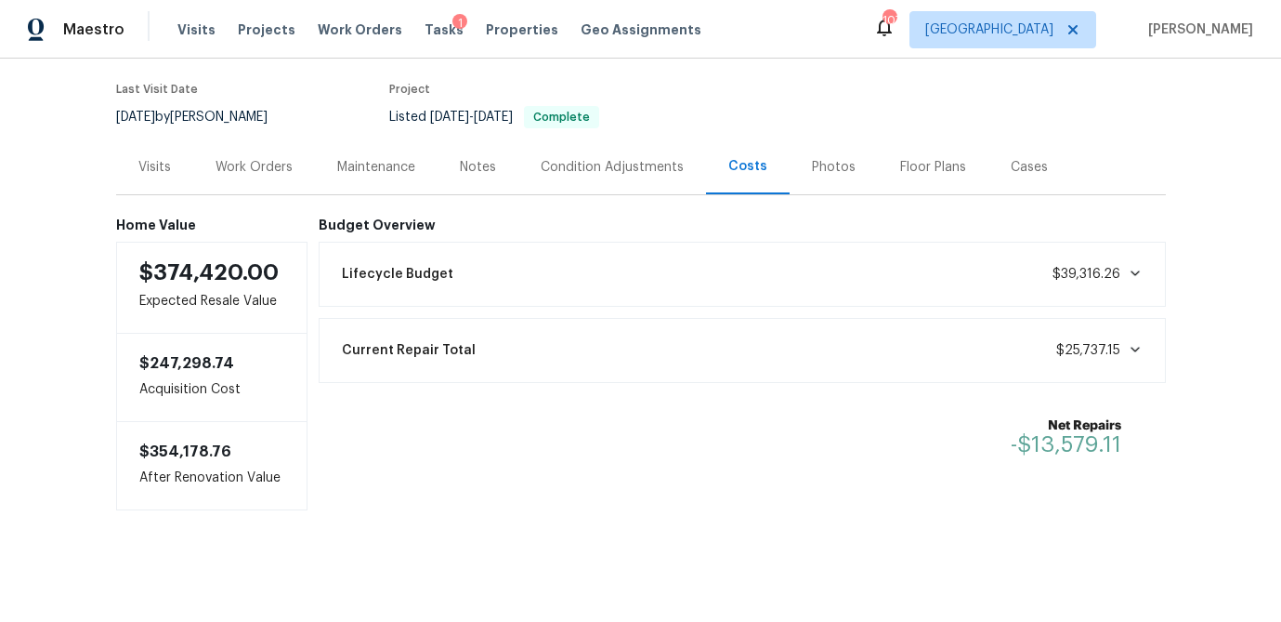
click at [797, 170] on div "Photos" at bounding box center [834, 166] width 88 height 55
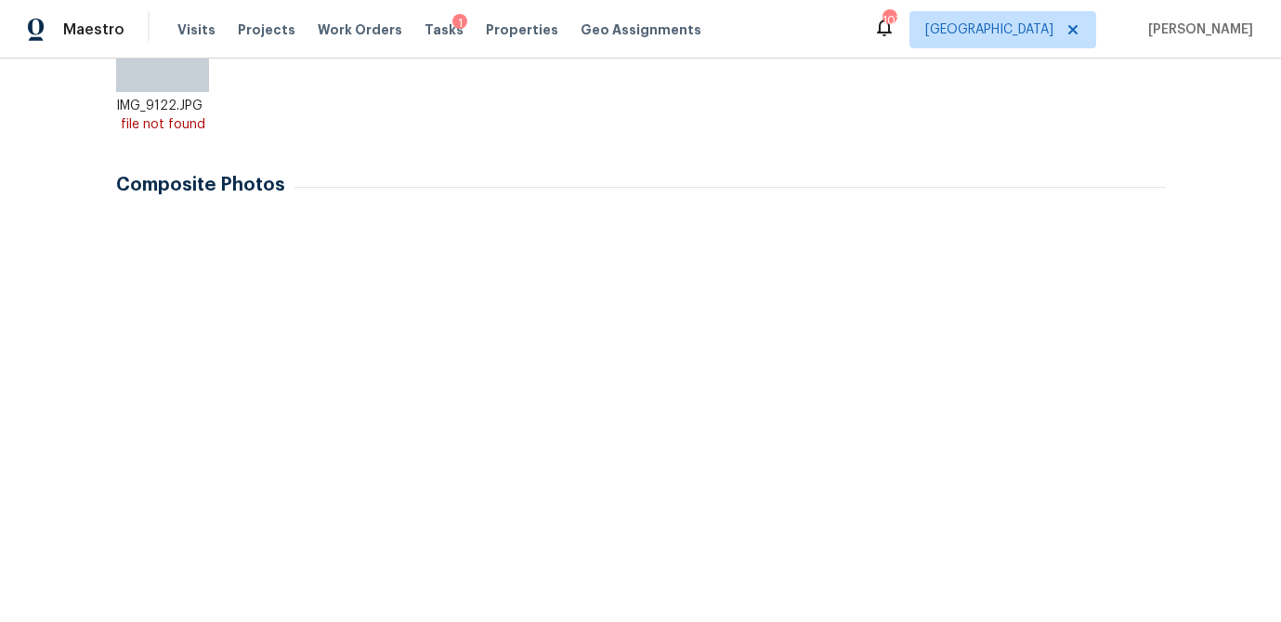
scroll to position [434, 0]
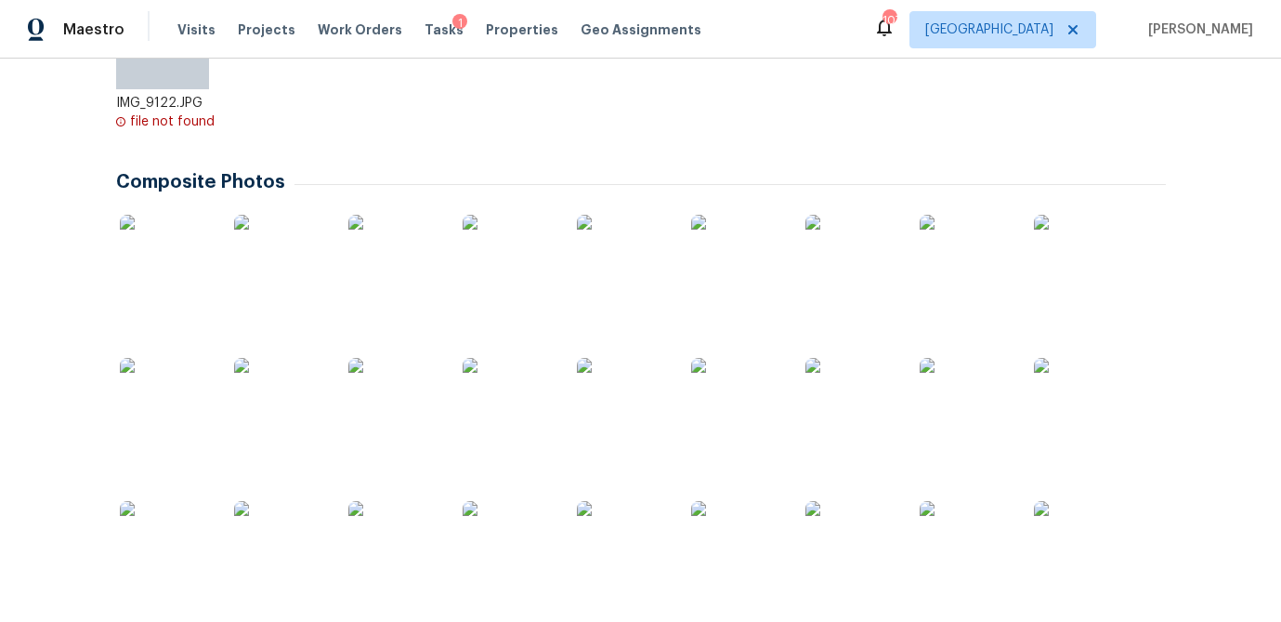
click at [165, 290] on img at bounding box center [166, 261] width 93 height 93
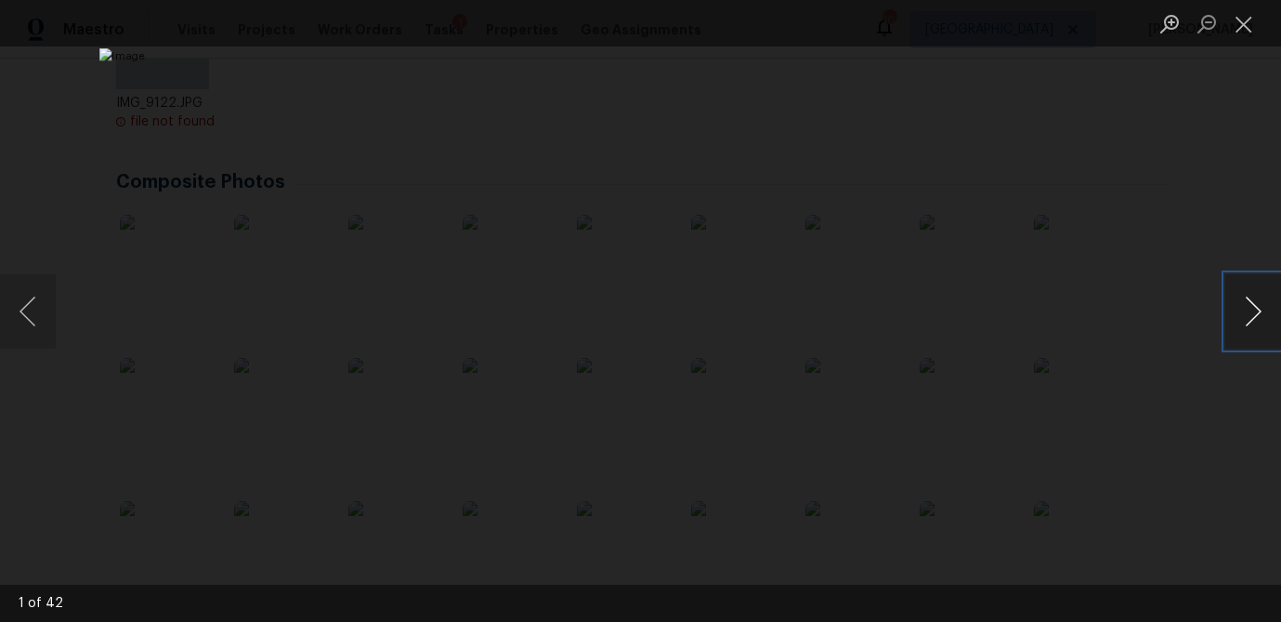
click at [1263, 314] on button "Next image" at bounding box center [1254, 311] width 56 height 74
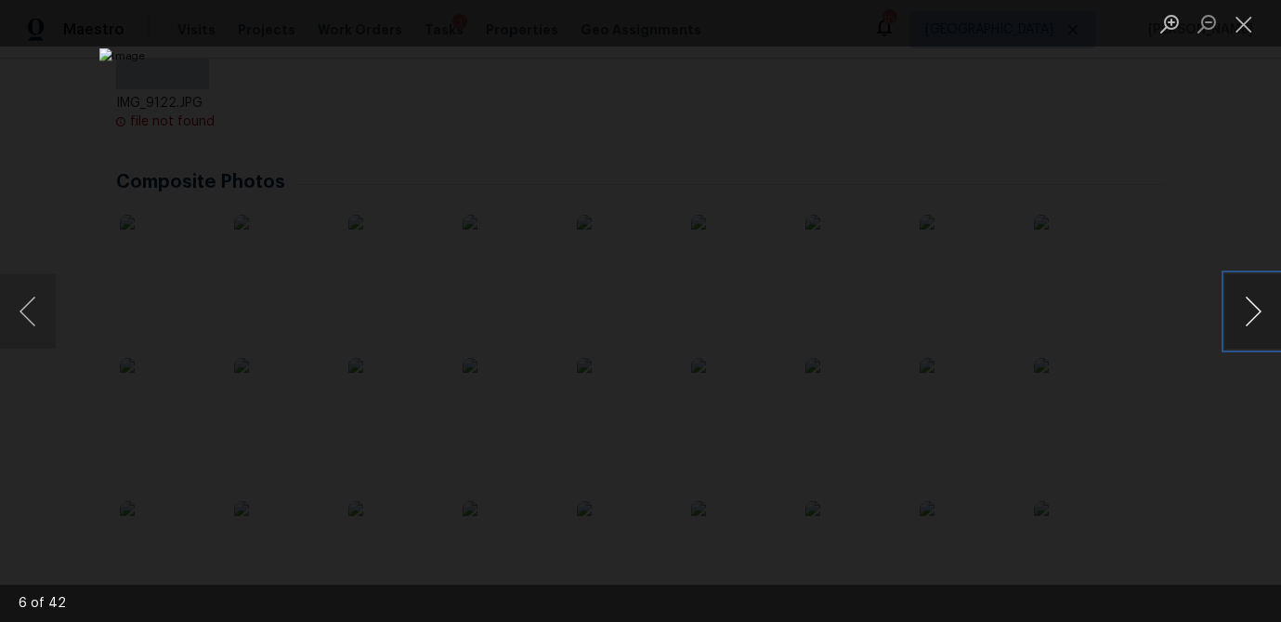
click at [1263, 314] on button "Next image" at bounding box center [1254, 311] width 56 height 74
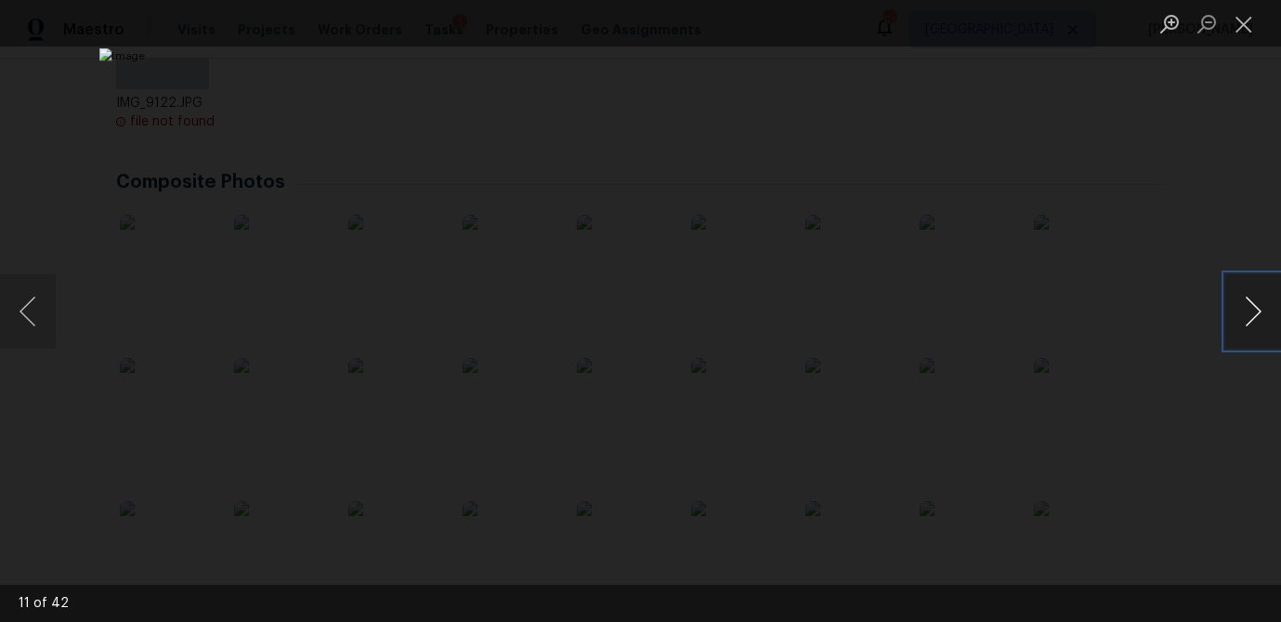
click at [1263, 314] on button "Next image" at bounding box center [1254, 311] width 56 height 74
click at [439, 441] on img "Lightbox" at bounding box center [640, 310] width 1083 height 525
click at [1243, 325] on button "Next image" at bounding box center [1254, 311] width 56 height 74
click at [1239, 22] on button "Close lightbox" at bounding box center [1244, 23] width 37 height 33
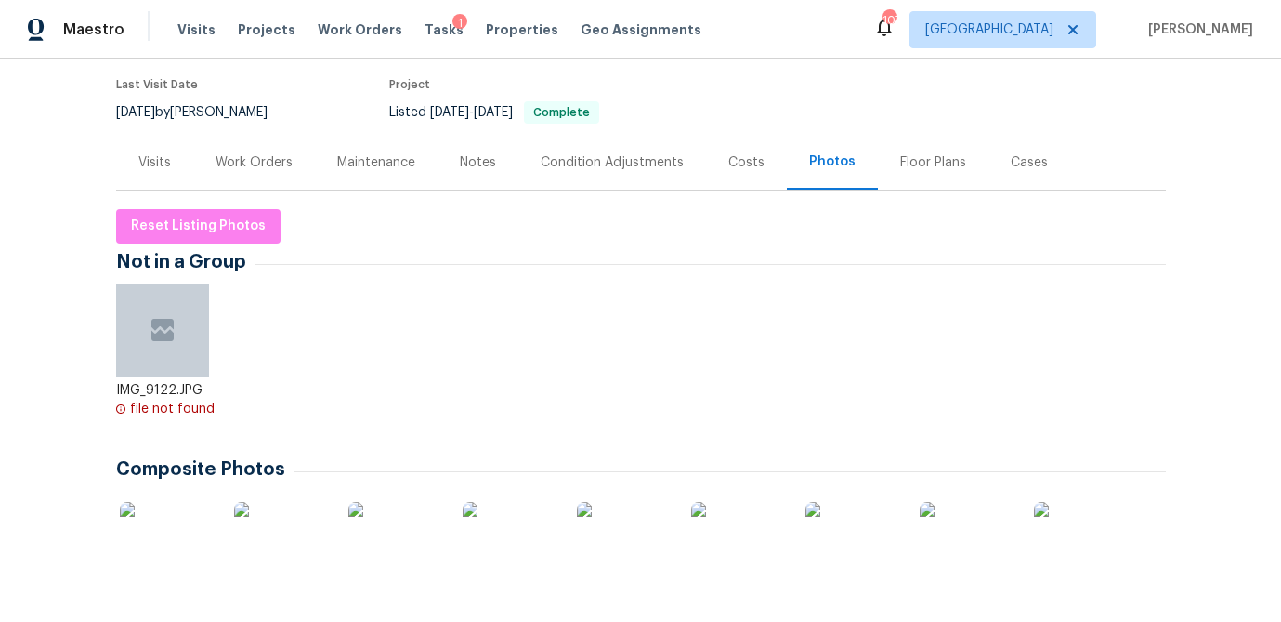
scroll to position [145, 0]
click at [278, 160] on div "Work Orders" at bounding box center [254, 164] width 77 height 19
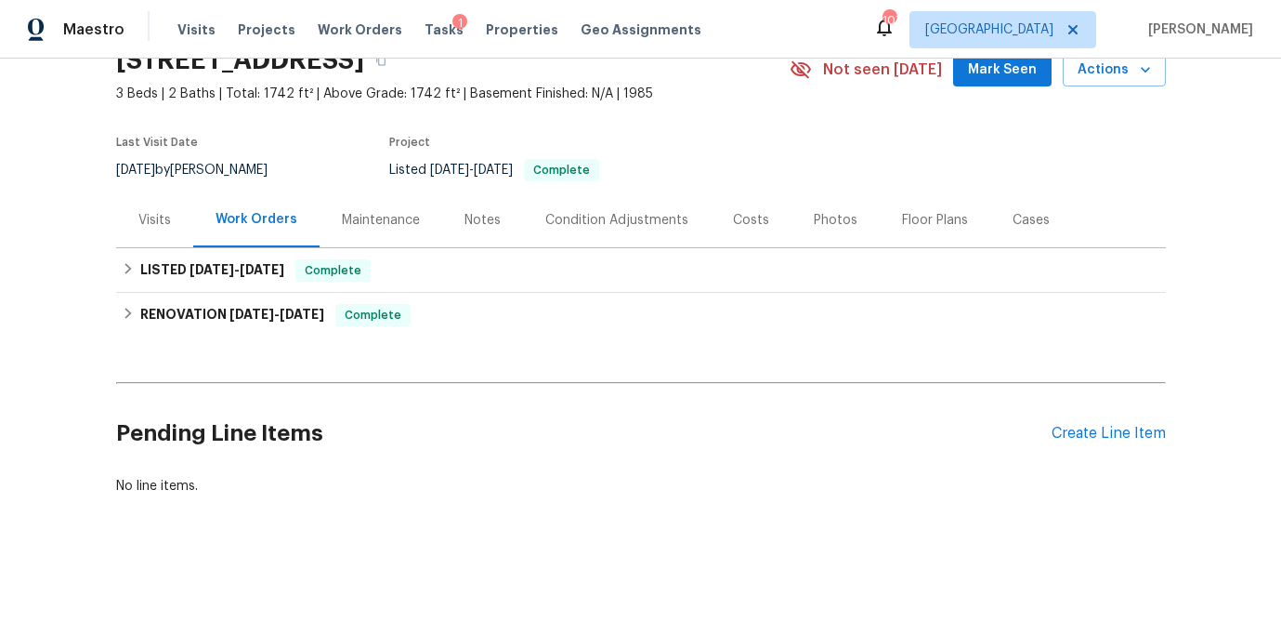
scroll to position [89, 0]
click at [149, 217] on div "Visits" at bounding box center [154, 220] width 33 height 19
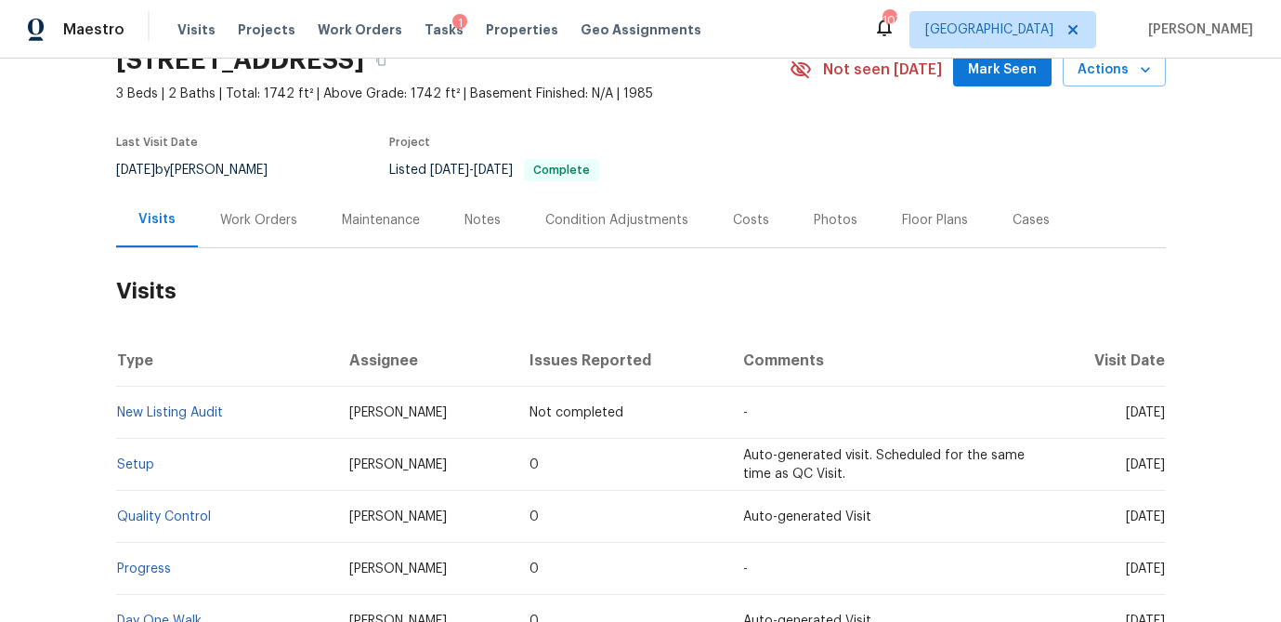
scroll to position [145, 0]
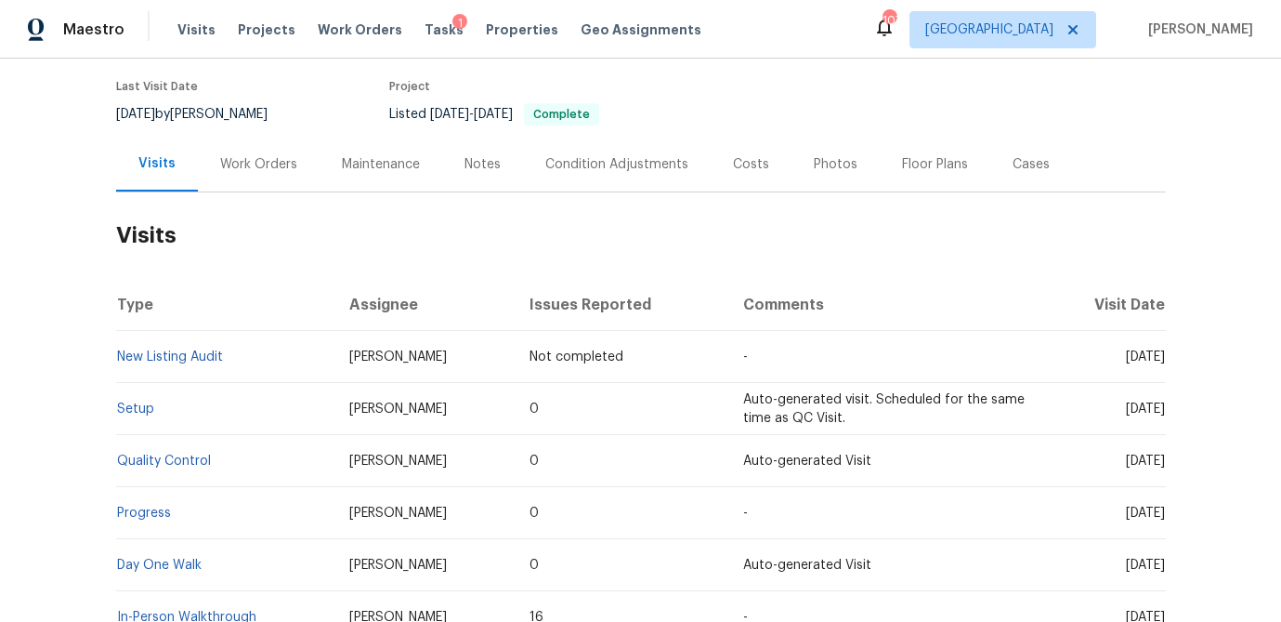
click at [733, 164] on div "Costs" at bounding box center [751, 164] width 36 height 19
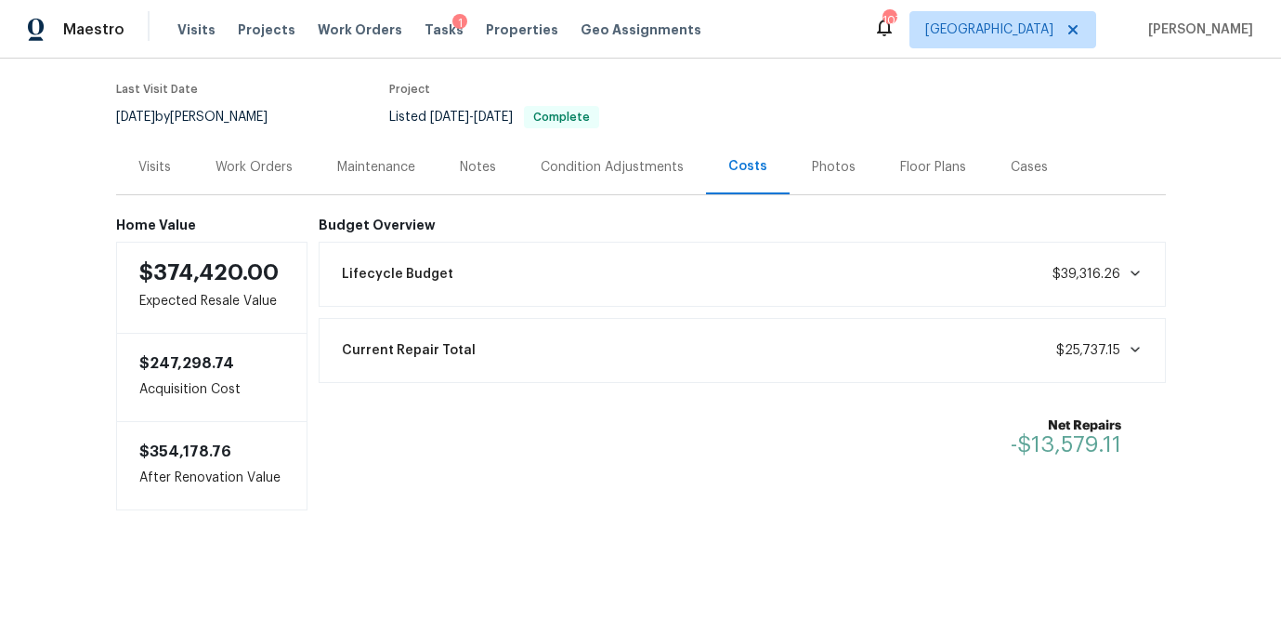
scroll to position [143, 0]
click at [168, 167] on div "Visits" at bounding box center [154, 167] width 33 height 19
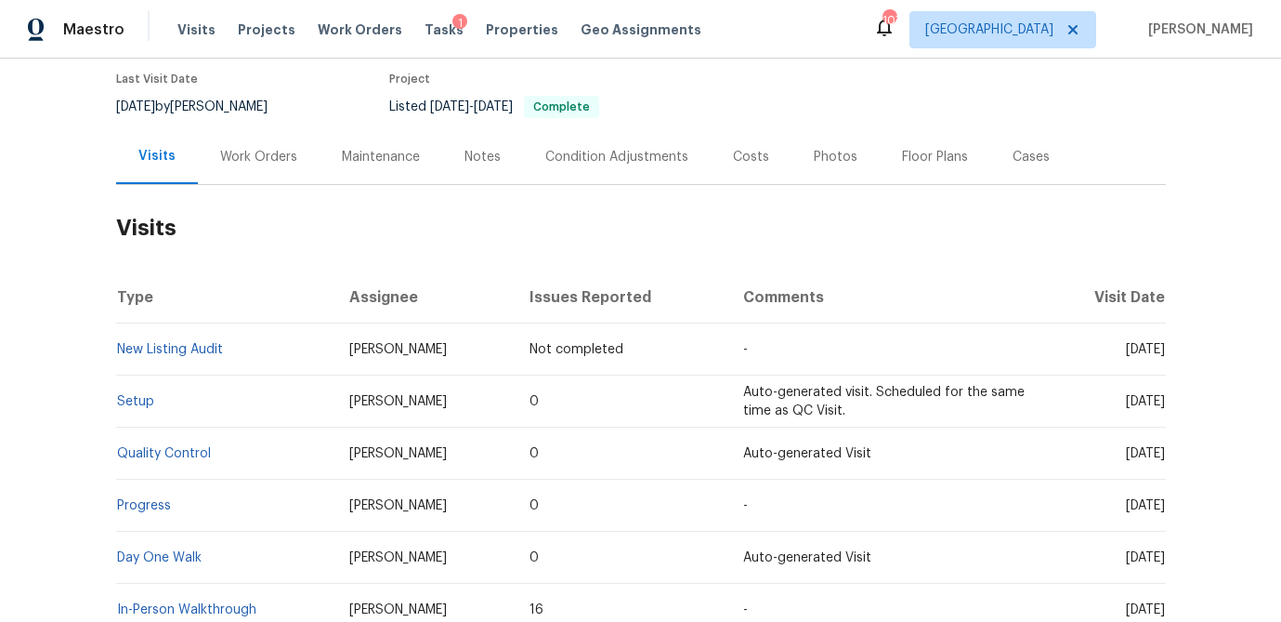
scroll to position [151, 0]
click at [828, 153] on div "Photos" at bounding box center [836, 159] width 44 height 19
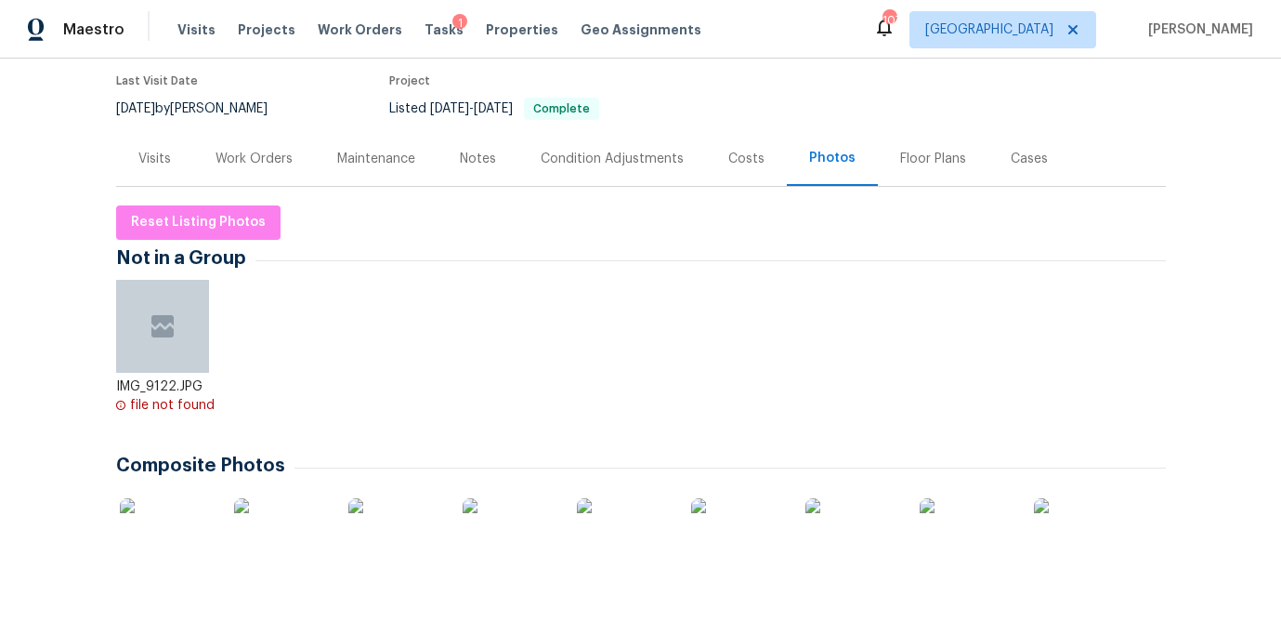
click at [146, 572] on img at bounding box center [166, 544] width 93 height 93
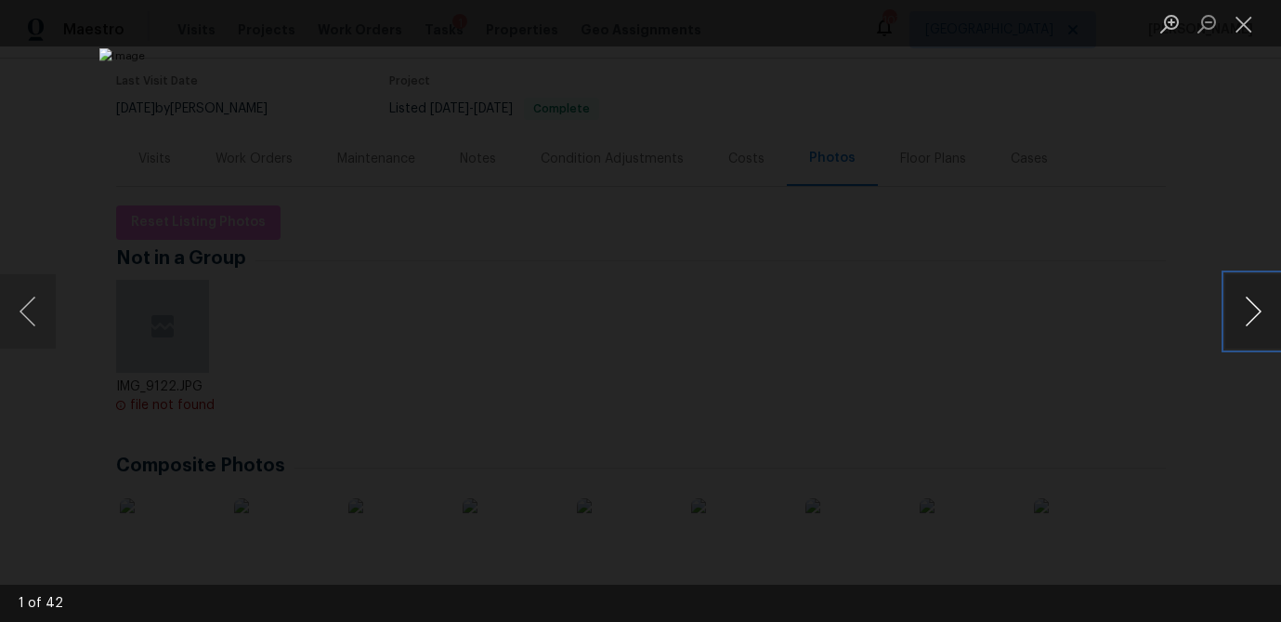
click at [1236, 314] on button "Next image" at bounding box center [1254, 311] width 56 height 74
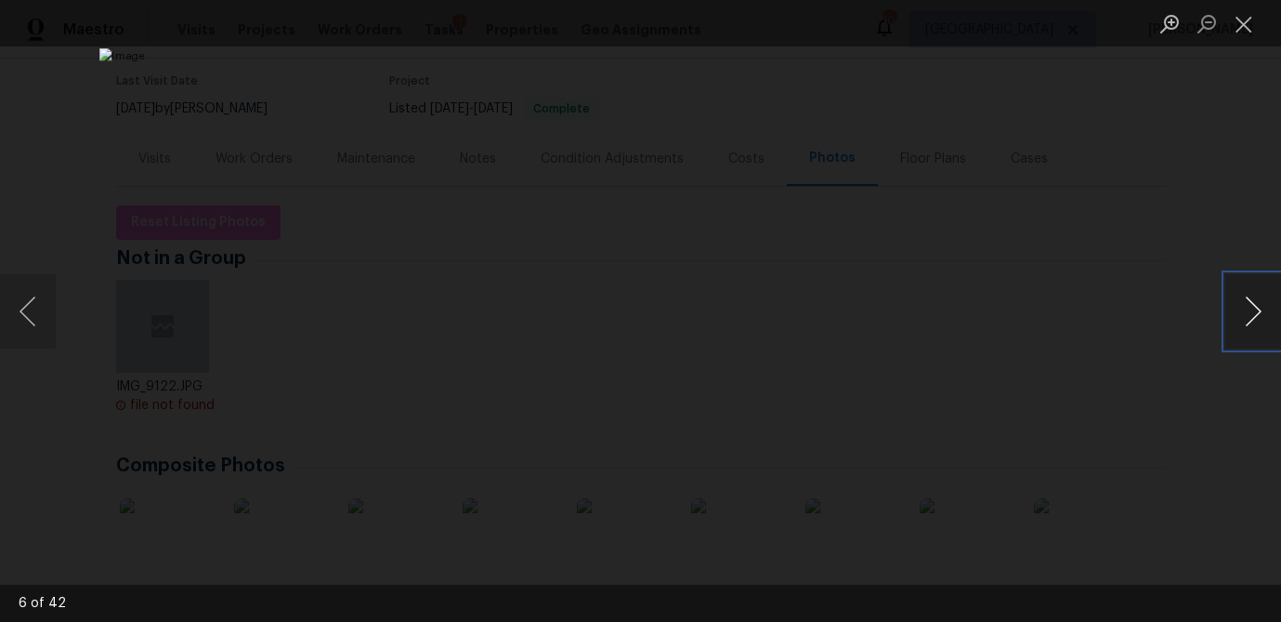
click at [1236, 314] on button "Next image" at bounding box center [1254, 311] width 56 height 74
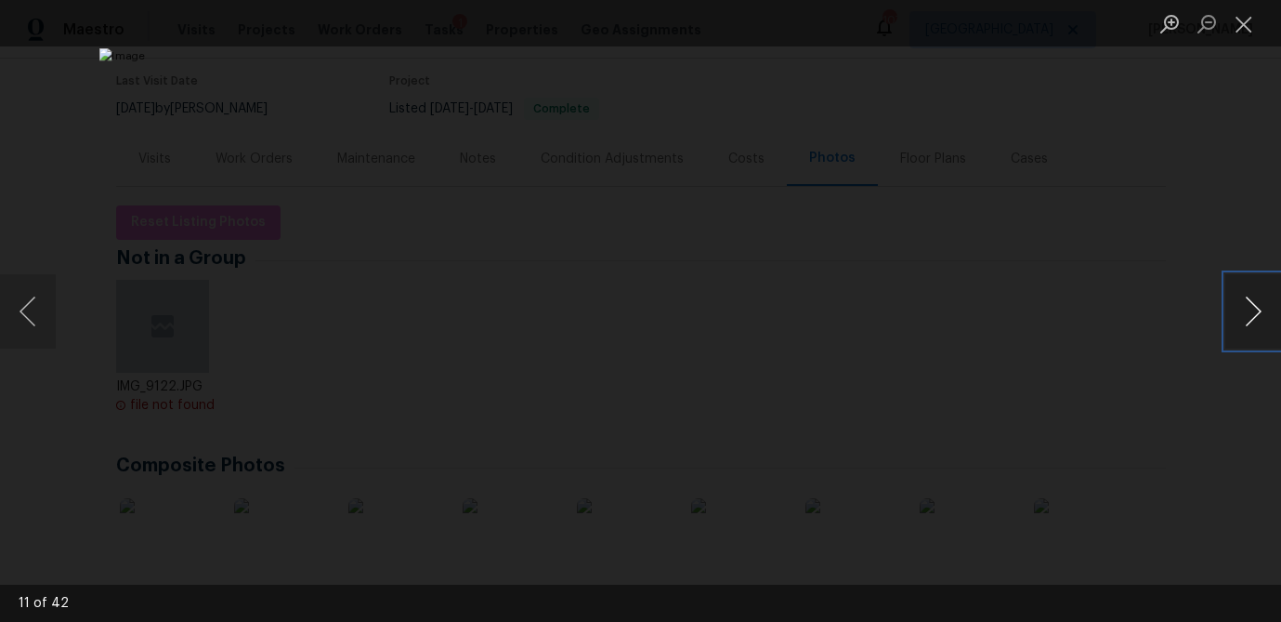
click at [1236, 314] on button "Next image" at bounding box center [1254, 311] width 56 height 74
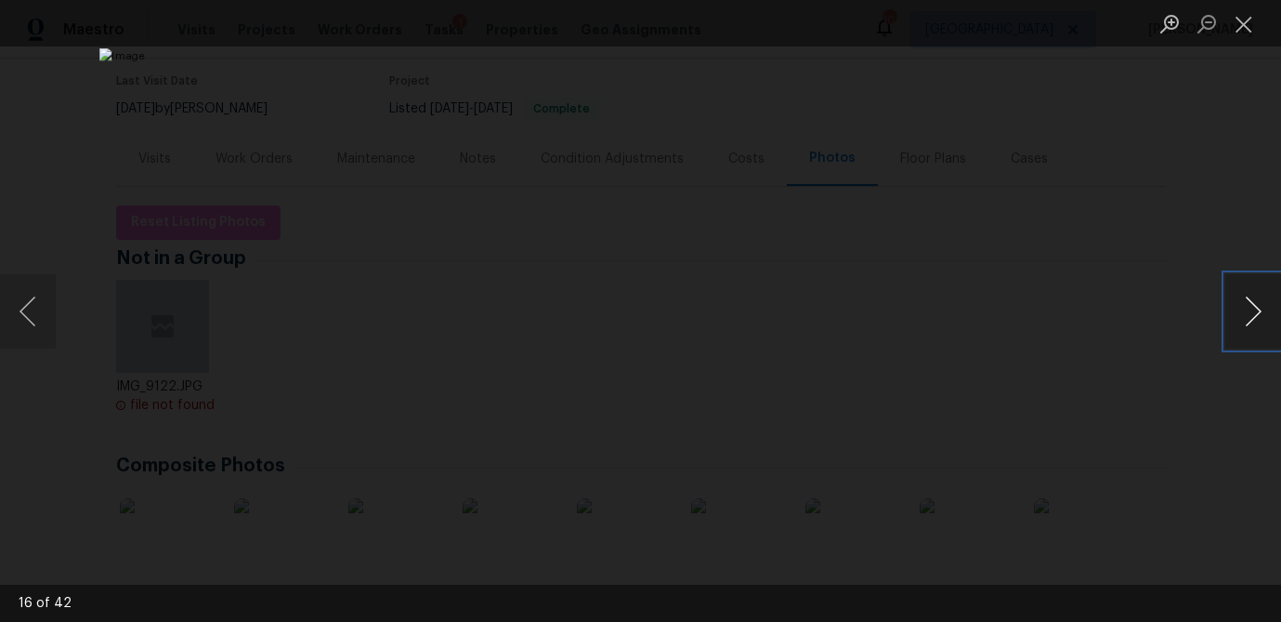
click at [1236, 314] on button "Next image" at bounding box center [1254, 311] width 56 height 74
click at [1249, 24] on button "Close lightbox" at bounding box center [1244, 23] width 37 height 33
